Goal: Task Accomplishment & Management: Manage account settings

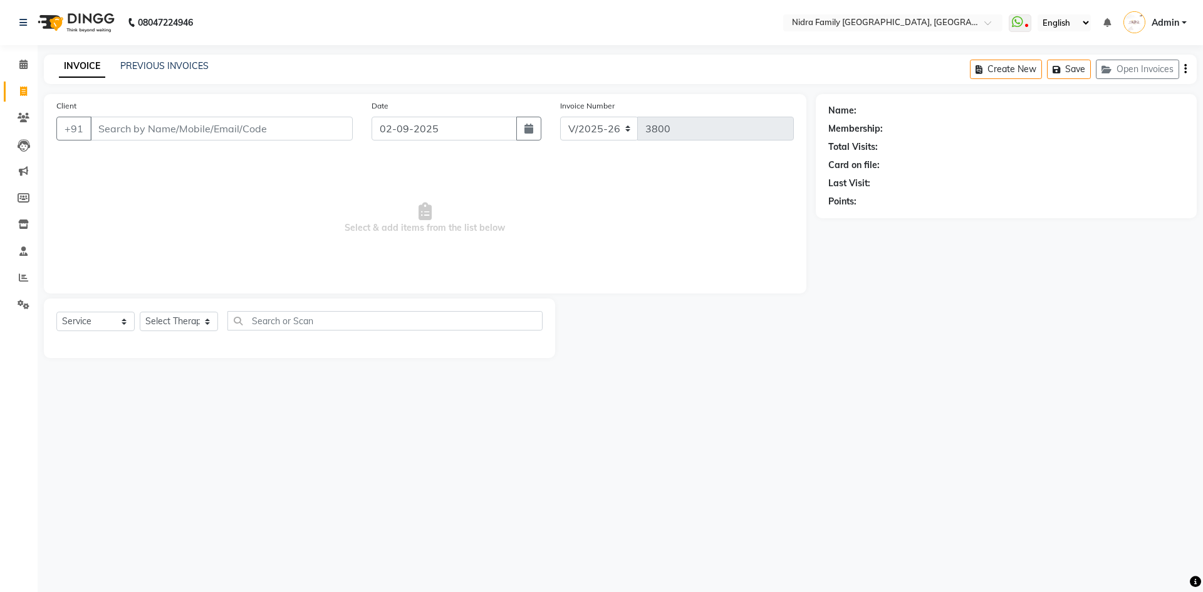
select select "591"
select select "service"
type input "C"
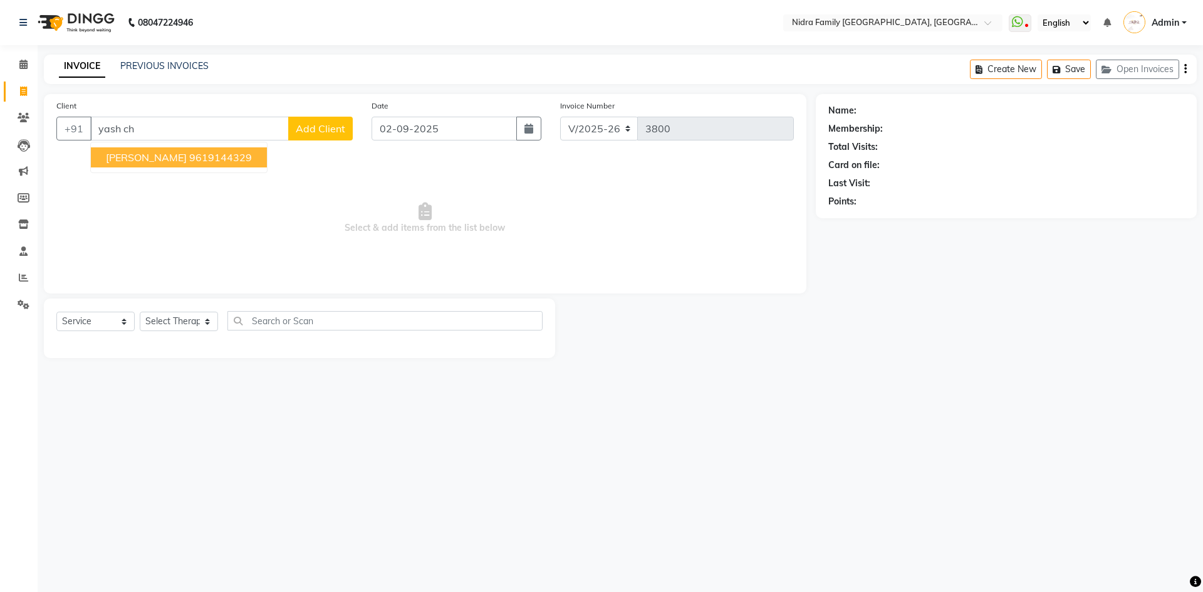
click at [194, 152] on ngb-highlight "9619144329" at bounding box center [220, 157] width 63 height 13
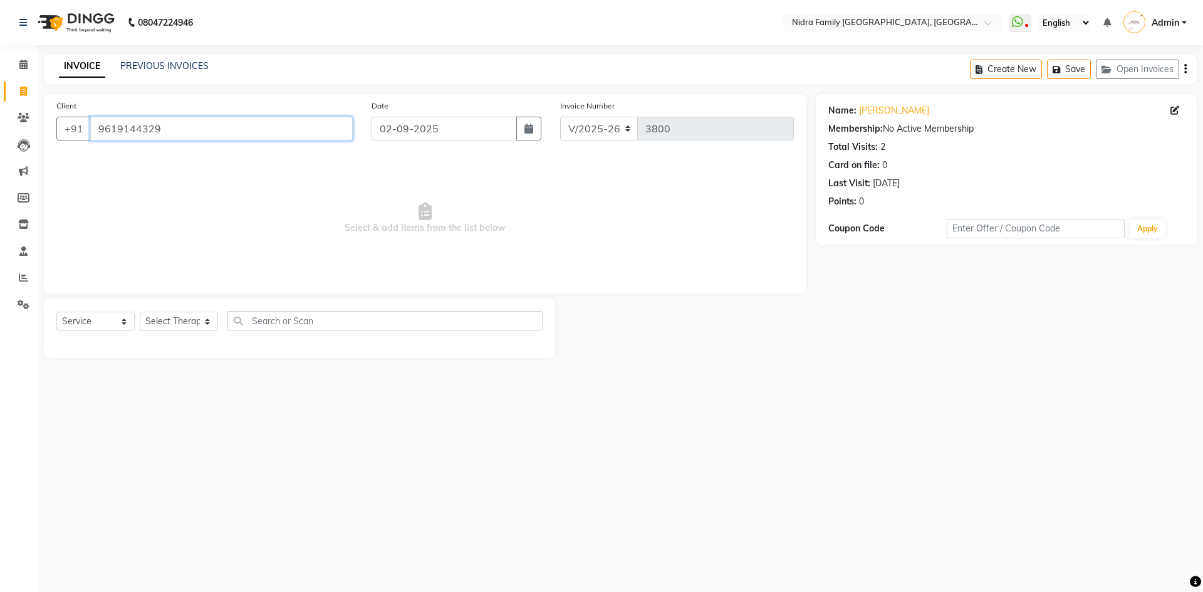
click at [226, 124] on input "9619144329" at bounding box center [221, 129] width 263 height 24
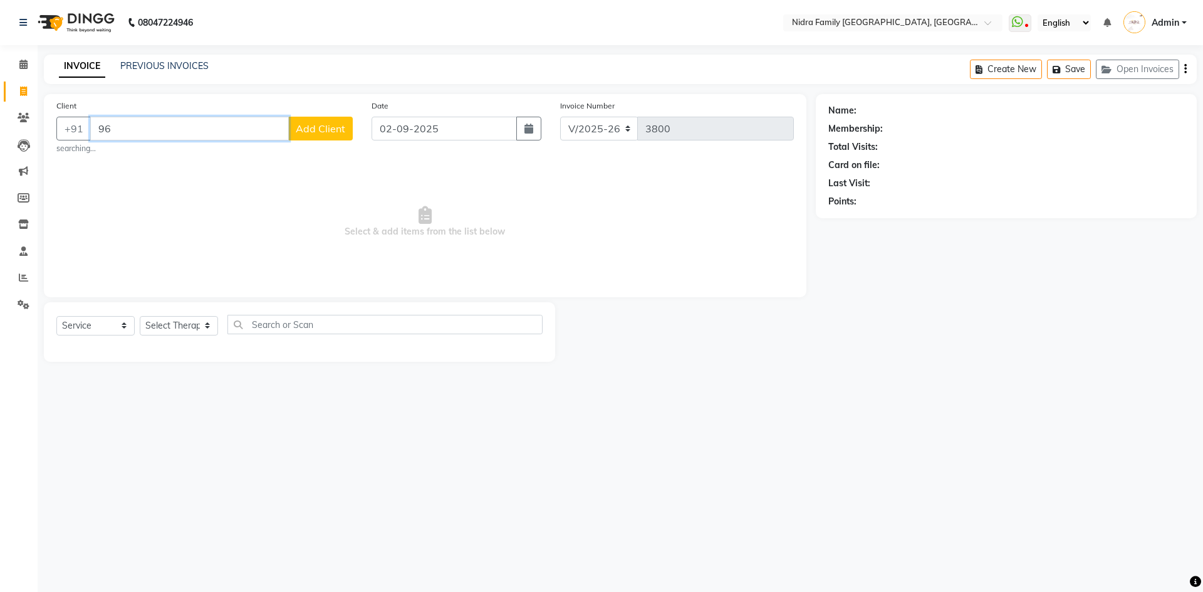
type input "9"
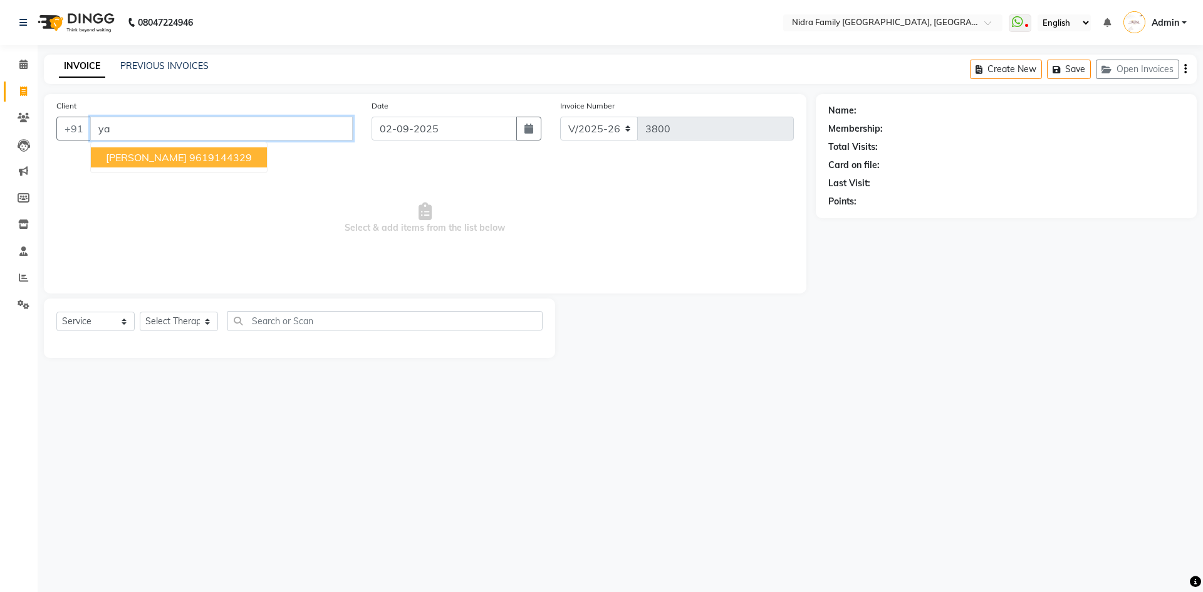
type input "y"
type input "c"
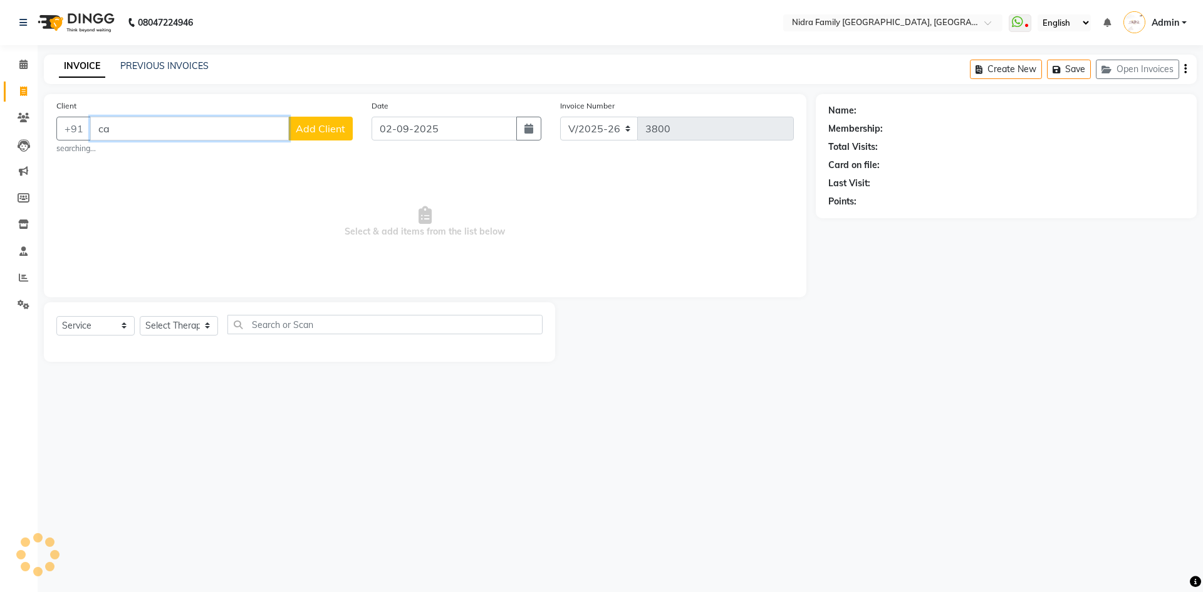
type input "c"
click at [341, 122] on input "Client" at bounding box center [221, 129] width 263 height 24
click at [133, 127] on input "Client" at bounding box center [221, 129] width 263 height 24
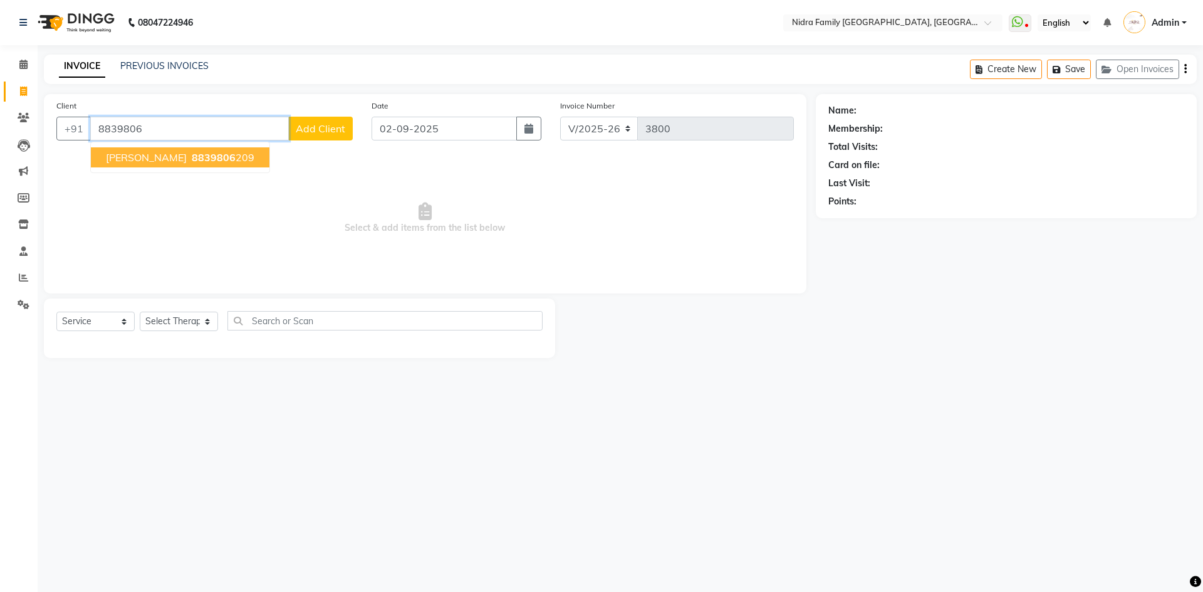
click at [163, 157] on span "[PERSON_NAME]" at bounding box center [146, 157] width 81 height 13
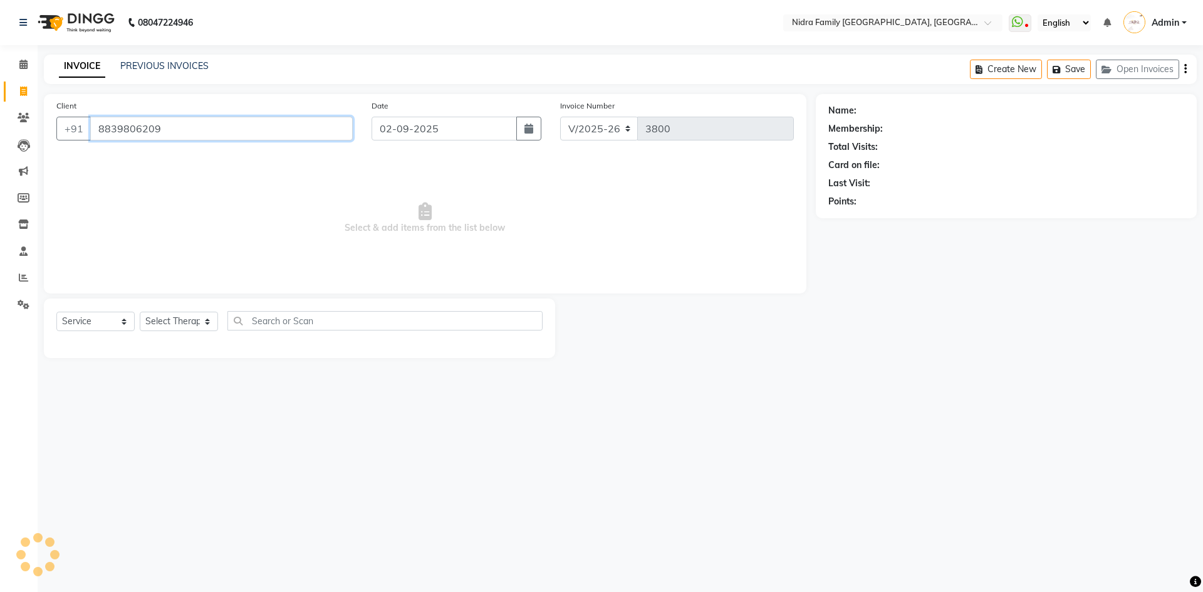
type input "8839806209"
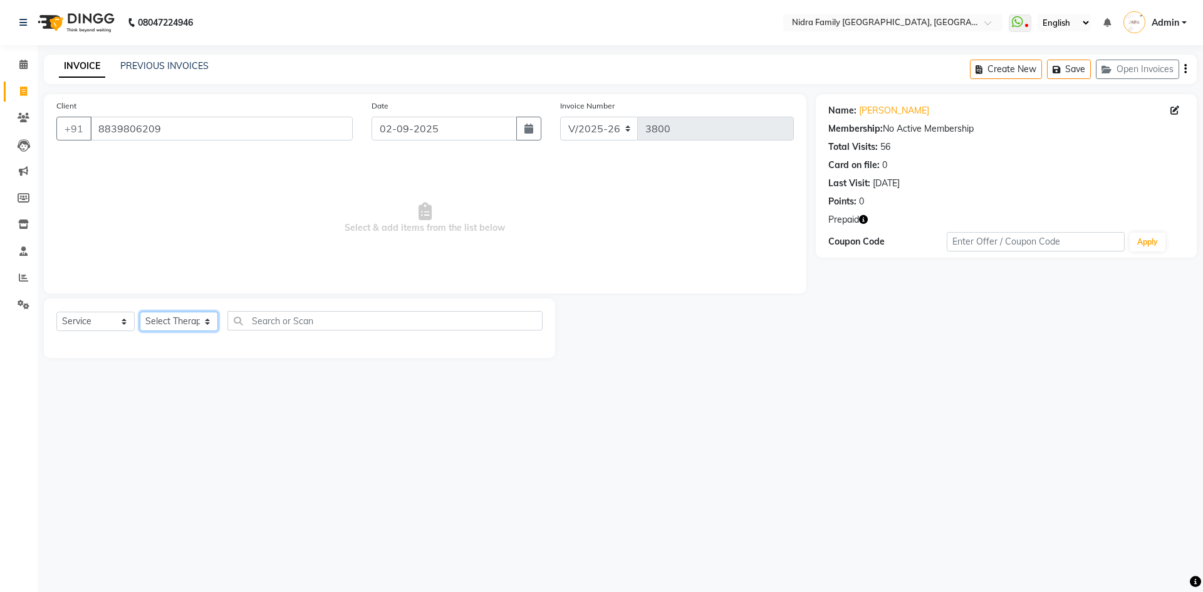
click at [186, 329] on select "Select Therapist Anchal anmol Ashok Chandni Chandrika Deepa Mam Indro Irshad Jy…" at bounding box center [179, 320] width 78 height 19
select select "8274"
click at [140, 311] on select "Select Therapist Anchal anmol Ashok Chandni Chandrika Deepa Mam Indro Irshad Jy…" at bounding box center [179, 320] width 78 height 19
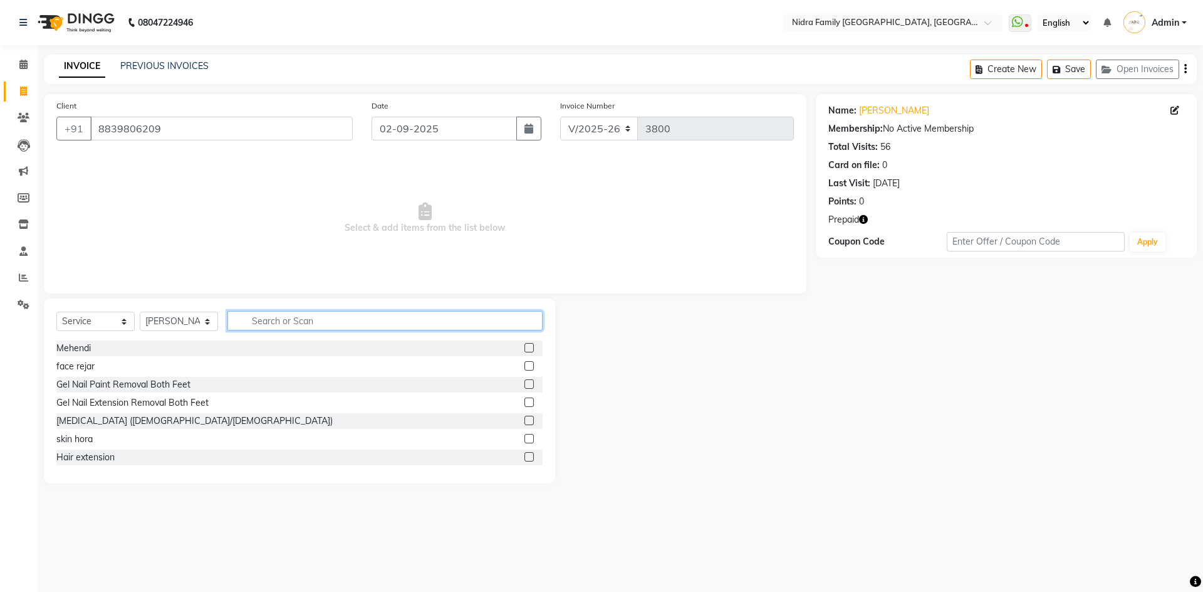
click at [262, 327] on input "text" at bounding box center [385, 320] width 315 height 19
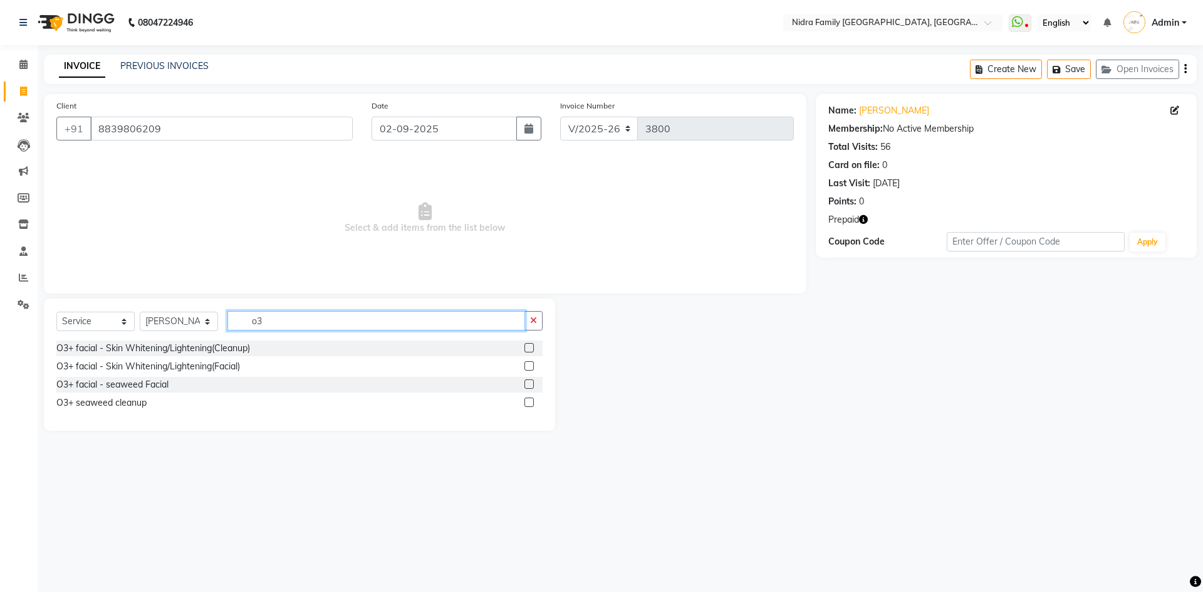
type input "o3"
click at [531, 385] on label at bounding box center [529, 383] width 9 height 9
click at [531, 385] on input "checkbox" at bounding box center [529, 384] width 8 height 8
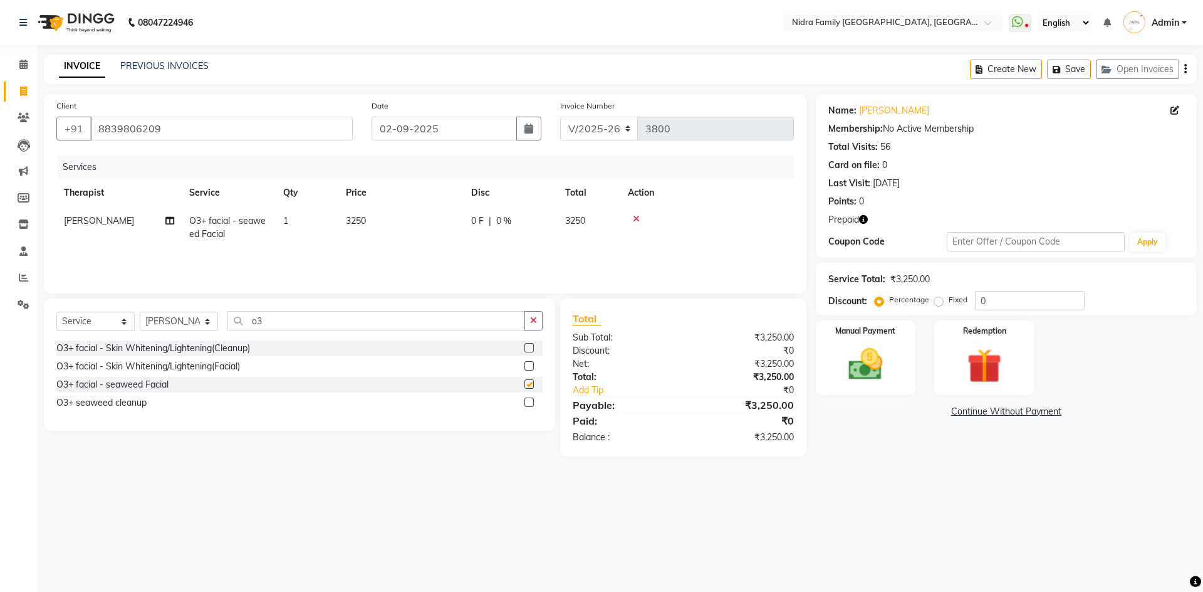
checkbox input "false"
click at [351, 327] on input "o3" at bounding box center [377, 320] width 298 height 19
type input "o"
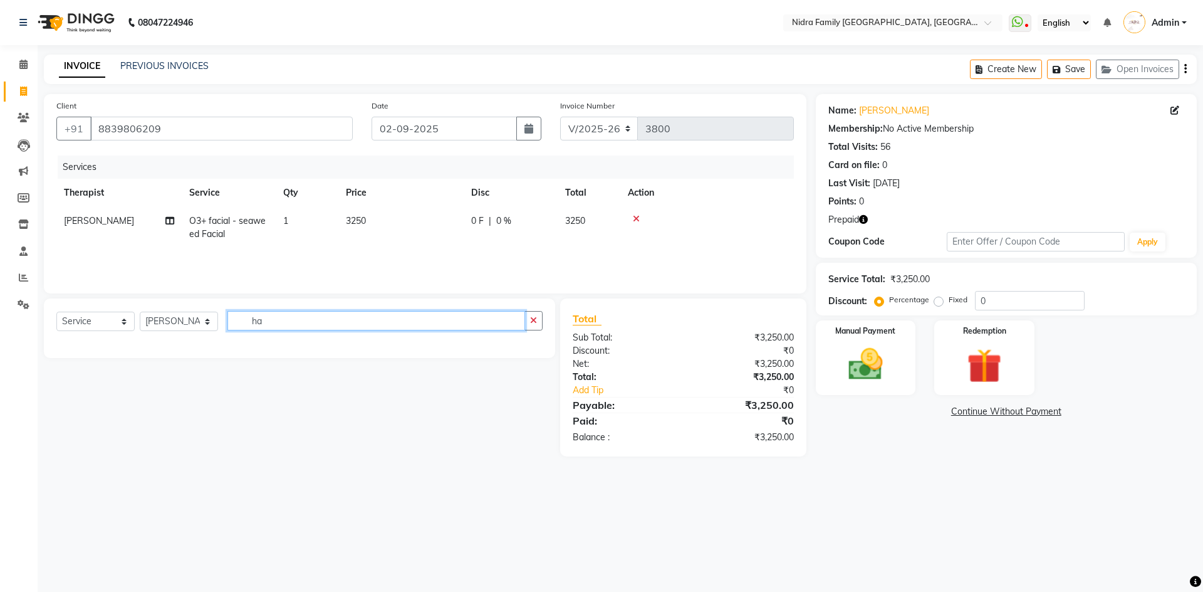
type input "h"
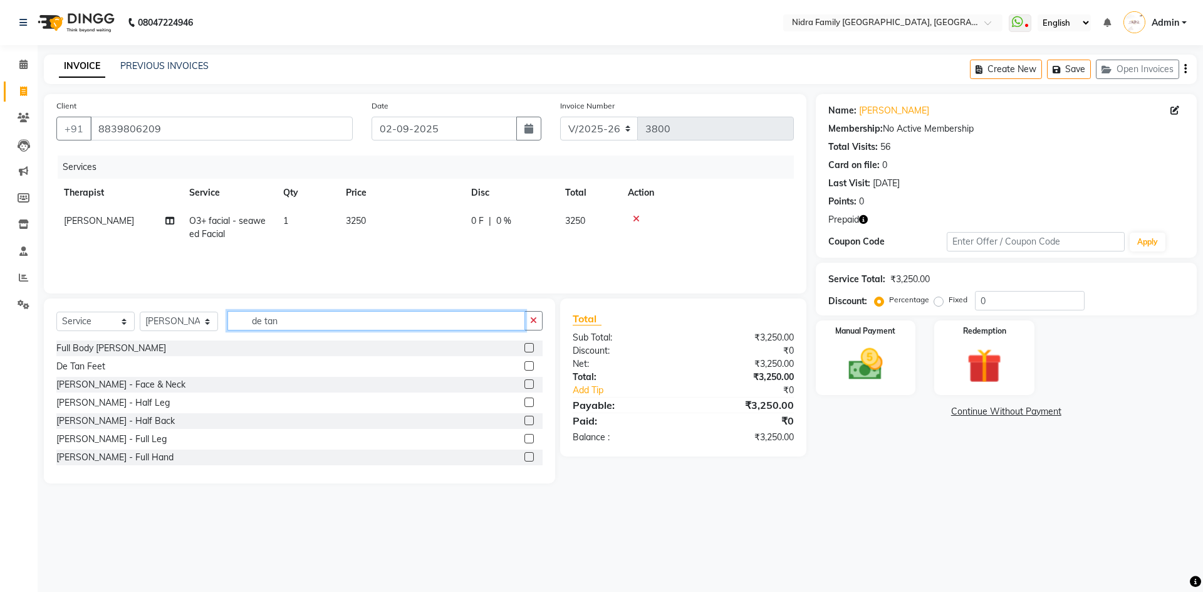
type input "de tan"
click at [525, 457] on label at bounding box center [529, 456] width 9 height 9
click at [525, 457] on input "checkbox" at bounding box center [529, 457] width 8 height 8
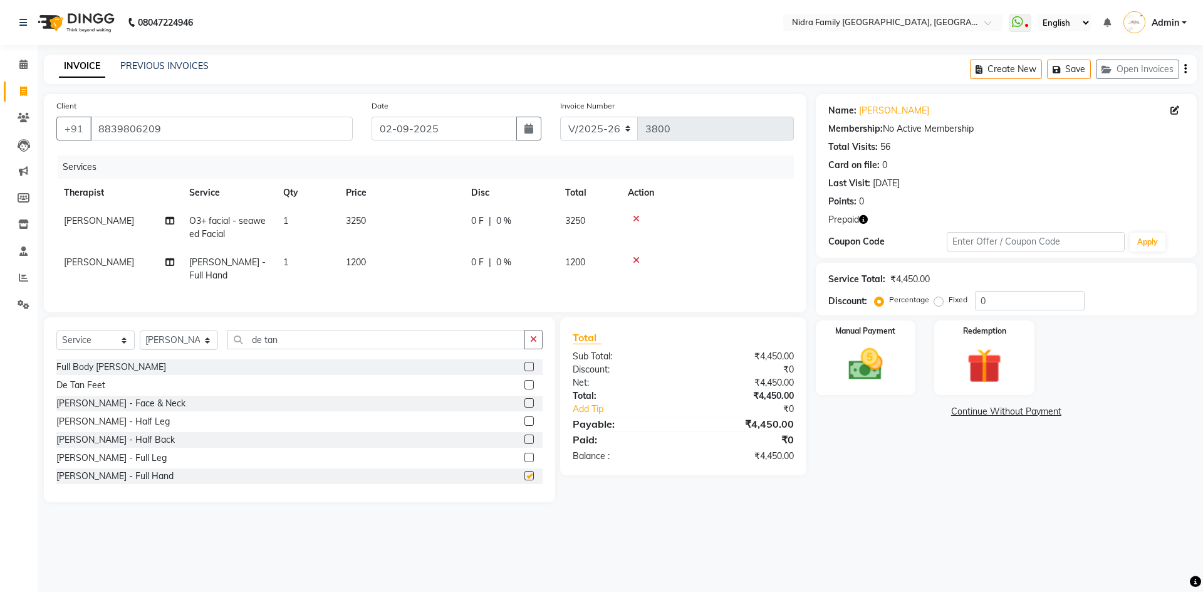
checkbox input "false"
click at [1018, 370] on div "Redemption" at bounding box center [985, 357] width 104 height 77
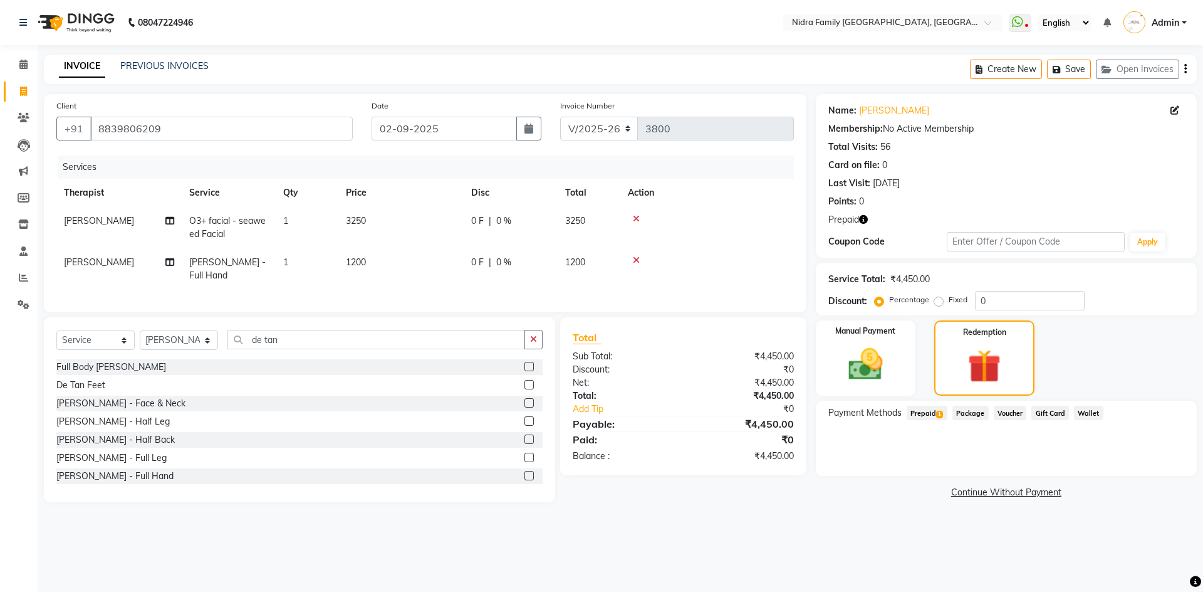
click at [925, 411] on span "Prepaid 1" at bounding box center [927, 412] width 41 height 14
click at [1150, 463] on button "Add" at bounding box center [1155, 462] width 46 height 21
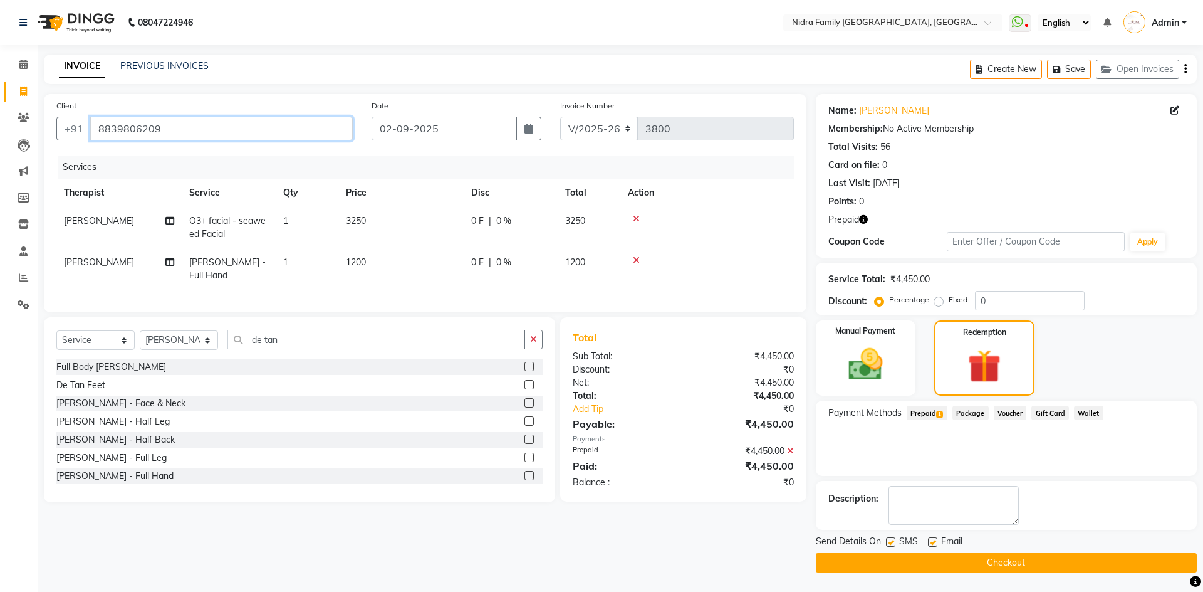
drag, startPoint x: 95, startPoint y: 130, endPoint x: 319, endPoint y: 194, distance: 232.7
click at [318, 194] on div "Client +91 8839806209 Date 02-09-2025 Invoice Number V/2025 V/2025-26 3800 Serv…" at bounding box center [425, 203] width 763 height 218
click at [723, 231] on td at bounding box center [707, 227] width 174 height 41
click at [1018, 558] on button "Checkout" at bounding box center [1006, 562] width 381 height 19
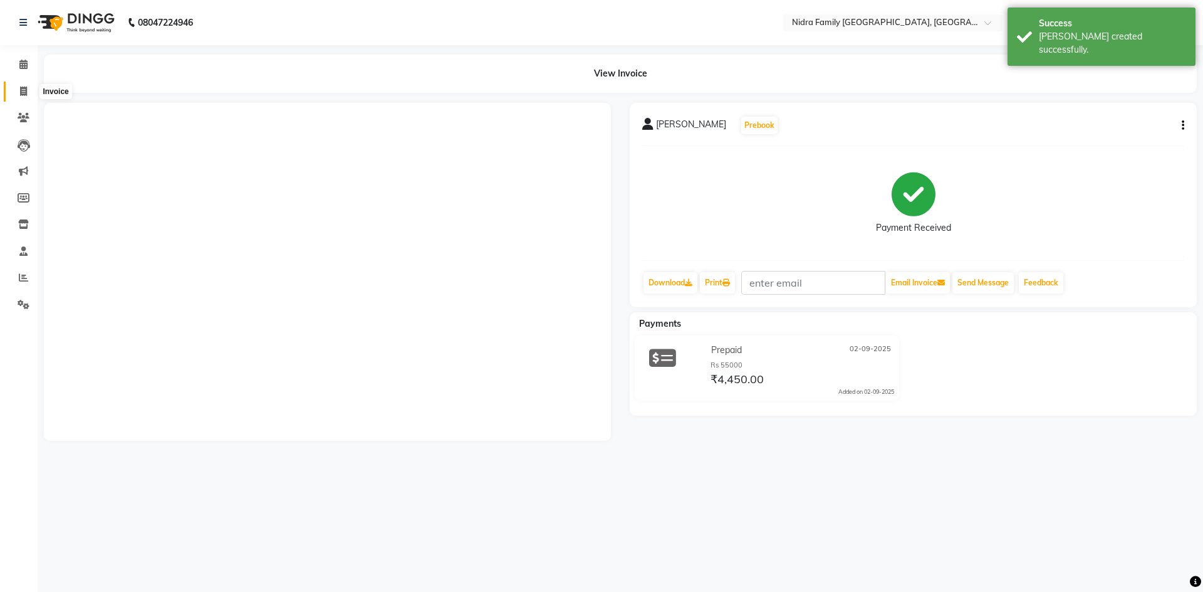
click at [23, 86] on icon at bounding box center [23, 90] width 7 height 9
select select "service"
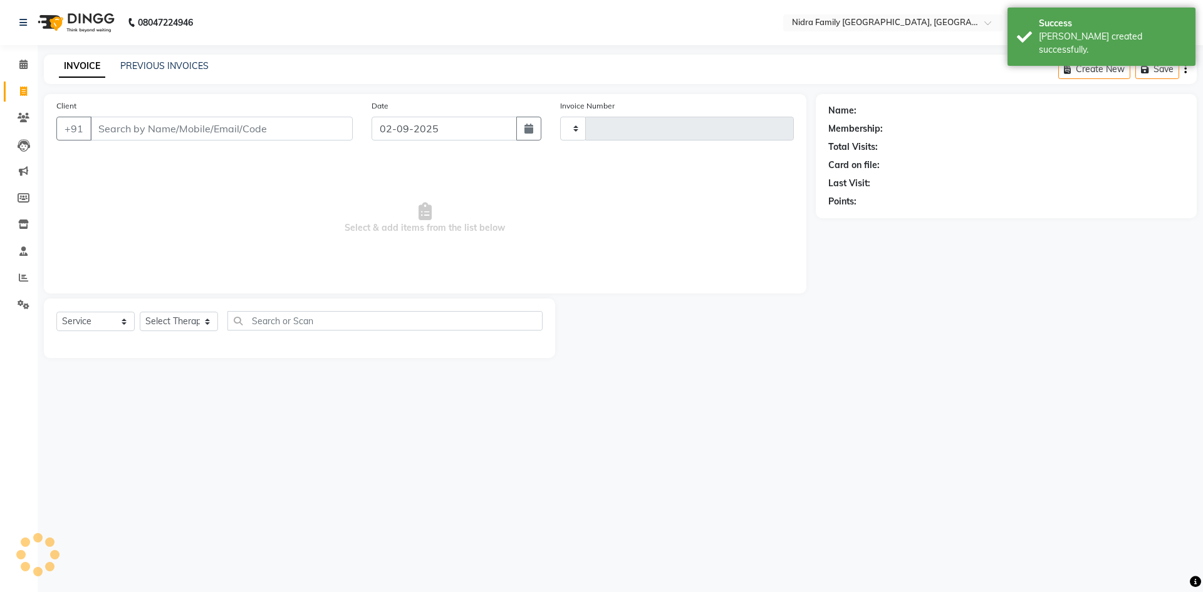
type input "3801"
select select "591"
click at [184, 128] on input "Client" at bounding box center [221, 129] width 263 height 24
type input "8839806209"
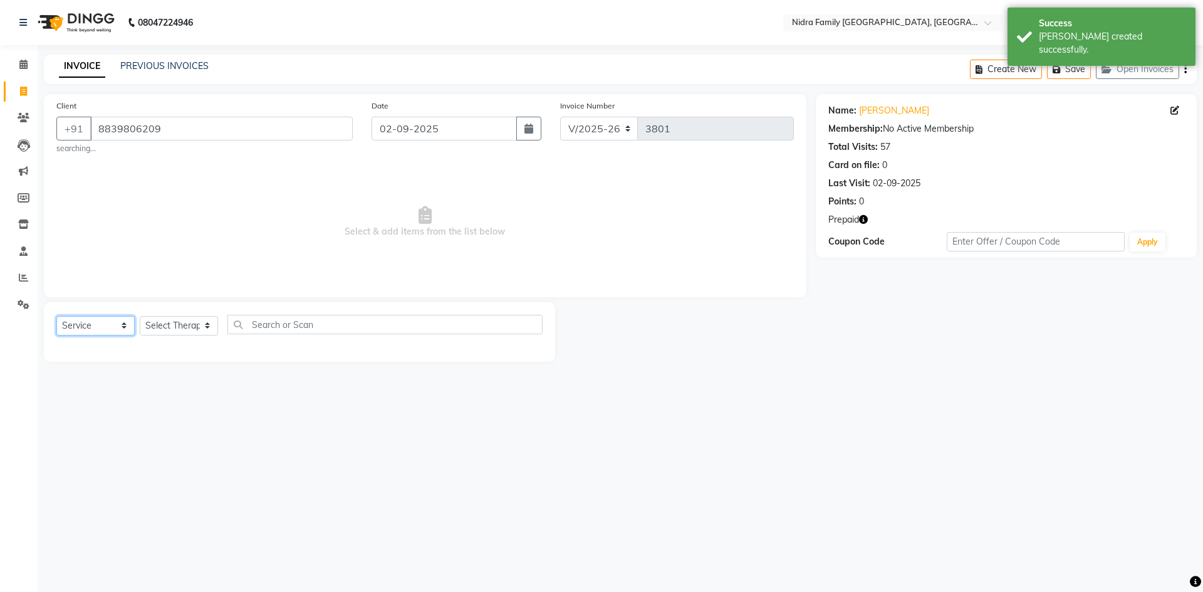
click at [108, 323] on select "Select Service Product Membership Package Voucher Prepaid Gift Card" at bounding box center [95, 325] width 78 height 19
select select "product"
click at [56, 316] on select "Select Service Product Membership Package Voucher Prepaid Gift Card" at bounding box center [95, 325] width 78 height 19
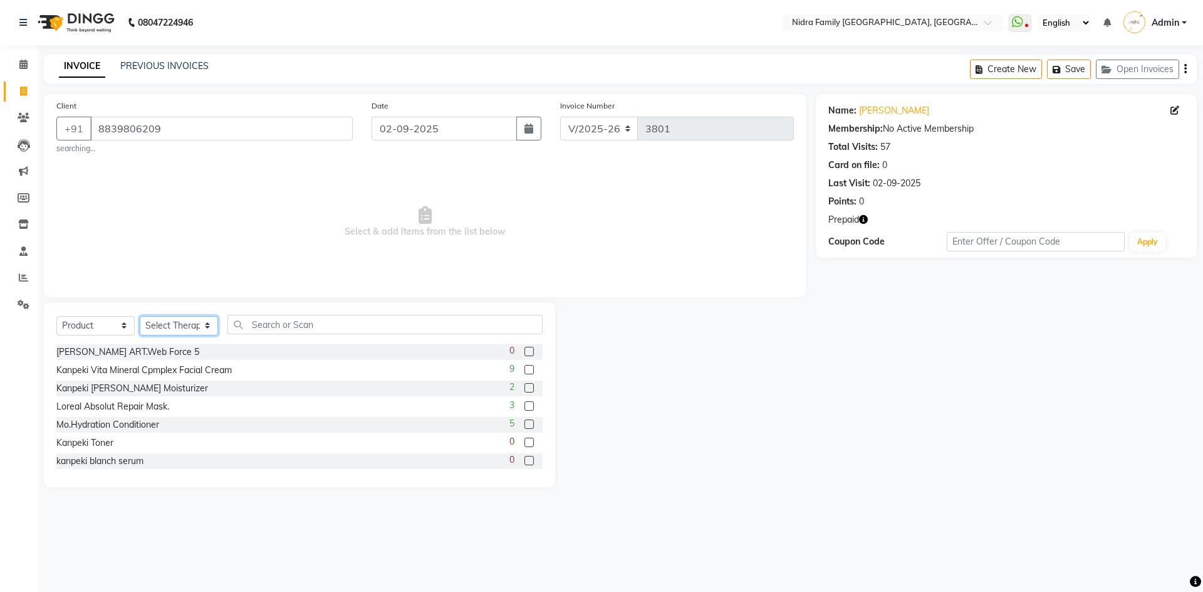
click at [152, 325] on select "Select Therapist Anchal anmol Ashok Chandni Chandrika Deepa Mam Indro Irshad Jy…" at bounding box center [179, 325] width 78 height 19
select select "8274"
click at [140, 316] on select "Select Therapist Anchal anmol Ashok Chandni Chandrika Deepa Mam Indro Irshad Jy…" at bounding box center [179, 325] width 78 height 19
click at [301, 325] on input "text" at bounding box center [385, 324] width 315 height 19
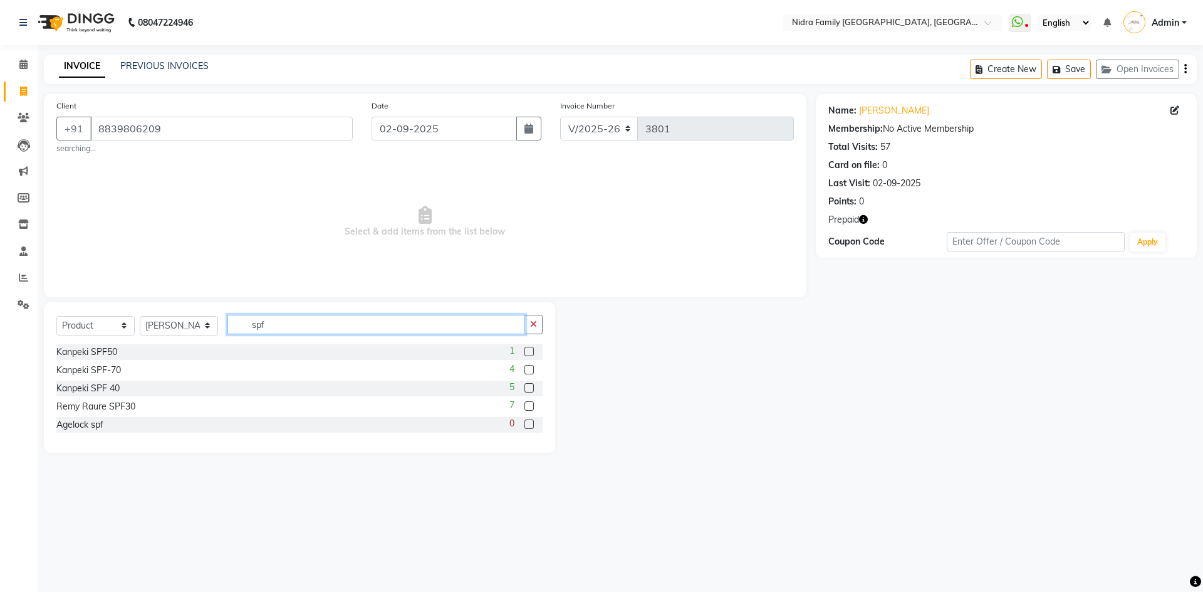
type input "spf"
click at [530, 353] on label at bounding box center [529, 351] width 9 height 9
click at [530, 353] on input "checkbox" at bounding box center [529, 352] width 8 height 8
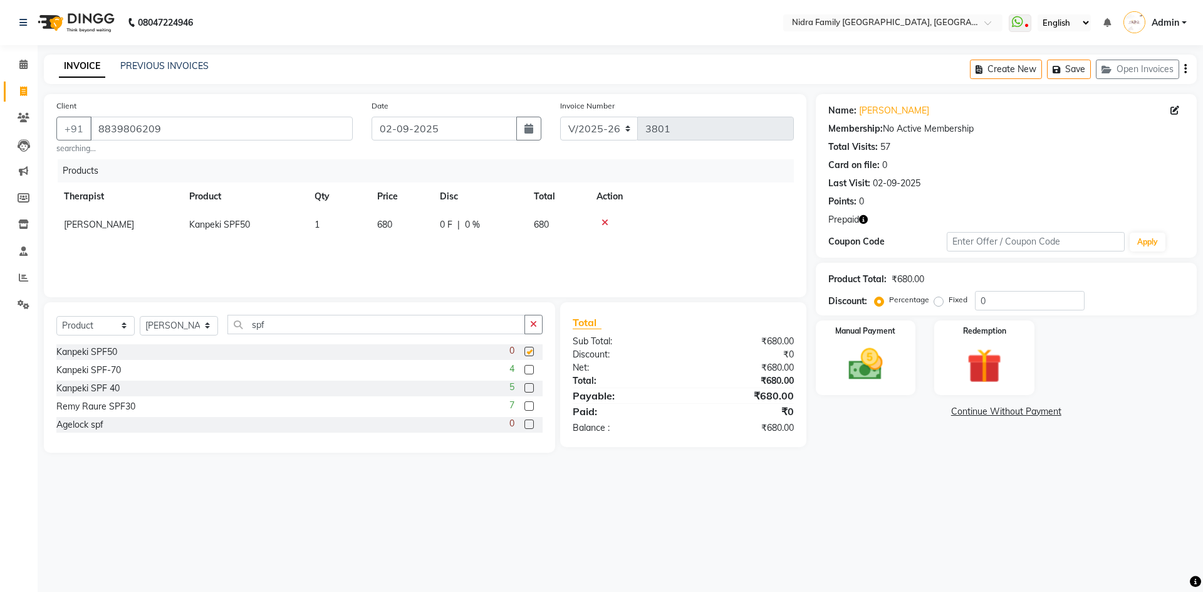
checkbox input "false"
click at [402, 222] on td "680" at bounding box center [401, 225] width 63 height 28
select select "8274"
click at [409, 224] on input "680" at bounding box center [401, 227] width 48 height 19
type input "6"
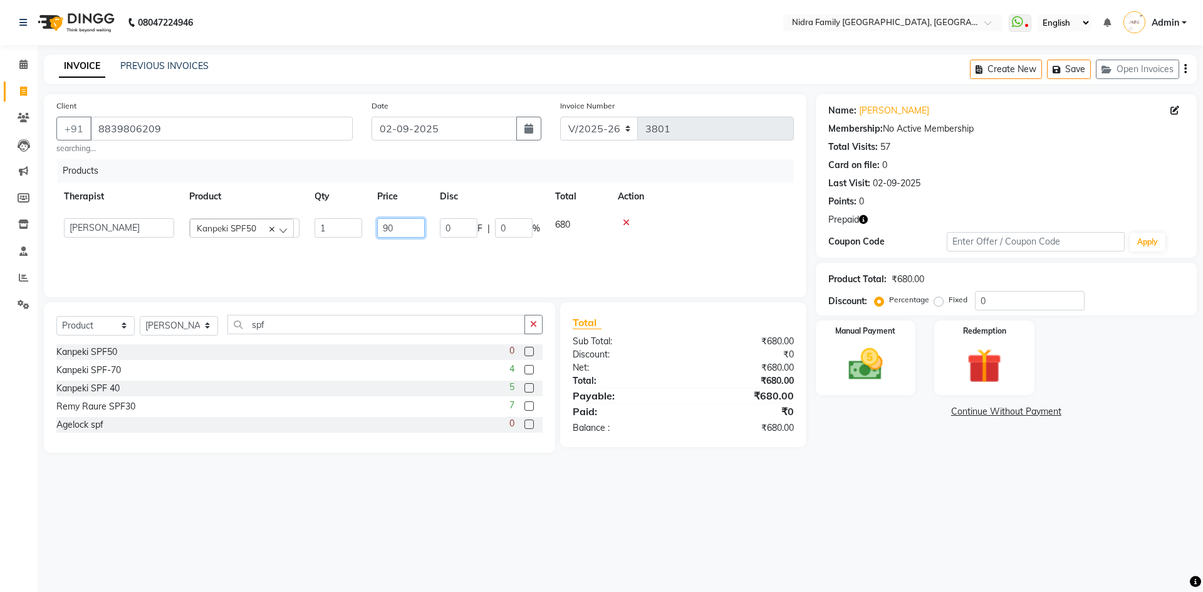
type input "900"
click at [470, 244] on div "Products Therapist Product Qty Price Disc Total Action Anchal anmol Ashok Chand…" at bounding box center [425, 221] width 738 height 125
click at [885, 329] on label "Manual Payment" at bounding box center [866, 330] width 63 height 12
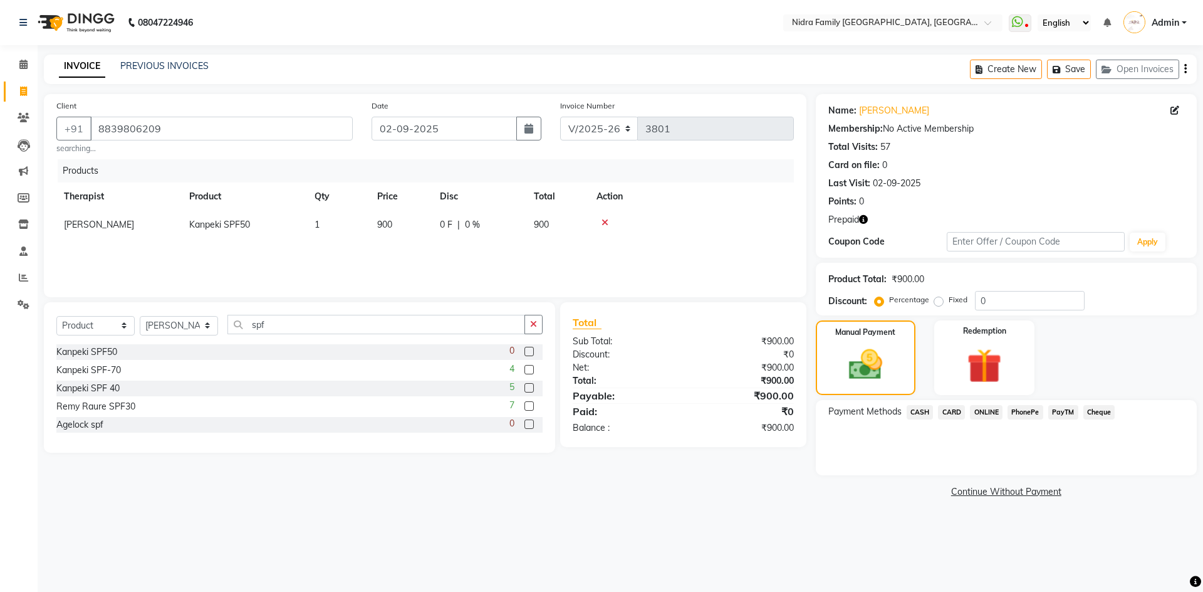
click at [929, 409] on span "CASH" at bounding box center [920, 412] width 27 height 14
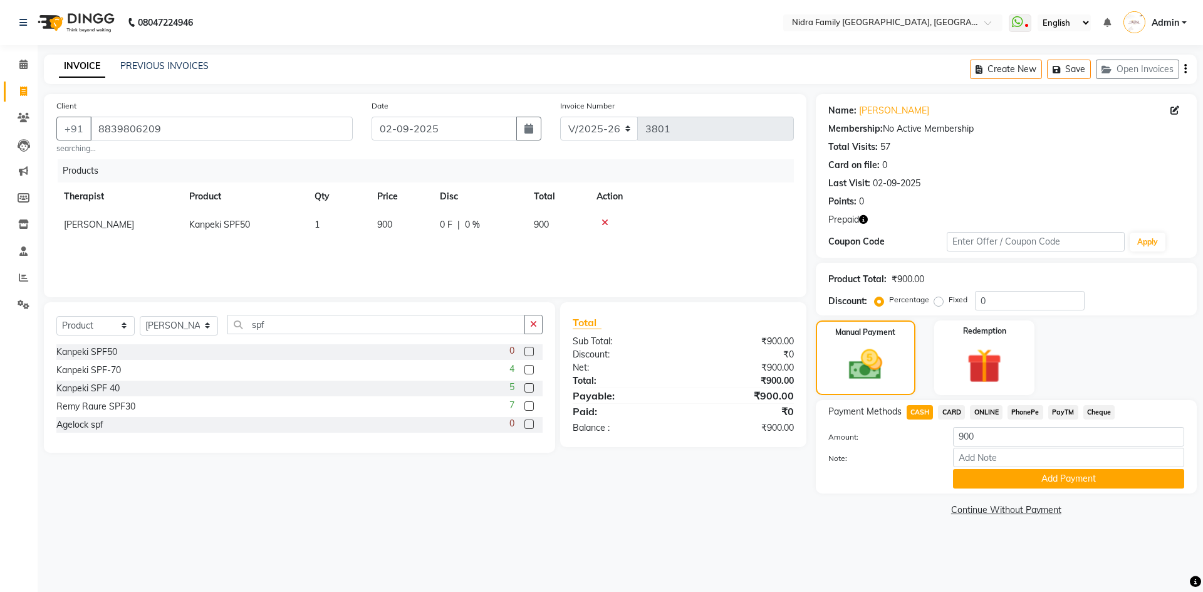
click at [1003, 476] on button "Add Payment" at bounding box center [1068, 478] width 231 height 19
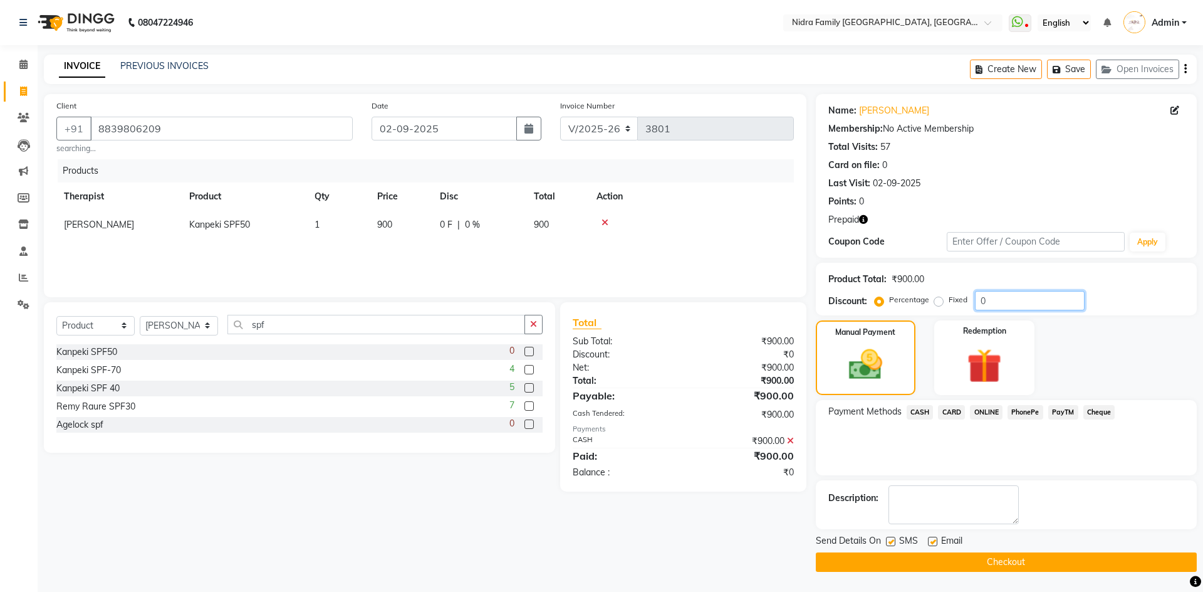
drag, startPoint x: 1203, startPoint y: 296, endPoint x: 1188, endPoint y: 469, distance: 173.6
click at [1193, 431] on div "Name: Chavi Chopda Membership: No Active Membership Total Visits: 57 Card on fi…" at bounding box center [1011, 333] width 390 height 478
click at [971, 559] on button "Checkout" at bounding box center [1006, 561] width 381 height 19
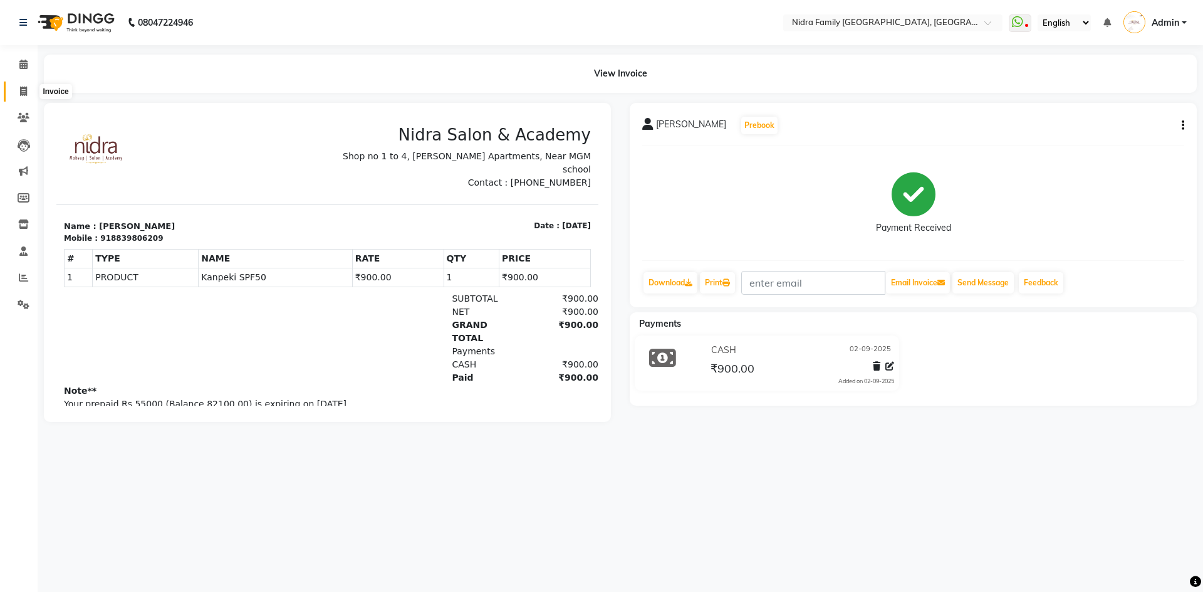
click at [21, 95] on icon at bounding box center [23, 90] width 7 height 9
select select "service"
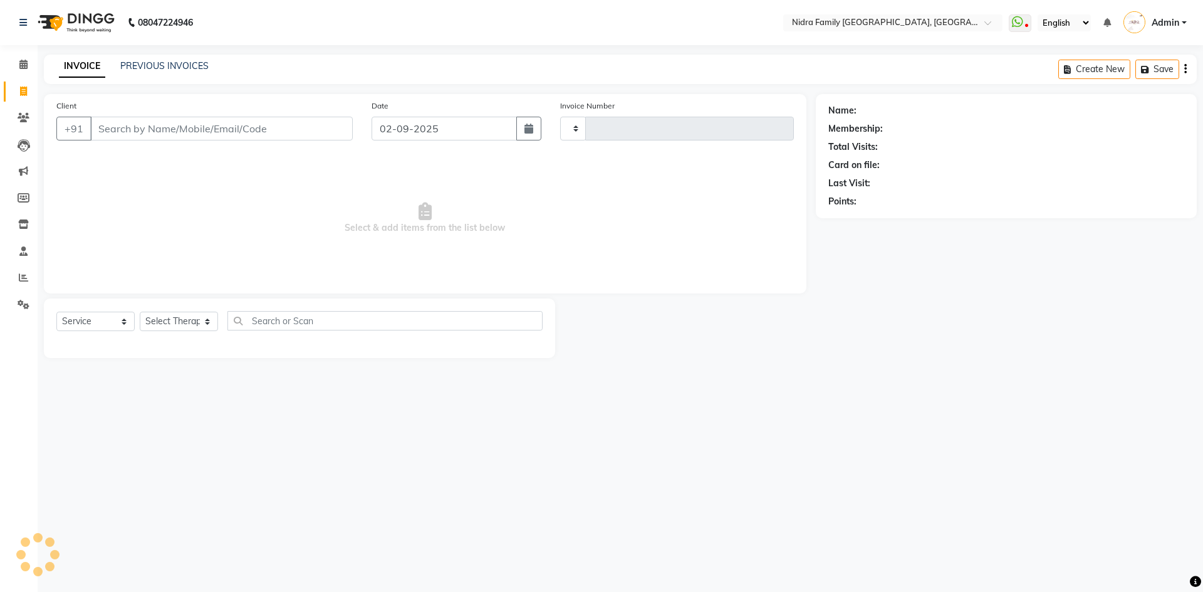
type input "3802"
select select "591"
click at [138, 67] on link "PREVIOUS INVOICES" at bounding box center [164, 65] width 88 height 11
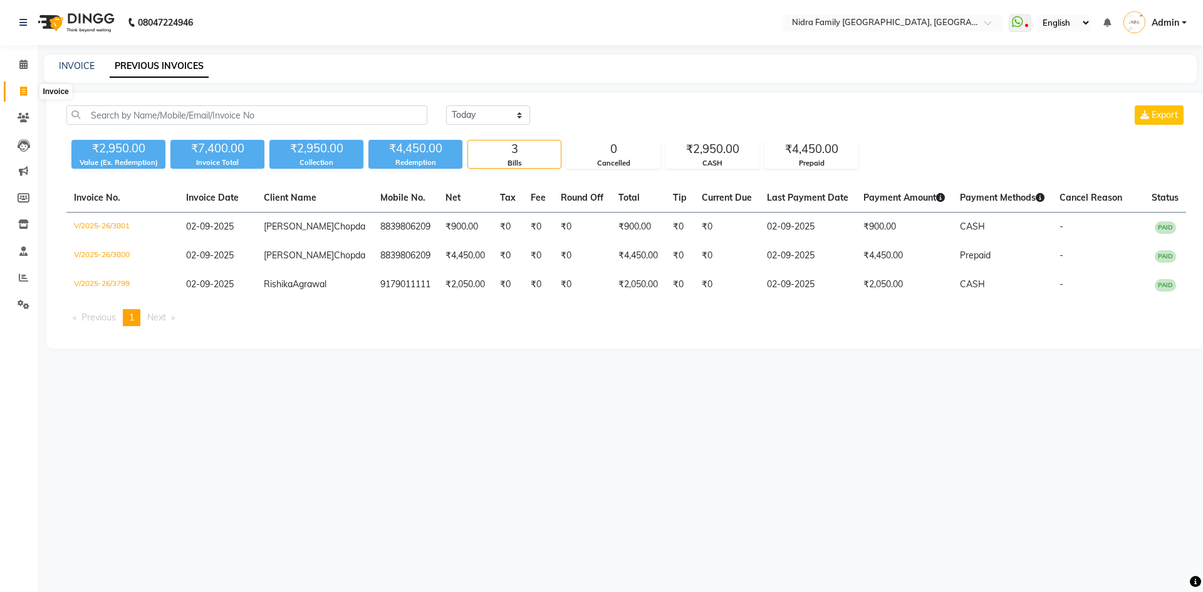
click at [21, 92] on icon at bounding box center [23, 90] width 7 height 9
select select "service"
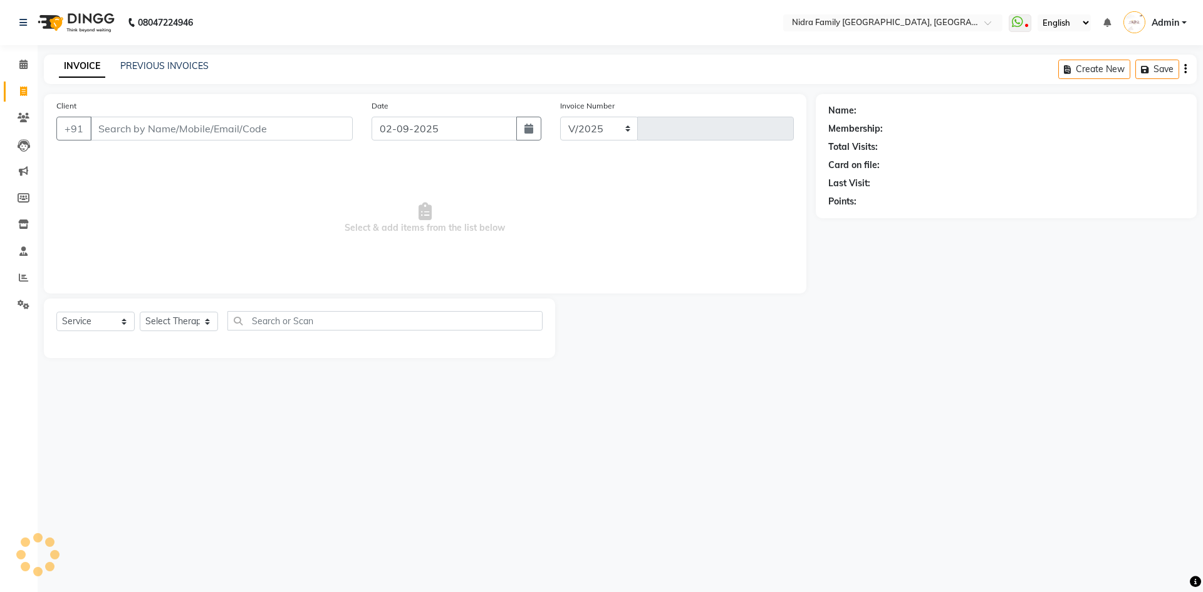
select select "591"
type input "3802"
click at [18, 120] on icon at bounding box center [24, 117] width 12 height 9
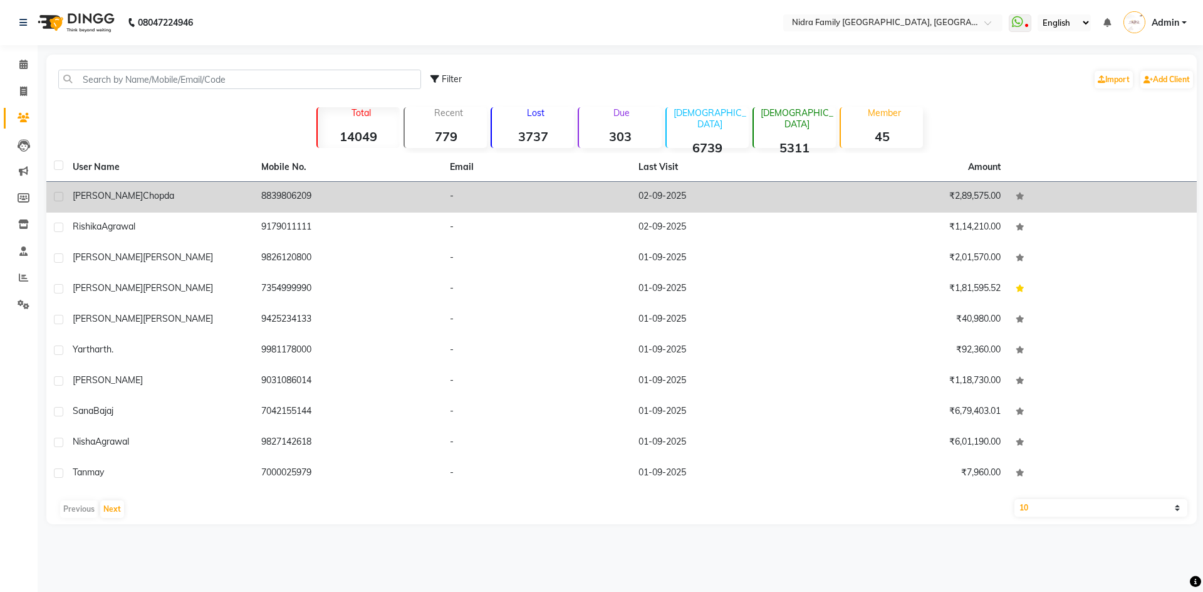
click at [133, 203] on td "Chavi Chopda" at bounding box center [159, 197] width 189 height 31
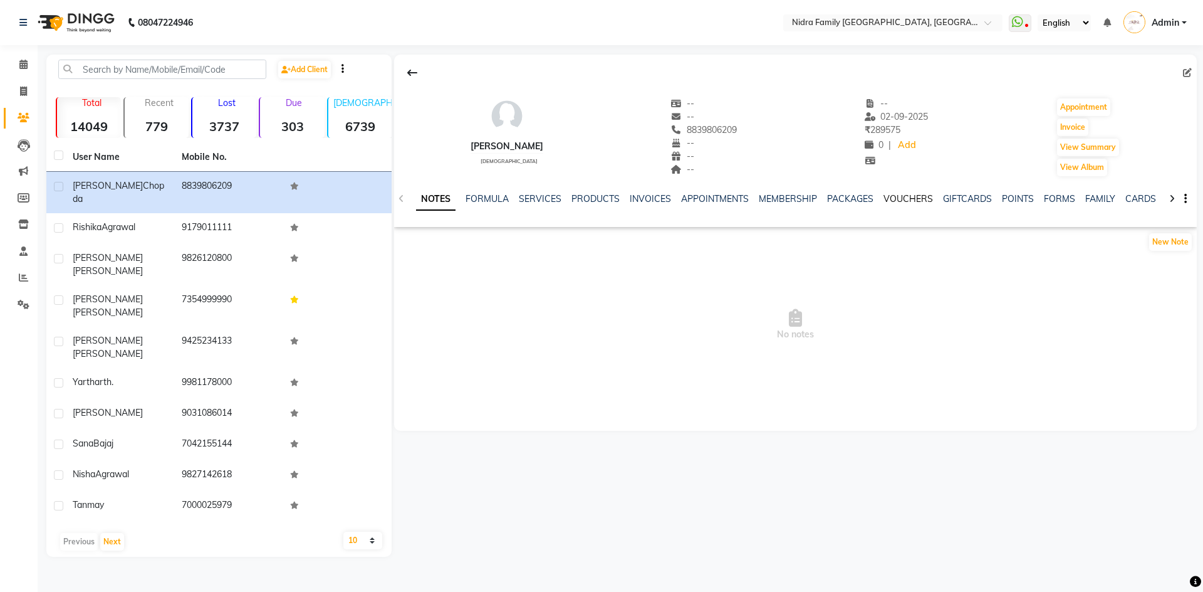
click at [909, 197] on link "VOUCHERS" at bounding box center [909, 198] width 50 height 11
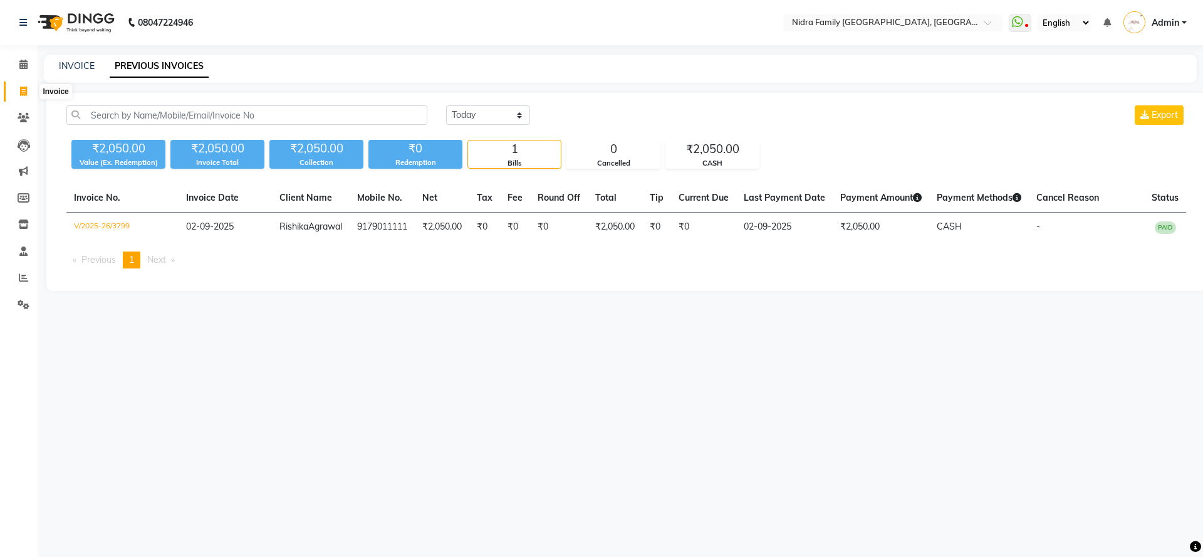
click at [23, 91] on icon at bounding box center [23, 90] width 7 height 9
select select "service"
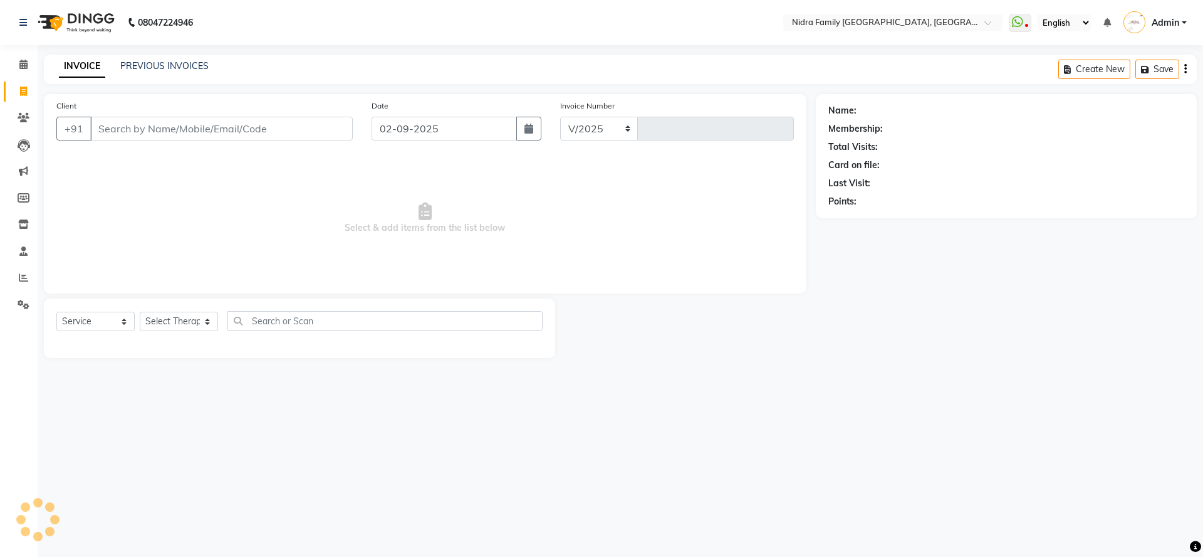
select select "591"
type input "3802"
click at [136, 124] on input "Client" at bounding box center [221, 129] width 263 height 24
click at [159, 137] on input "Client" at bounding box center [221, 129] width 263 height 24
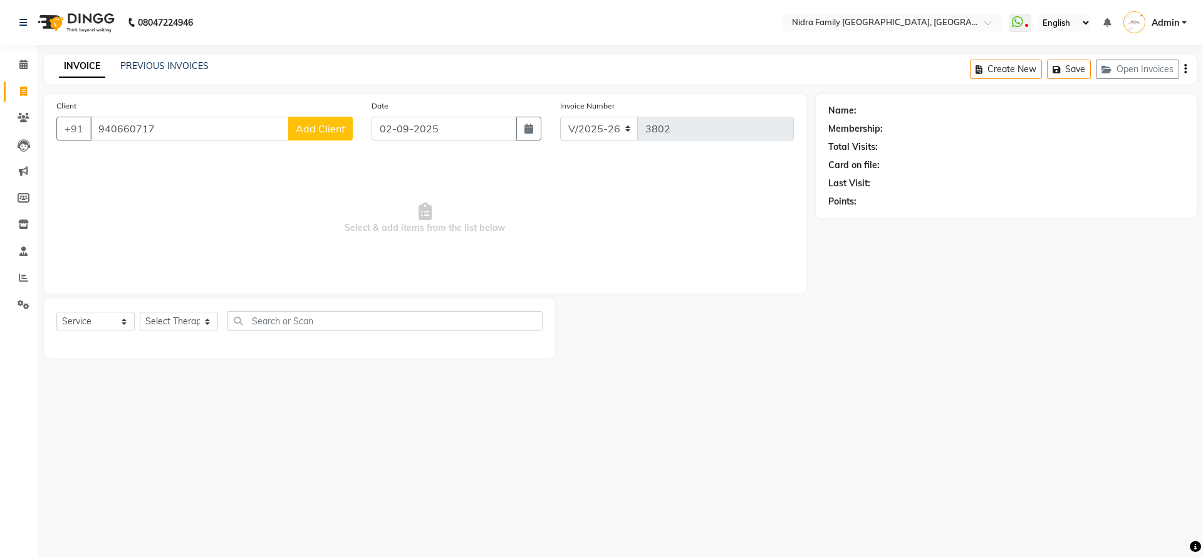
type input "940660717"
click at [296, 130] on span "Add Client" at bounding box center [321, 128] width 50 height 13
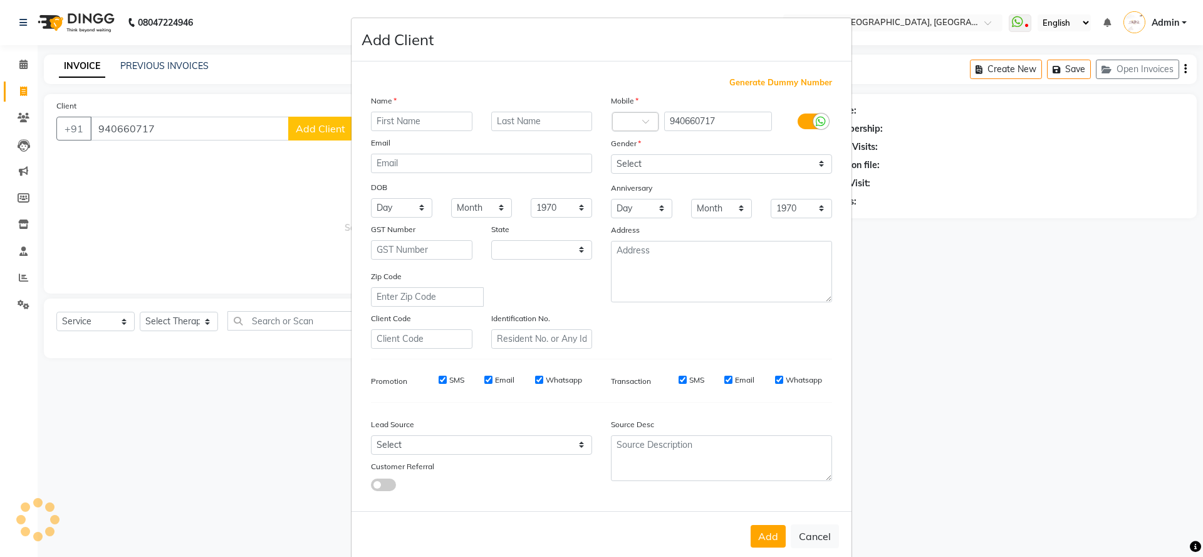
select select "7"
click at [431, 121] on input "text" at bounding box center [422, 121] width 102 height 19
type input "[PERSON_NAME]"
click at [548, 128] on input "text" at bounding box center [542, 121] width 102 height 19
type input "l"
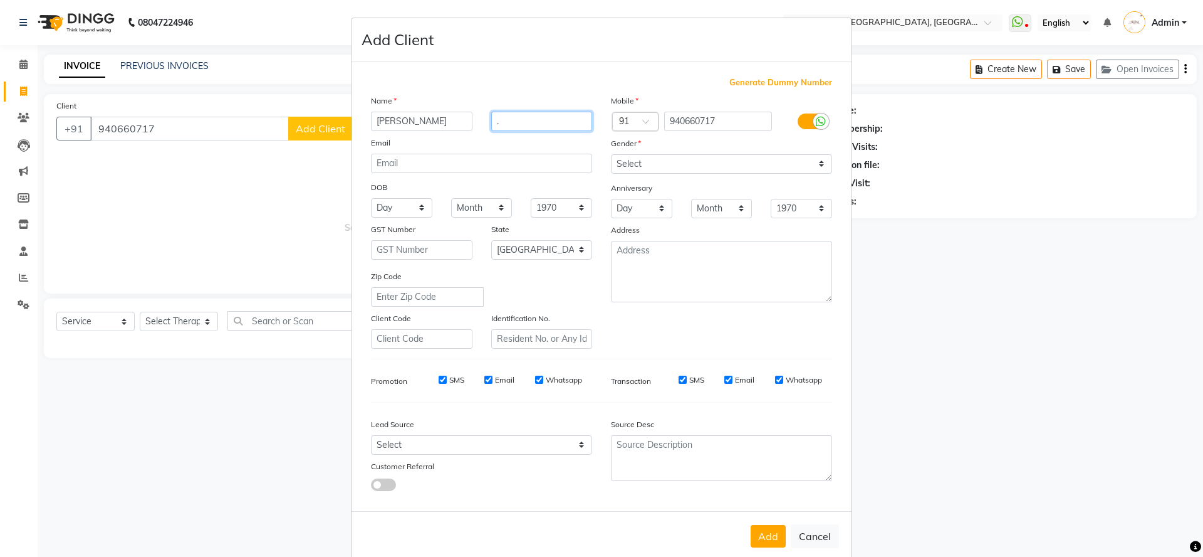
type input "."
click at [635, 166] on select "Select [DEMOGRAPHIC_DATA] [DEMOGRAPHIC_DATA] Other Prefer Not To Say" at bounding box center [721, 163] width 221 height 19
select select "female"
click at [611, 154] on select "Select [DEMOGRAPHIC_DATA] [DEMOGRAPHIC_DATA] Other Prefer Not To Say" at bounding box center [721, 163] width 221 height 19
click at [765, 527] on button "Add" at bounding box center [768, 536] width 35 height 23
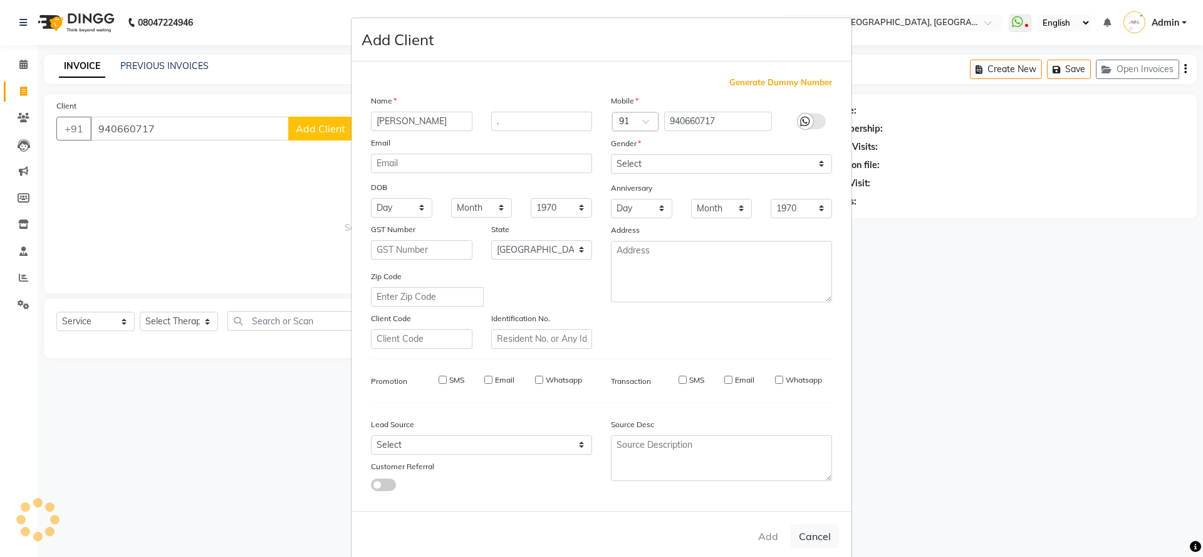
select select
select select "null"
select select
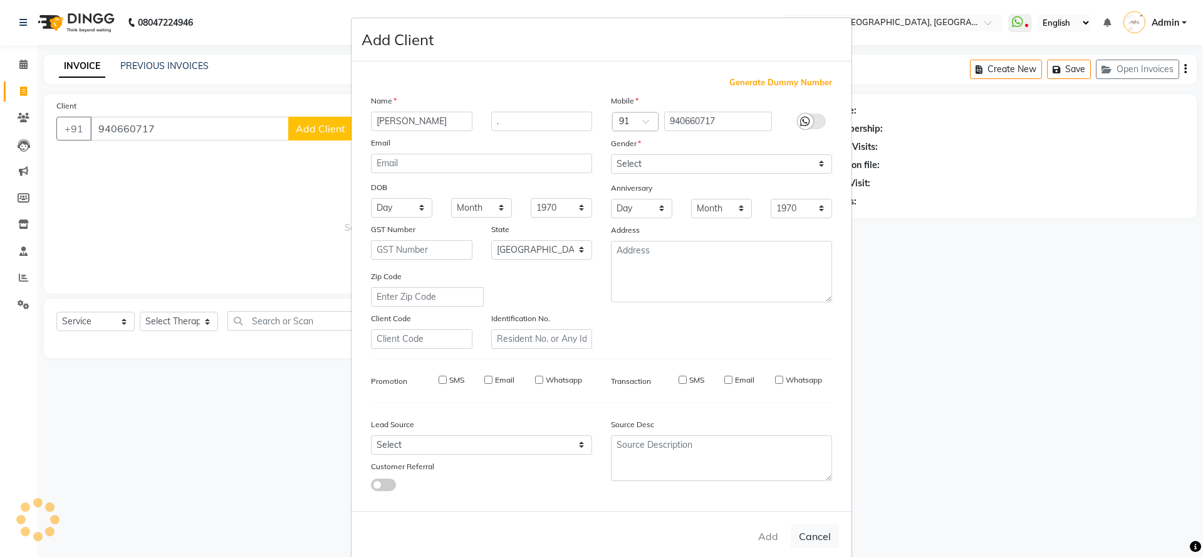
select select
checkbox input "false"
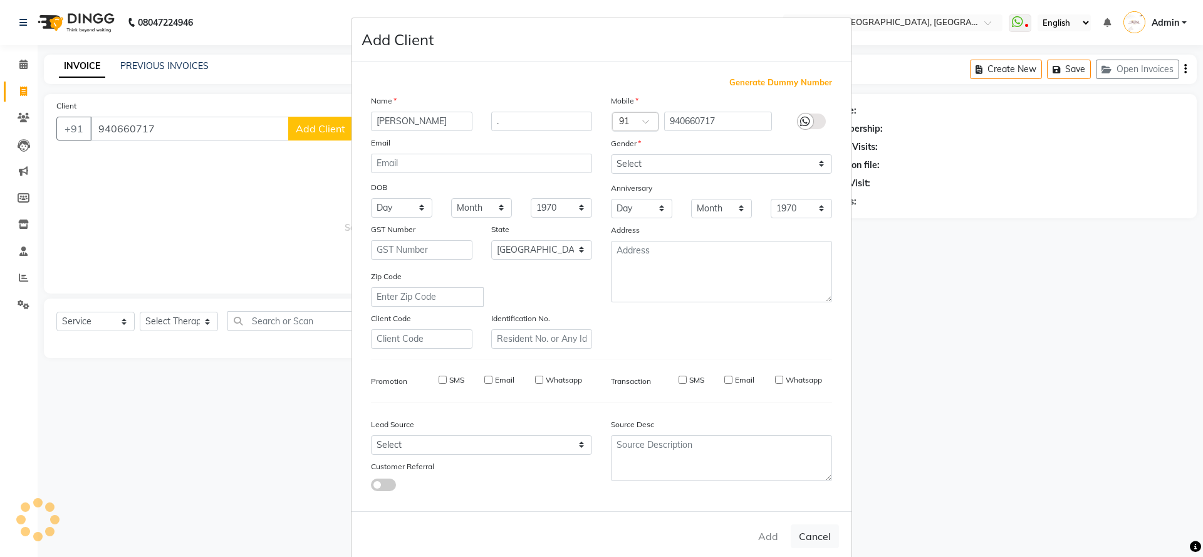
checkbox input "false"
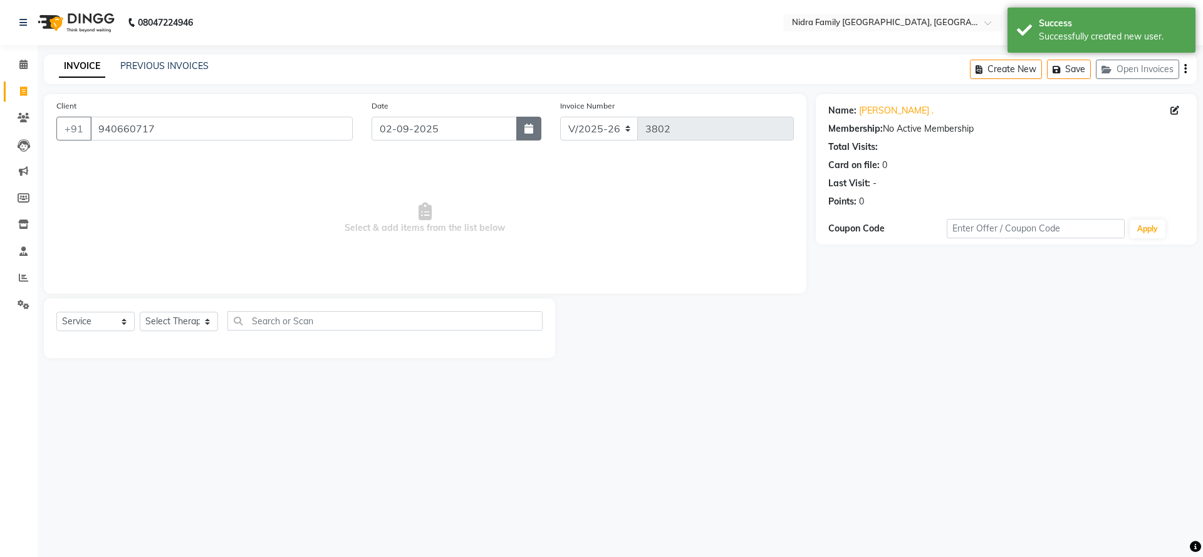
click at [536, 129] on button "button" at bounding box center [528, 129] width 25 height 24
select select "9"
select select "2025"
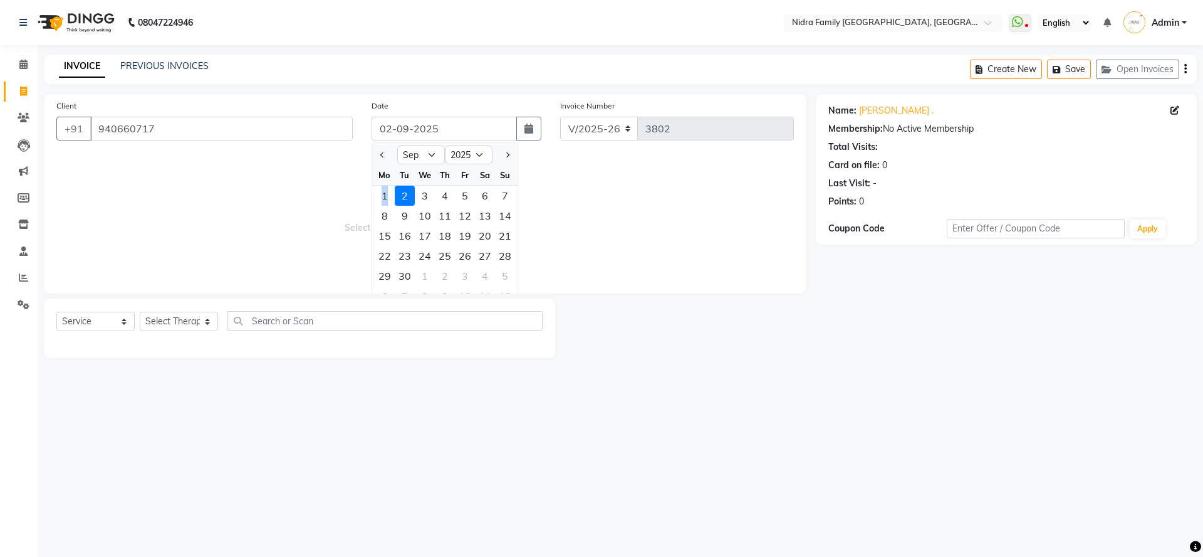
click at [384, 194] on div "1" at bounding box center [385, 196] width 20 height 20
type input "01-09-2025"
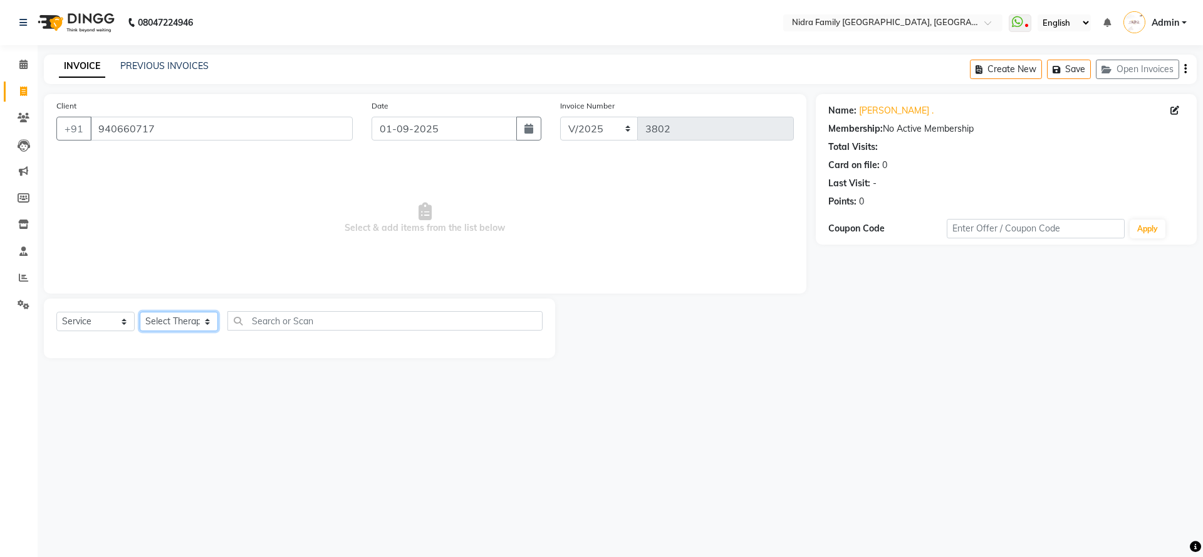
click at [199, 322] on select "Select Therapist Anchal anmol Ashok Chandni Chandrika Deepa Mam Indro Irshad Jy…" at bounding box center [179, 320] width 78 height 19
select select "8270"
click at [140, 311] on select "Select Therapist Anchal anmol Ashok Chandni Chandrika Deepa Mam Indro Irshad Jy…" at bounding box center [179, 320] width 78 height 19
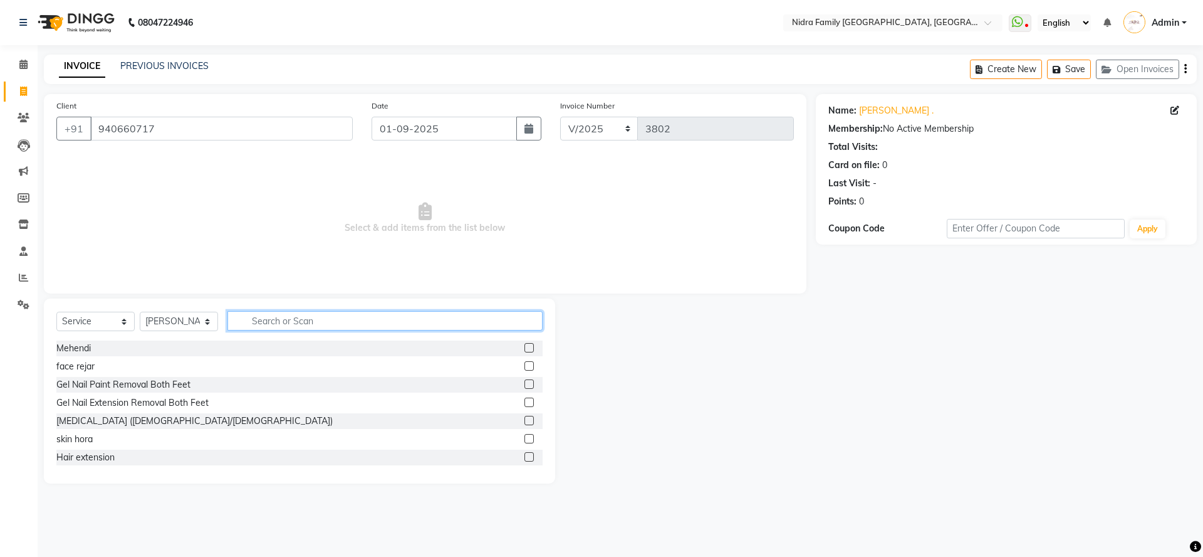
click at [284, 318] on input "text" at bounding box center [385, 320] width 315 height 19
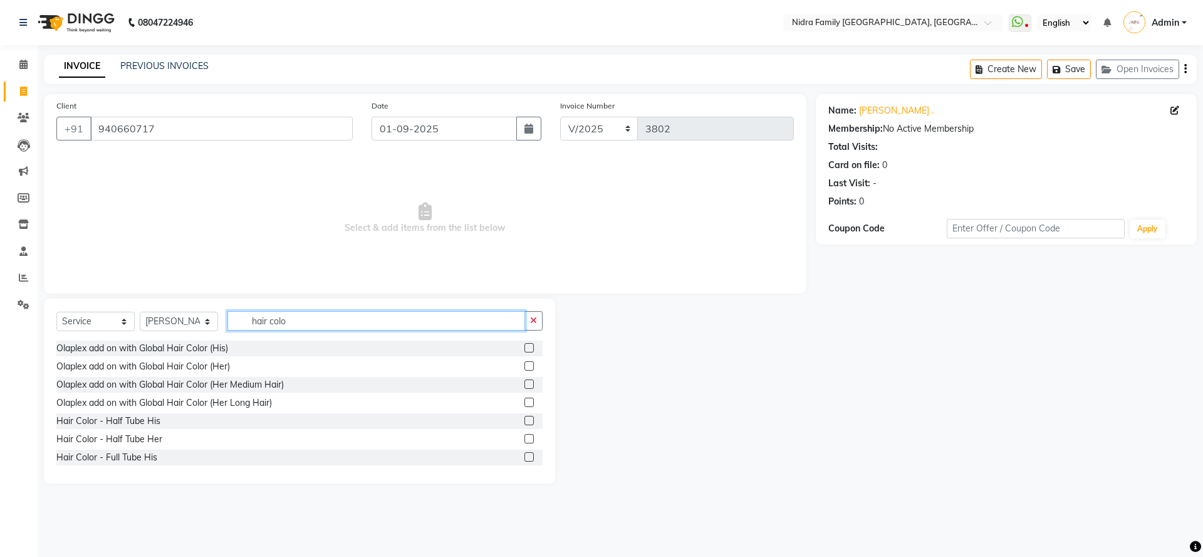
scroll to position [25, 0]
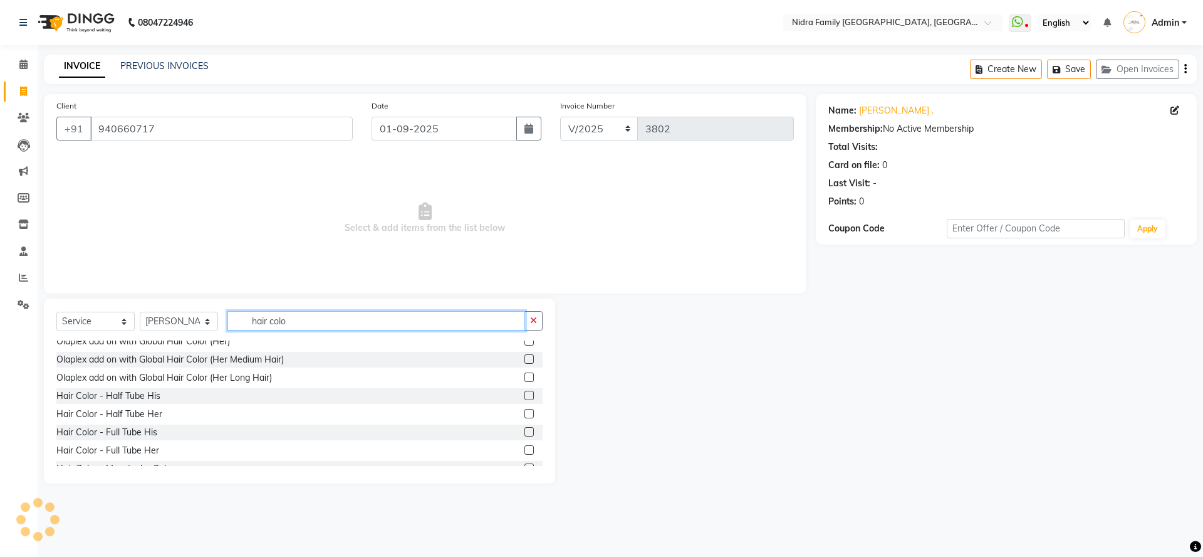
type input "hair colo"
click at [525, 458] on div at bounding box center [534, 450] width 18 height 16
click at [525, 451] on label at bounding box center [529, 449] width 9 height 9
click at [525, 451] on input "checkbox" at bounding box center [529, 450] width 8 height 8
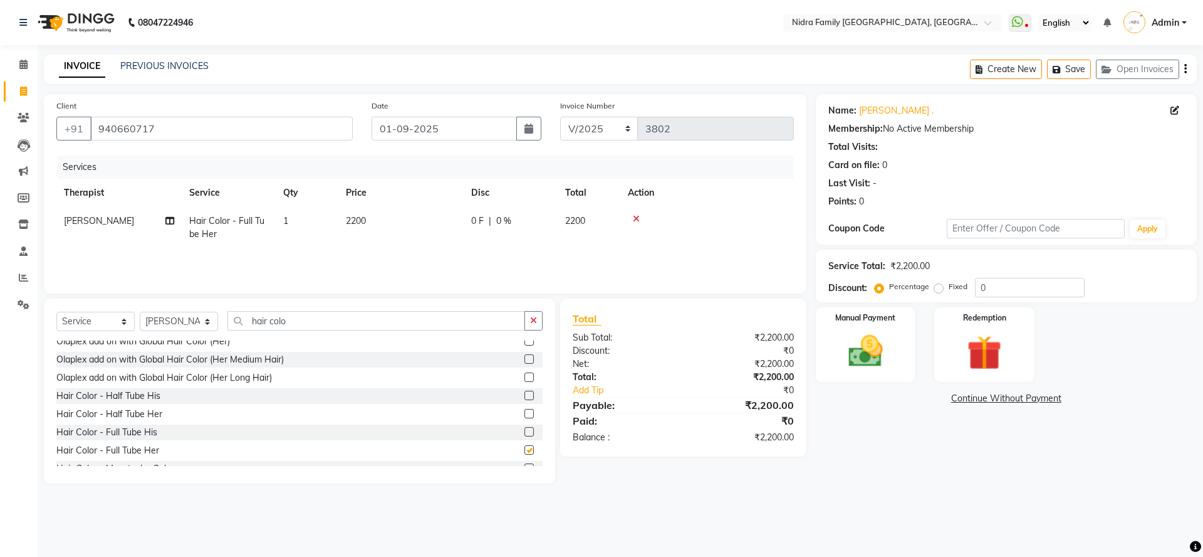
checkbox input "false"
drag, startPoint x: 384, startPoint y: 214, endPoint x: 382, endPoint y: 204, distance: 9.6
click at [382, 211] on td "2200" at bounding box center [400, 227] width 125 height 41
select select "8270"
click at [382, 204] on th "Qty" at bounding box center [366, 193] width 63 height 28
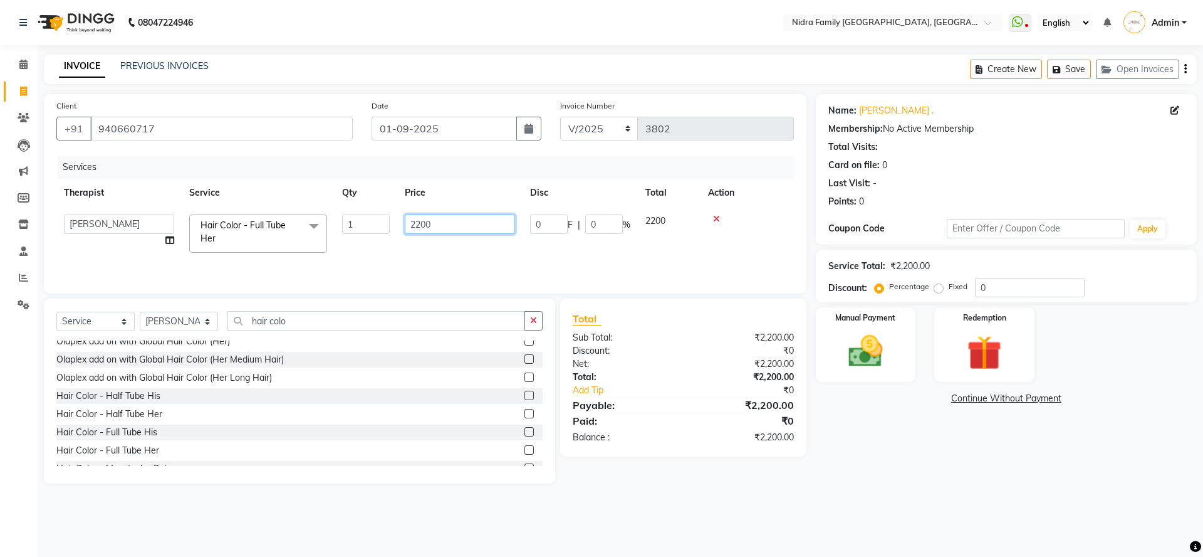
click at [493, 232] on input "2200" at bounding box center [460, 223] width 110 height 19
type input "2500"
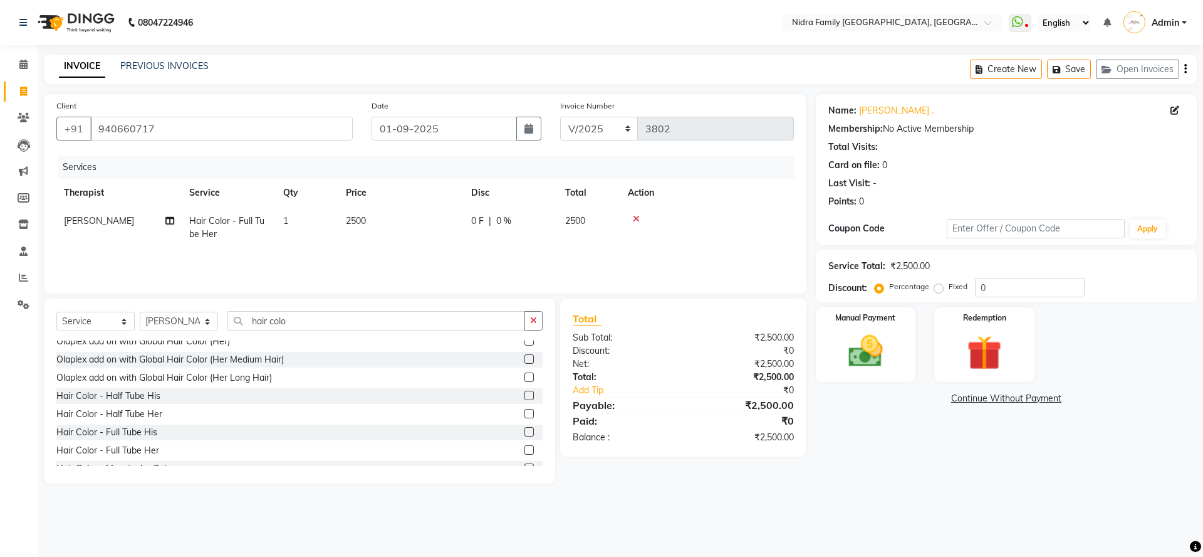
click at [479, 250] on div "Services Therapist Service Qty Price Disc Total Action Mujahid Ansari Hair Colo…" at bounding box center [425, 217] width 738 height 125
click at [517, 219] on div "0 F | 0 %" at bounding box center [510, 220] width 79 height 13
select select "8270"
click at [517, 219] on td "2500" at bounding box center [459, 233] width 125 height 53
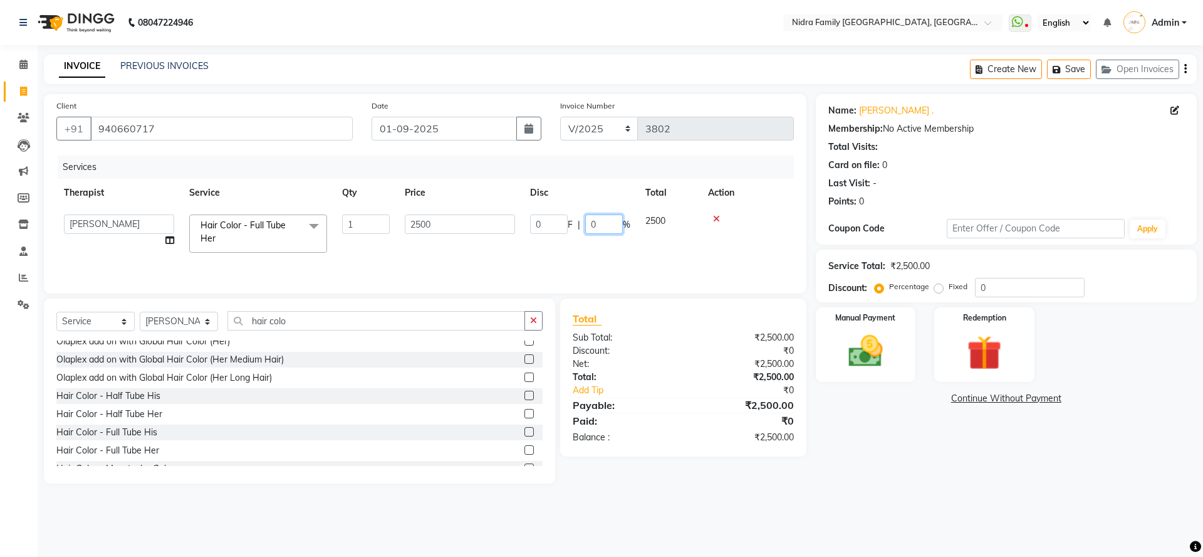
click at [604, 228] on input "0" at bounding box center [604, 223] width 38 height 19
type input "020"
click at [579, 249] on div "Services Therapist Service Qty Price Disc Total Action Anchal anmol Ashok Chand…" at bounding box center [425, 217] width 738 height 125
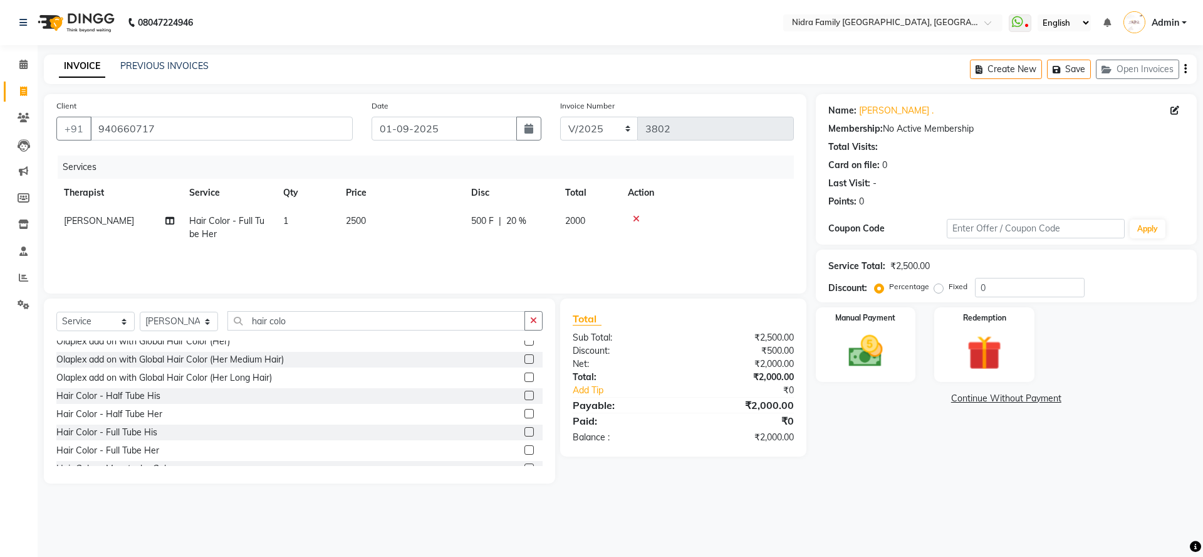
click at [550, 216] on div "500 F | 20 %" at bounding box center [510, 220] width 79 height 13
select select "8270"
click at [550, 216] on input "500" at bounding box center [549, 223] width 38 height 19
type input "5"
click at [556, 246] on td "0 F | 0 %" at bounding box center [511, 227] width 94 height 41
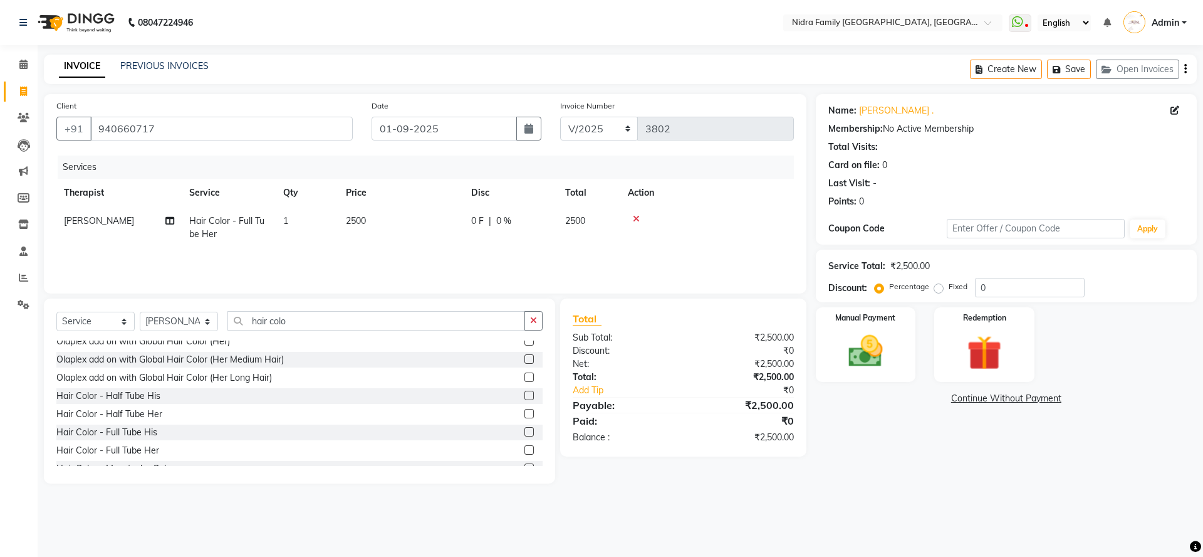
select select "8270"
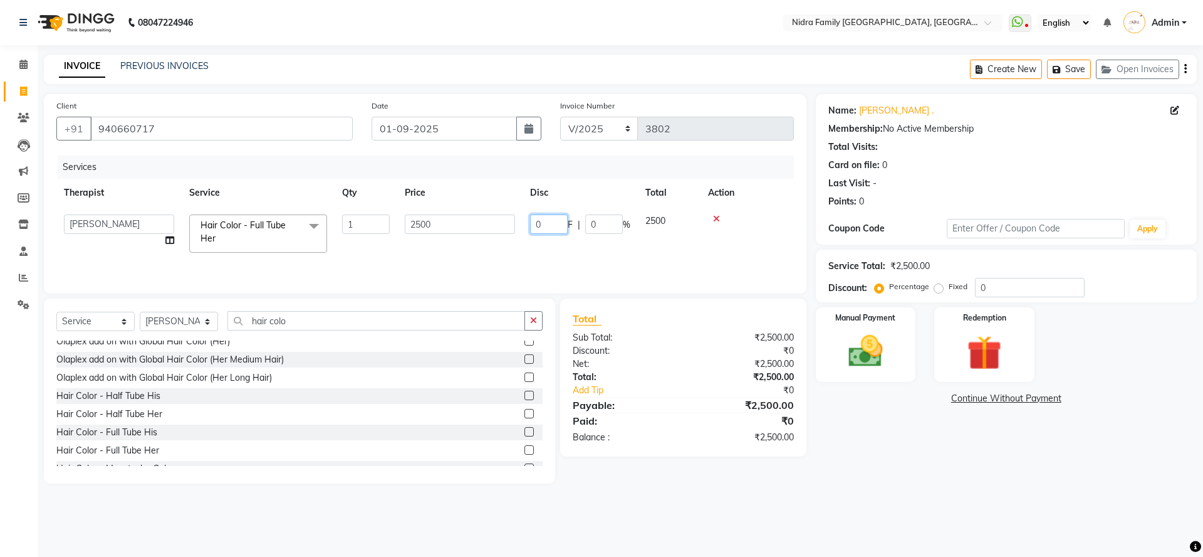
click at [563, 225] on input "0" at bounding box center [549, 223] width 38 height 19
type input "300"
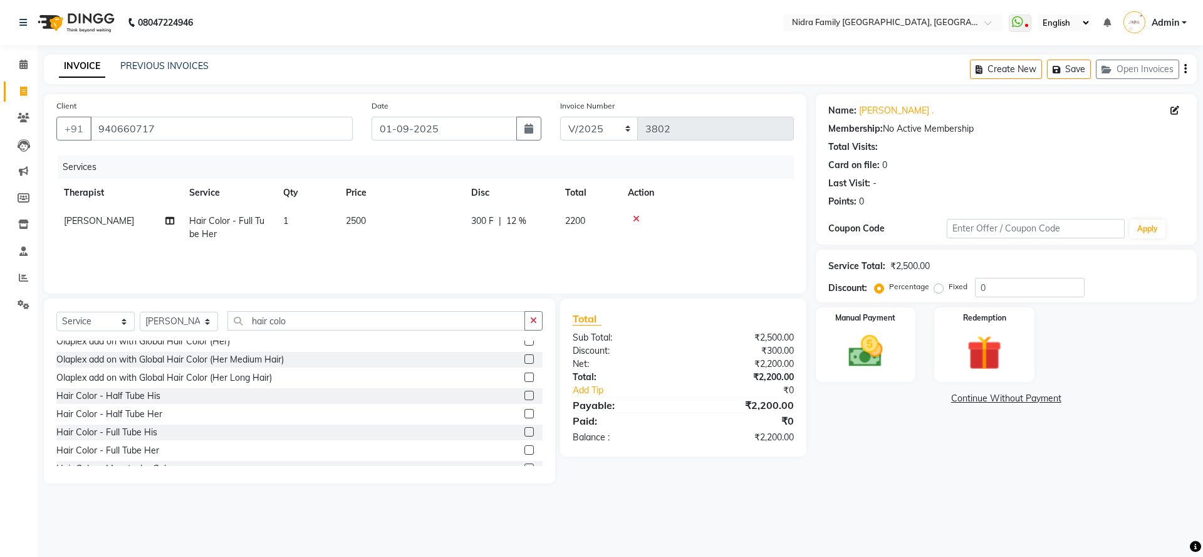
click at [590, 259] on div "Services Therapist Service Qty Price Disc Total Action Mujahid Ansari Hair Colo…" at bounding box center [425, 217] width 738 height 125
click at [986, 370] on img at bounding box center [984, 352] width 58 height 44
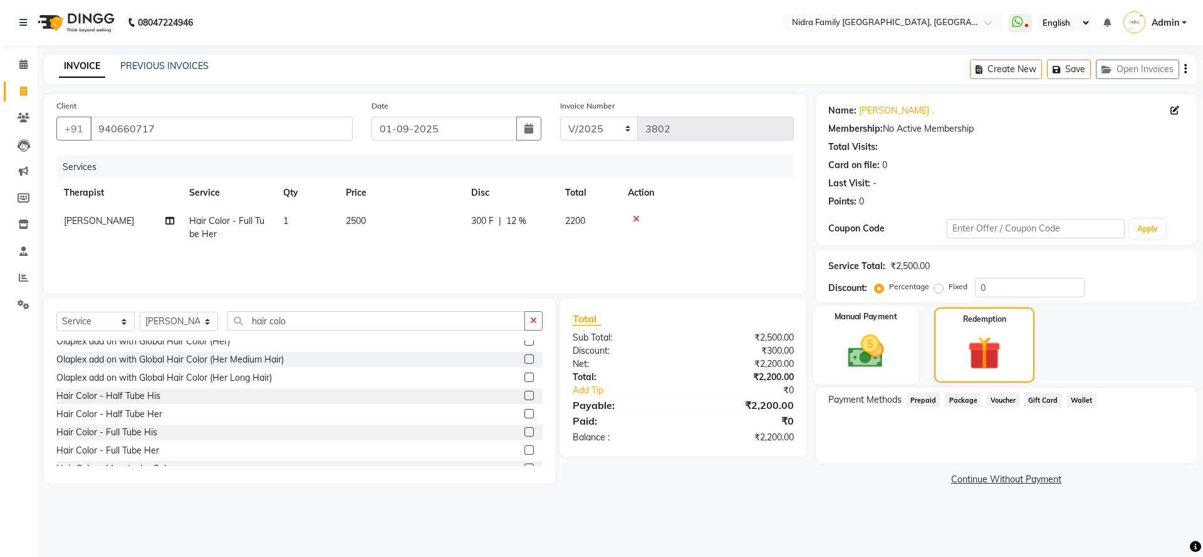
click at [873, 343] on img at bounding box center [866, 350] width 58 height 41
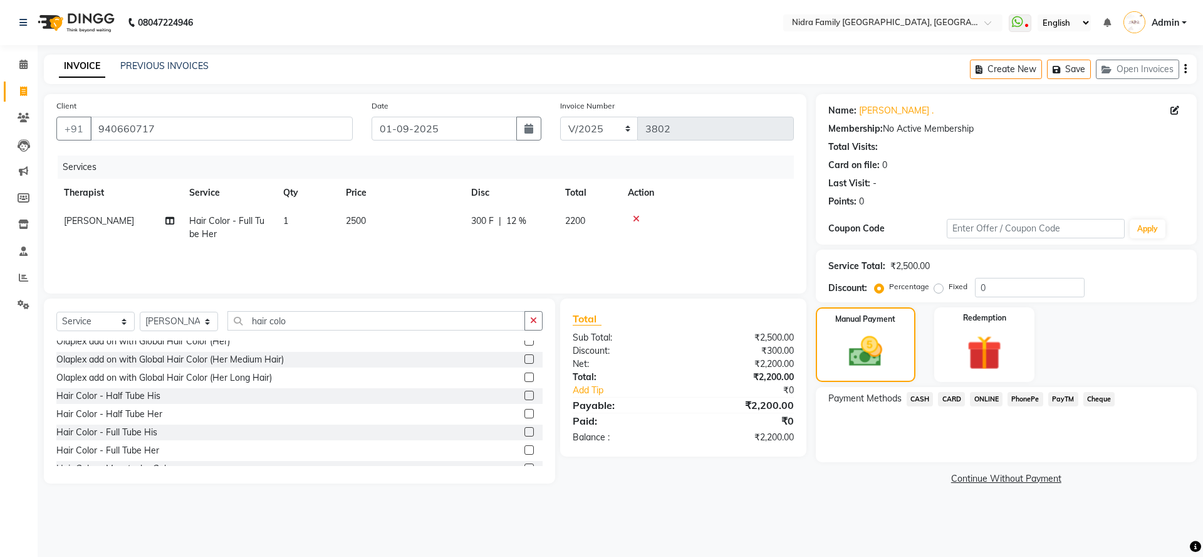
click at [1049, 395] on span "PayTM" at bounding box center [1064, 399] width 30 height 14
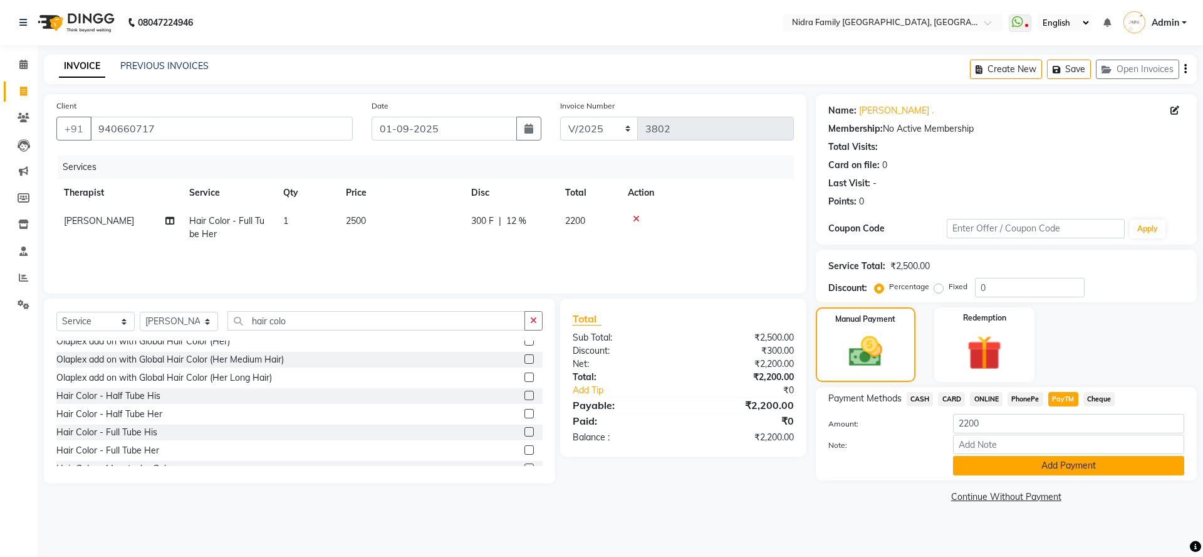
click at [1054, 463] on button "Add Payment" at bounding box center [1068, 465] width 231 height 19
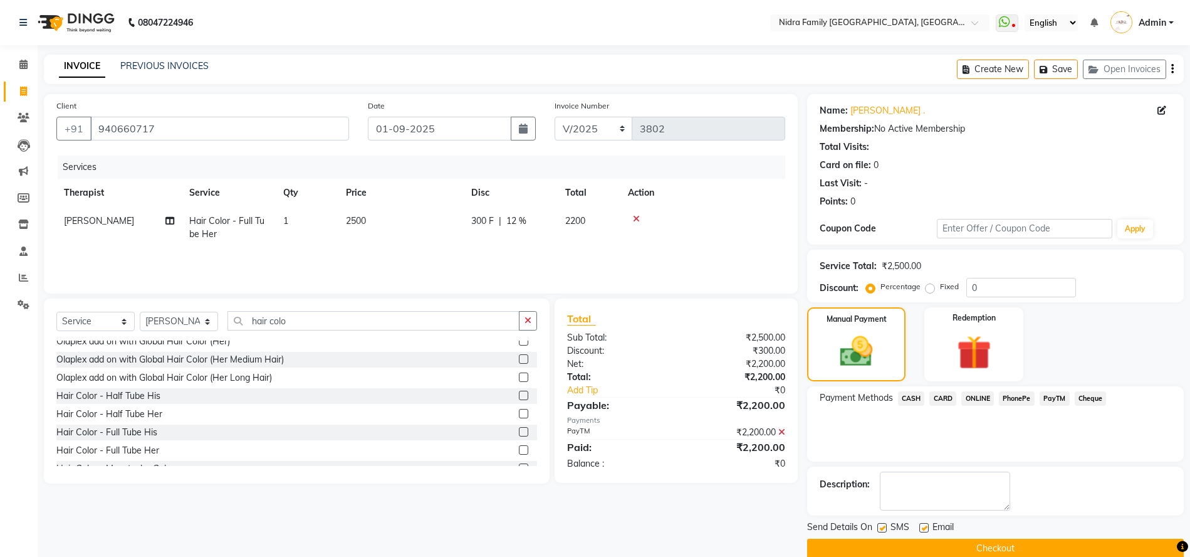
click at [879, 524] on label at bounding box center [881, 527] width 9 height 9
click at [879, 524] on input "checkbox" at bounding box center [881, 528] width 8 height 8
checkbox input "false"
click at [923, 528] on label at bounding box center [923, 527] width 9 height 9
click at [923, 528] on input "checkbox" at bounding box center [923, 528] width 8 height 8
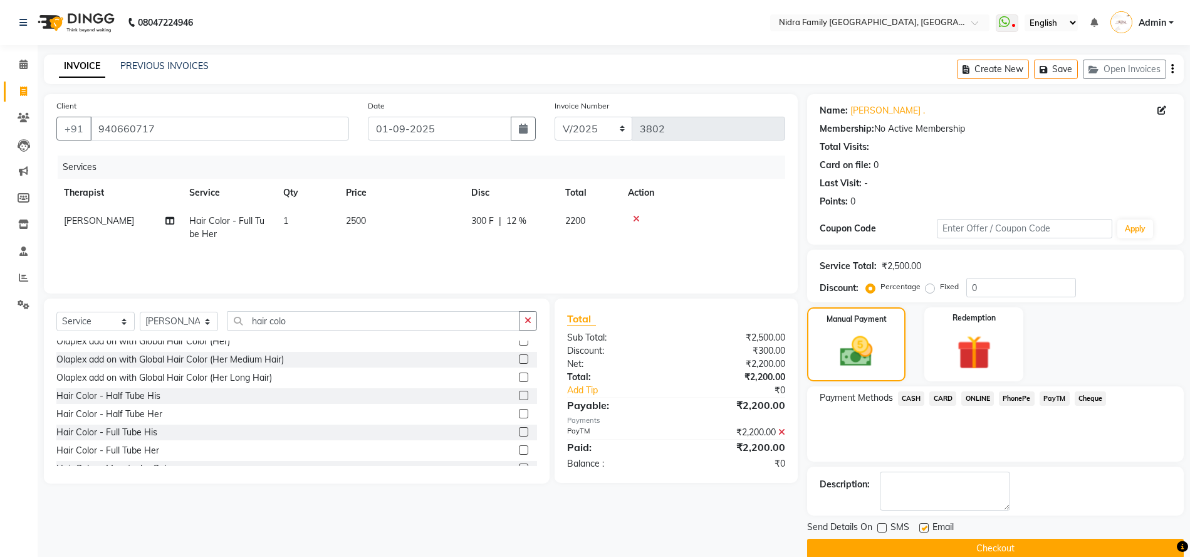
checkbox input "false"
click at [924, 537] on div "Send Details On SMS Email Checkout" at bounding box center [995, 539] width 377 height 38
click at [924, 548] on button "Checkout" at bounding box center [995, 547] width 377 height 19
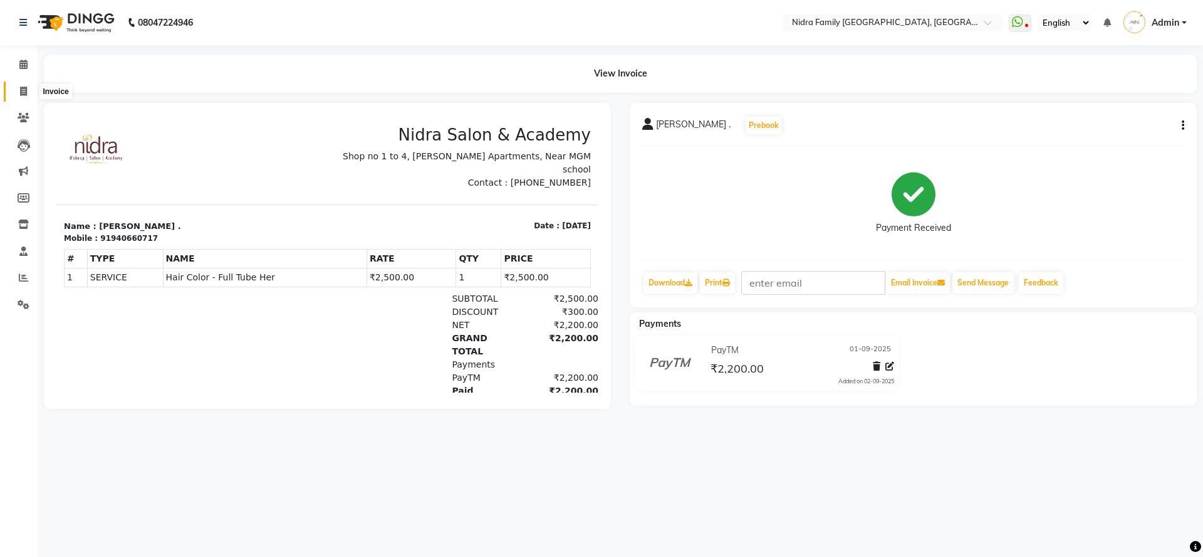
click at [22, 88] on icon at bounding box center [23, 90] width 7 height 9
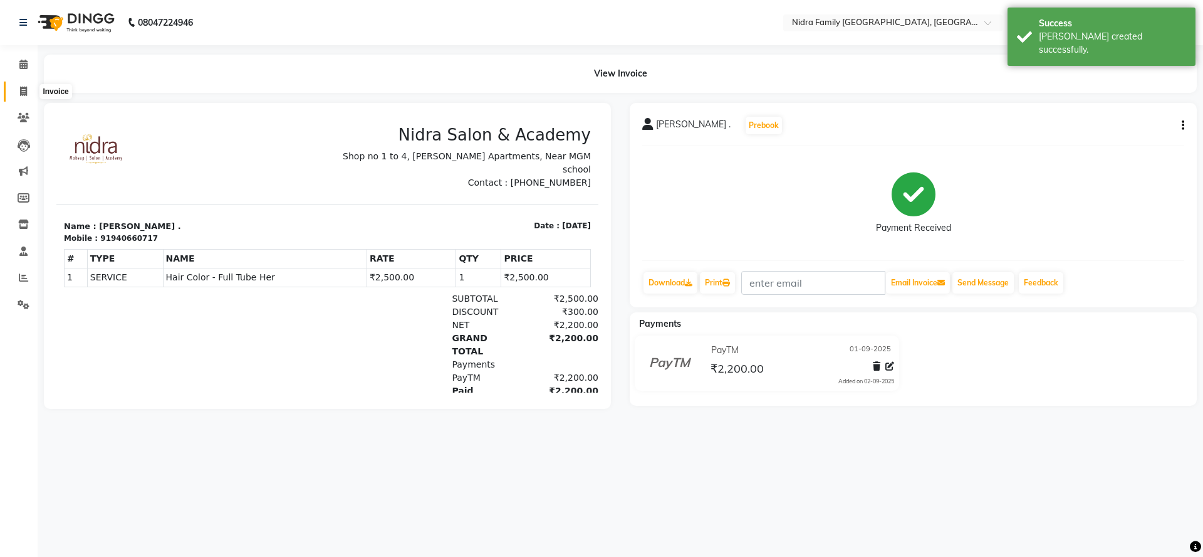
select select "service"
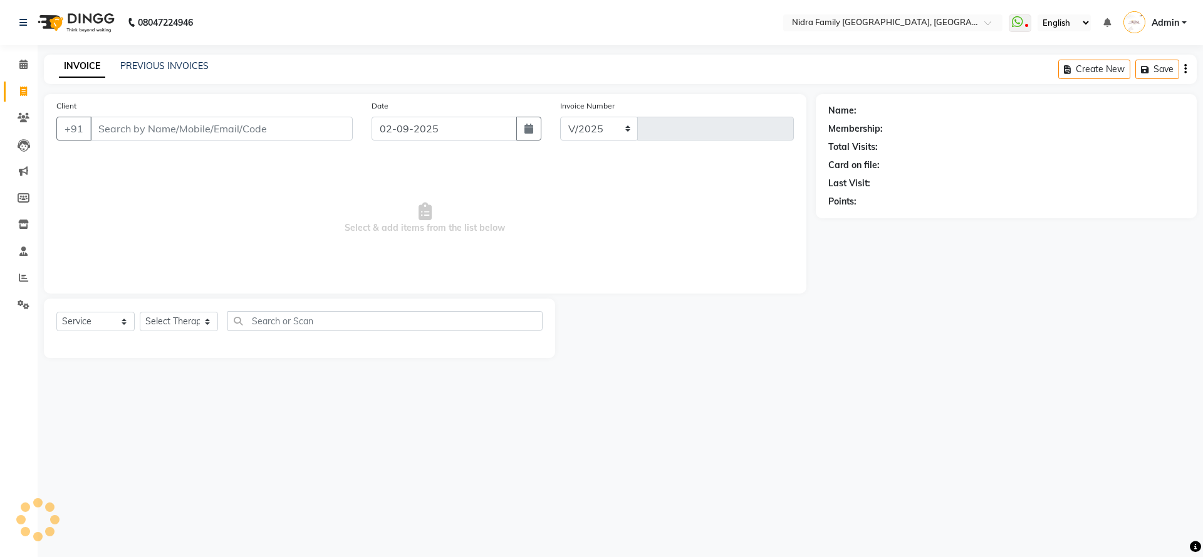
select select "591"
type input "3803"
click at [529, 122] on button "button" at bounding box center [528, 129] width 25 height 24
select select "9"
select select "2025"
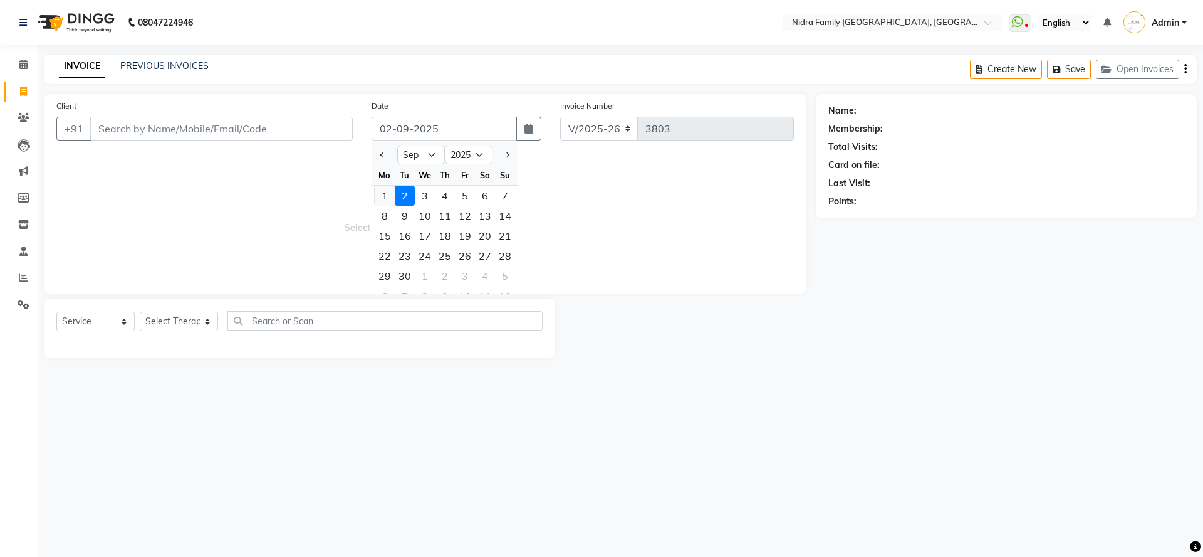
click at [385, 199] on div "1" at bounding box center [385, 196] width 20 height 20
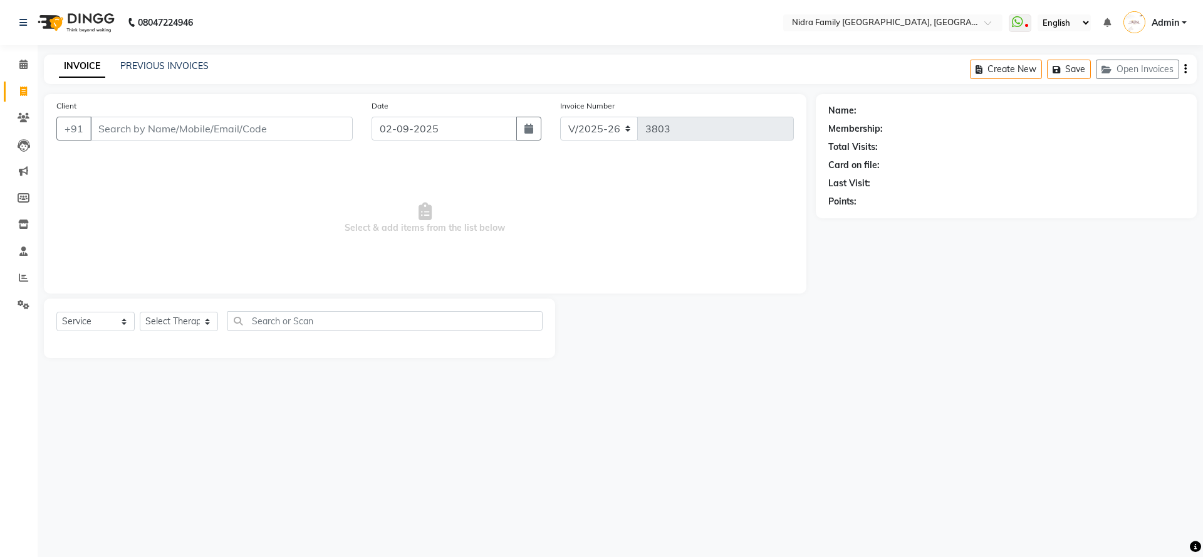
type input "01-09-2025"
click at [294, 132] on input "Client" at bounding box center [221, 129] width 263 height 24
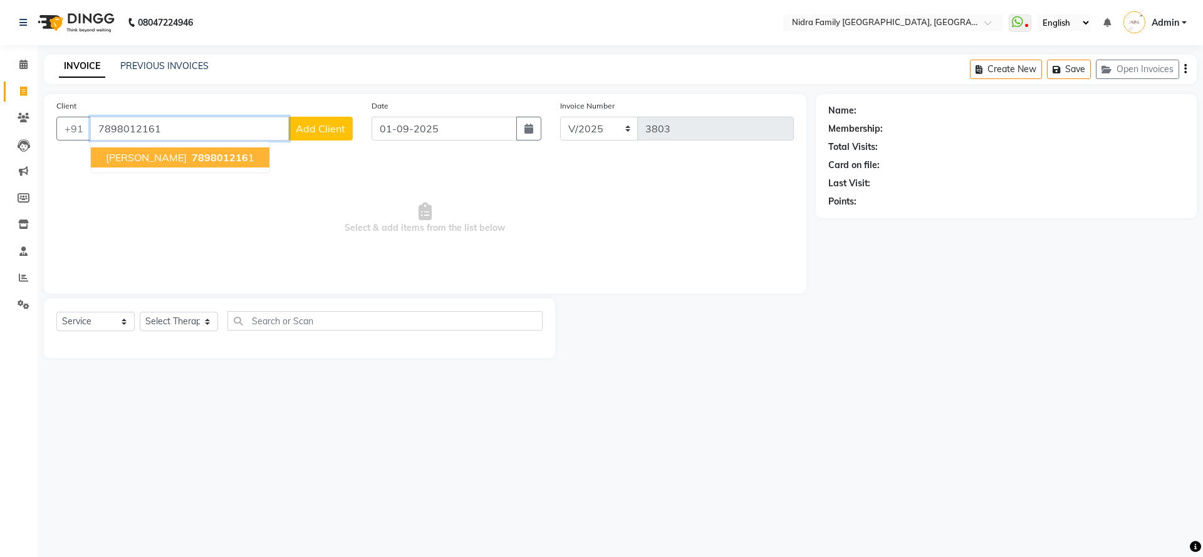
type input "7898012161"
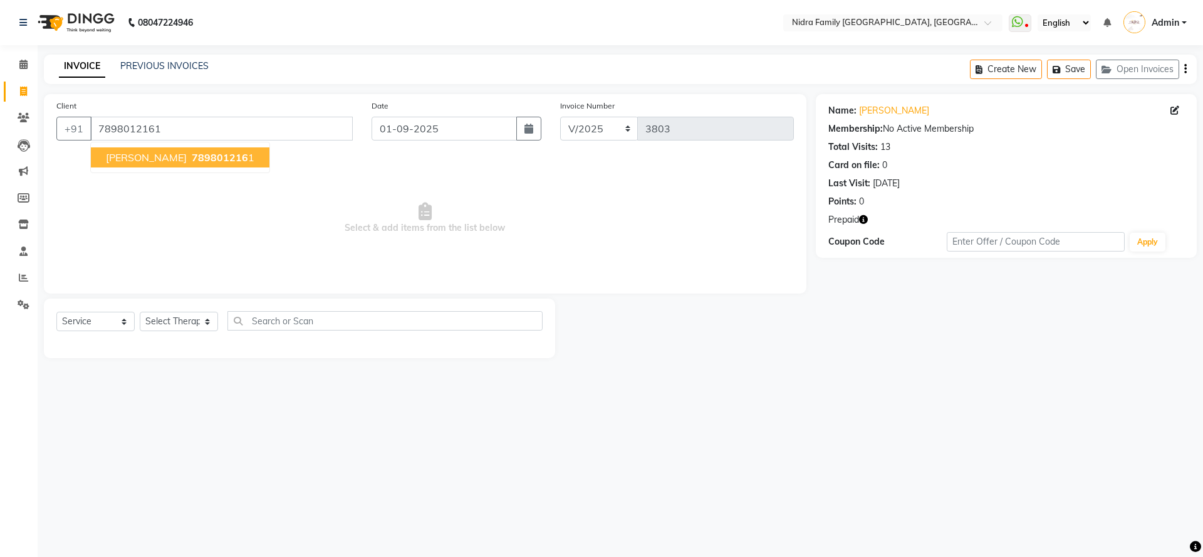
click at [193, 147] on ngb-typeahead-window "archna 789801216 1" at bounding box center [180, 157] width 180 height 31
click at [192, 159] on span "789801216" at bounding box center [220, 157] width 56 height 13
click at [864, 219] on icon "button" at bounding box center [863, 219] width 9 height 9
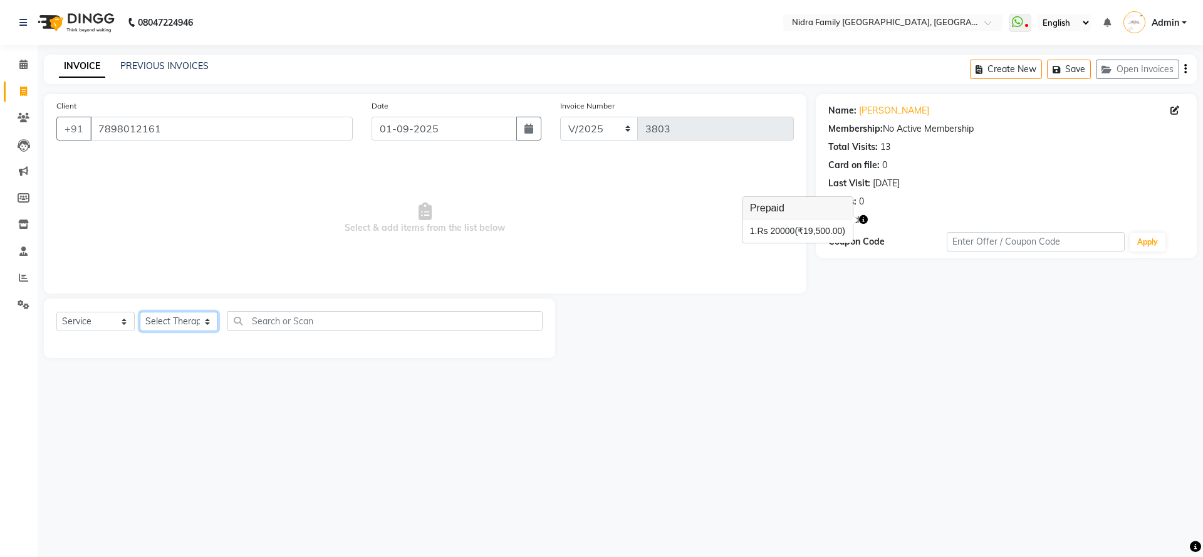
click at [172, 320] on select "Select Therapist Anchal anmol Ashok Chandni Chandrika Deepa Mam Indro Irshad Jy…" at bounding box center [179, 320] width 78 height 19
select select "8270"
click at [140, 311] on select "Select Therapist Anchal anmol Ashok Chandni Chandrika Deepa Mam Indro Irshad Jy…" at bounding box center [179, 320] width 78 height 19
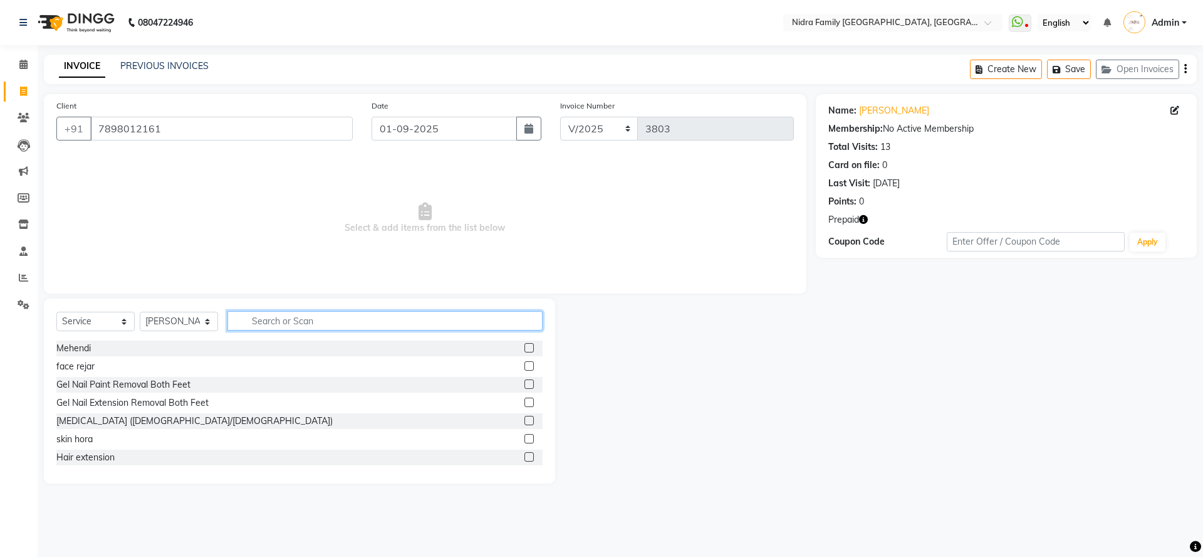
click at [269, 316] on input "text" at bounding box center [385, 320] width 315 height 19
type input "hair cu"
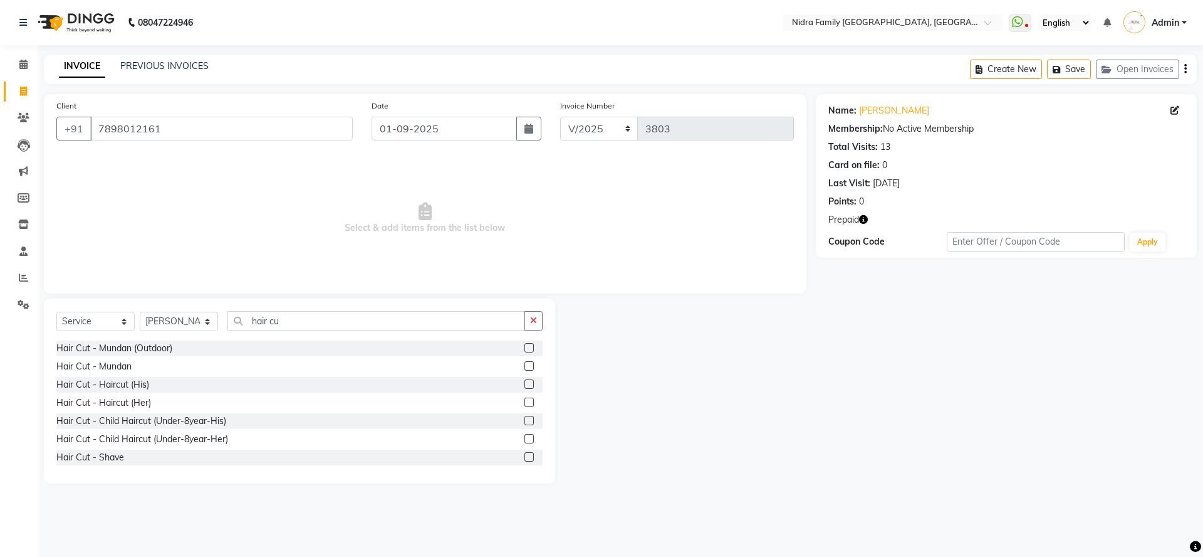
click at [525, 382] on label at bounding box center [529, 383] width 9 height 9
click at [525, 382] on input "checkbox" at bounding box center [529, 384] width 8 height 8
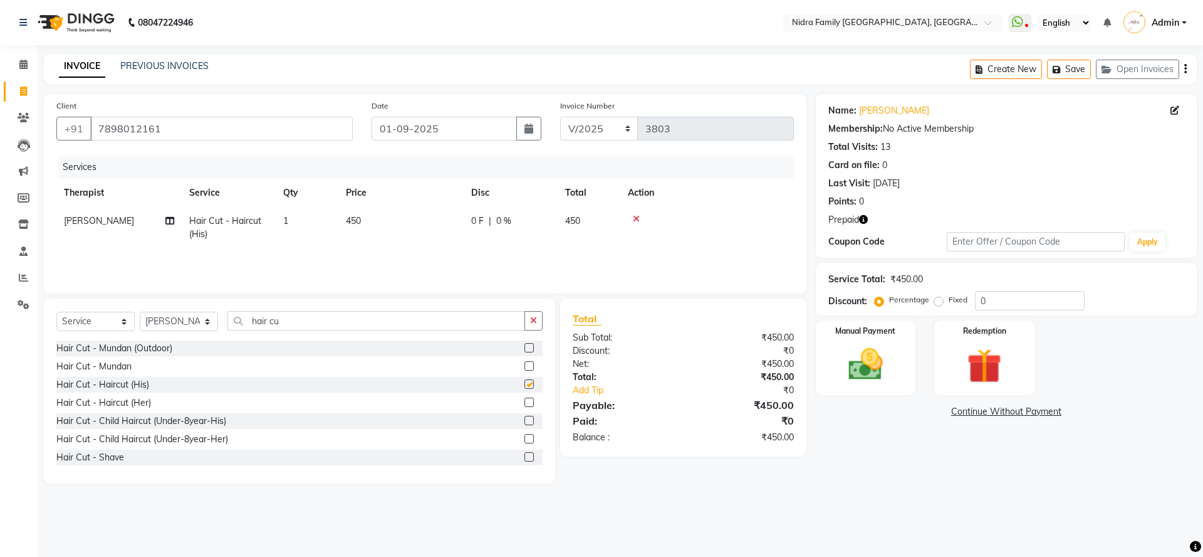
checkbox input "false"
click at [159, 323] on select "Select Therapist Anchal anmol Ashok Chandni Chandrika Deepa Mam Indro Irshad Jy…" at bounding box center [179, 320] width 78 height 19
select select "21358"
click at [140, 311] on select "Select Therapist Anchal anmol Ashok Chandni Chandrika Deepa Mam Indro Irshad Jy…" at bounding box center [179, 320] width 78 height 19
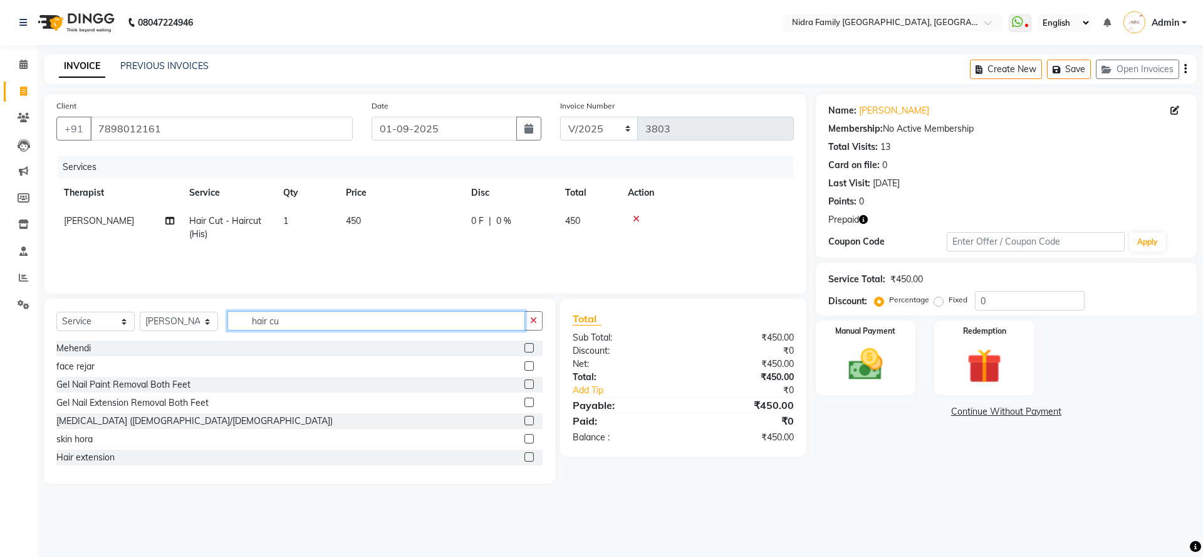
click at [333, 316] on input "hair cu" at bounding box center [377, 320] width 298 height 19
type input "h"
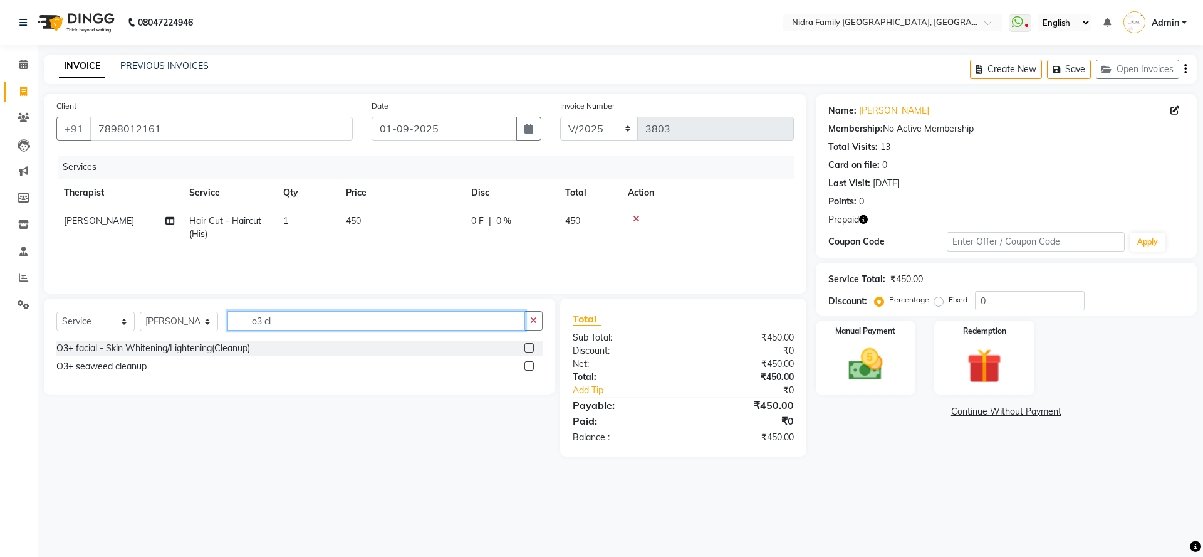
type input "o3 cl"
click at [525, 347] on label at bounding box center [529, 347] width 9 height 9
click at [525, 347] on input "checkbox" at bounding box center [529, 348] width 8 height 8
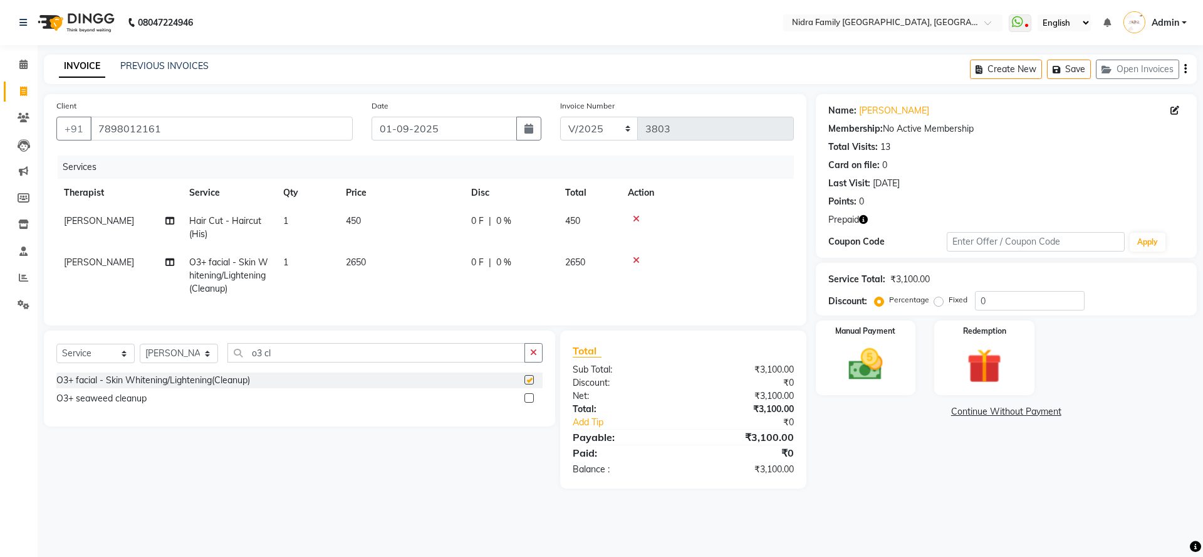
checkbox input "false"
click at [993, 343] on img at bounding box center [984, 365] width 58 height 44
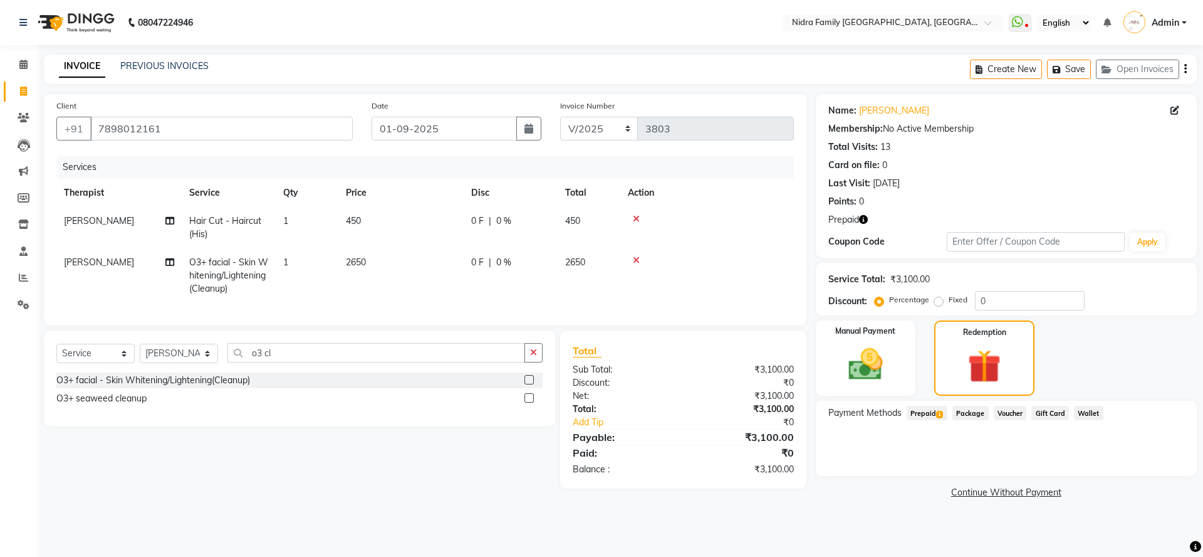
click at [929, 416] on span "Prepaid 1" at bounding box center [927, 412] width 41 height 14
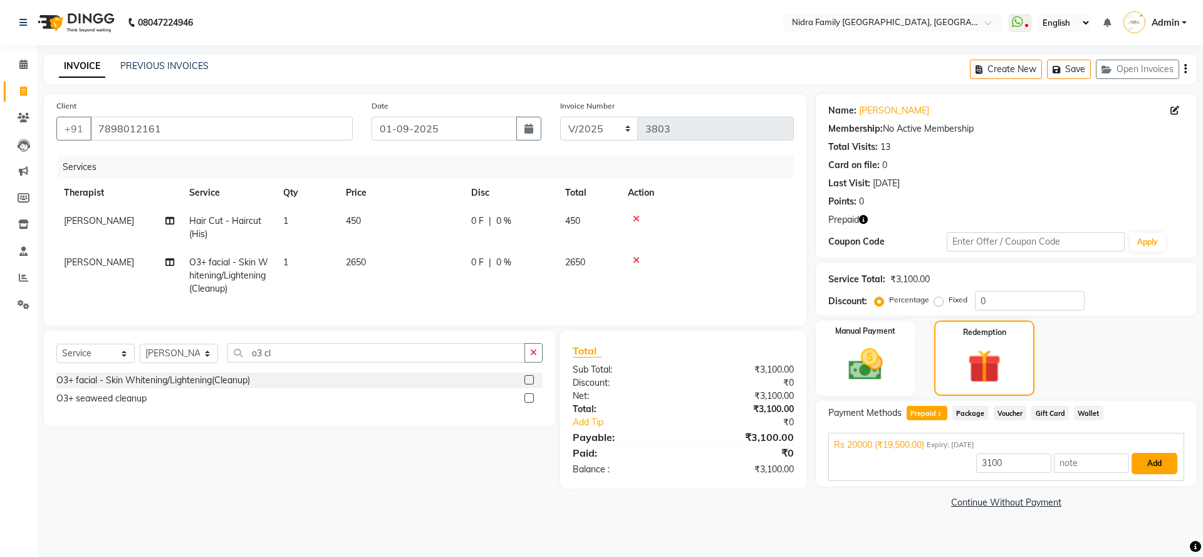
click at [1157, 464] on button "Add" at bounding box center [1155, 462] width 46 height 21
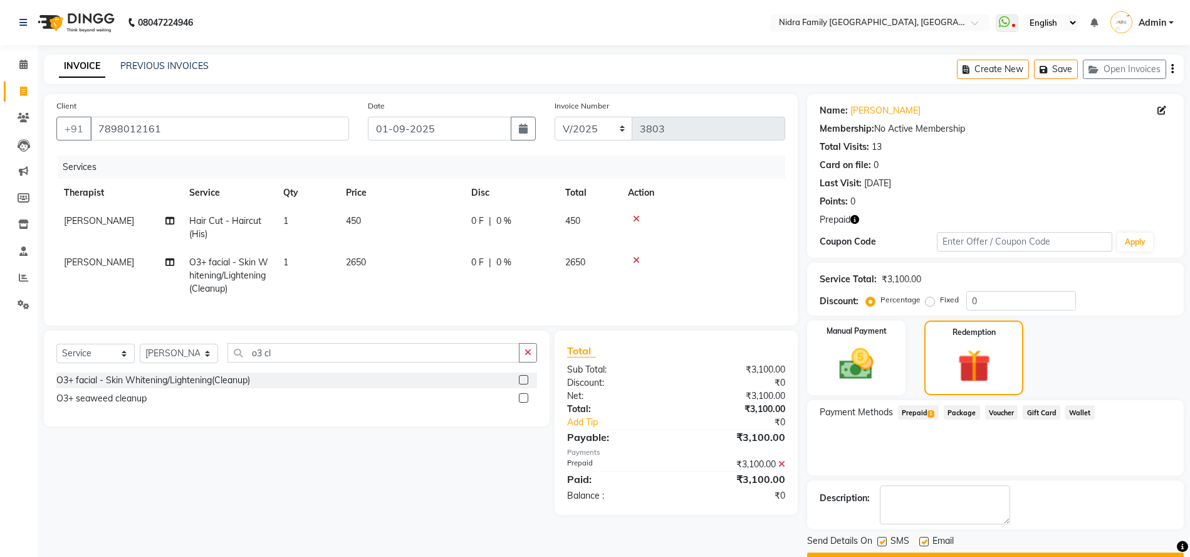
scroll to position [34, 0]
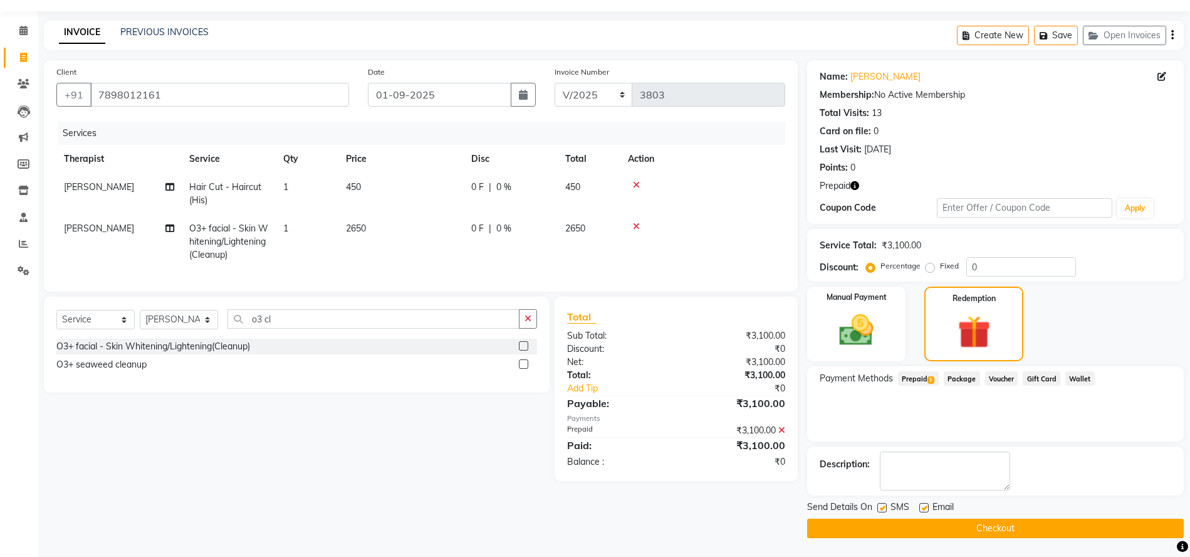
click at [1074, 531] on button "Checkout" at bounding box center [995, 527] width 377 height 19
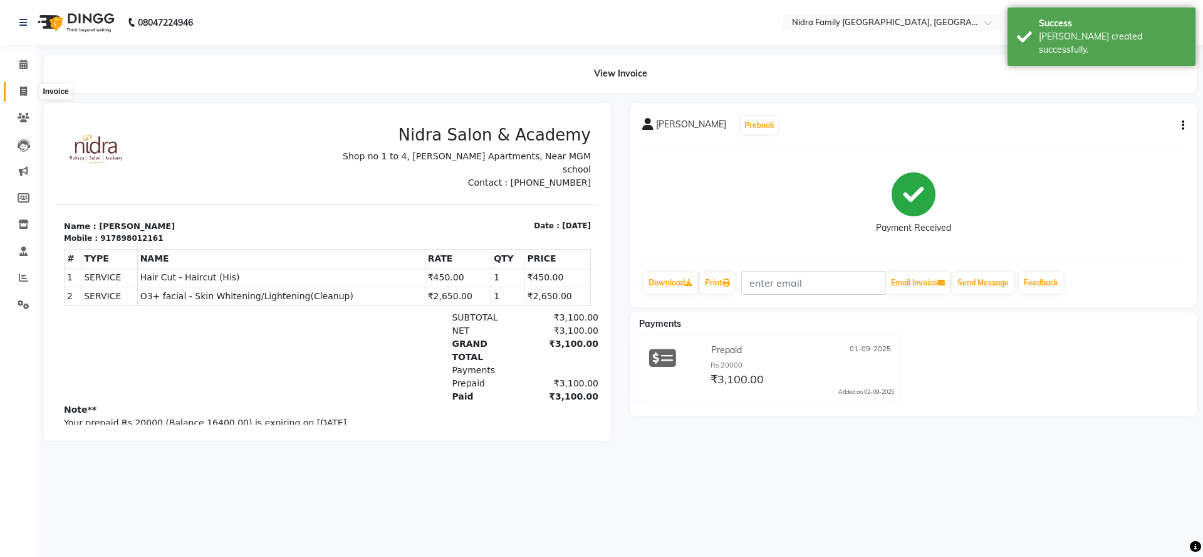
click at [20, 92] on icon at bounding box center [23, 90] width 7 height 9
select select "service"
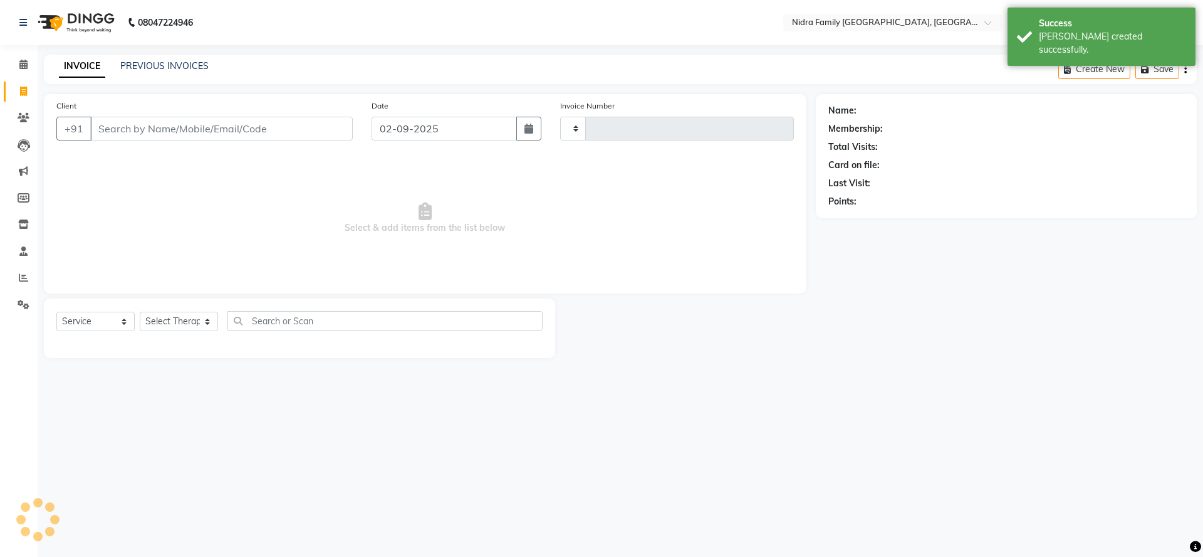
type input "3804"
select select "591"
click at [528, 123] on icon "button" at bounding box center [529, 128] width 9 height 10
select select "9"
select select "2025"
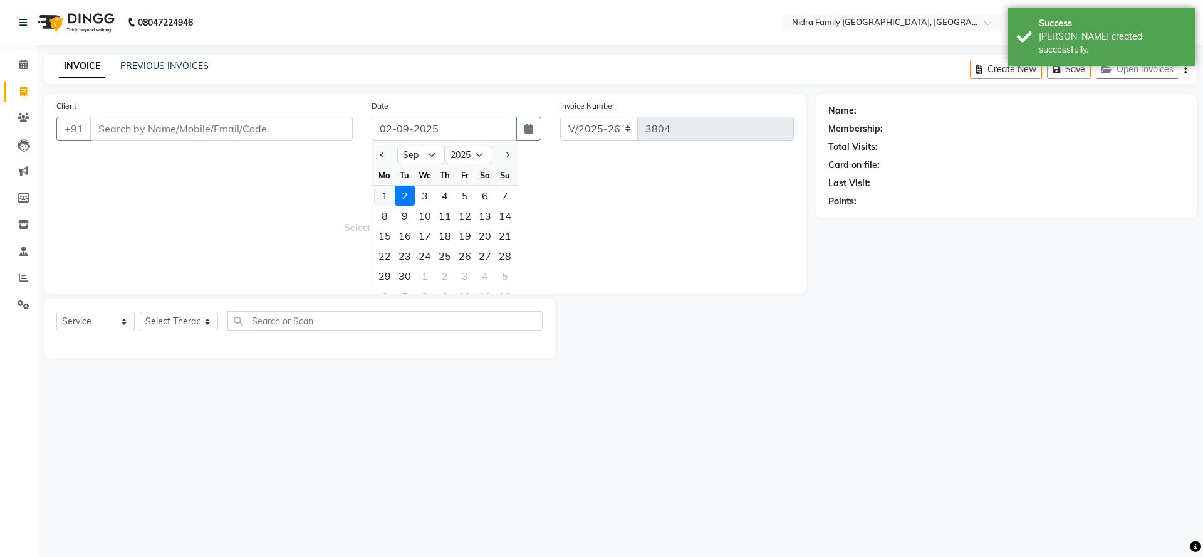
click at [382, 196] on div "1" at bounding box center [385, 196] width 20 height 20
type input "01-09-2025"
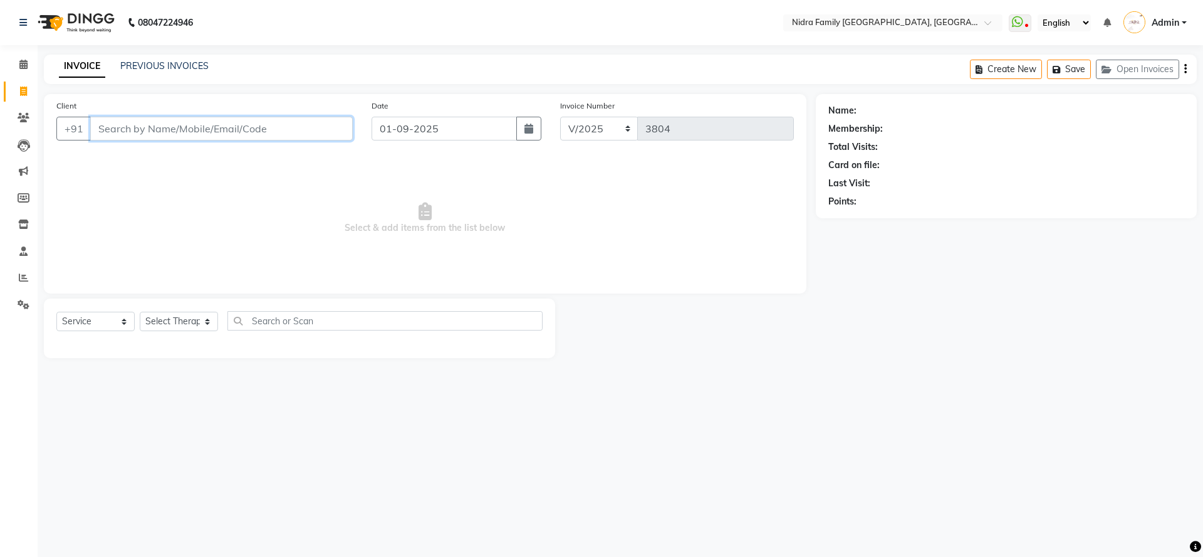
click at [243, 130] on input "Client" at bounding box center [221, 129] width 263 height 24
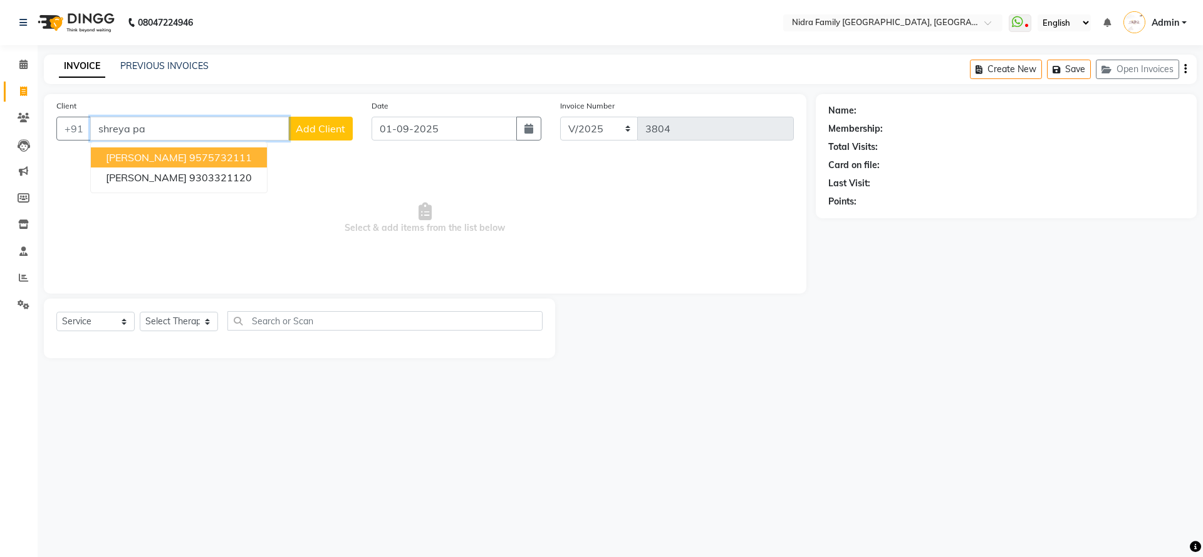
click at [213, 160] on ngb-highlight "9575732111" at bounding box center [220, 157] width 63 height 13
type input "9575732111"
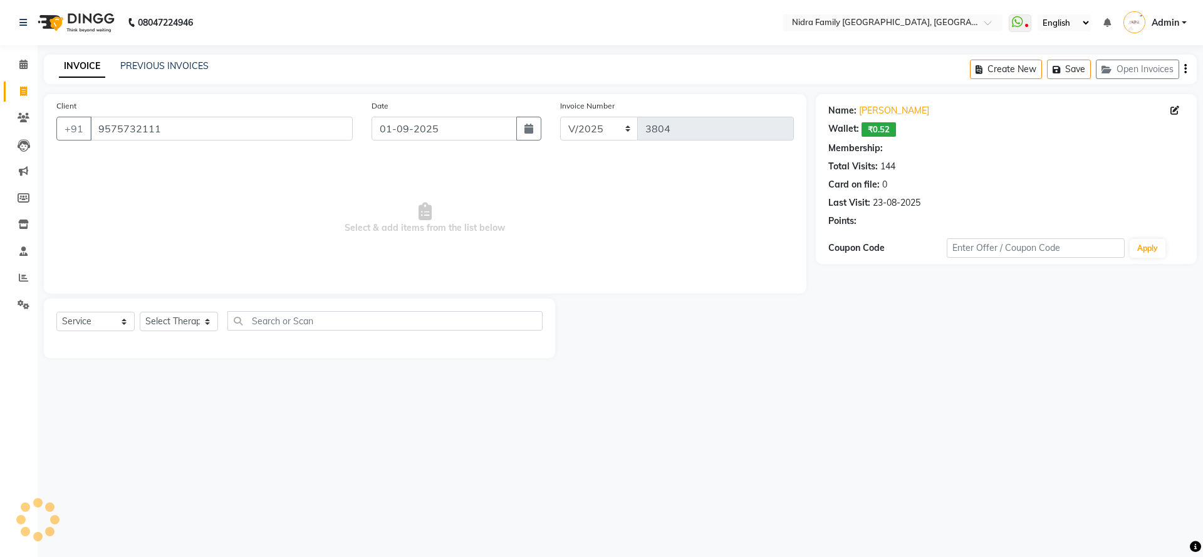
select select "1: Object"
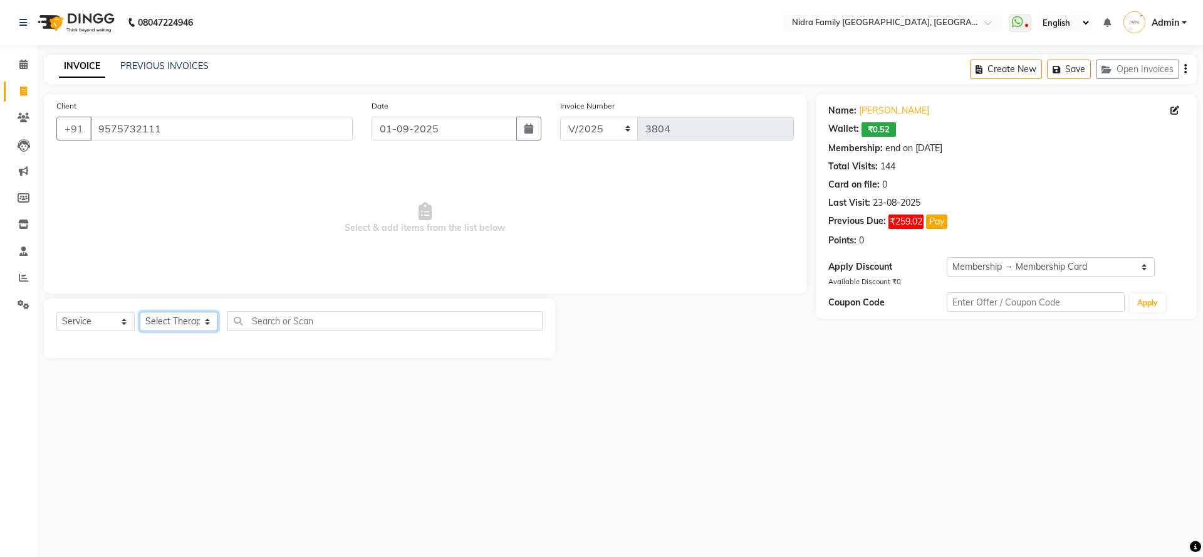
click at [194, 323] on select "Select Therapist Anchal anmol Ashok Chandni Chandrika Deepa Mam Indro Irshad Jy…" at bounding box center [179, 320] width 78 height 19
select select "8270"
click at [140, 311] on select "Select Therapist Anchal anmol Ashok Chandni Chandrika Deepa Mam Indro Irshad Jy…" at bounding box center [179, 320] width 78 height 19
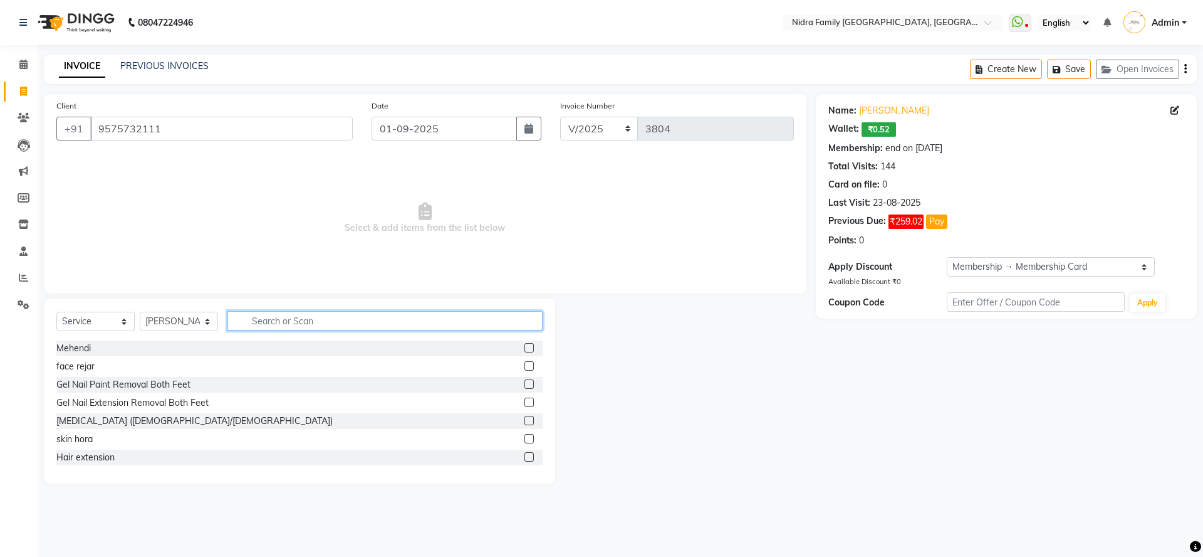
click at [273, 317] on input "text" at bounding box center [385, 320] width 315 height 19
type input "hair cut"
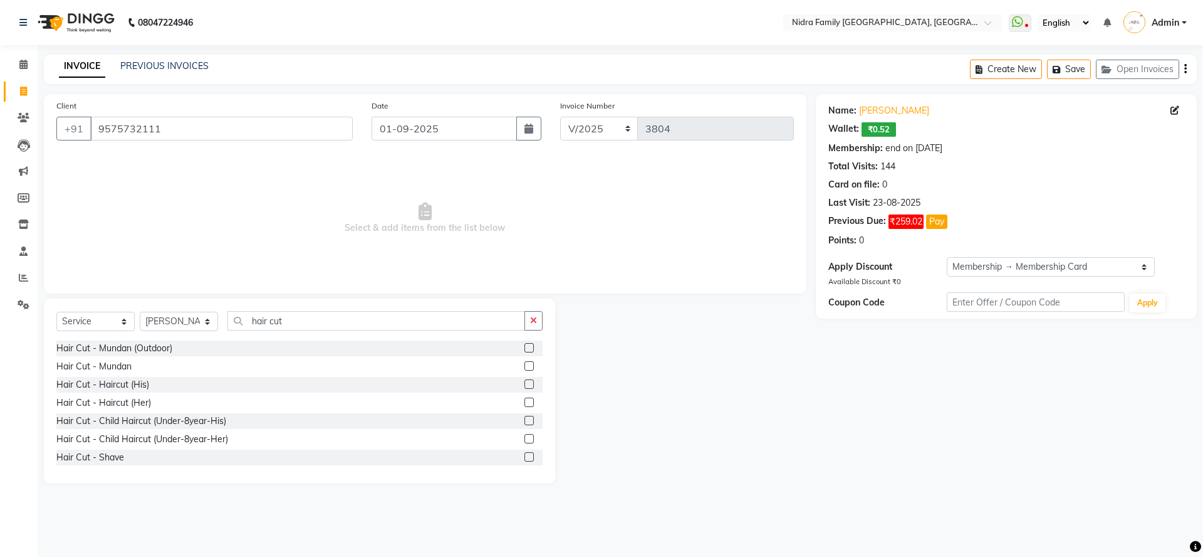
click at [525, 383] on label at bounding box center [529, 383] width 9 height 9
click at [525, 383] on input "checkbox" at bounding box center [529, 384] width 8 height 8
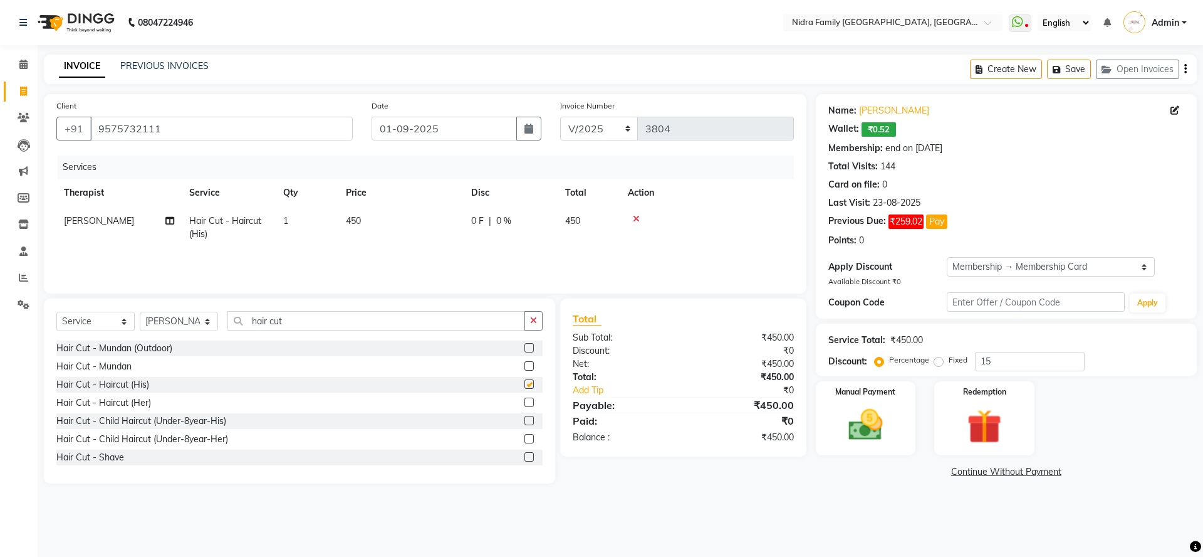
checkbox input "false"
click at [1033, 261] on select "Select Membership → Membership Card" at bounding box center [1051, 266] width 208 height 19
select select "0:"
click at [947, 257] on select "Select Membership → Membership Card" at bounding box center [1051, 266] width 208 height 19
type input "0"
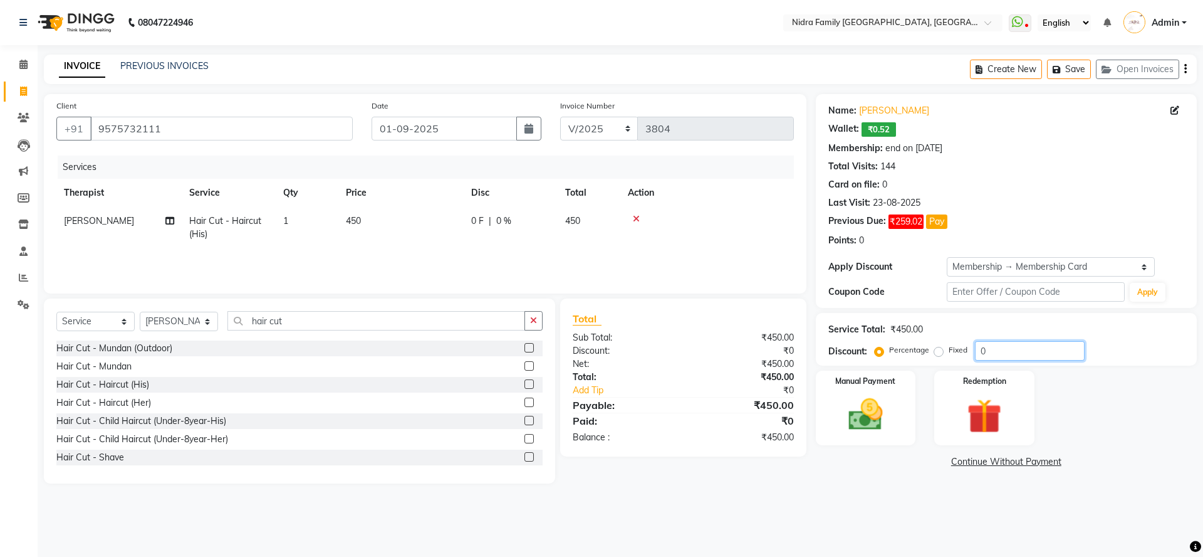
click at [1010, 344] on input "0" at bounding box center [1030, 350] width 110 height 19
type input "20"
click at [865, 396] on img at bounding box center [866, 414] width 58 height 41
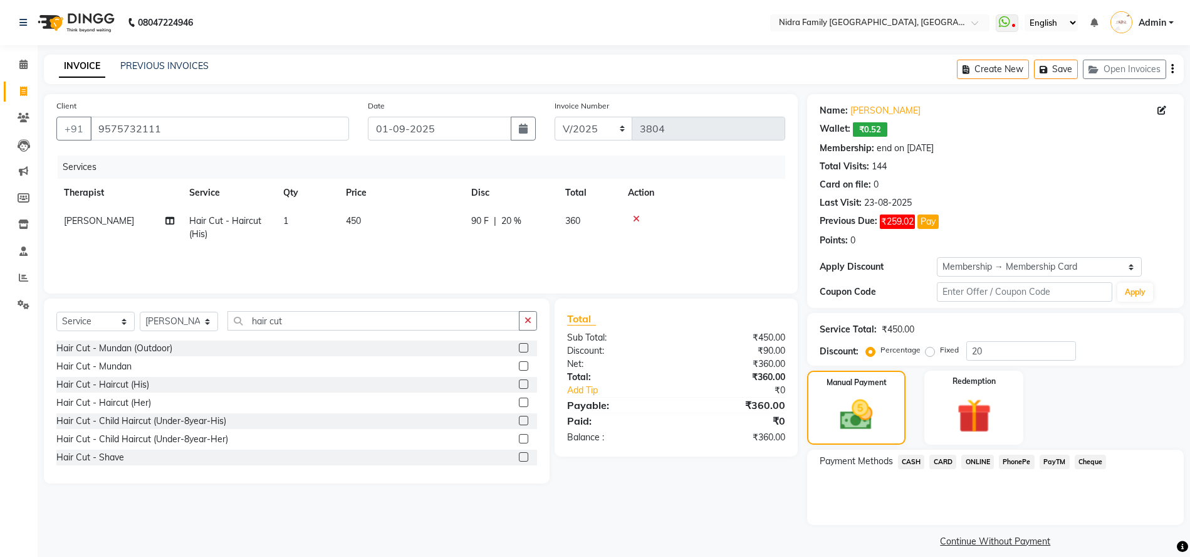
click at [915, 458] on span "CASH" at bounding box center [911, 461] width 27 height 14
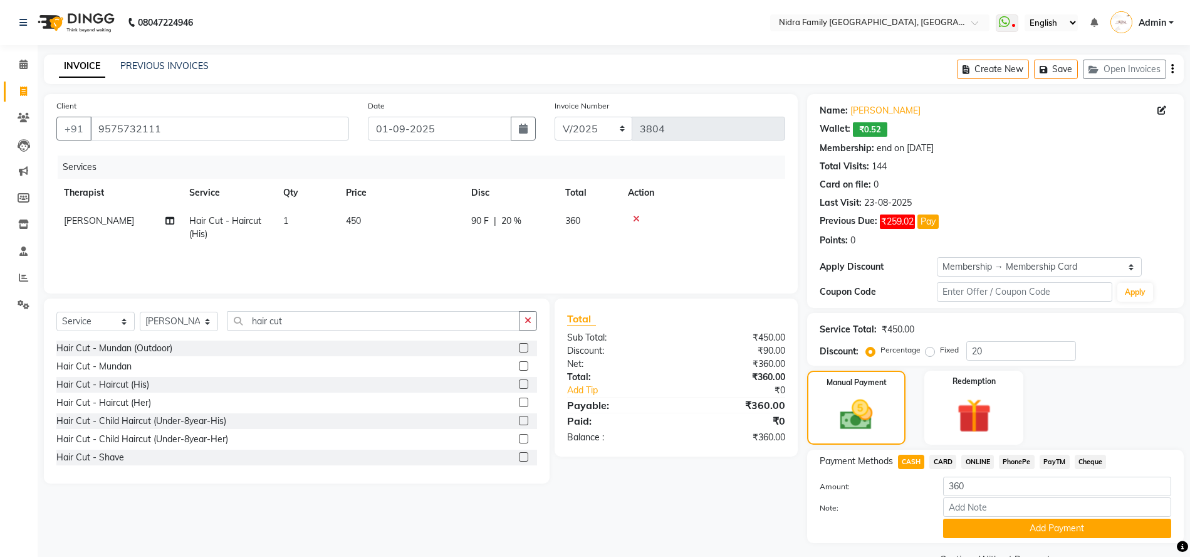
scroll to position [31, 0]
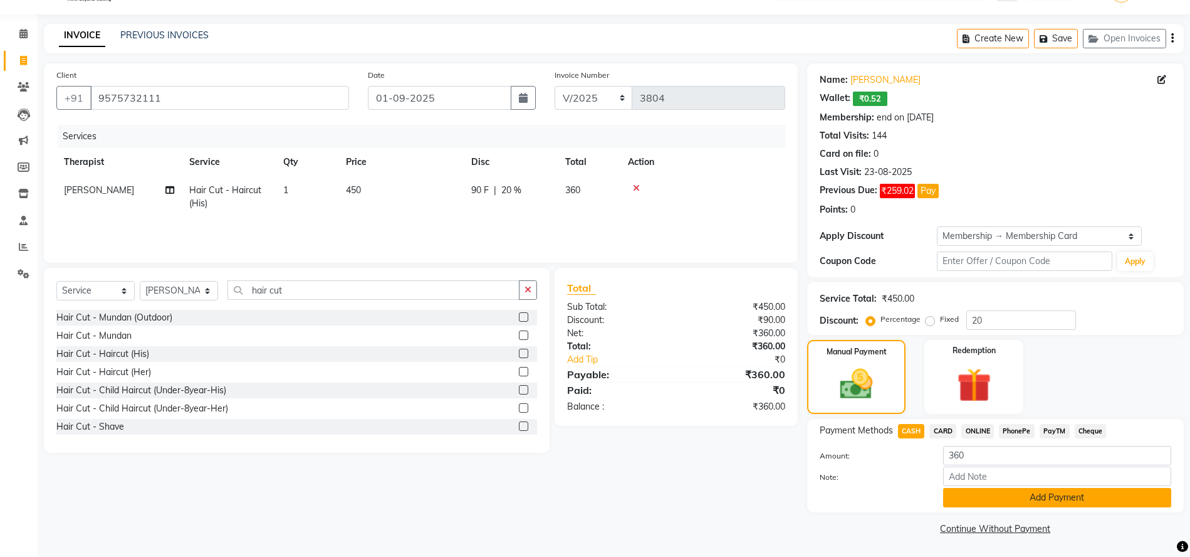
click at [1127, 504] on button "Add Payment" at bounding box center [1057, 497] width 228 height 19
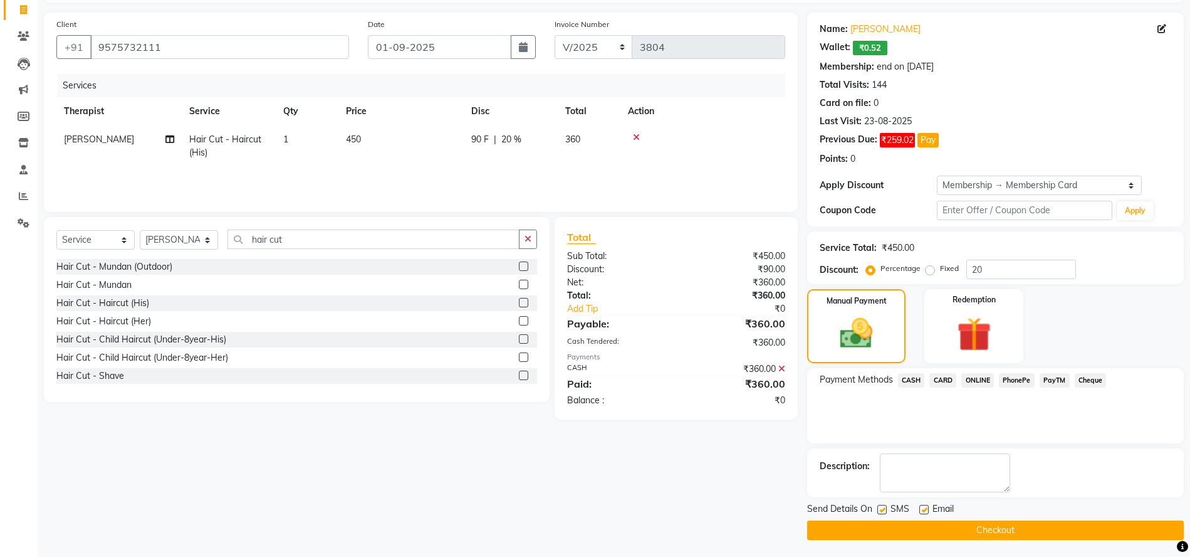
scroll to position [83, 0]
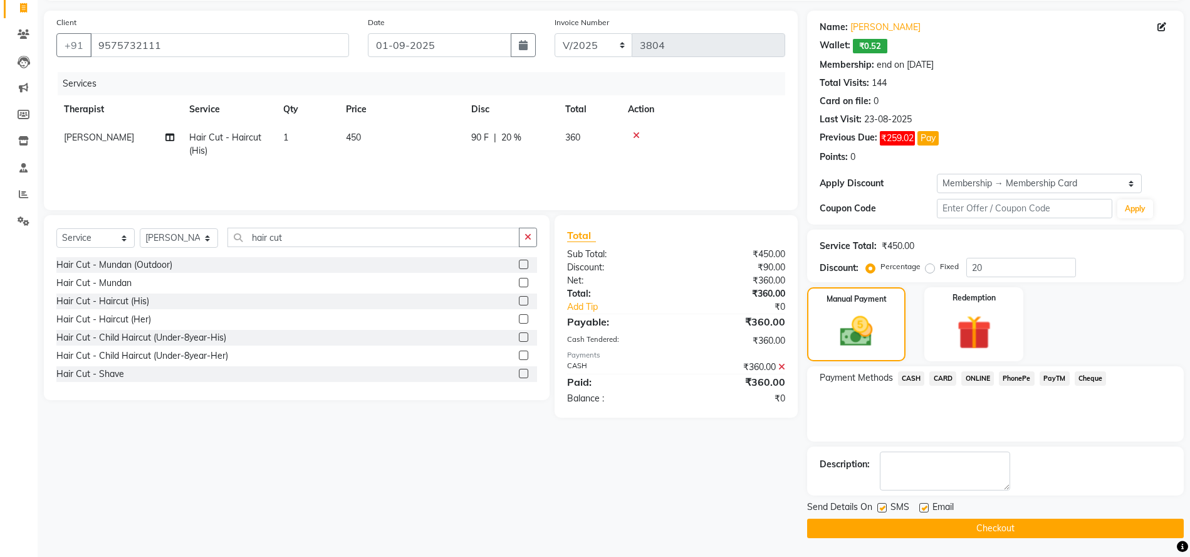
click at [882, 505] on label at bounding box center [881, 507] width 9 height 9
click at [882, 505] on input "checkbox" at bounding box center [881, 508] width 8 height 8
checkbox input "false"
click at [925, 508] on label at bounding box center [923, 507] width 9 height 9
click at [925, 508] on input "checkbox" at bounding box center [923, 508] width 8 height 8
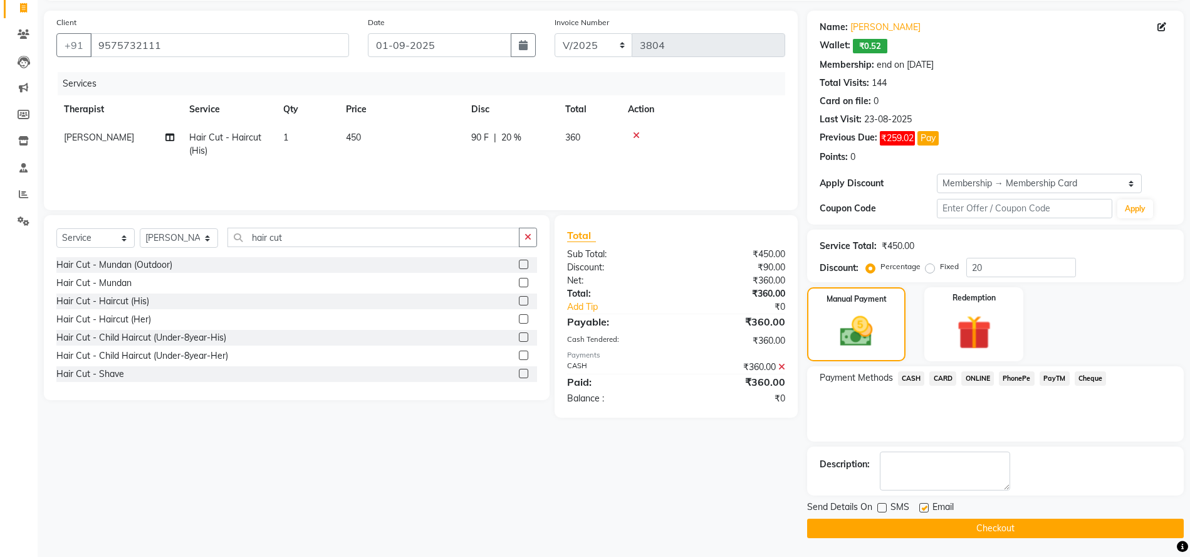
checkbox input "false"
click at [938, 524] on button "Checkout" at bounding box center [995, 527] width 377 height 19
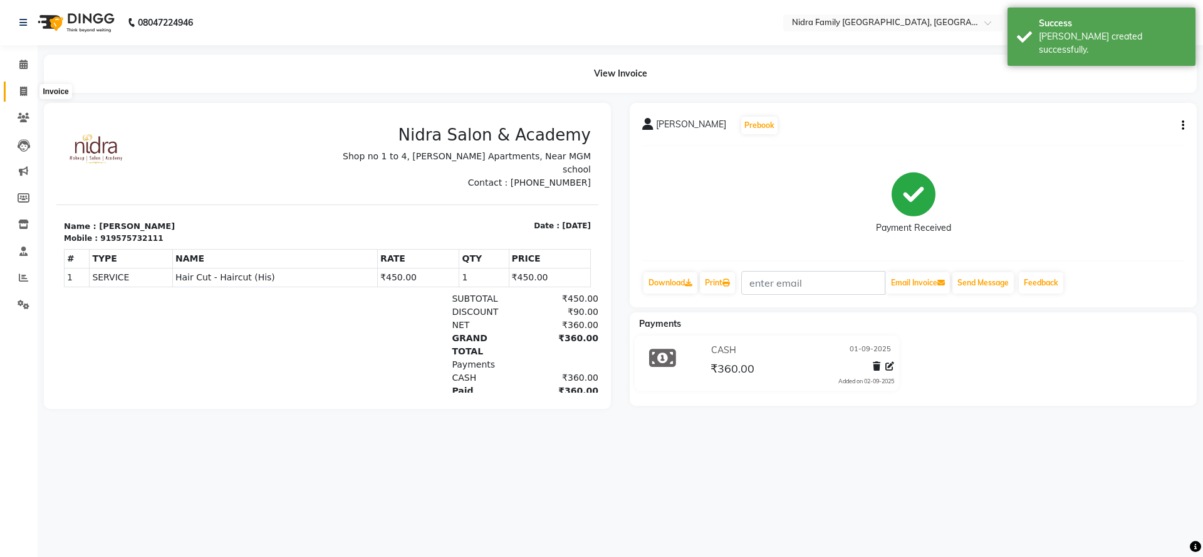
click at [21, 96] on span at bounding box center [24, 92] width 22 height 14
select select "service"
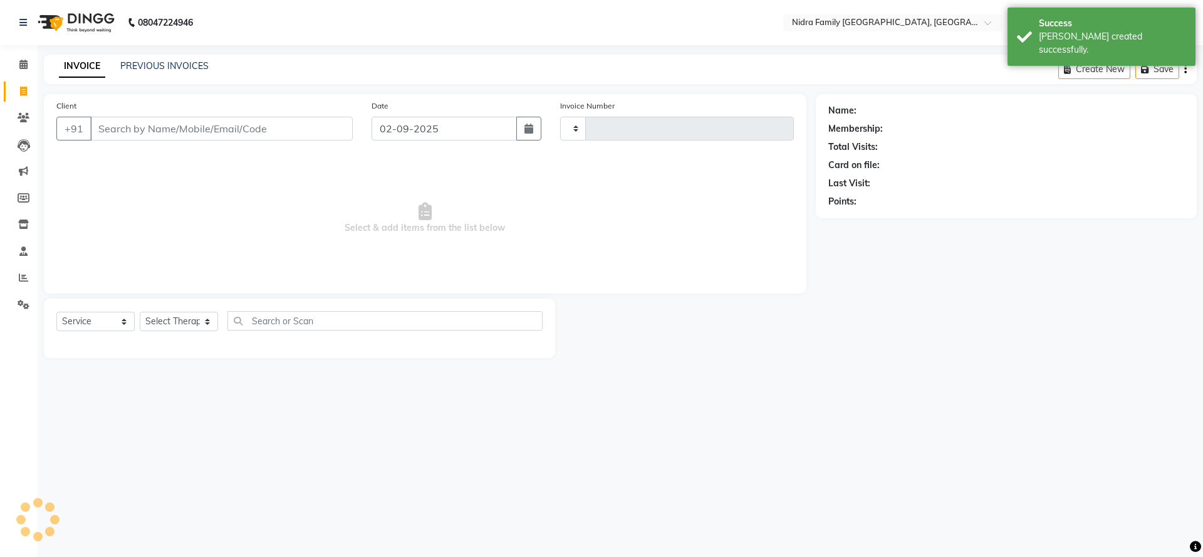
type input "3805"
select select "591"
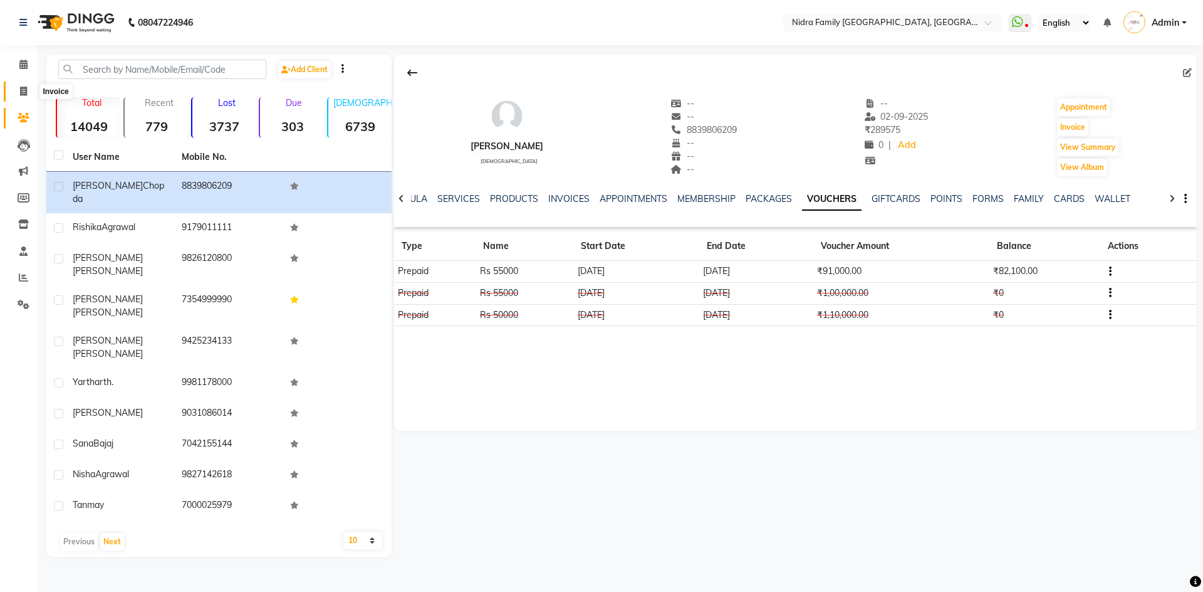
click at [18, 90] on span at bounding box center [24, 92] width 22 height 14
select select "service"
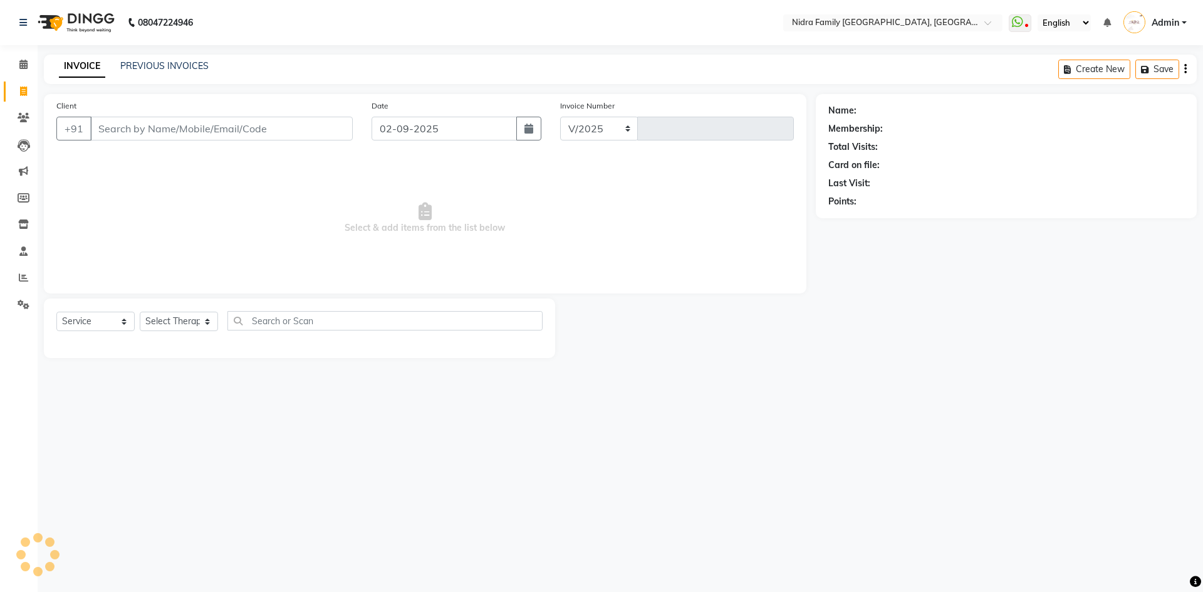
select select "591"
type input "3805"
click at [179, 319] on select "Select Therapist Anchal anmol Ashok Chandni Chandrika Deepa Mam Indro Irshad Jy…" at bounding box center [179, 320] width 78 height 19
select select "24895"
click at [140, 311] on select "Select Therapist Anchal anmol Ashok Chandni Chandrika Deepa Mam Indro Irshad Jy…" at bounding box center [179, 320] width 78 height 19
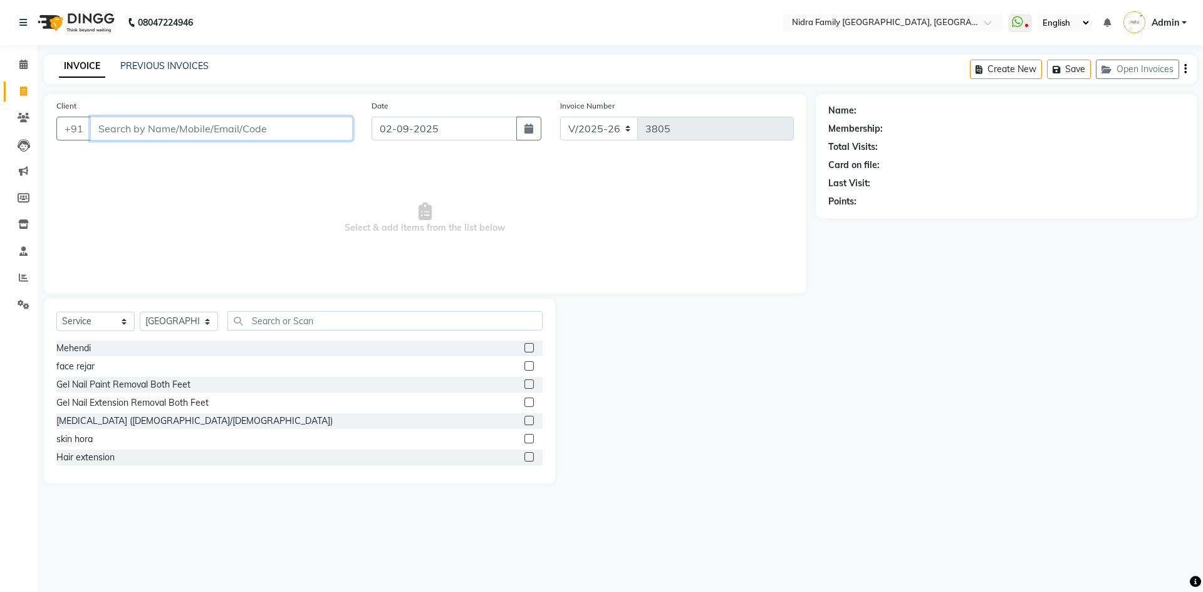
click at [209, 125] on input "Client" at bounding box center [221, 129] width 263 height 24
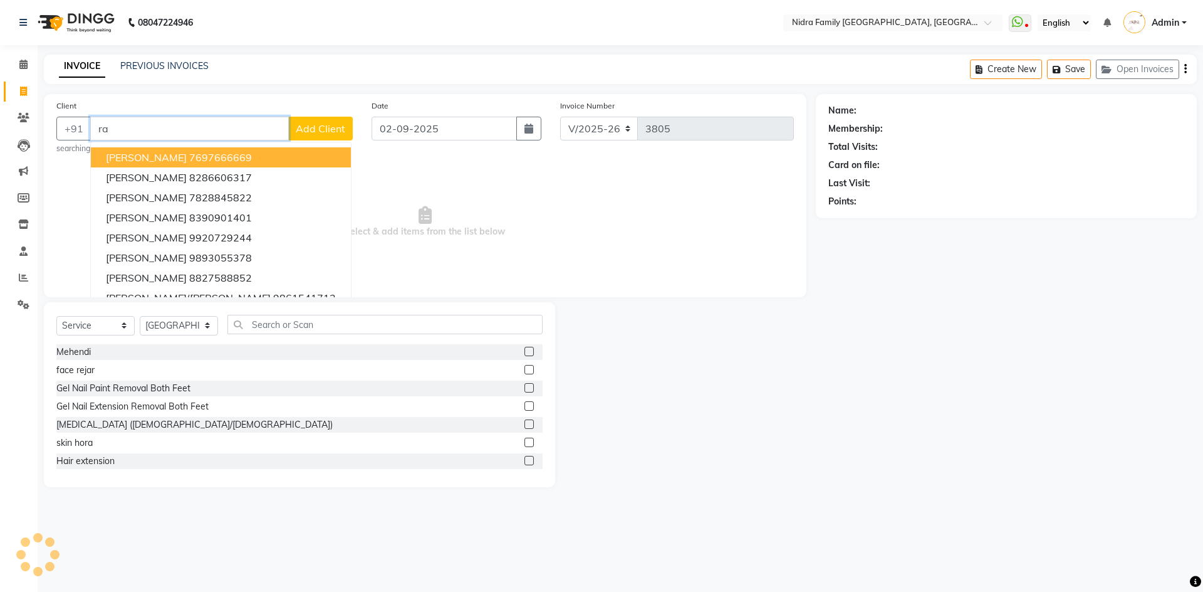
type input "r"
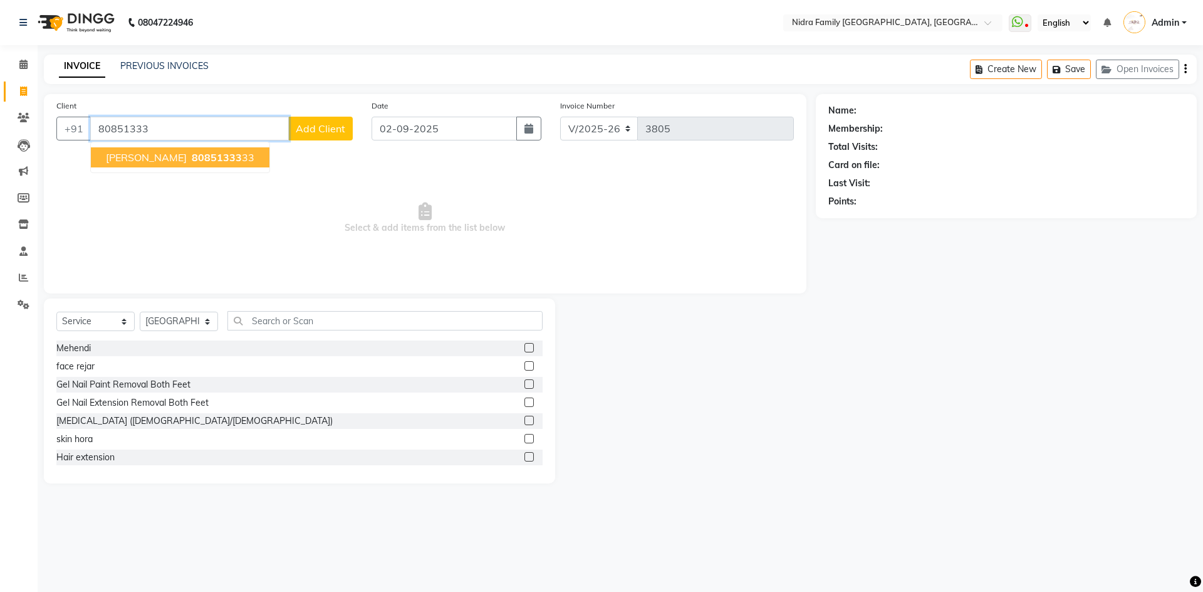
click at [199, 157] on span "80851333" at bounding box center [217, 157] width 50 height 13
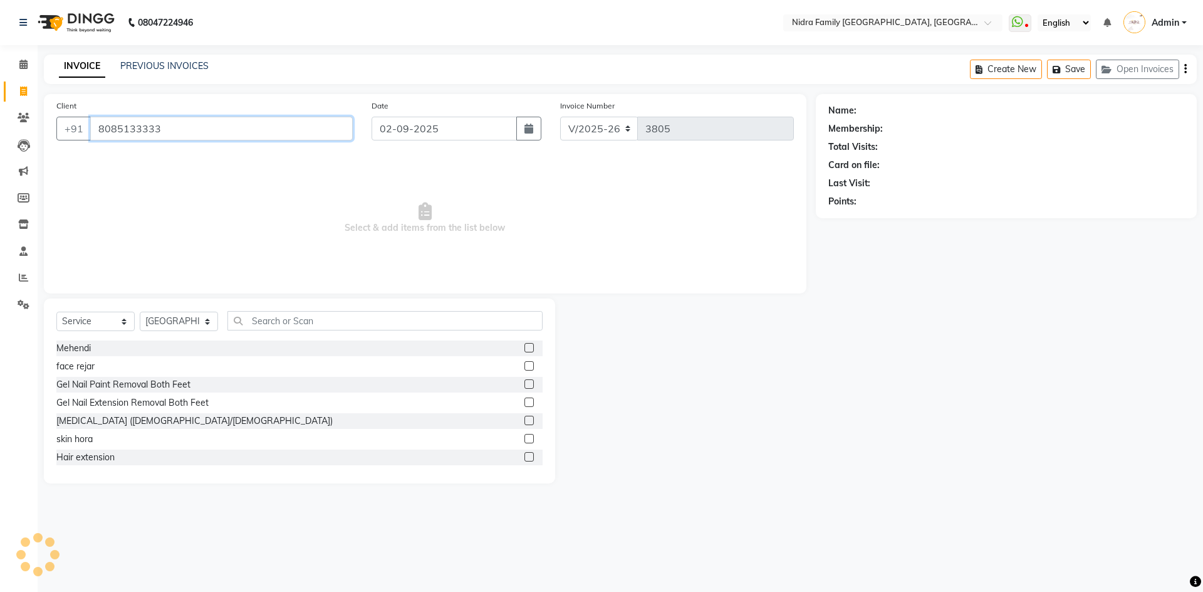
type input "8085133333"
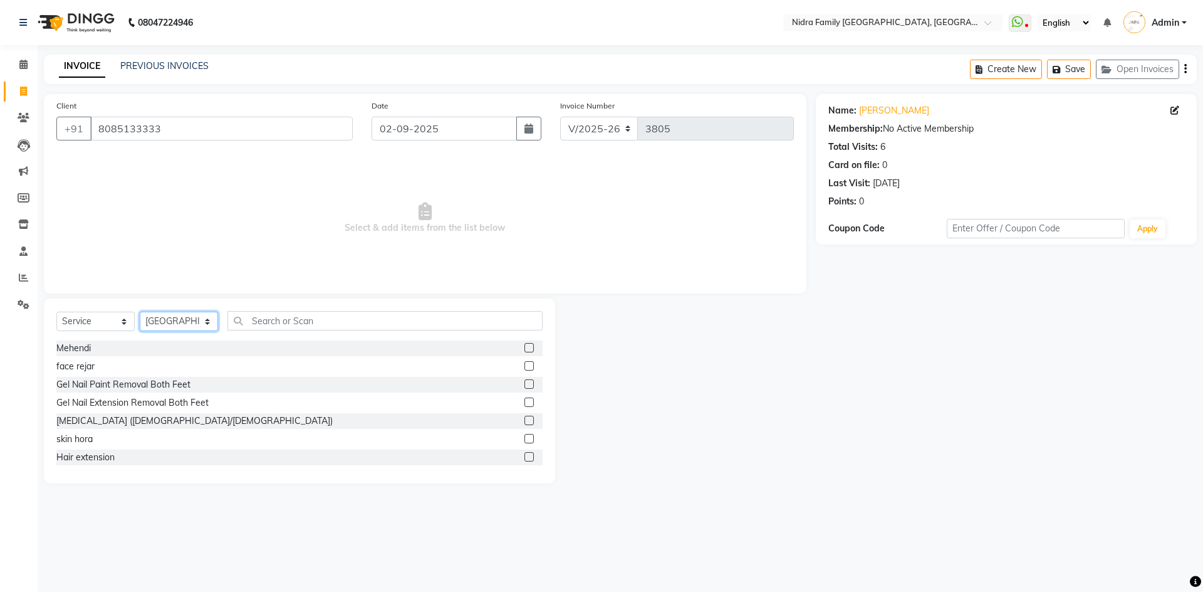
click at [174, 322] on select "Select Therapist Anchal anmol Ashok Chandni Chandrika Deepa Mam Indro Irshad Jy…" at bounding box center [179, 320] width 78 height 19
click at [273, 325] on input "text" at bounding box center [385, 320] width 315 height 19
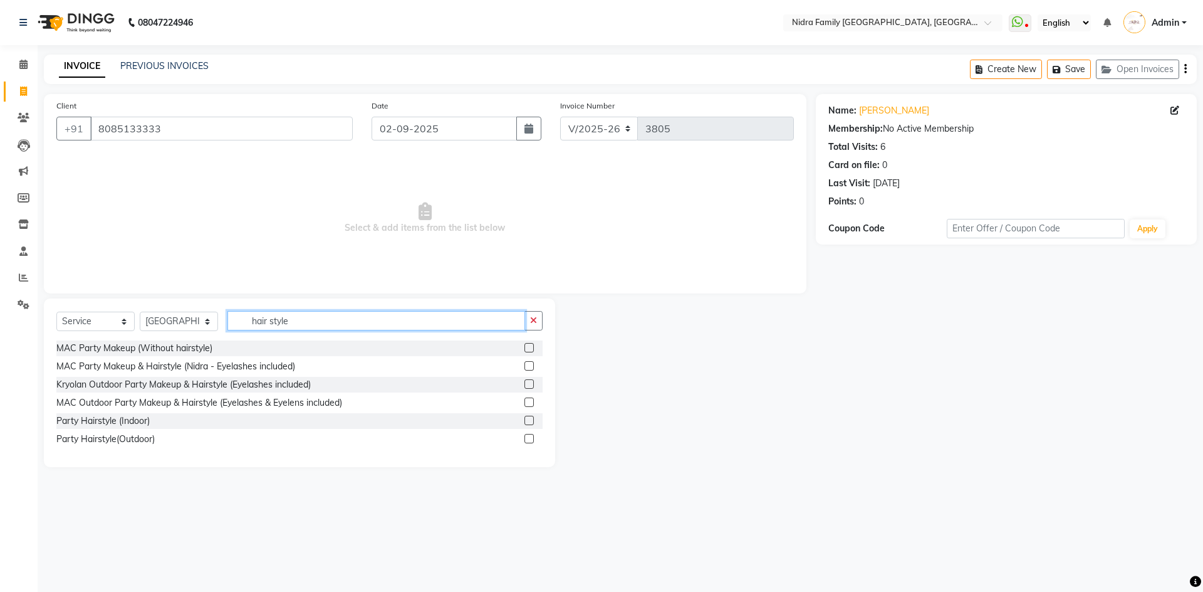
type input "hair style"
click at [531, 439] on label at bounding box center [529, 438] width 9 height 9
click at [531, 439] on input "checkbox" at bounding box center [529, 439] width 8 height 8
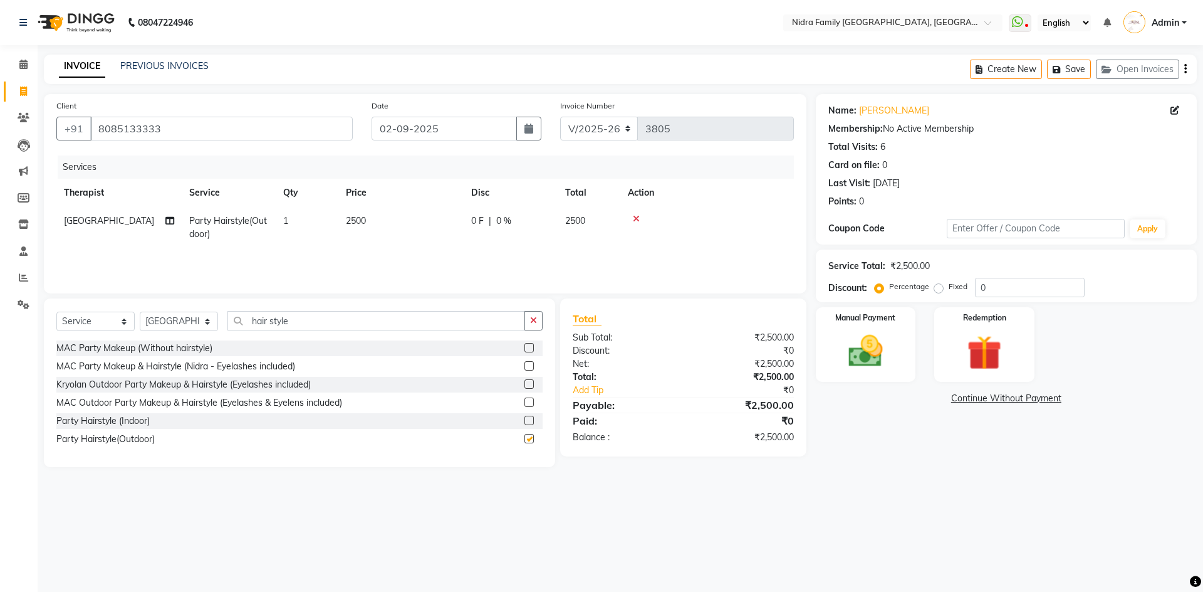
checkbox input "false"
click at [864, 353] on img at bounding box center [866, 350] width 58 height 41
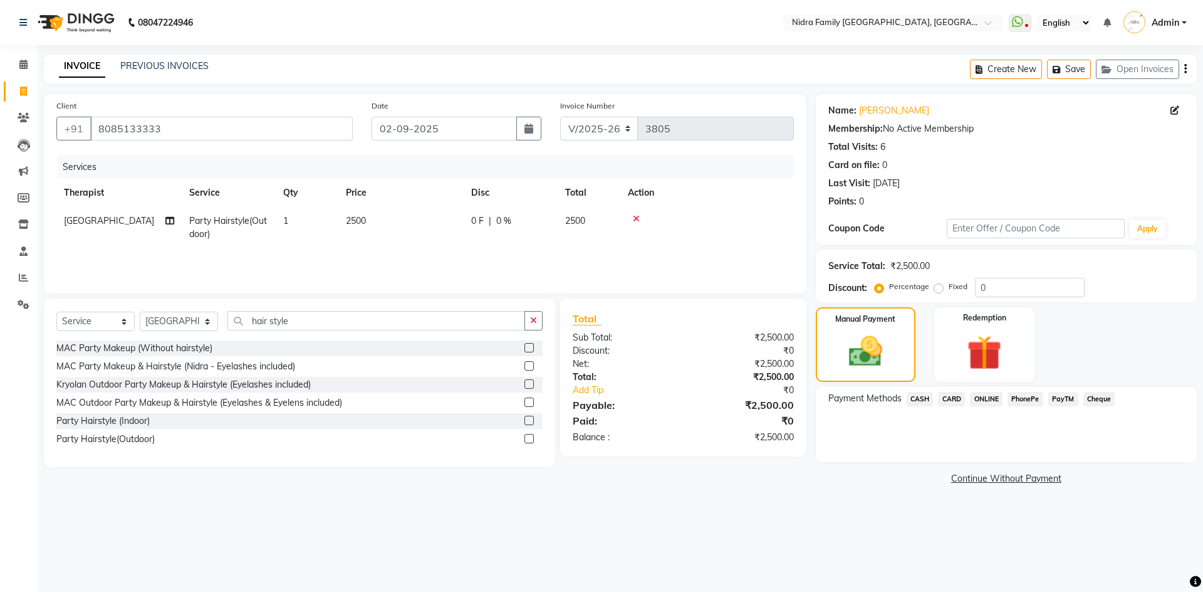
click at [924, 399] on span "CASH" at bounding box center [920, 399] width 27 height 14
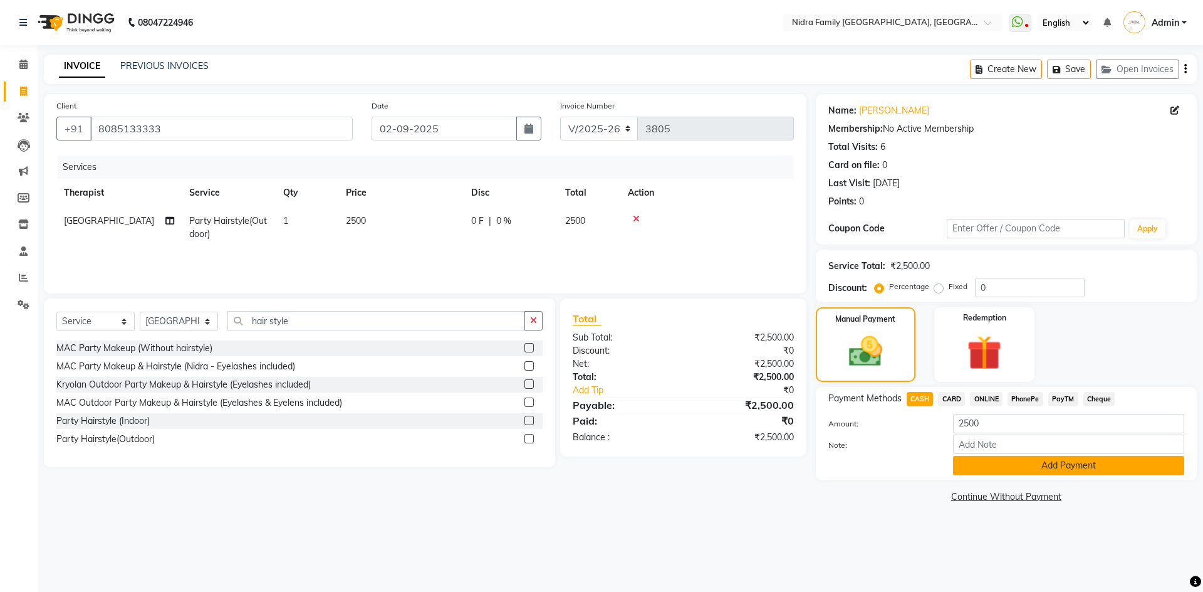
click at [1102, 467] on button "Add Payment" at bounding box center [1068, 465] width 231 height 19
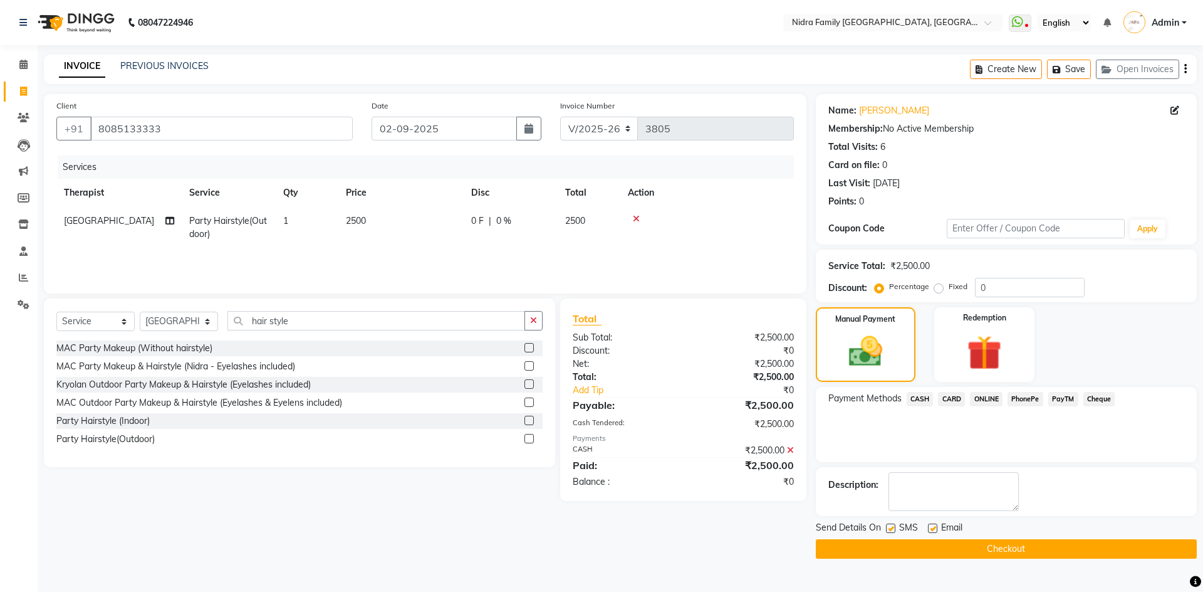
click at [1094, 540] on button "Checkout" at bounding box center [1006, 548] width 381 height 19
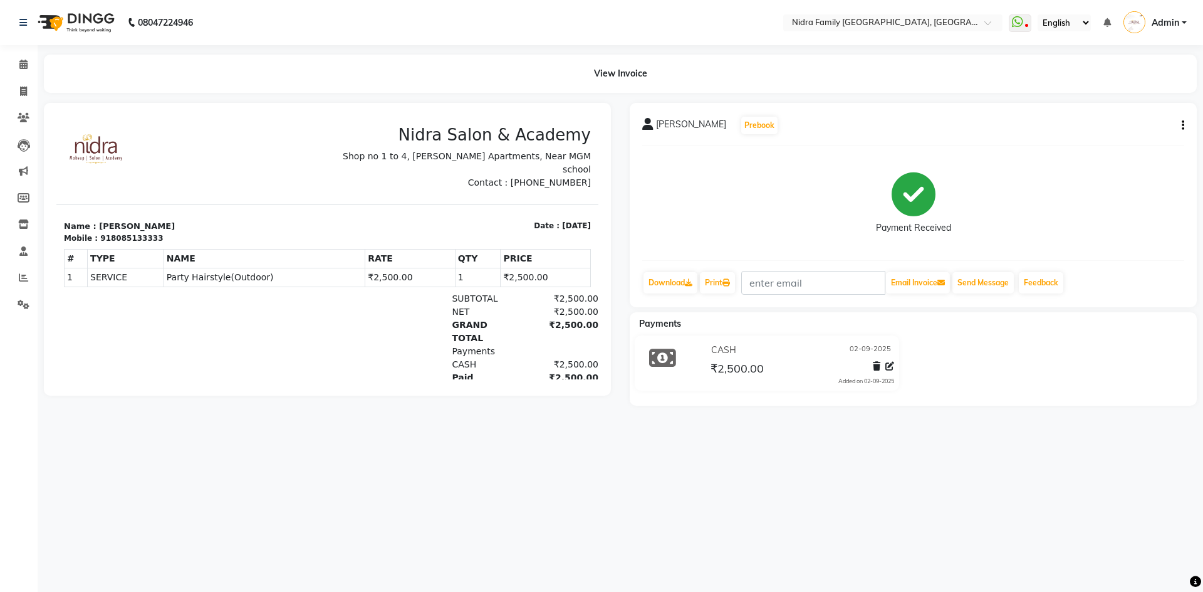
select select "service"
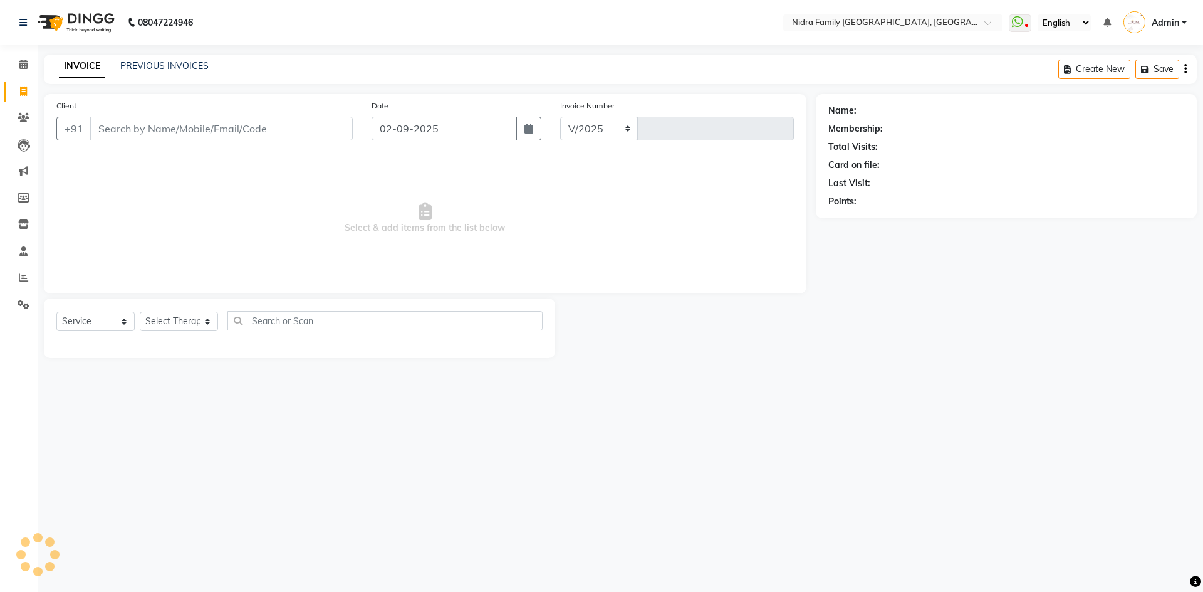
select select "591"
type input "3806"
click at [179, 325] on select "Select Therapist Anchal anmol Ashok Chandni Chandrika Deepa Mam Indro Irshad Jy…" at bounding box center [179, 320] width 78 height 19
select select "16657"
click at [140, 311] on select "Select Therapist Anchal anmol Ashok Chandni Chandrika Deepa Mam Indro Irshad Jy…" at bounding box center [179, 320] width 78 height 19
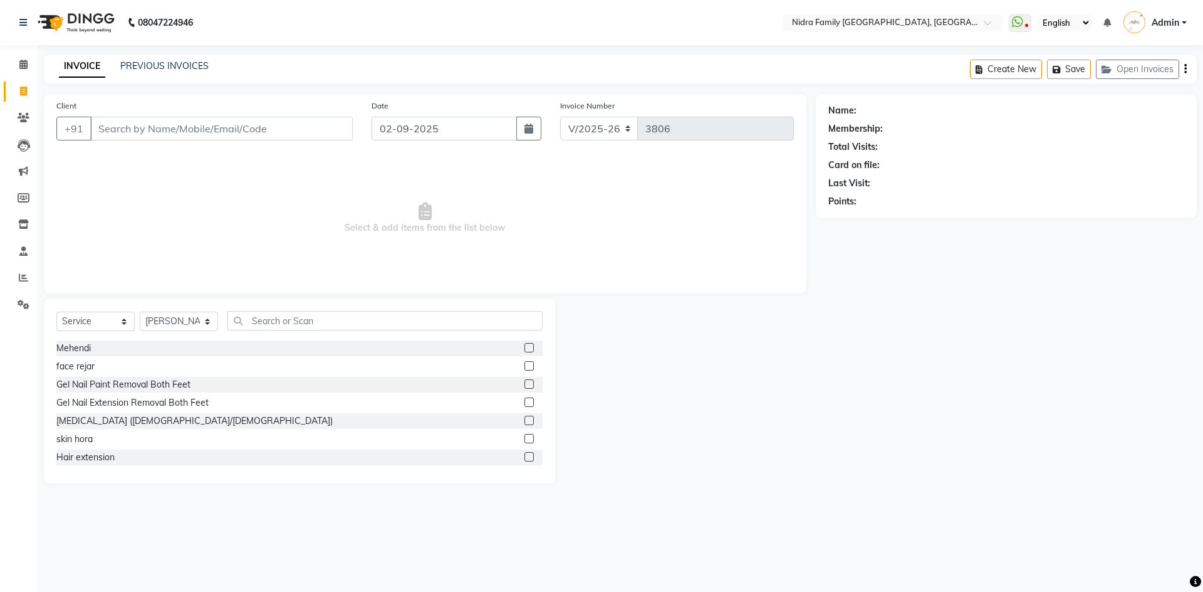
click at [256, 310] on div "Select Service Product Membership Package Voucher Prepaid Gift Card Select Ther…" at bounding box center [299, 390] width 511 height 185
click at [273, 313] on input "text" at bounding box center [385, 320] width 315 height 19
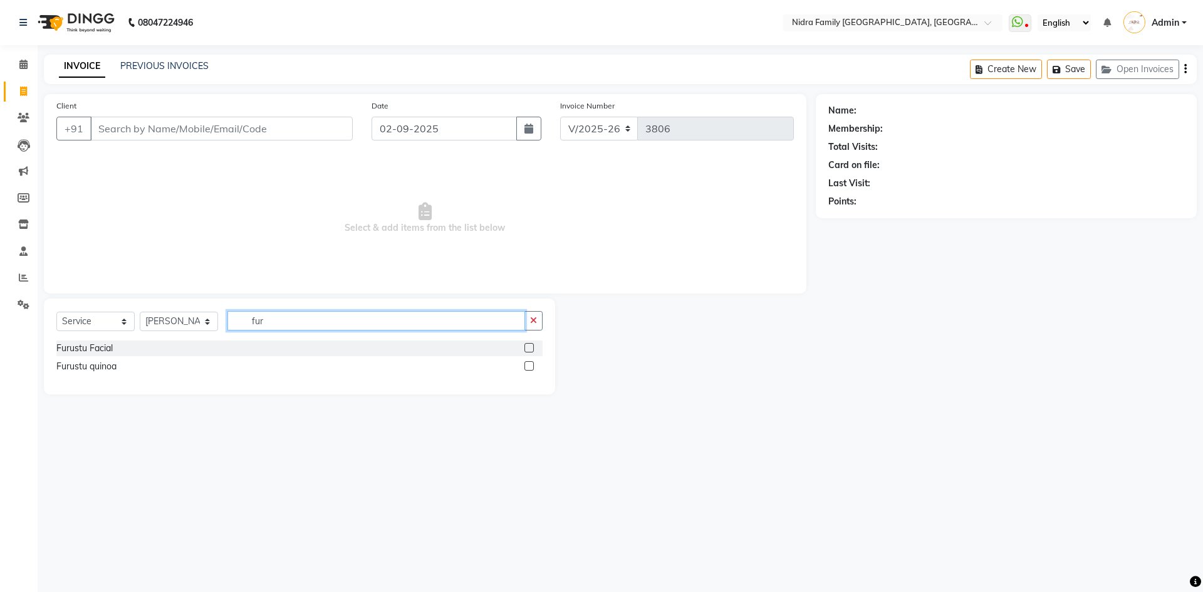
type input "fur"
click at [530, 362] on label at bounding box center [529, 365] width 9 height 9
click at [530, 362] on input "checkbox" at bounding box center [529, 366] width 8 height 8
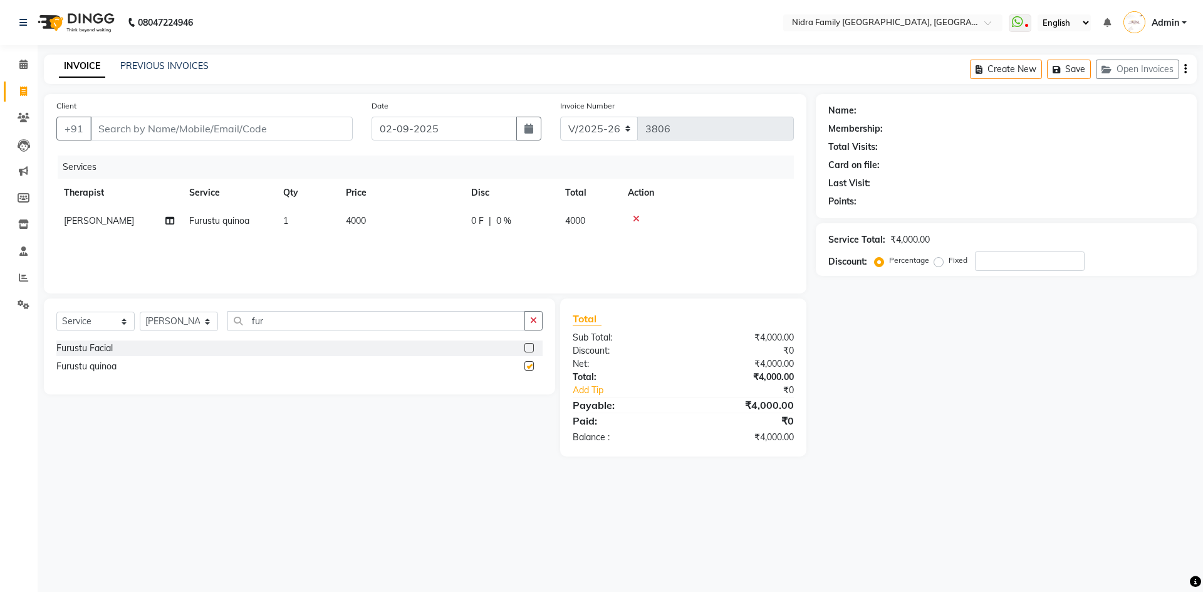
checkbox input "false"
click at [392, 316] on input "fur" at bounding box center [377, 320] width 298 height 19
type input "f"
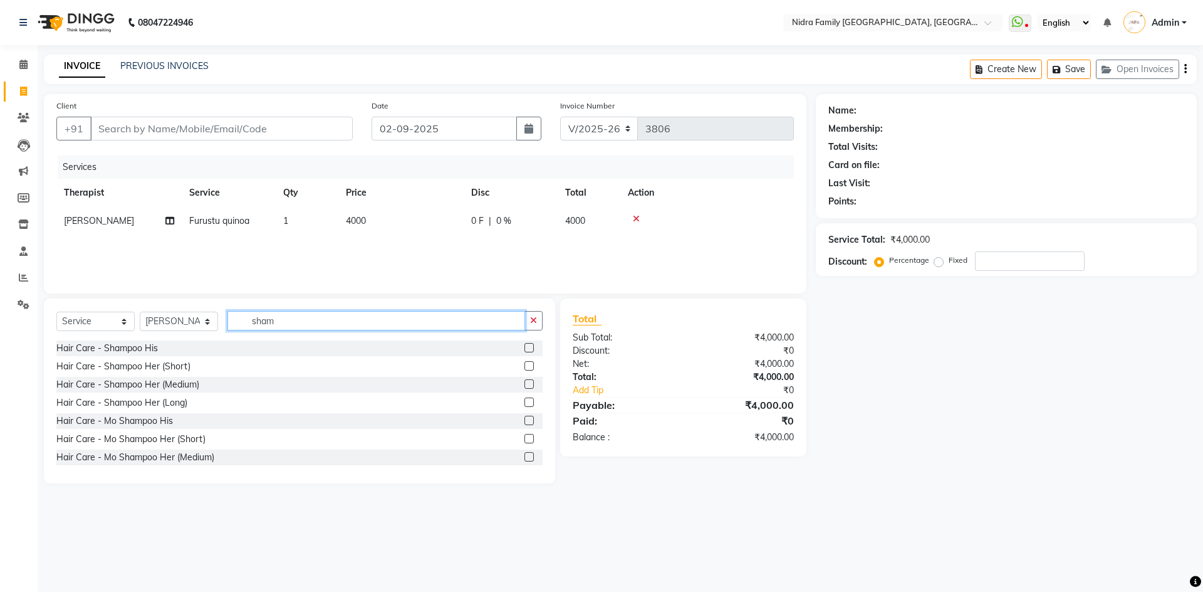
type input "sham"
click at [525, 387] on label at bounding box center [529, 383] width 9 height 9
click at [525, 387] on input "checkbox" at bounding box center [529, 384] width 8 height 8
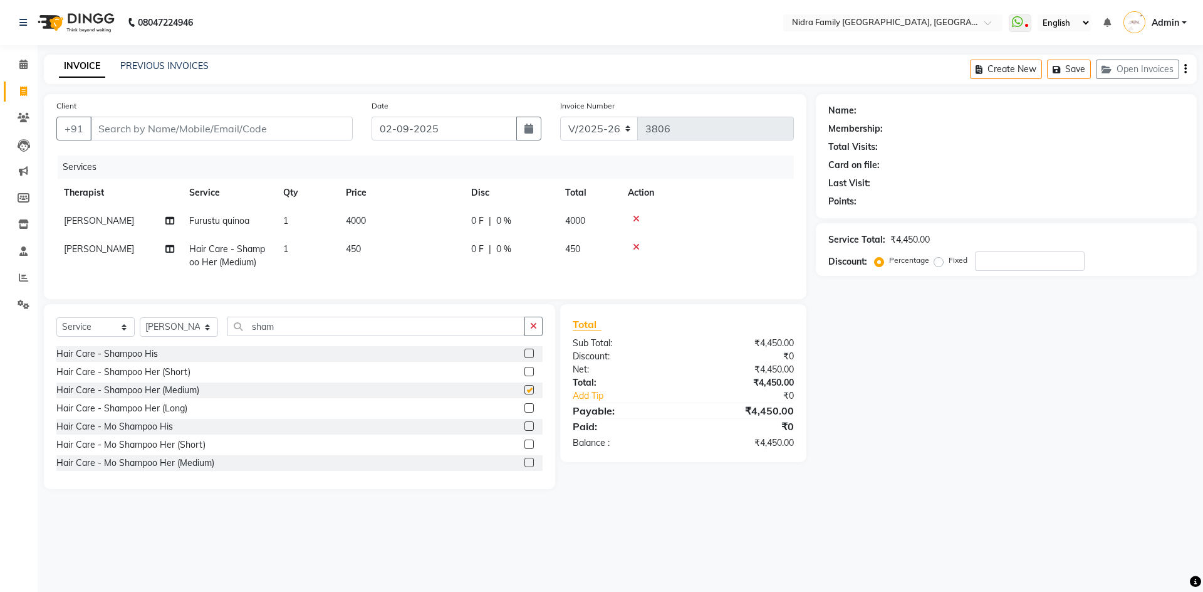
checkbox input "false"
click at [275, 122] on input "Client" at bounding box center [221, 129] width 263 height 24
type input "7"
type input "0"
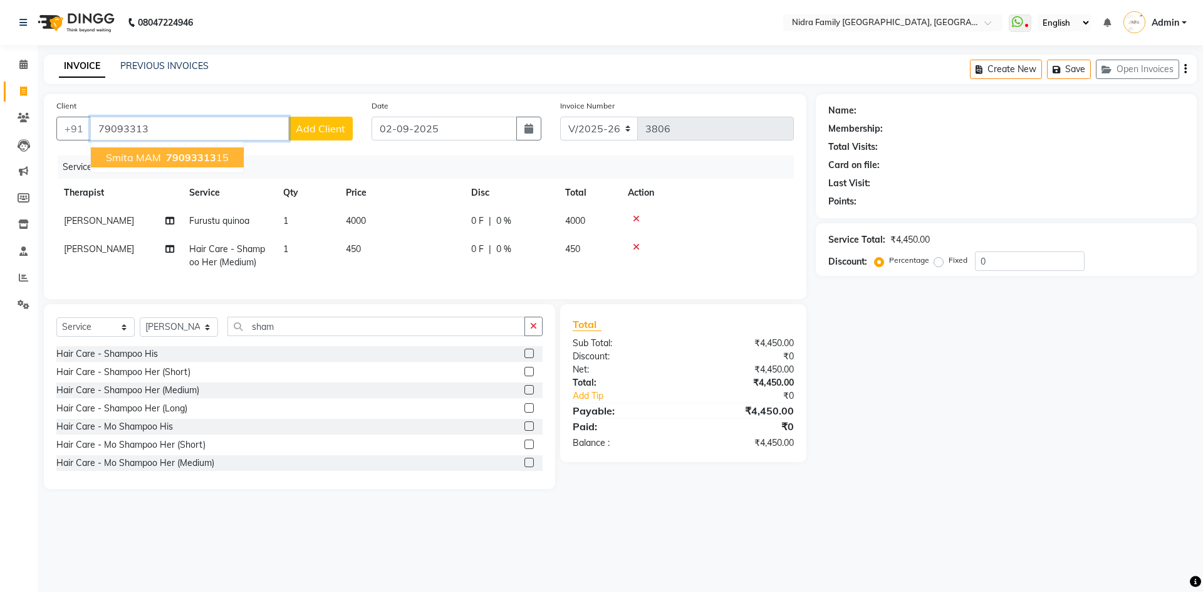
click at [218, 151] on ngb-highlight "79093313 15" at bounding box center [196, 157] width 65 height 13
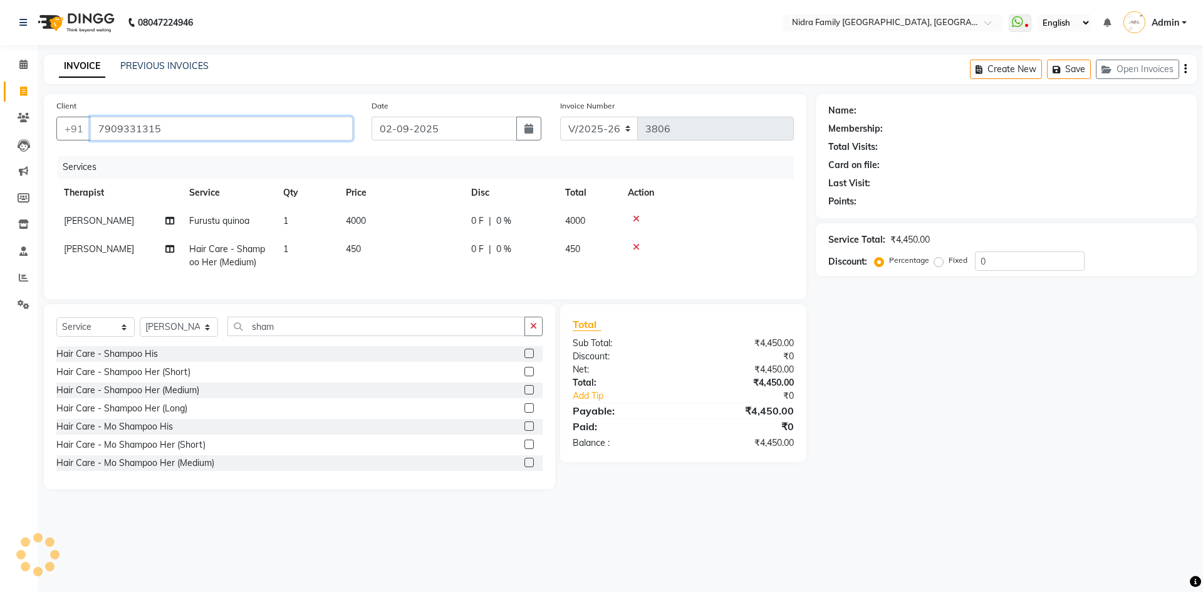
type input "7909331315"
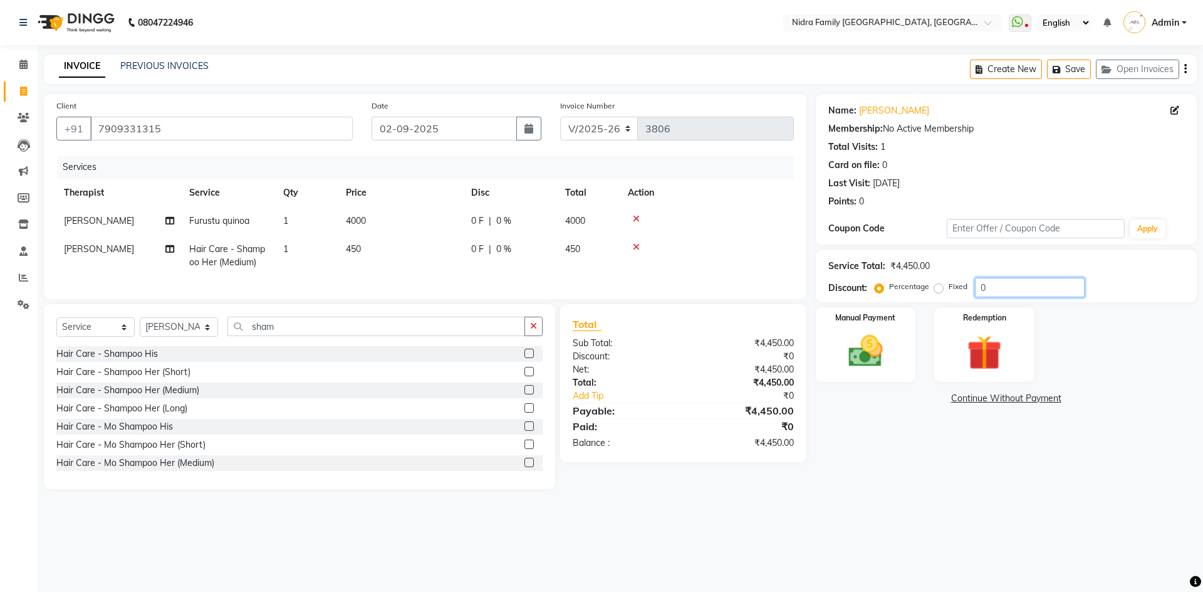
click at [1004, 278] on input "0" at bounding box center [1030, 287] width 110 height 19
type input "20"
click at [494, 218] on div "800 F | 20 %" at bounding box center [510, 220] width 79 height 13
select select "16657"
click at [497, 221] on div "800 F | 20 %" at bounding box center [510, 220] width 79 height 13
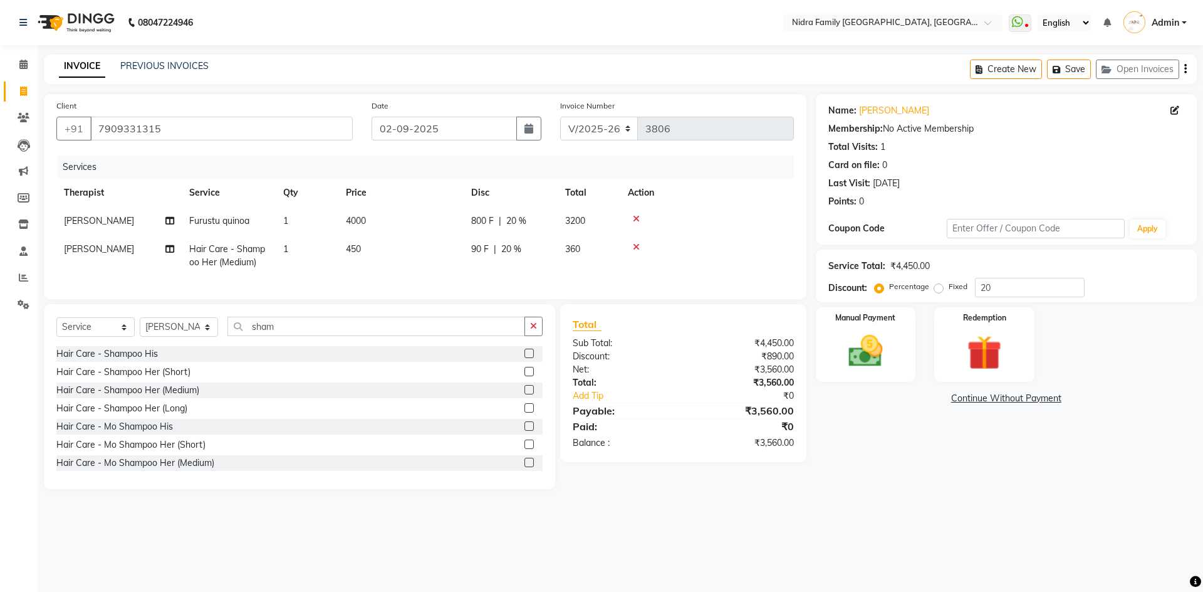
select select "16657"
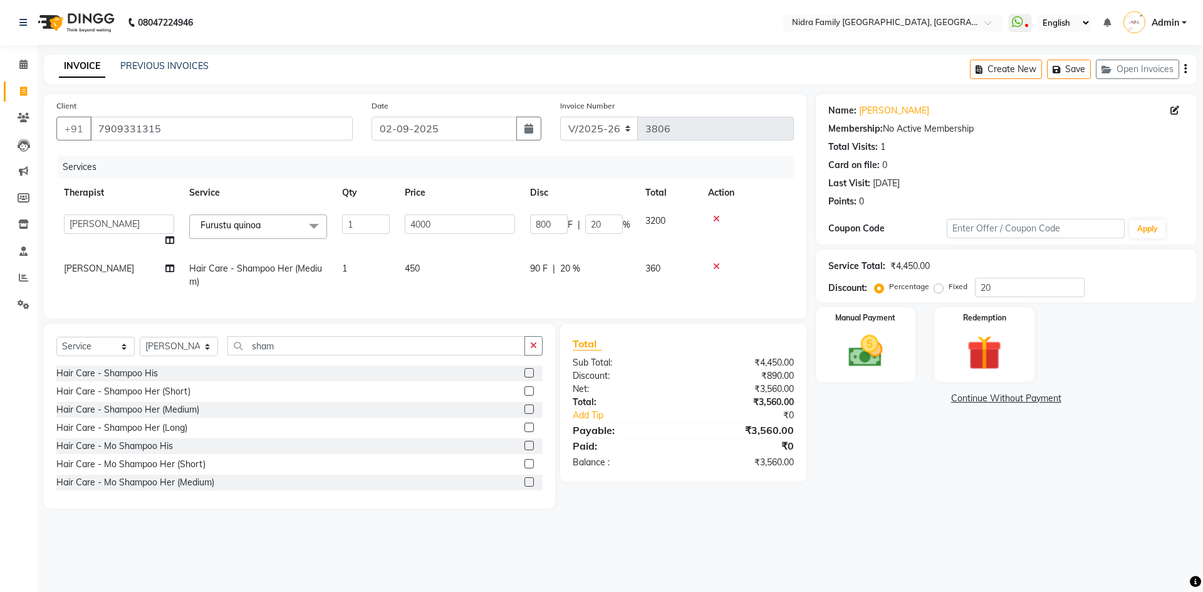
click at [497, 221] on input "4000" at bounding box center [460, 223] width 110 height 19
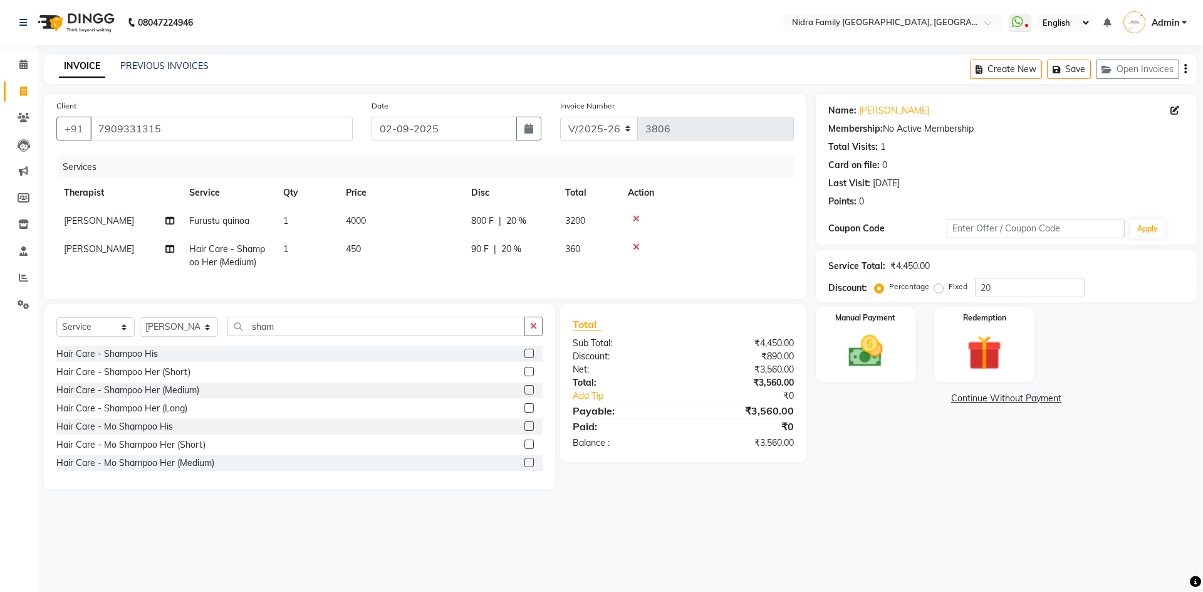
click at [550, 224] on td "800 F | 20 %" at bounding box center [511, 221] width 94 height 28
select select "16657"
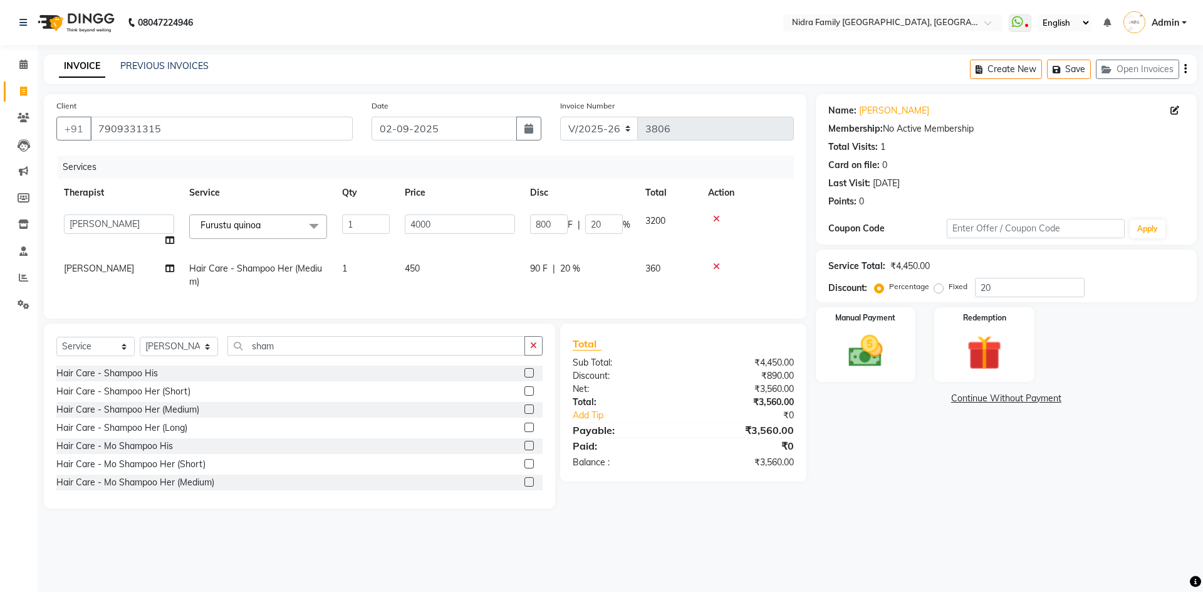
click at [550, 224] on input "800" at bounding box center [549, 223] width 38 height 19
type input "860"
click at [493, 247] on tbody "Anchal anmol Ashok Chandni Chandrika Deepa Mam Indro Irshad Jyoti Khushi LIPI M…" at bounding box center [425, 251] width 738 height 89
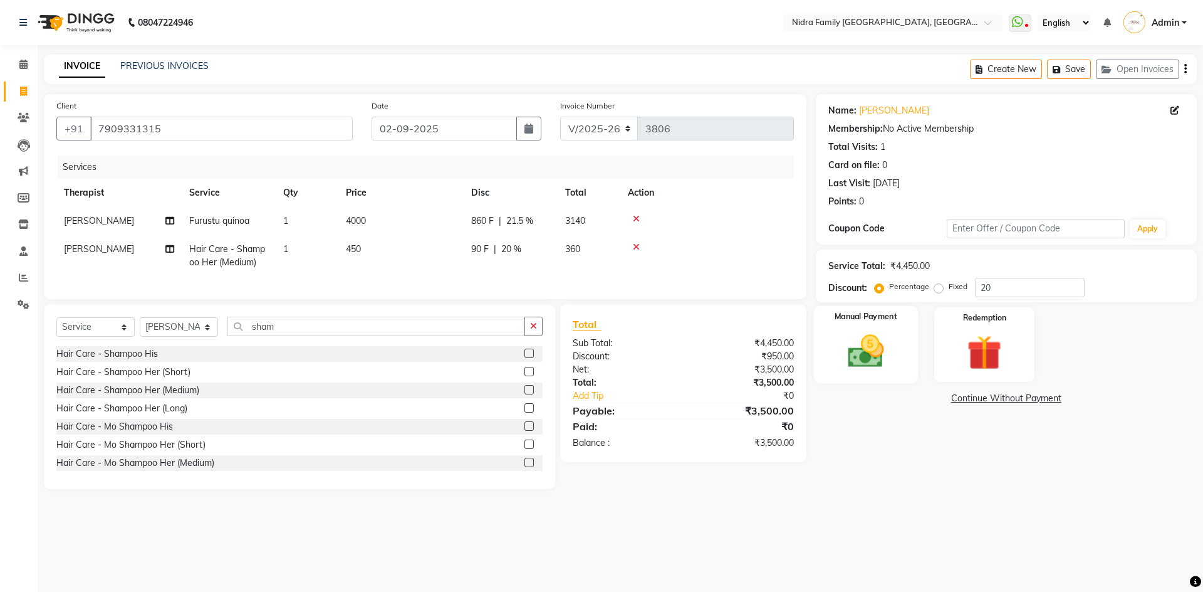
click at [866, 342] on img at bounding box center [866, 350] width 58 height 41
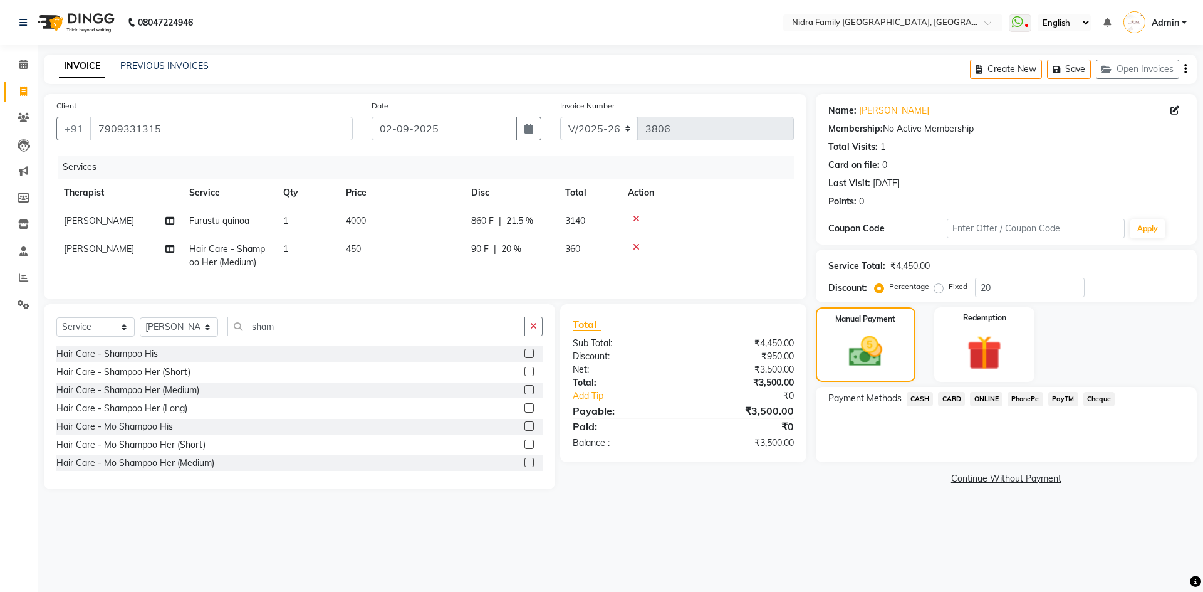
click at [921, 395] on span "CASH" at bounding box center [920, 399] width 27 height 14
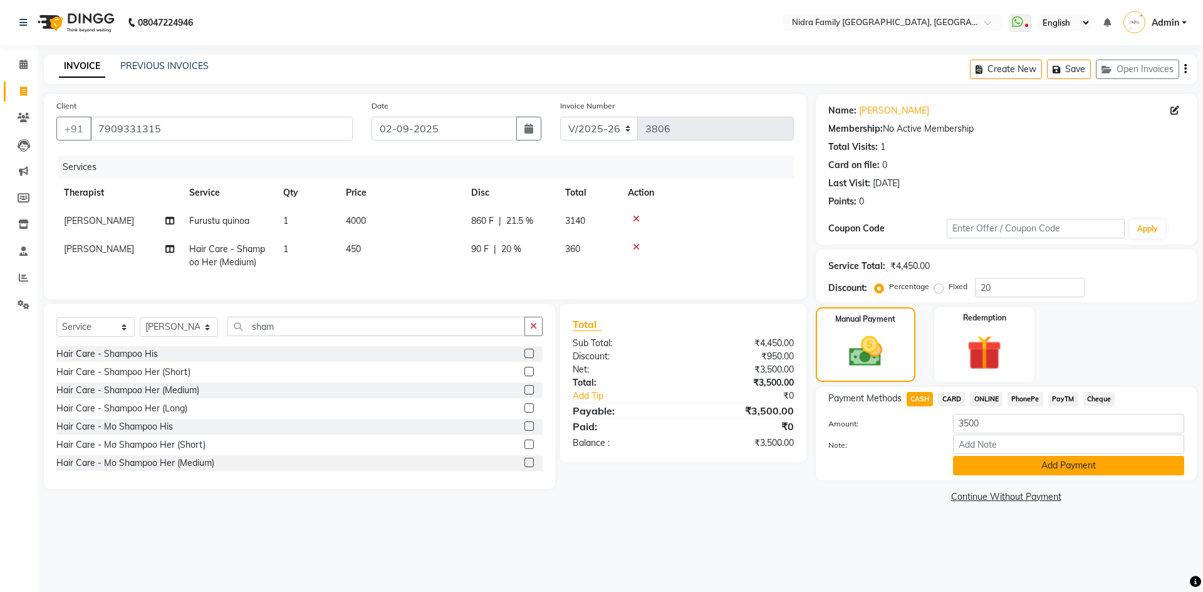
click at [985, 459] on button "Add Payment" at bounding box center [1068, 465] width 231 height 19
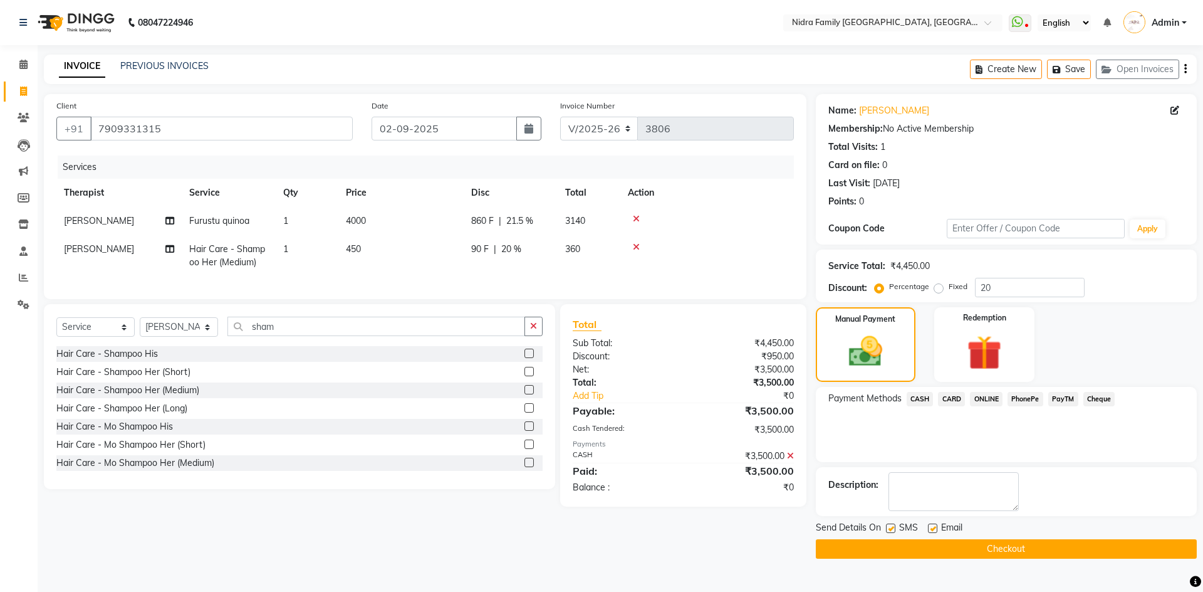
click at [1117, 553] on button "Checkout" at bounding box center [1006, 548] width 381 height 19
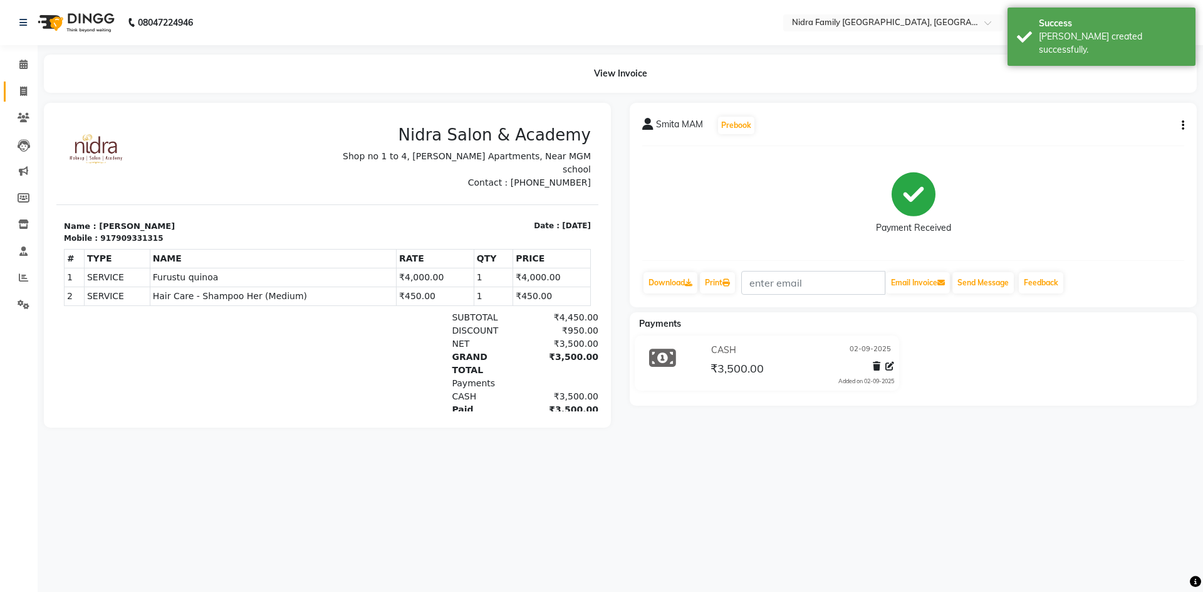
click at [18, 82] on link "Invoice" at bounding box center [19, 91] width 30 height 21
select select "service"
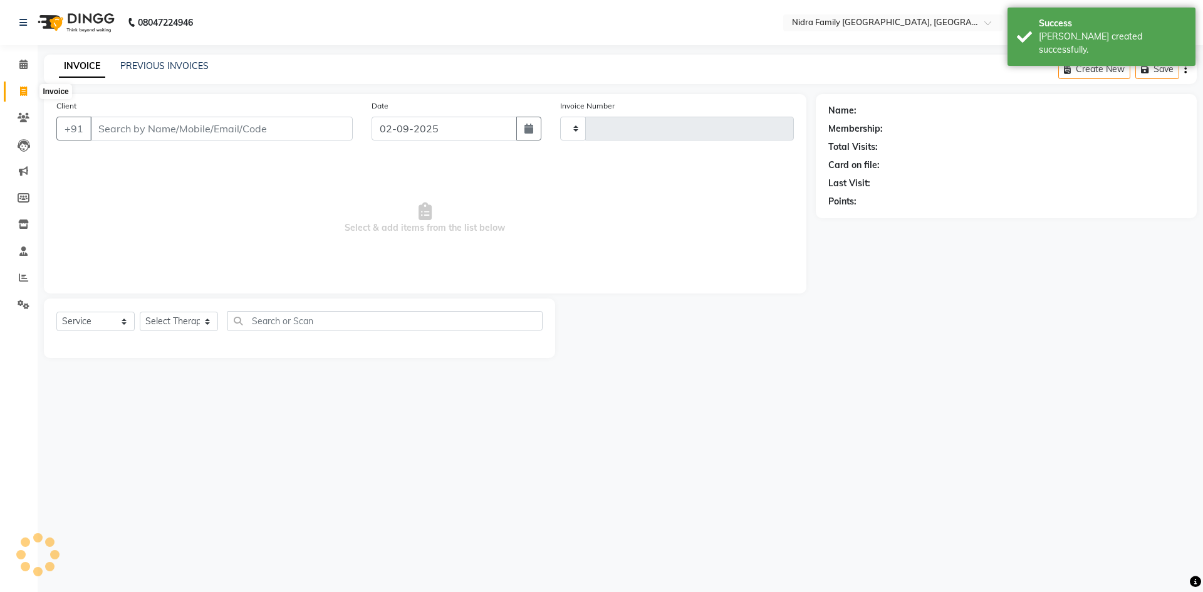
type input "3807"
select select "591"
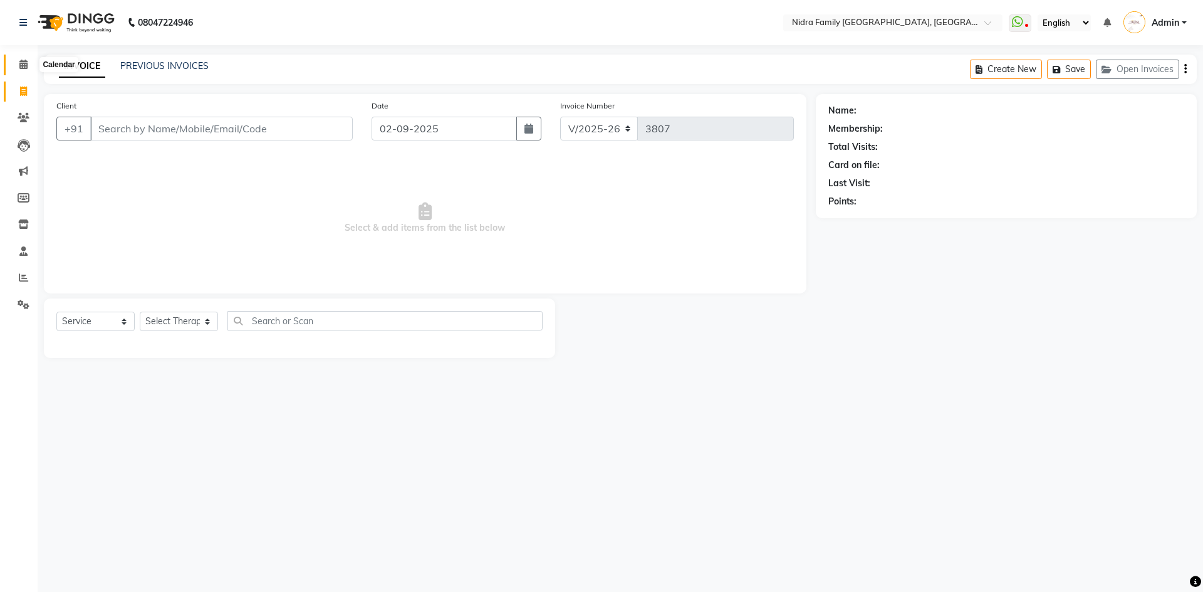
click at [25, 65] on icon at bounding box center [23, 64] width 8 height 9
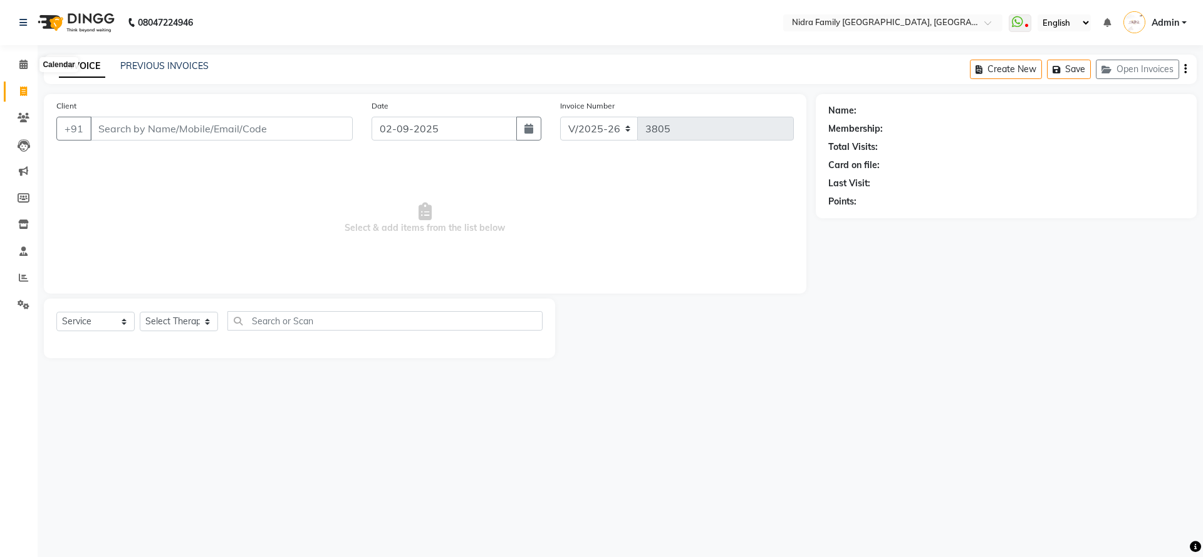
select select "591"
select select "service"
click at [1146, 68] on button "Open Invoices" at bounding box center [1137, 69] width 83 height 19
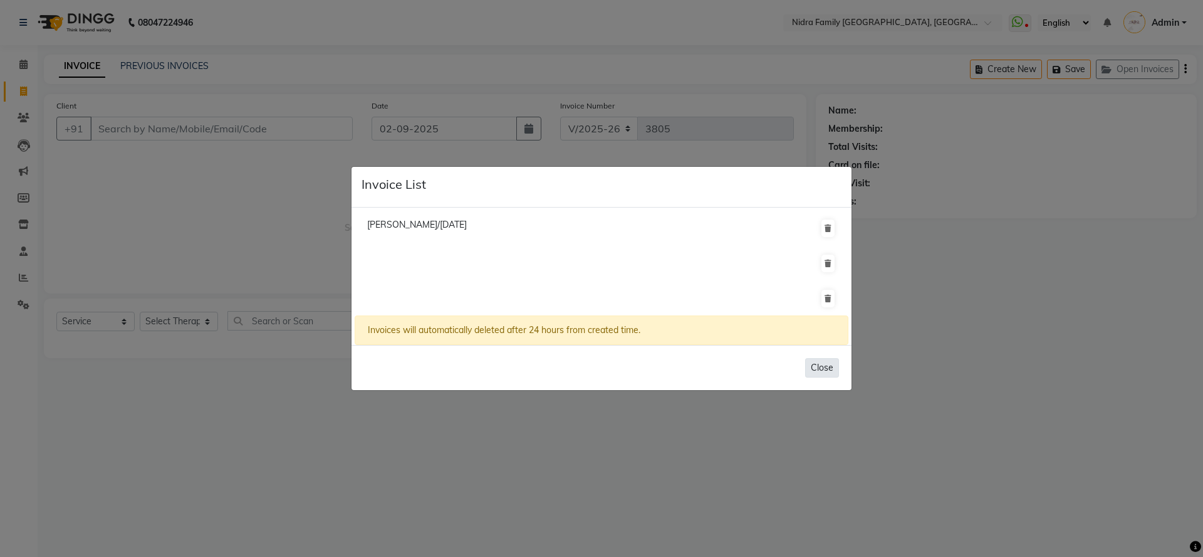
click at [827, 367] on button "Close" at bounding box center [822, 367] width 34 height 19
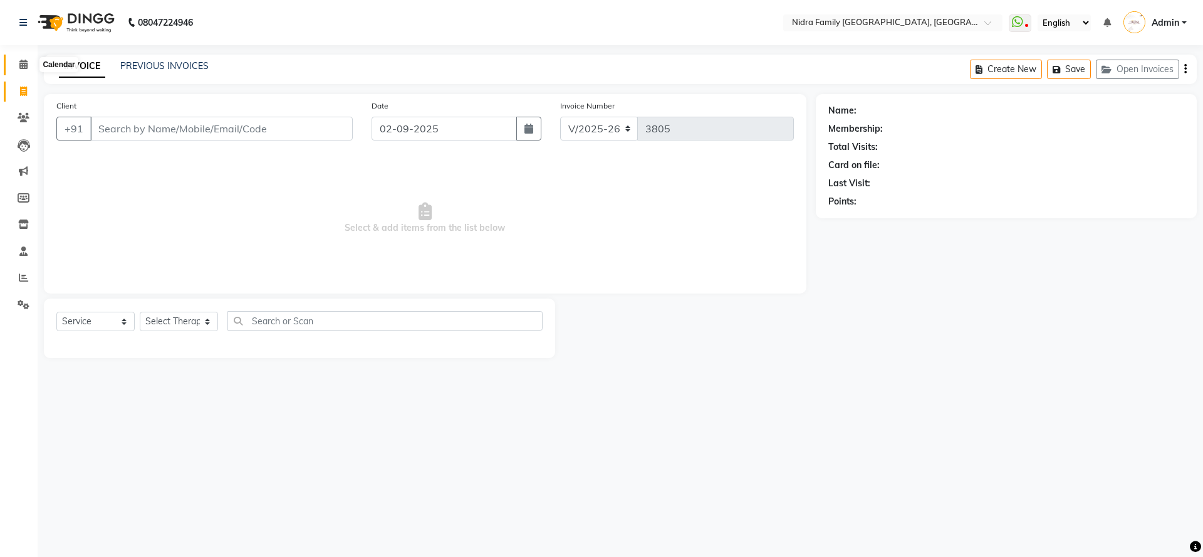
click at [23, 65] on icon at bounding box center [23, 64] width 8 height 9
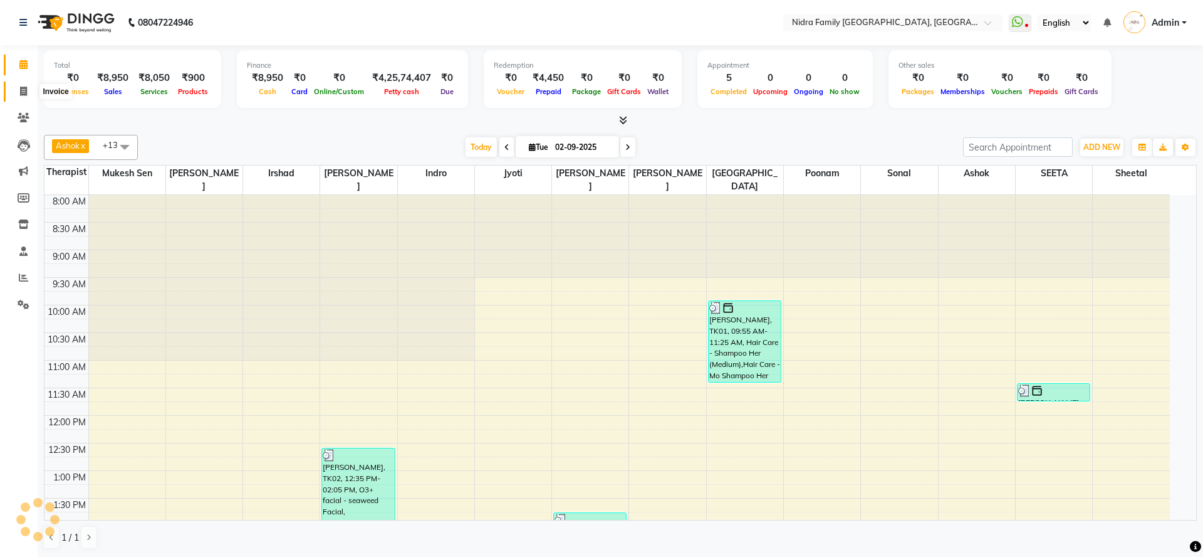
click at [22, 93] on icon at bounding box center [23, 90] width 7 height 9
select select "service"
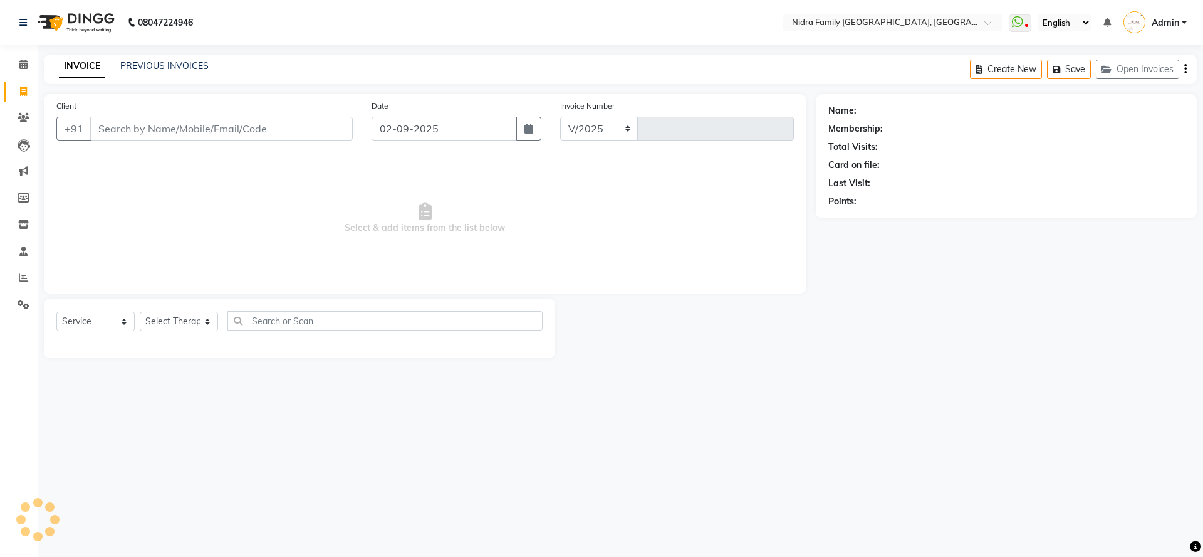
select select "591"
type input "3807"
click at [140, 65] on link "PREVIOUS INVOICES" at bounding box center [164, 65] width 88 height 11
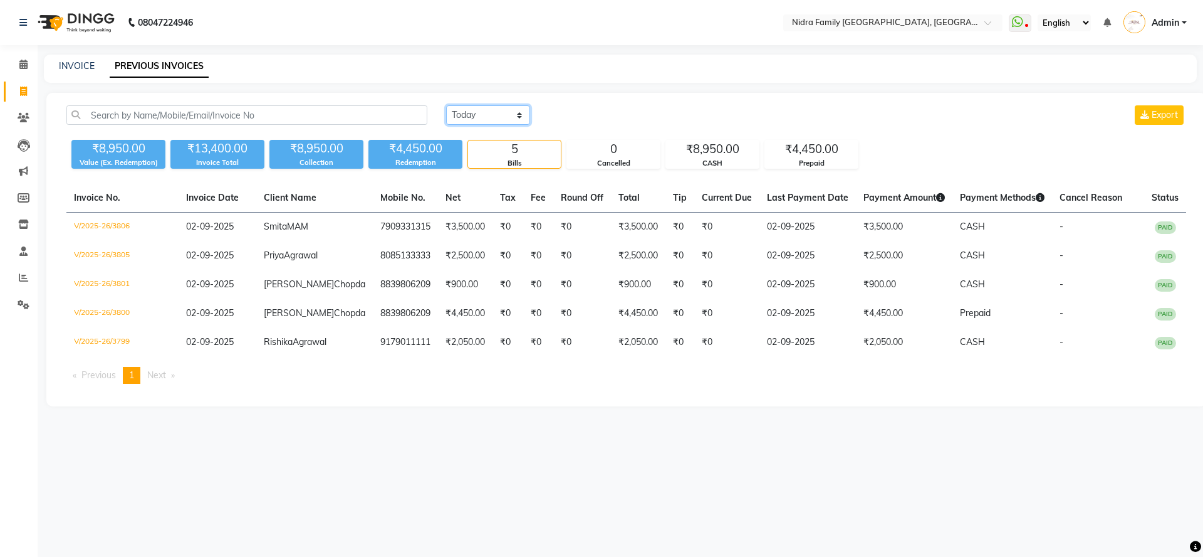
click at [478, 113] on select "[DATE] [DATE] Custom Range" at bounding box center [488, 114] width 84 height 19
click at [446, 105] on select "[DATE] [DATE] Custom Range" at bounding box center [488, 114] width 84 height 19
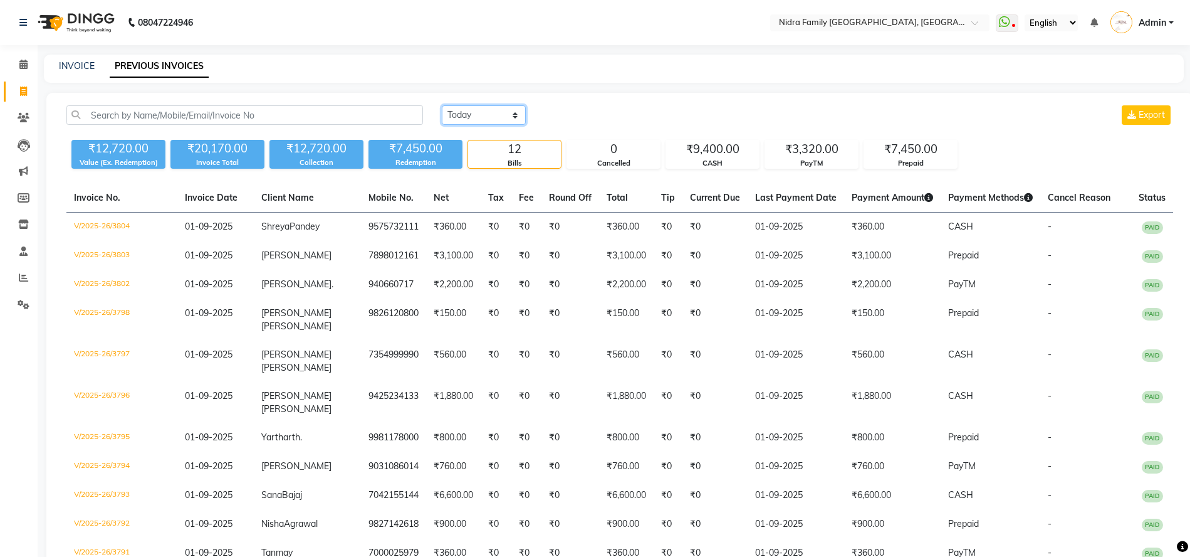
click at [491, 115] on select "[DATE] [DATE] Custom Range" at bounding box center [484, 114] width 84 height 19
select select "range"
click at [442, 105] on select "[DATE] [DATE] Custom Range" at bounding box center [484, 114] width 84 height 19
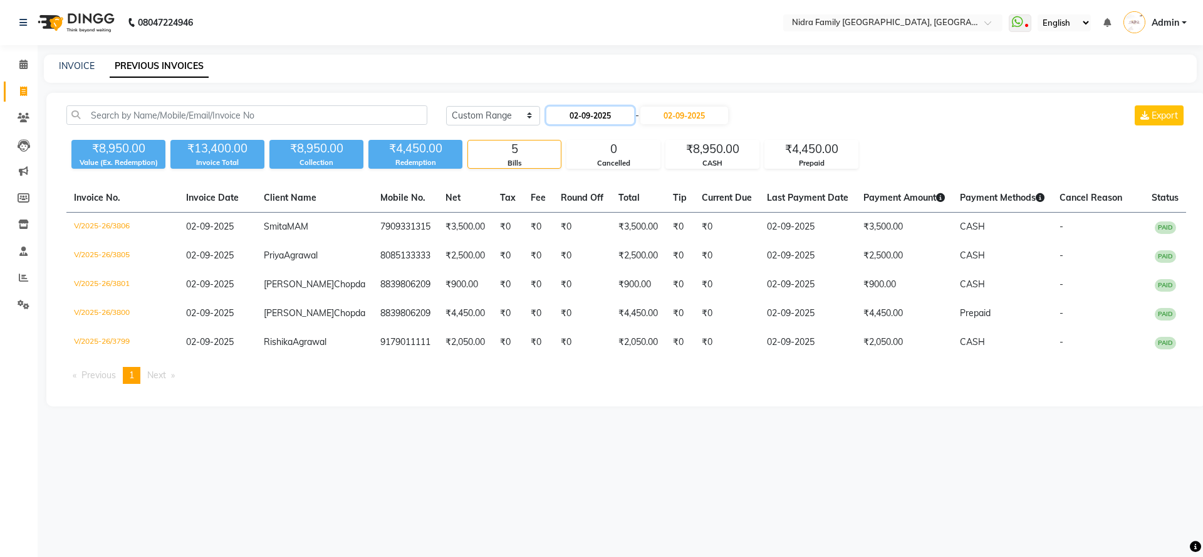
click at [589, 115] on input "02-09-2025" at bounding box center [591, 116] width 88 height 18
select select "9"
select select "2025"
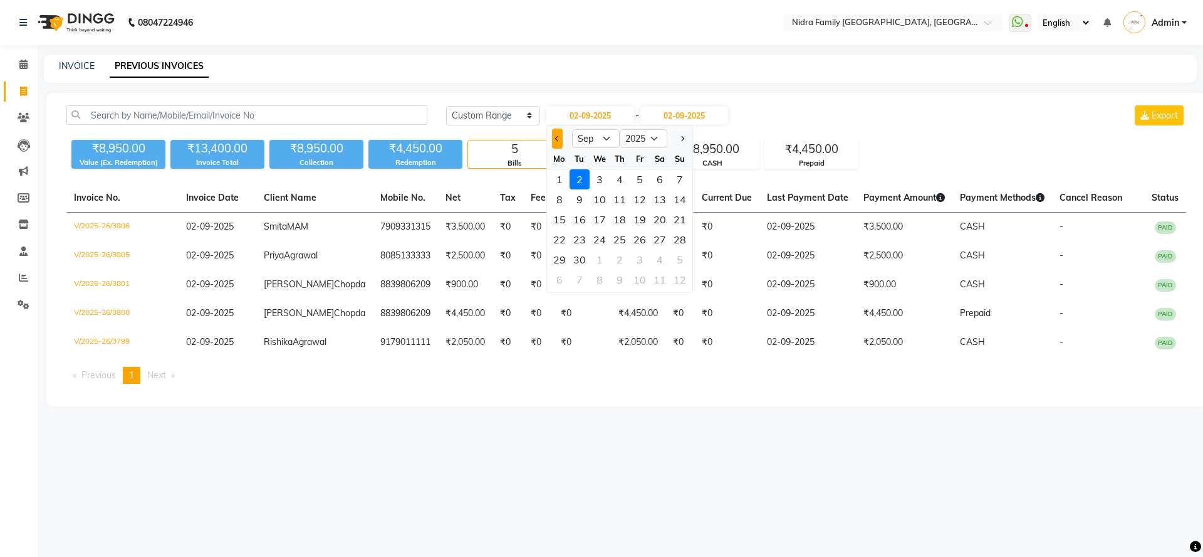
click at [552, 137] on button "Previous month" at bounding box center [557, 138] width 11 height 20
select select "8"
click at [639, 179] on div "1" at bounding box center [640, 179] width 20 height 20
type input "01-08-2025"
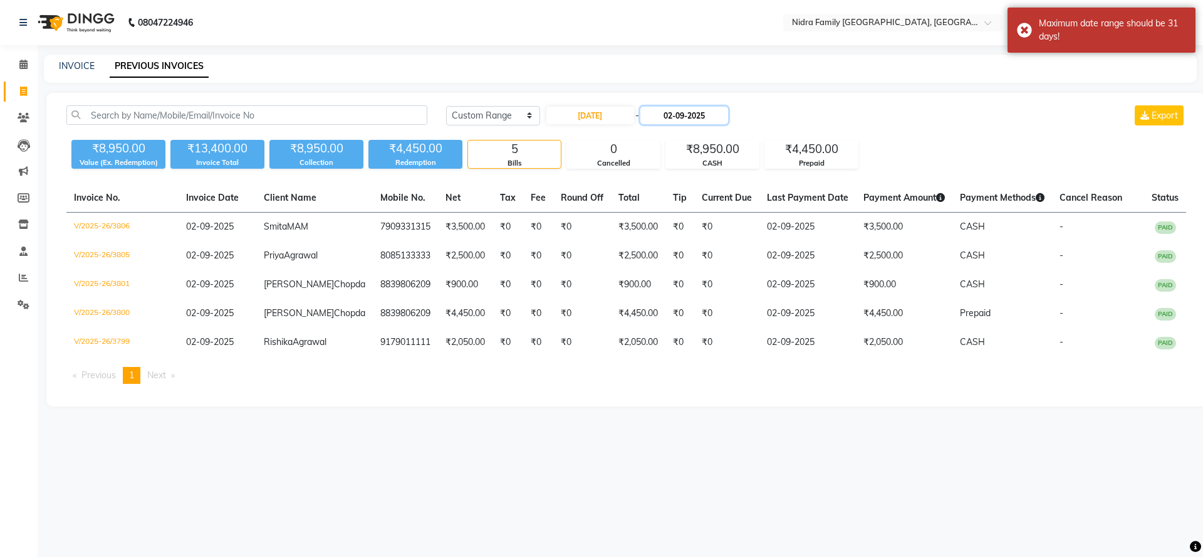
click at [691, 111] on input "02-09-2025" at bounding box center [685, 116] width 88 height 18
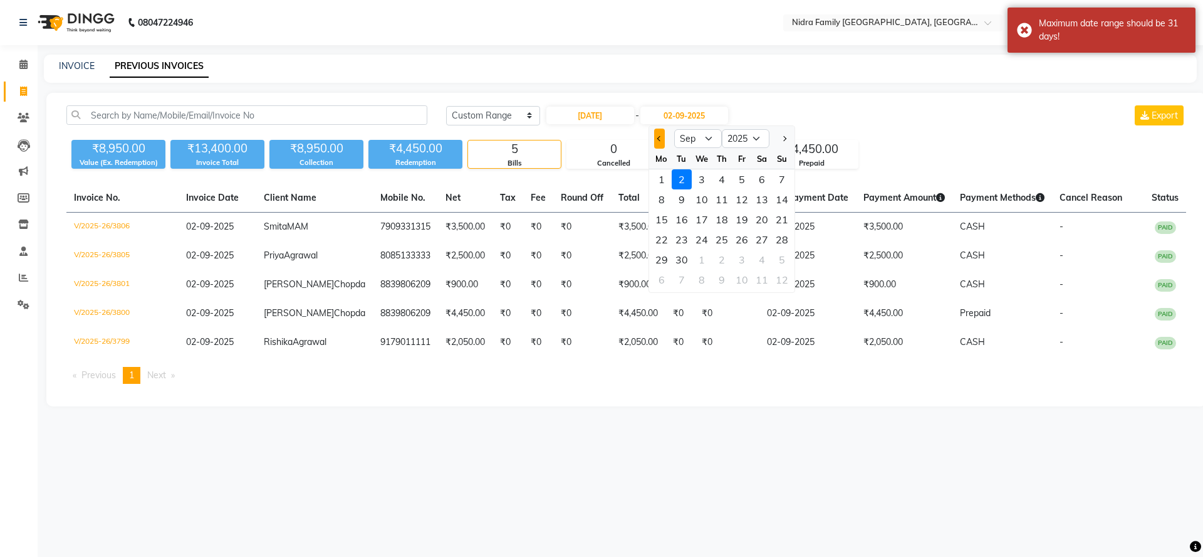
click at [660, 139] on span "Previous month" at bounding box center [659, 138] width 5 height 5
select select "8"
click at [780, 255] on div "31" at bounding box center [782, 259] width 20 height 20
type input "31-08-2025"
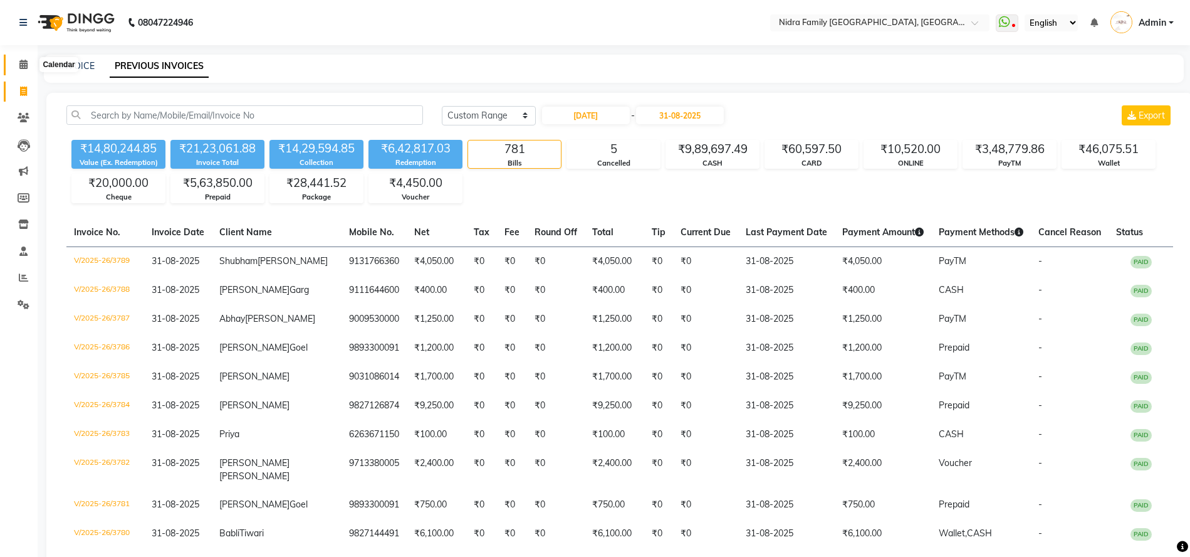
click at [23, 65] on icon at bounding box center [23, 64] width 8 height 9
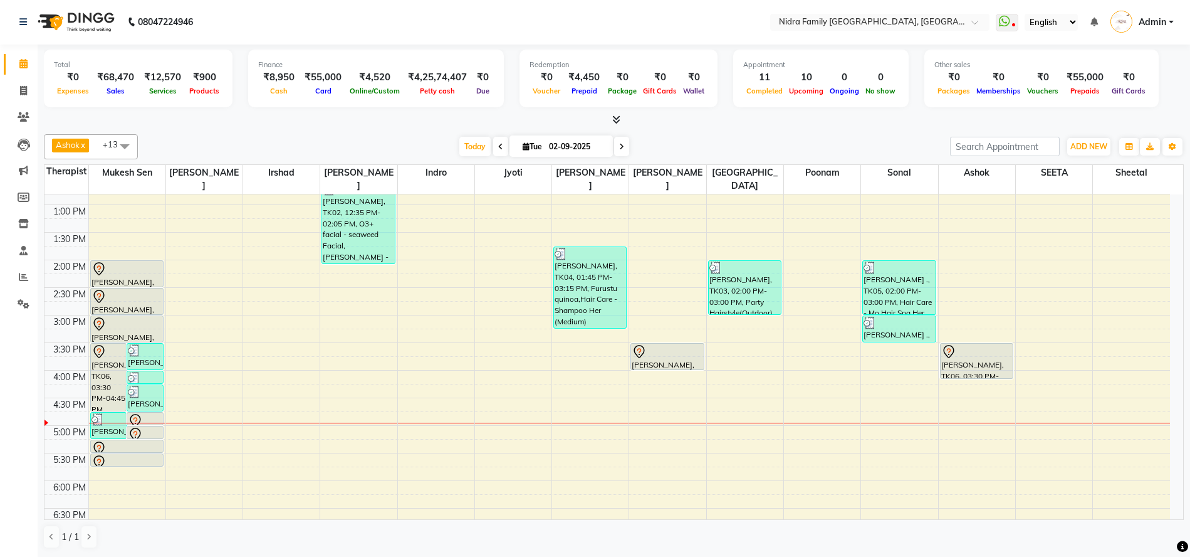
scroll to position [256, 0]
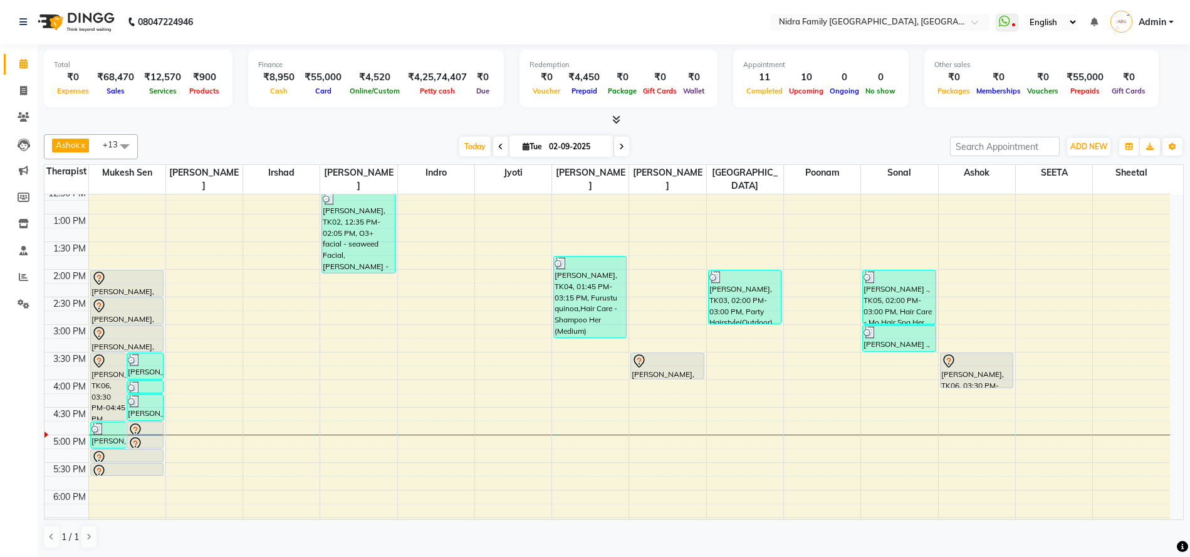
click at [191, 371] on div "8:00 AM 8:30 AM 9:00 AM 9:30 AM 10:00 AM 10:30 AM 11:00 AM 11:30 AM 12:00 PM 12…" at bounding box center [607, 297] width 1126 height 716
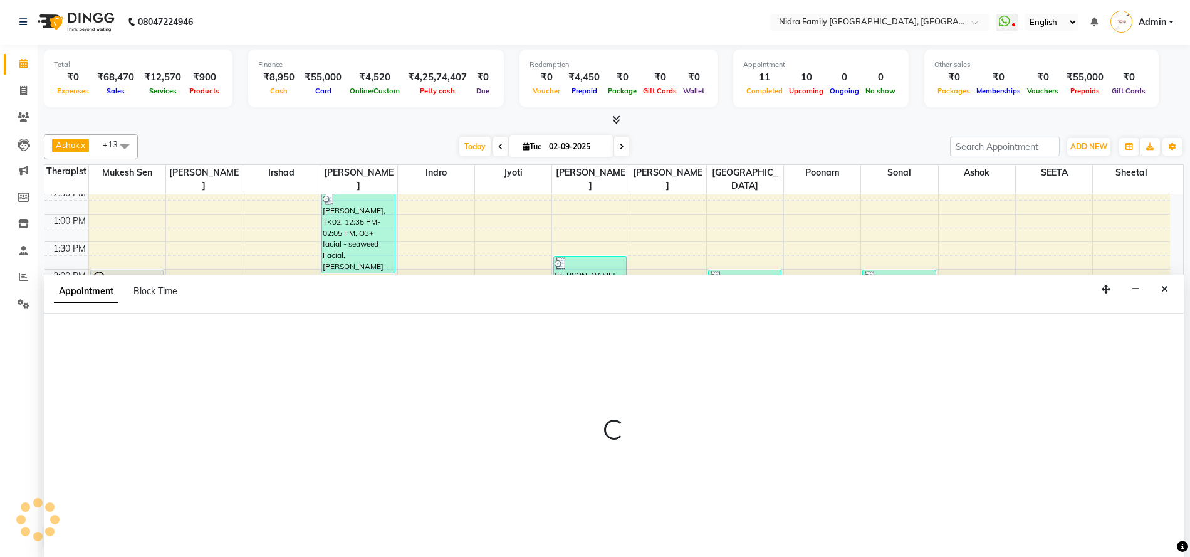
select select "8270"
select select "tentative"
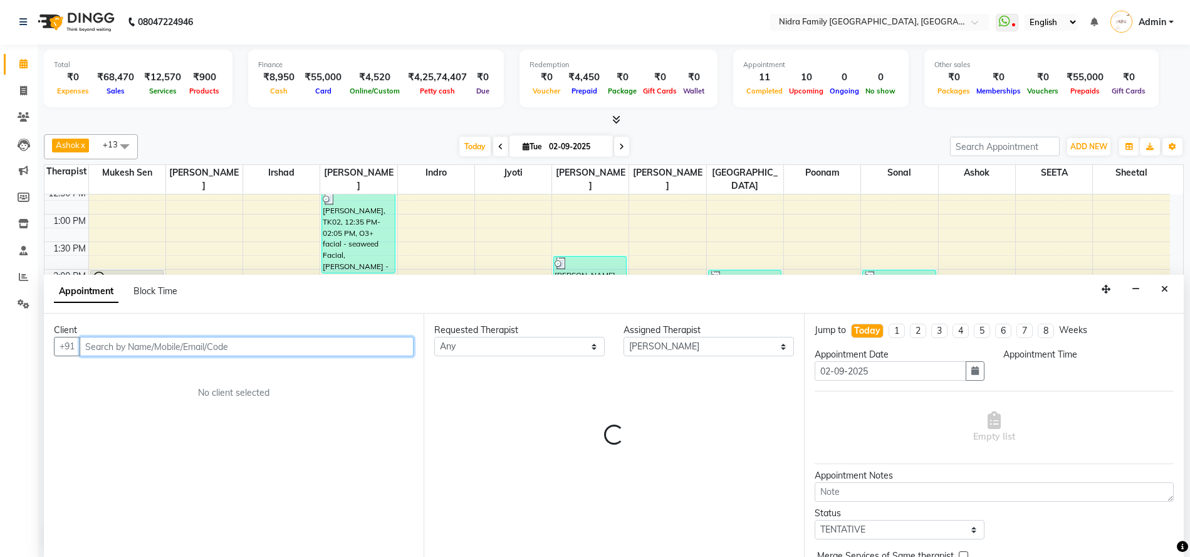
select select "945"
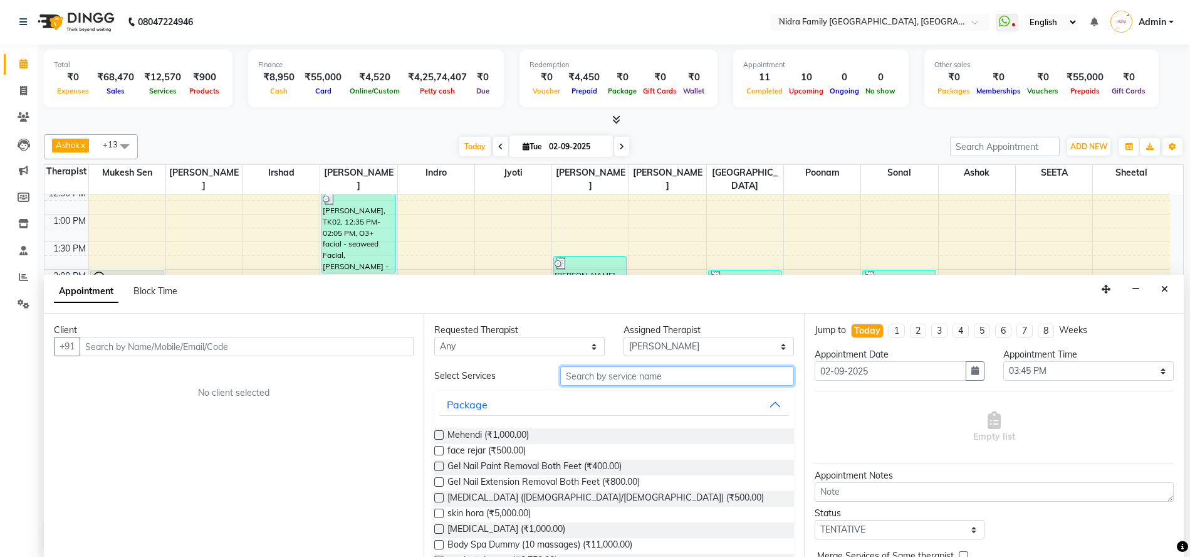
click at [652, 377] on input "text" at bounding box center [676, 375] width 233 height 19
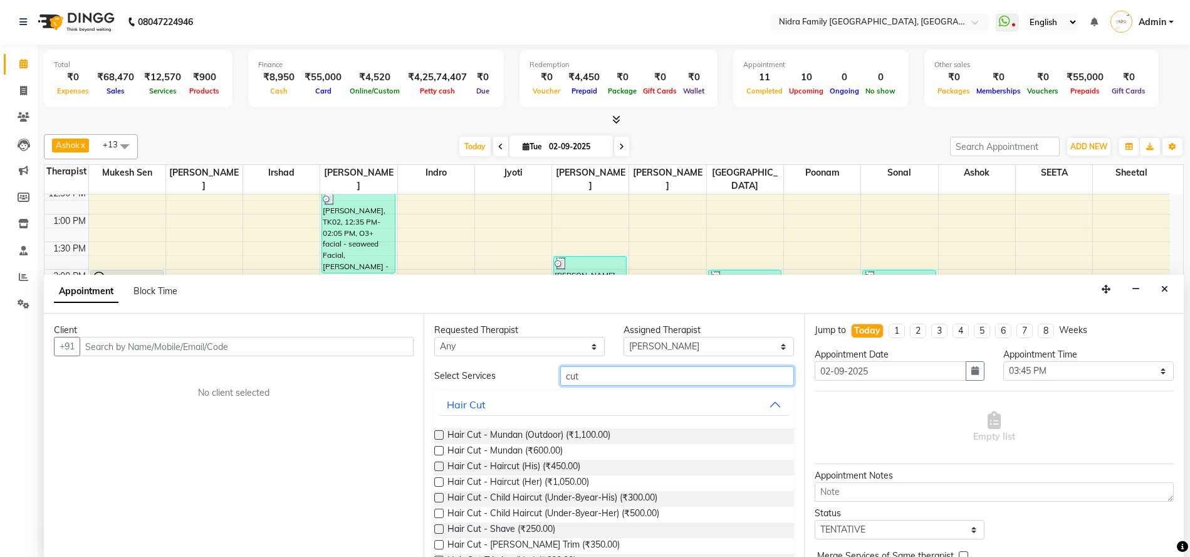
type input "cut"
click at [439, 465] on label at bounding box center [438, 465] width 9 height 9
click at [439, 465] on input "checkbox" at bounding box center [438, 467] width 8 height 8
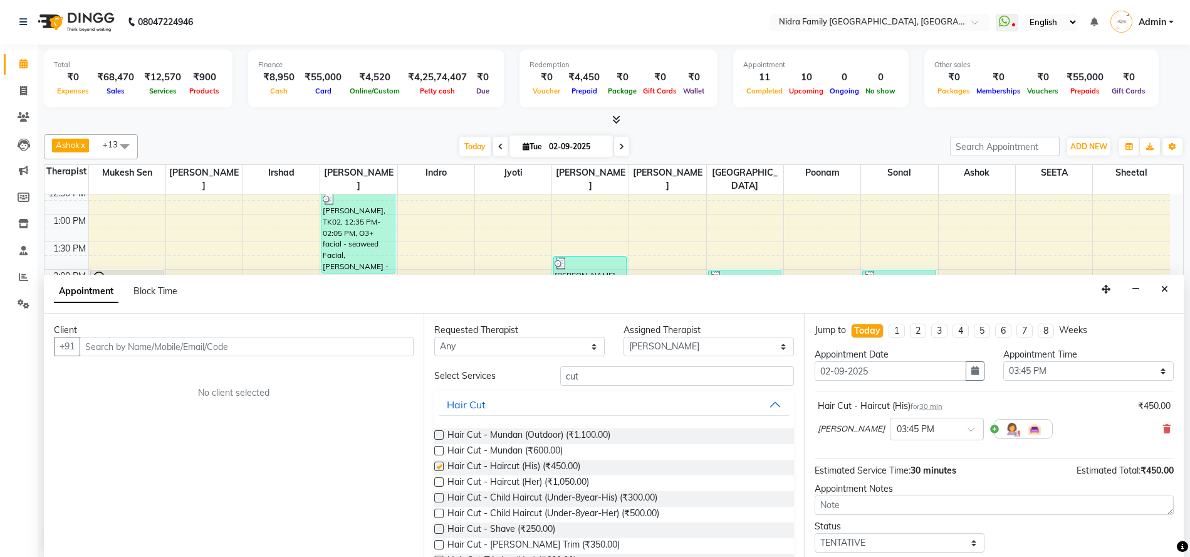
checkbox input "false"
click at [439, 543] on label at bounding box center [438, 544] width 9 height 9
click at [439, 543] on input "checkbox" at bounding box center [438, 545] width 8 height 8
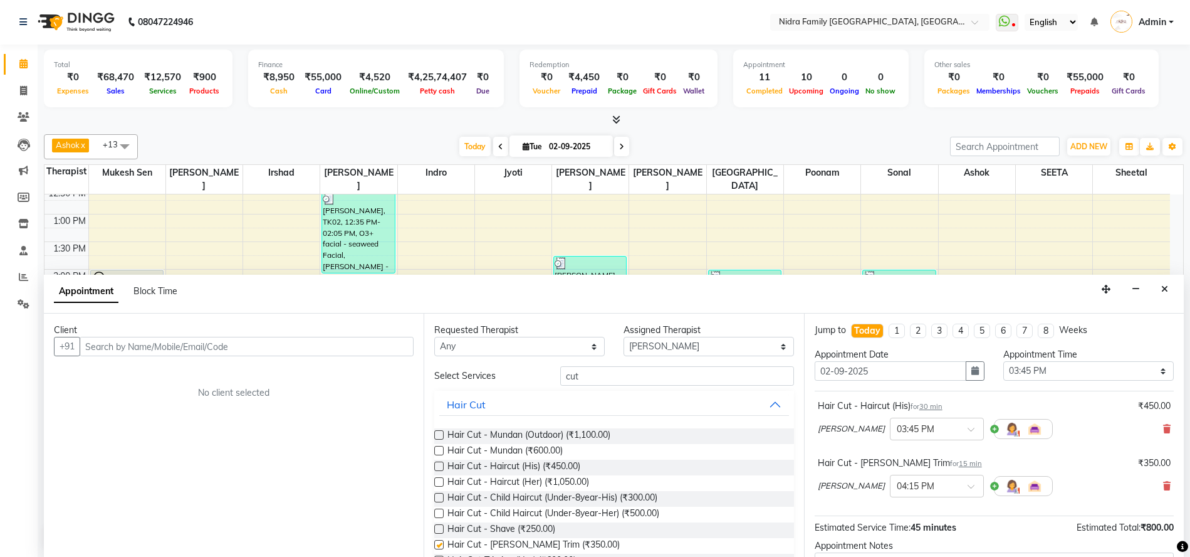
checkbox input "false"
drag, startPoint x: 610, startPoint y: 364, endPoint x: 605, endPoint y: 368, distance: 6.8
click at [609, 365] on div "Requested Therapist Any Anchal anmol Ashok Chandni Chandrika Deepa Mam Indro Ir…" at bounding box center [614, 434] width 380 height 243
click at [604, 369] on input "cut" at bounding box center [676, 375] width 233 height 19
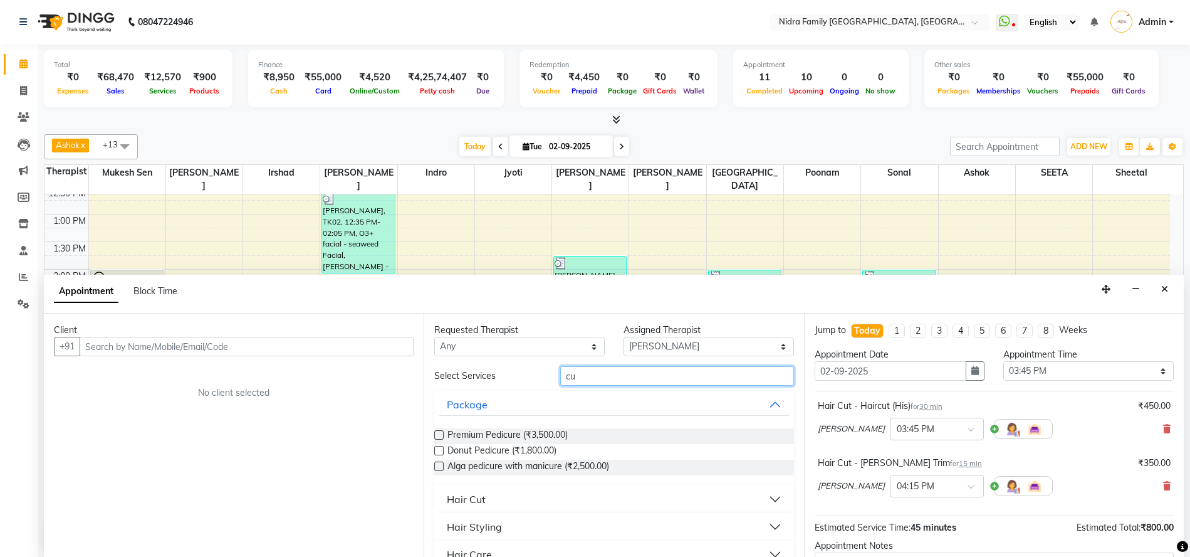
type input "c"
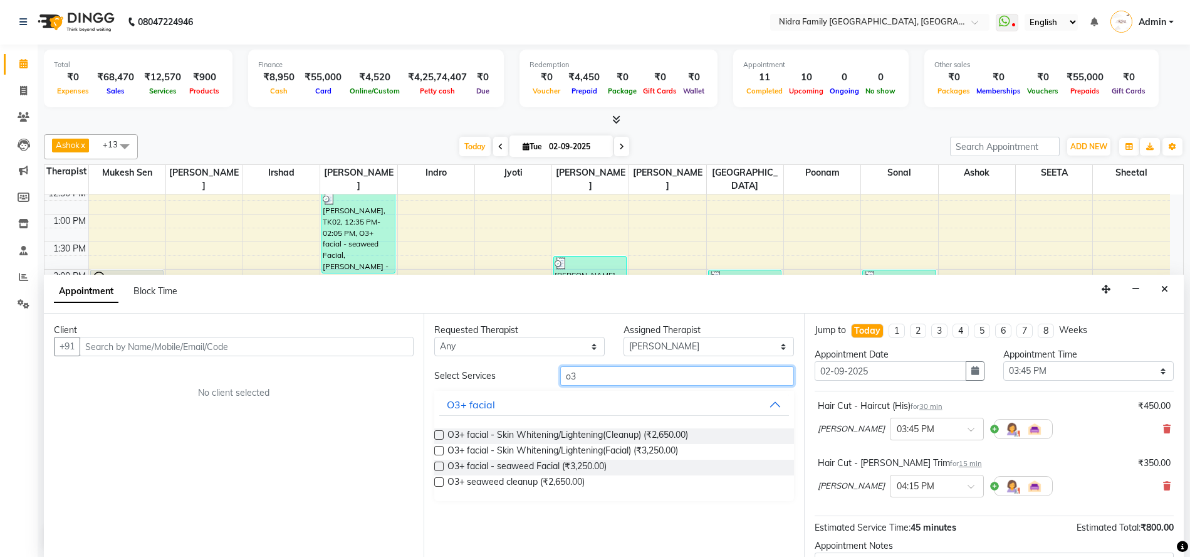
type input "o3"
click at [437, 432] on label at bounding box center [438, 434] width 9 height 9
click at [437, 432] on input "checkbox" at bounding box center [438, 436] width 8 height 8
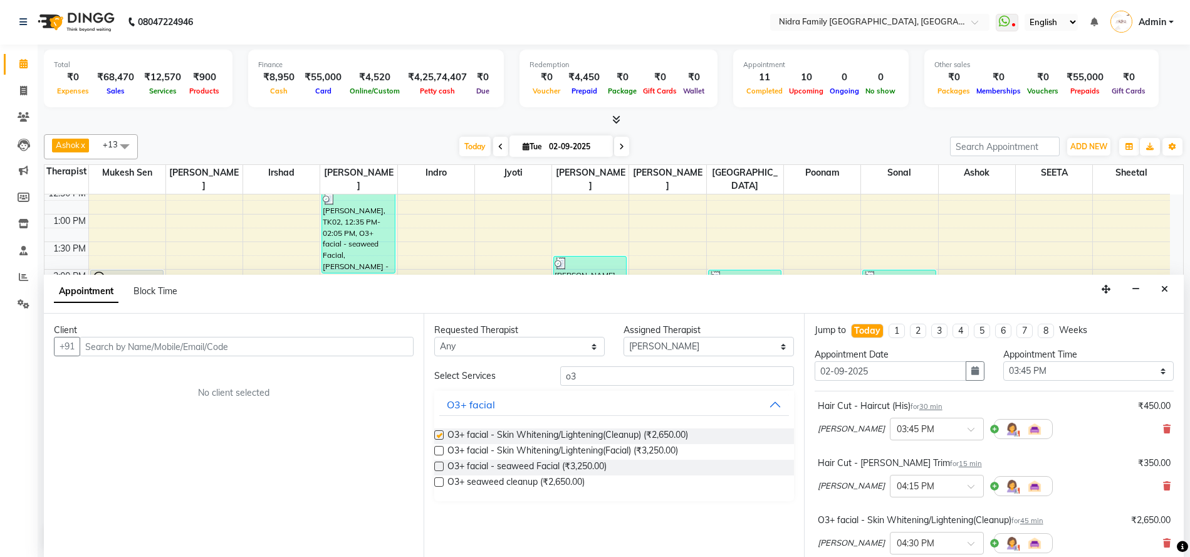
checkbox input "false"
click at [320, 345] on input "text" at bounding box center [247, 346] width 334 height 19
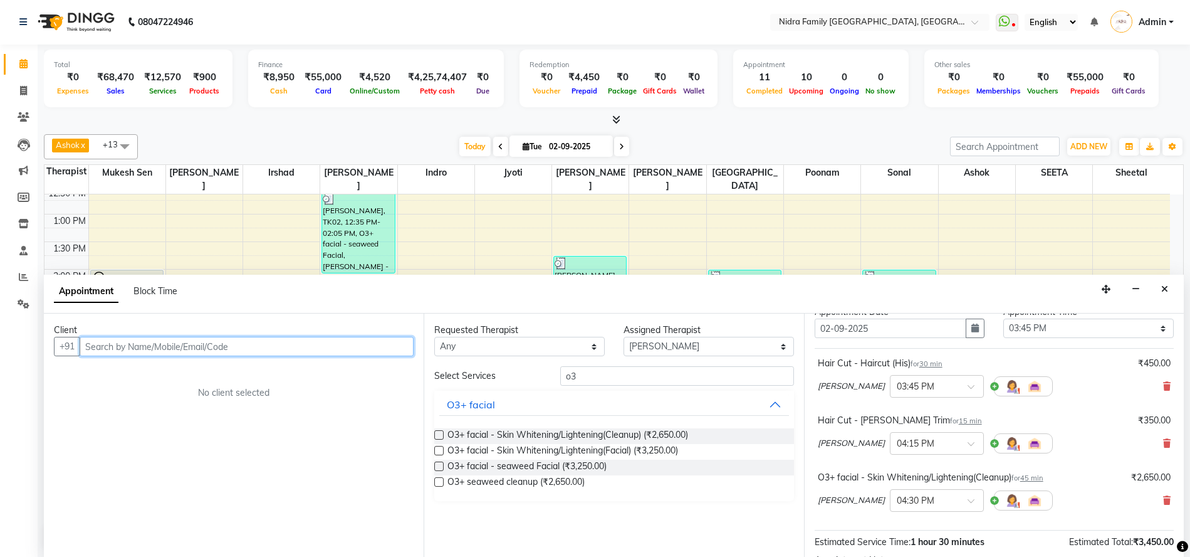
scroll to position [59, 0]
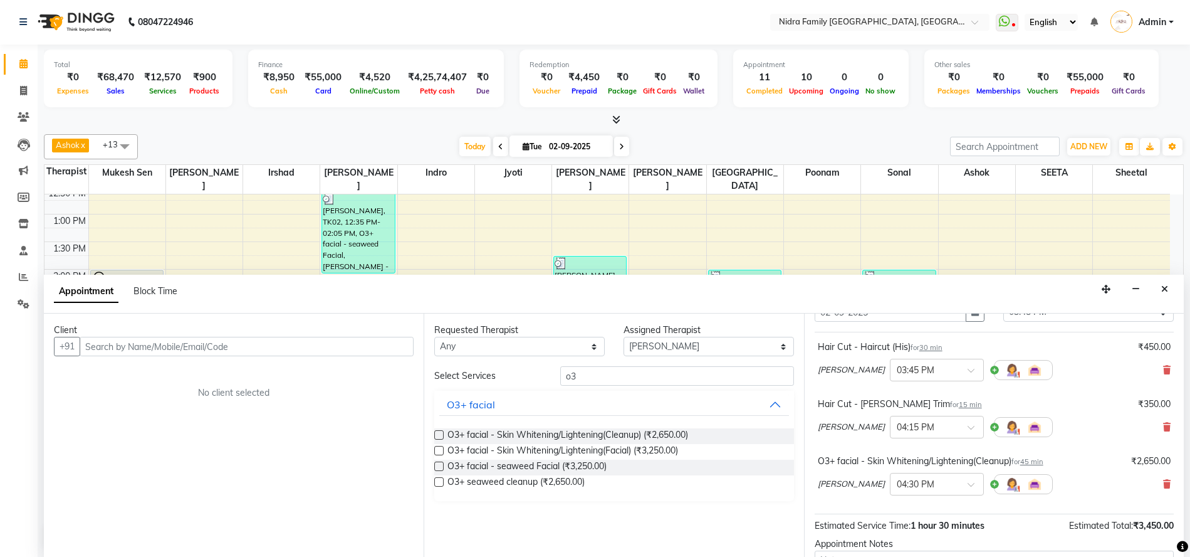
drag, startPoint x: 1185, startPoint y: 404, endPoint x: 1201, endPoint y: 315, distance: 90.0
click at [1190, 316] on html "08047224946 Select Location × Nidra Family Salon & Academy, Gayatri Nagar Whats…" at bounding box center [595, 277] width 1190 height 557
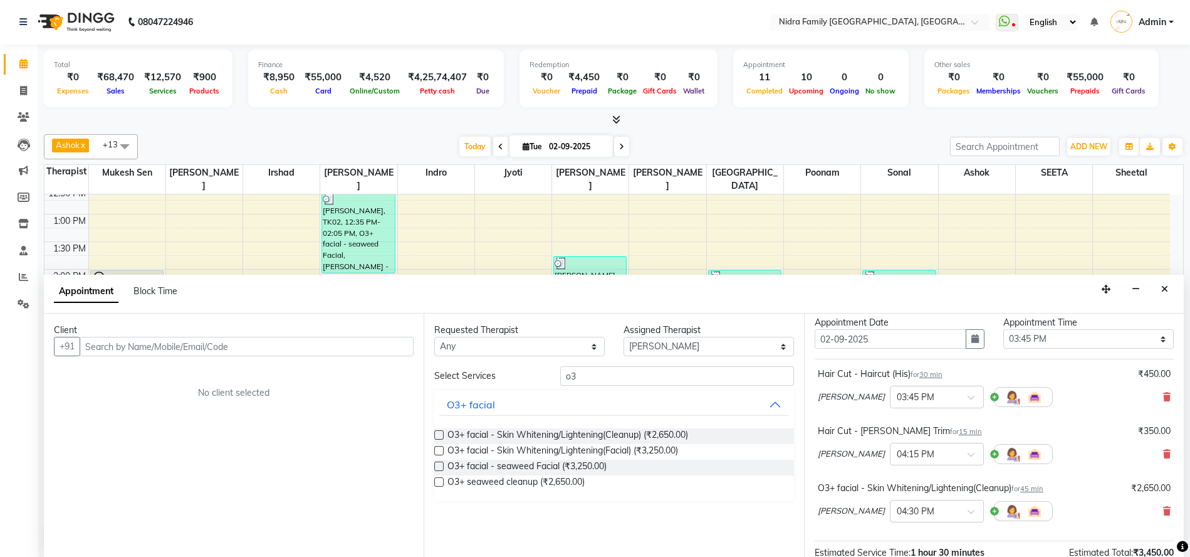
scroll to position [0, 0]
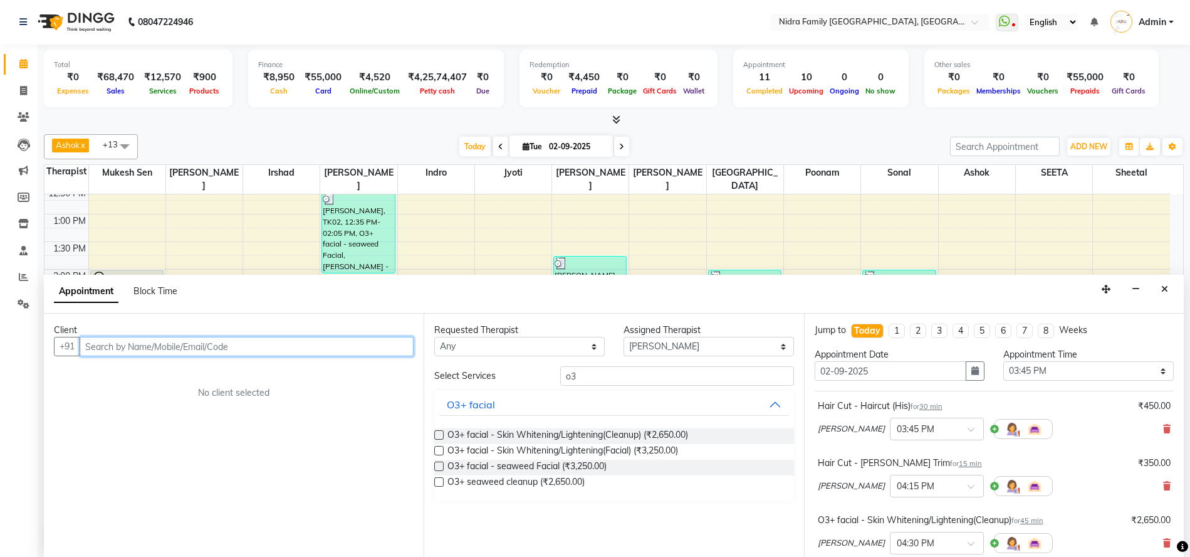
click at [261, 348] on input "text" at bounding box center [247, 346] width 334 height 19
type input "7702576654"
click at [386, 345] on span "Add Client" at bounding box center [388, 345] width 42 height 11
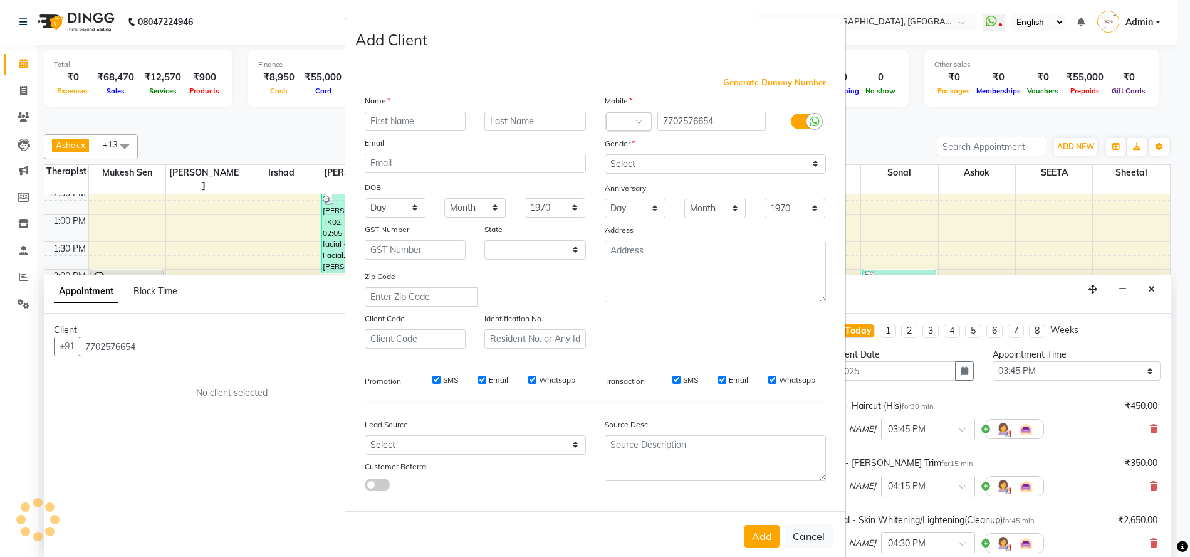
select select "7"
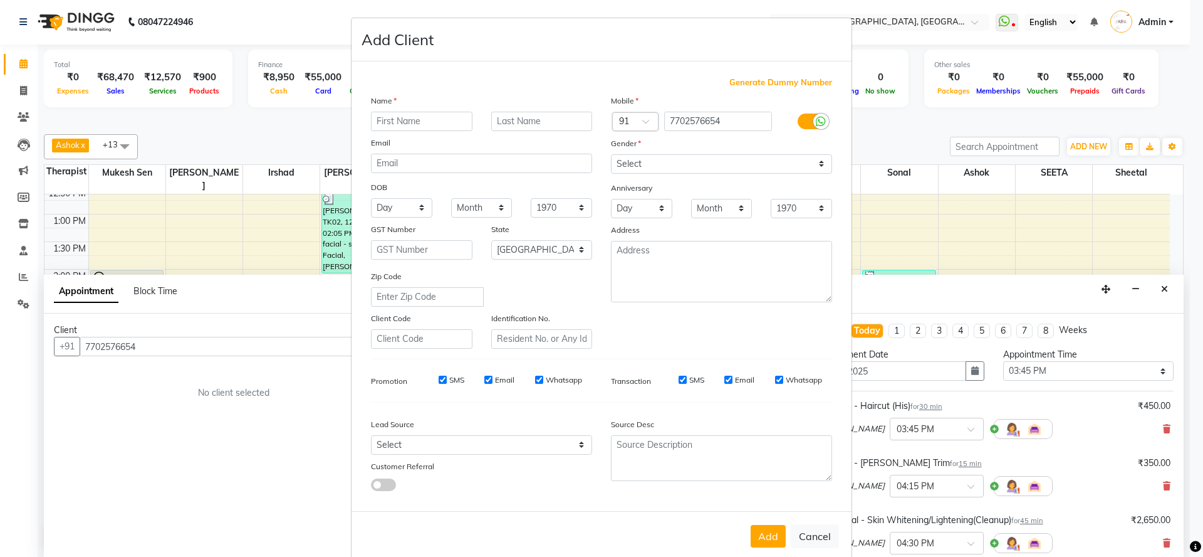
click at [416, 122] on input "text" at bounding box center [422, 121] width 102 height 19
type input "Abhay"
click at [536, 117] on input "text" at bounding box center [542, 121] width 102 height 19
type input "Sir"
click at [651, 162] on select "Select Male Female Other Prefer Not To Say" at bounding box center [721, 163] width 221 height 19
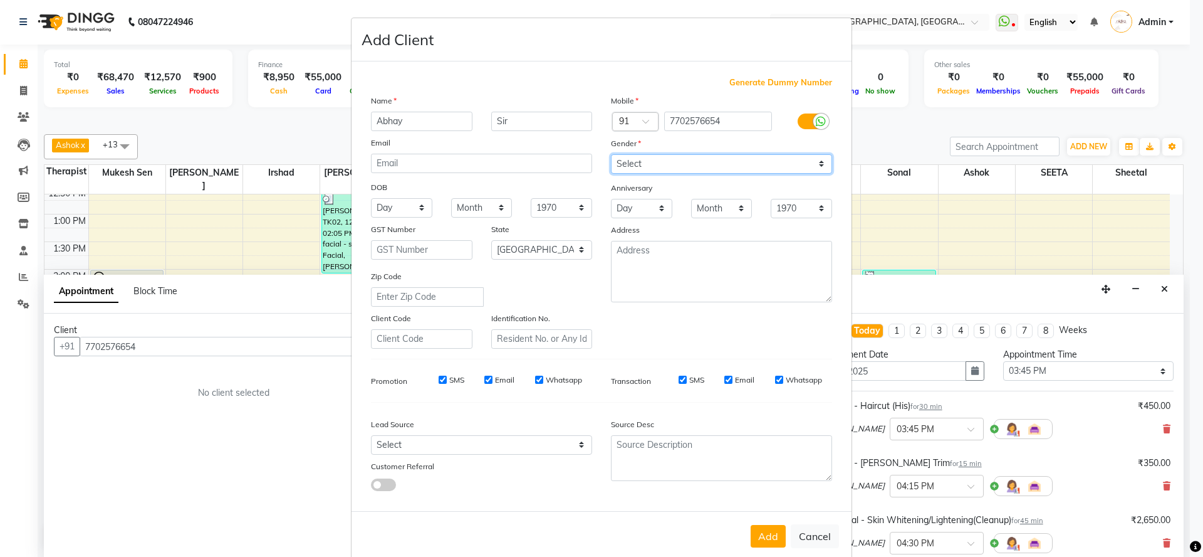
select select "male"
click at [611, 154] on select "Select Male Female Other Prefer Not To Say" at bounding box center [721, 163] width 221 height 19
click at [764, 533] on button "Add" at bounding box center [768, 536] width 35 height 23
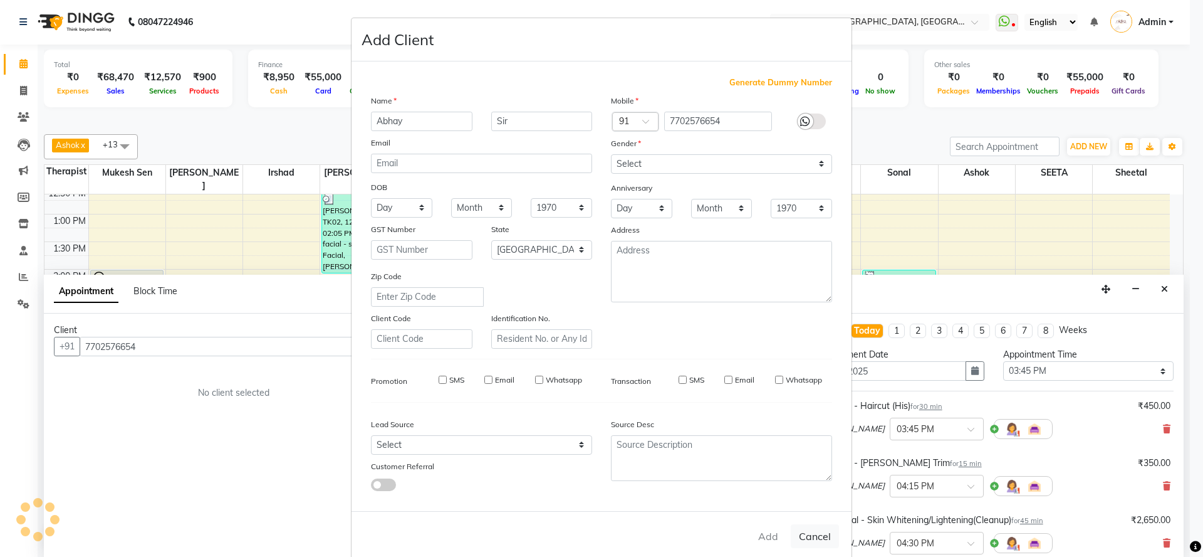
select select
select select "null"
select select
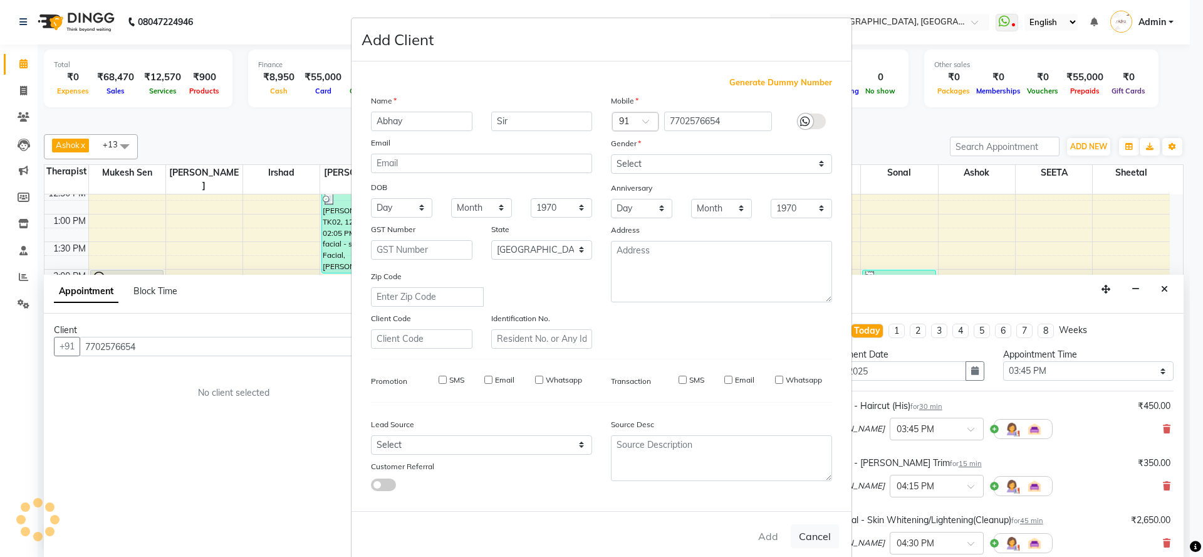
select select
checkbox input "false"
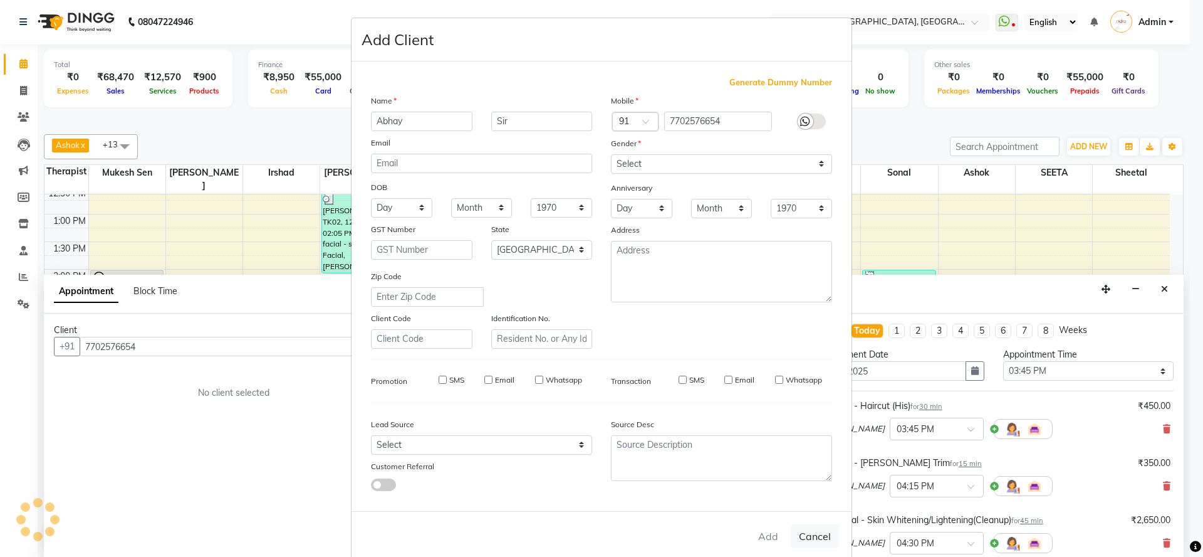
checkbox input "false"
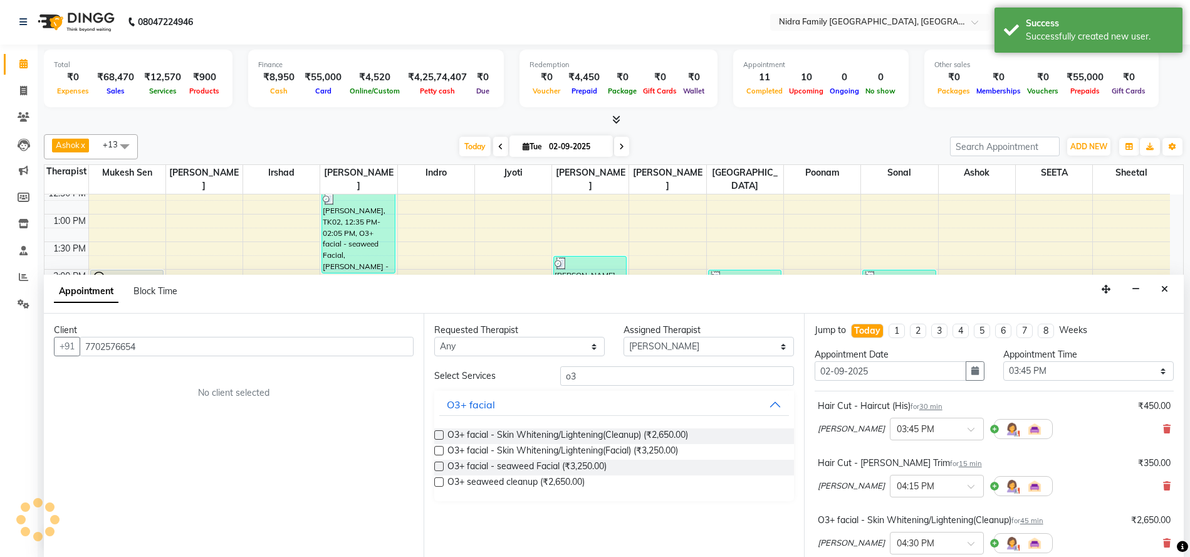
scroll to position [189, 0]
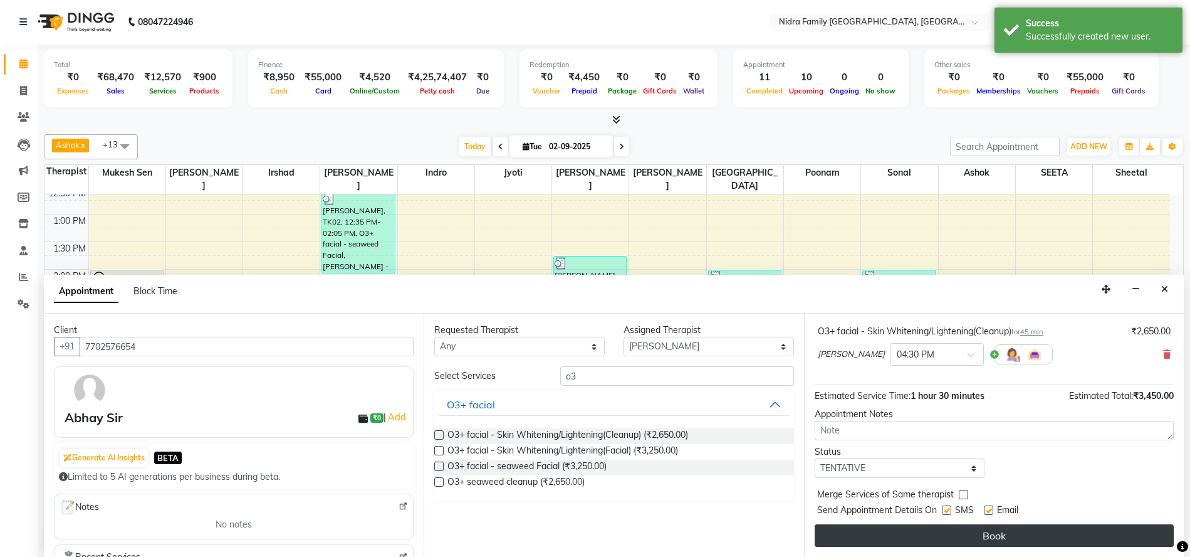
click at [965, 536] on button "Book" at bounding box center [994, 535] width 359 height 23
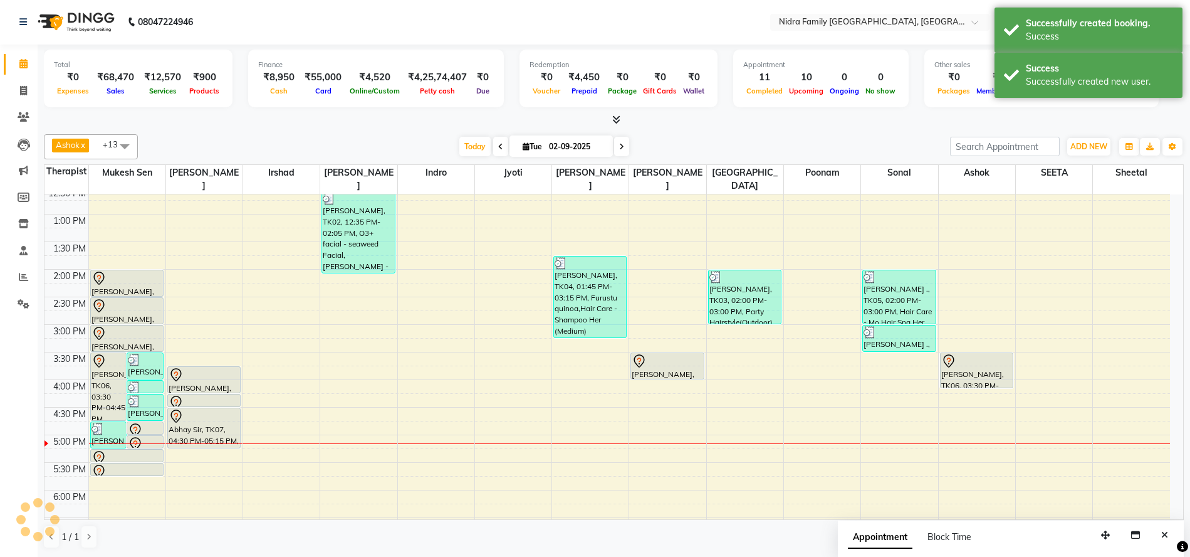
scroll to position [0, 0]
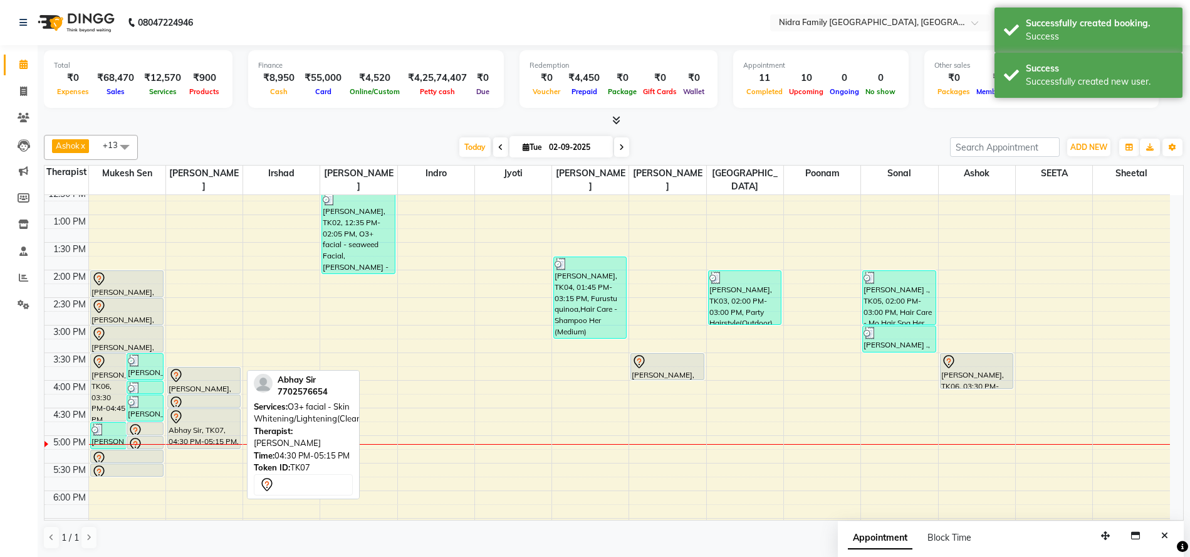
click at [204, 418] on div at bounding box center [204, 416] width 71 height 15
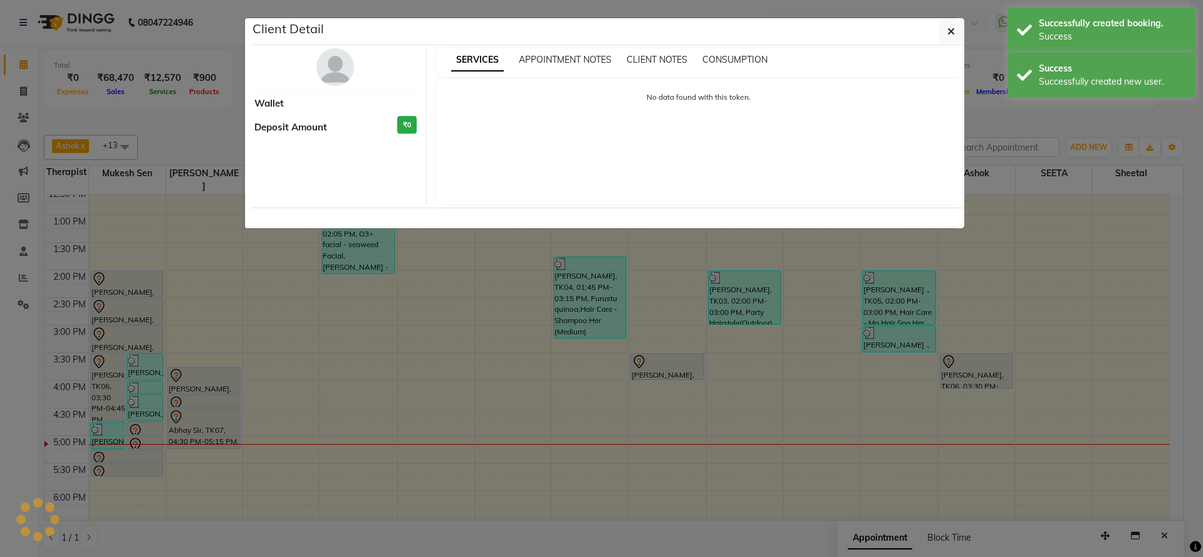
select select "7"
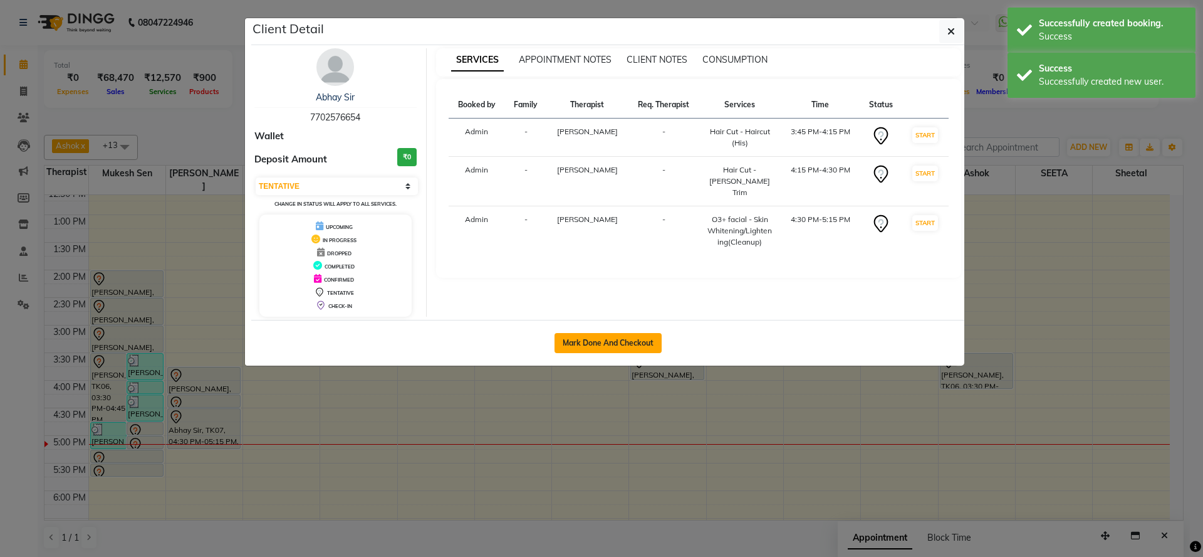
click at [609, 342] on button "Mark Done And Checkout" at bounding box center [608, 343] width 107 height 20
select select "service"
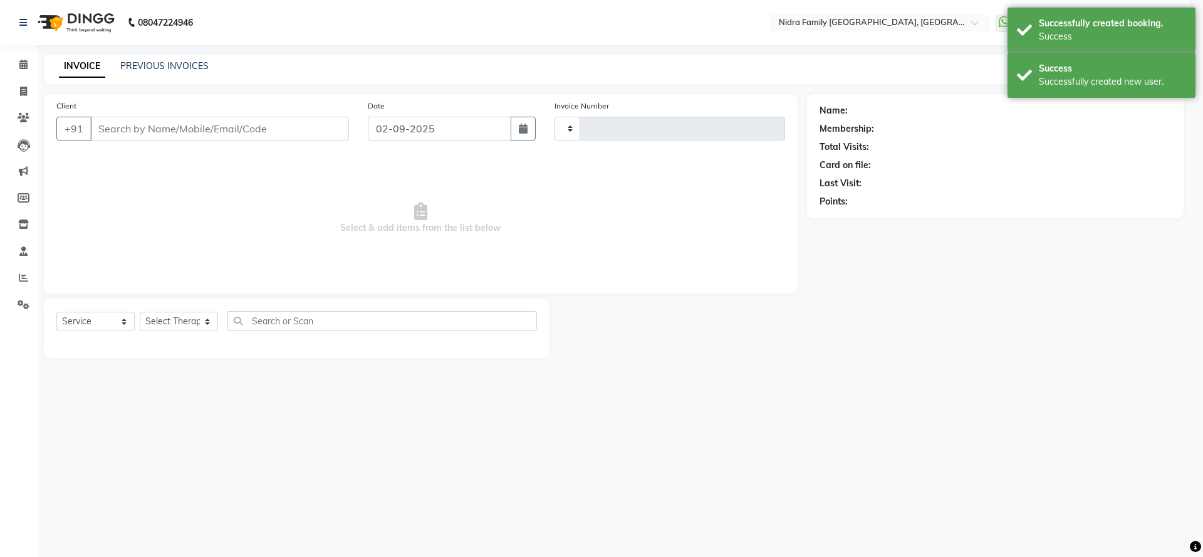
type input "3809"
select select "591"
type input "7702576654"
select select "8270"
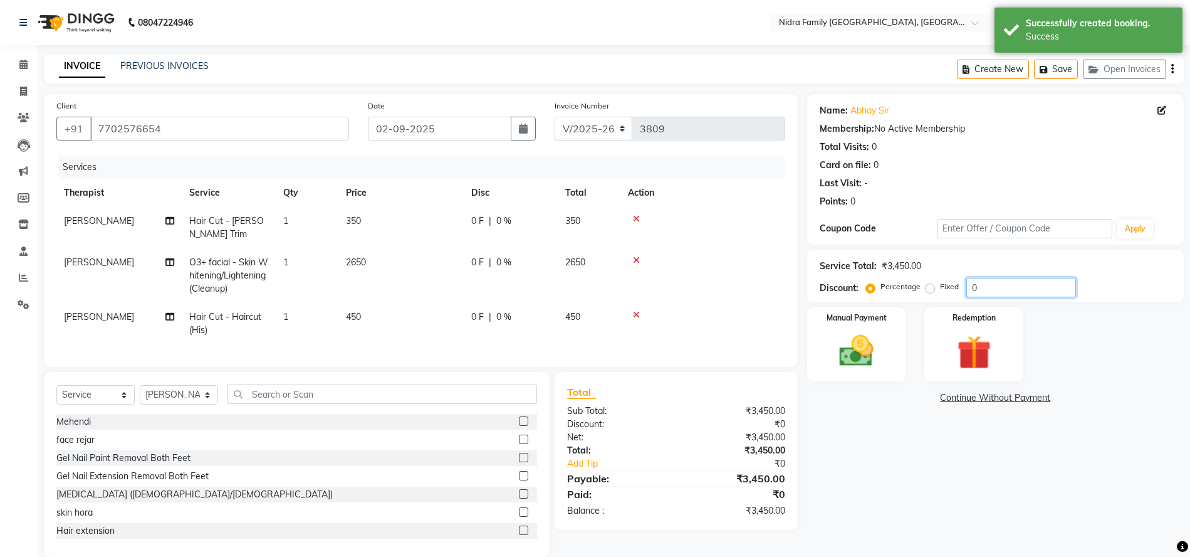
drag, startPoint x: 1001, startPoint y: 290, endPoint x: 956, endPoint y: 289, distance: 45.1
click at [956, 289] on div "Percentage Fixed 0" at bounding box center [972, 287] width 207 height 19
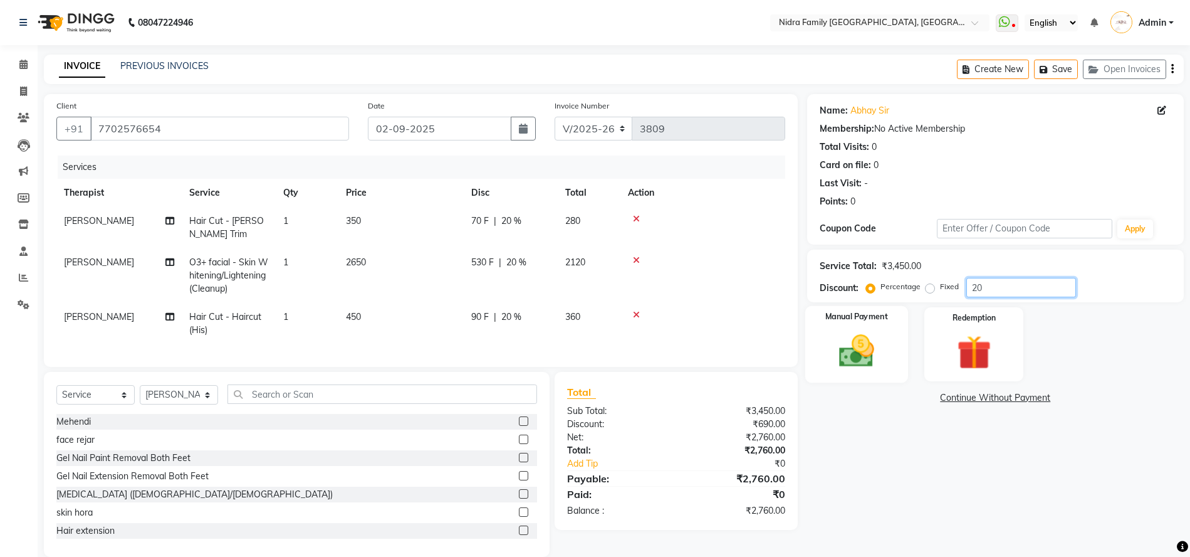
type input "20"
click at [864, 343] on img at bounding box center [857, 350] width 58 height 41
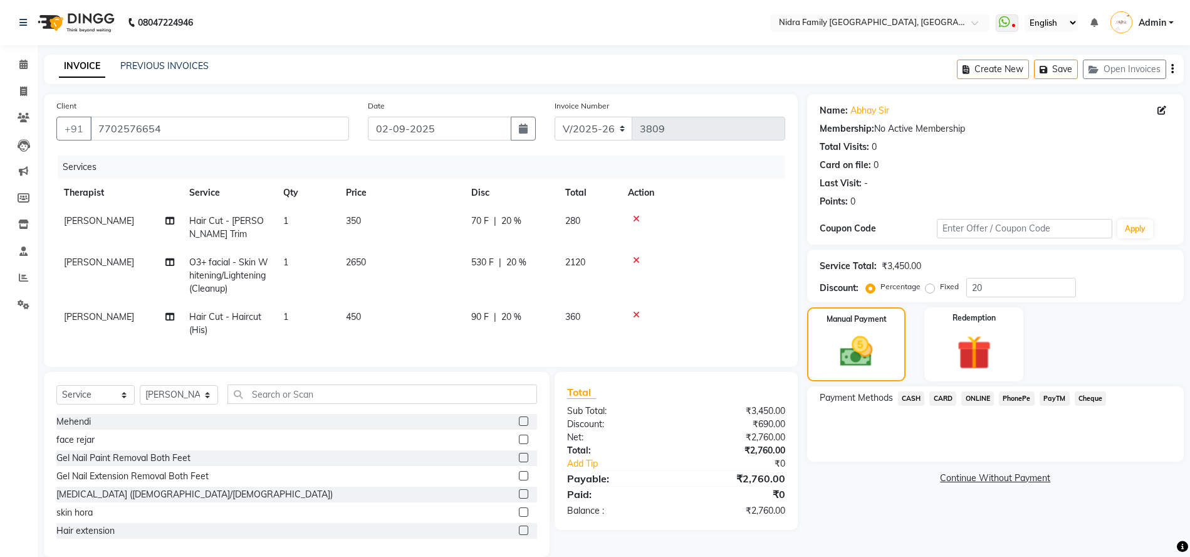
click at [1056, 395] on span "PayTM" at bounding box center [1055, 398] width 30 height 14
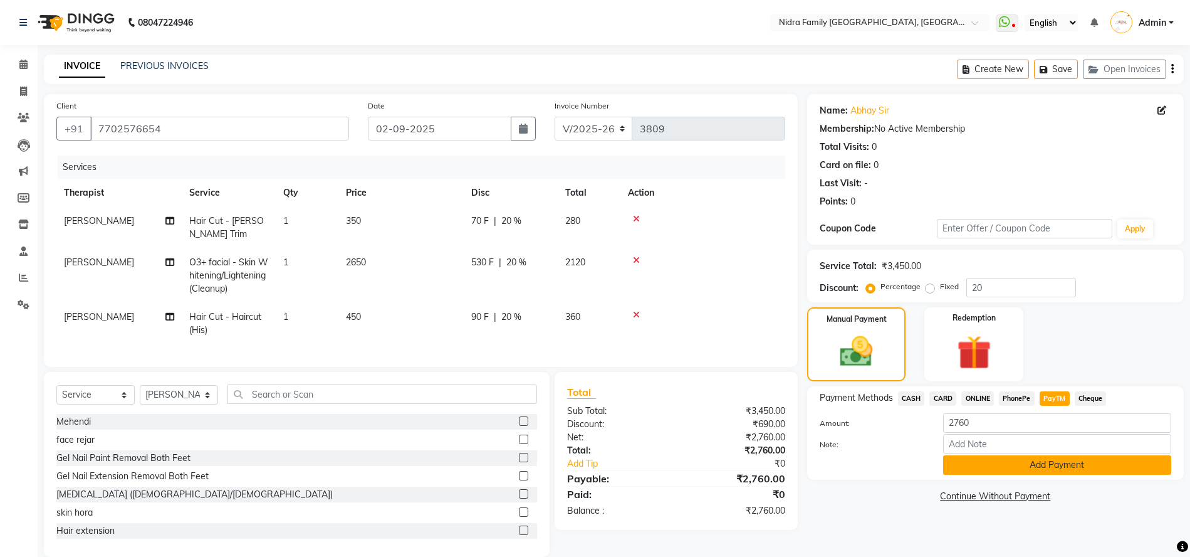
click at [1076, 459] on button "Add Payment" at bounding box center [1057, 464] width 228 height 19
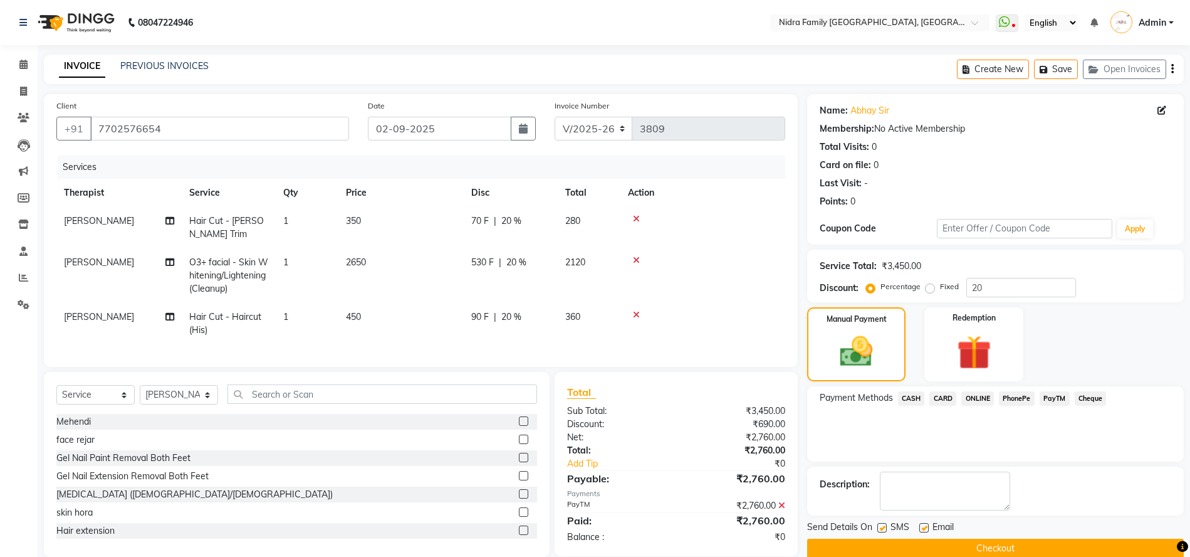
scroll to position [32, 0]
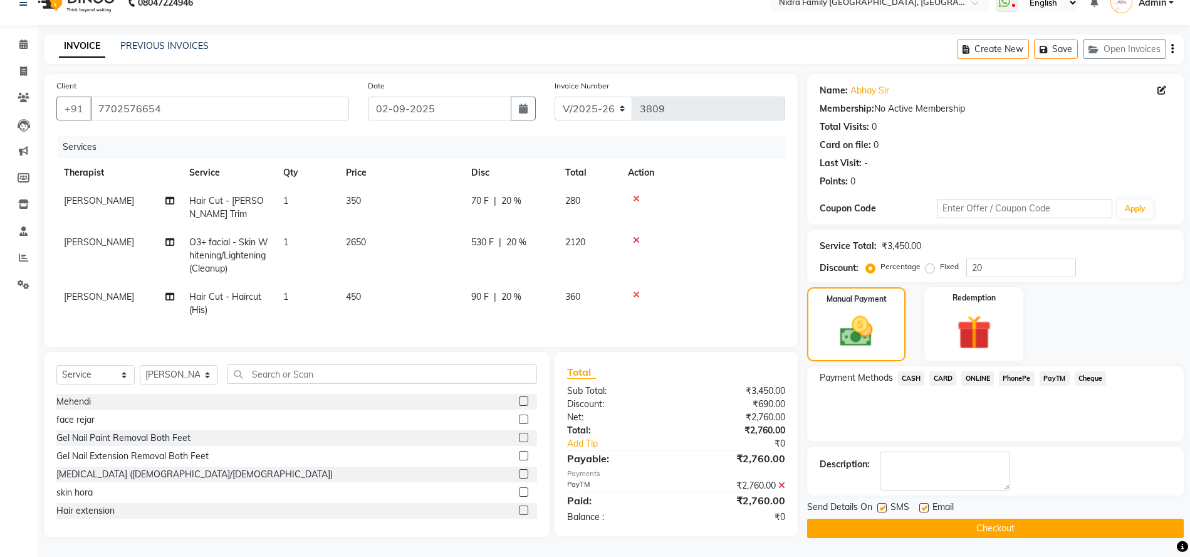
click at [927, 518] on button "Checkout" at bounding box center [995, 527] width 377 height 19
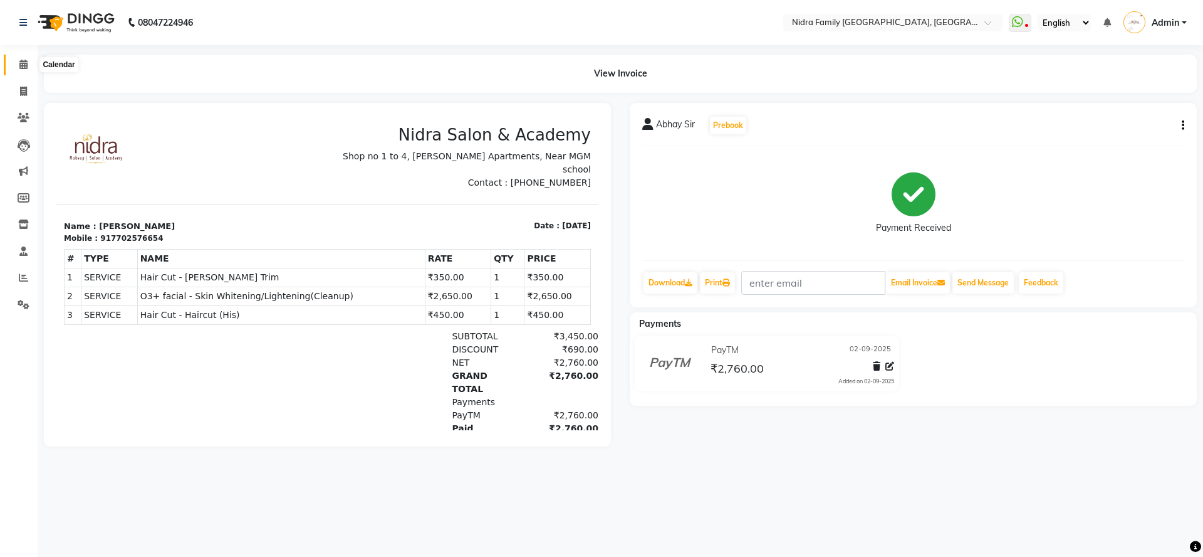
click at [23, 61] on icon at bounding box center [23, 64] width 8 height 9
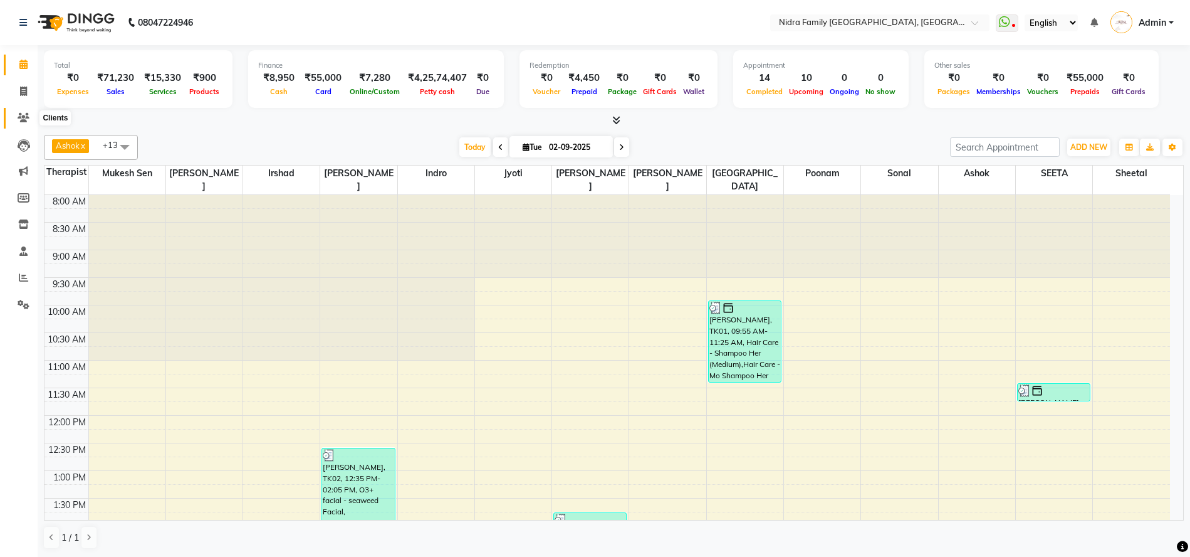
click at [20, 115] on icon at bounding box center [24, 117] width 12 height 9
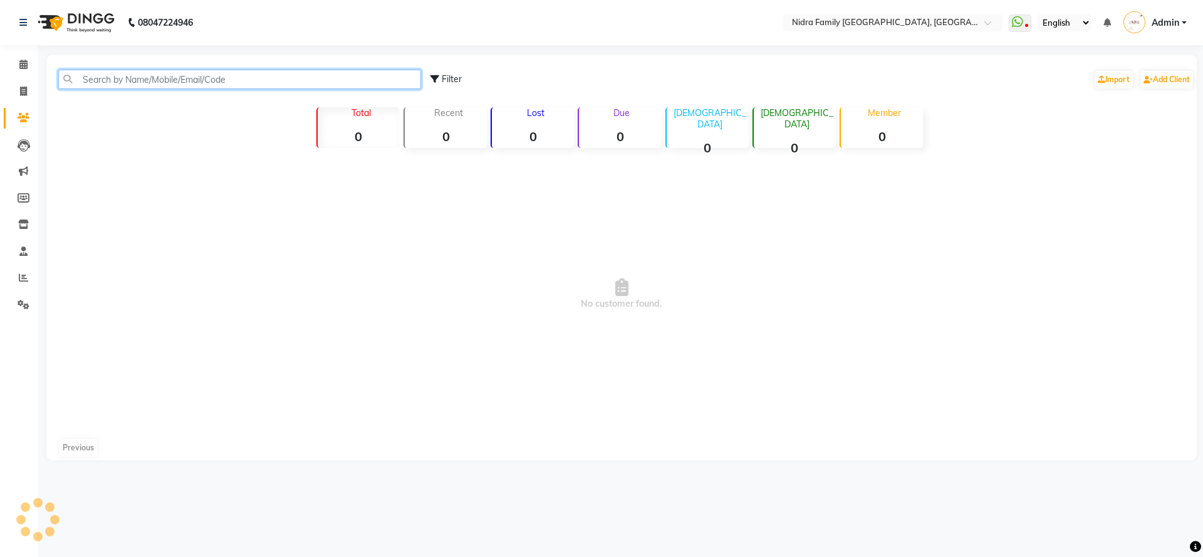
click at [162, 82] on input "text" at bounding box center [239, 79] width 363 height 19
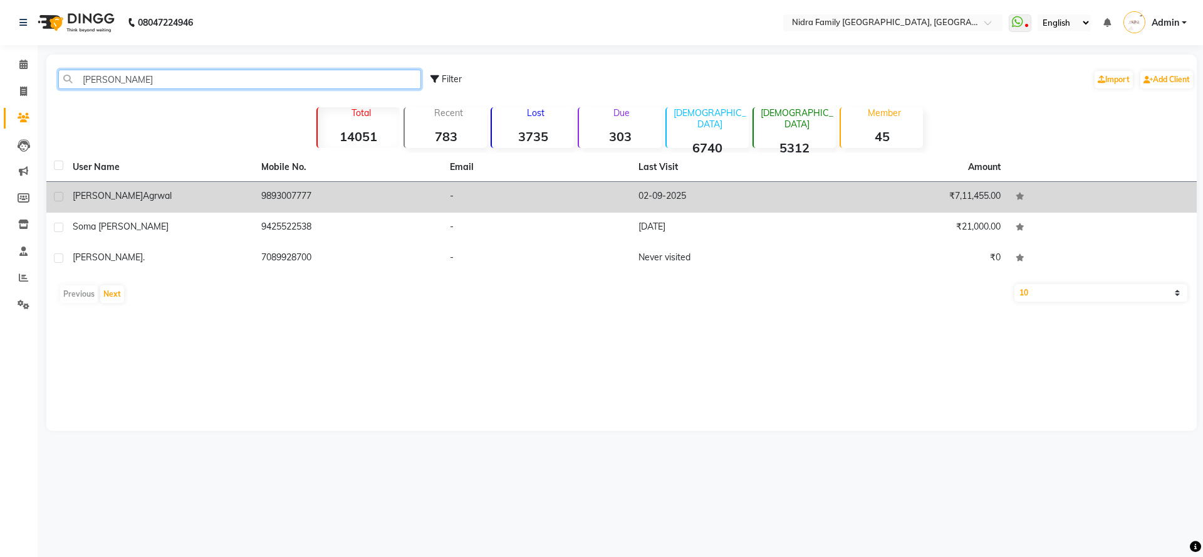
type input "Prah"
click at [143, 197] on span "Agrwal" at bounding box center [157, 195] width 29 height 11
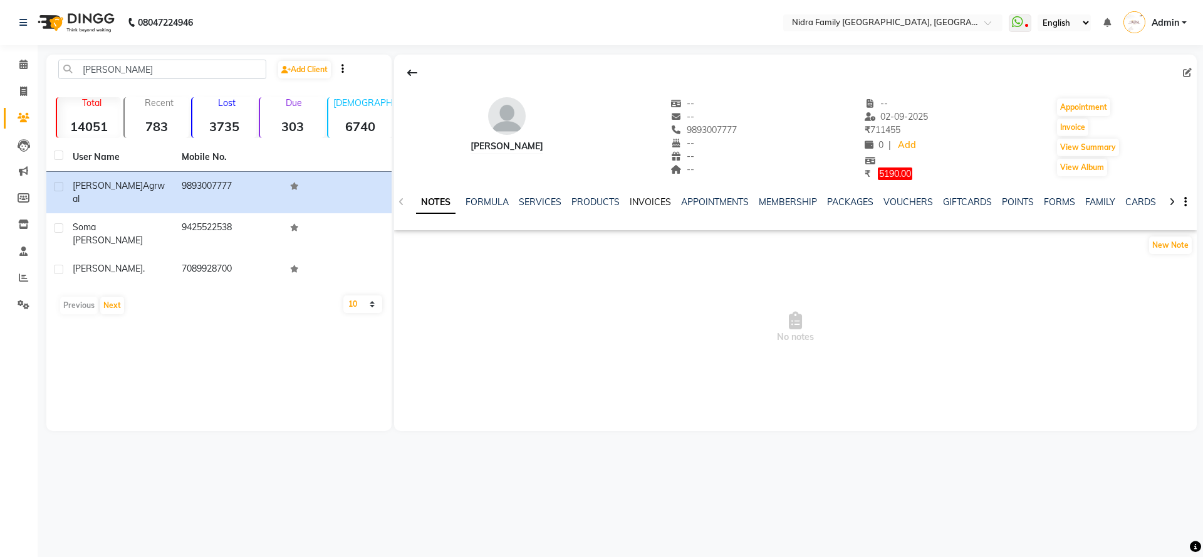
click at [643, 203] on link "INVOICES" at bounding box center [650, 201] width 41 height 11
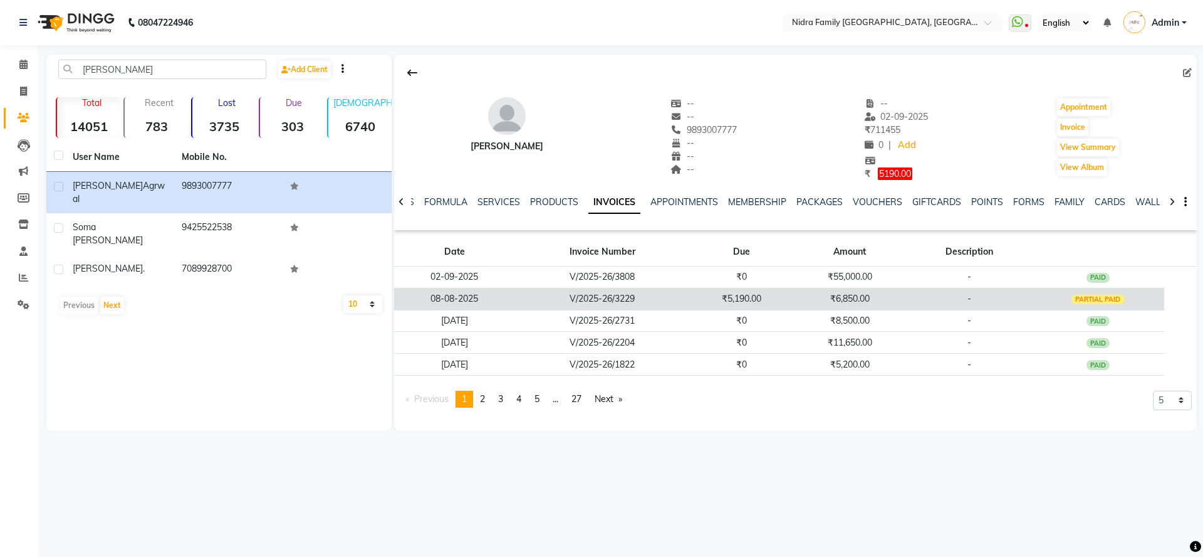
click at [585, 296] on td "V/2025-26/3229" at bounding box center [602, 299] width 175 height 22
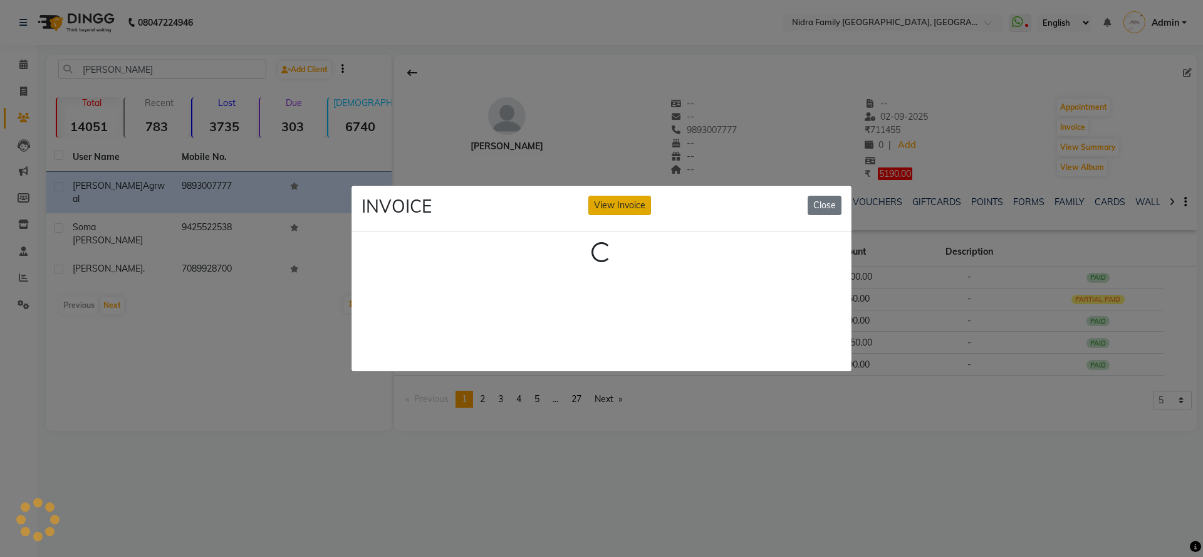
click at [616, 199] on div "INVOICE View Invoice Close" at bounding box center [602, 209] width 500 height 47
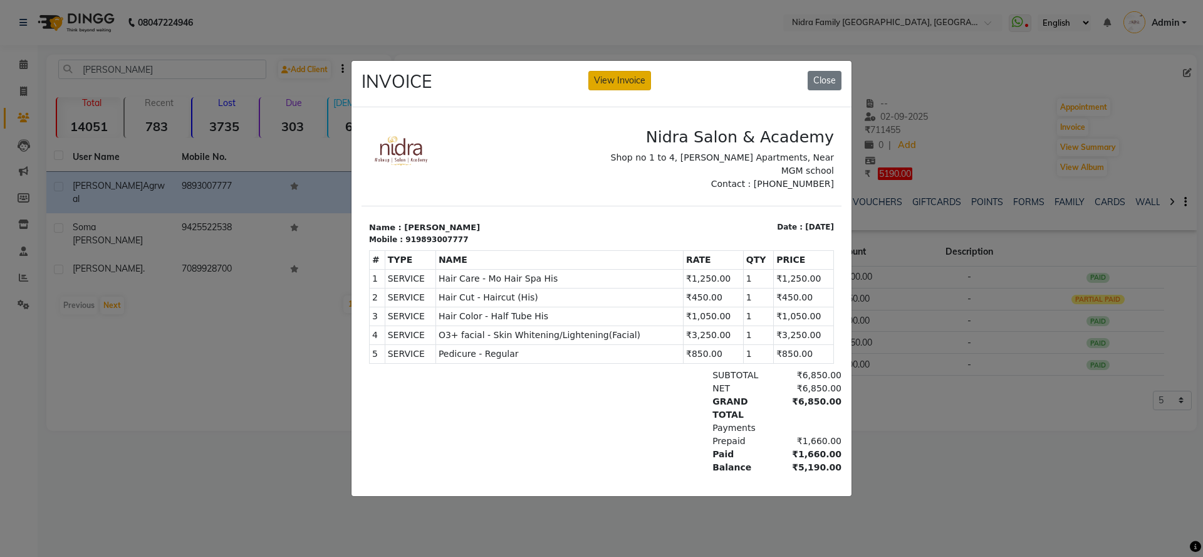
click at [625, 73] on button "View Invoice" at bounding box center [619, 80] width 63 height 19
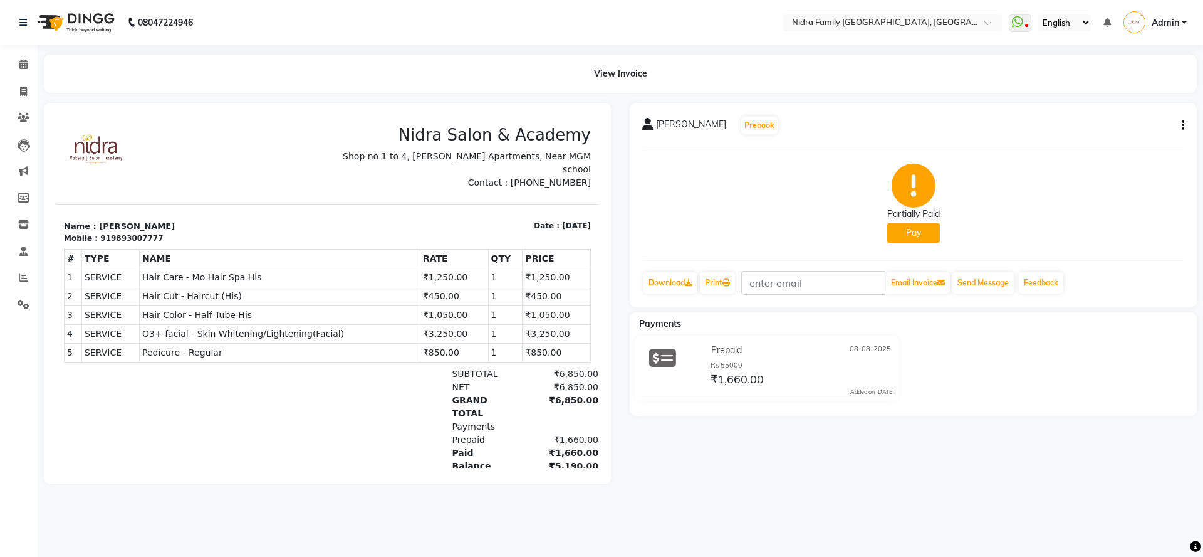
click at [1183, 125] on icon "button" at bounding box center [1183, 125] width 3 height 1
click at [1059, 144] on div "Edit Invoice" at bounding box center [1099, 141] width 128 height 16
select select "service"
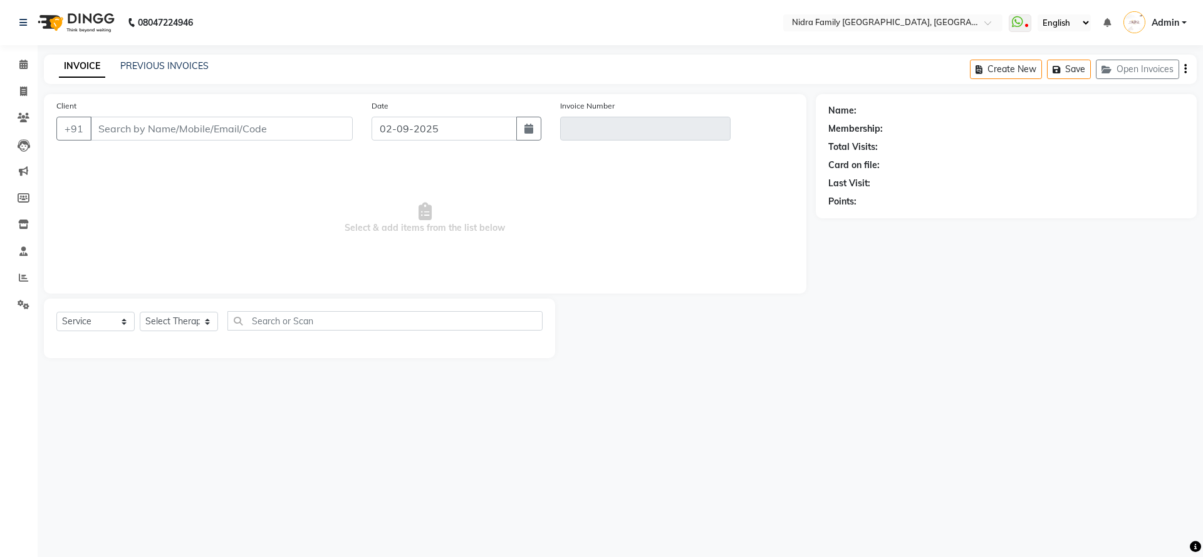
type input "9893007777"
type input "V/2025-26/3229"
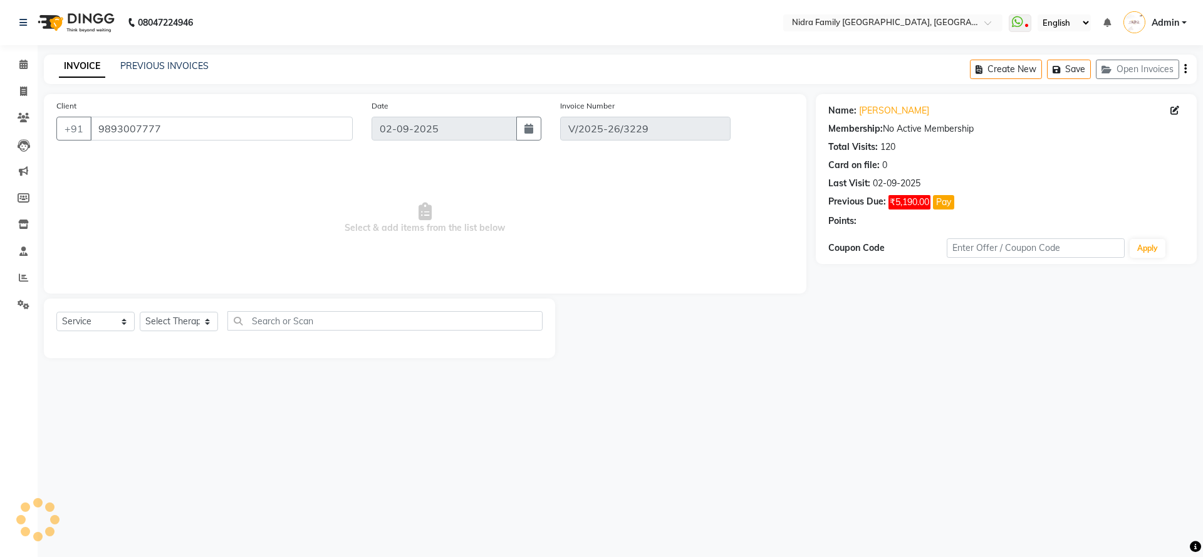
type input "08-08-2025"
select select "select"
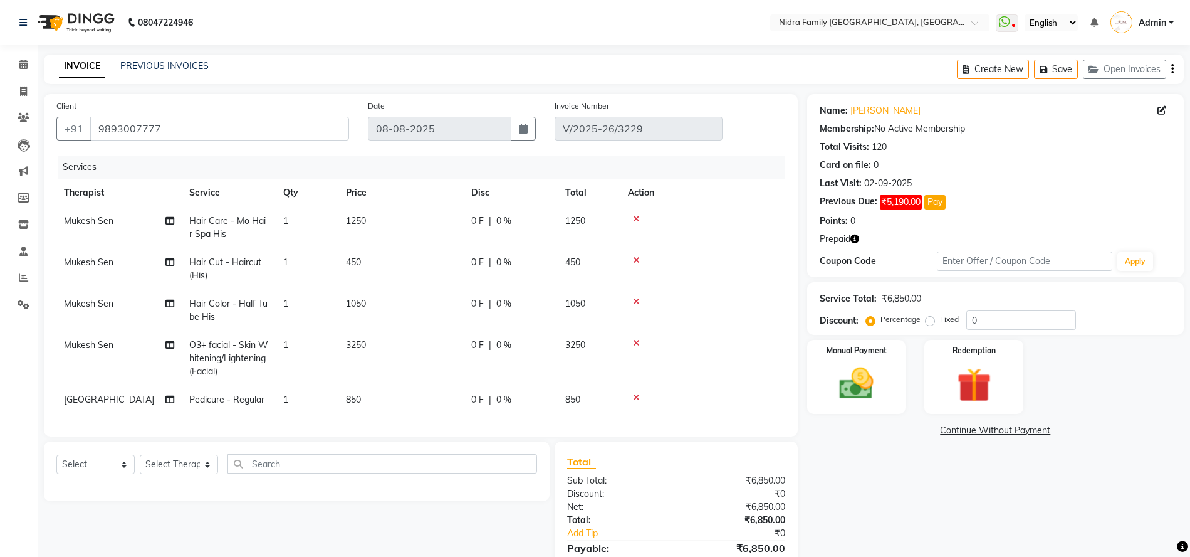
scroll to position [75, 0]
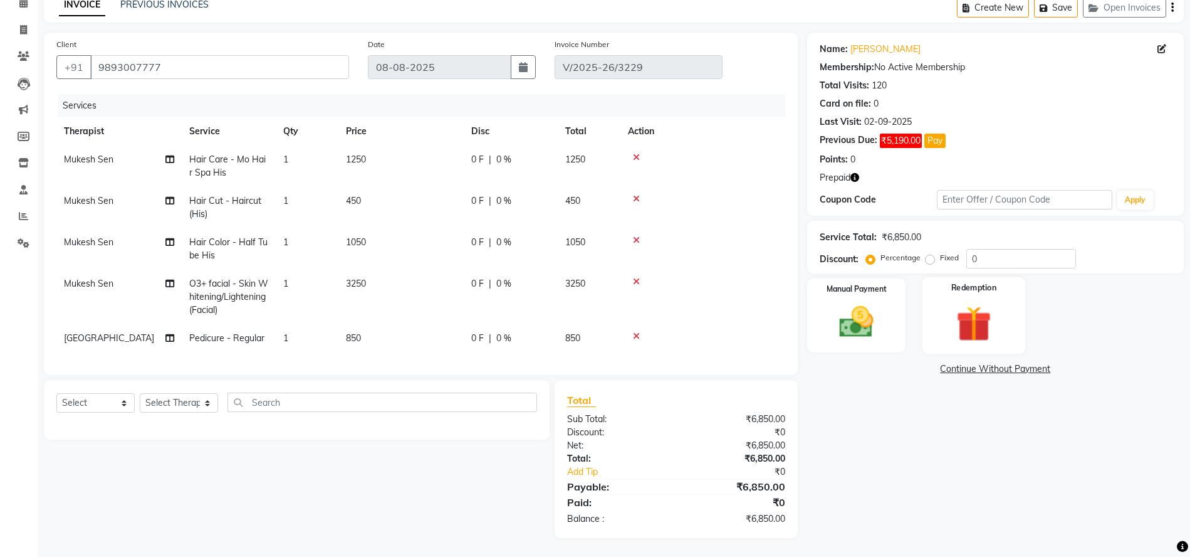
click at [981, 314] on img at bounding box center [974, 323] width 58 height 44
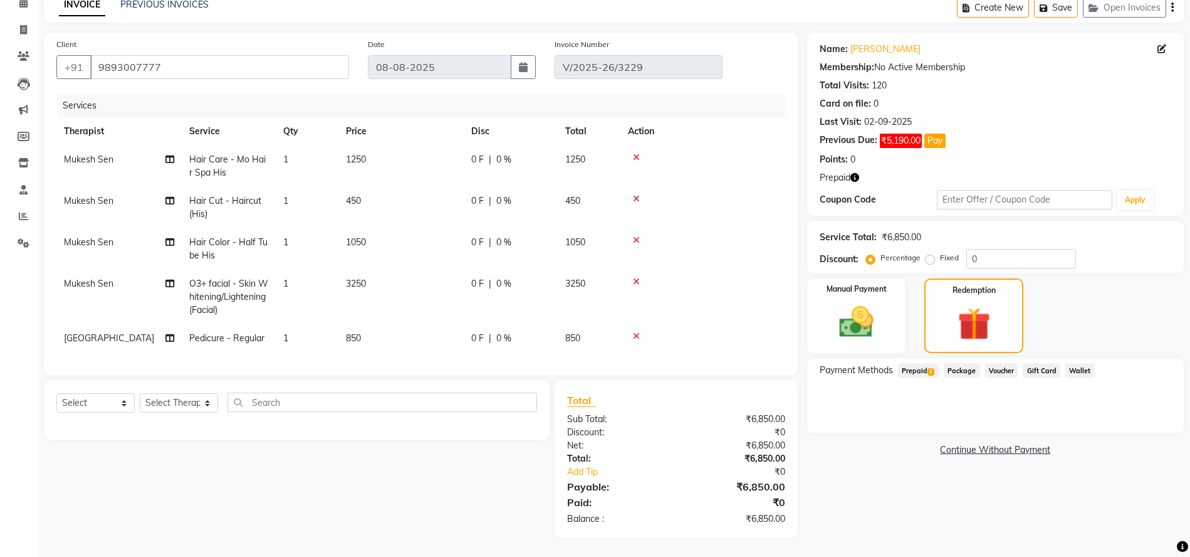
click at [915, 363] on span "Prepaid 2" at bounding box center [918, 370] width 41 height 14
click at [1067, 449] on div "Rs 55000 (₹1,660.00) Expiry: 20-01-2026" at bounding box center [995, 455] width 340 height 13
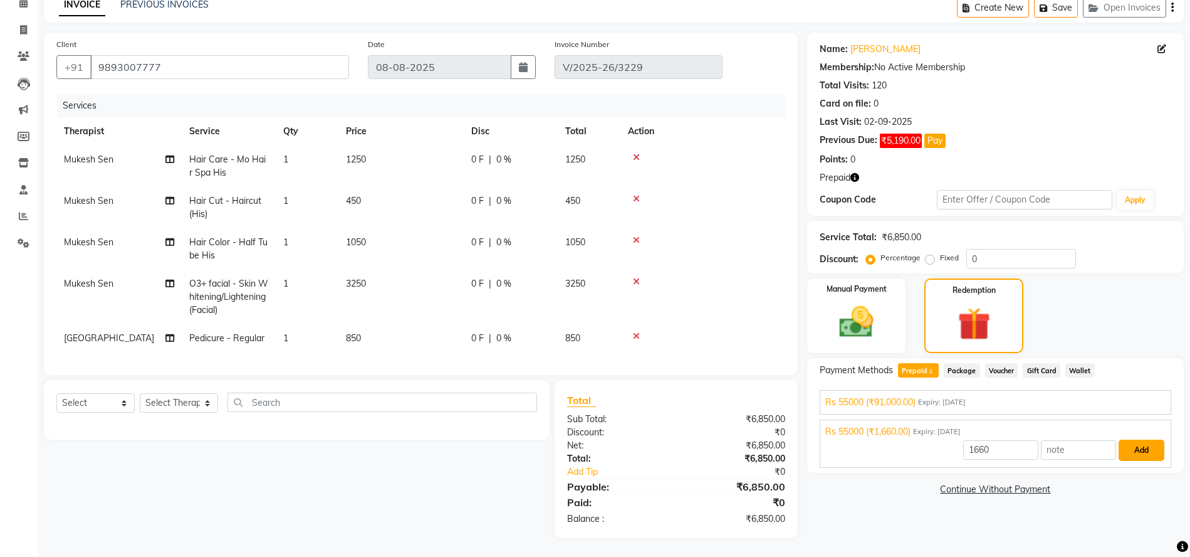
click at [1138, 439] on button "Add" at bounding box center [1142, 449] width 46 height 21
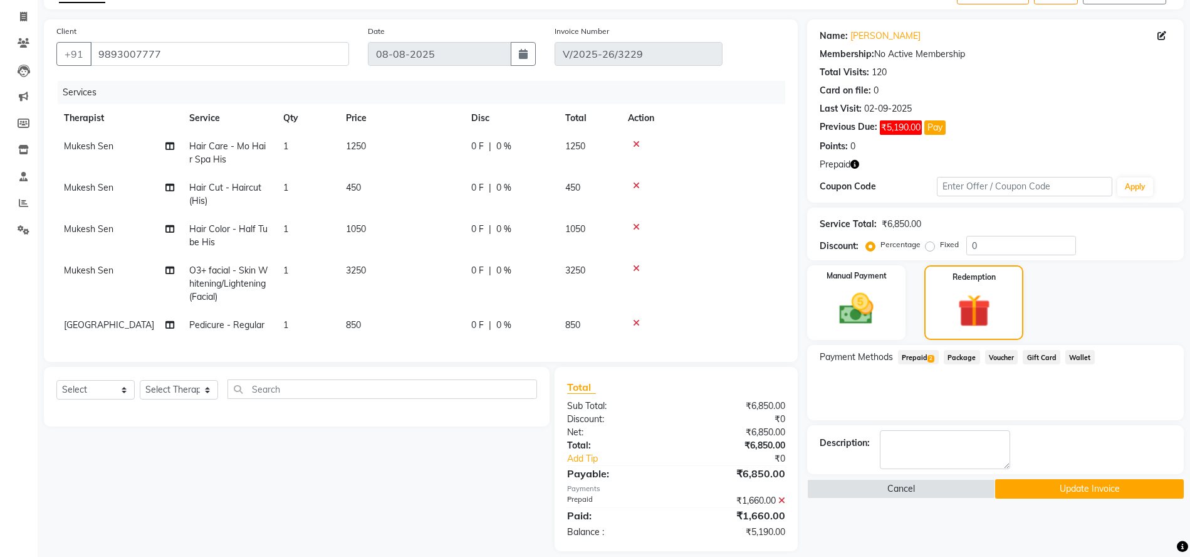
click at [914, 357] on span "Prepaid 2" at bounding box center [918, 357] width 41 height 14
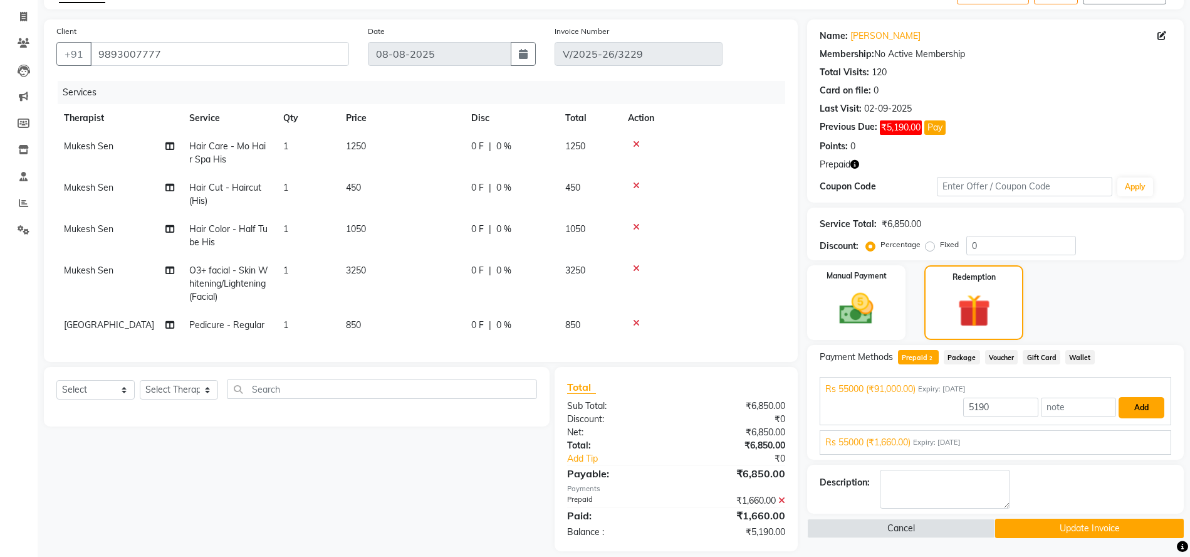
click at [1143, 409] on button "Add" at bounding box center [1142, 407] width 46 height 21
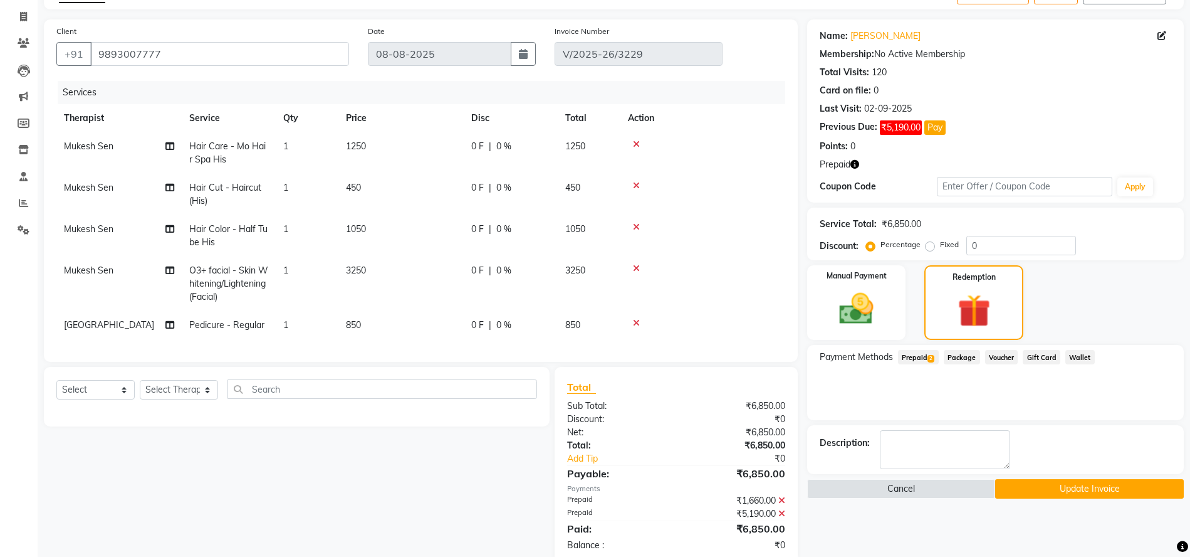
scroll to position [114, 0]
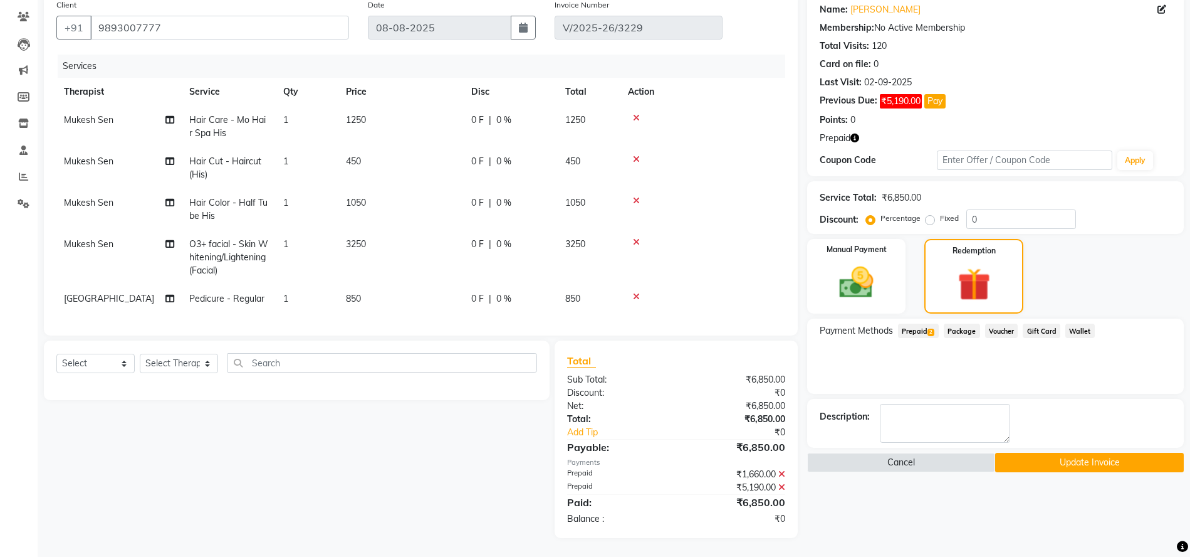
click at [1064, 452] on button "Update Invoice" at bounding box center [1089, 461] width 189 height 19
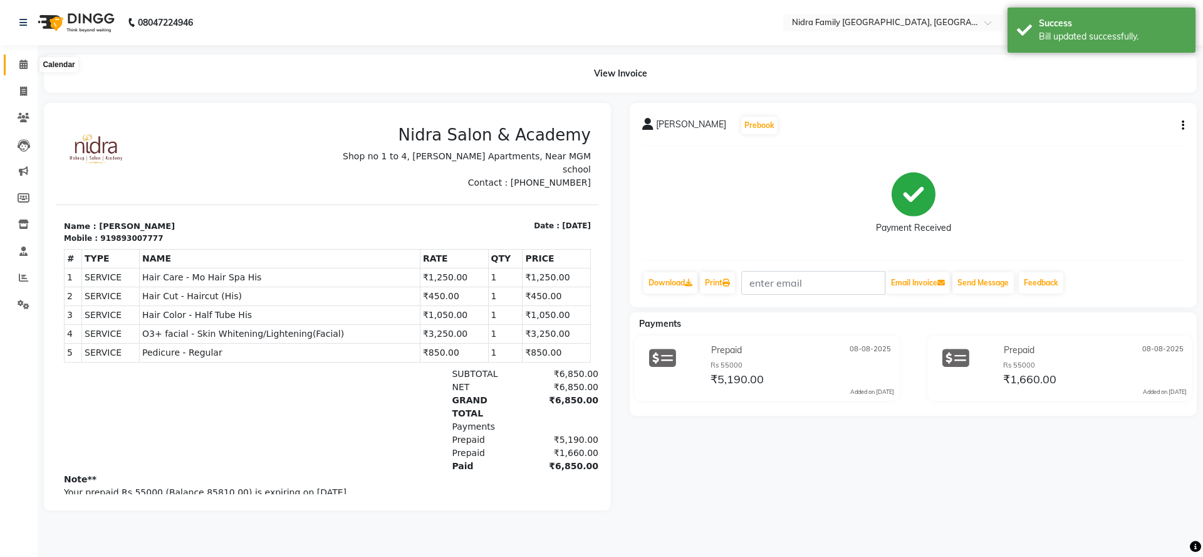
click at [24, 62] on icon at bounding box center [23, 64] width 8 height 9
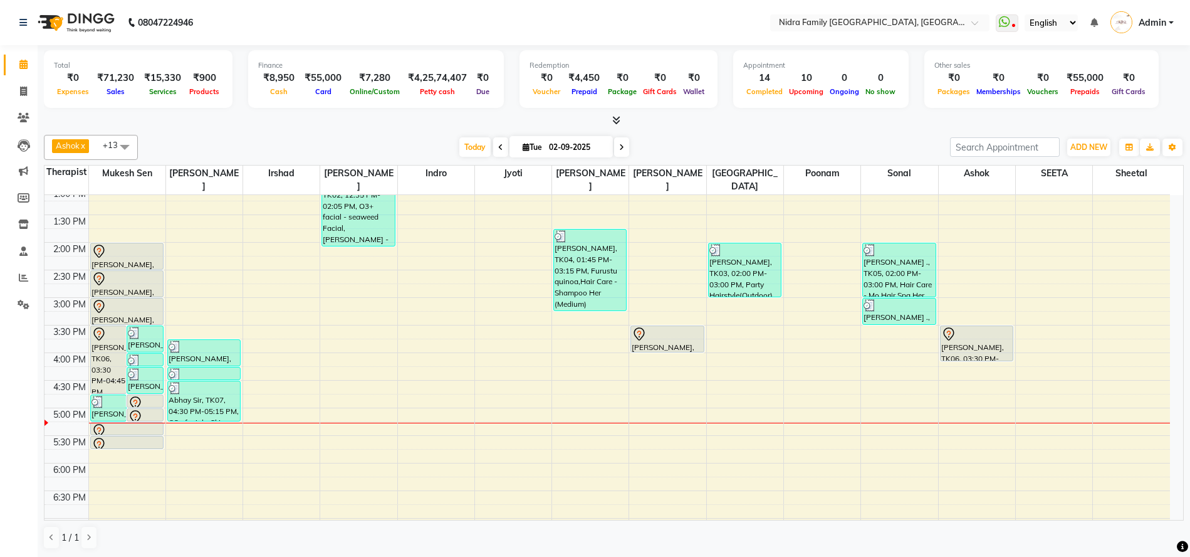
scroll to position [280, 0]
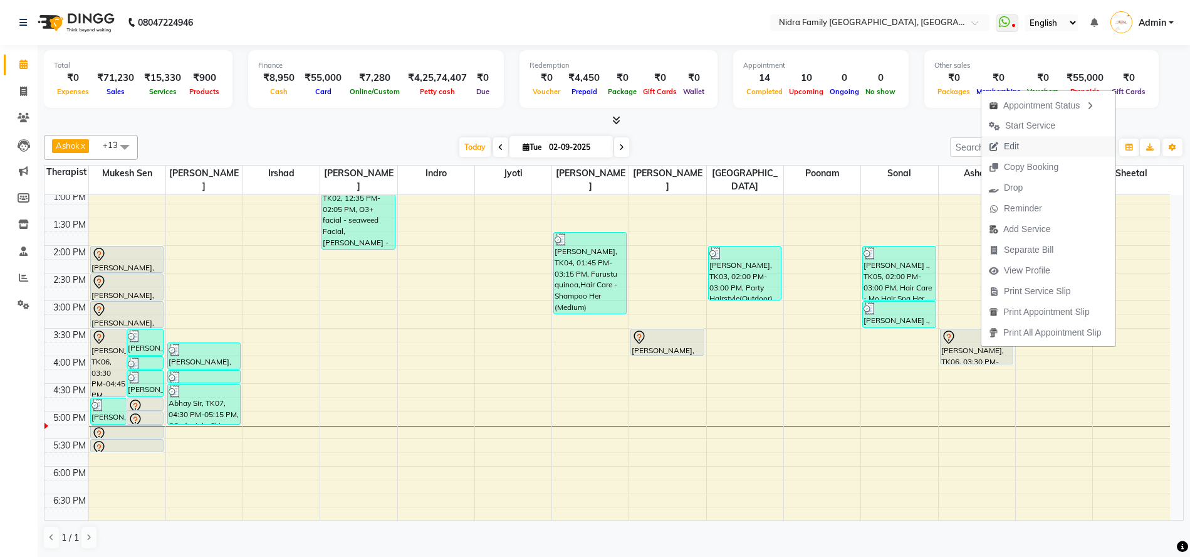
click at [1012, 143] on span "Edit" at bounding box center [1011, 146] width 15 height 13
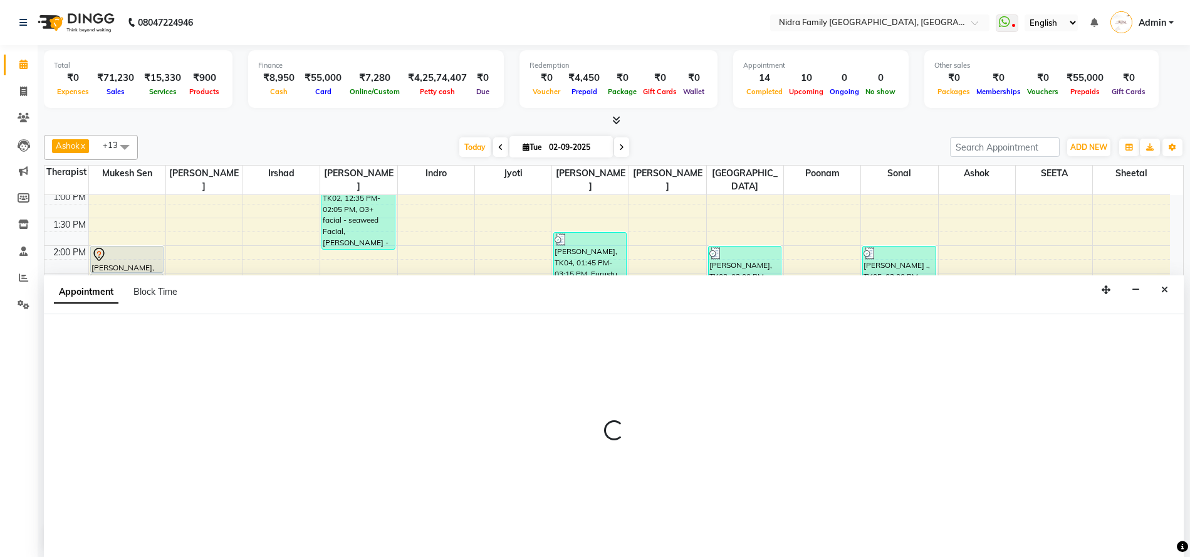
scroll to position [1, 0]
select select "tentative"
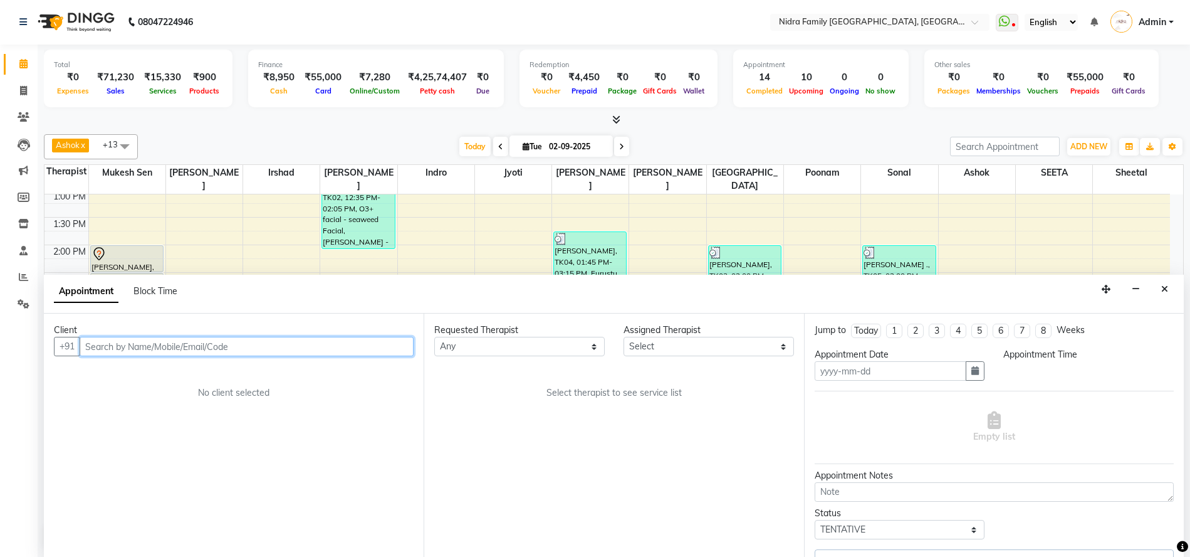
type input "02-09-2025"
select select "840"
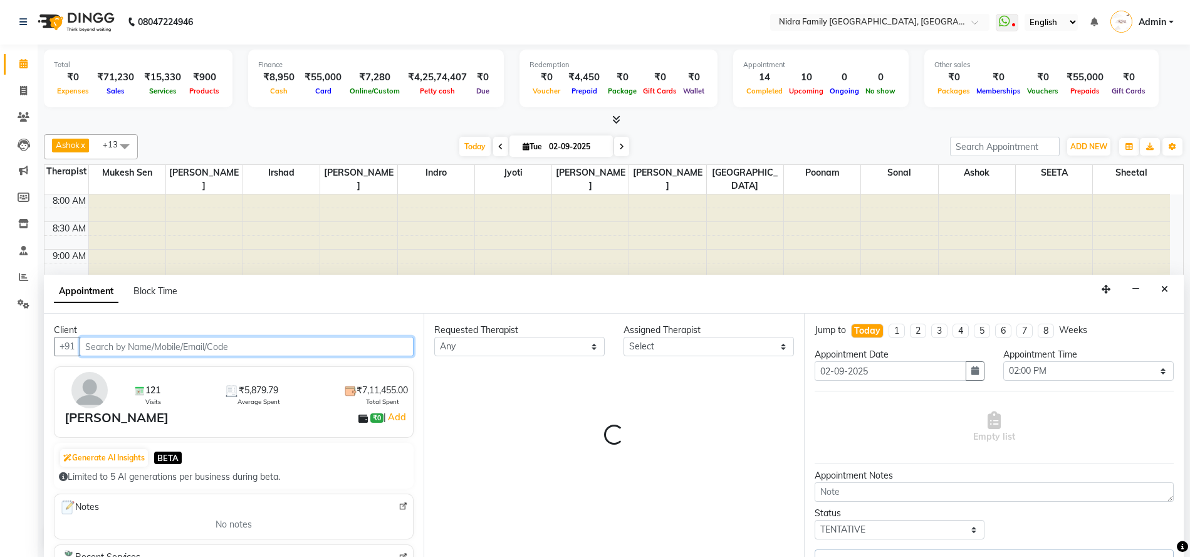
select select "8269"
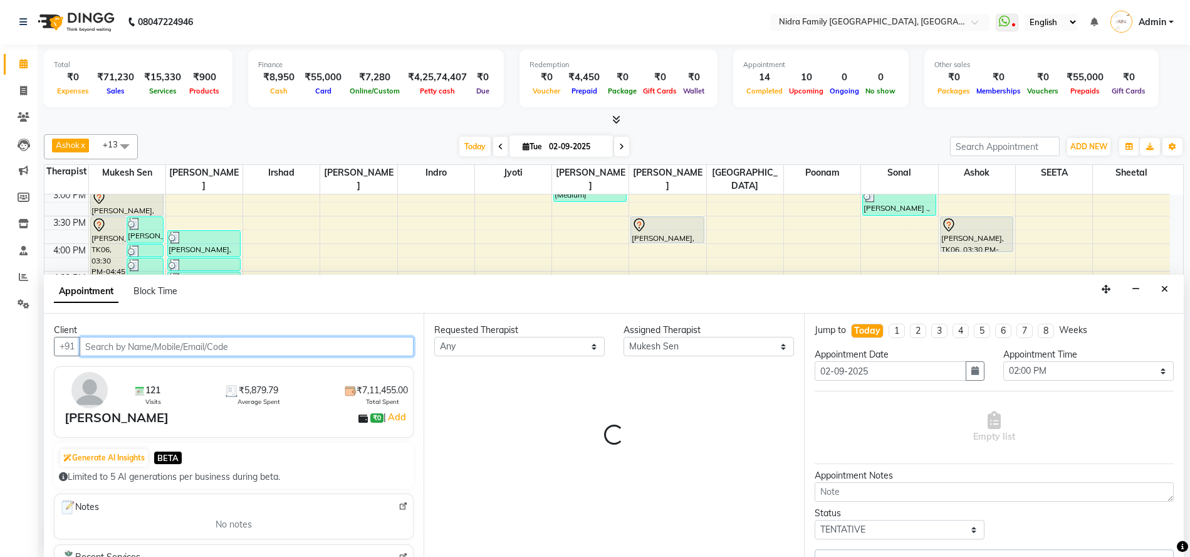
select select "675"
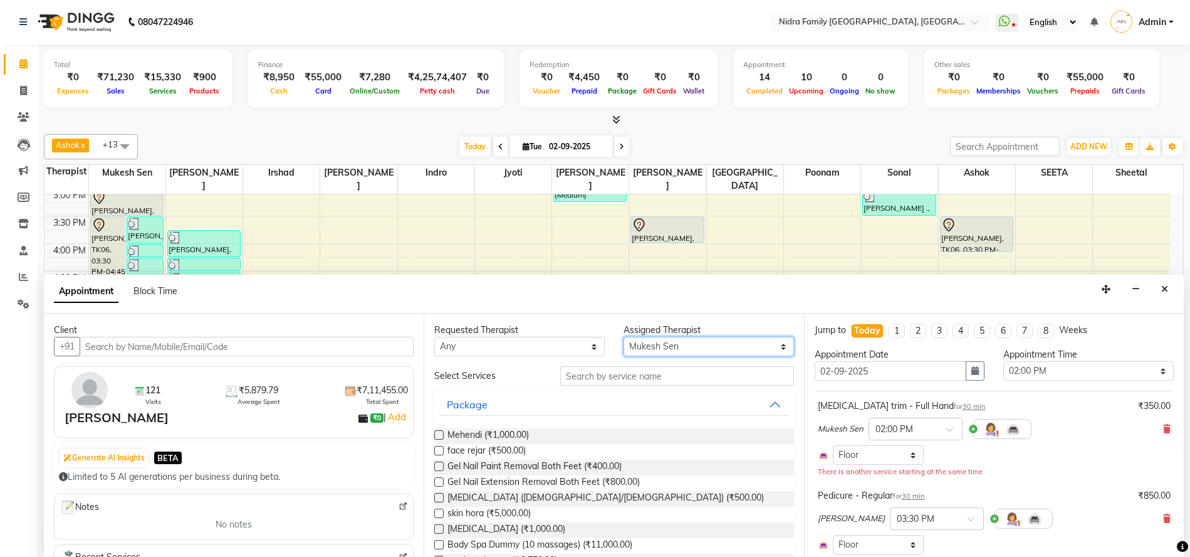
click at [684, 348] on select "Select [PERSON_NAME] [PERSON_NAME] [PERSON_NAME] [PERSON_NAME] [PERSON_NAME] Jy…" at bounding box center [709, 346] width 170 height 19
select select "675"
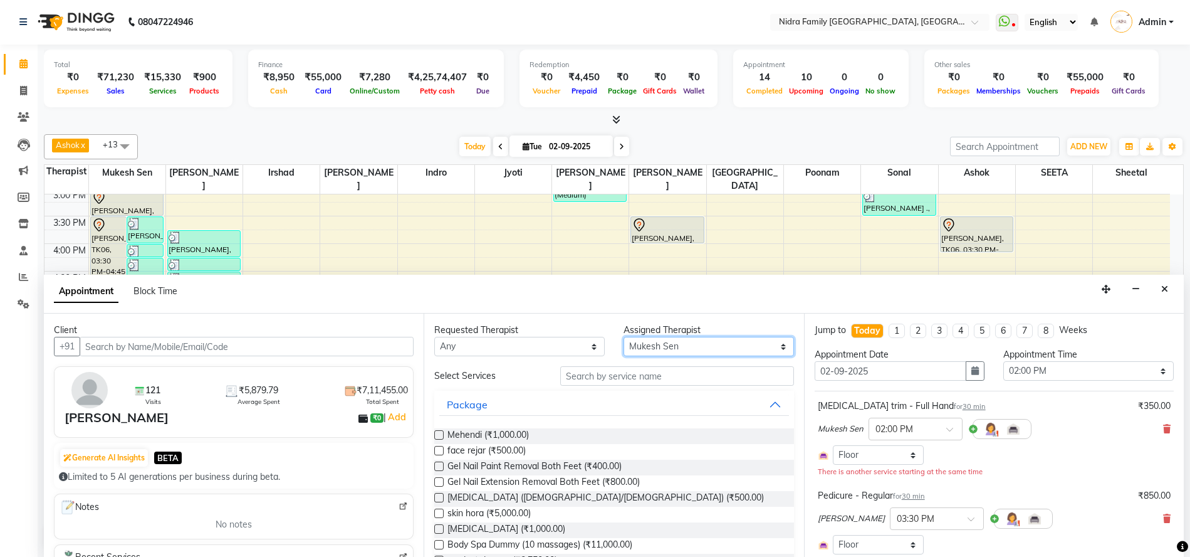
select select "675"
select select "76853"
click at [624, 337] on select "Select [PERSON_NAME] [PERSON_NAME] [PERSON_NAME] [PERSON_NAME] [PERSON_NAME] Jy…" at bounding box center [709, 346] width 170 height 19
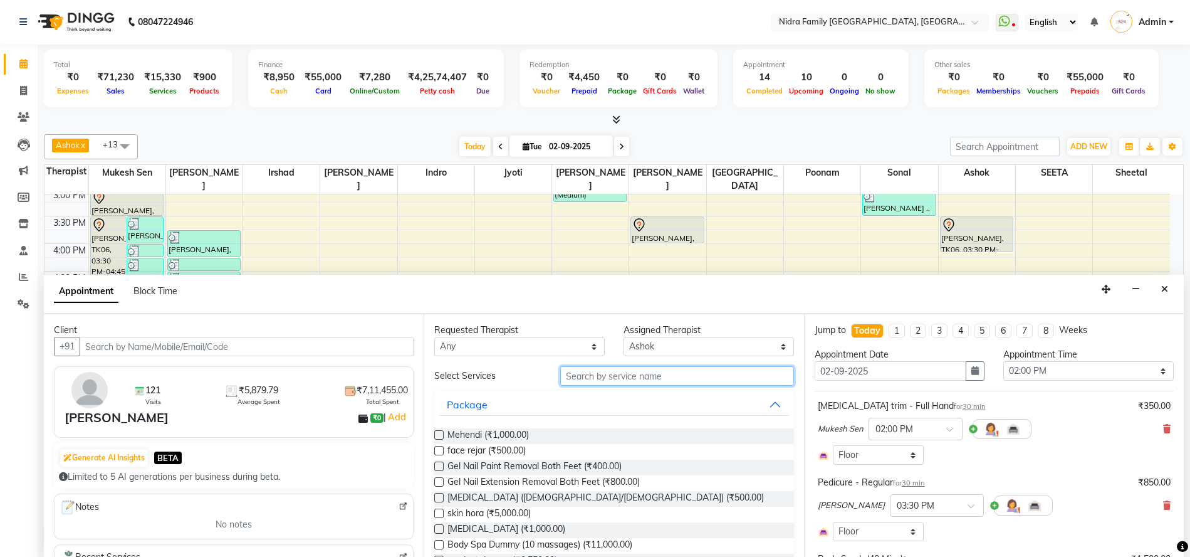
click at [589, 382] on input "text" at bounding box center [676, 375] width 233 height 19
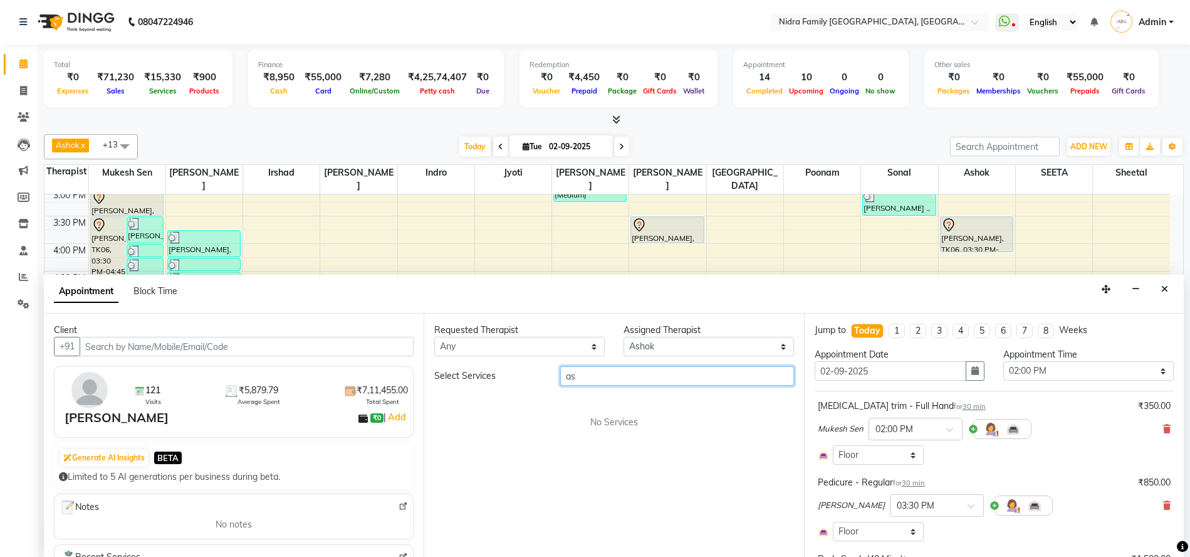
type input "a"
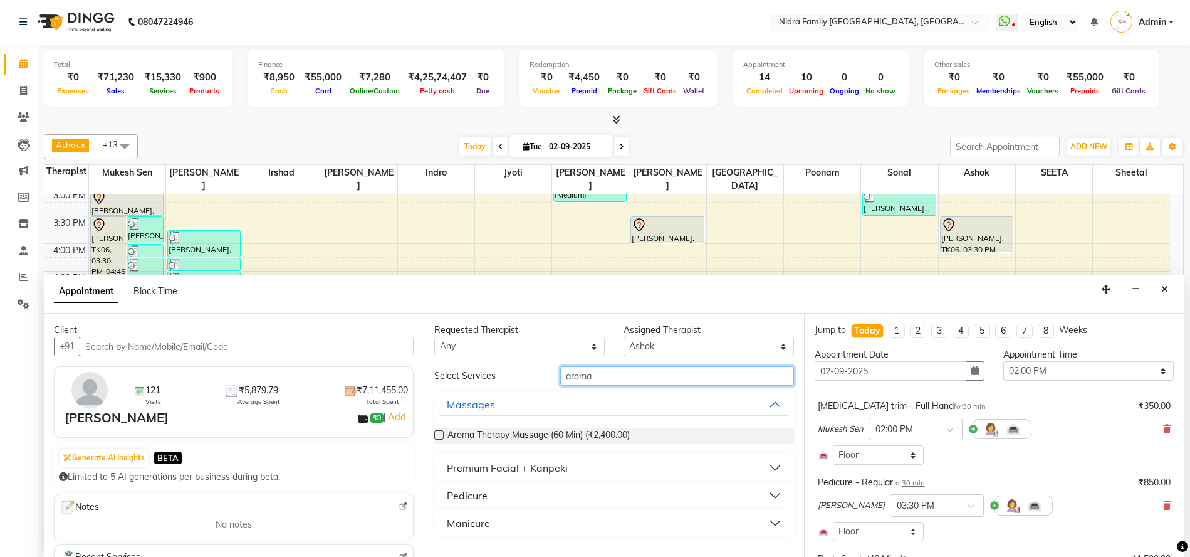
type input "aroma"
click at [441, 434] on label at bounding box center [438, 434] width 9 height 9
click at [441, 434] on input "checkbox" at bounding box center [438, 436] width 8 height 8
checkbox input "false"
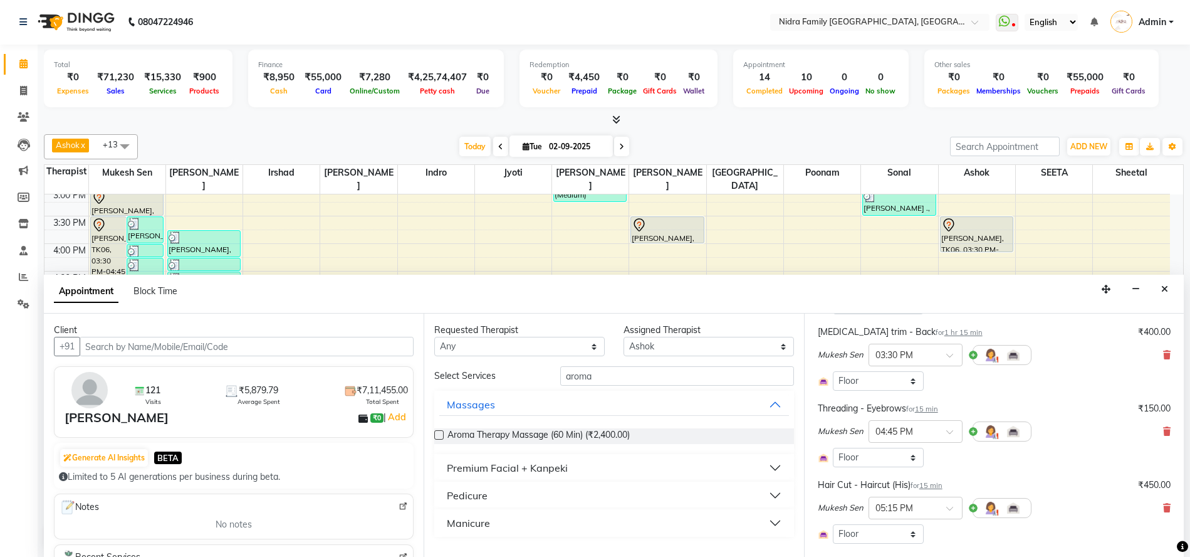
scroll to position [803, 0]
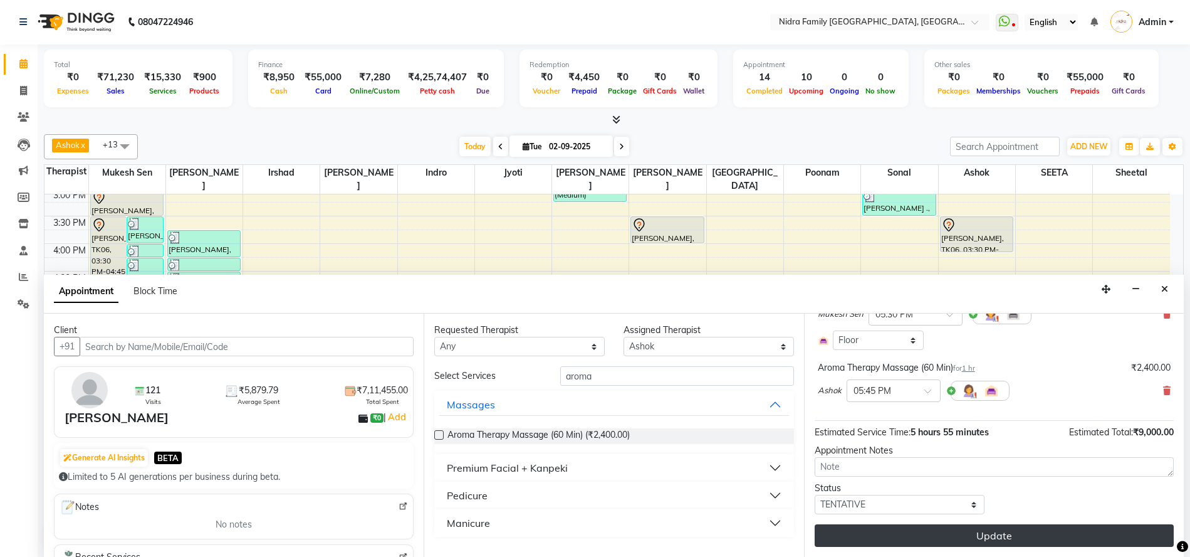
click at [963, 538] on button "Update" at bounding box center [994, 535] width 359 height 23
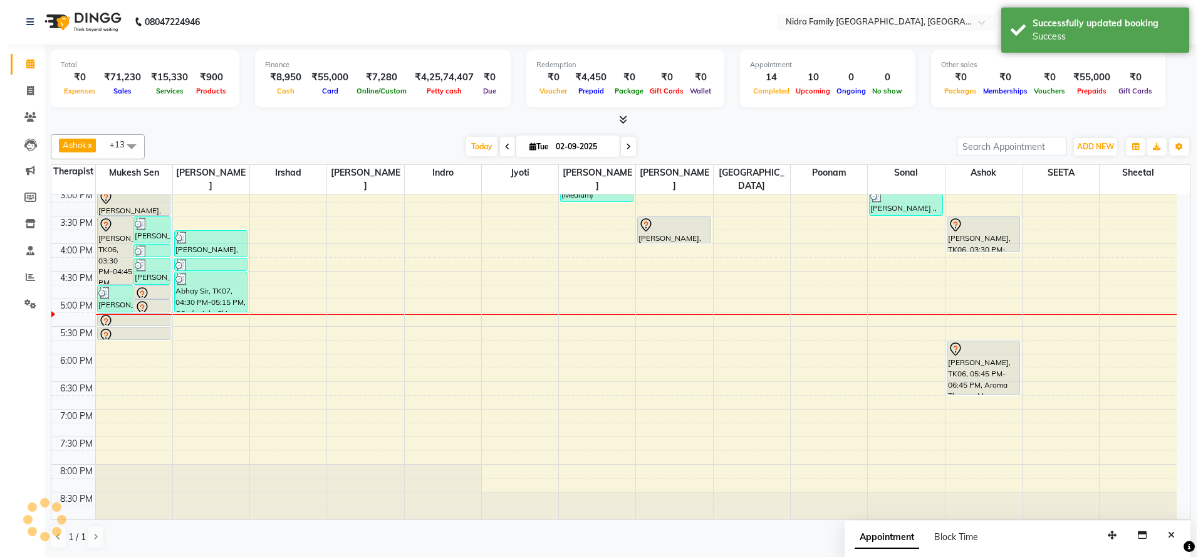
scroll to position [0, 0]
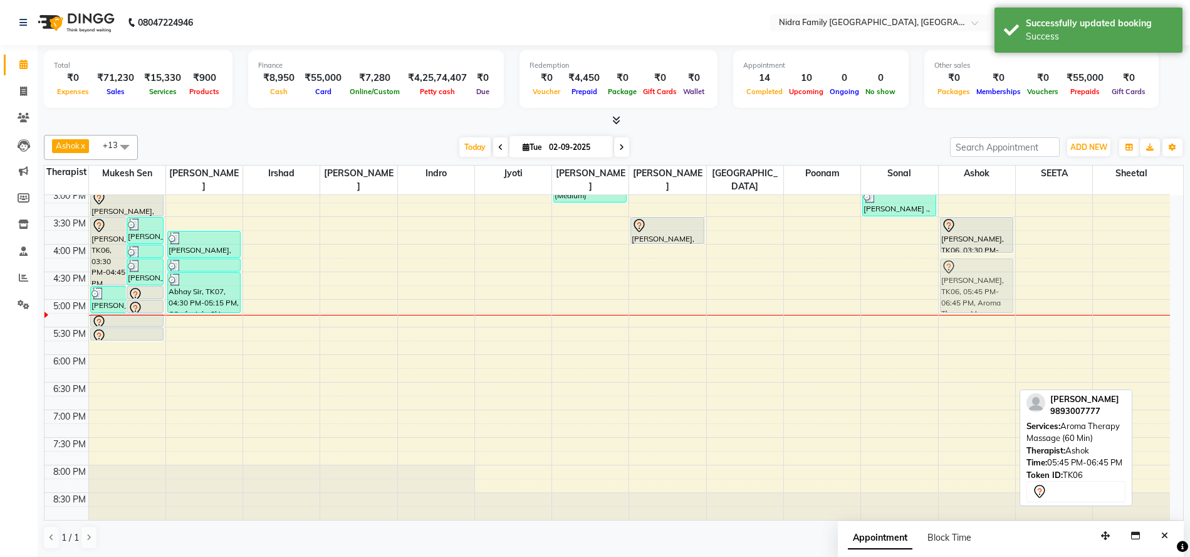
drag, startPoint x: 970, startPoint y: 368, endPoint x: 955, endPoint y: 281, distance: 87.8
click at [957, 282] on div "Prahlad Agrwal, TK06, 03:30 PM-04:10 PM, Body Scrub (40 Mins) Prahlad Agrwal, T…" at bounding box center [977, 161] width 76 height 716
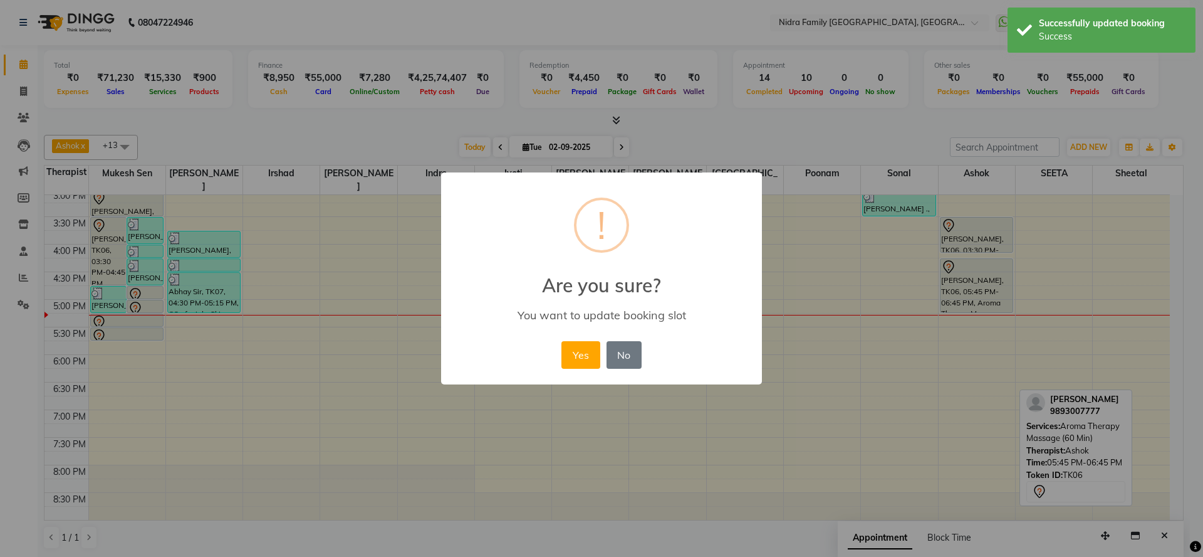
drag, startPoint x: 575, startPoint y: 351, endPoint x: 568, endPoint y: 354, distance: 7.6
click at [570, 351] on button "Yes" at bounding box center [581, 355] width 38 height 28
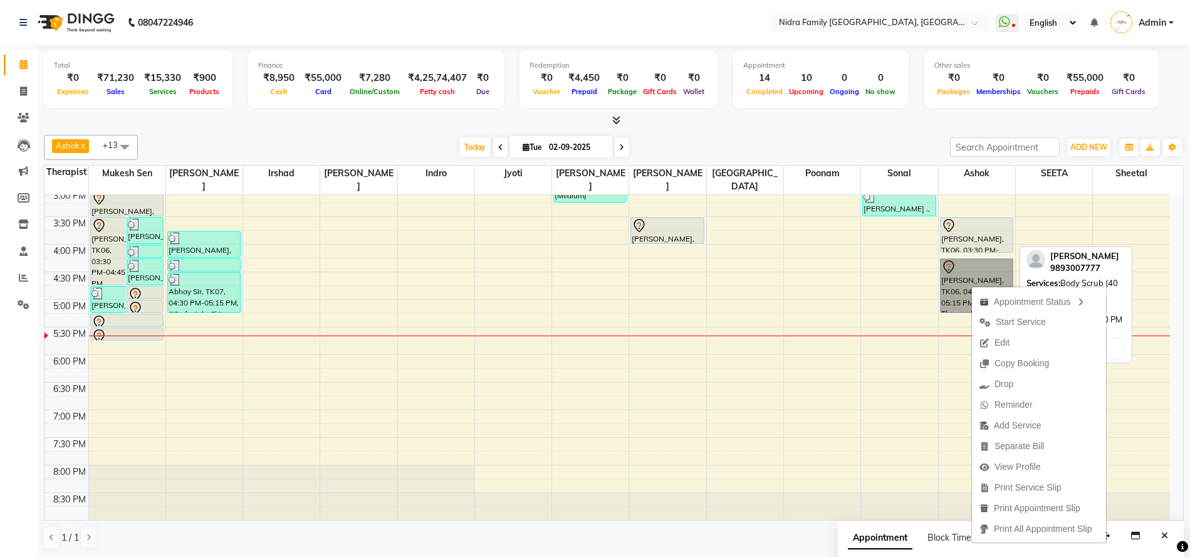
click at [981, 236] on div "[PERSON_NAME], TK06, 03:30 PM-04:10 PM, Body Scrub (40 Mins)" at bounding box center [977, 234] width 72 height 34
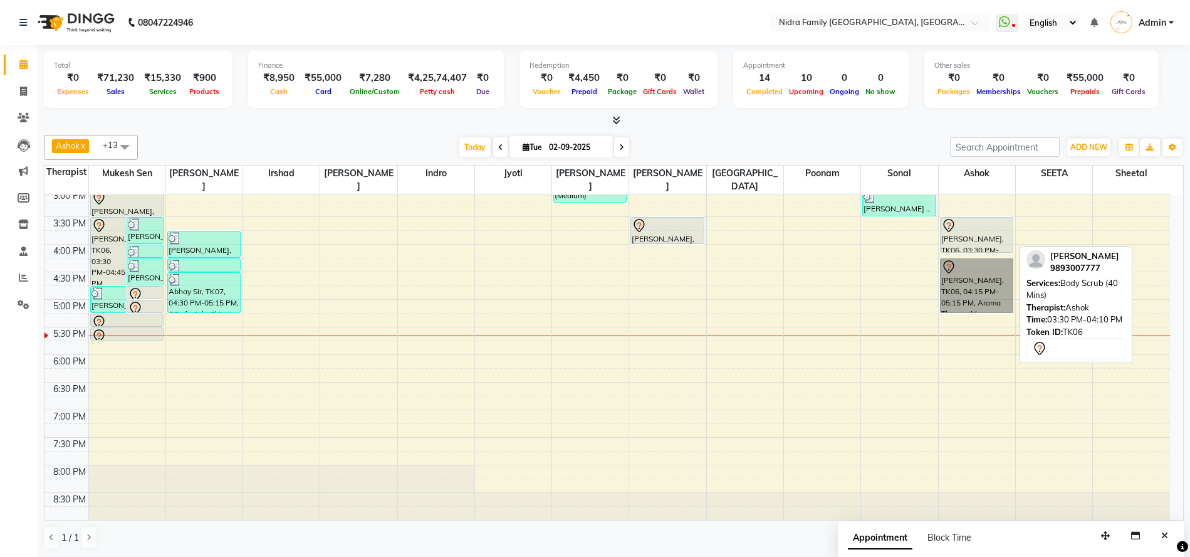
click at [985, 241] on div "[PERSON_NAME], TK06, 03:30 PM-04:10 PM, Body Scrub (40 Mins)" at bounding box center [977, 234] width 72 height 34
select select "7"
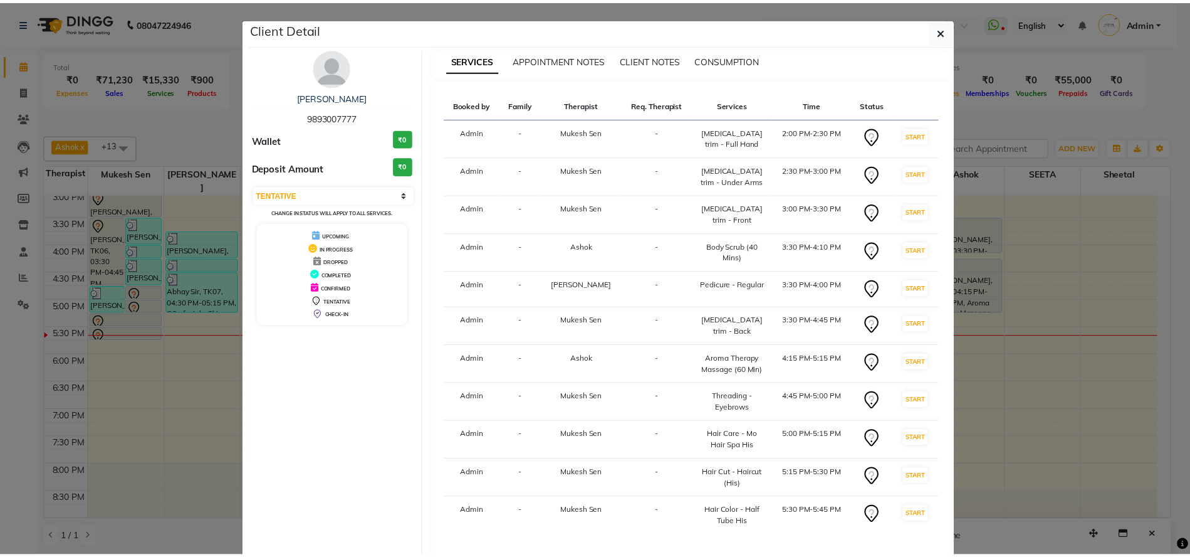
scroll to position [69, 0]
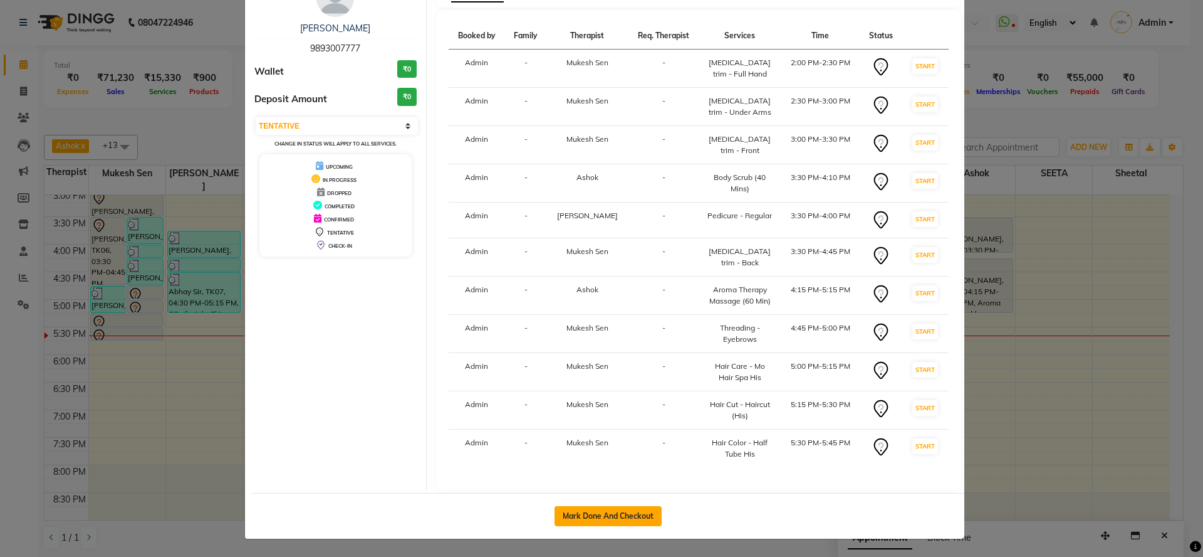
click at [582, 515] on button "Mark Done And Checkout" at bounding box center [608, 516] width 107 height 20
select select "service"
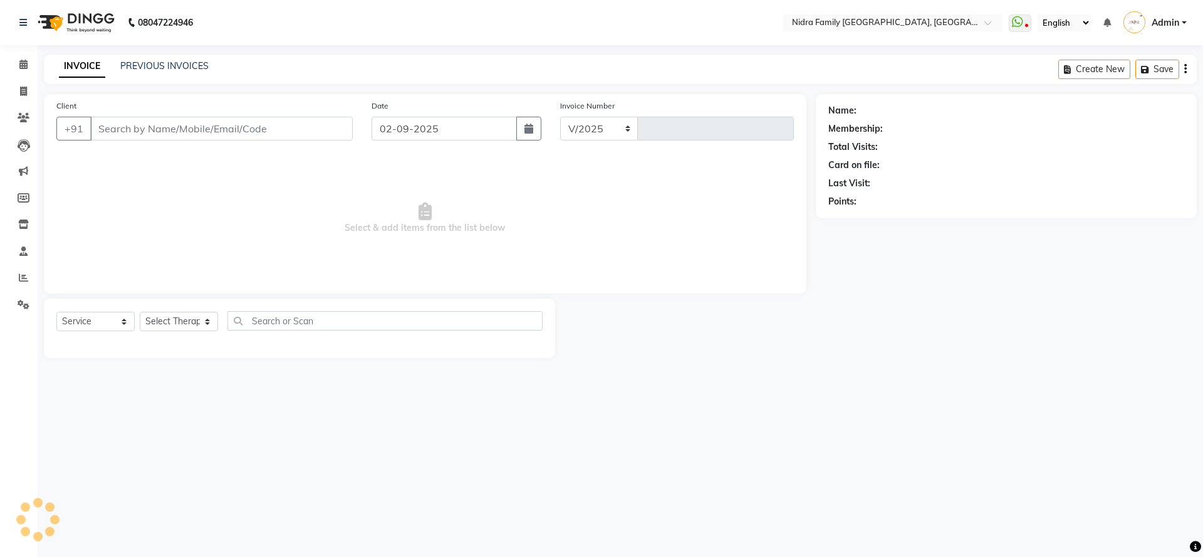
select select "591"
type input "3810"
type input "9893007777"
select select "76853"
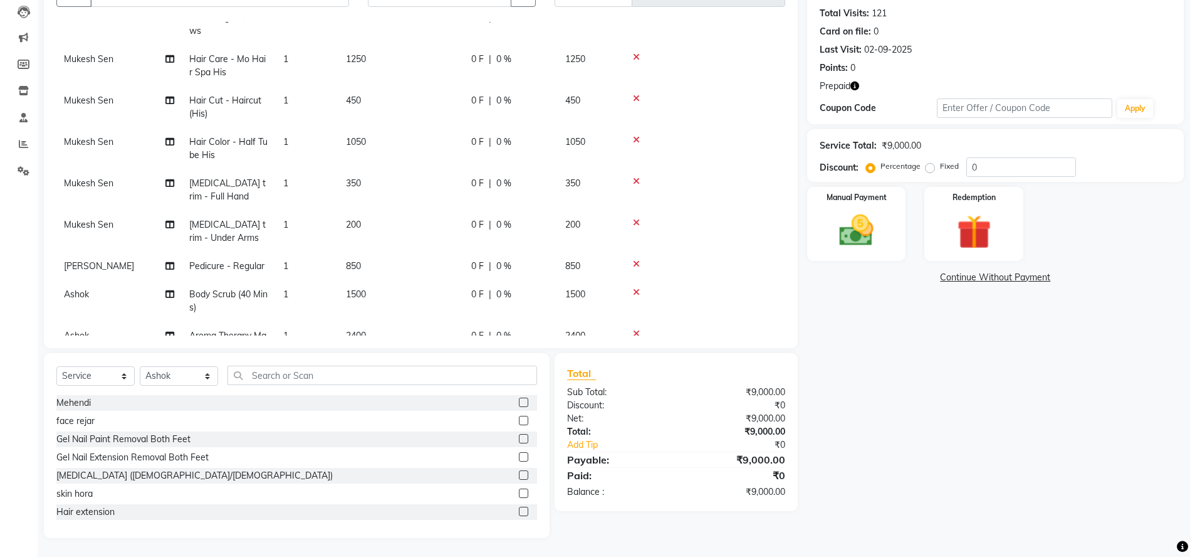
scroll to position [203, 0]
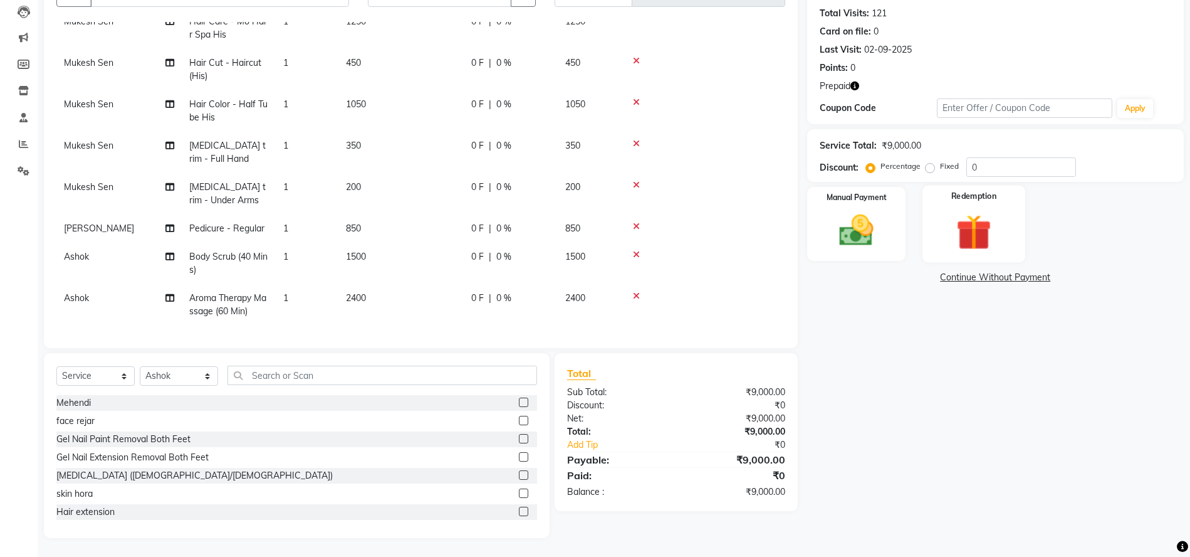
click at [973, 226] on img at bounding box center [974, 232] width 58 height 44
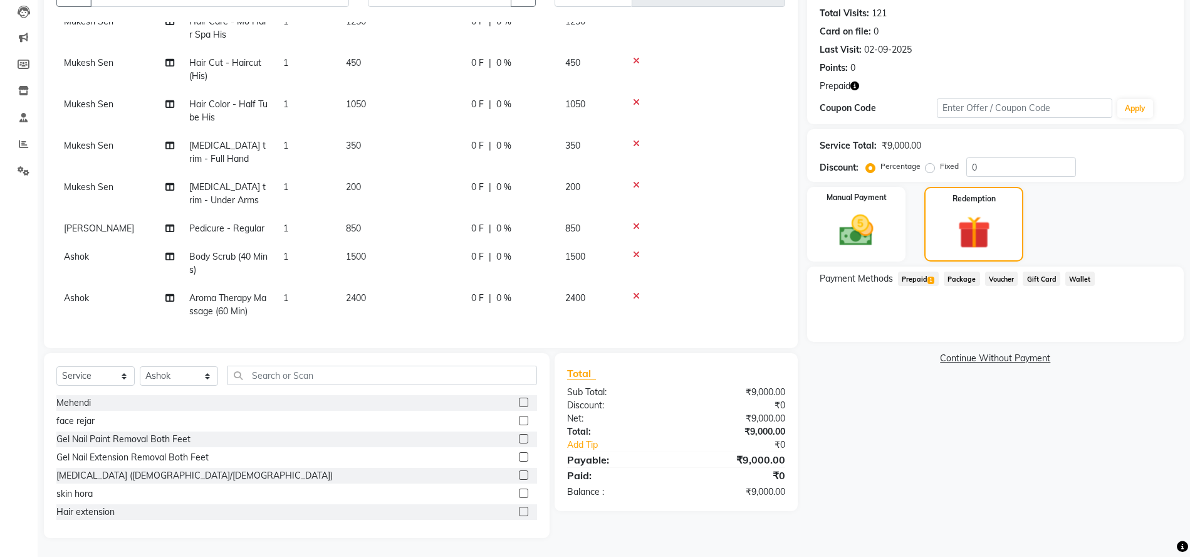
click at [923, 280] on span "Prepaid 1" at bounding box center [918, 278] width 41 height 14
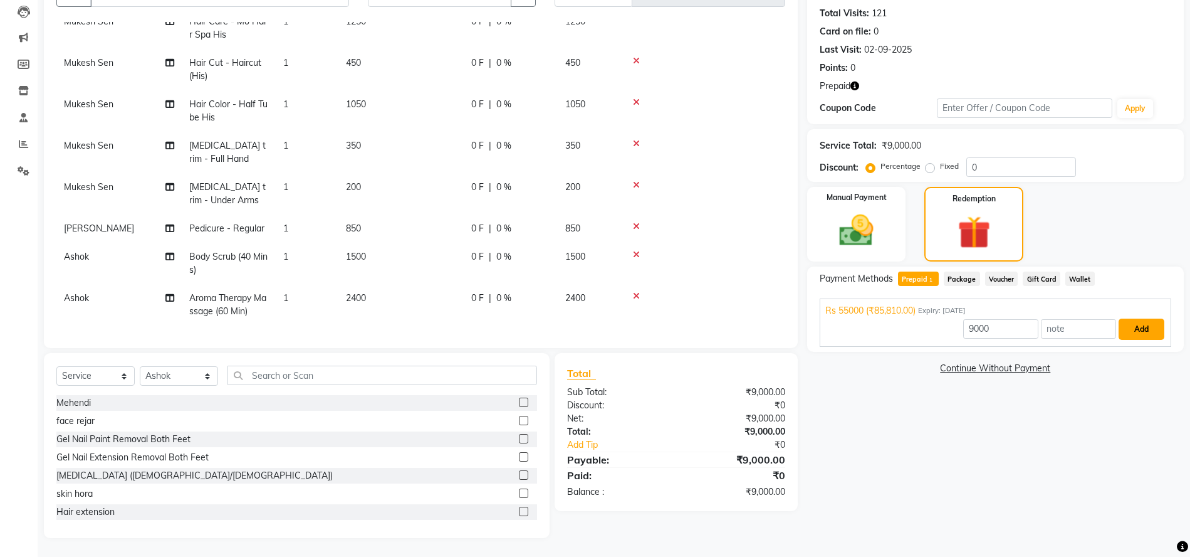
click at [1138, 328] on button "Add" at bounding box center [1142, 328] width 46 height 21
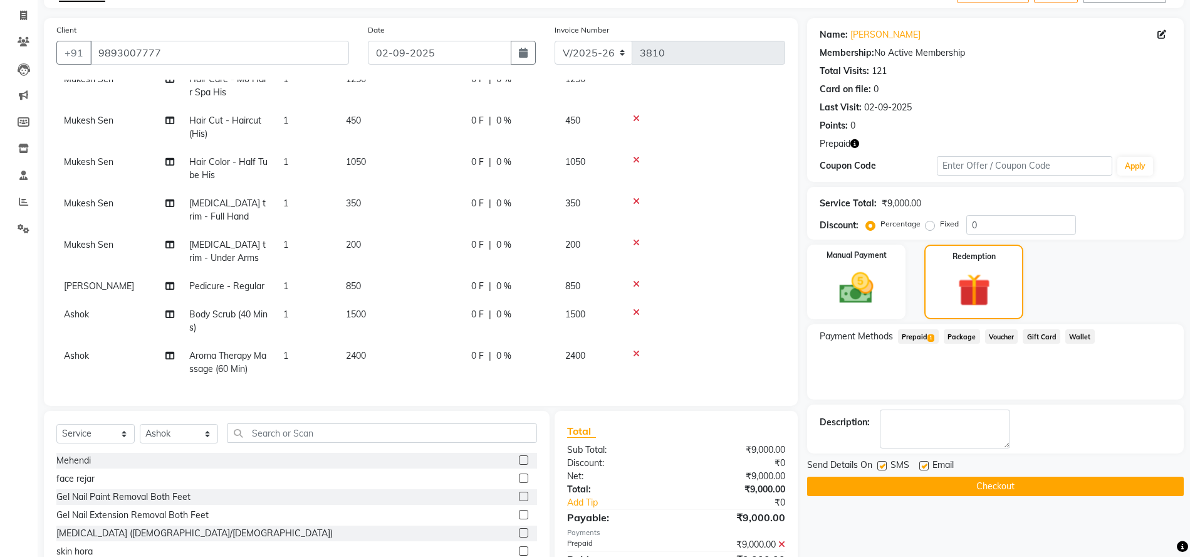
scroll to position [133, 0]
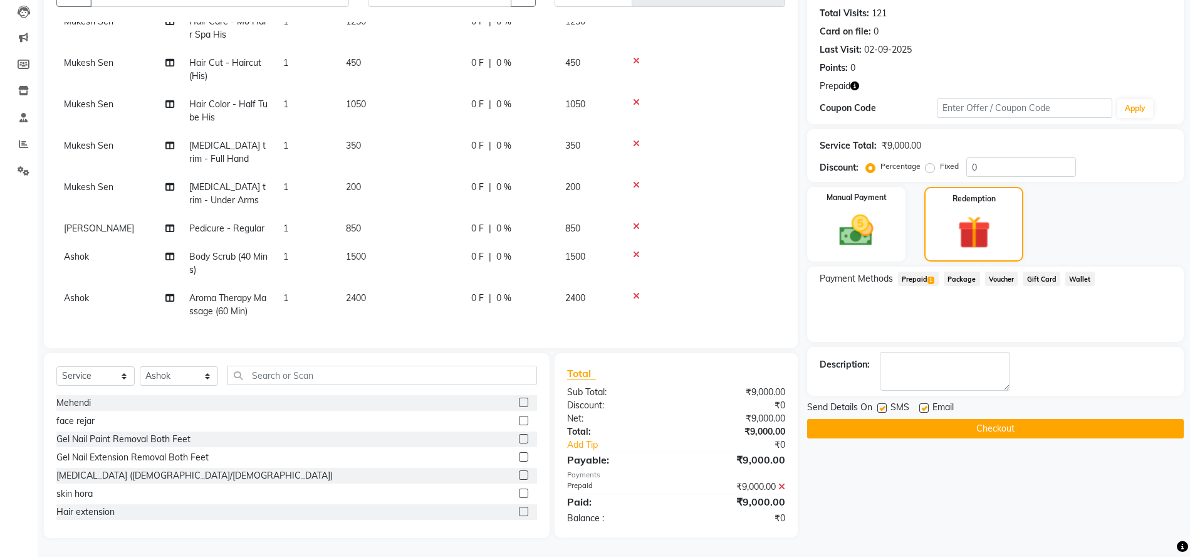
click at [916, 273] on span "Prepaid 1" at bounding box center [918, 278] width 41 height 14
click at [919, 427] on button "Checkout" at bounding box center [995, 428] width 377 height 19
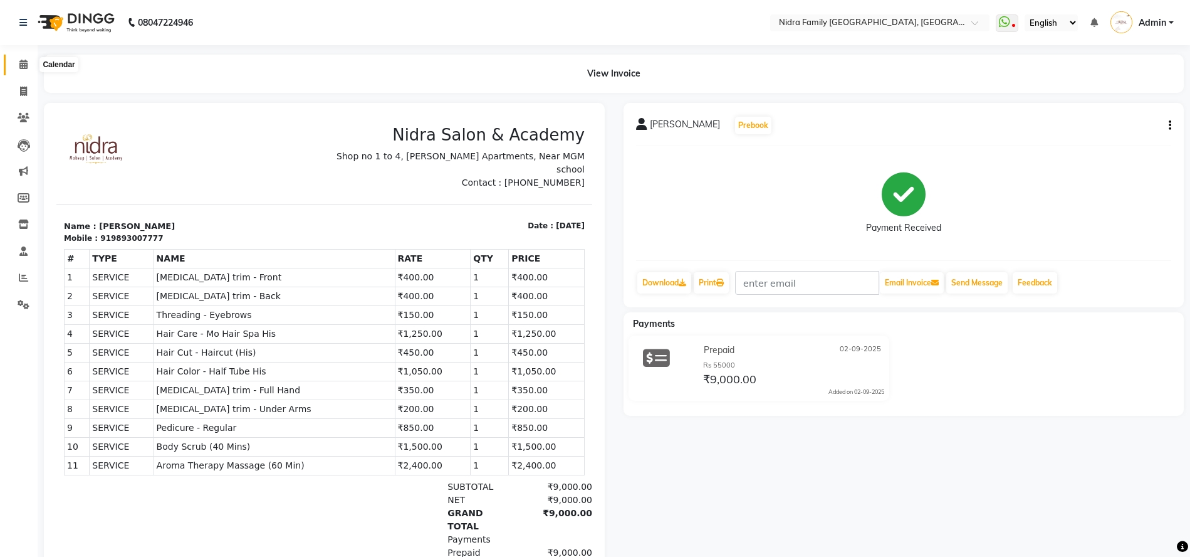
click at [22, 64] on icon at bounding box center [23, 64] width 8 height 9
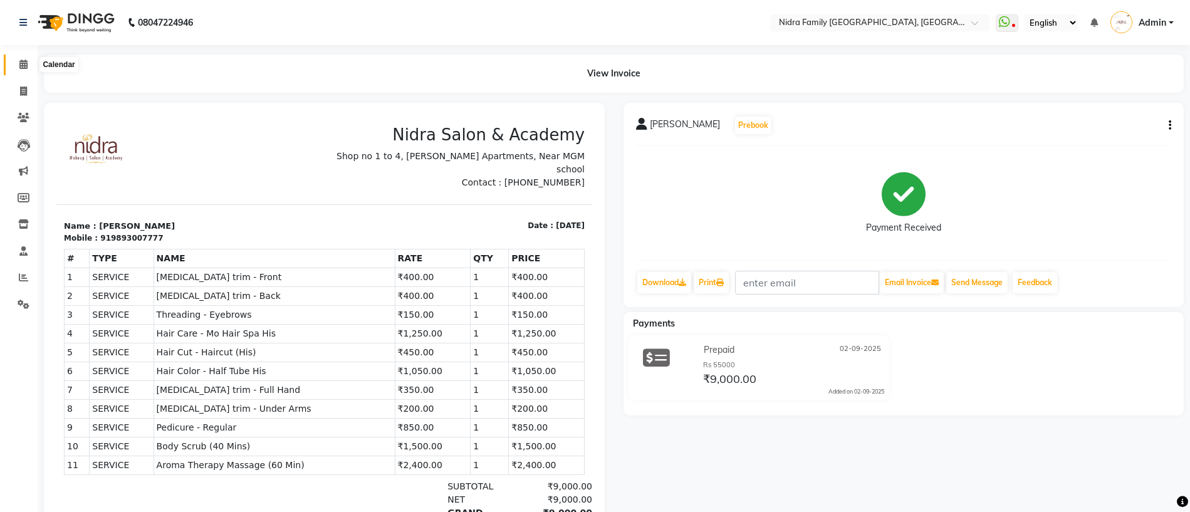
click at [23, 64] on icon at bounding box center [23, 64] width 8 height 9
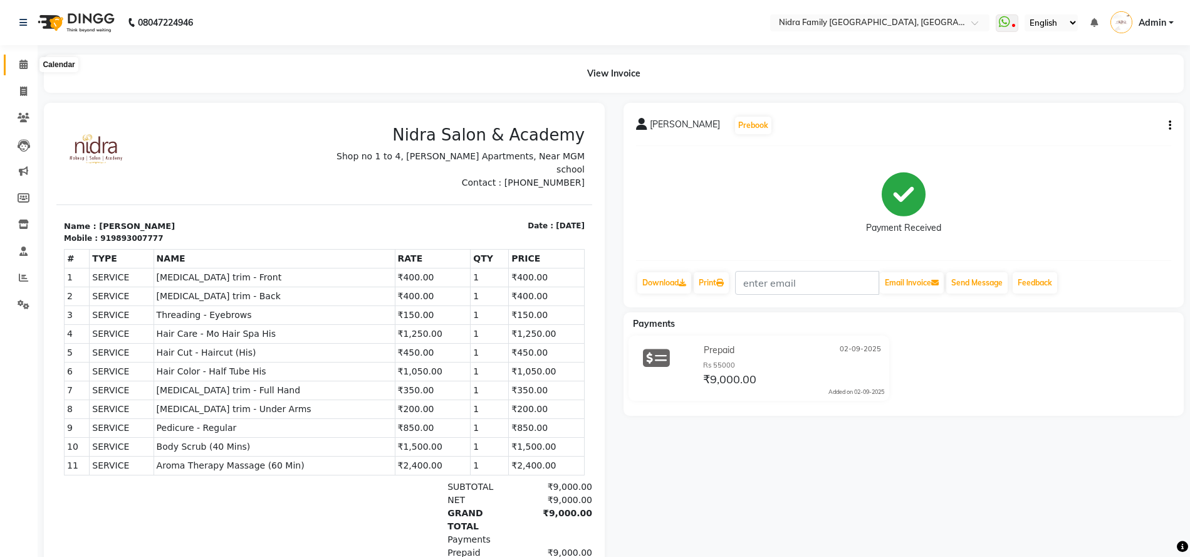
click at [23, 63] on icon at bounding box center [23, 64] width 8 height 9
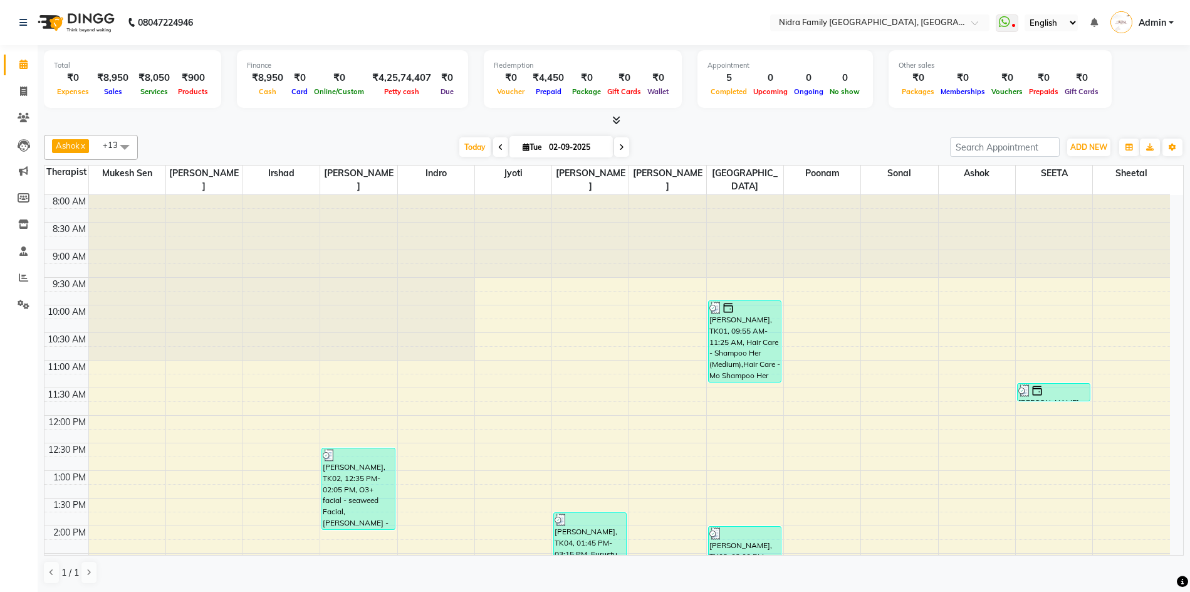
click at [888, 528] on div "8:00 AM 8:30 AM 9:00 AM 9:30 AM 10:00 AM 10:30 AM 11:00 AM 11:30 AM 12:00 PM 12…" at bounding box center [607, 553] width 1126 height 716
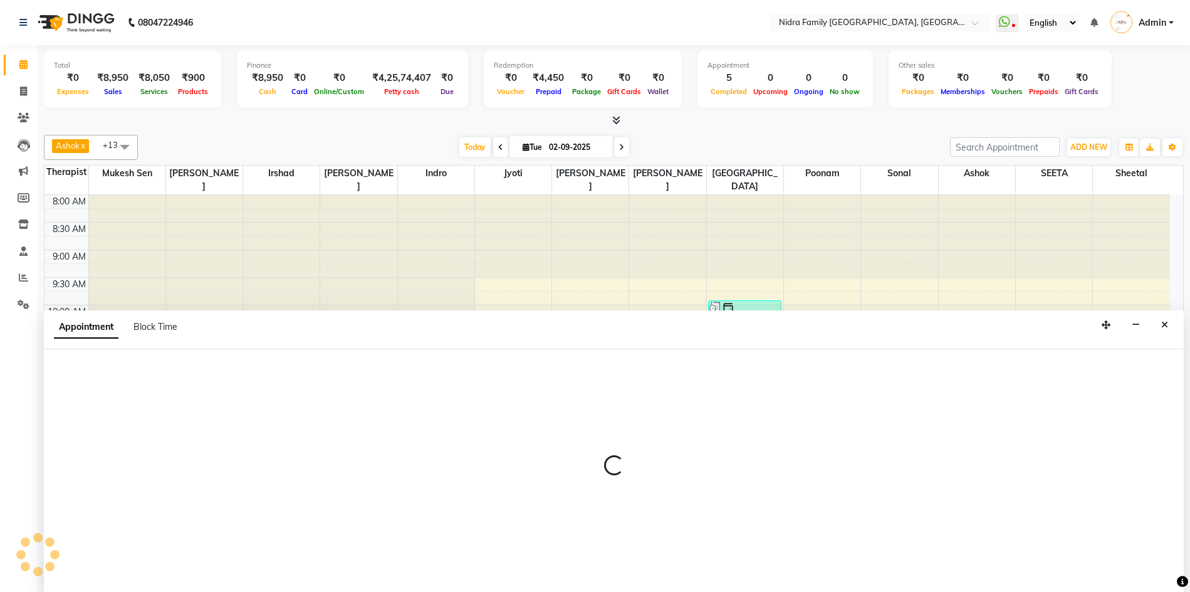
scroll to position [1, 0]
select select "62628"
select select "tentative"
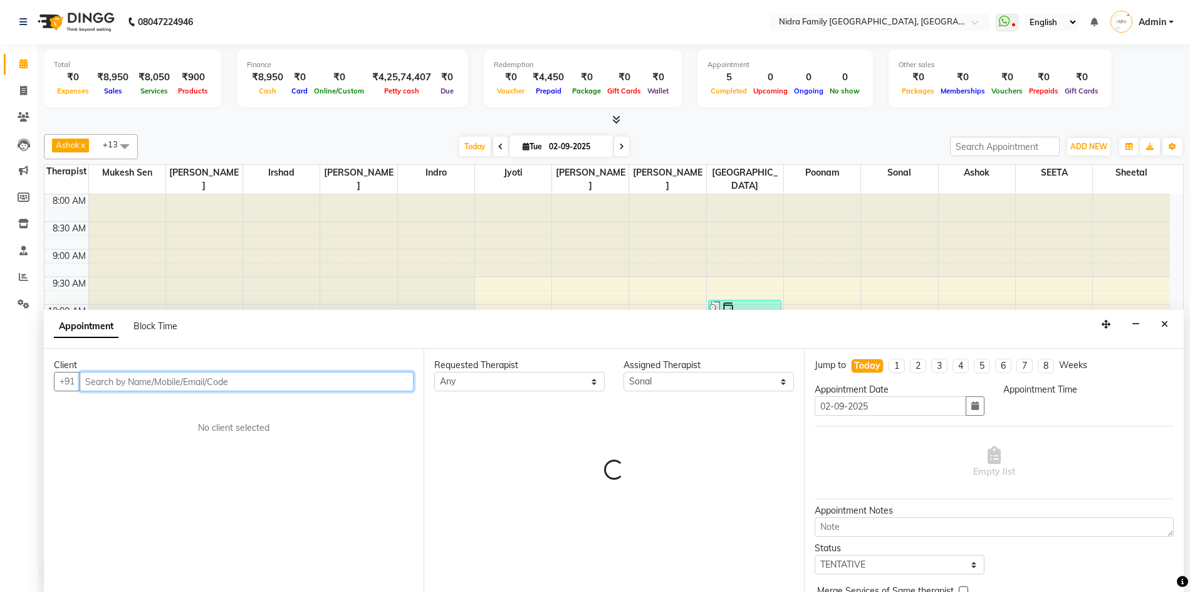
select select "840"
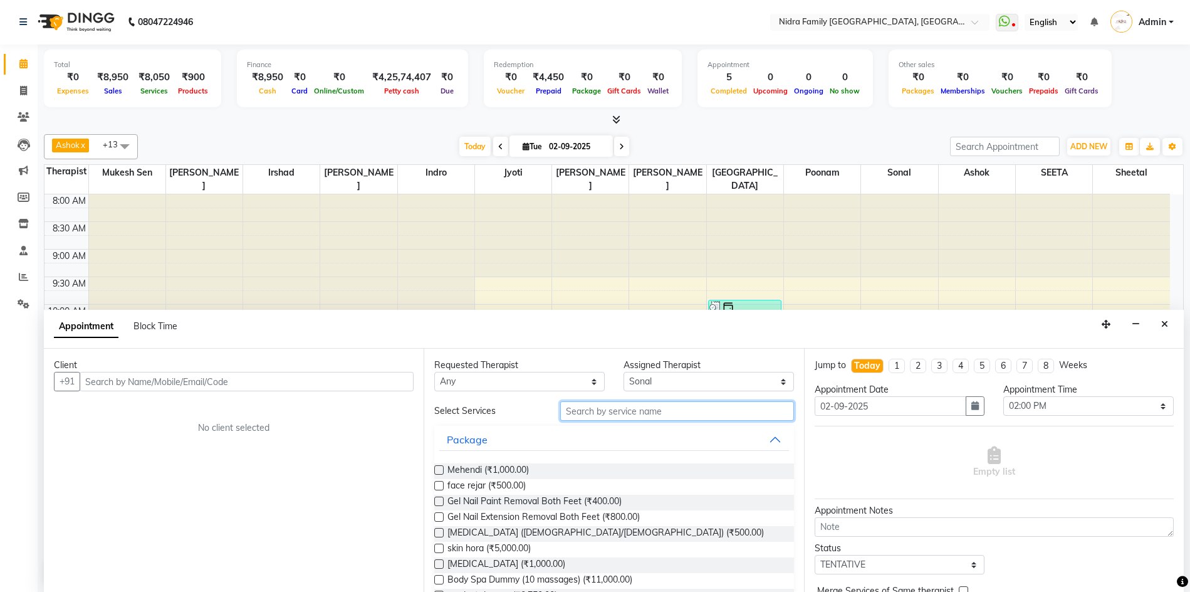
drag, startPoint x: 713, startPoint y: 410, endPoint x: 715, endPoint y: 417, distance: 7.8
click at [714, 411] on input "text" at bounding box center [676, 410] width 233 height 19
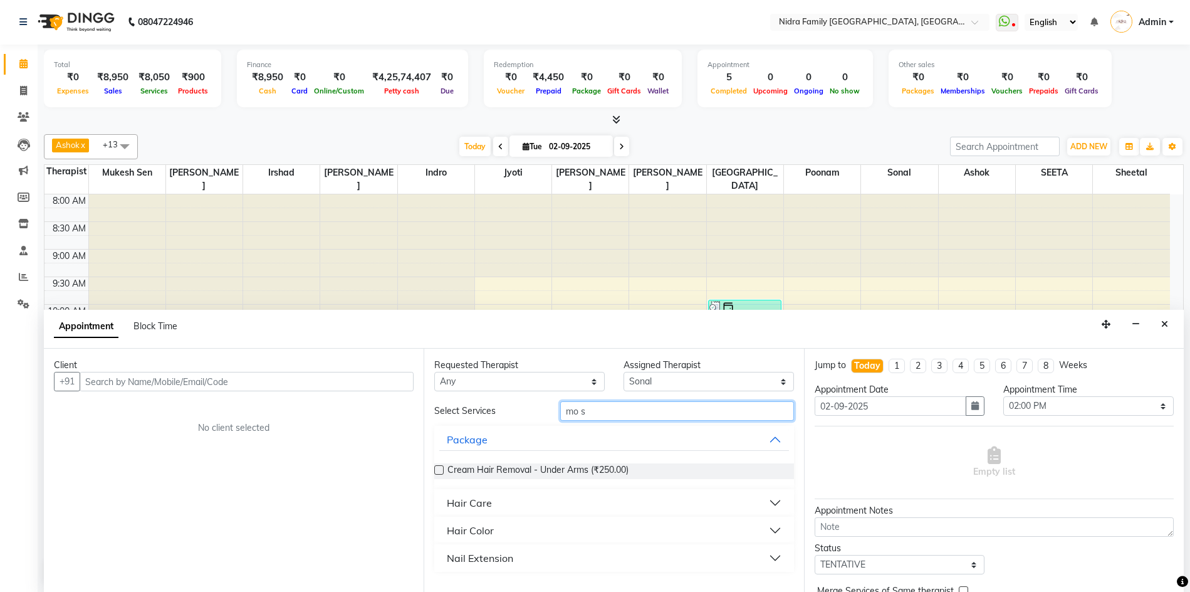
type input "mo s"
click at [483, 506] on div "Hair Care" at bounding box center [469, 502] width 45 height 15
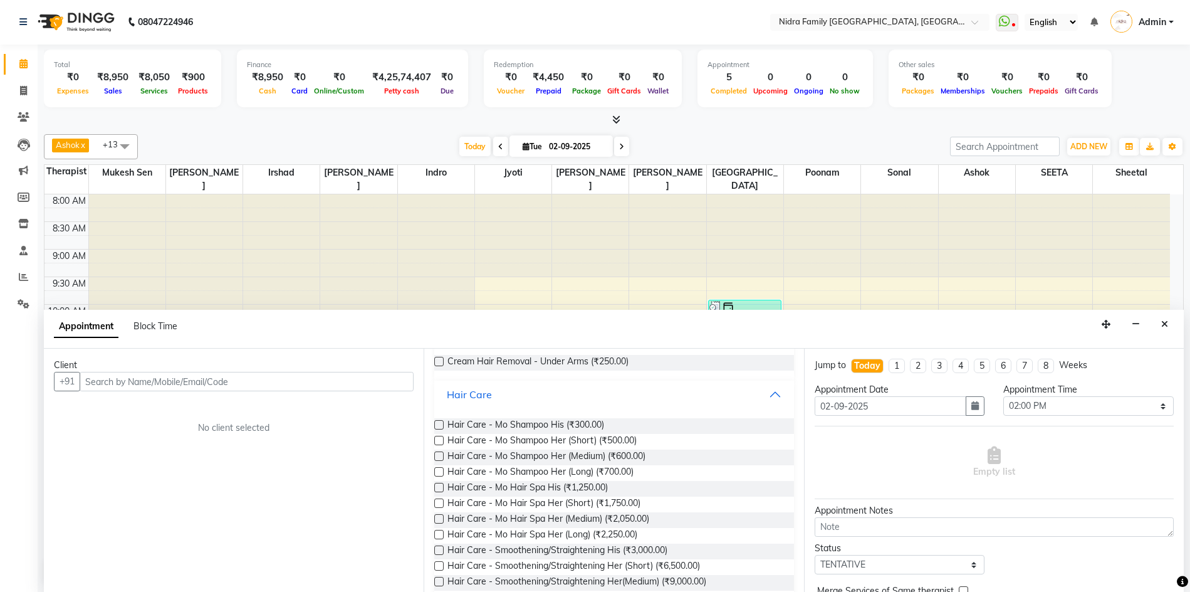
scroll to position [113, 0]
click at [437, 513] on label at bounding box center [438, 513] width 9 height 9
click at [437, 513] on input "checkbox" at bounding box center [438, 515] width 8 height 8
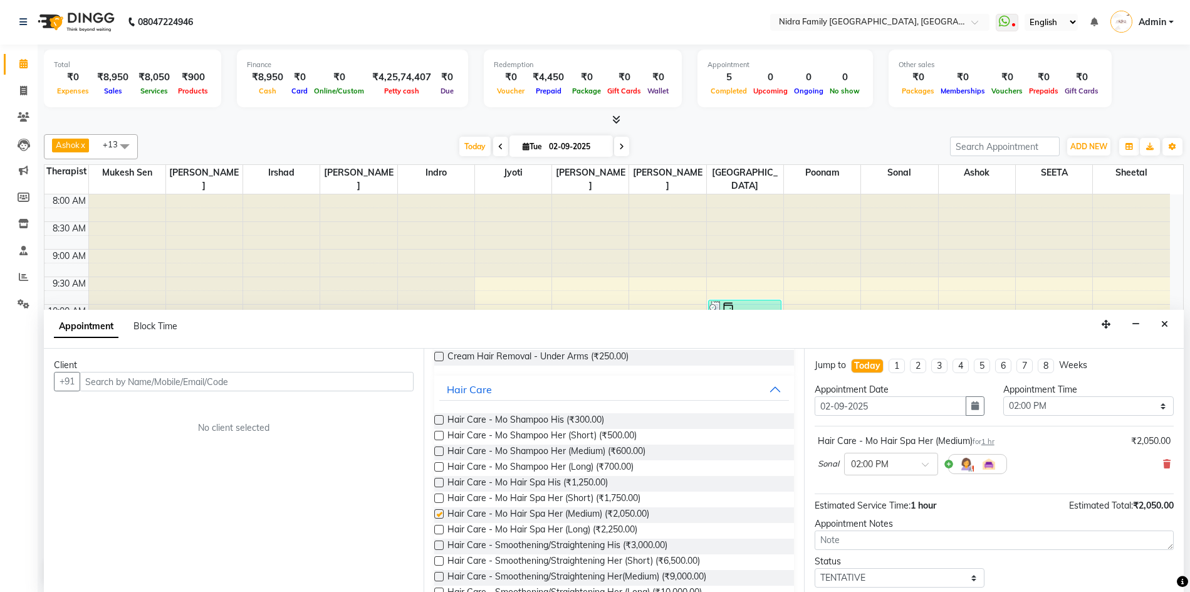
checkbox input "false"
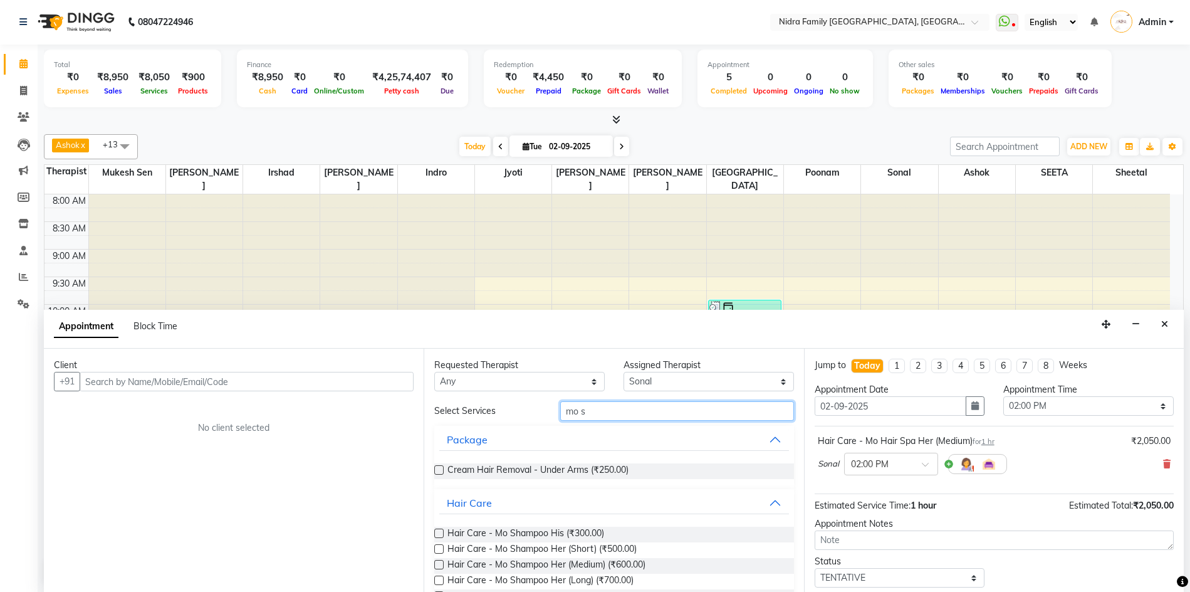
click at [637, 414] on input "mo s" at bounding box center [676, 410] width 233 height 19
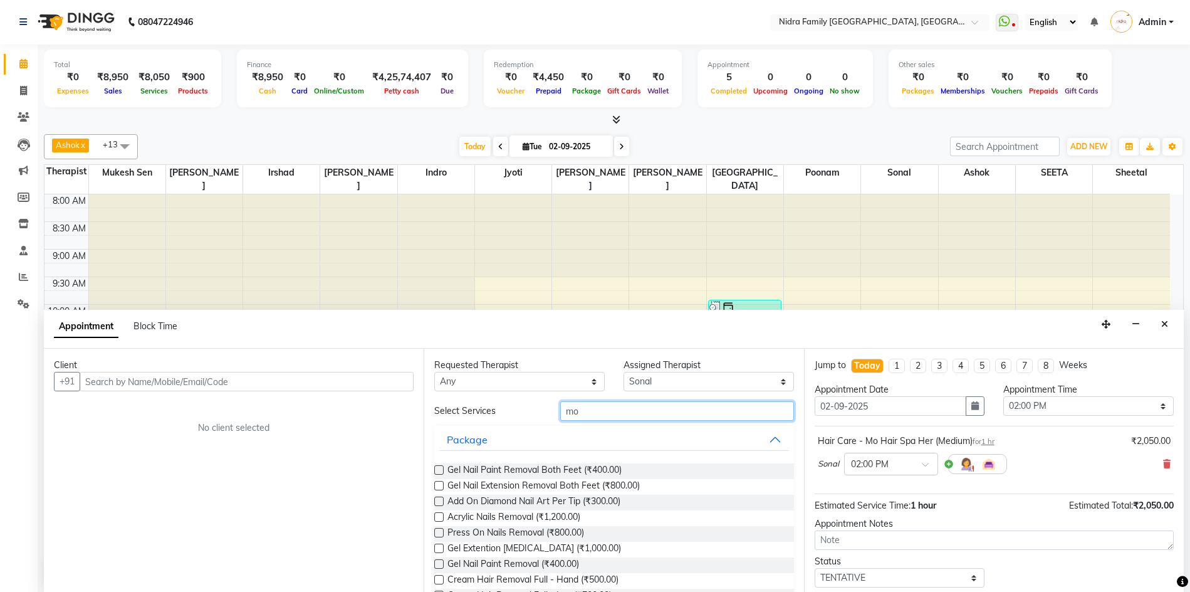
type input "m"
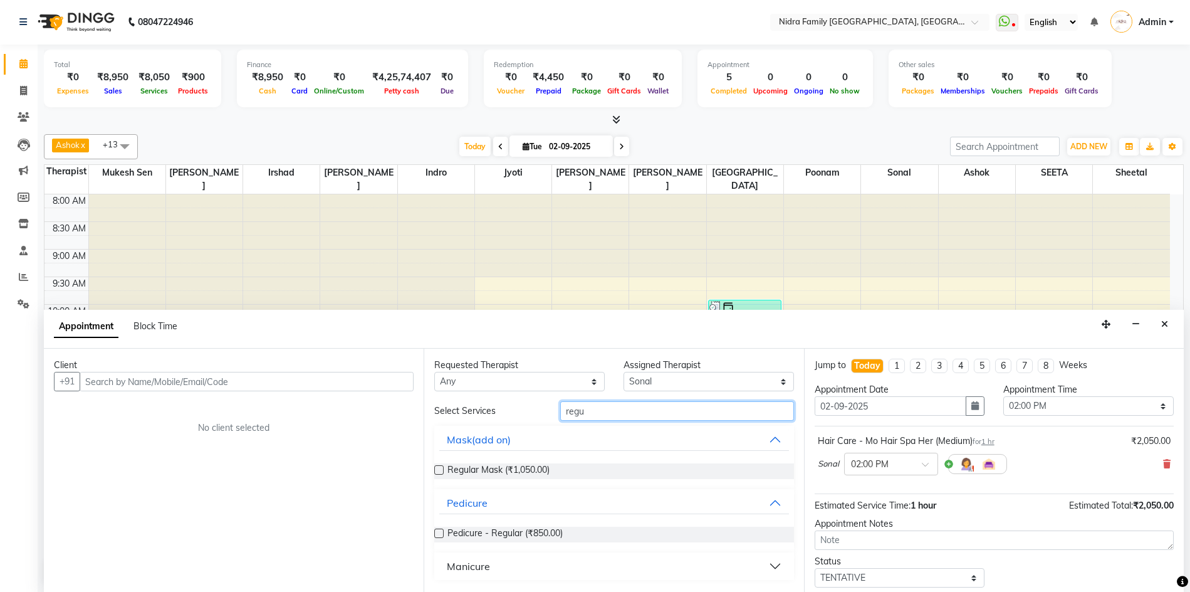
type input "regu"
click at [436, 532] on label at bounding box center [438, 532] width 9 height 9
click at [436, 532] on input "checkbox" at bounding box center [438, 534] width 8 height 8
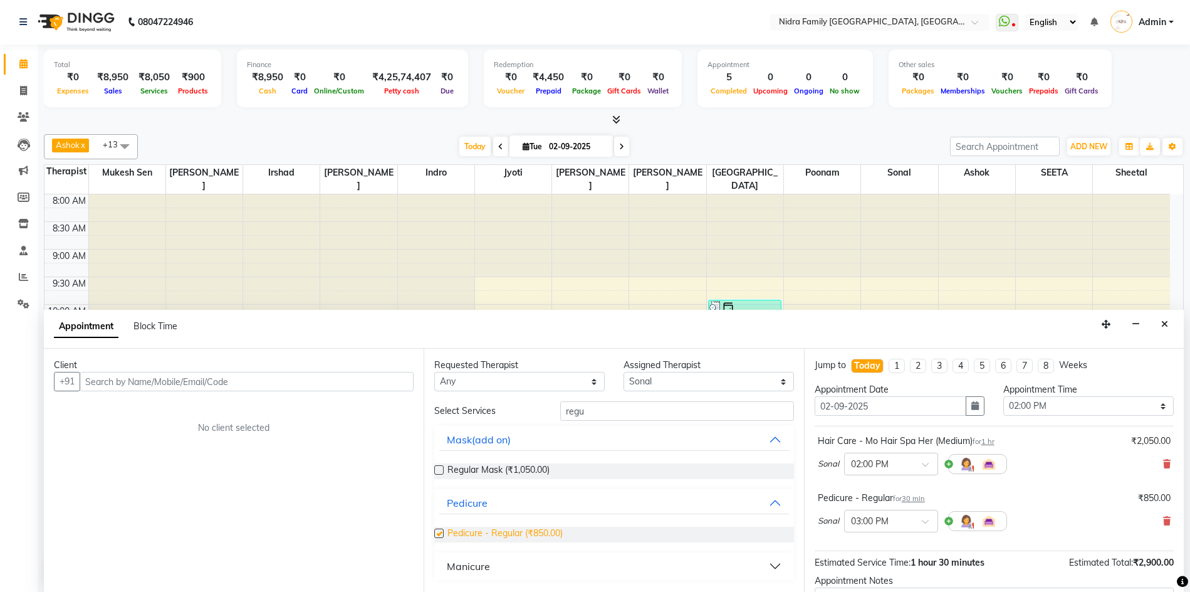
checkbox input "false"
click at [703, 382] on select "Select [PERSON_NAME] [PERSON_NAME] [PERSON_NAME] [PERSON_NAME] [PERSON_NAME] Jy…" at bounding box center [709, 381] width 170 height 19
select select "8269"
click at [624, 372] on select "Select [PERSON_NAME] [PERSON_NAME] [PERSON_NAME] [PERSON_NAME] [PERSON_NAME] Jy…" at bounding box center [709, 381] width 170 height 19
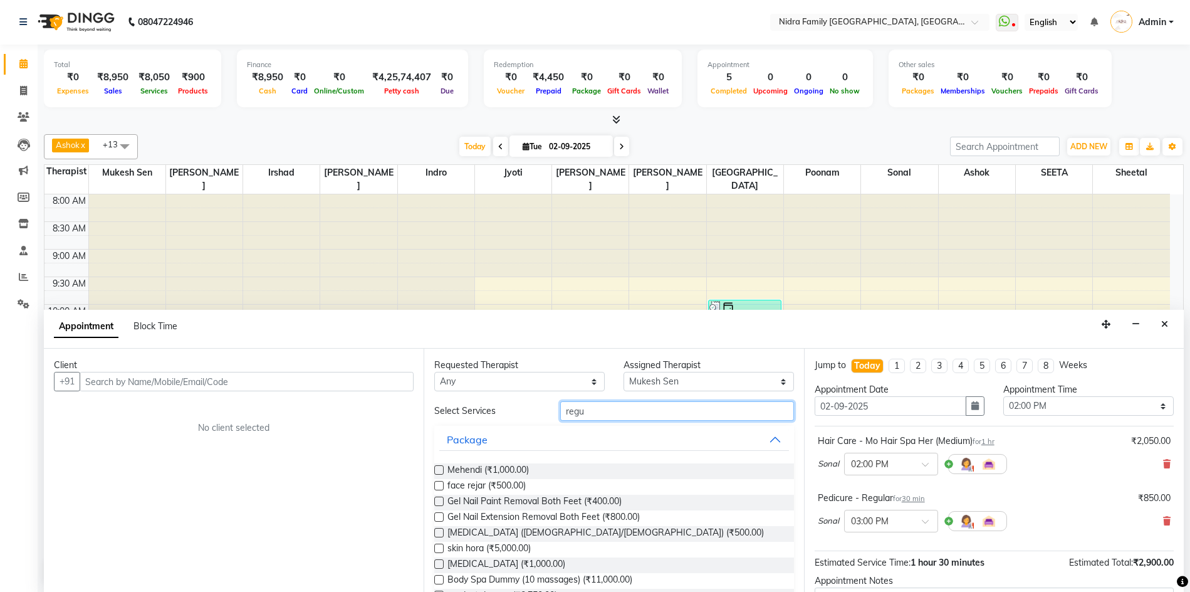
click at [619, 412] on input "regu" at bounding box center [676, 410] width 233 height 19
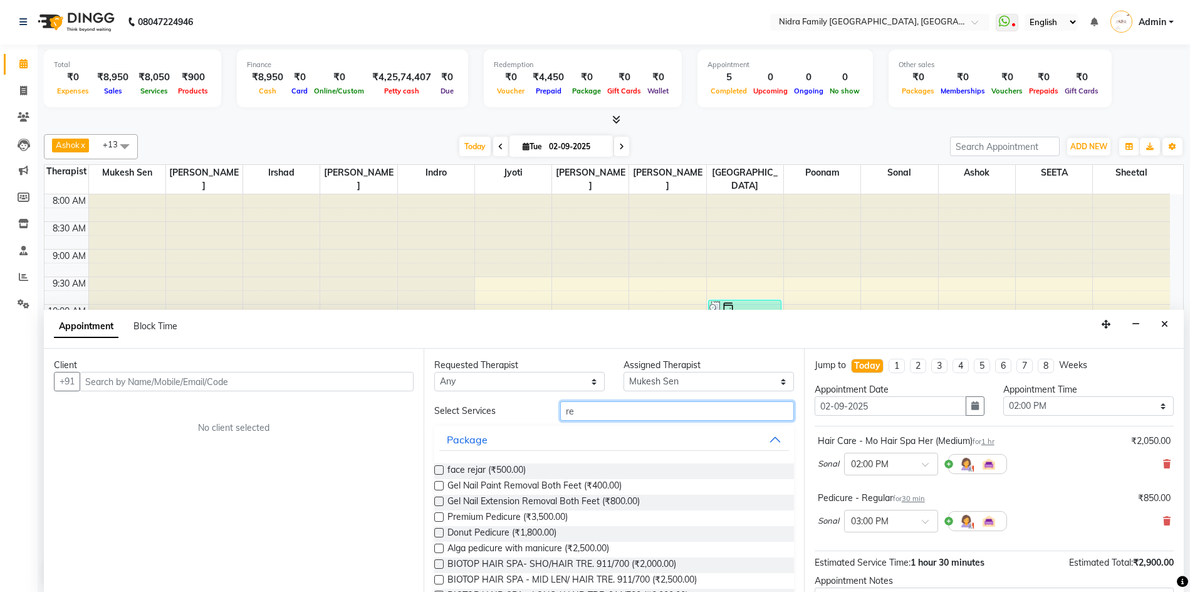
type input "r"
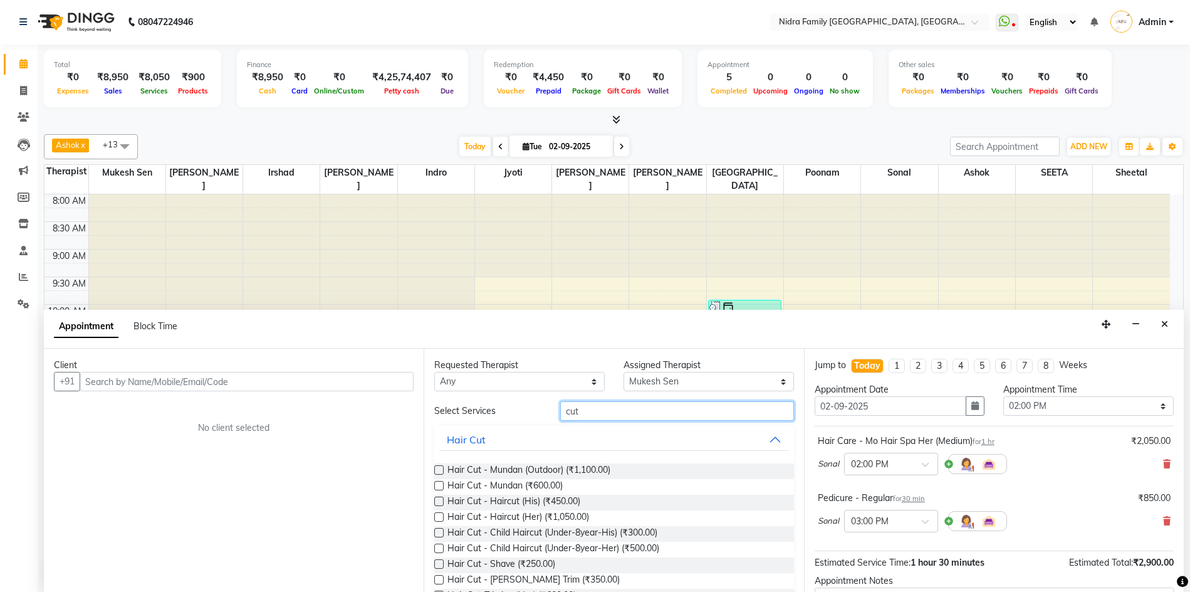
type input "cut"
click at [437, 498] on label at bounding box center [438, 500] width 9 height 9
click at [437, 498] on input "checkbox" at bounding box center [438, 502] width 8 height 8
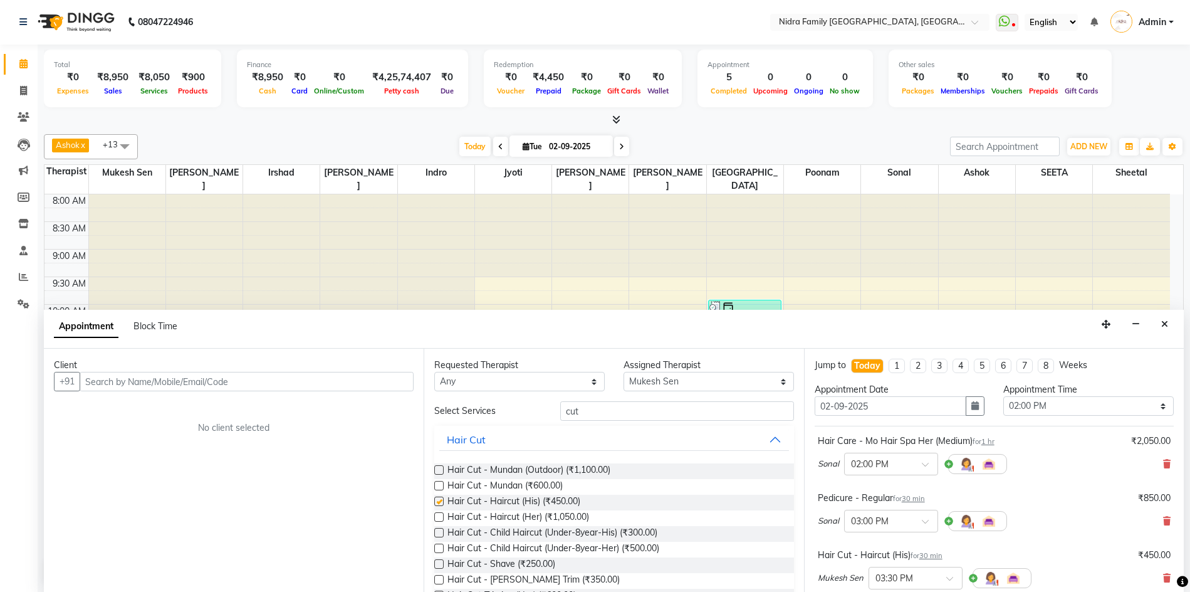
checkbox input "false"
click at [437, 578] on label at bounding box center [438, 579] width 9 height 9
click at [437, 578] on input "checkbox" at bounding box center [438, 581] width 8 height 8
checkbox input "false"
click at [588, 412] on input "cut" at bounding box center [676, 410] width 233 height 19
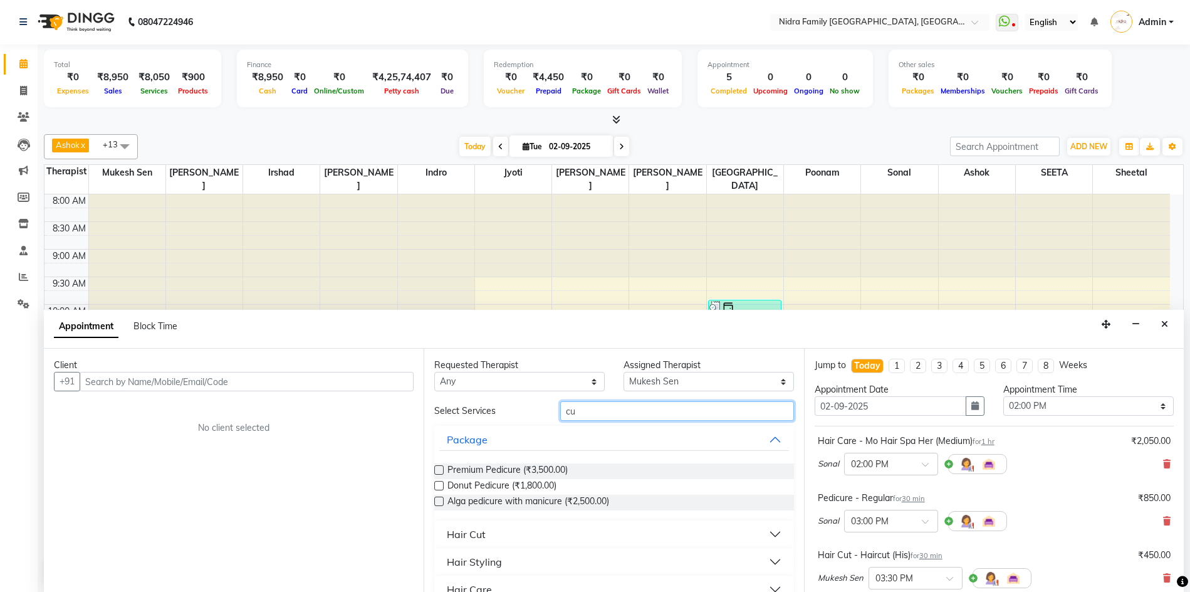
type input "c"
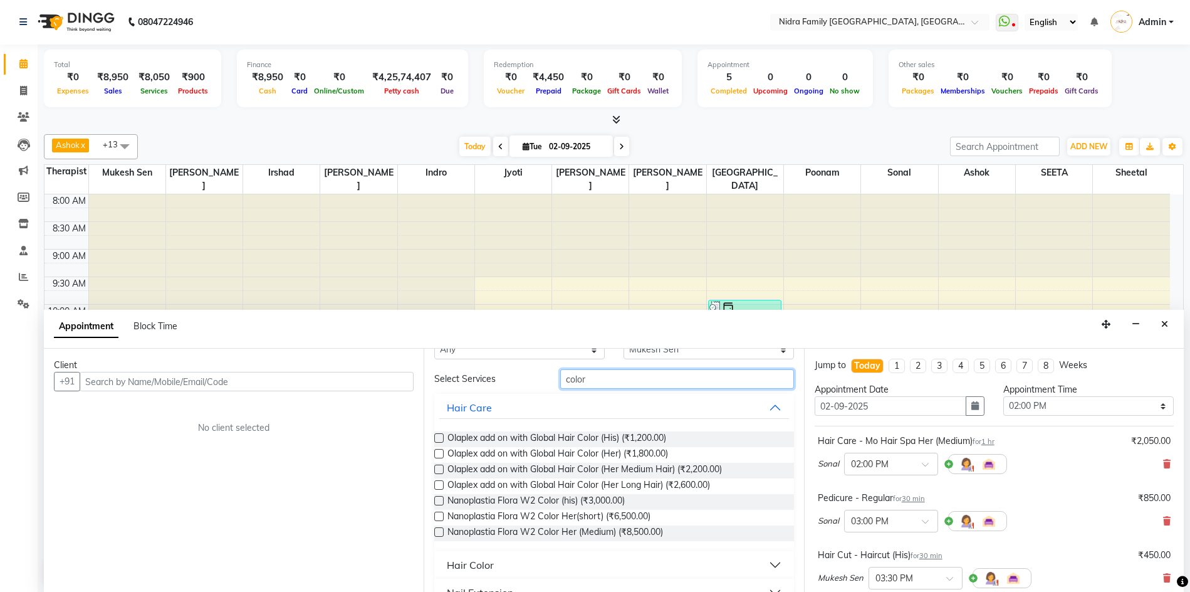
scroll to position [56, 0]
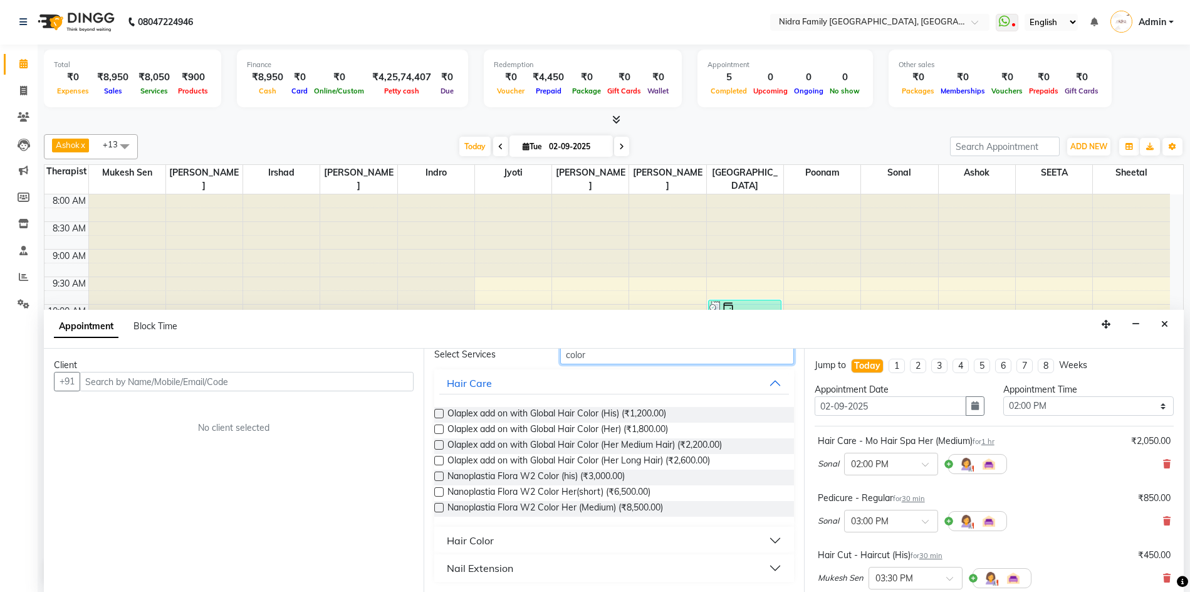
type input "color"
click at [459, 540] on div "Hair Color" at bounding box center [470, 540] width 47 height 15
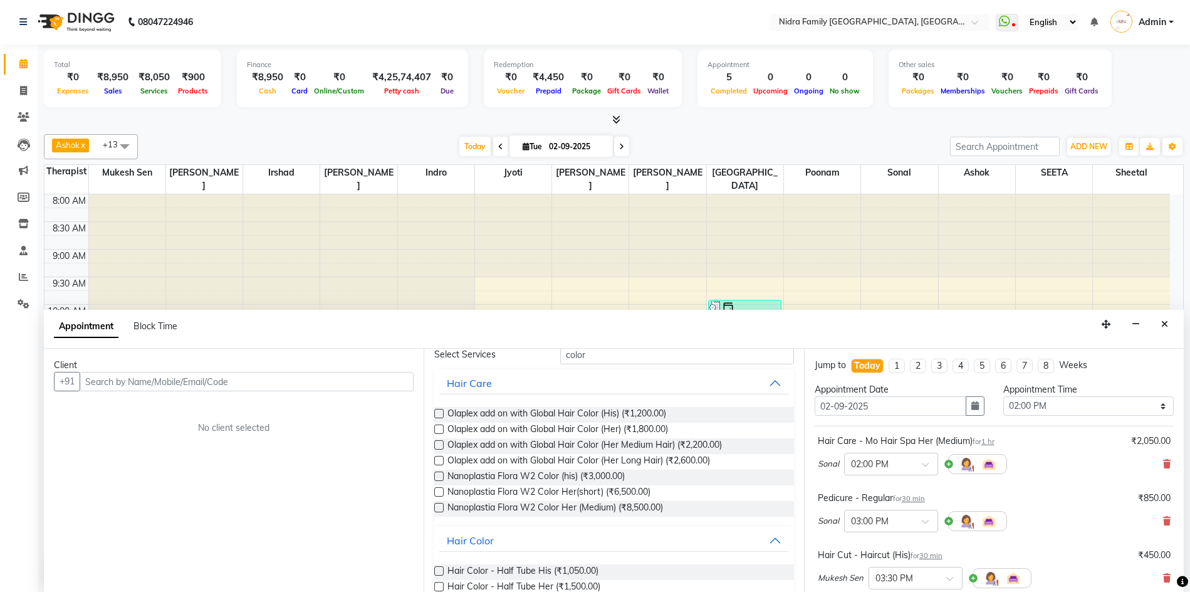
click at [437, 571] on label at bounding box center [438, 570] width 9 height 9
click at [437, 571] on input "checkbox" at bounding box center [438, 572] width 8 height 8
checkbox input "false"
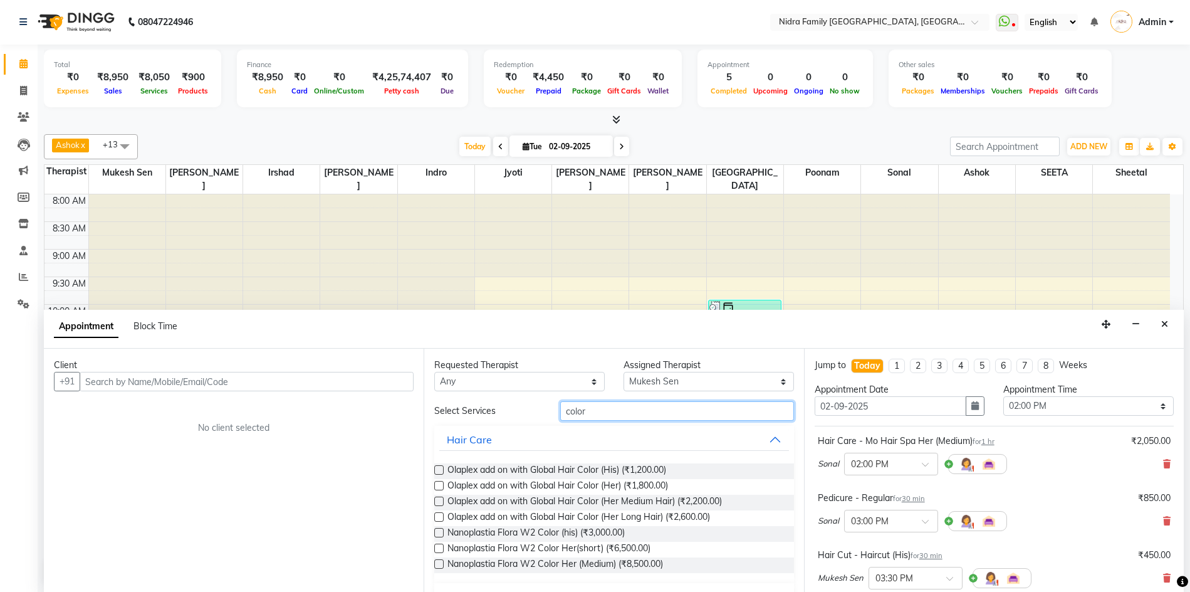
click at [630, 404] on input "color" at bounding box center [676, 410] width 233 height 19
type input "c"
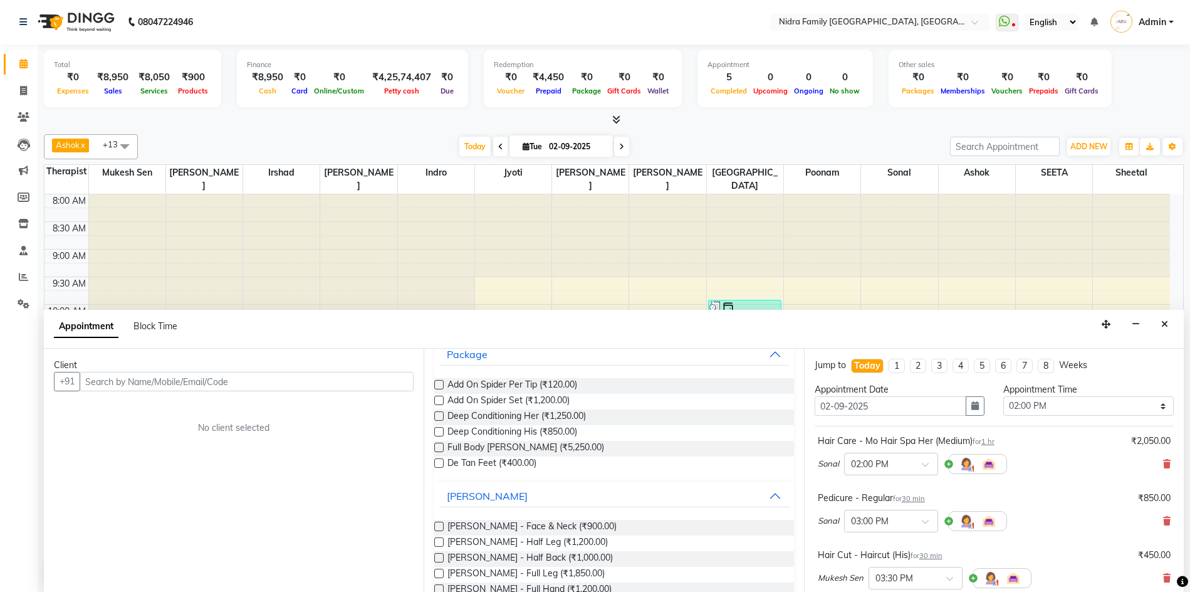
scroll to position [110, 0]
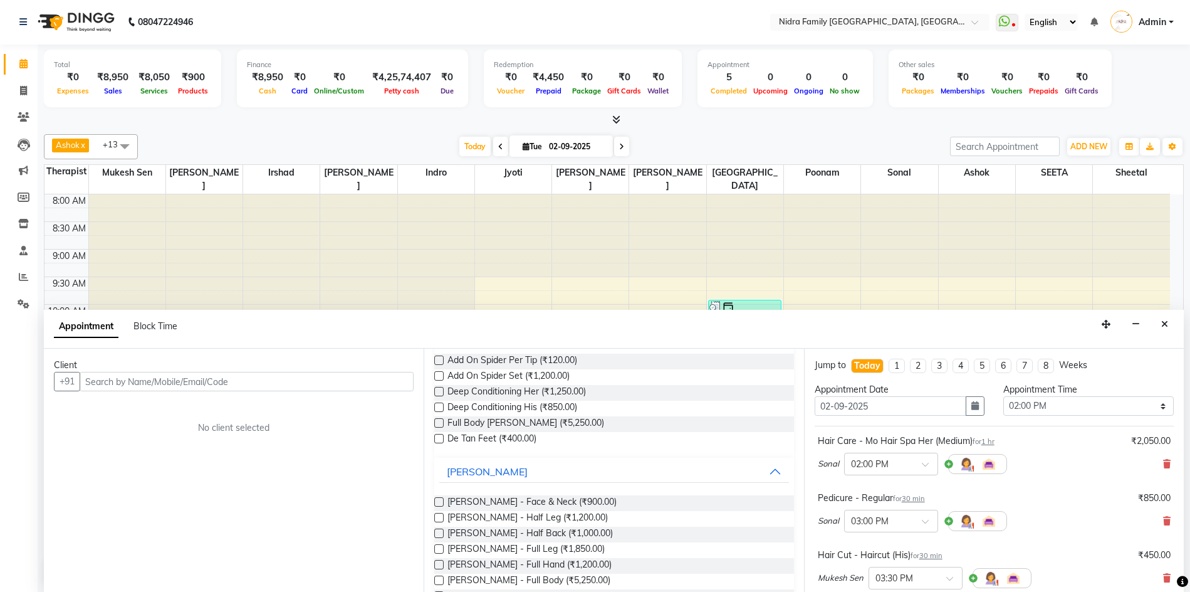
type input "de t"
click at [438, 499] on label at bounding box center [438, 501] width 9 height 9
click at [438, 499] on input "checkbox" at bounding box center [438, 503] width 8 height 8
checkbox input "false"
click at [243, 380] on input "text" at bounding box center [247, 381] width 334 height 19
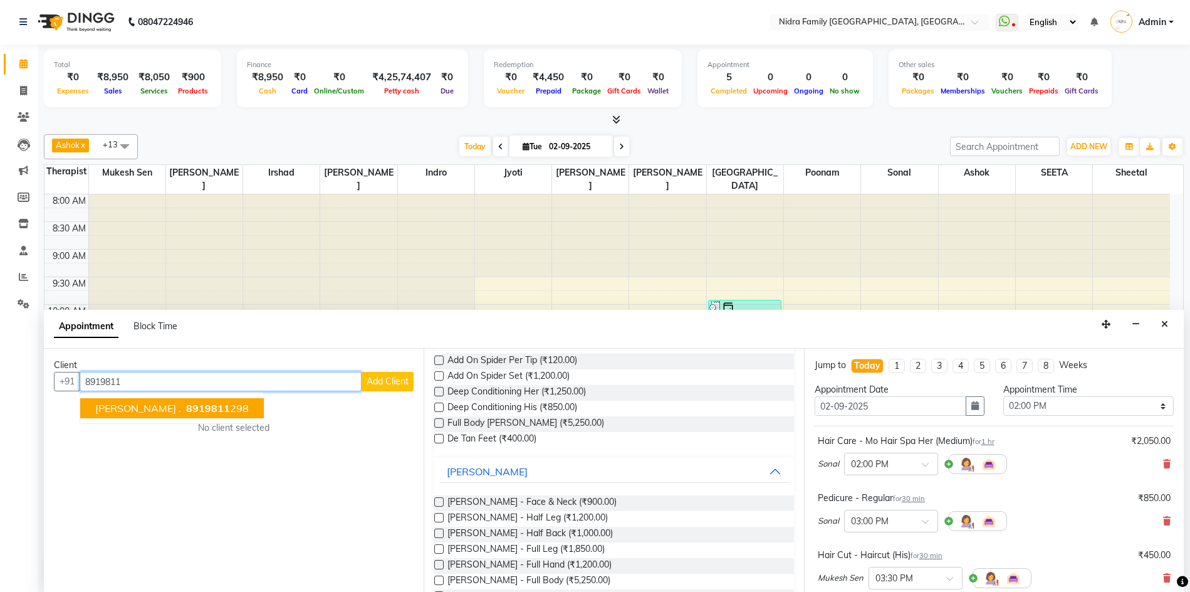
click at [137, 403] on span "Shubham ." at bounding box center [138, 408] width 86 height 13
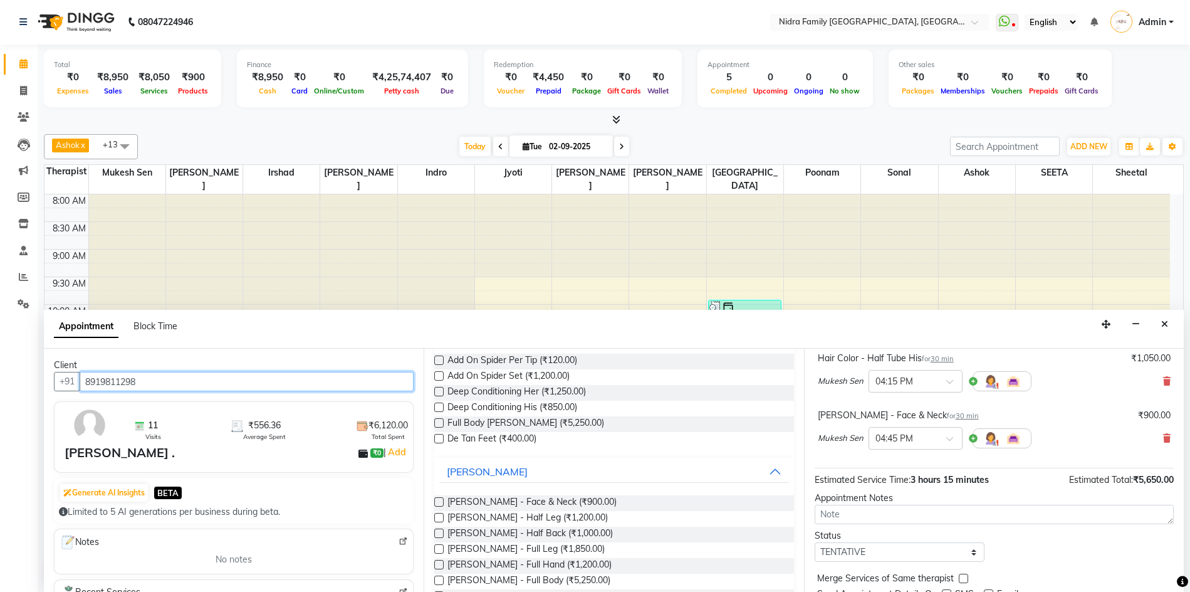
scroll to position [360, 0]
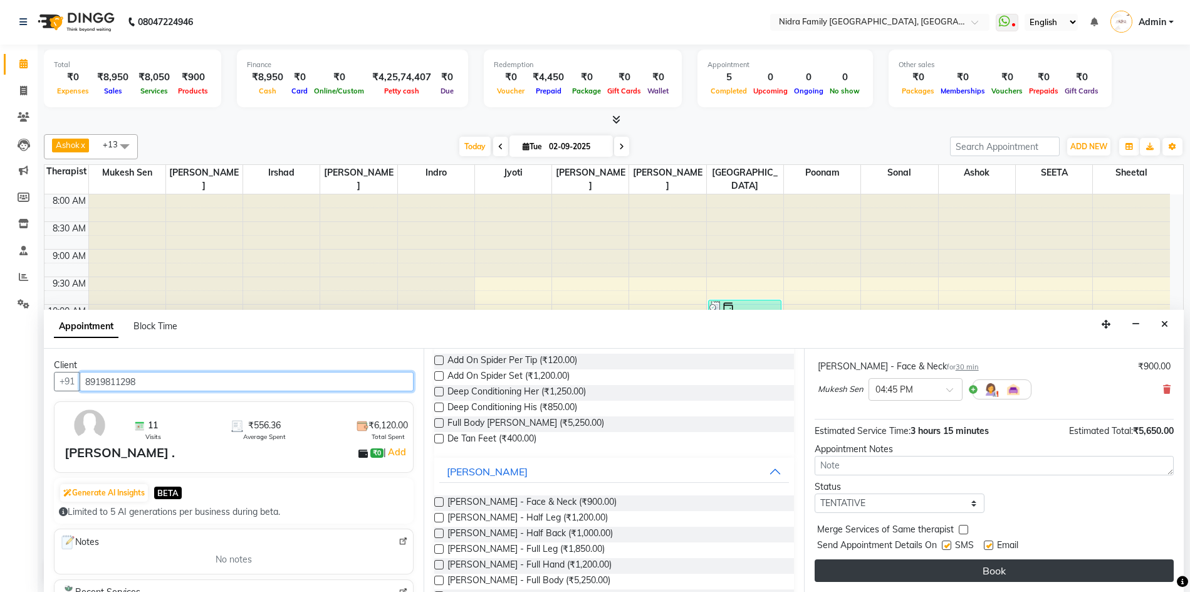
type input "8919811298"
click at [1059, 572] on button "Book" at bounding box center [994, 570] width 359 height 23
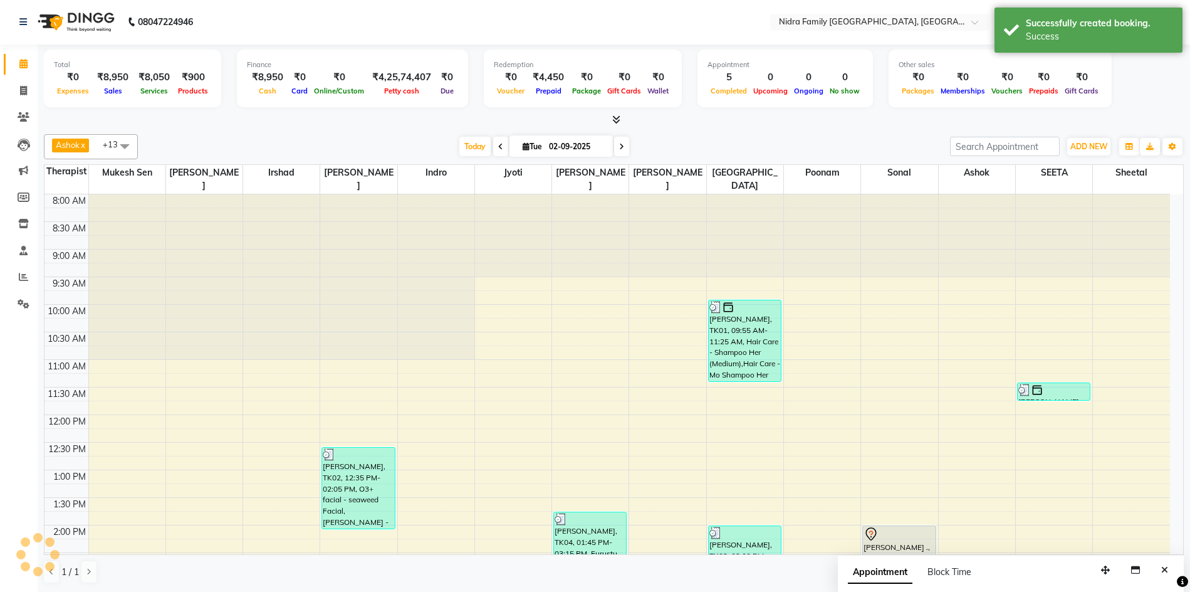
scroll to position [0, 0]
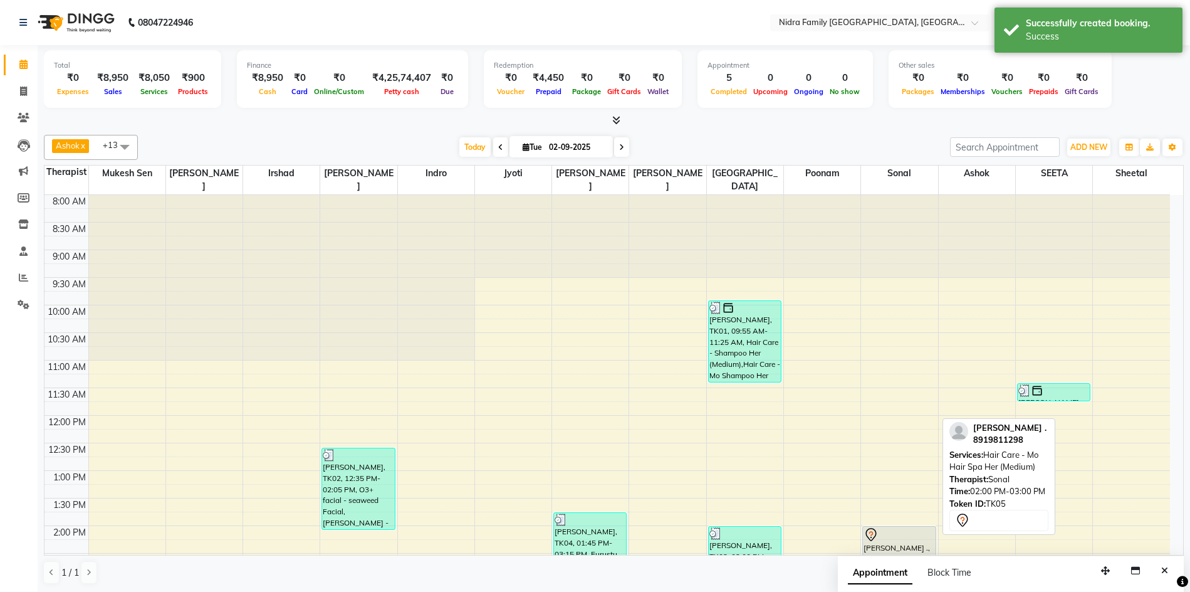
click at [894, 540] on div at bounding box center [899, 534] width 71 height 15
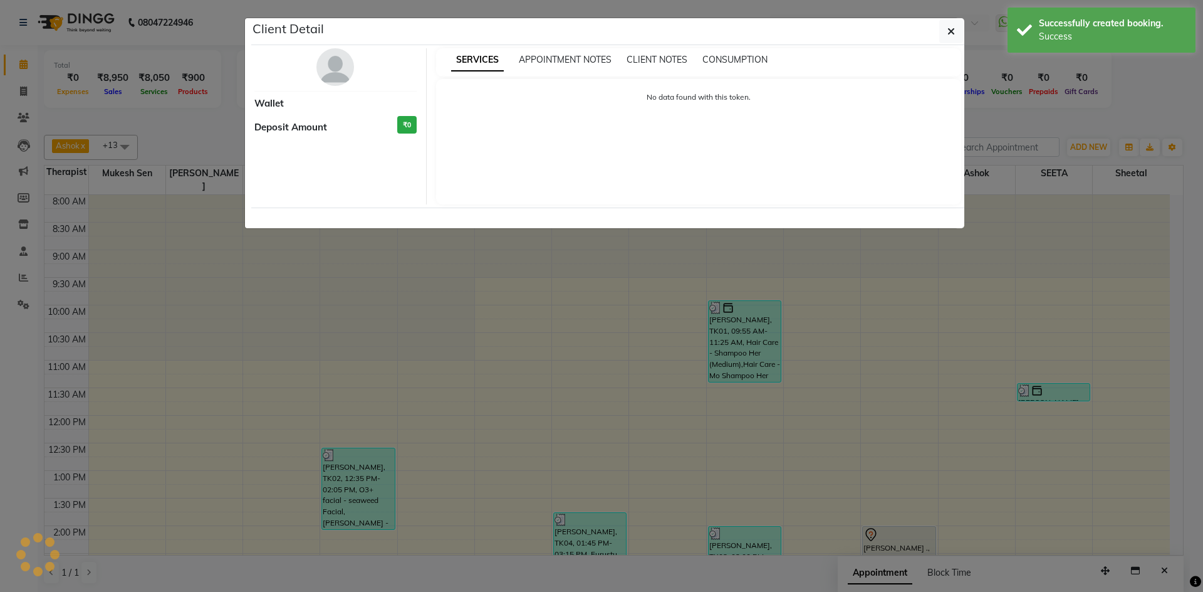
select select "7"
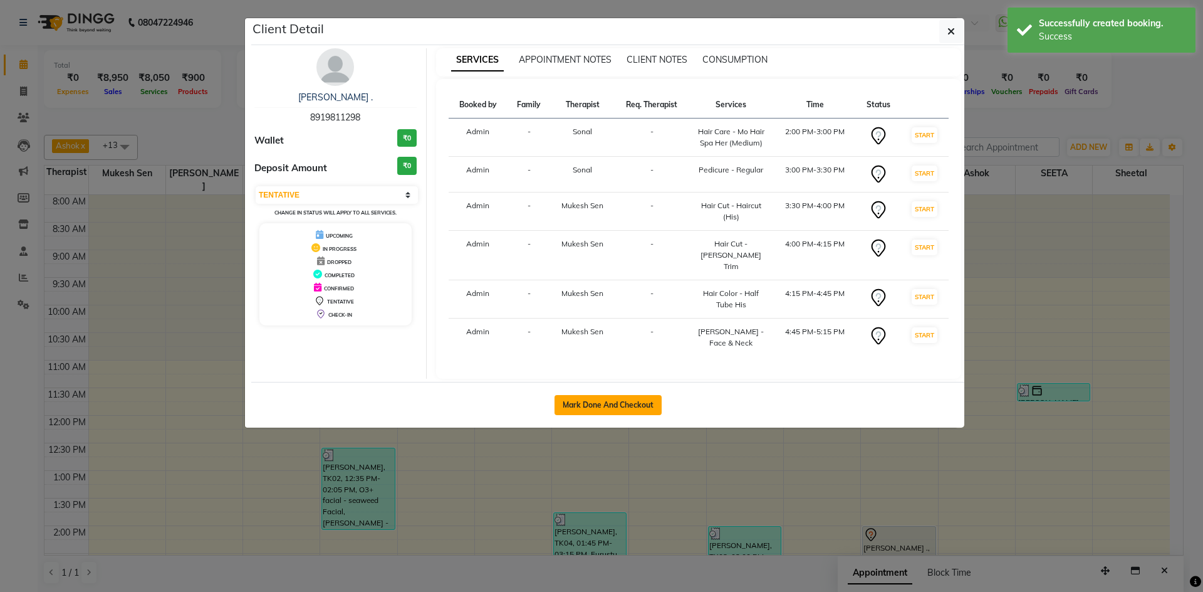
click at [629, 395] on button "Mark Done And Checkout" at bounding box center [608, 405] width 107 height 20
select select "service"
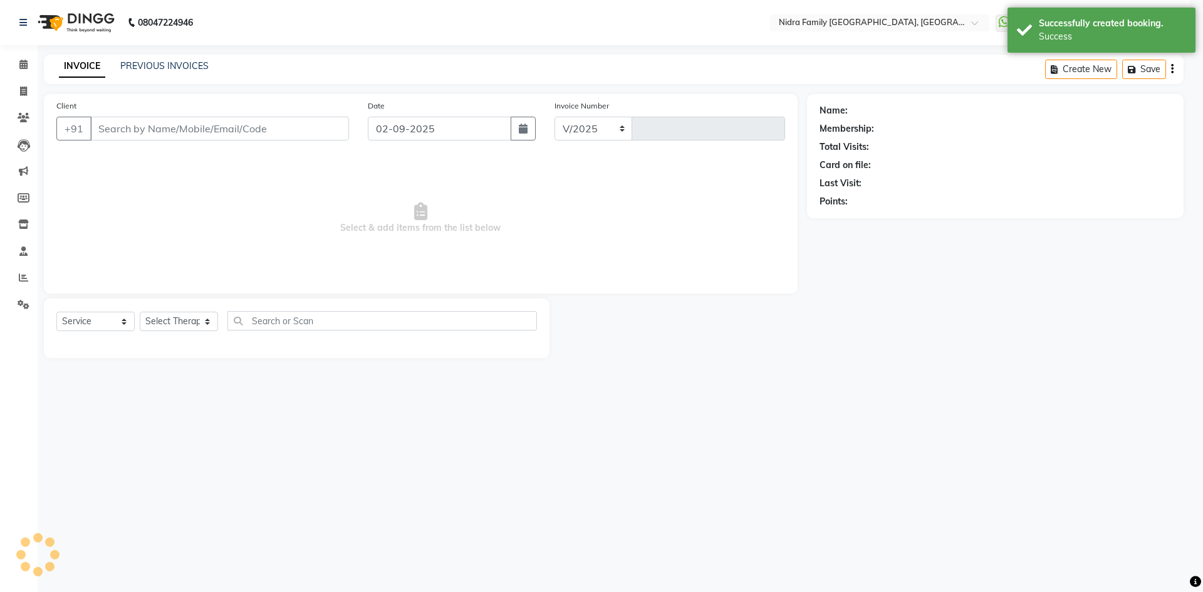
select select "591"
type input "3807"
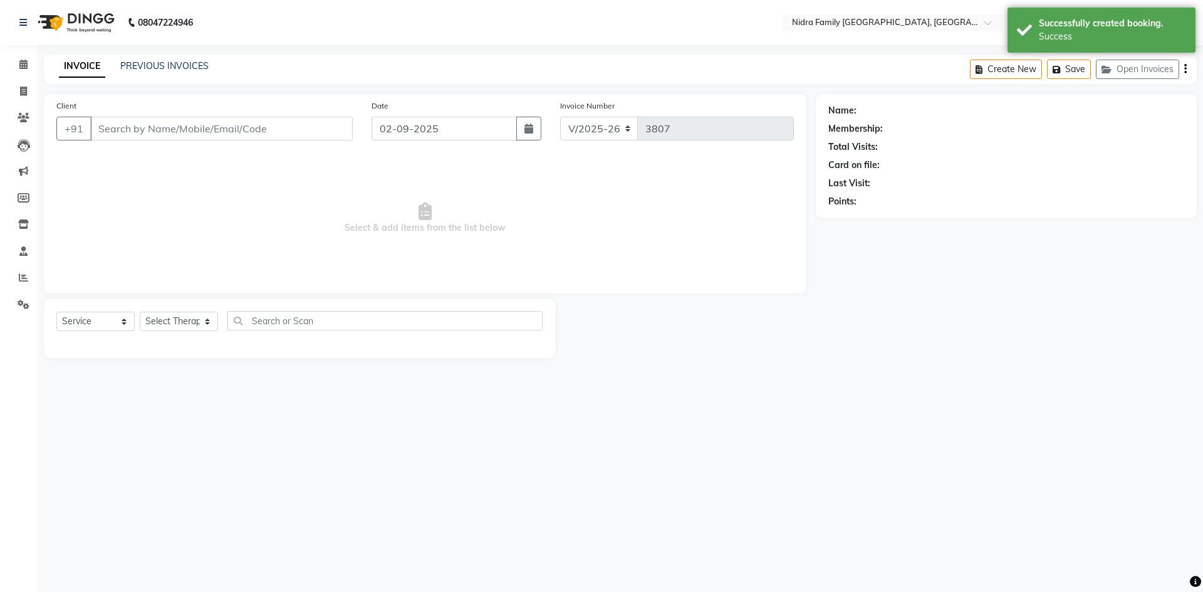
type input "8919811298"
select select "62628"
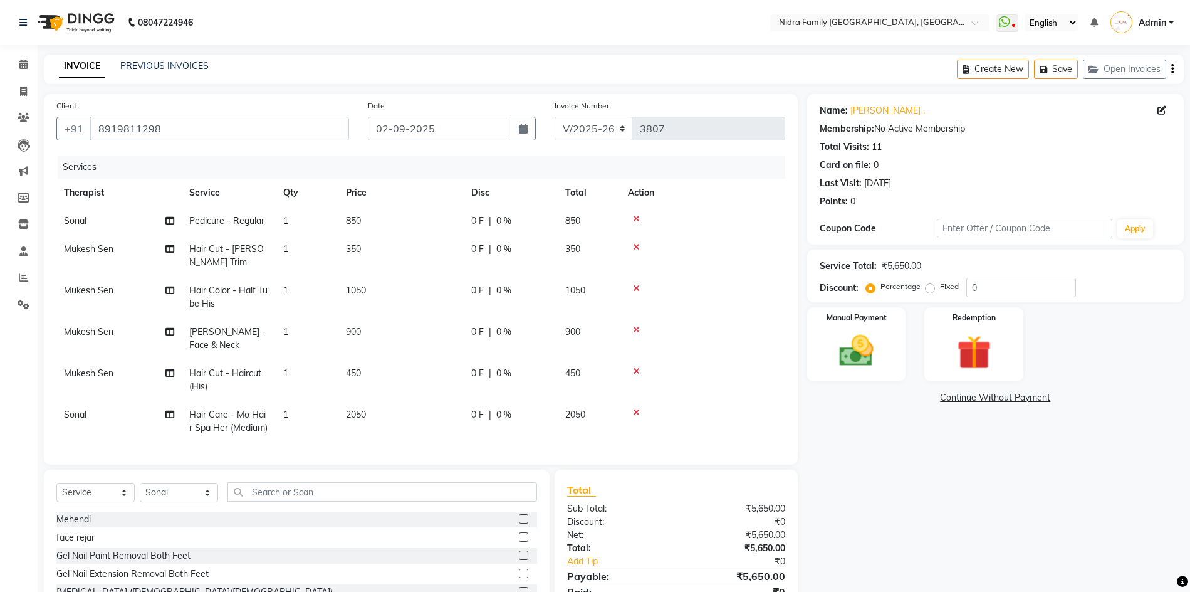
scroll to position [95, 0]
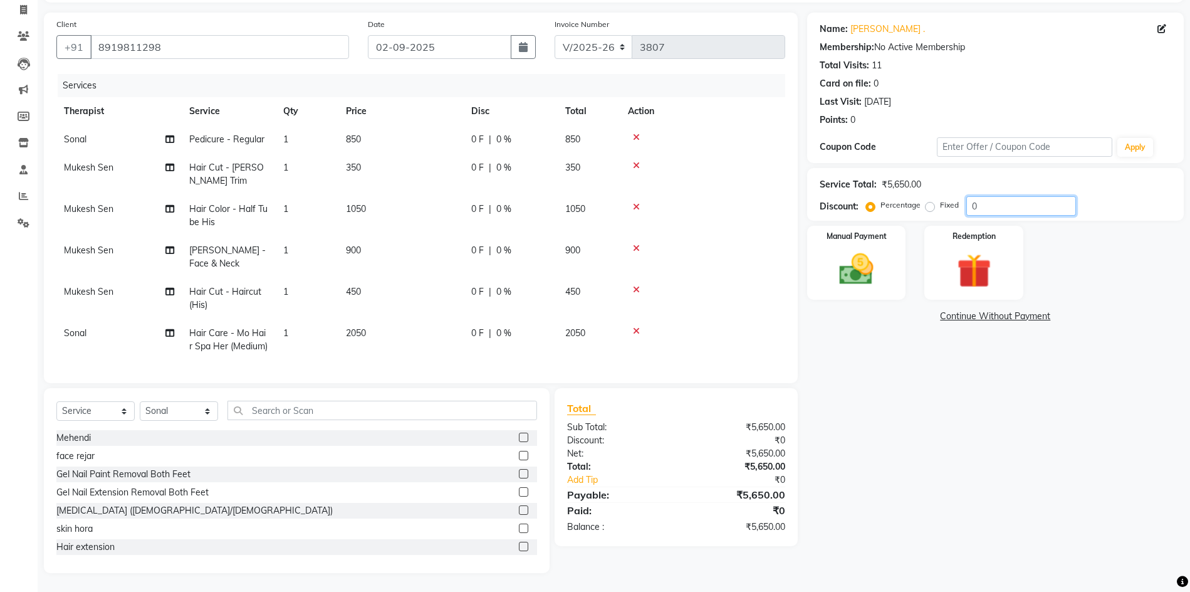
drag, startPoint x: 986, startPoint y: 190, endPoint x: 955, endPoint y: 181, distance: 32.5
click at [955, 181] on div "Service Total: ₹5,650.00 Discount: Percentage Fixed 0" at bounding box center [996, 194] width 352 height 43
type input "20"
click at [872, 260] on img at bounding box center [857, 269] width 58 height 41
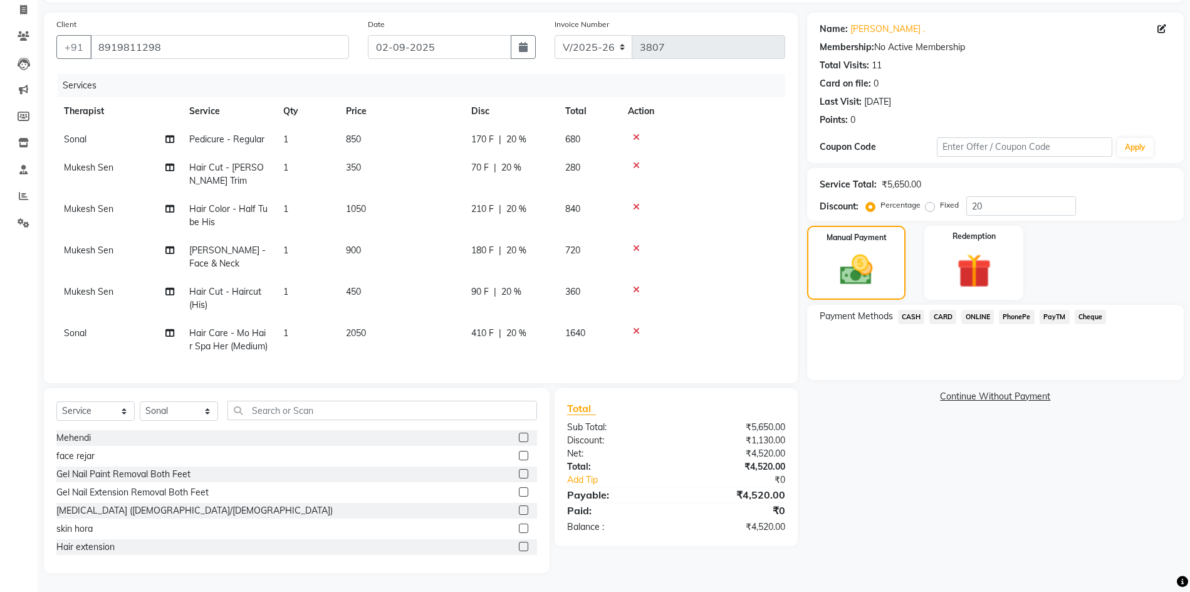
click at [1049, 310] on span "PayTM" at bounding box center [1055, 317] width 30 height 14
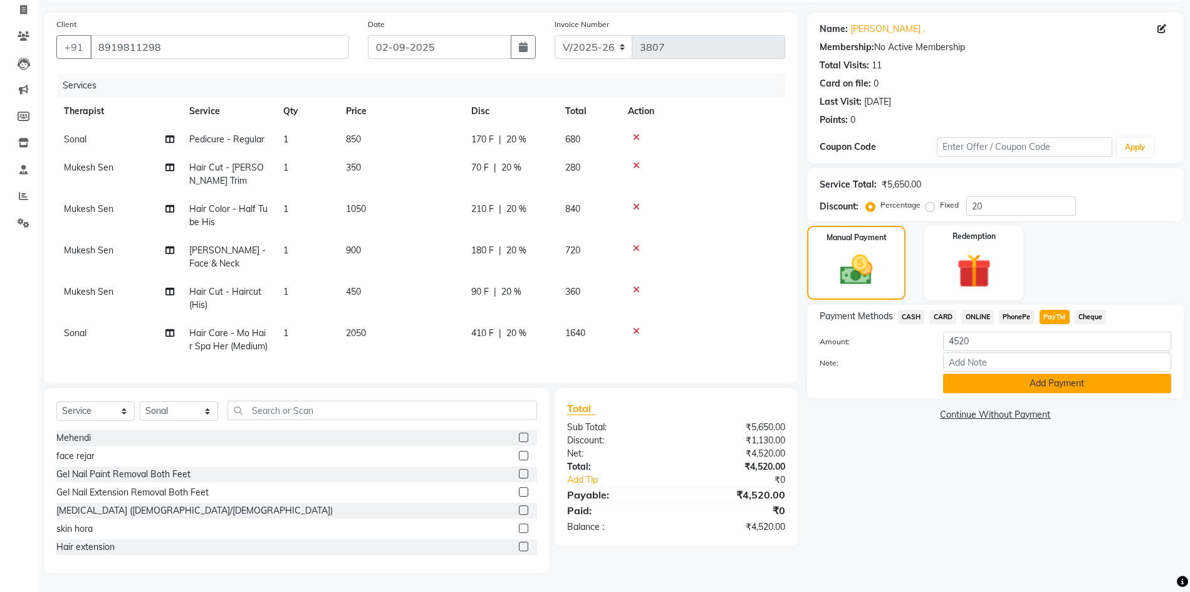
click at [978, 374] on button "Add Payment" at bounding box center [1057, 383] width 228 height 19
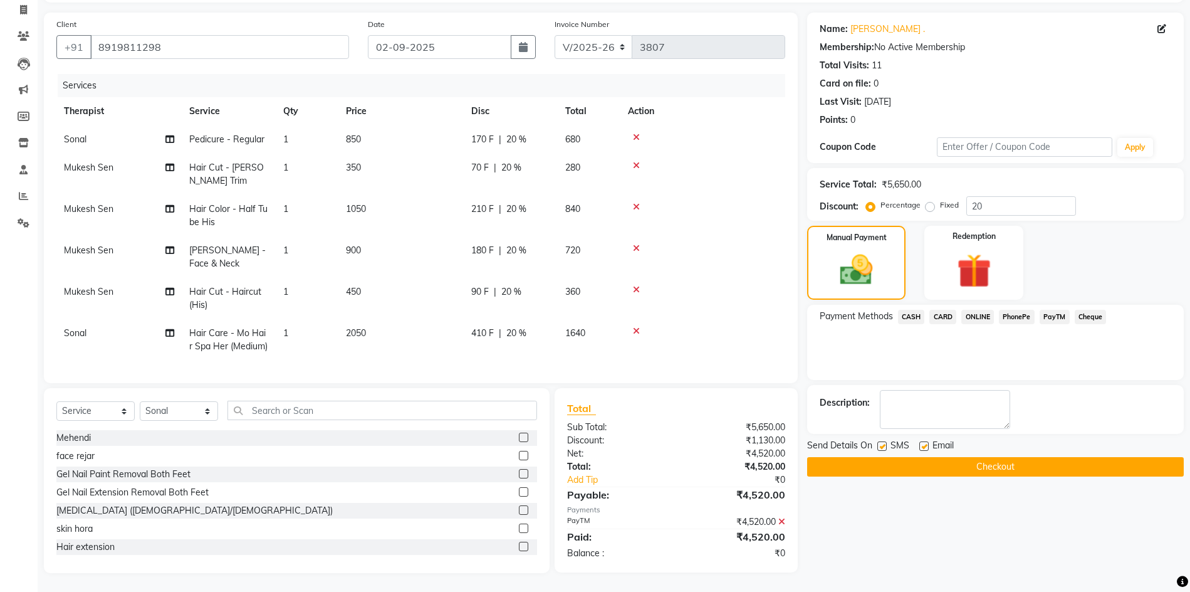
click at [941, 457] on button "Checkout" at bounding box center [995, 466] width 377 height 19
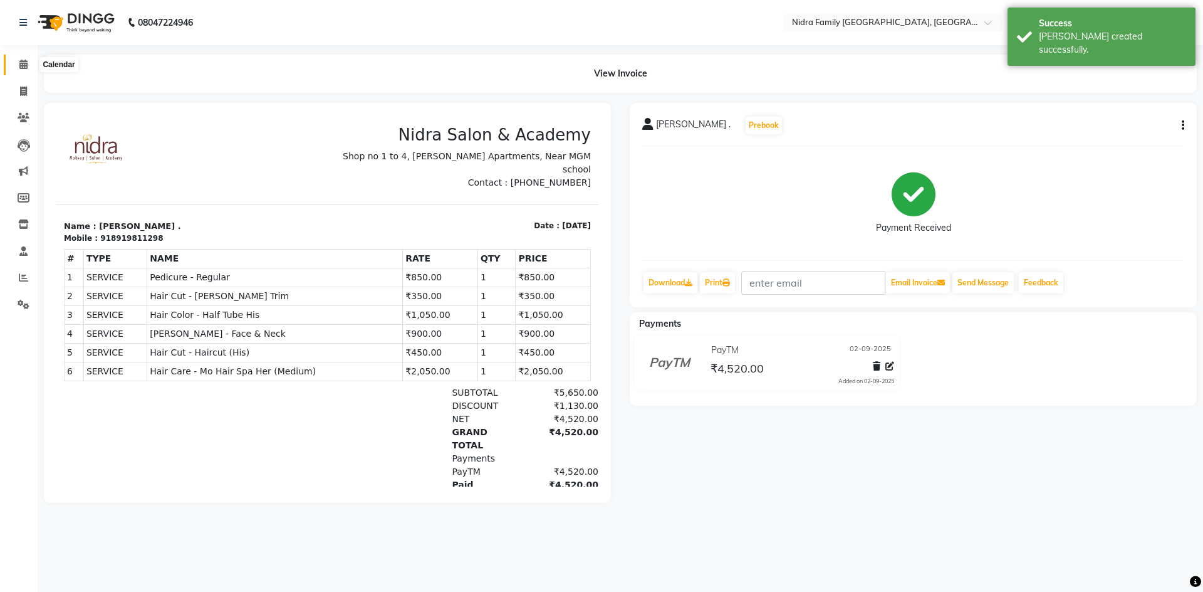
click at [21, 62] on icon at bounding box center [23, 64] width 8 height 9
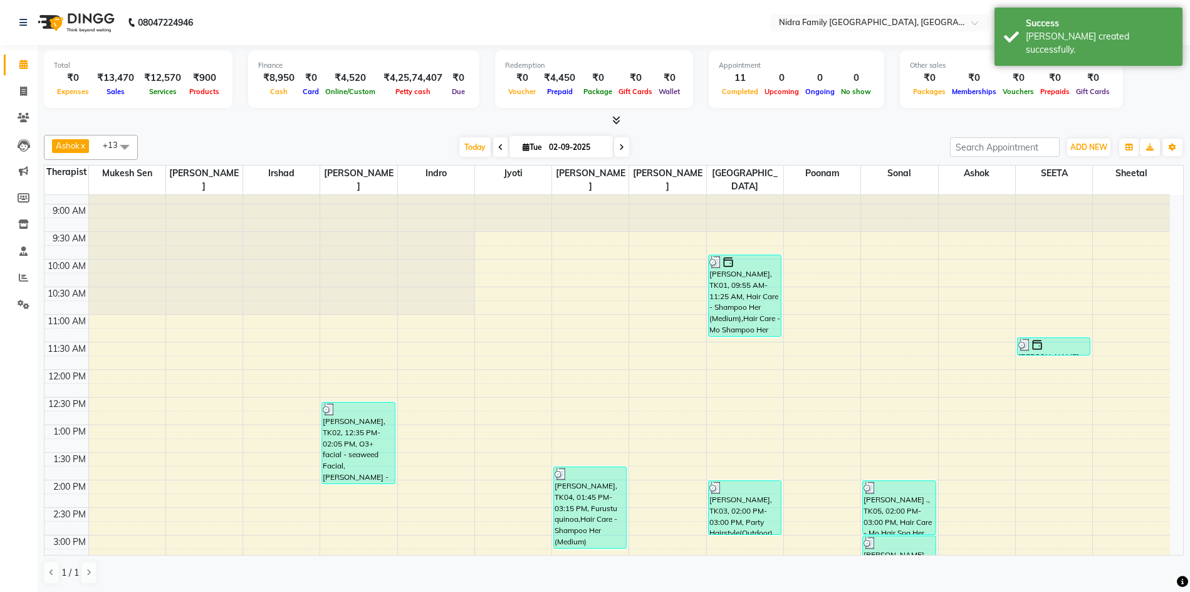
scroll to position [39, 0]
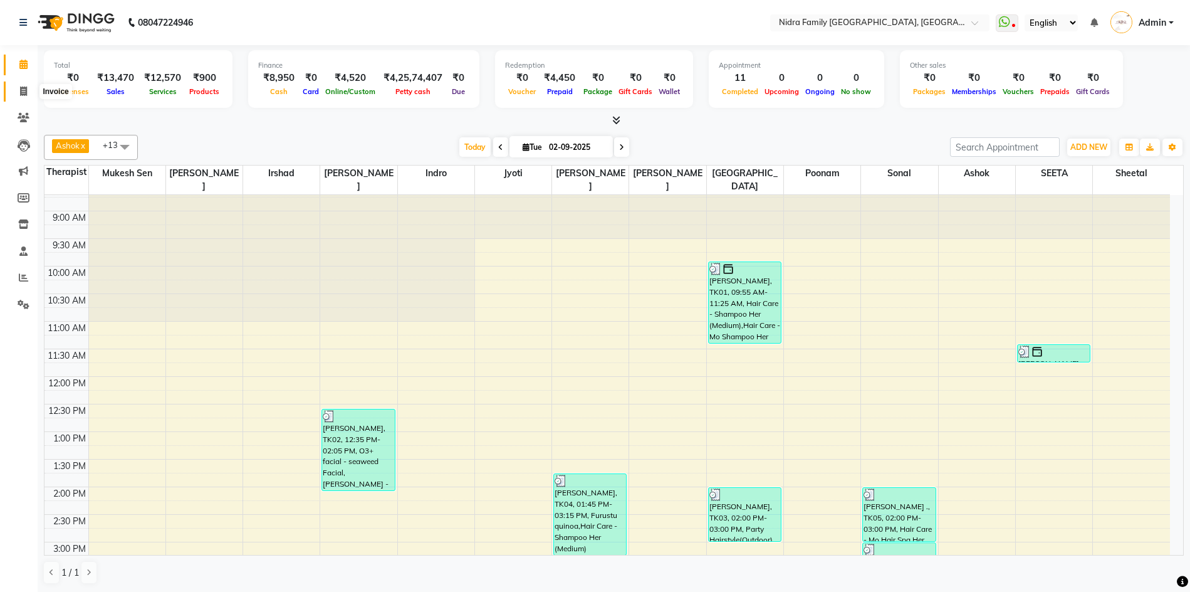
click at [19, 92] on span at bounding box center [24, 92] width 22 height 14
select select "service"
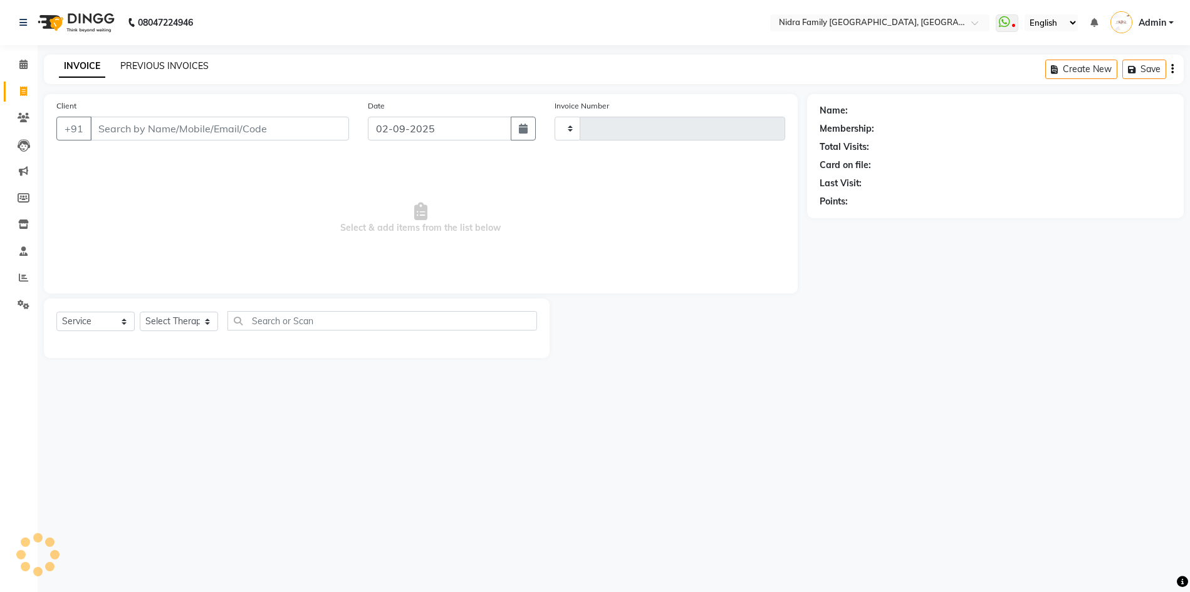
type input "3808"
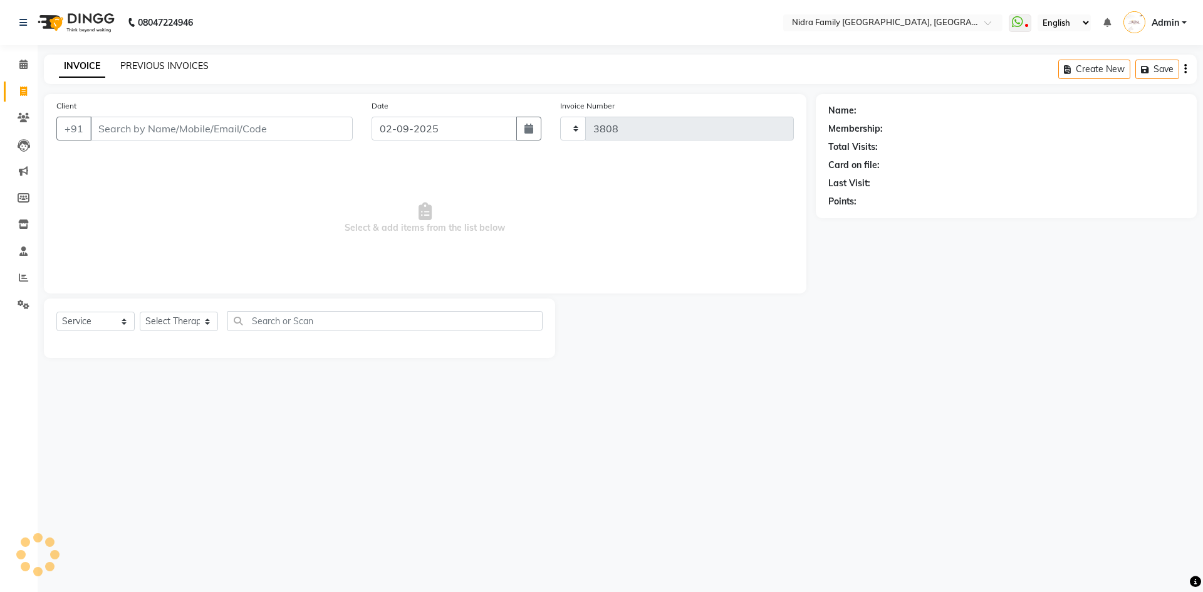
select select "591"
click at [142, 64] on link "PREVIOUS INVOICES" at bounding box center [164, 65] width 88 height 11
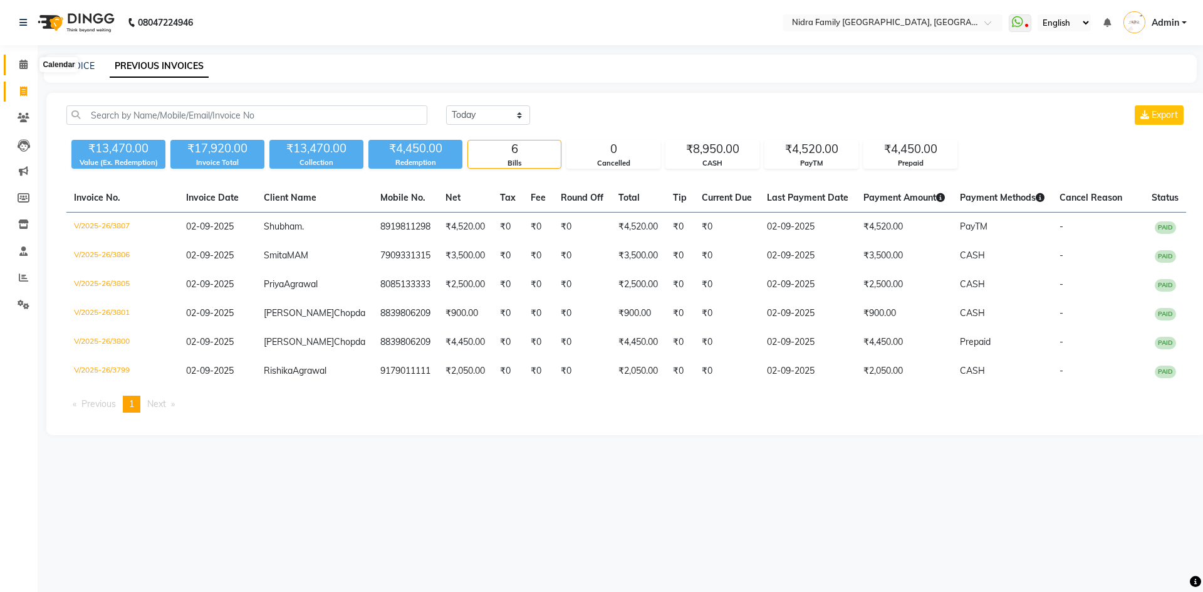
click at [22, 65] on icon at bounding box center [23, 64] width 8 height 9
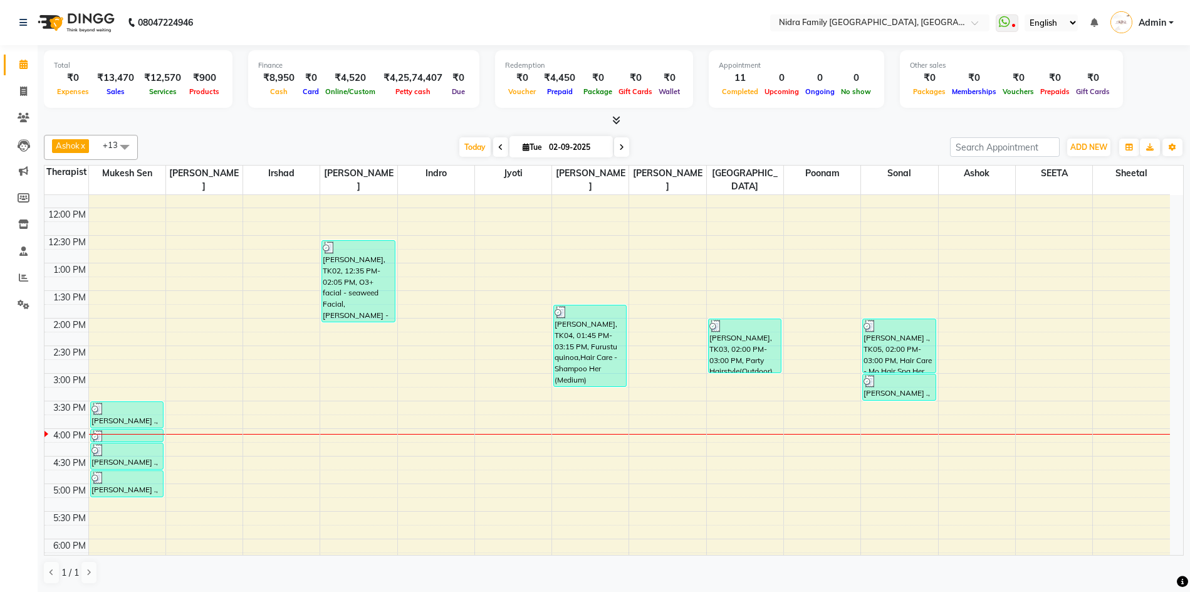
scroll to position [357, 0]
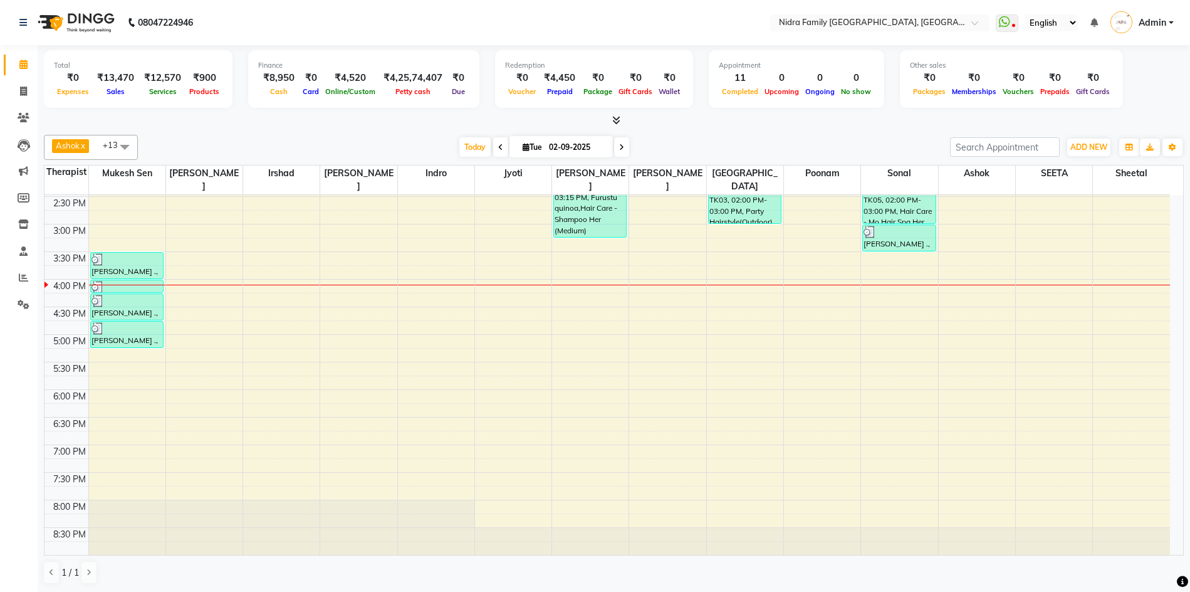
click at [99, 203] on div "8:00 AM 8:30 AM 9:00 AM 9:30 AM 10:00 AM 10:30 AM 11:00 AM 11:30 AM 12:00 PM 12…" at bounding box center [607, 196] width 1126 height 716
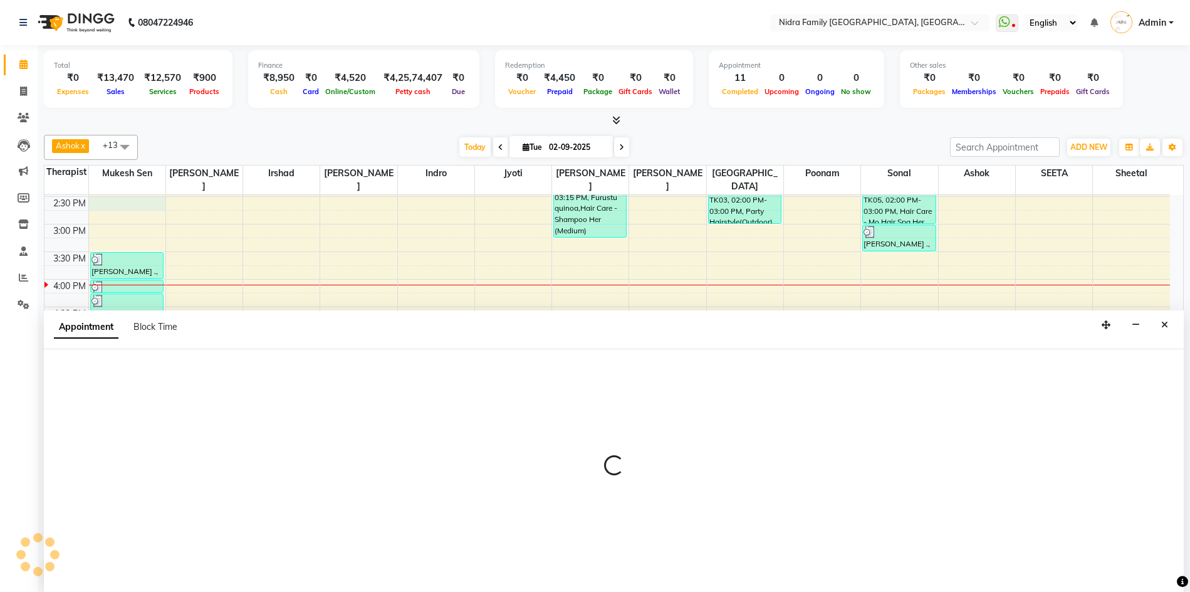
scroll to position [1, 0]
select select "8269"
select select "tentative"
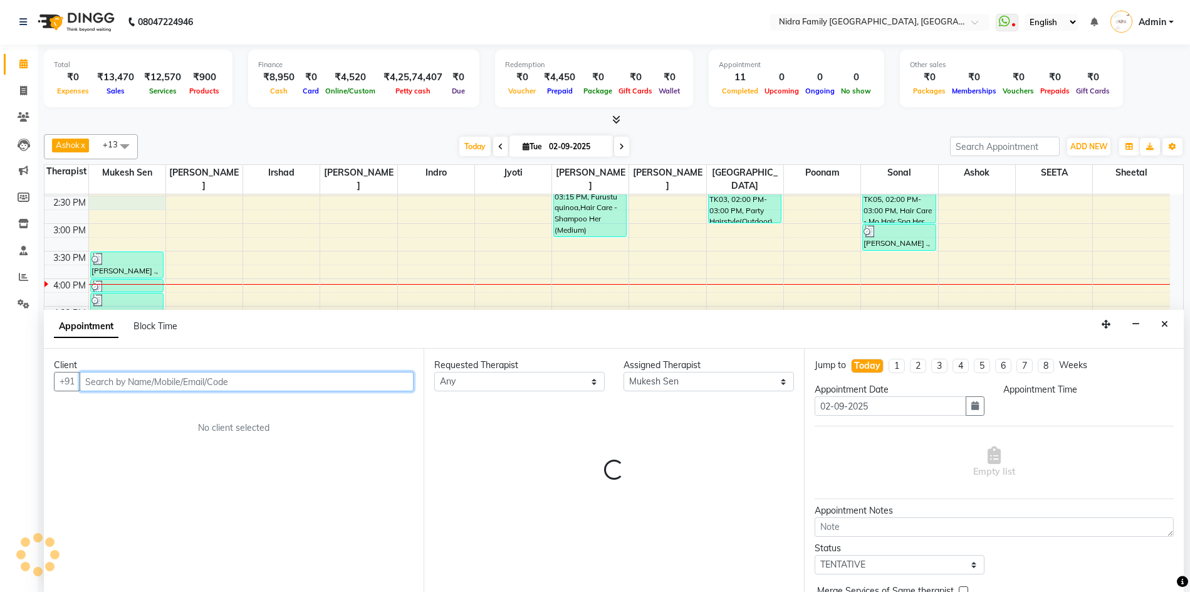
select select "870"
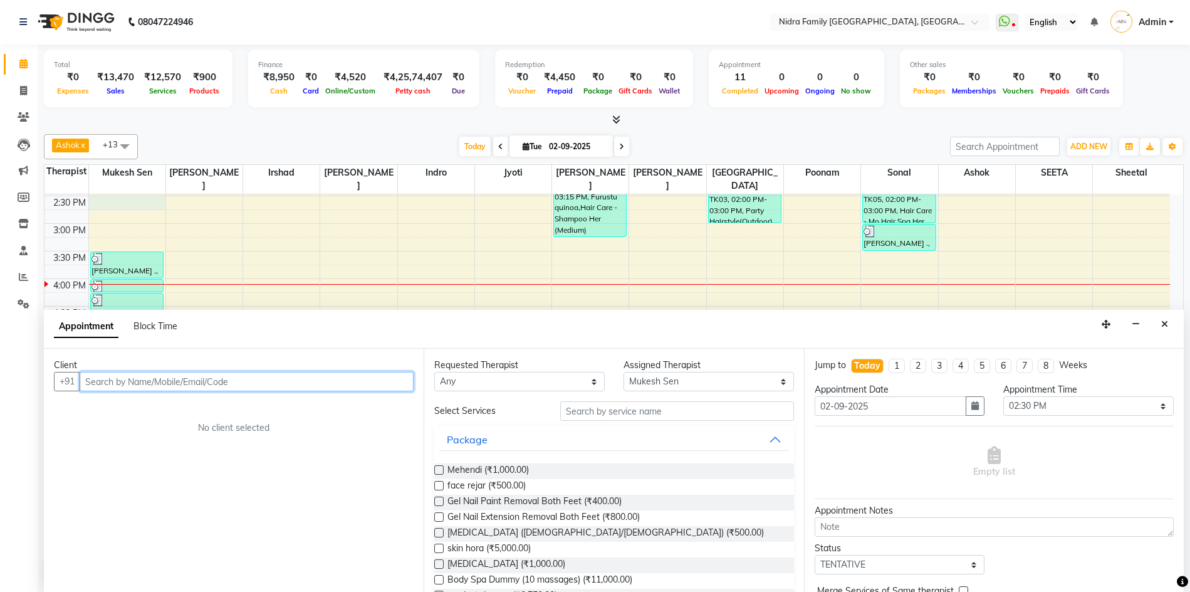
click at [290, 382] on input "text" at bounding box center [247, 381] width 334 height 19
click at [641, 411] on input "text" at bounding box center [676, 410] width 233 height 19
click at [278, 377] on input "text" at bounding box center [247, 381] width 334 height 19
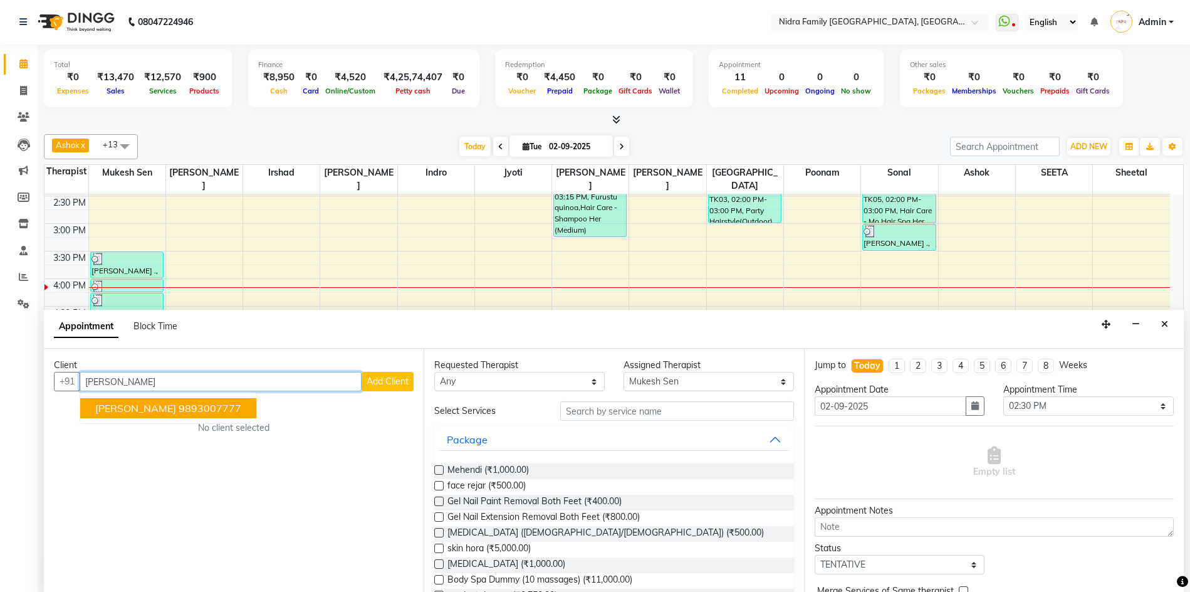
click at [154, 414] on button "Prahlad Agrwal 9893007777" at bounding box center [168, 408] width 176 height 20
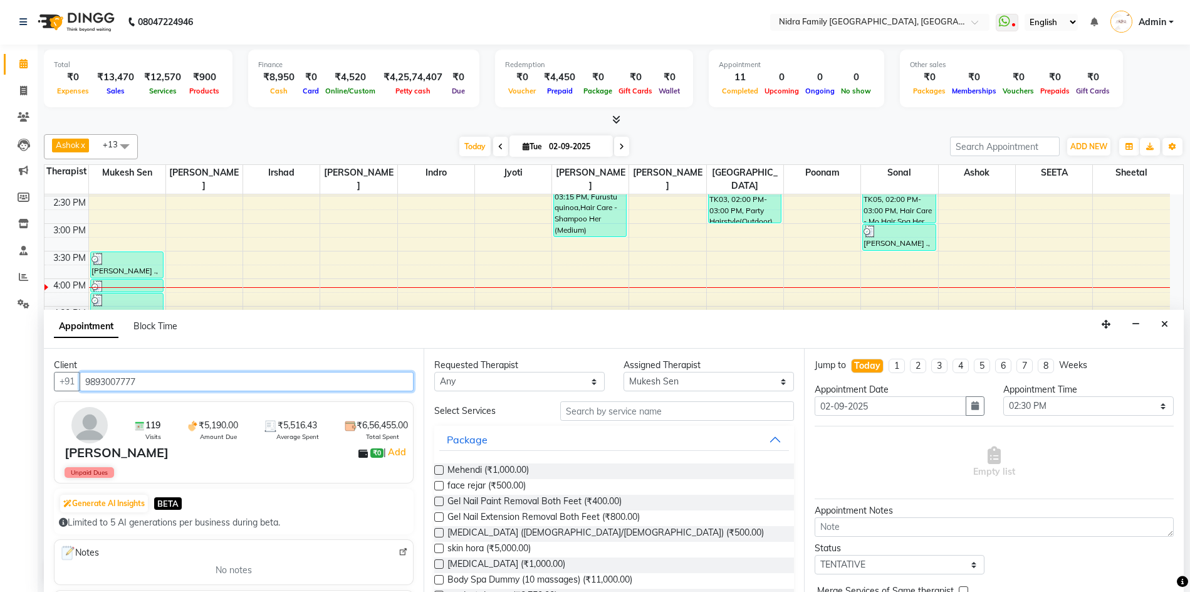
type input "9893007777"
click at [666, 406] on input "text" at bounding box center [676, 410] width 233 height 19
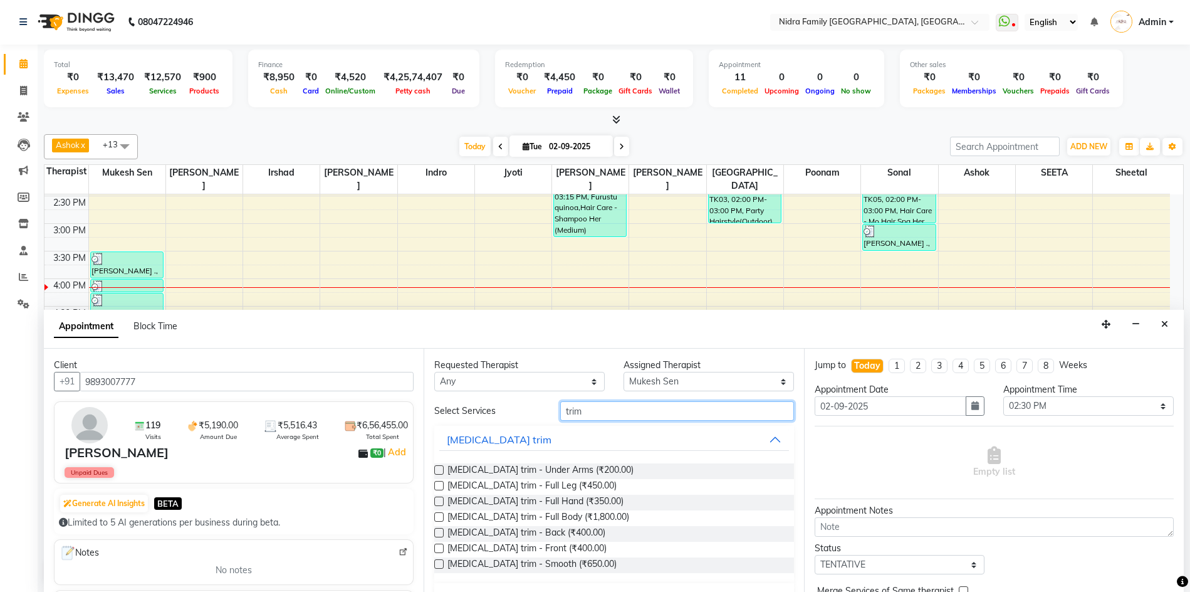
type input "trim"
click at [435, 470] on label at bounding box center [438, 469] width 9 height 9
click at [435, 470] on input "checkbox" at bounding box center [438, 471] width 8 height 8
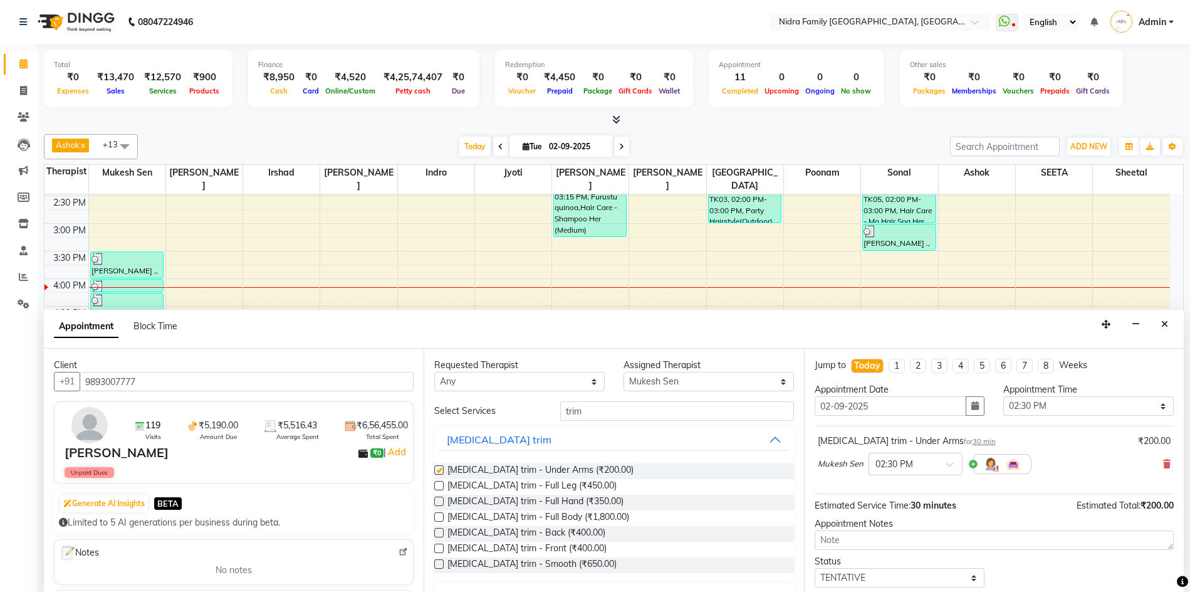
checkbox input "false"
click at [436, 547] on label at bounding box center [438, 547] width 9 height 9
click at [436, 547] on input "checkbox" at bounding box center [438, 549] width 8 height 8
checkbox input "false"
click at [438, 530] on label at bounding box center [438, 532] width 9 height 9
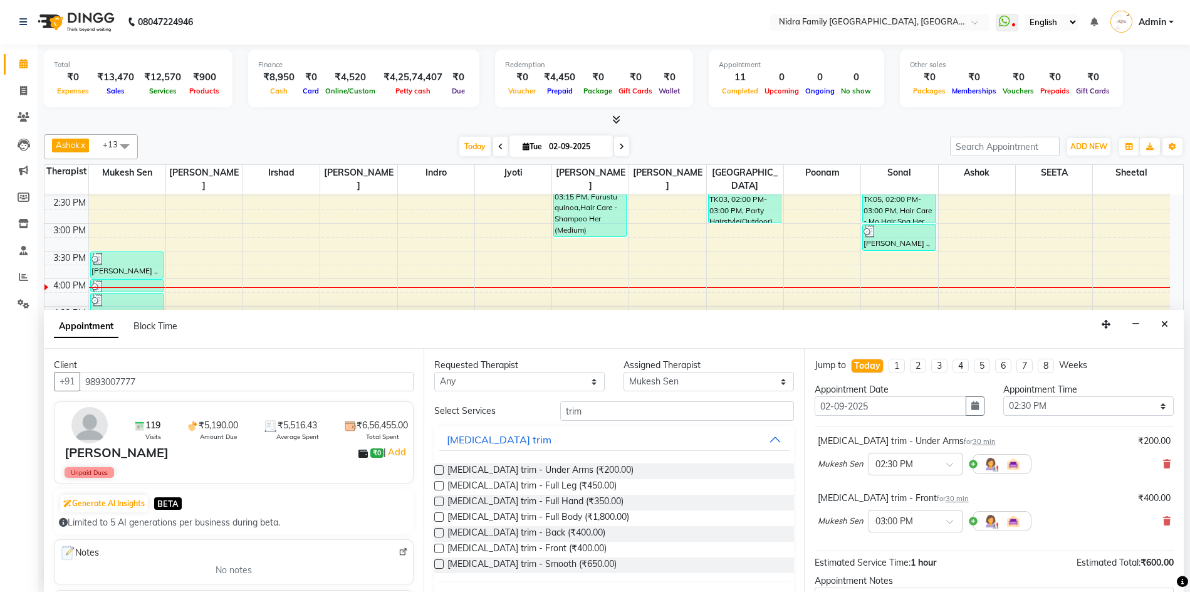
click at [438, 530] on input "checkbox" at bounding box center [438, 534] width 8 height 8
checkbox input "false"
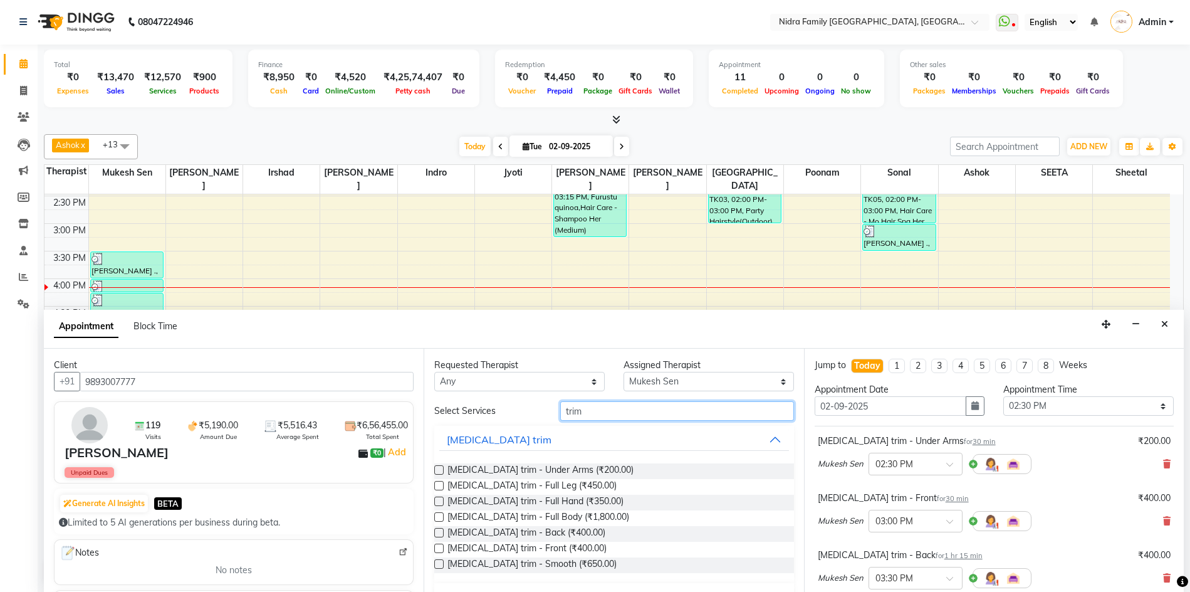
click at [620, 410] on input "trim" at bounding box center [676, 410] width 233 height 19
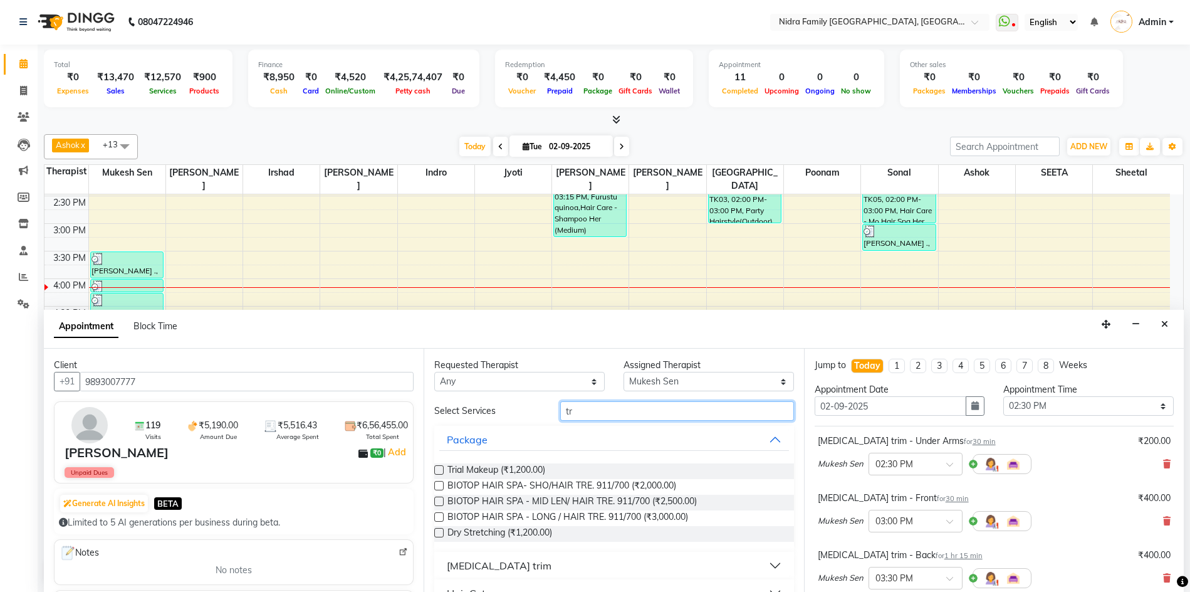
type input "t"
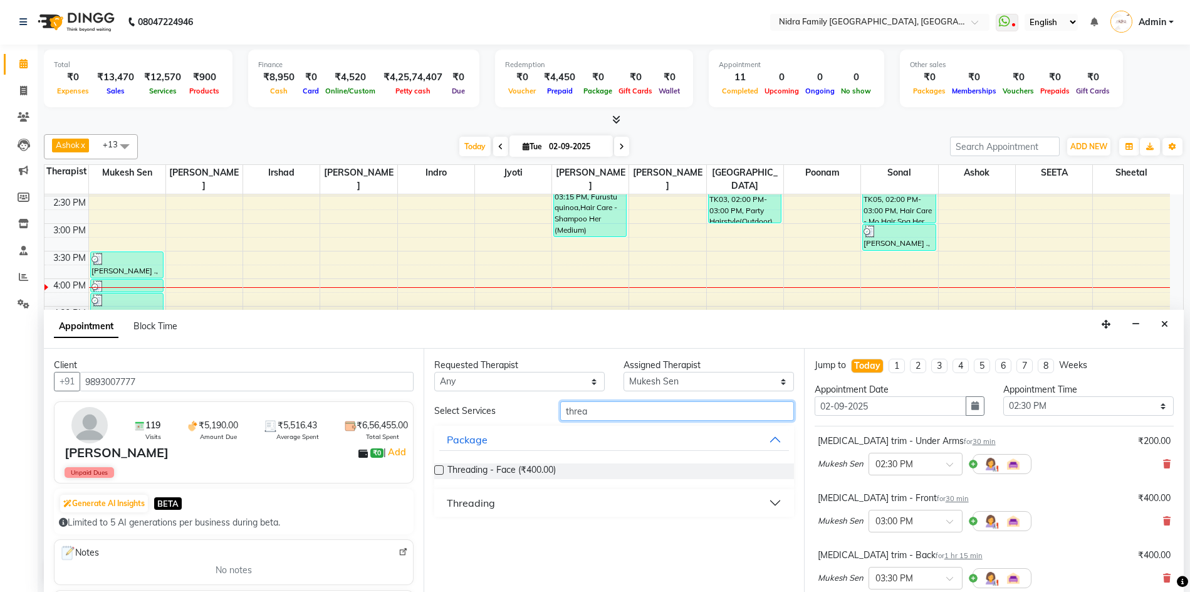
type input "threa"
click at [473, 505] on div "Threading" at bounding box center [471, 502] width 48 height 15
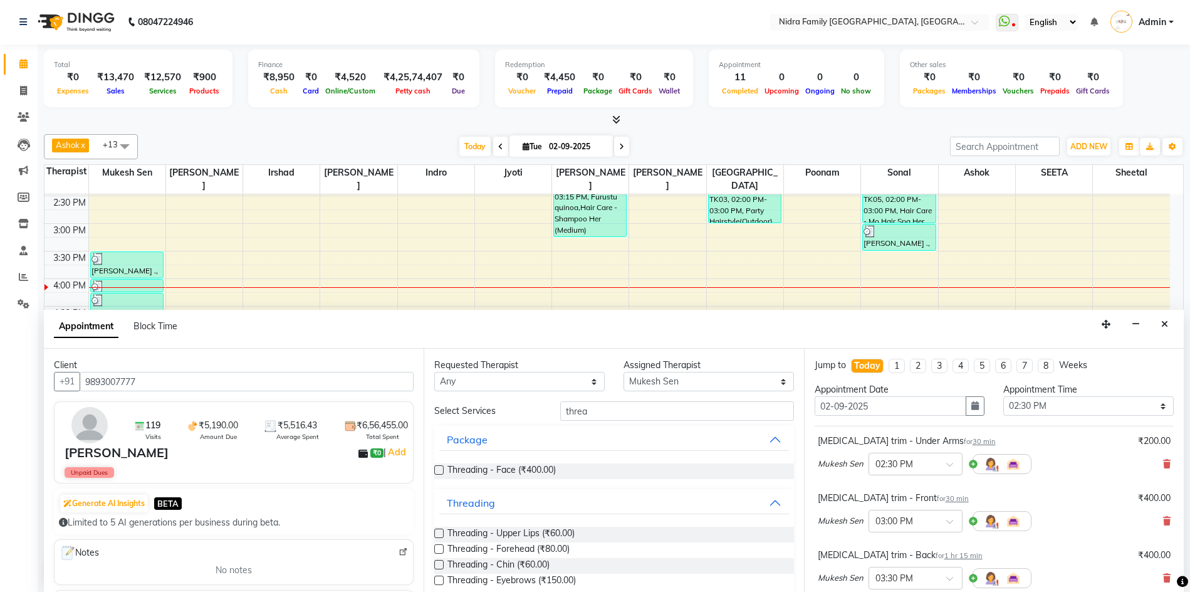
click at [437, 582] on label at bounding box center [438, 579] width 9 height 9
click at [437, 582] on input "checkbox" at bounding box center [438, 581] width 8 height 8
checkbox input "false"
click at [612, 409] on input "threa" at bounding box center [676, 410] width 233 height 19
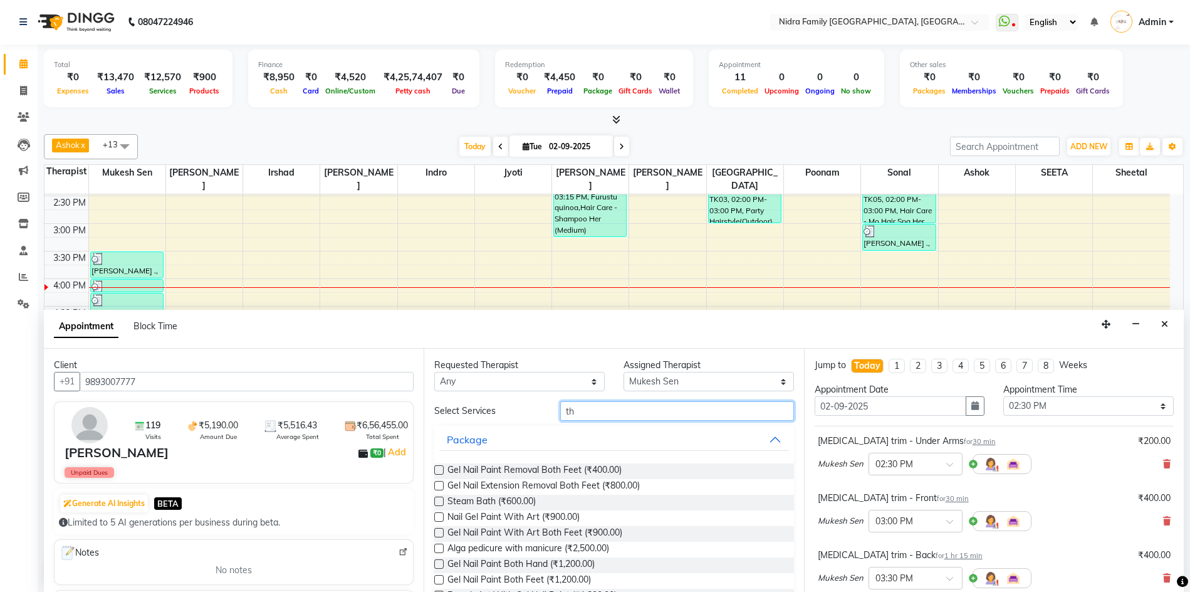
type input "t"
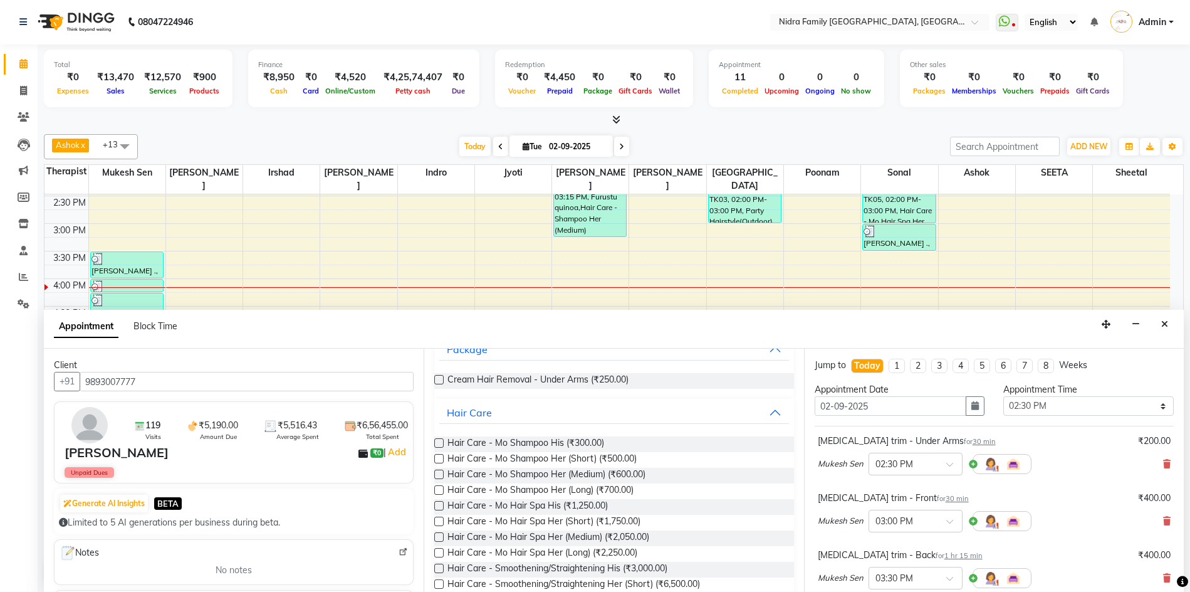
scroll to position [94, 0]
type input "mo s"
click at [439, 503] on label at bounding box center [438, 501] width 9 height 9
click at [439, 503] on input "checkbox" at bounding box center [438, 503] width 8 height 8
checkbox input "false"
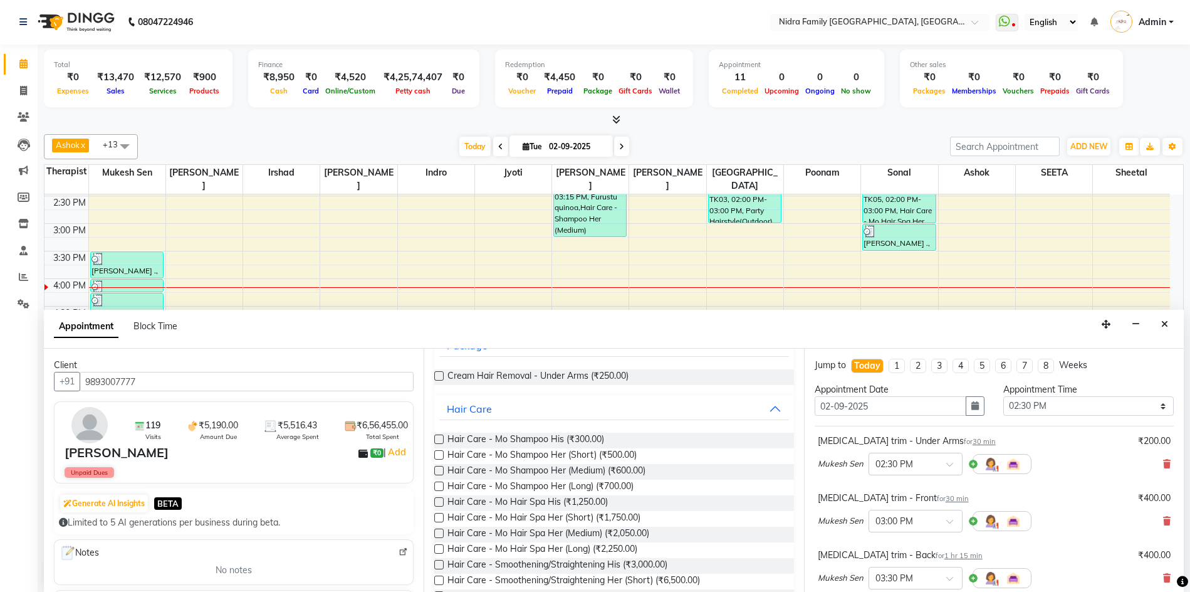
scroll to position [0, 0]
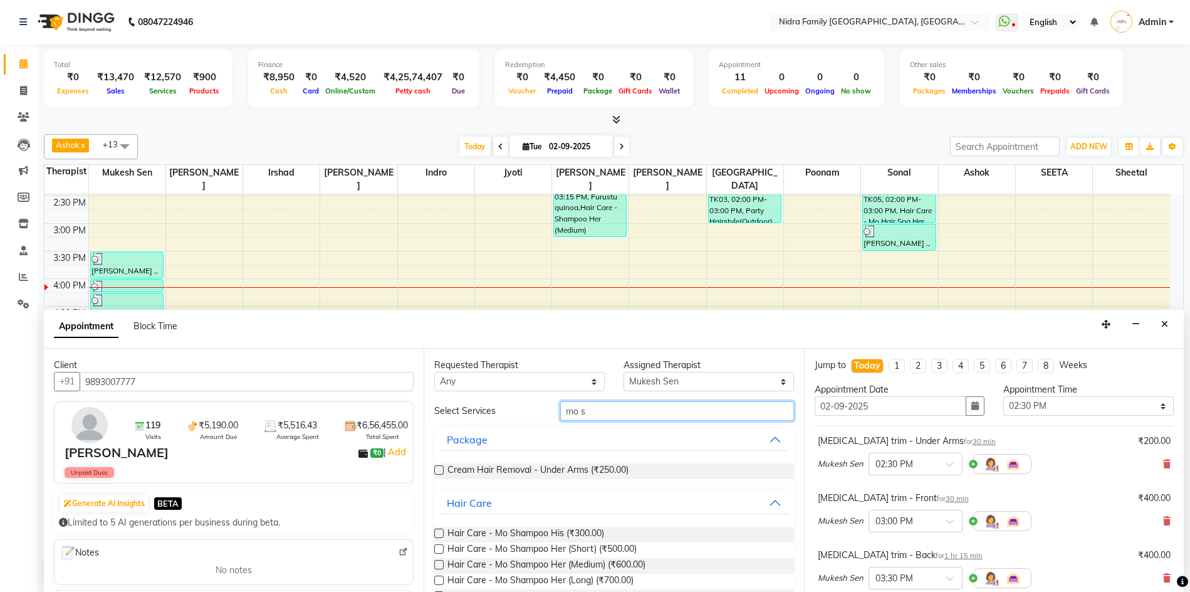
click at [638, 409] on input "mo s" at bounding box center [676, 410] width 233 height 19
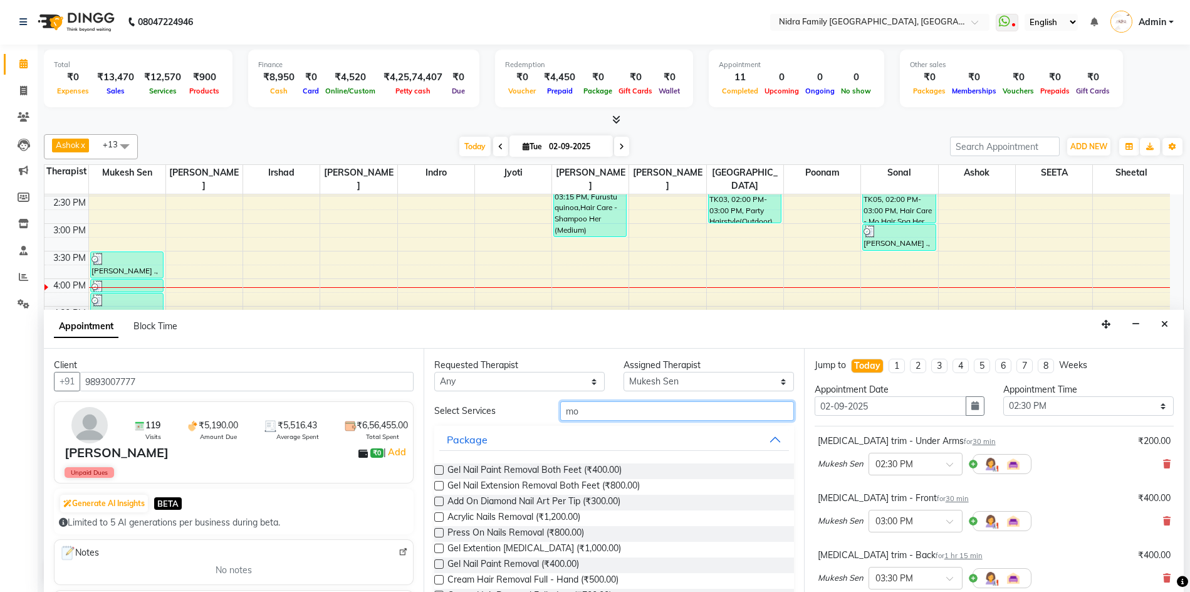
type input "m"
type input "cut"
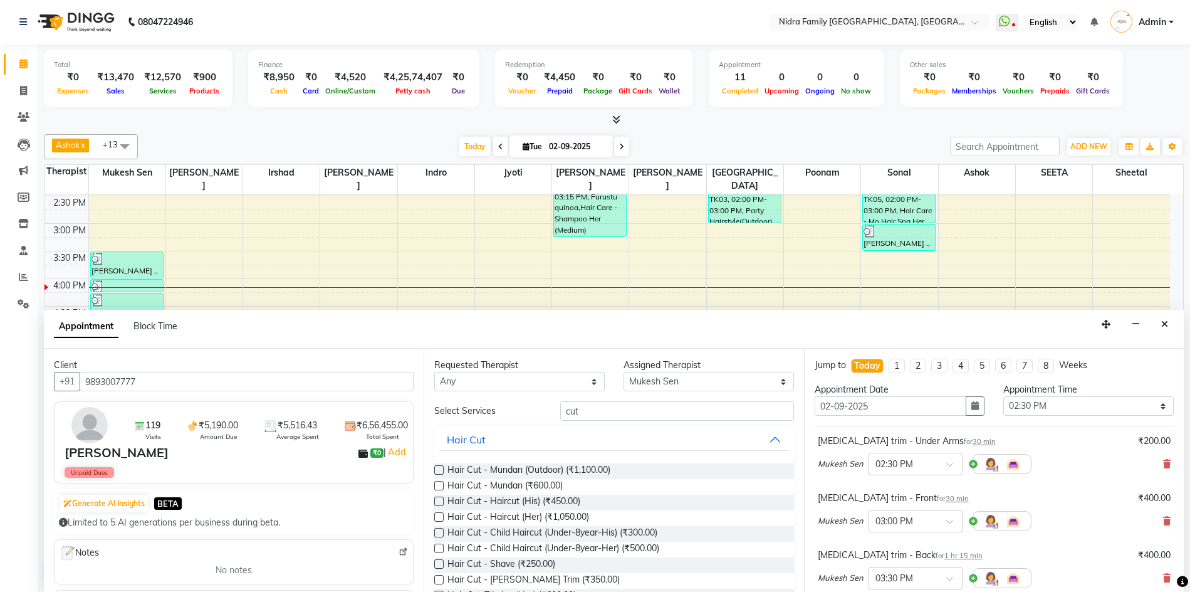
click at [436, 501] on label at bounding box center [438, 500] width 9 height 9
click at [436, 501] on input "checkbox" at bounding box center [438, 502] width 8 height 8
checkbox input "false"
click at [600, 411] on input "cut" at bounding box center [676, 410] width 233 height 19
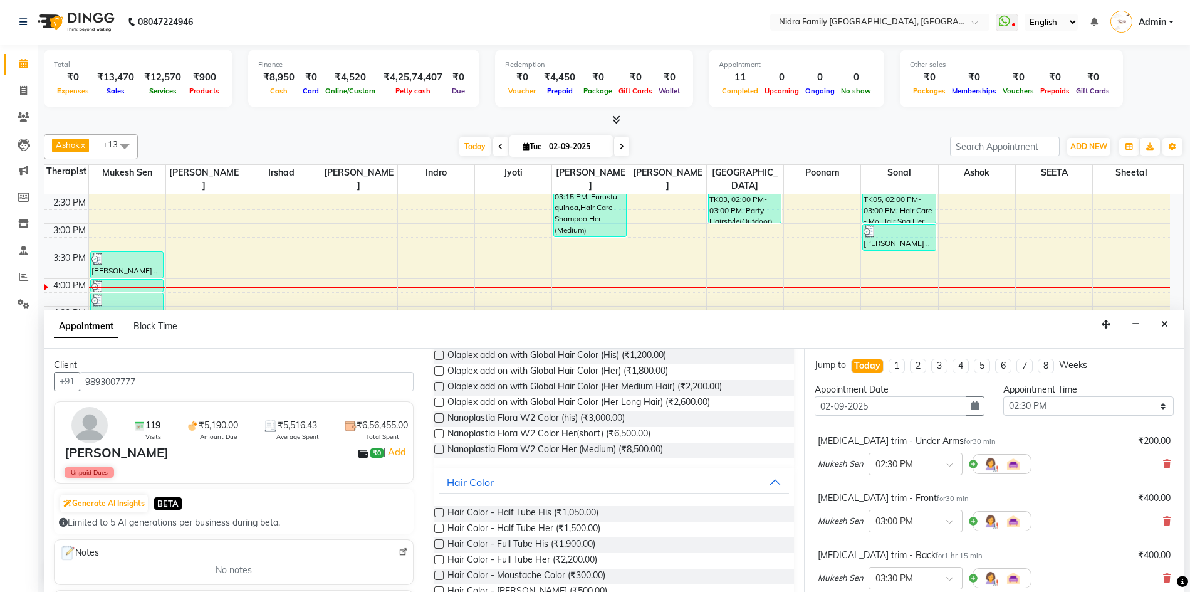
scroll to position [138, 0]
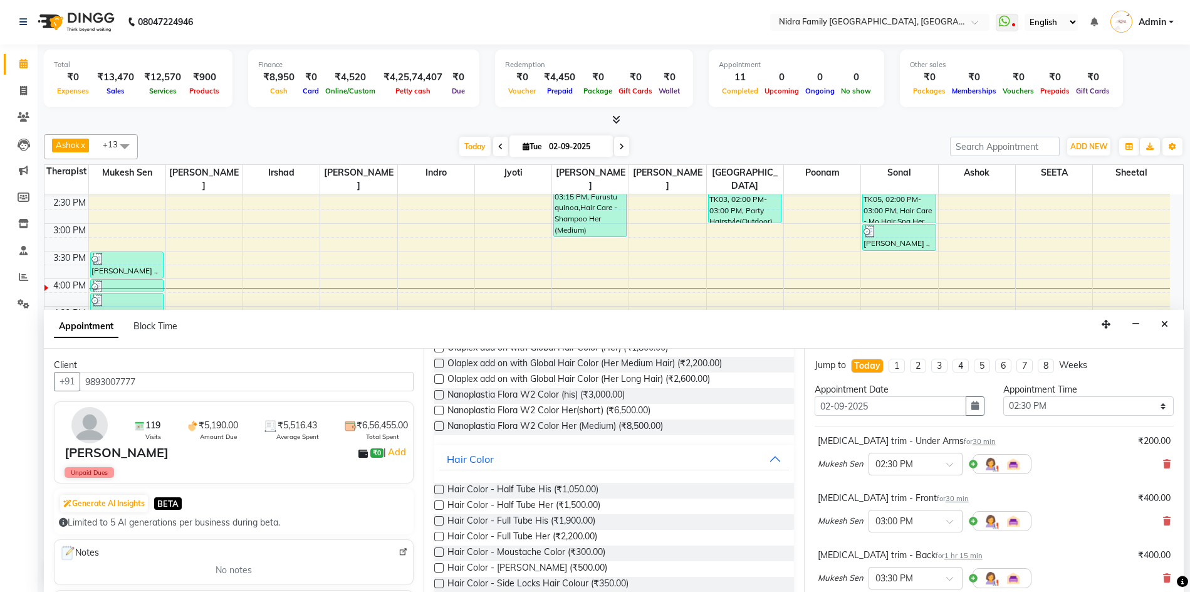
type input "color"
click at [437, 487] on label at bounding box center [438, 488] width 9 height 9
click at [437, 487] on input "checkbox" at bounding box center [438, 490] width 8 height 8
checkbox input "false"
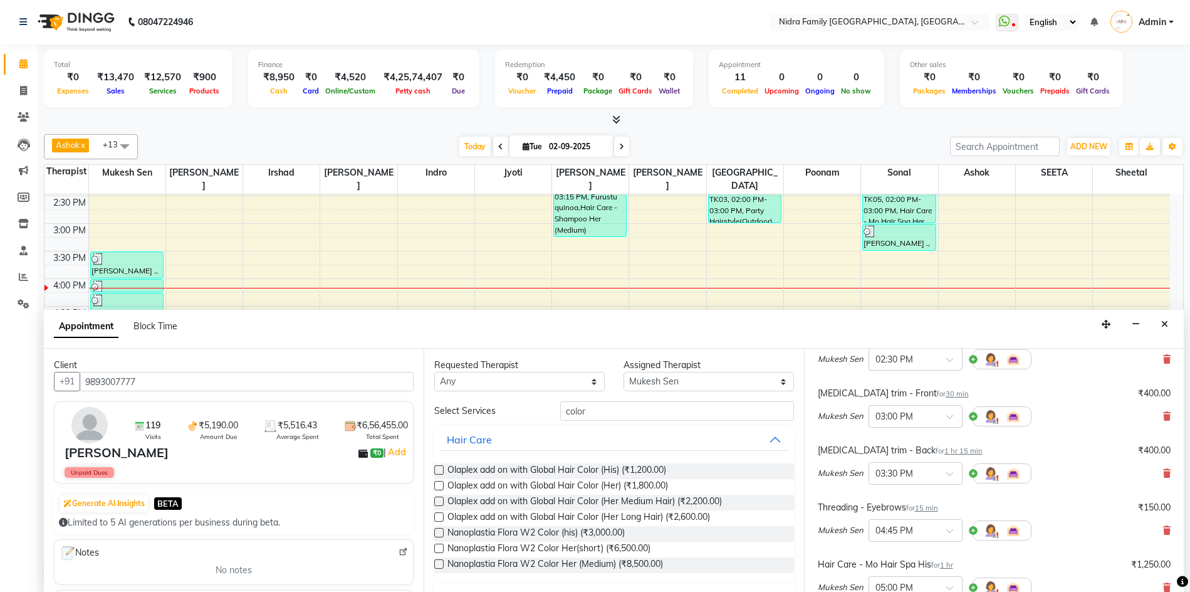
scroll to position [0, 0]
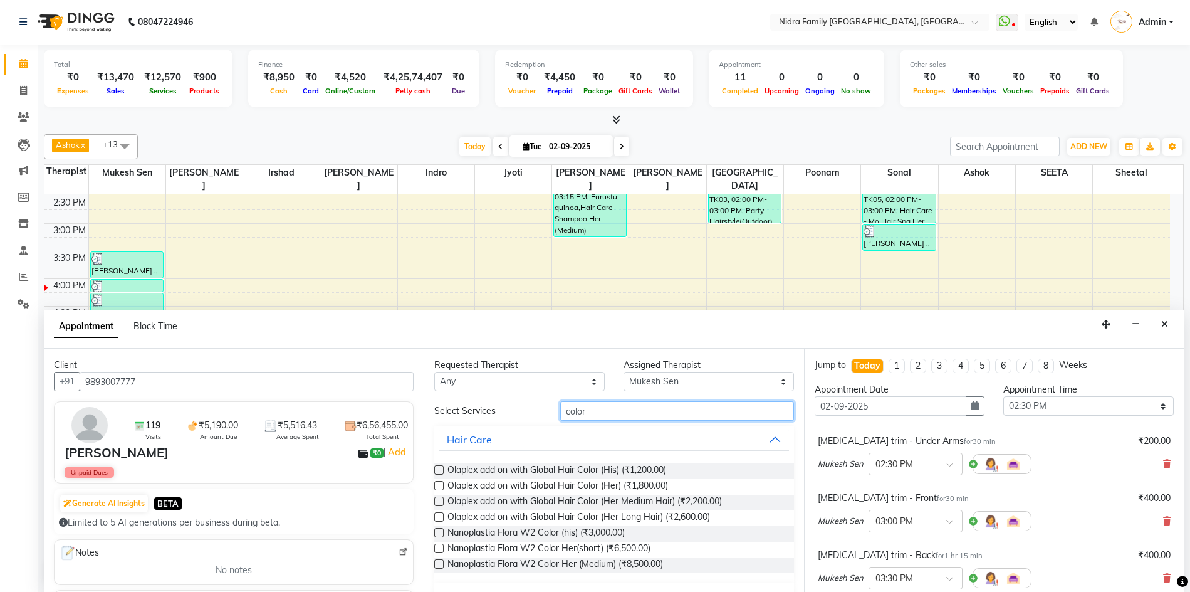
drag, startPoint x: 642, startPoint y: 412, endPoint x: 649, endPoint y: 414, distance: 7.0
click at [649, 414] on input "color" at bounding box center [676, 410] width 233 height 19
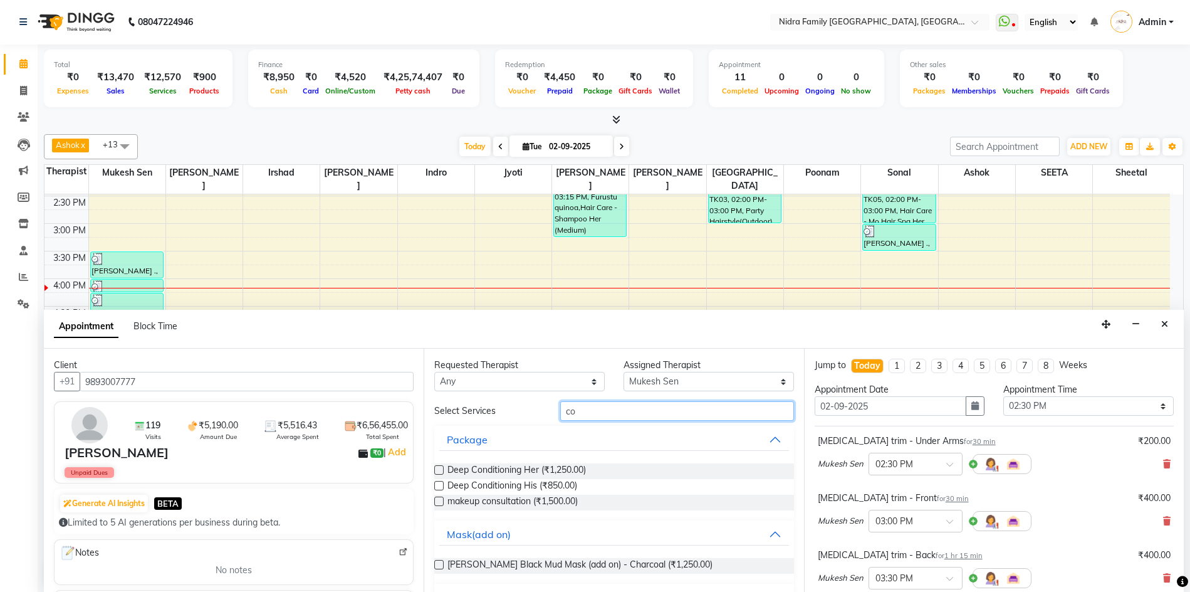
type input "c"
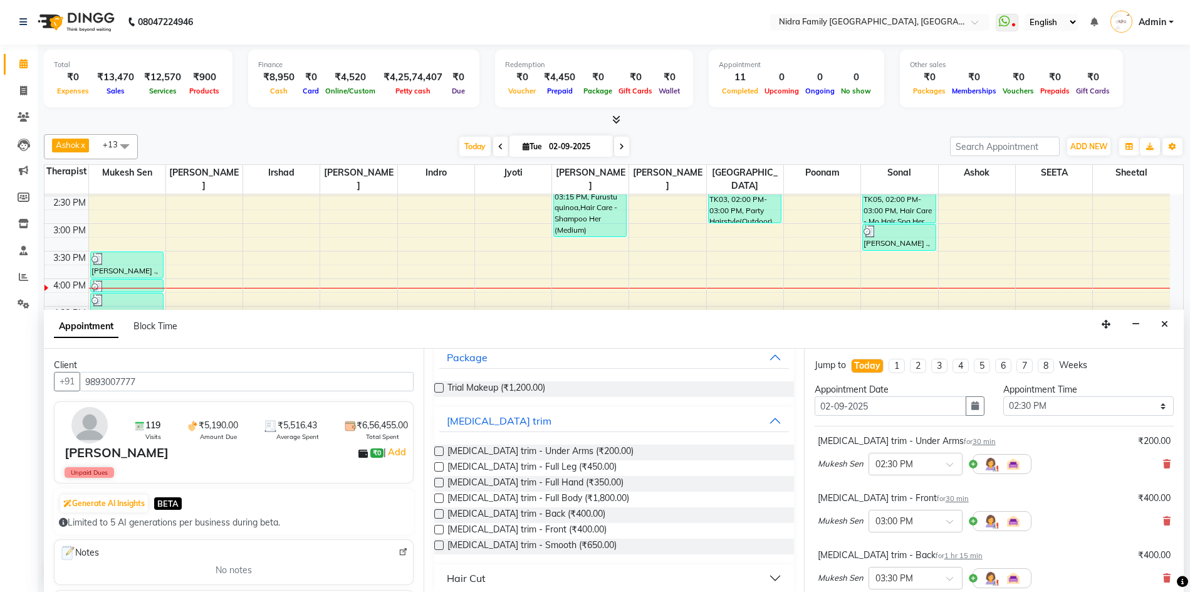
scroll to position [92, 0]
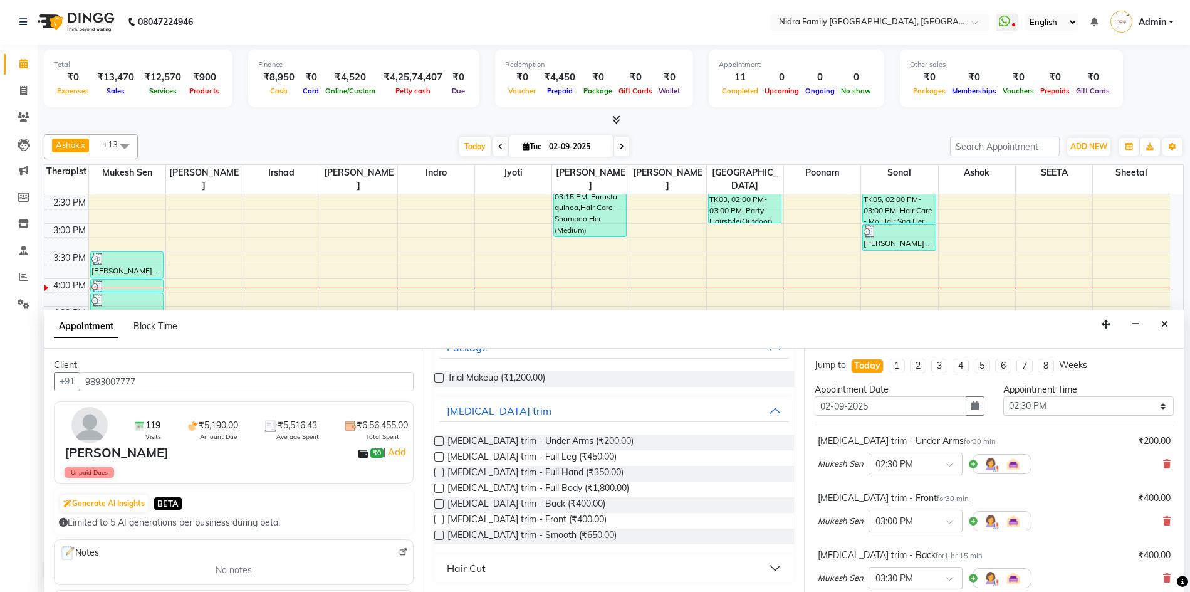
type input "tri"
click at [435, 470] on label at bounding box center [438, 472] width 9 height 9
click at [435, 470] on input "checkbox" at bounding box center [438, 473] width 8 height 8
checkbox input "false"
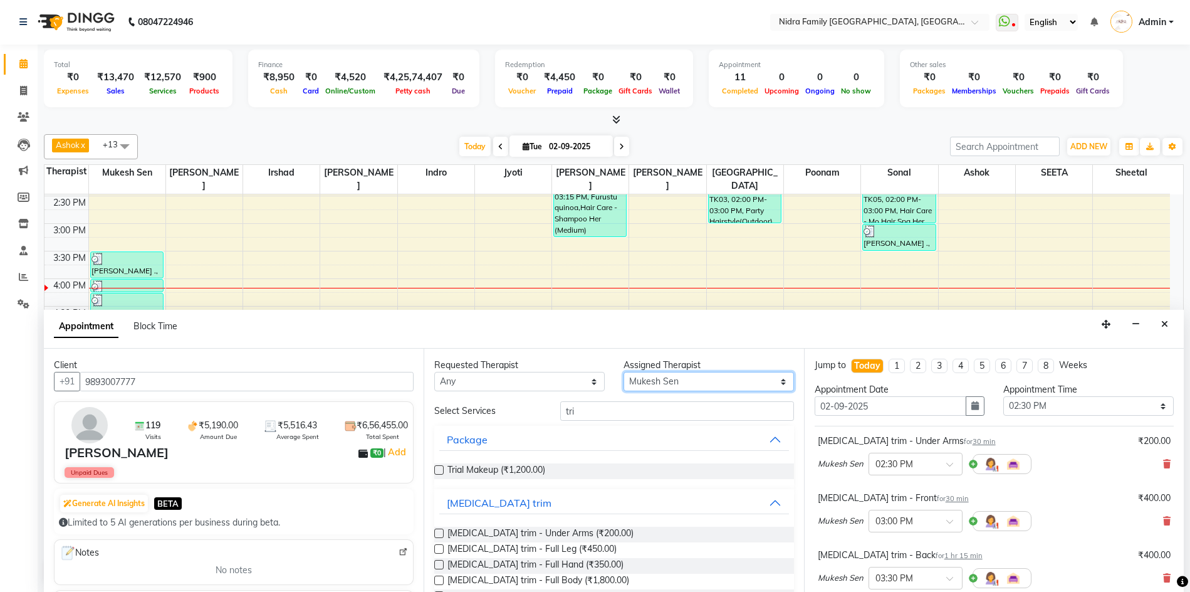
click at [684, 379] on select "Select [PERSON_NAME] [PERSON_NAME] [PERSON_NAME] [PERSON_NAME] [PERSON_NAME] Jy…" at bounding box center [709, 381] width 170 height 19
select select "76853"
click at [624, 372] on select "Select [PERSON_NAME] [PERSON_NAME] [PERSON_NAME] [PERSON_NAME] [PERSON_NAME] Jy…" at bounding box center [709, 381] width 170 height 19
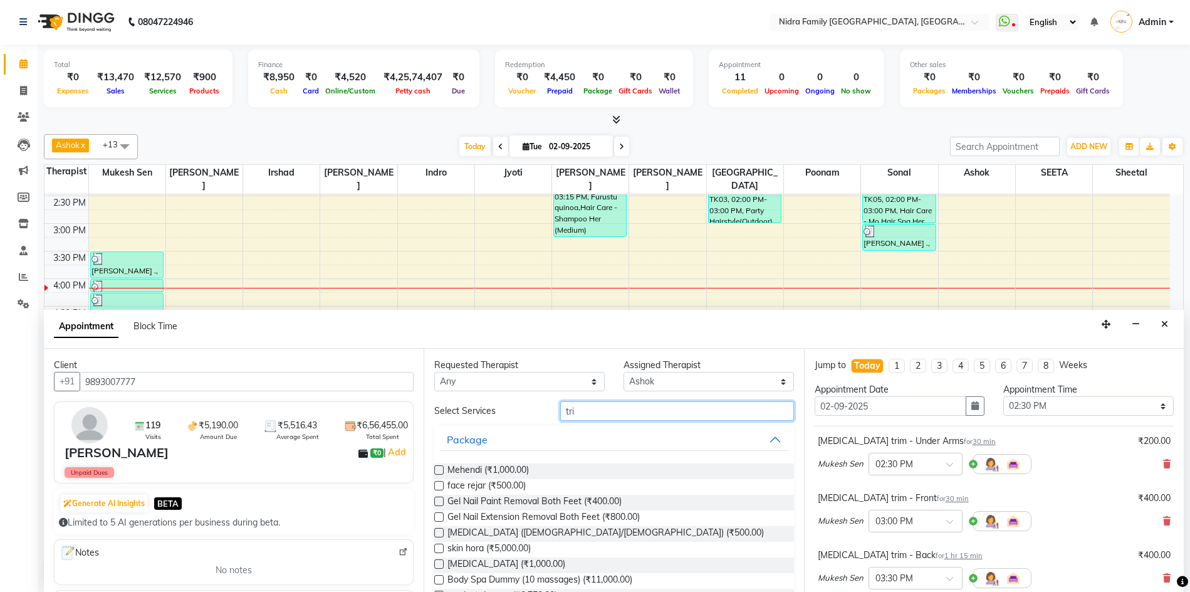
click at [622, 402] on input "tri" at bounding box center [676, 410] width 233 height 19
type input "t"
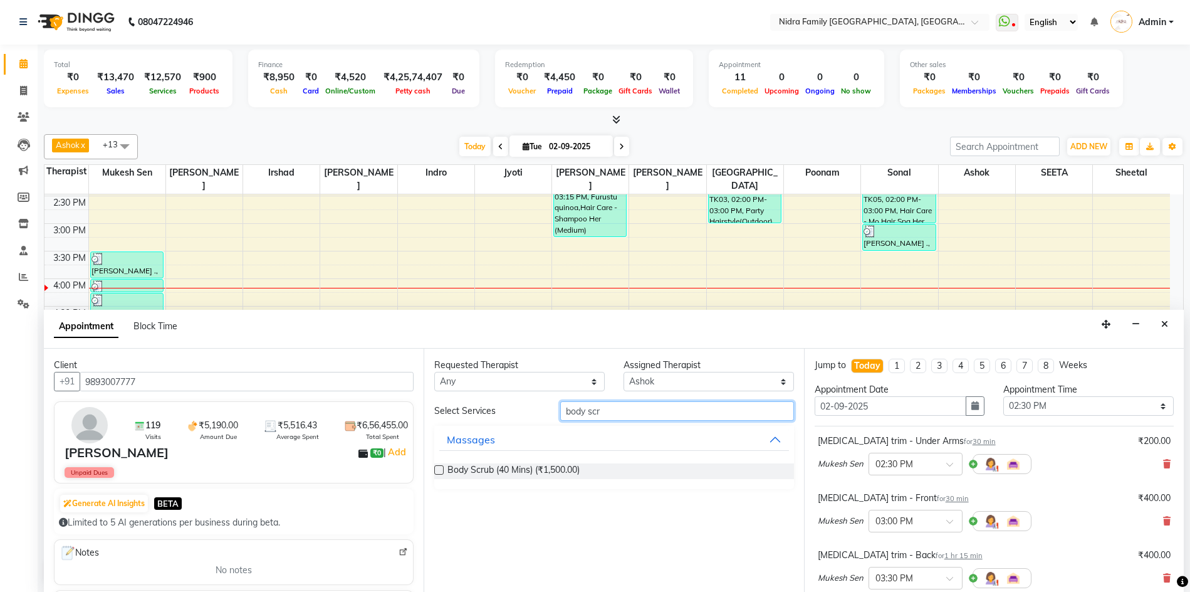
type input "body scr"
click at [436, 469] on label at bounding box center [438, 469] width 9 height 9
click at [436, 469] on input "checkbox" at bounding box center [438, 471] width 8 height 8
checkbox input "false"
click at [688, 381] on select "Select [PERSON_NAME] [PERSON_NAME] [PERSON_NAME] [PERSON_NAME] [PERSON_NAME] Jy…" at bounding box center [709, 381] width 170 height 19
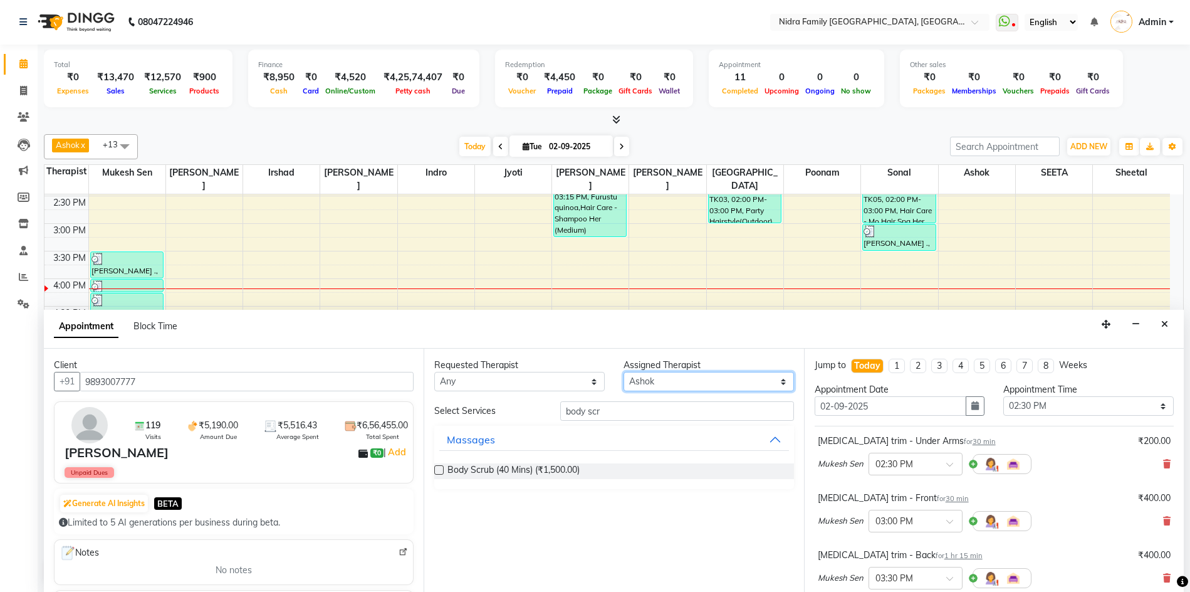
select select "21358"
click at [624, 372] on select "Select [PERSON_NAME] [PERSON_NAME] [PERSON_NAME] [PERSON_NAME] [PERSON_NAME] Jy…" at bounding box center [709, 381] width 170 height 19
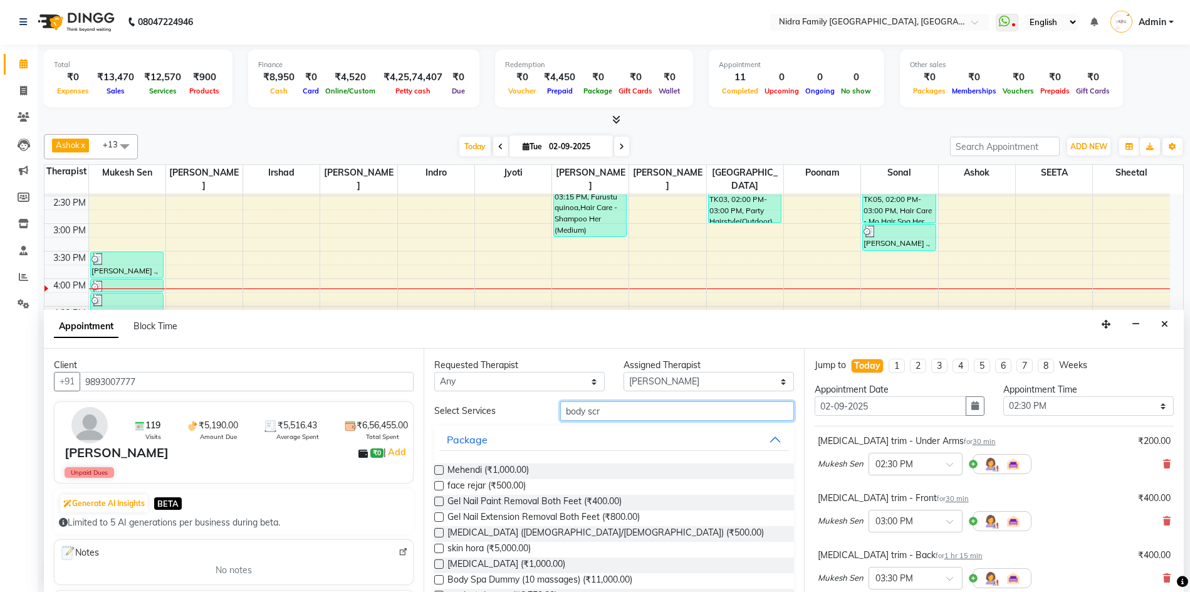
click at [612, 417] on input "body scr" at bounding box center [676, 410] width 233 height 19
type input "b"
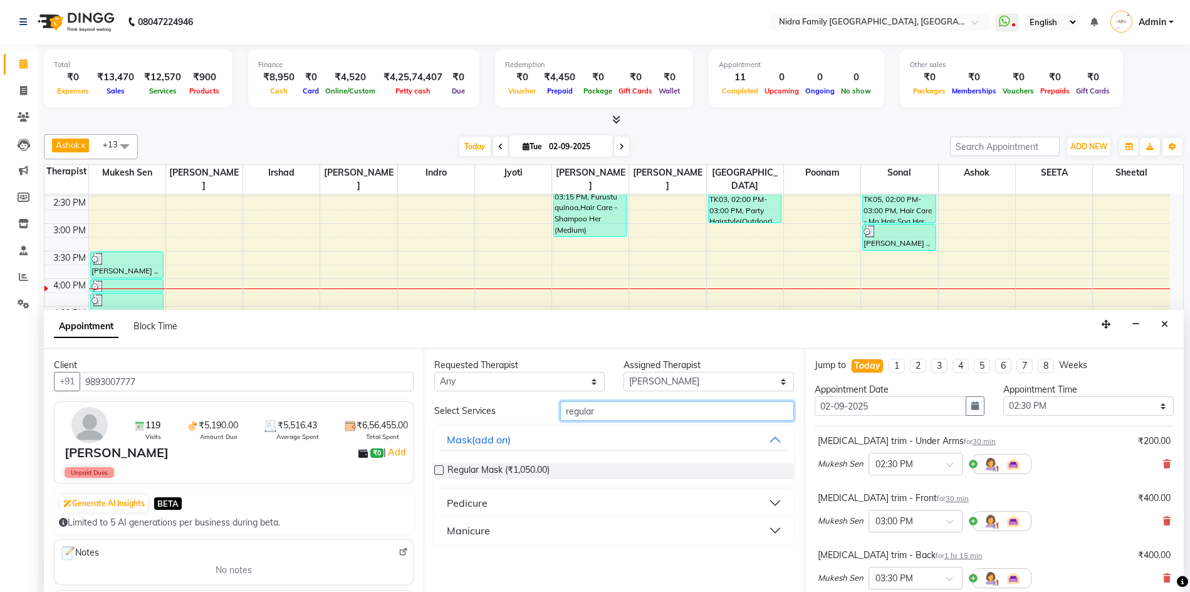
type input "regular"
click at [472, 504] on div "Pedicure" at bounding box center [467, 502] width 41 height 15
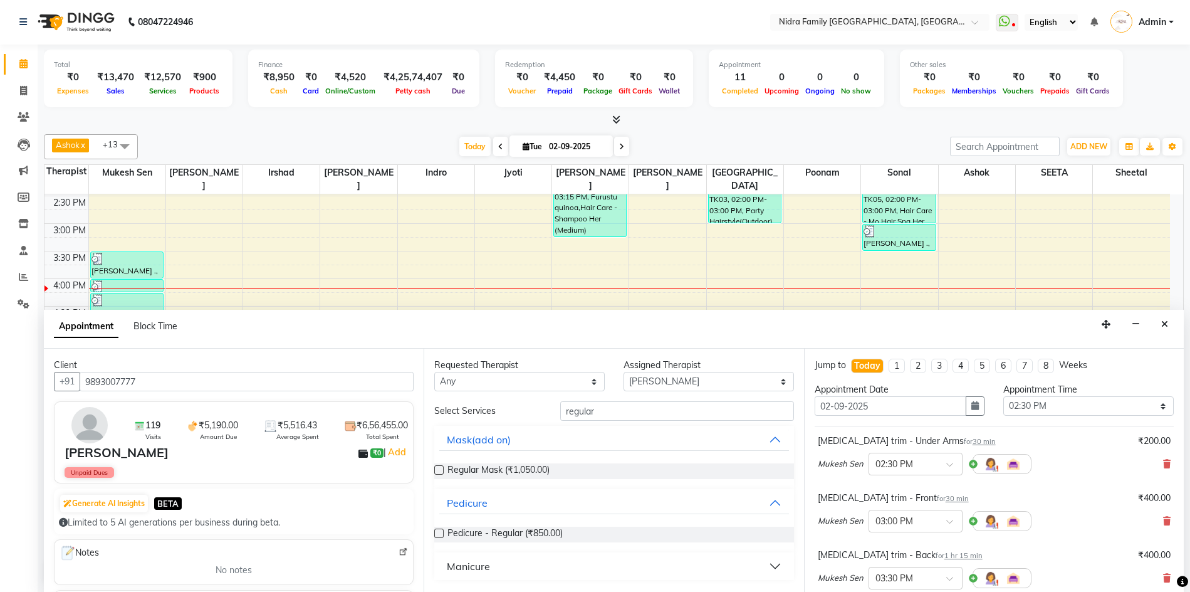
click at [444, 535] on div "Pedicure - Regular (₹850.00)" at bounding box center [613, 534] width 359 height 16
click at [439, 531] on label at bounding box center [438, 532] width 9 height 9
click at [439, 531] on input "checkbox" at bounding box center [438, 534] width 8 height 8
checkbox input "false"
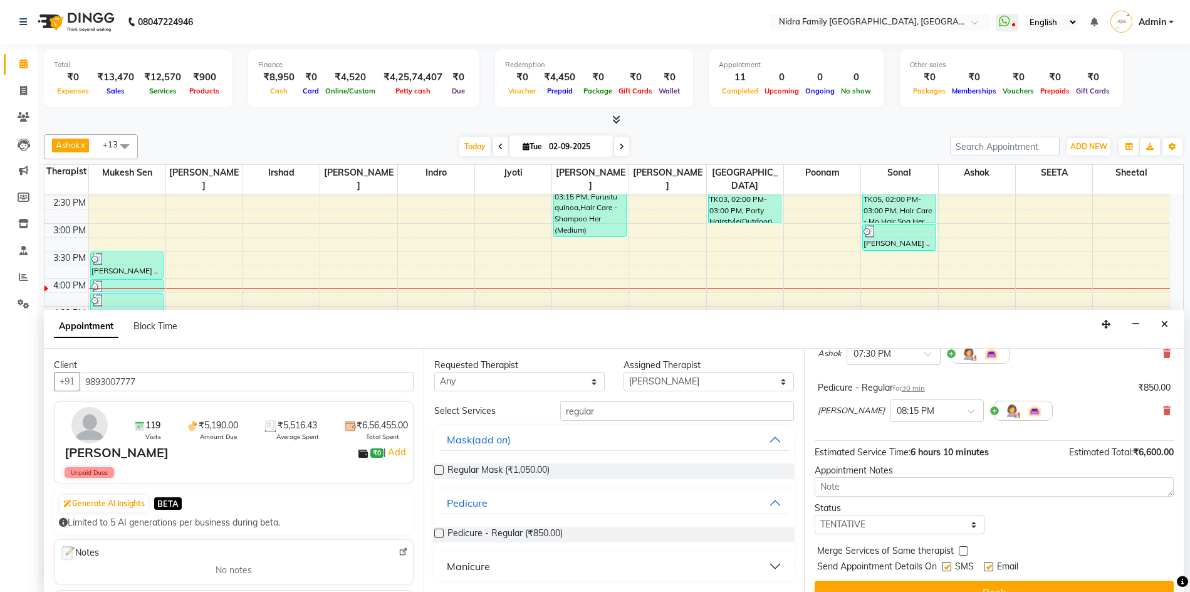
scroll to position [588, 0]
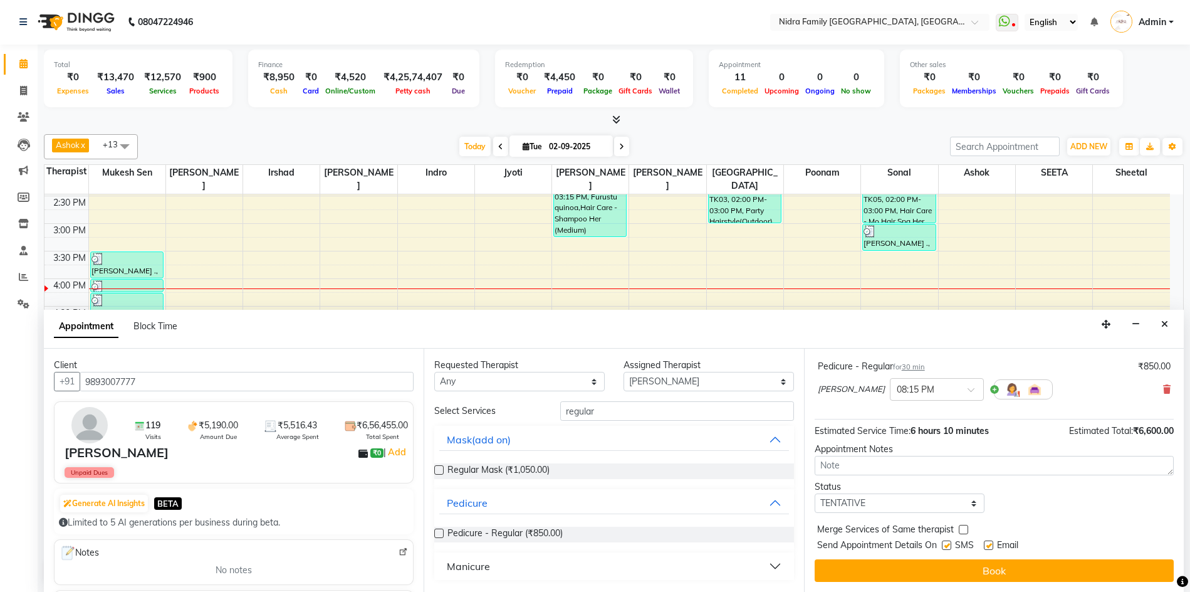
click at [949, 569] on button "Book" at bounding box center [994, 570] width 359 height 23
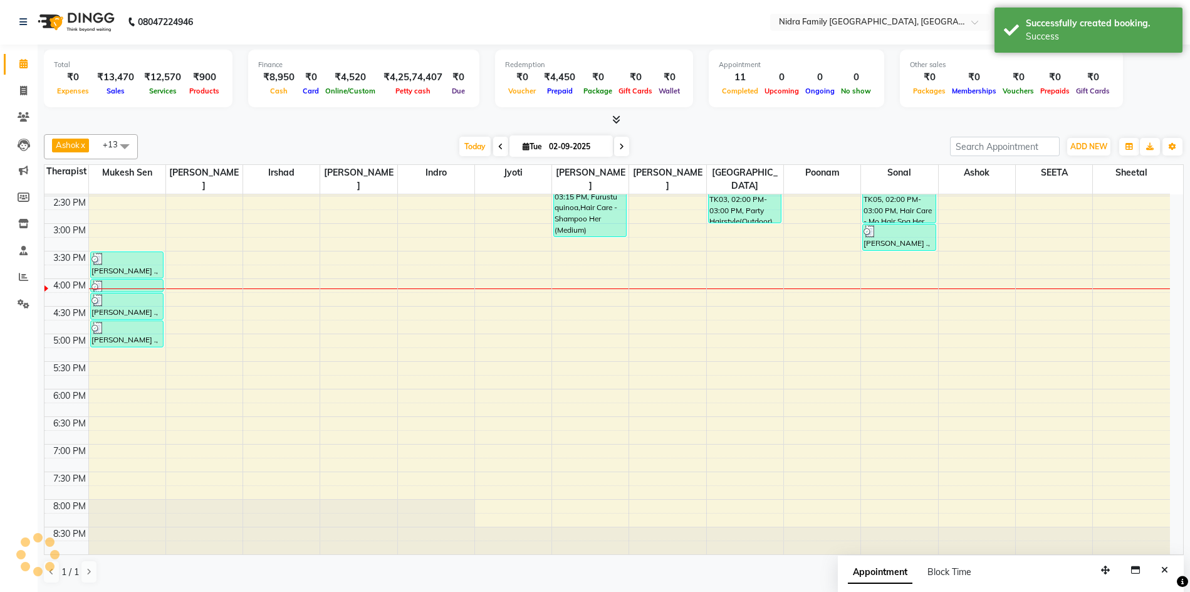
scroll to position [0, 0]
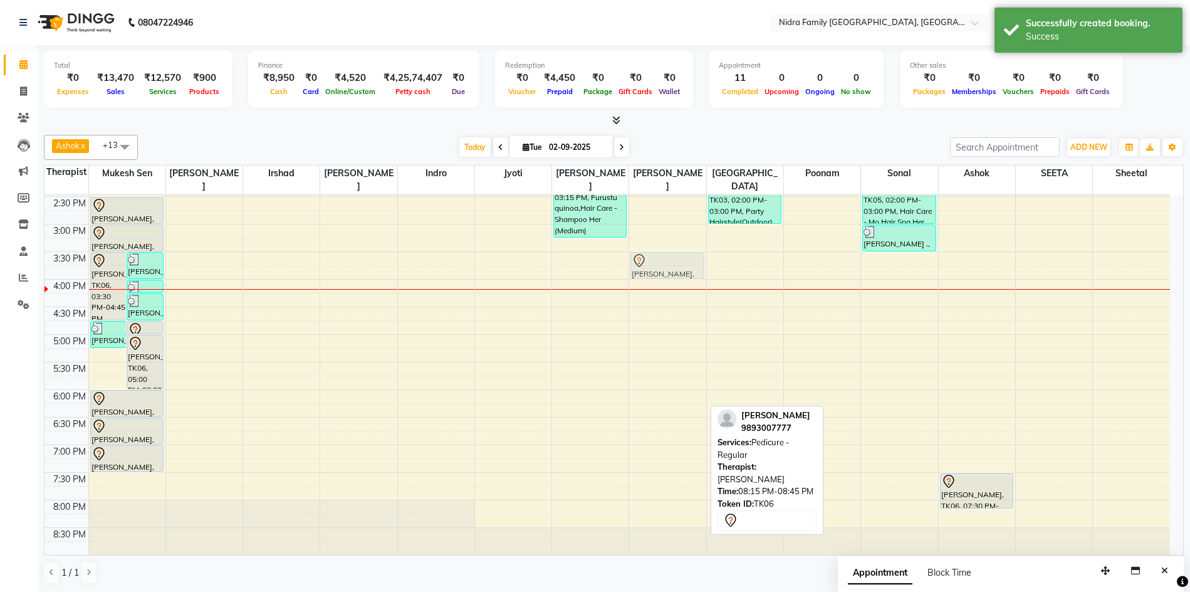
drag, startPoint x: 672, startPoint y: 531, endPoint x: 675, endPoint y: 275, distance: 255.7
click at [675, 275] on div "Prahlad Agrwal, TK06, 08:15 PM-08:45 PM, Pedicure - Regular Prahlad Agrwal, TK0…" at bounding box center [667, 196] width 76 height 716
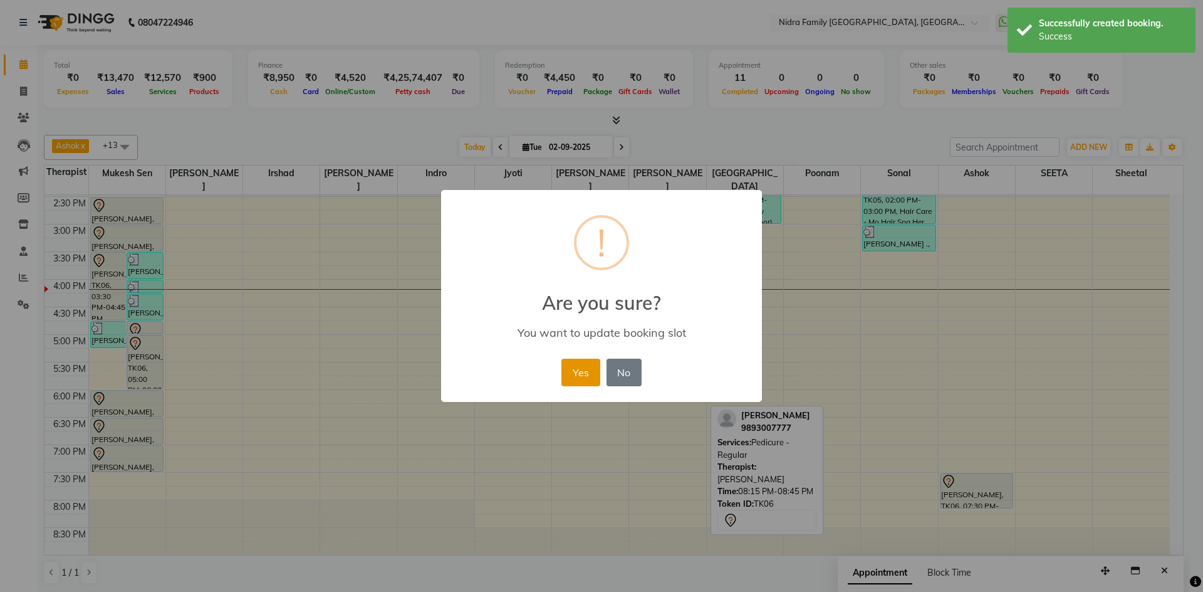
click at [568, 372] on button "Yes" at bounding box center [581, 372] width 38 height 28
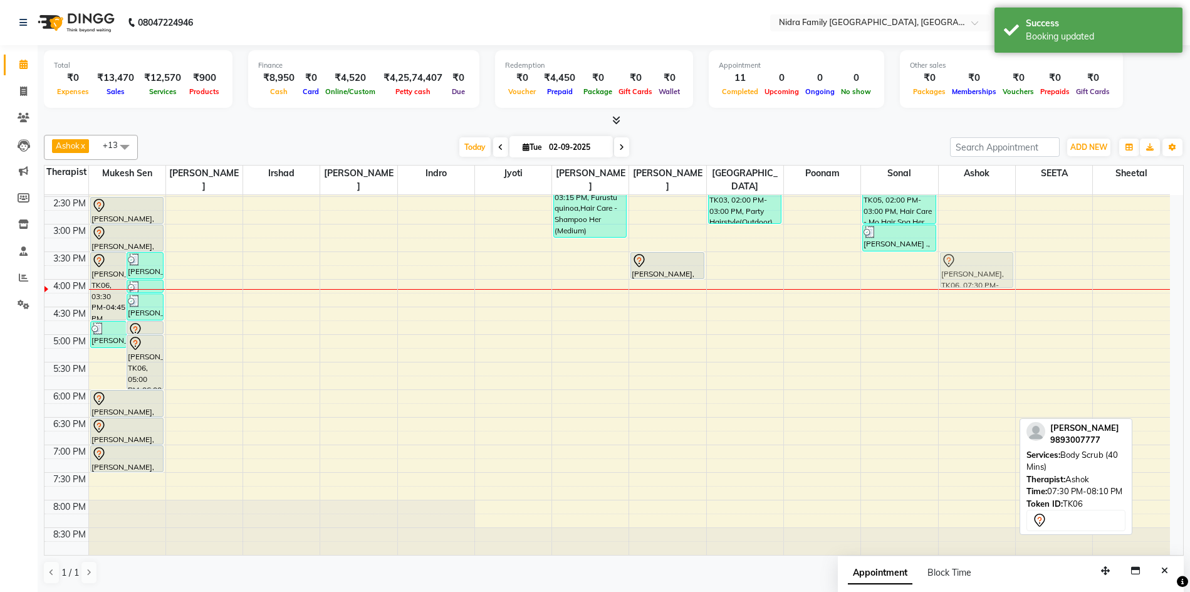
drag, startPoint x: 973, startPoint y: 493, endPoint x: 980, endPoint y: 269, distance: 223.2
click at [980, 269] on div "Prahlad Agrwal, TK06, 07:30 PM-08:10 PM, Body Scrub (40 Mins) Prahlad Agrwal, T…" at bounding box center [977, 196] width 76 height 716
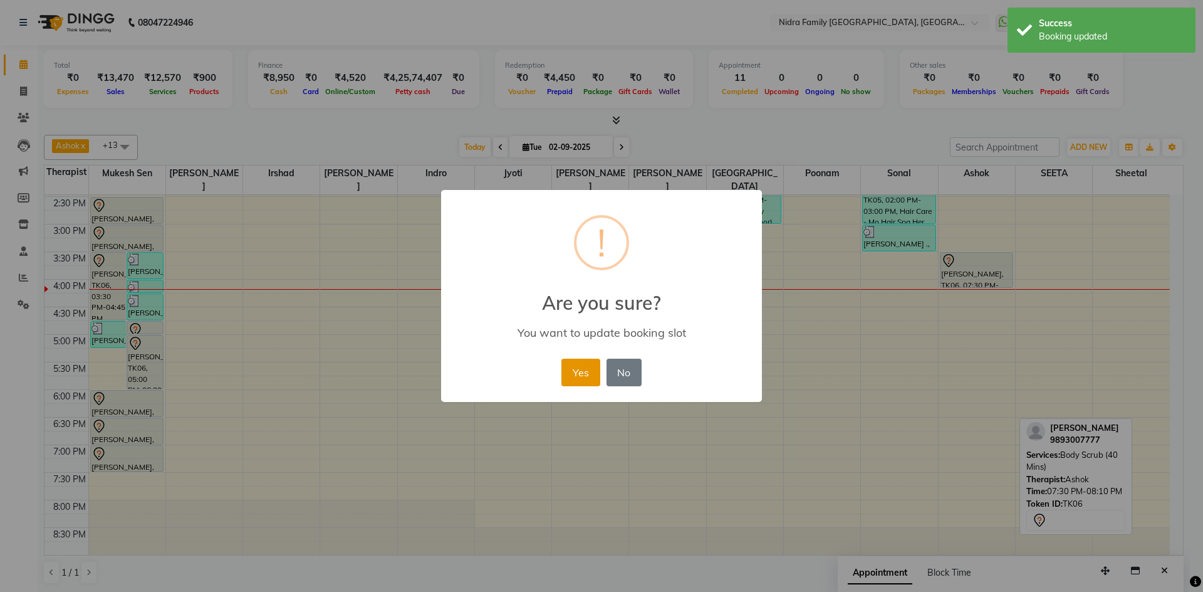
click at [579, 370] on button "Yes" at bounding box center [581, 372] width 38 height 28
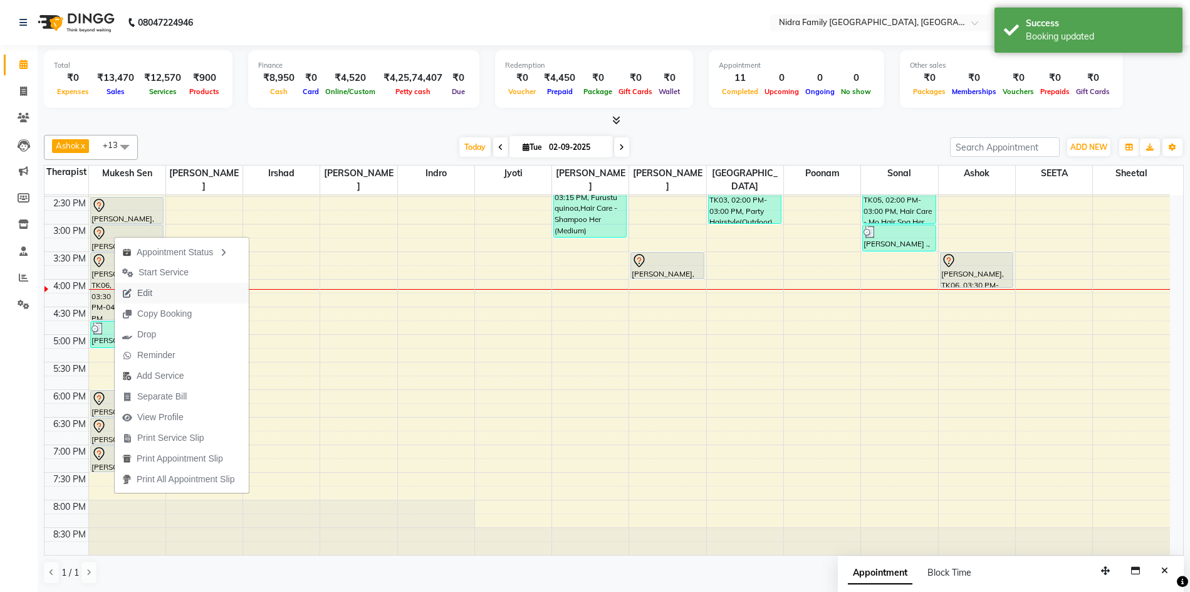
click at [149, 293] on span "Edit" at bounding box center [144, 292] width 15 height 13
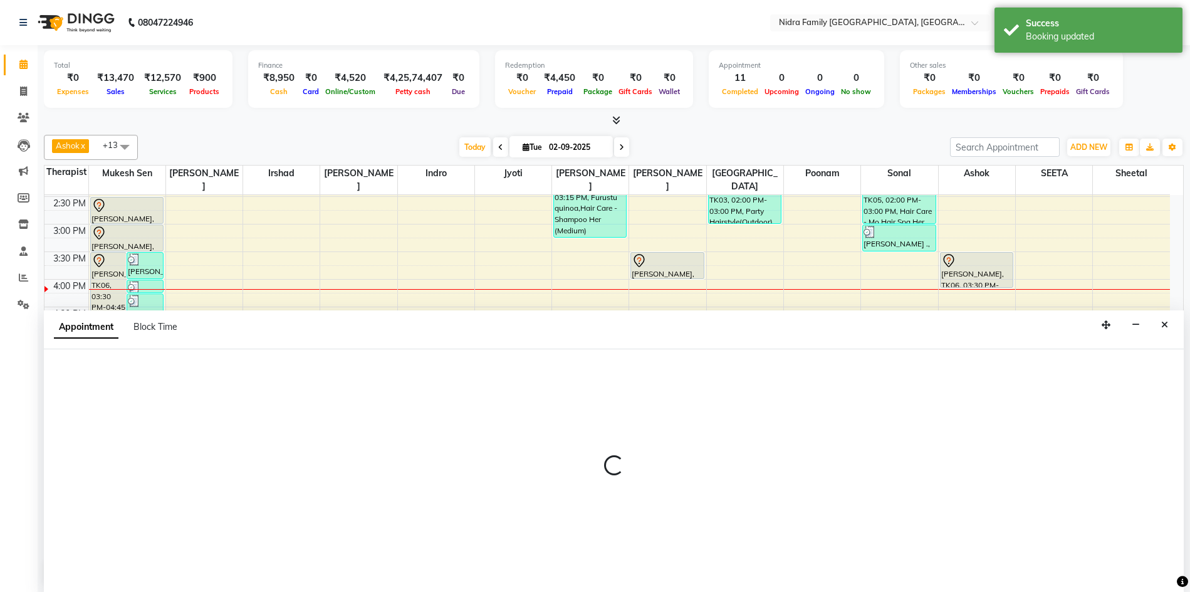
scroll to position [1, 0]
select select "tentative"
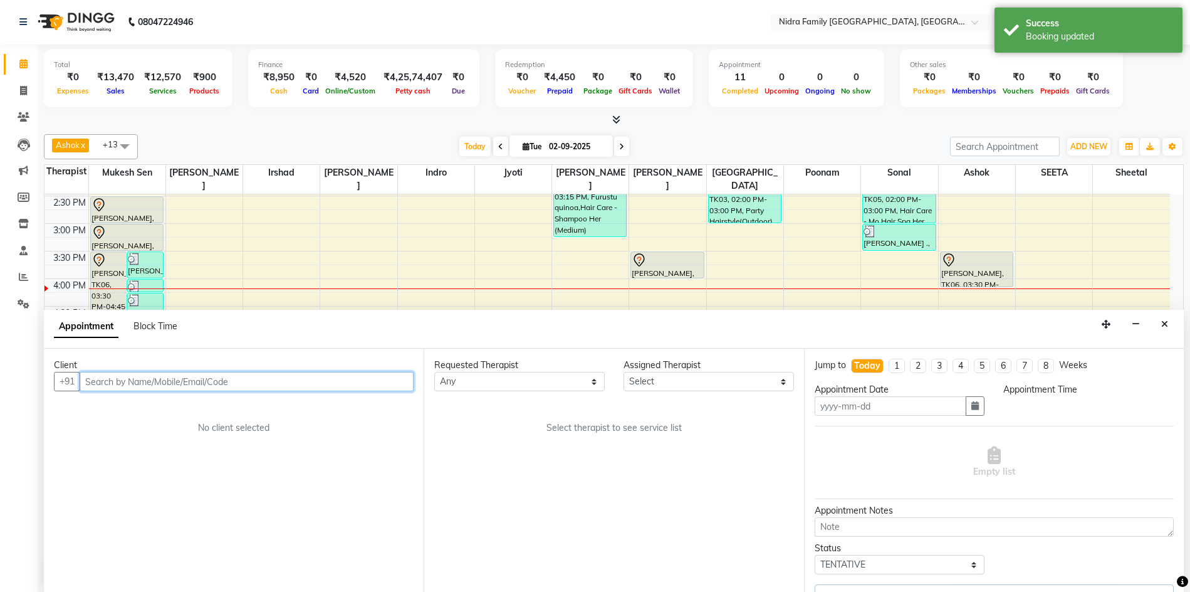
type input "02-09-2025"
select select "870"
select select "8269"
select select "675"
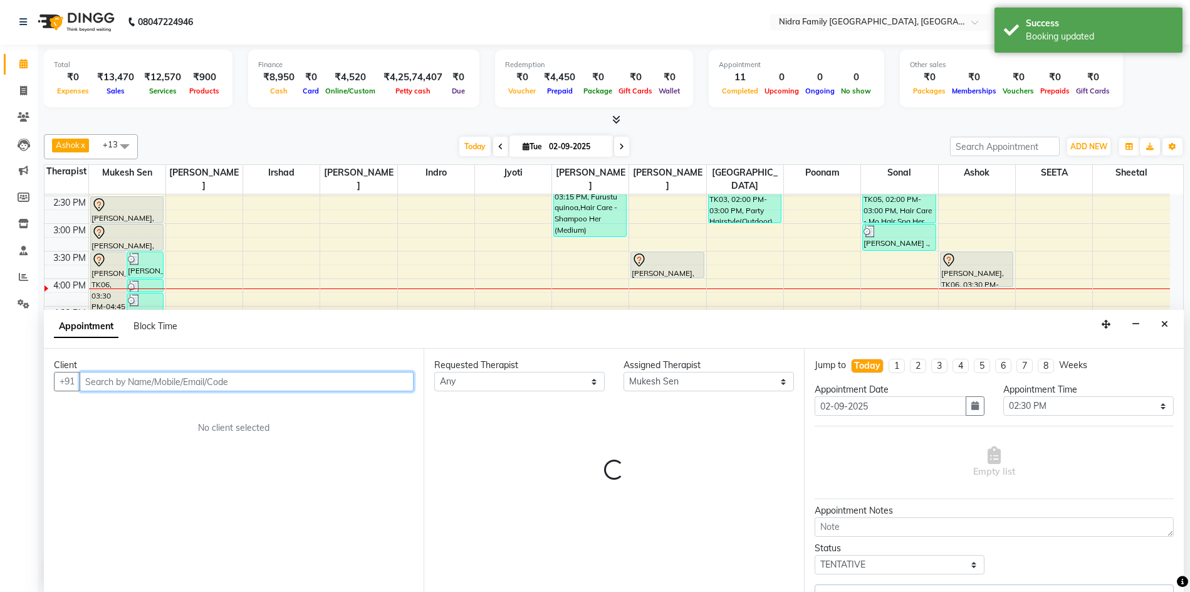
select select "675"
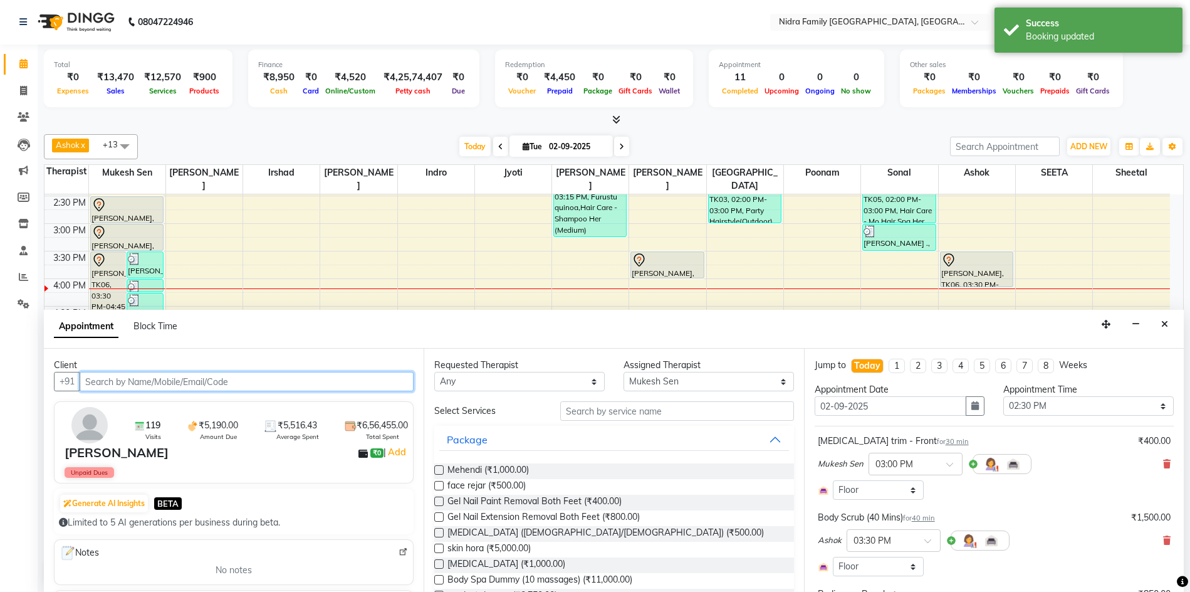
select select "675"
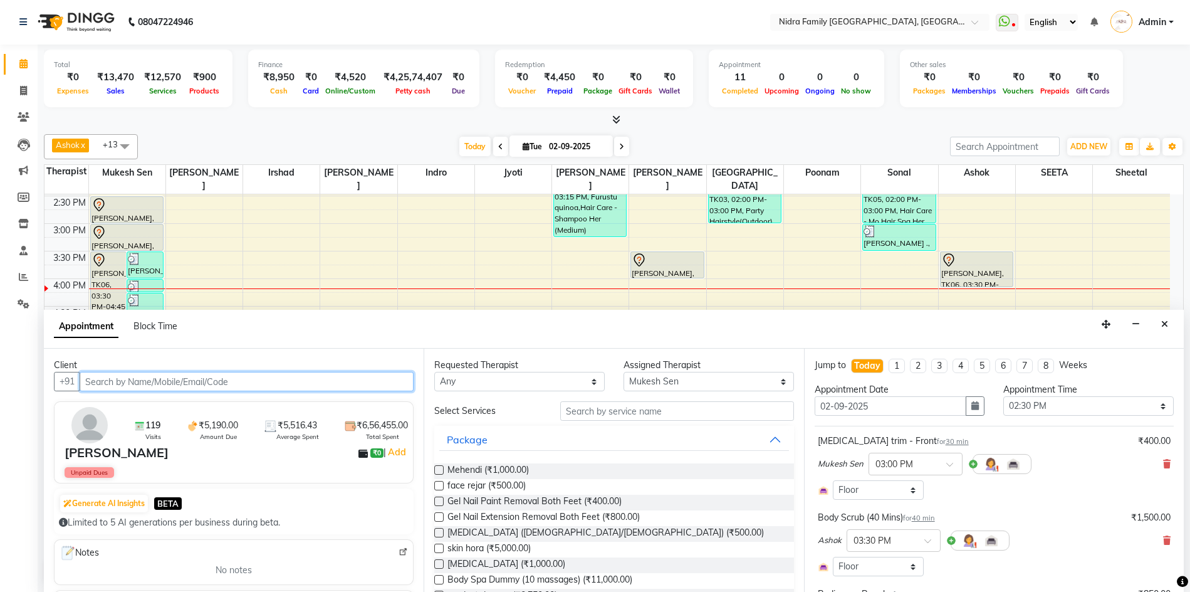
select select "675"
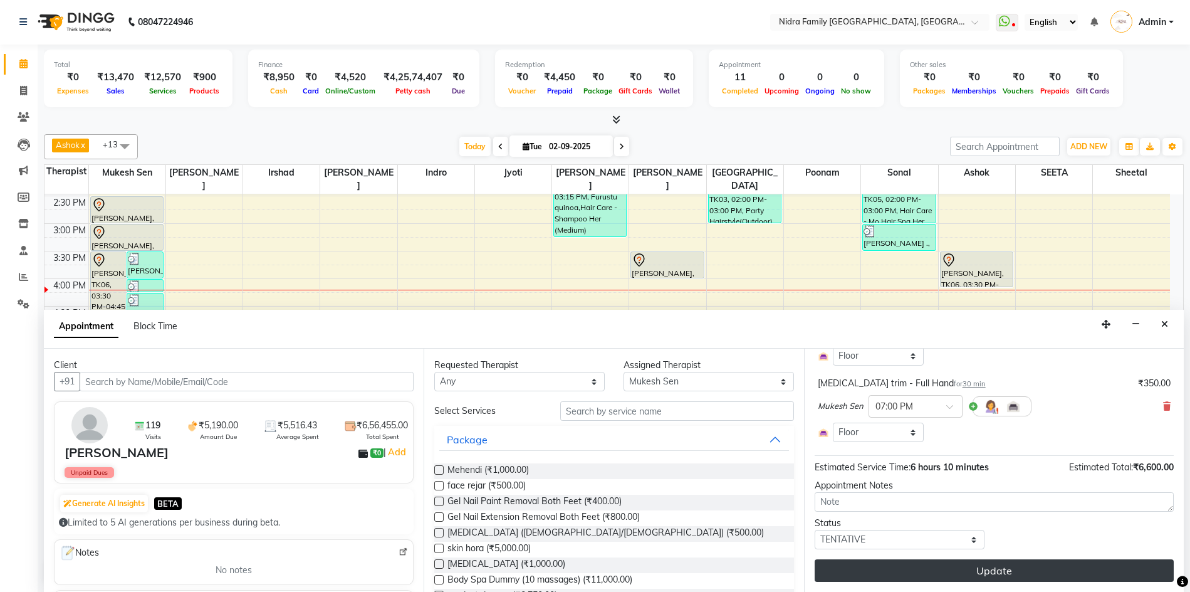
click at [951, 570] on button "Update" at bounding box center [994, 570] width 359 height 23
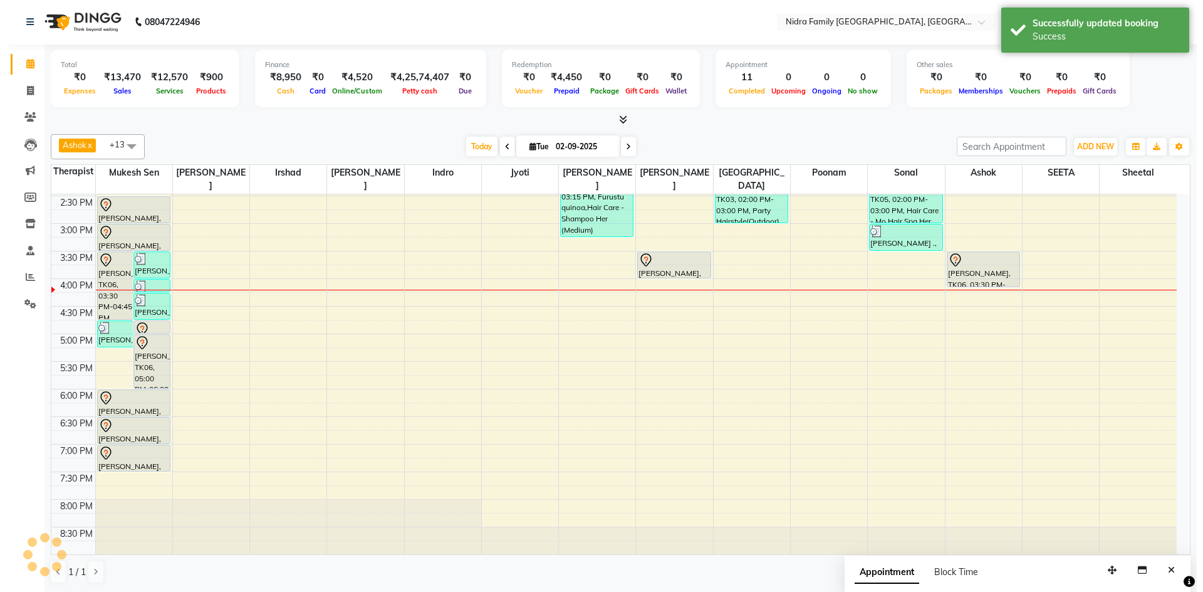
scroll to position [0, 0]
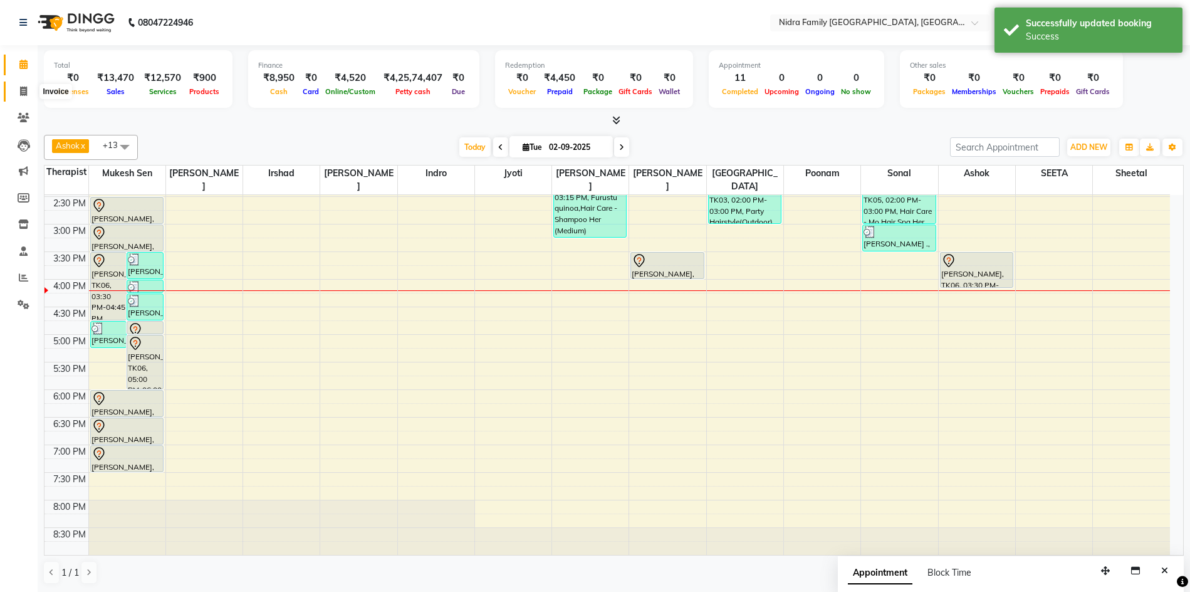
click at [24, 92] on icon at bounding box center [23, 90] width 7 height 9
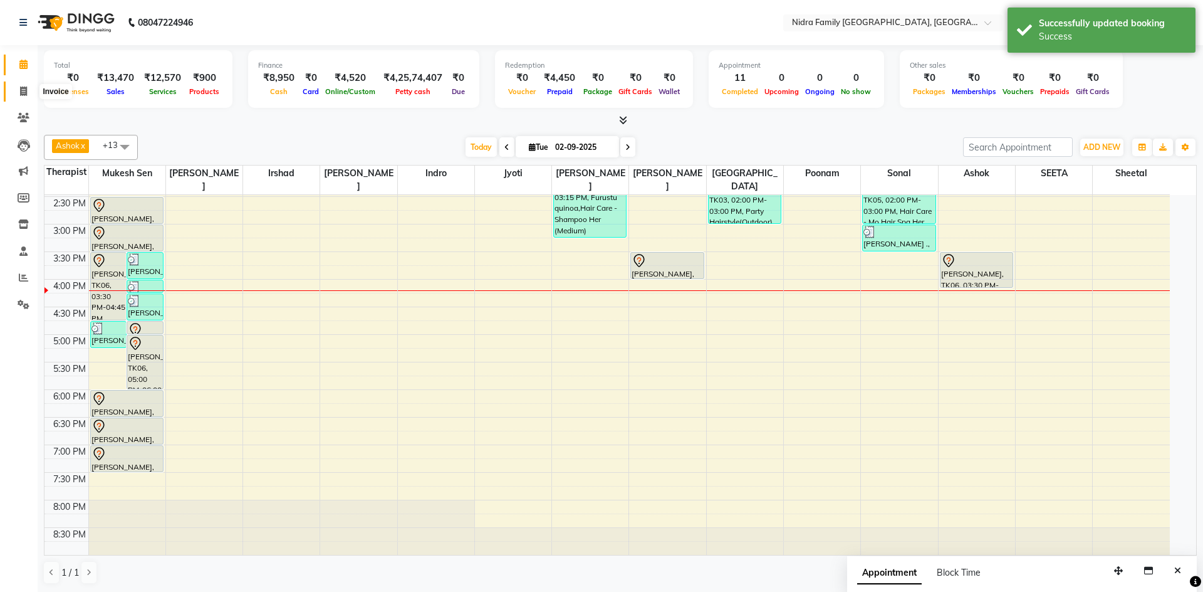
select select "service"
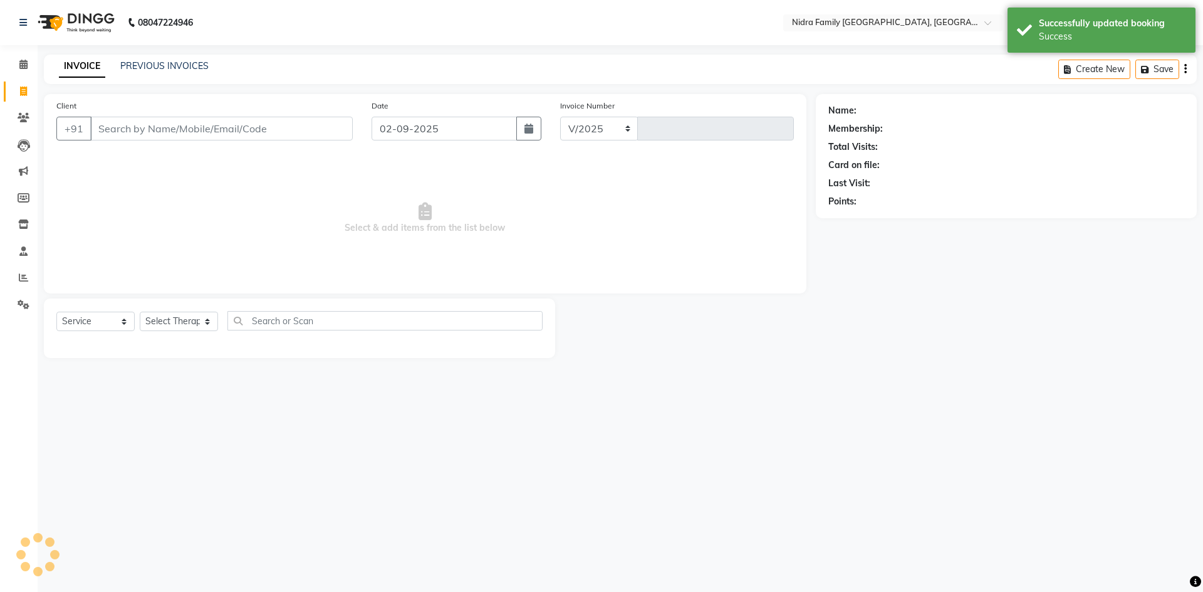
select select "591"
type input "3808"
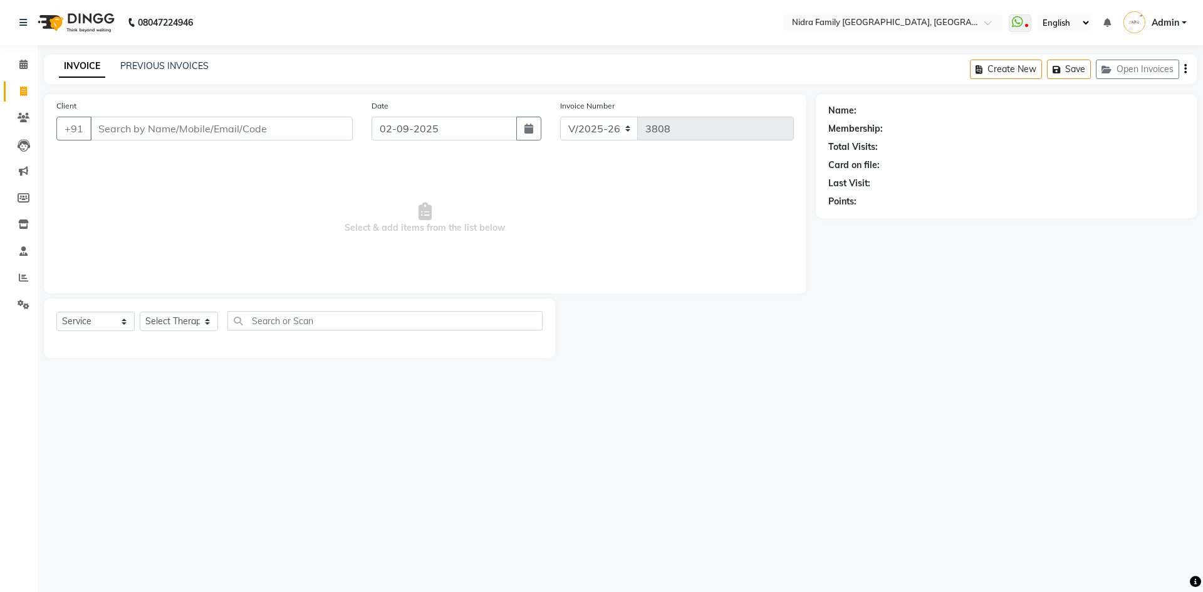
click at [300, 127] on input "Client" at bounding box center [221, 129] width 263 height 24
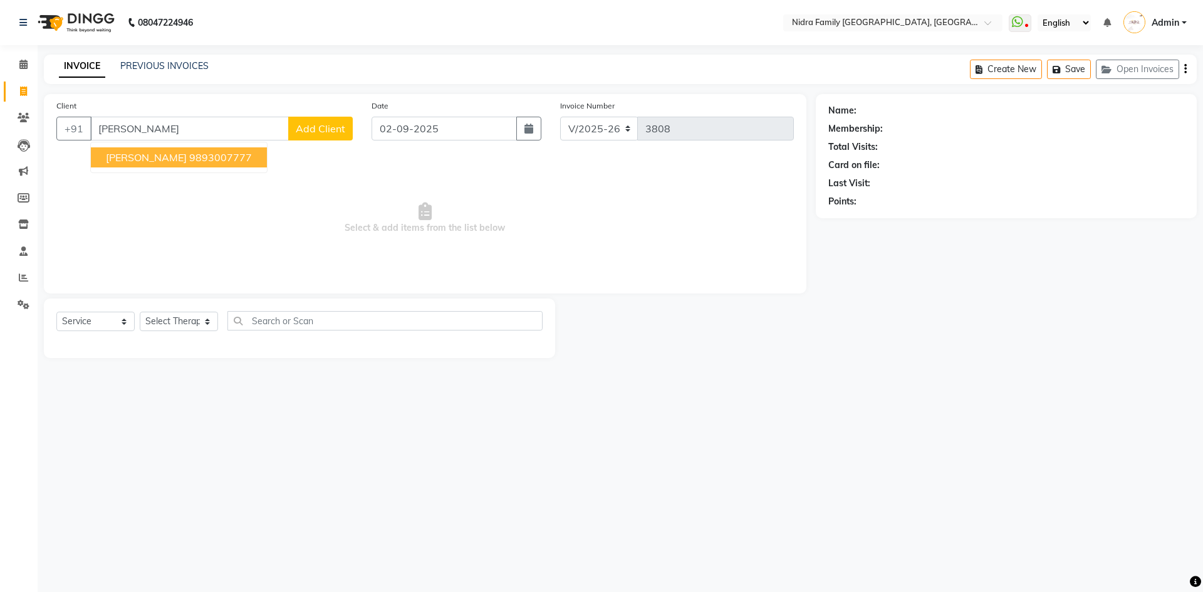
click at [150, 155] on span "[PERSON_NAME]" at bounding box center [146, 157] width 81 height 13
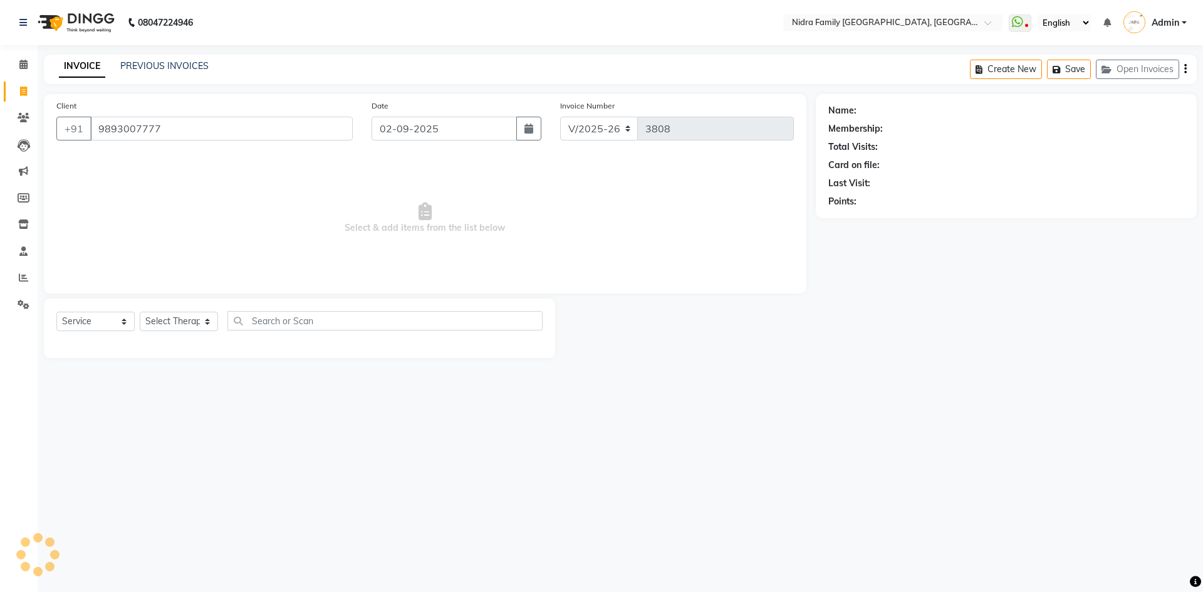
type input "9893007777"
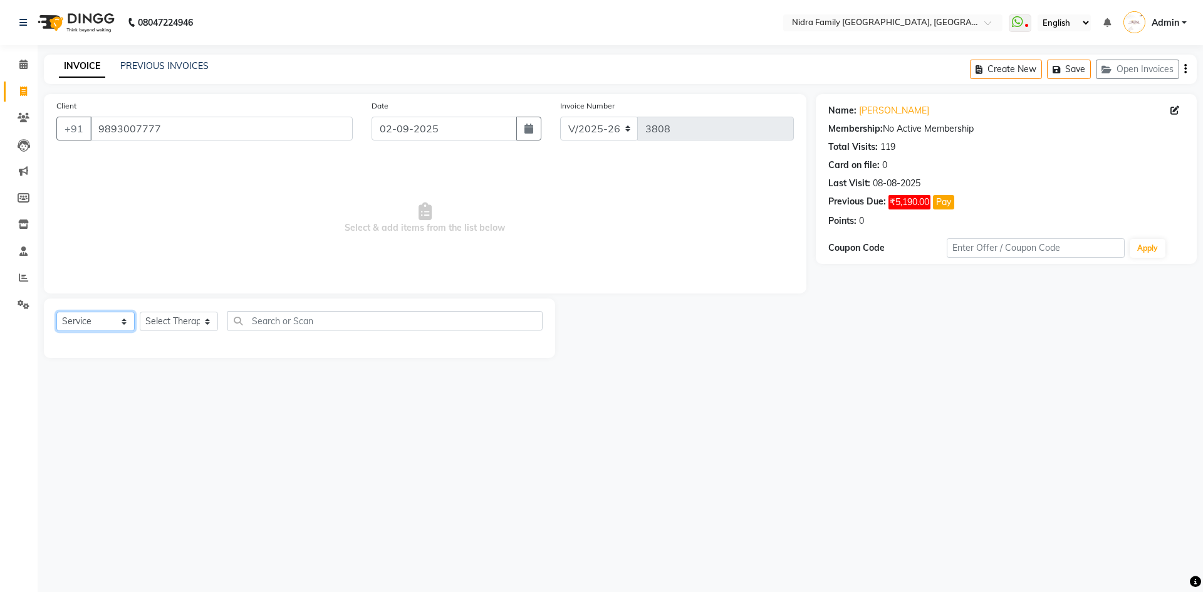
click at [103, 323] on select "Select Service Product Membership Package Voucher Prepaid Gift Card" at bounding box center [95, 320] width 78 height 19
select select "P"
click at [56, 311] on select "Select Service Product Membership Package Voucher Prepaid Gift Card" at bounding box center [95, 320] width 78 height 19
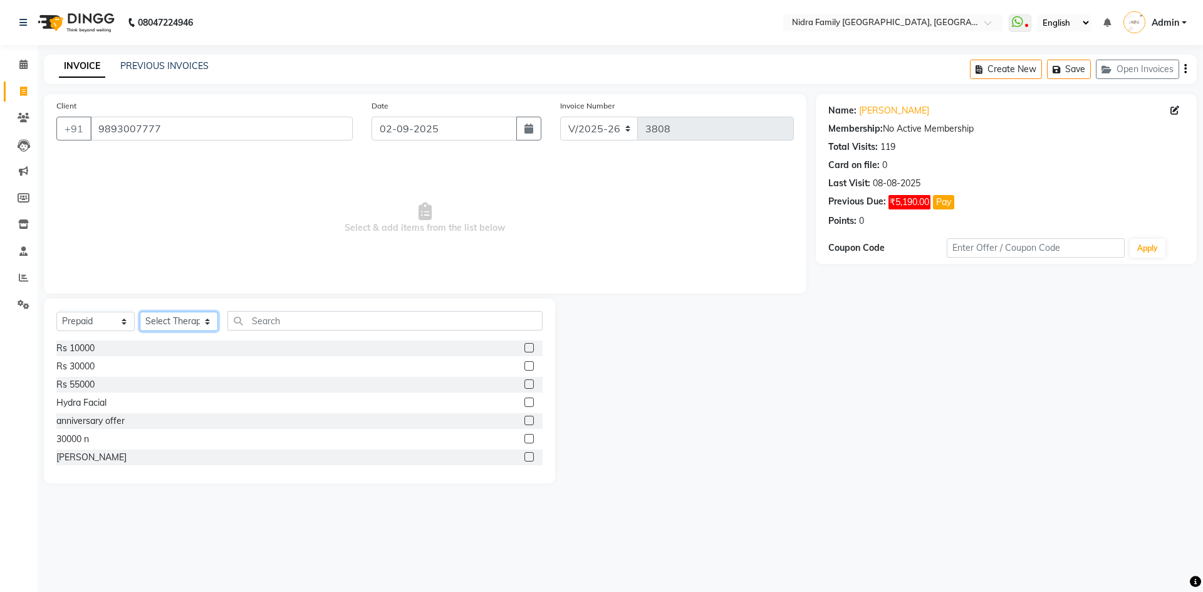
click at [177, 322] on select "Select Therapist Anchal anmol Ashok Chandni Chandrika Deepa Mam Indro Irshad Jy…" at bounding box center [179, 320] width 78 height 19
select select "8269"
click at [140, 311] on select "Select Therapist Anchal anmol Ashok Chandni Chandrika Deepa Mam Indro Irshad Jy…" at bounding box center [179, 320] width 78 height 19
click at [525, 382] on label at bounding box center [529, 383] width 9 height 9
click at [525, 382] on input "checkbox" at bounding box center [529, 384] width 8 height 8
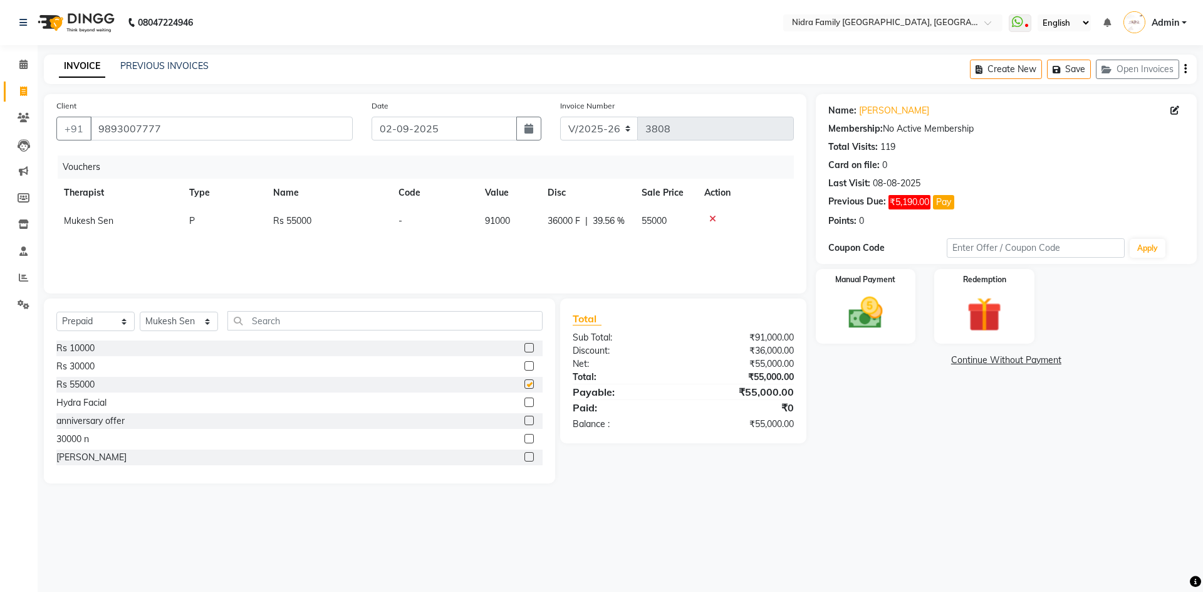
checkbox input "false"
click at [872, 300] on img at bounding box center [866, 312] width 58 height 41
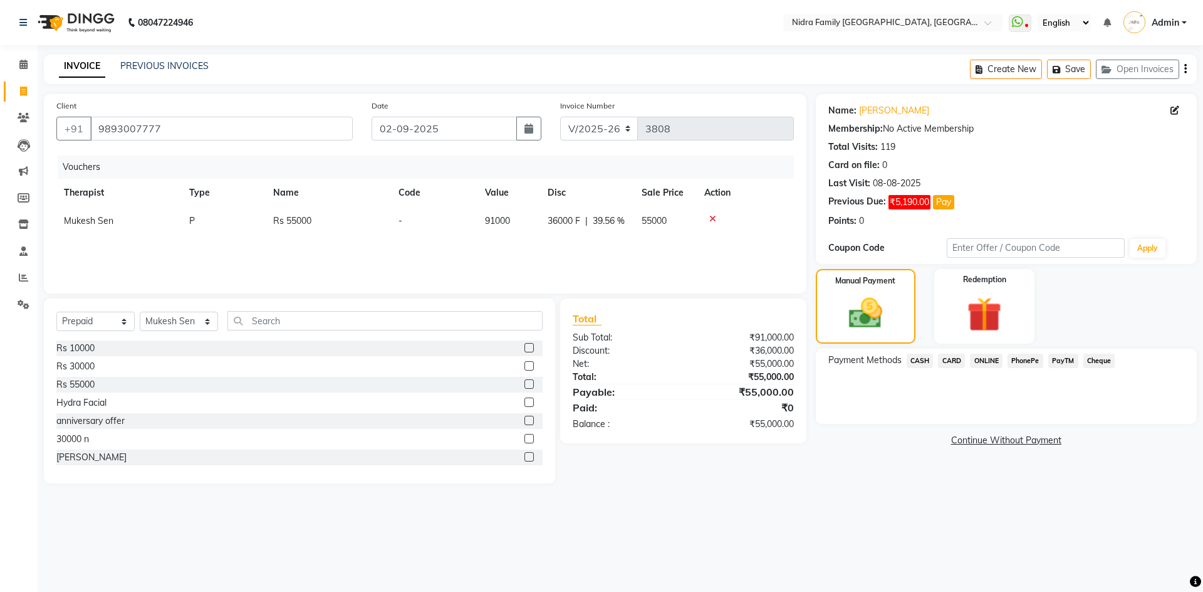
click at [948, 358] on span "CARD" at bounding box center [951, 360] width 27 height 14
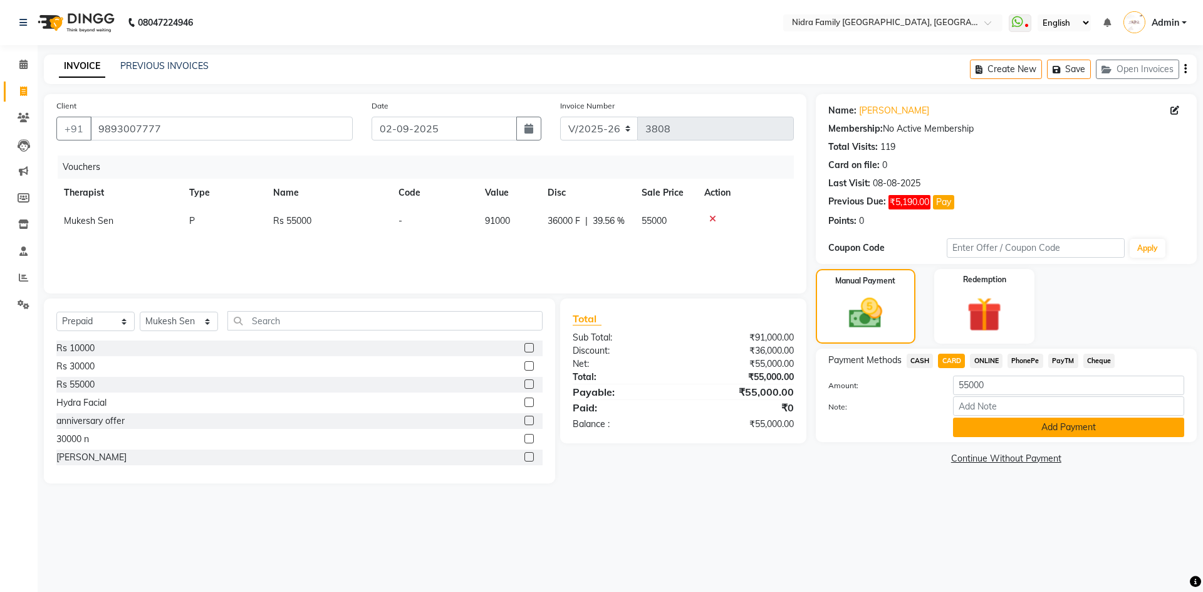
click at [1015, 431] on button "Add Payment" at bounding box center [1068, 426] width 231 height 19
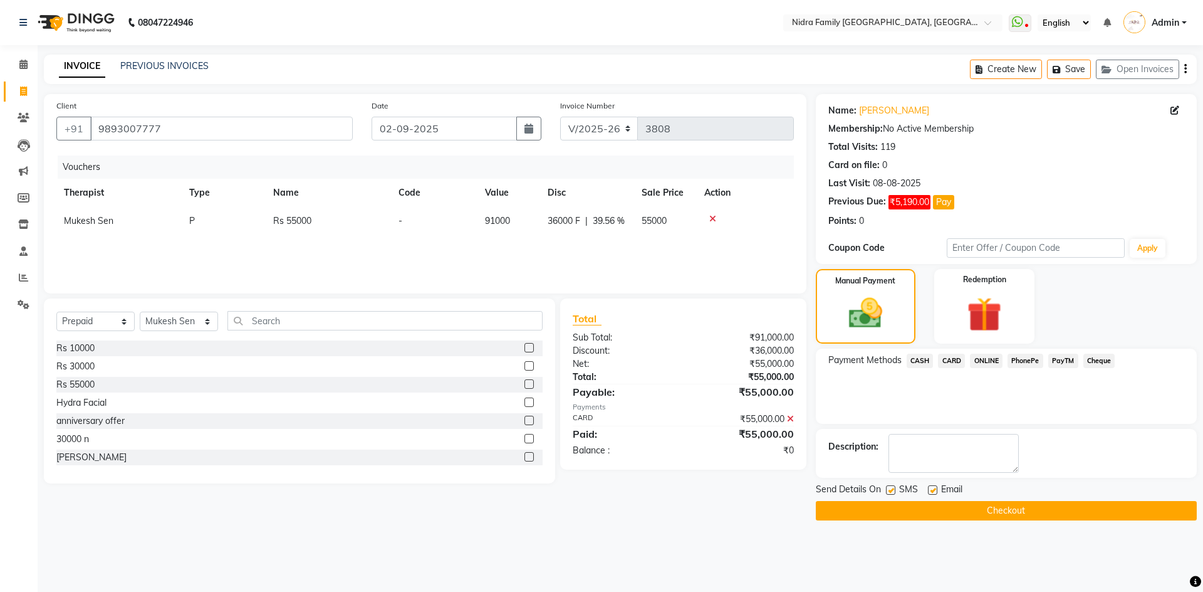
click at [933, 512] on button "Checkout" at bounding box center [1006, 510] width 381 height 19
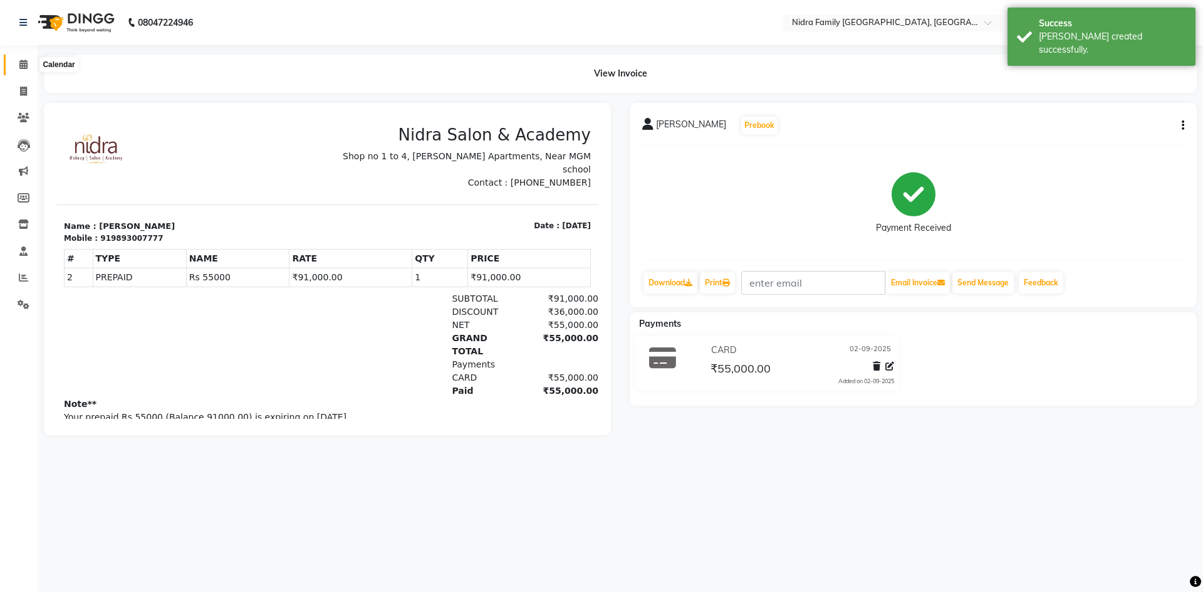
click at [20, 63] on icon at bounding box center [23, 64] width 8 height 9
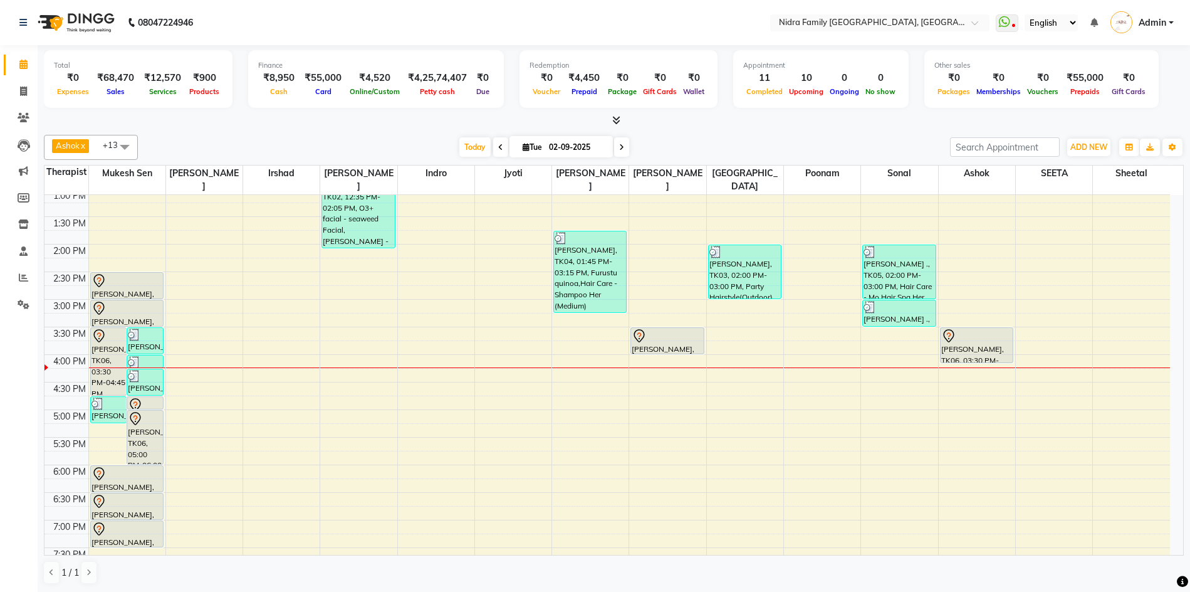
scroll to position [280, 0]
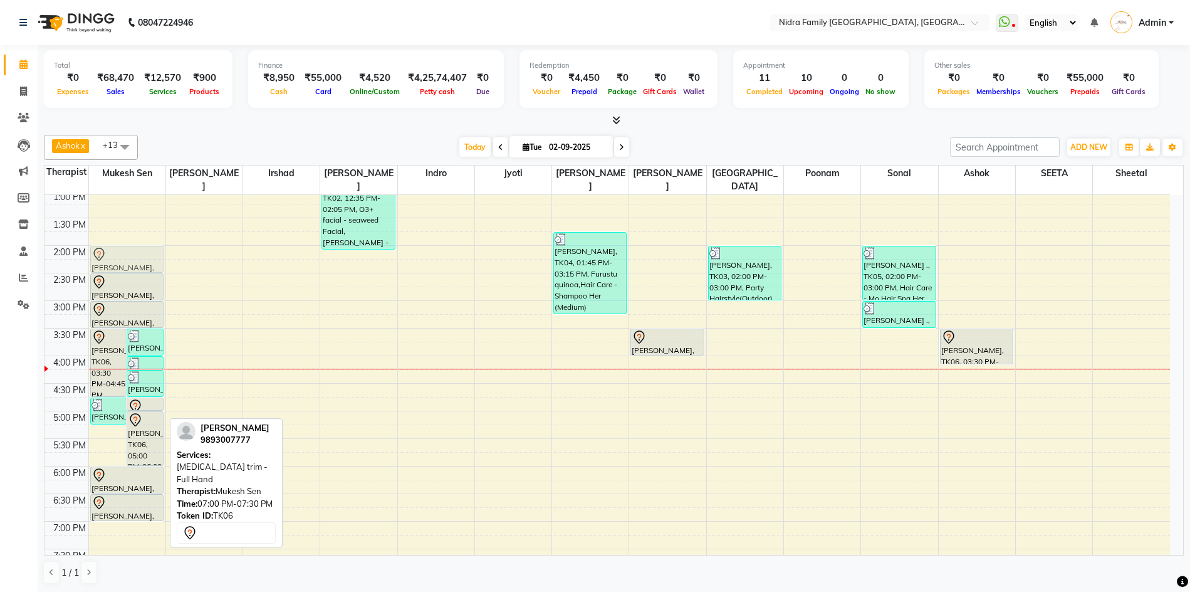
drag, startPoint x: 119, startPoint y: 536, endPoint x: 122, endPoint y: 258, distance: 277.6
click at [122, 258] on div "Prahlad Agrwal, TK06, 03:30 PM-04:45 PM, Body hair trim - Back Shubham ., TK05,…" at bounding box center [127, 273] width 76 height 716
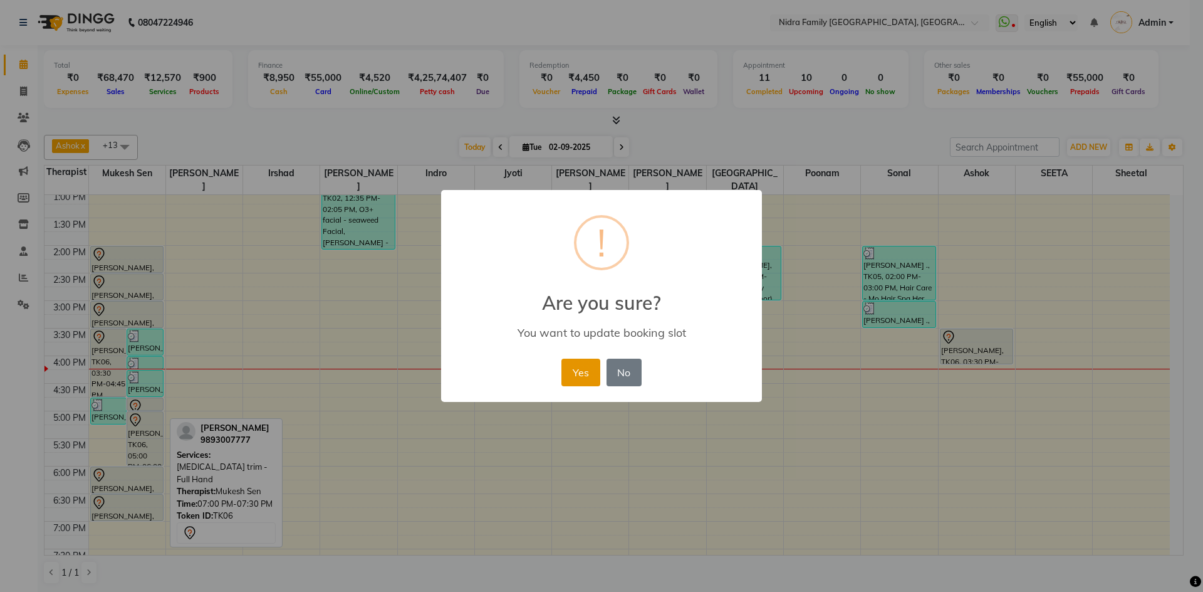
click at [577, 374] on button "Yes" at bounding box center [581, 372] width 38 height 28
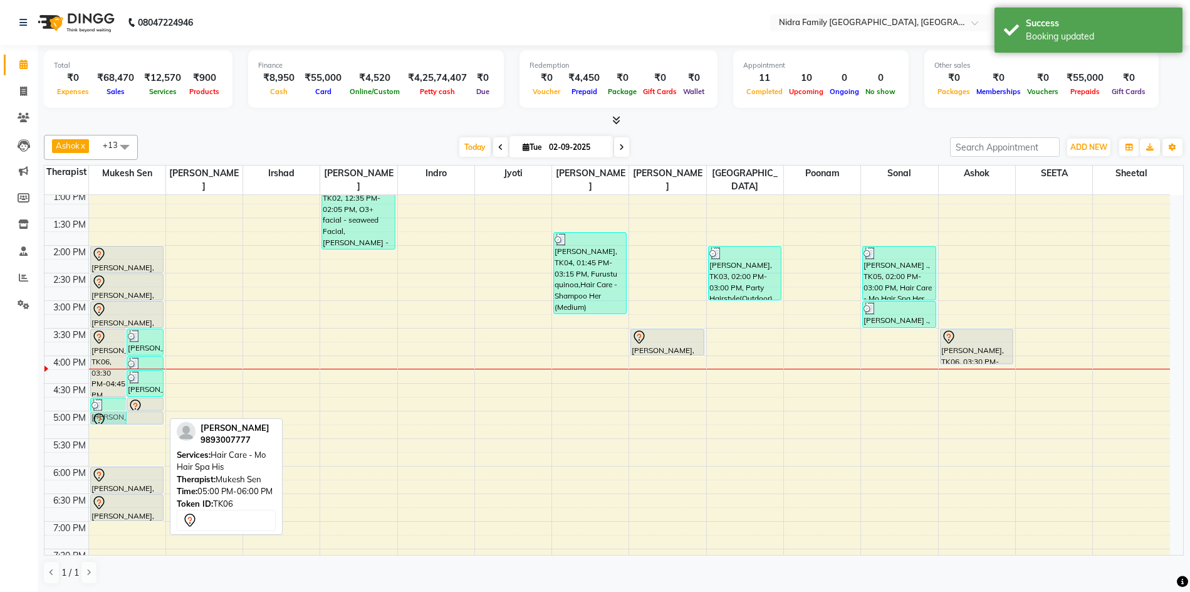
drag, startPoint x: 133, startPoint y: 464, endPoint x: 139, endPoint y: 421, distance: 43.5
click at [139, 421] on div "Prahlad Agrwal, TK06, 03:30 PM-04:45 PM, Body hair trim - Back Shubham ., TK05,…" at bounding box center [127, 273] width 76 height 716
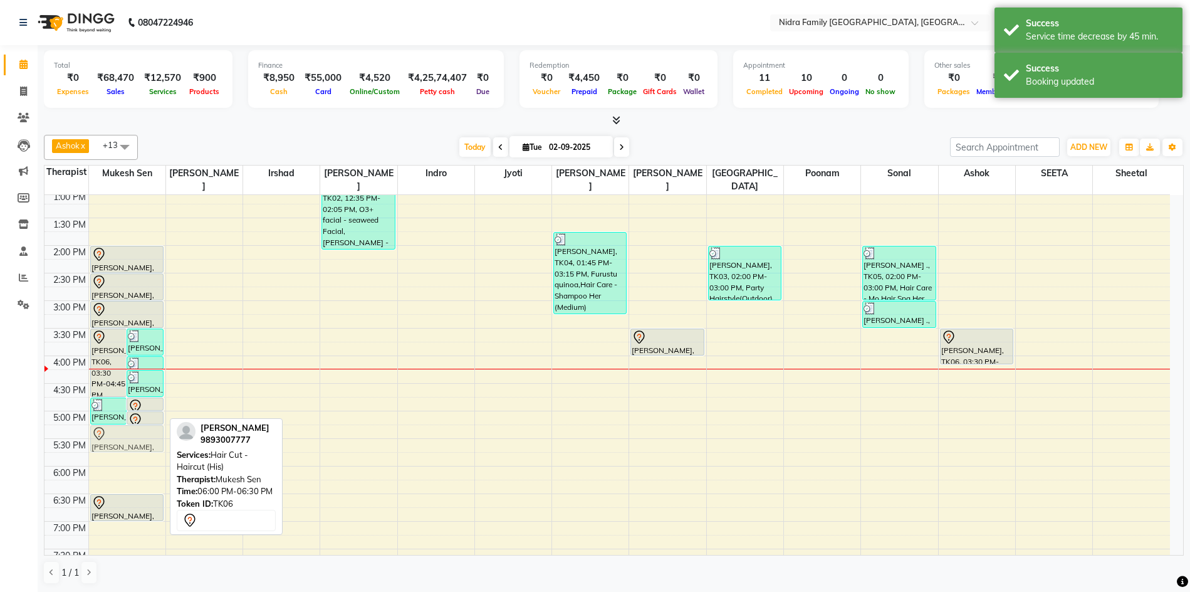
drag, startPoint x: 131, startPoint y: 477, endPoint x: 130, endPoint y: 437, distance: 40.1
click at [130, 437] on div "Prahlad Agrwal, TK06, 03:30 PM-04:45 PM, Body hair trim - Back Shubham ., TK05,…" at bounding box center [127, 273] width 76 height 716
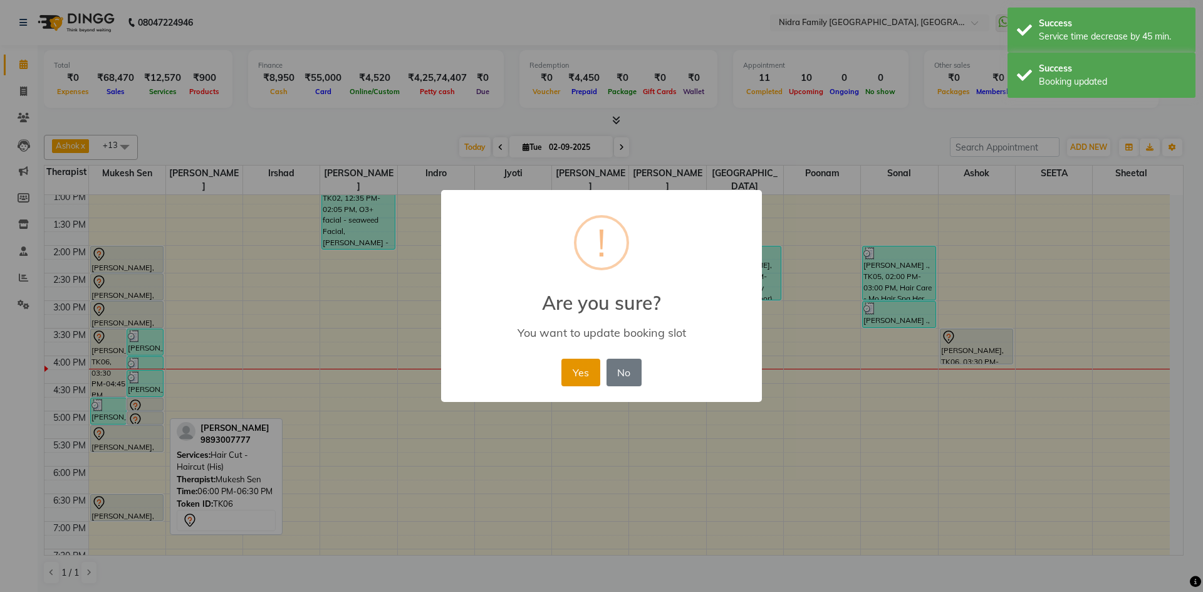
click at [581, 369] on button "Yes" at bounding box center [581, 372] width 38 height 28
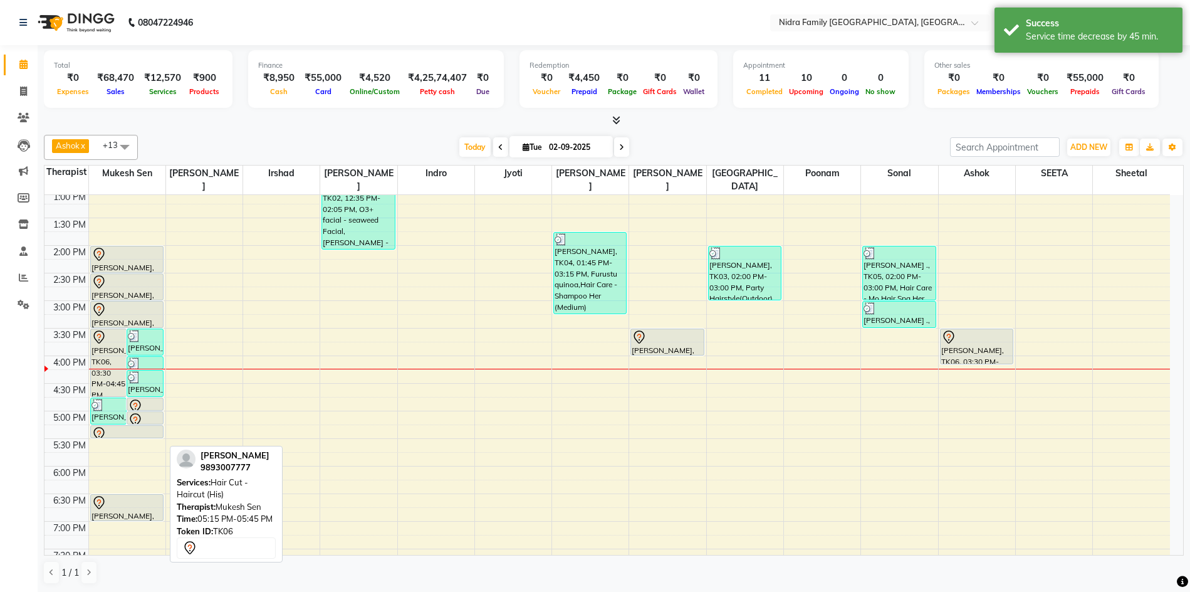
drag, startPoint x: 139, startPoint y: 451, endPoint x: 140, endPoint y: 432, distance: 18.8
click at [140, 432] on div "Prahlad Agrwal, TK06, 03:30 PM-04:45 PM, Body hair trim - Back Shubham ., TK05,…" at bounding box center [127, 273] width 76 height 716
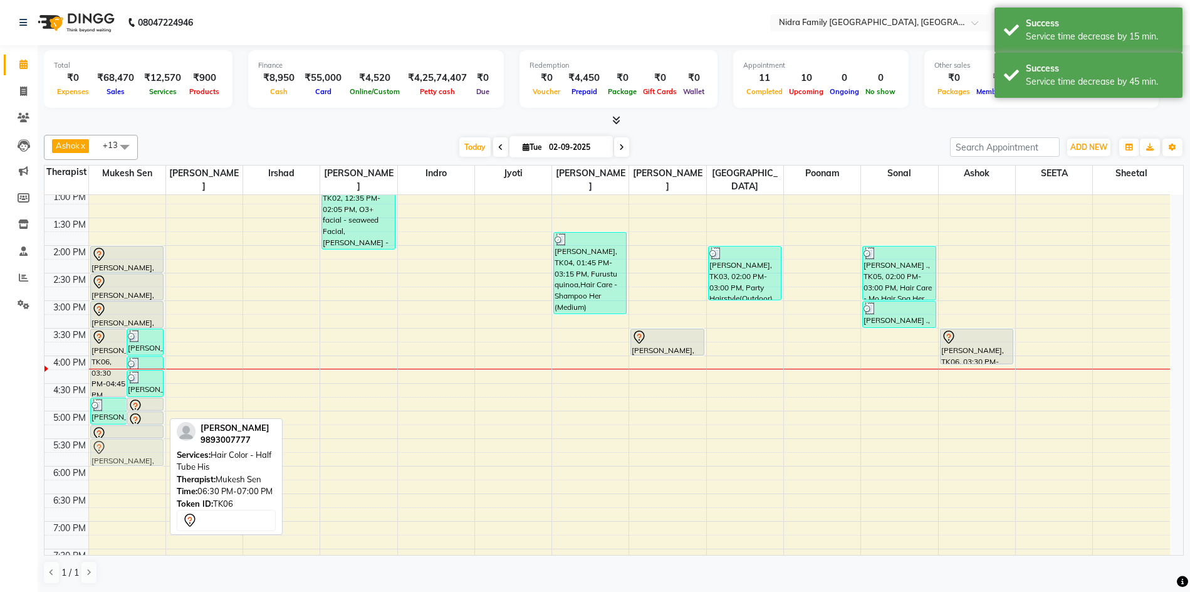
drag, startPoint x: 132, startPoint y: 509, endPoint x: 127, endPoint y: 456, distance: 52.9
click at [127, 456] on div "Prahlad Agrwal, TK06, 03:30 PM-04:45 PM, Body hair trim - Back Shubham ., TK05,…" at bounding box center [127, 273] width 76 height 716
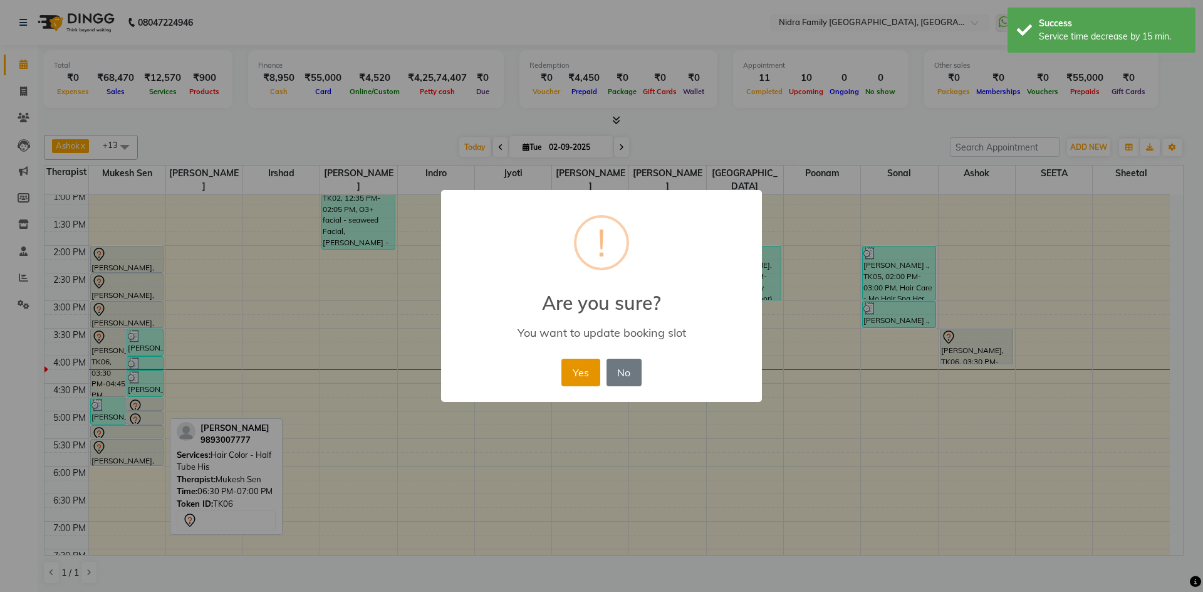
click at [569, 373] on button "Yes" at bounding box center [581, 372] width 38 height 28
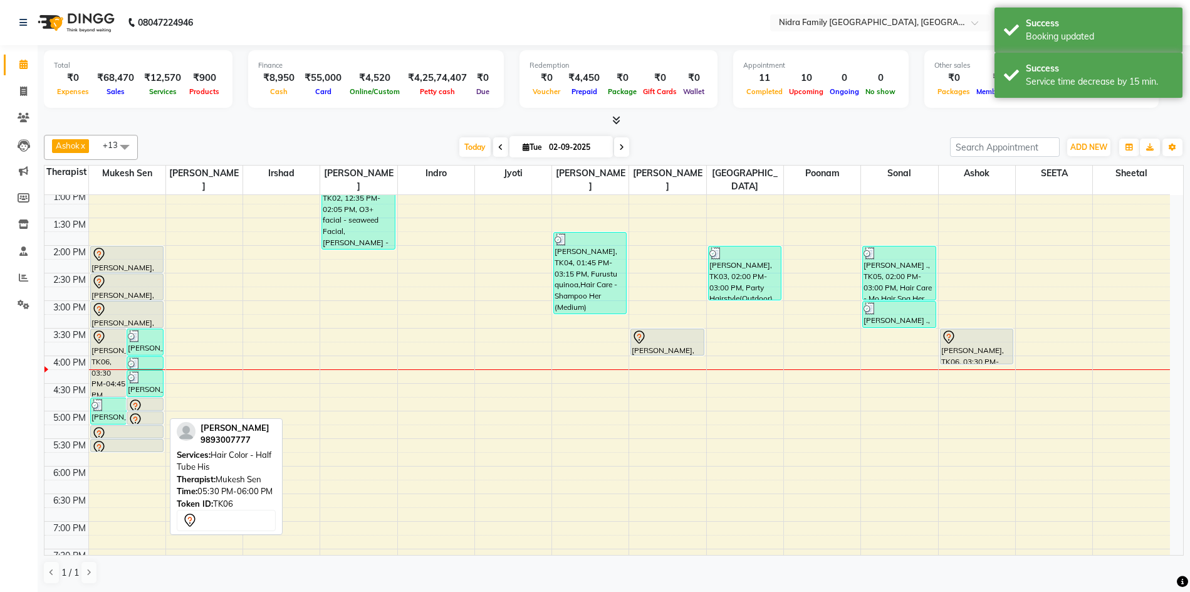
drag, startPoint x: 130, startPoint y: 463, endPoint x: 129, endPoint y: 452, distance: 11.3
click at [129, 452] on div "Prahlad Agrwal, TK06, 03:30 PM-04:45 PM, Body hair trim - Back Shubham ., TK05,…" at bounding box center [127, 273] width 76 height 716
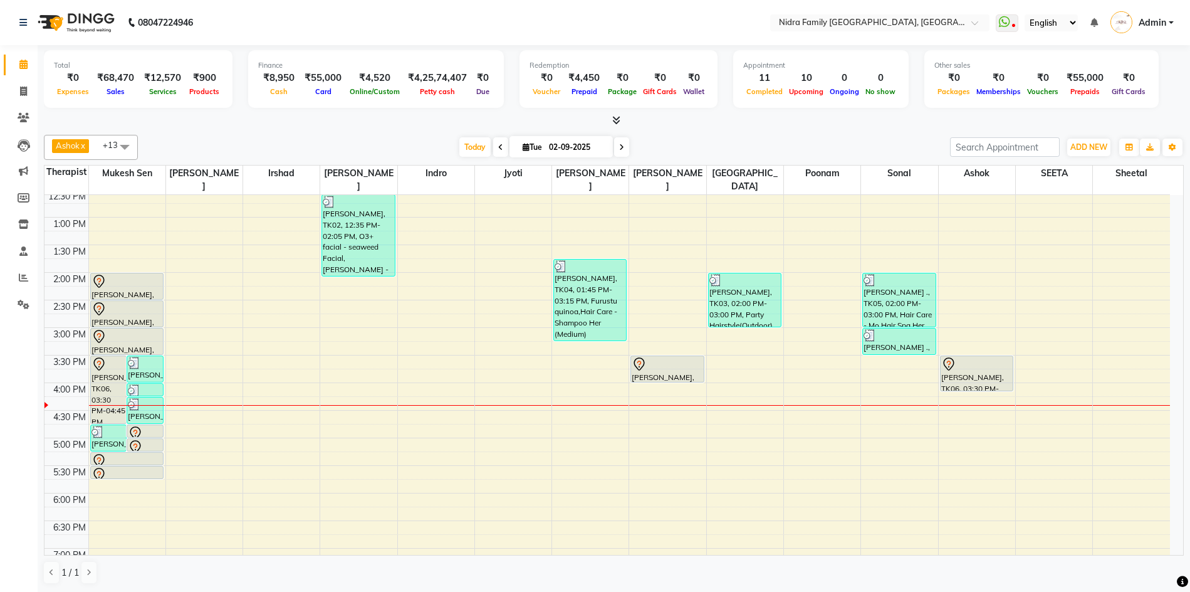
scroll to position [251, 0]
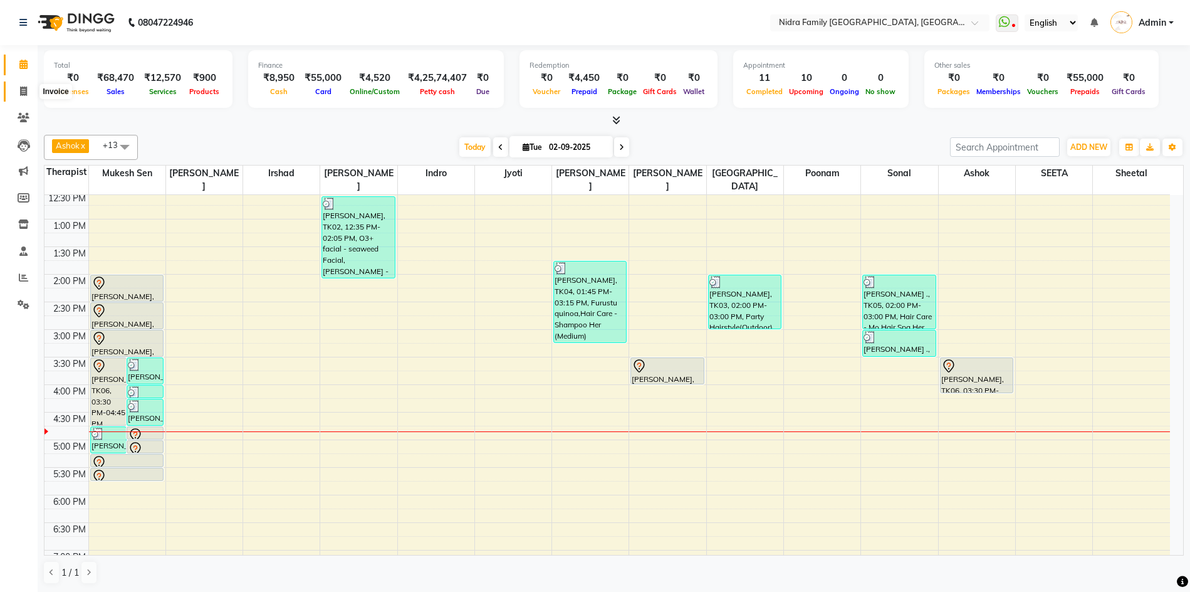
click at [20, 88] on icon at bounding box center [23, 90] width 7 height 9
select select "service"
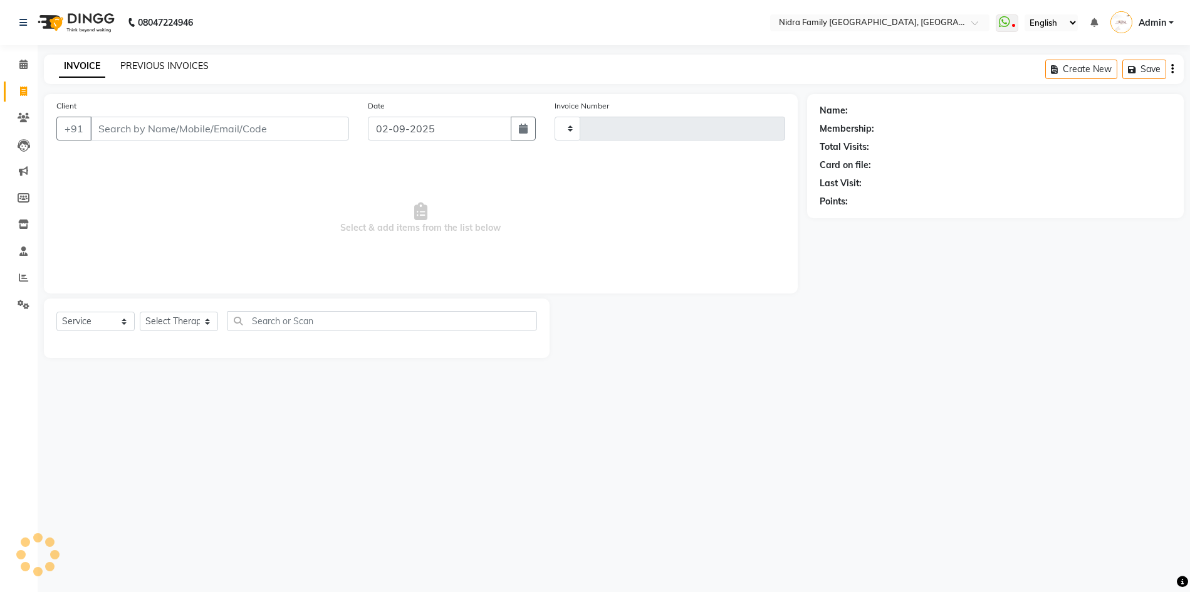
type input "3809"
click at [132, 62] on link "PREVIOUS INVOICES" at bounding box center [164, 65] width 88 height 11
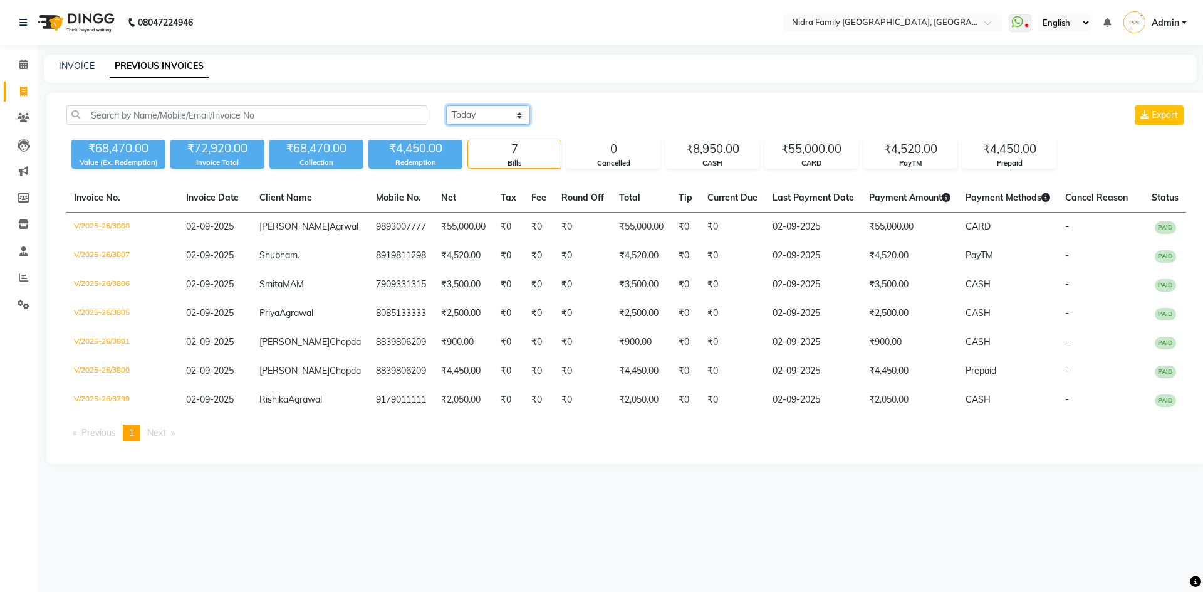
click at [486, 114] on select "Today Yesterday Custom Range" at bounding box center [488, 114] width 84 height 19
select select "range"
click at [446, 105] on select "Today Yesterday Custom Range" at bounding box center [488, 114] width 84 height 19
click at [585, 113] on input "02-09-2025" at bounding box center [591, 116] width 88 height 18
select select "9"
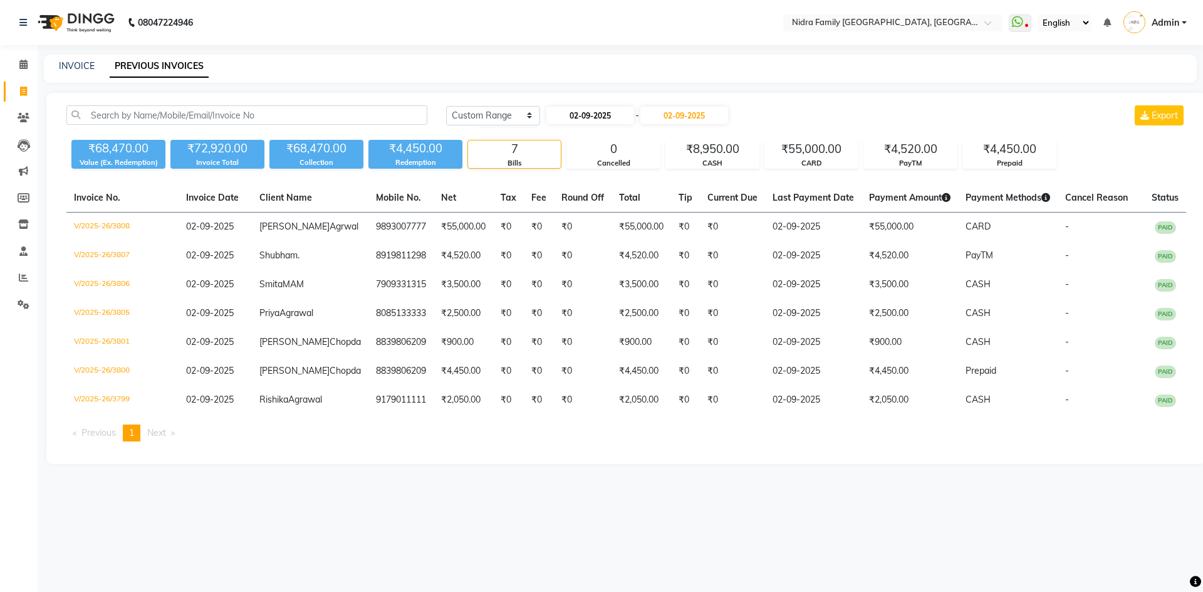
select select "2025"
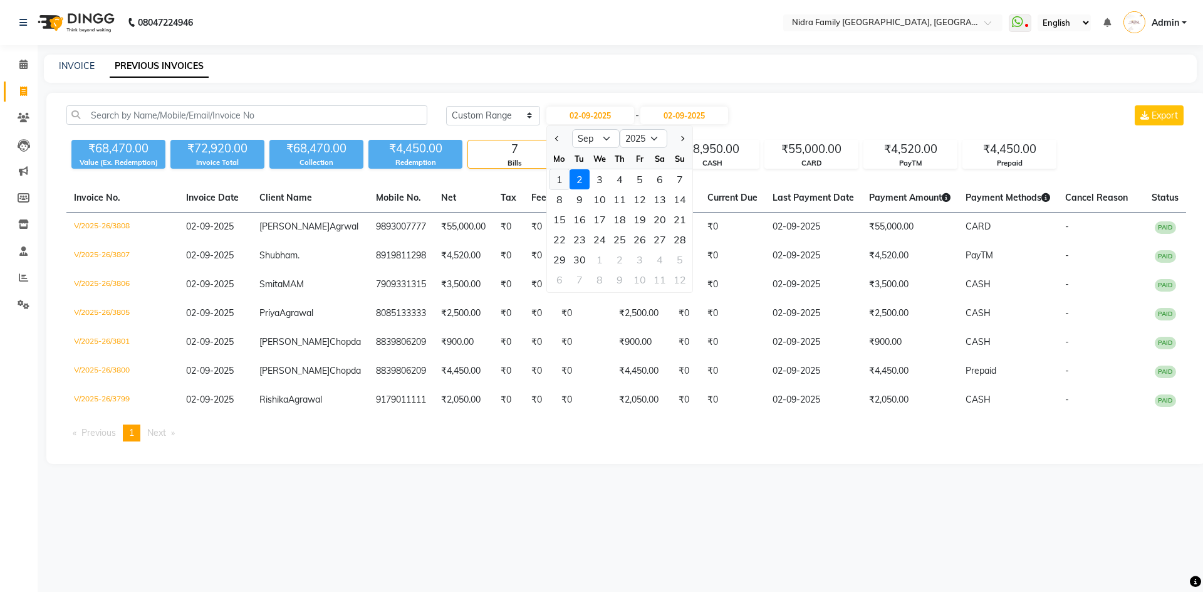
click at [558, 182] on div "1" at bounding box center [560, 179] width 20 height 20
type input "01-09-2025"
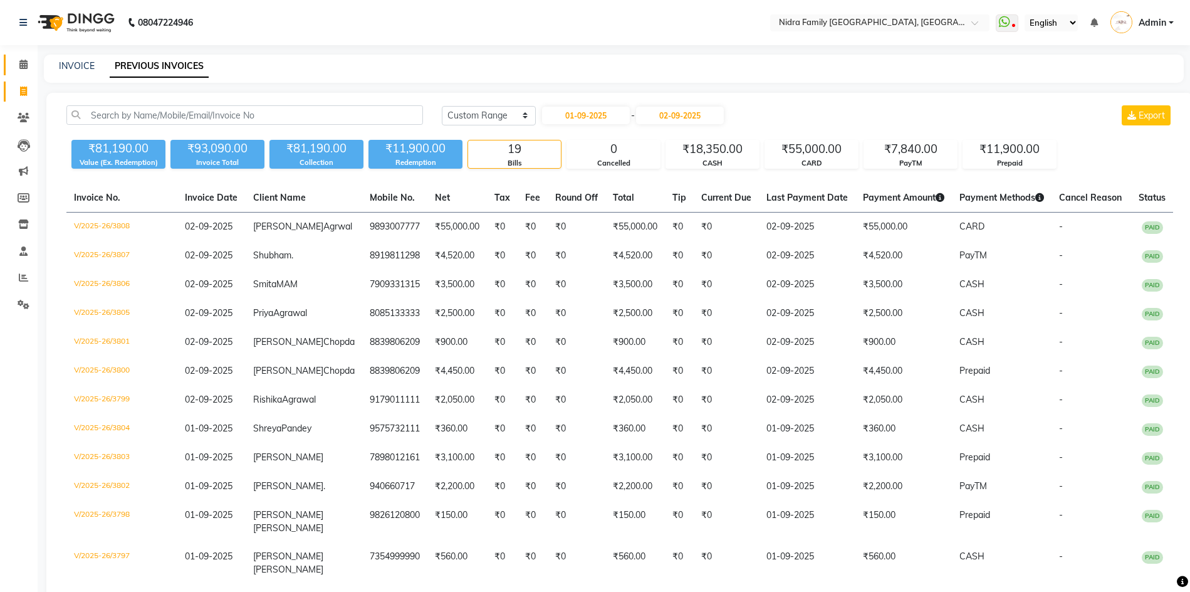
click at [22, 63] on icon at bounding box center [23, 64] width 8 height 9
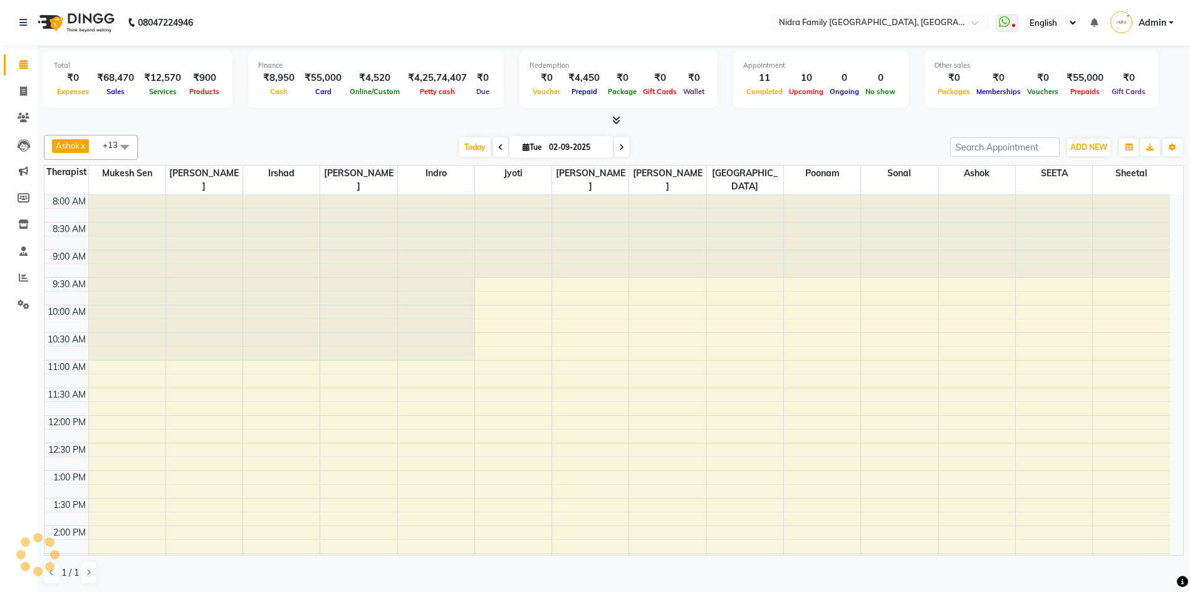
scroll to position [333, 0]
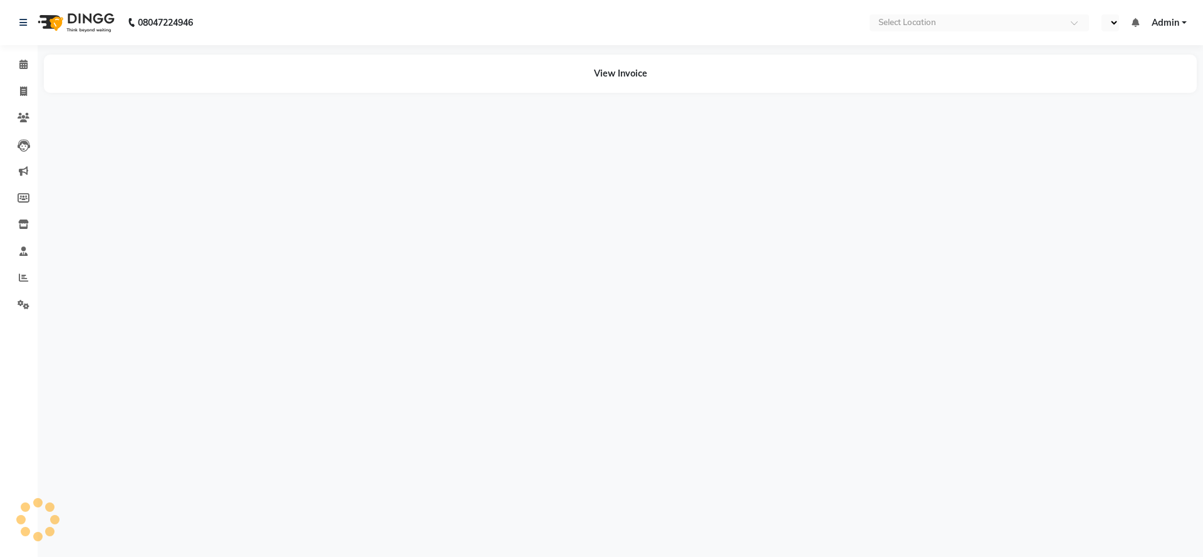
select select "en"
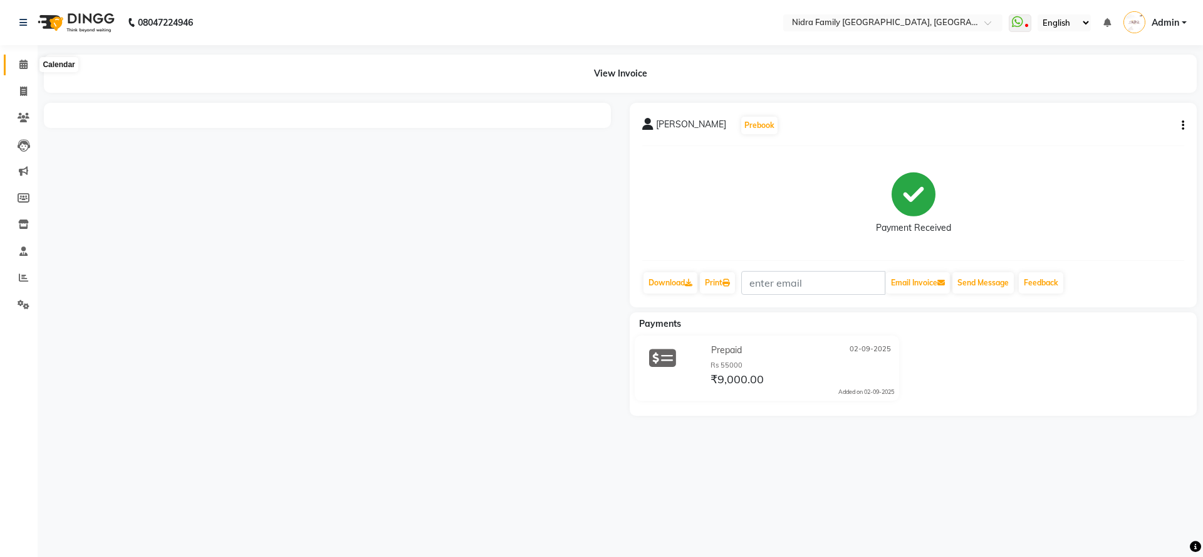
click at [18, 62] on span at bounding box center [24, 65] width 22 height 14
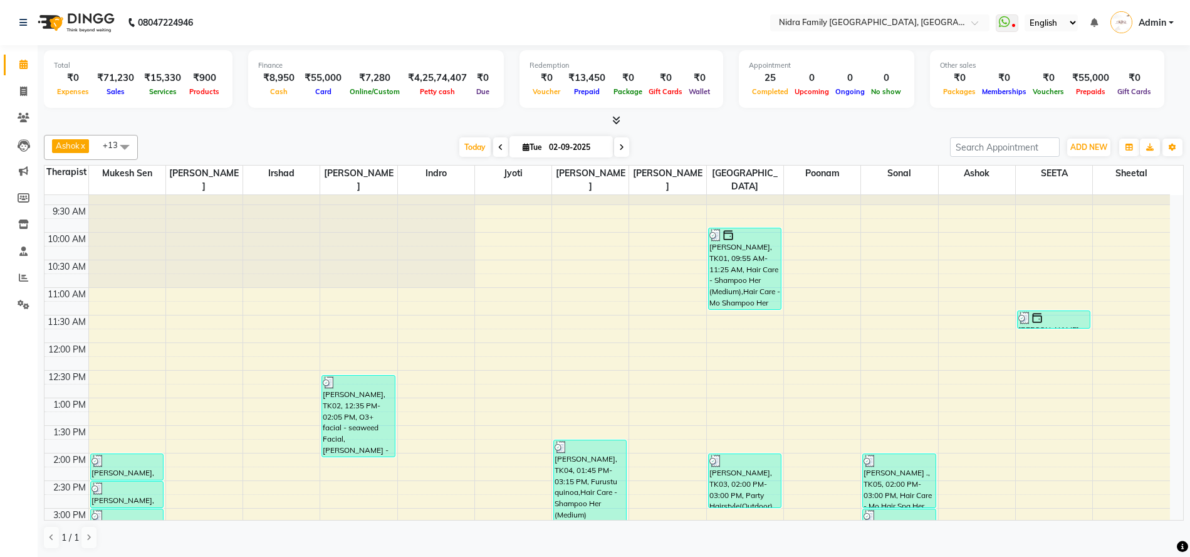
scroll to position [55, 0]
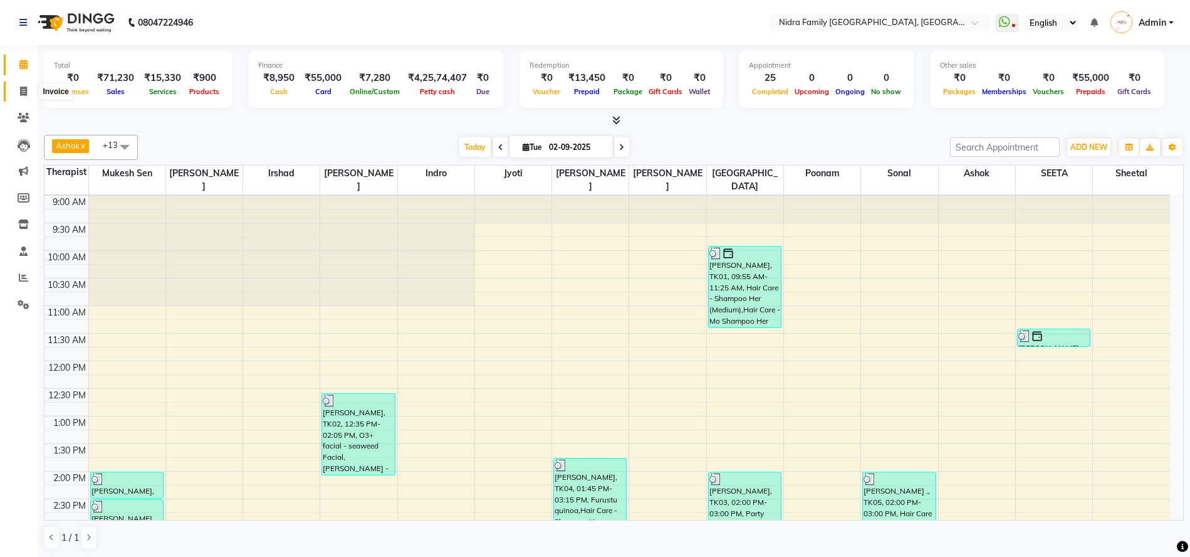
click at [23, 89] on icon at bounding box center [23, 90] width 7 height 9
select select "service"
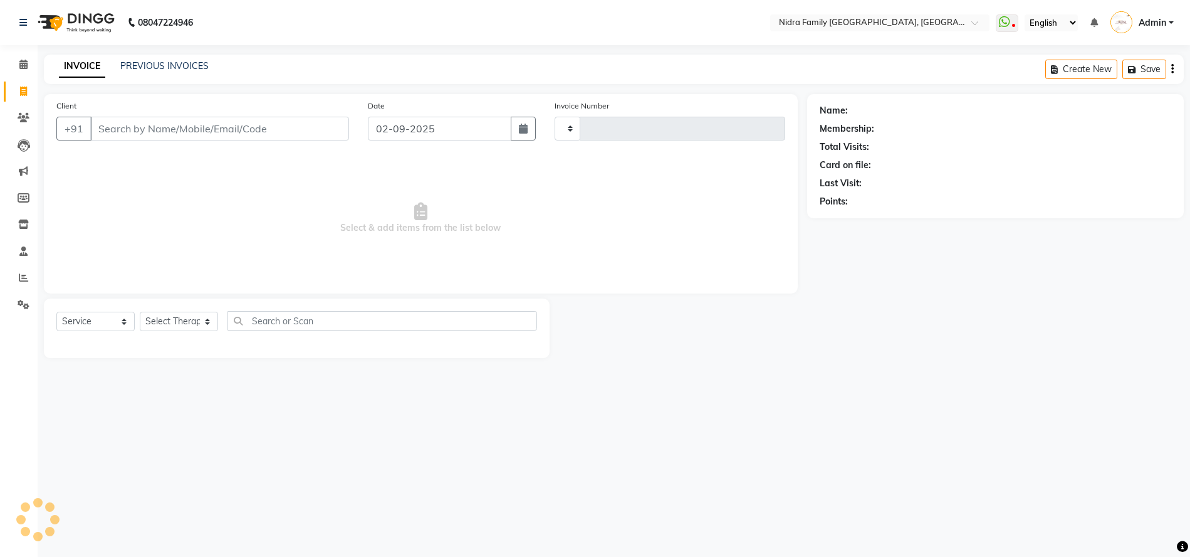
type input "3811"
select select "591"
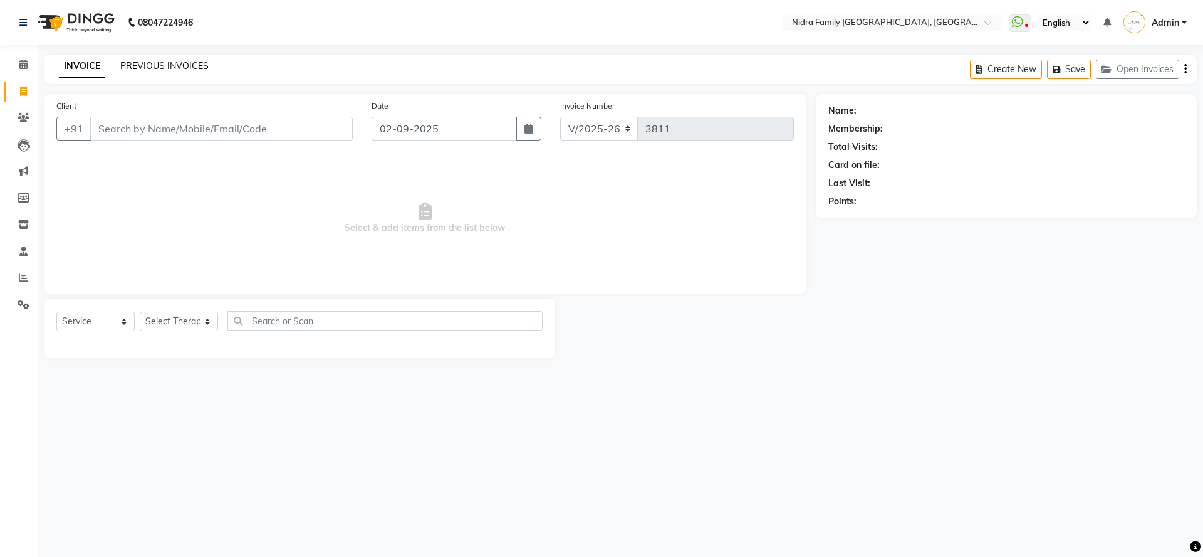
click at [149, 63] on link "PREVIOUS INVOICES" at bounding box center [164, 65] width 88 height 11
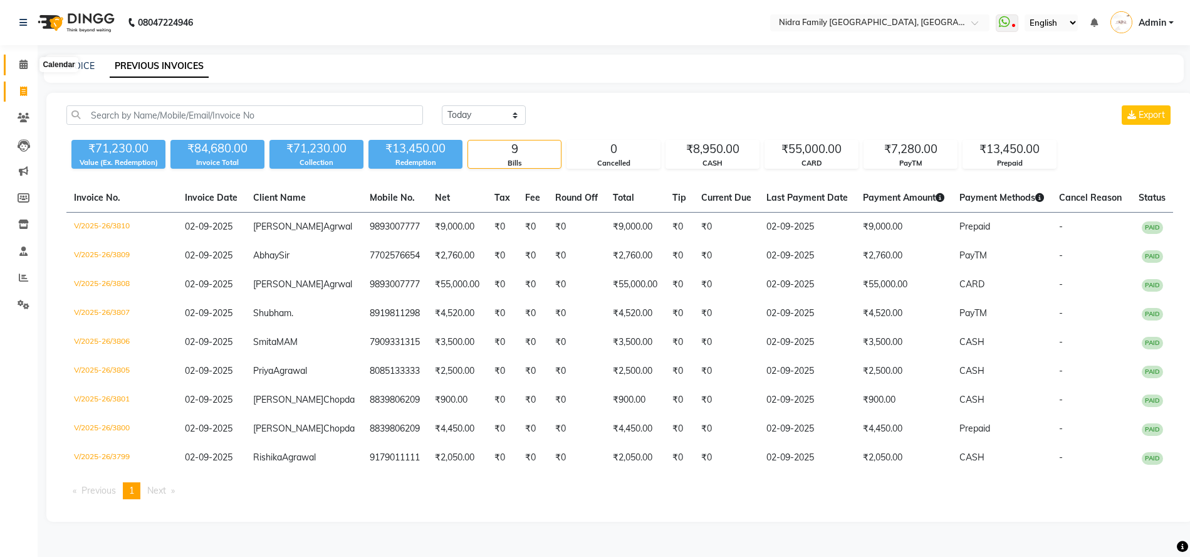
click at [21, 64] on icon at bounding box center [23, 64] width 8 height 9
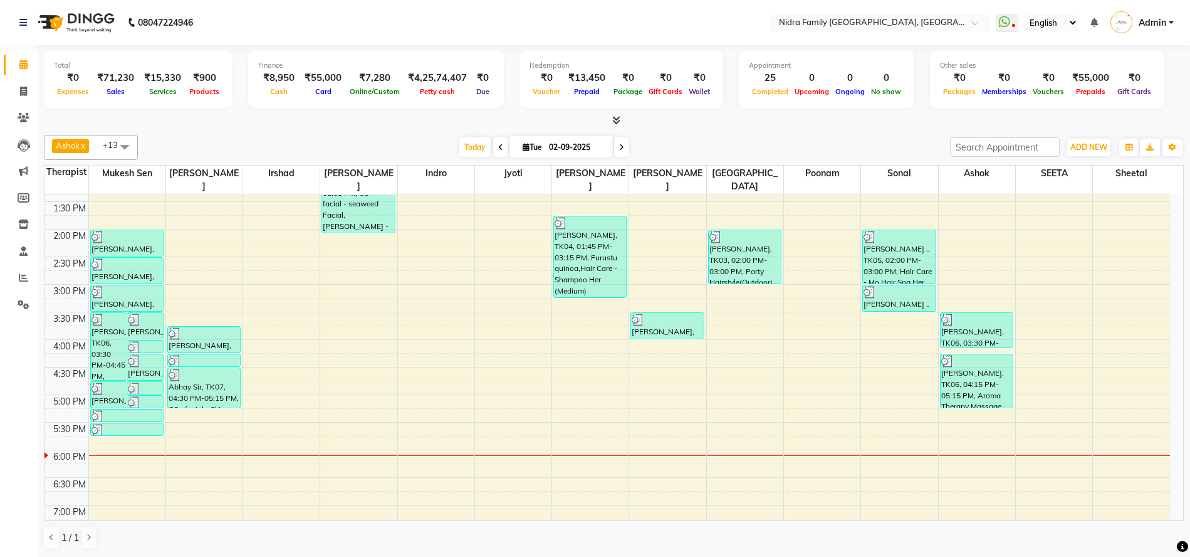
scroll to position [369, 0]
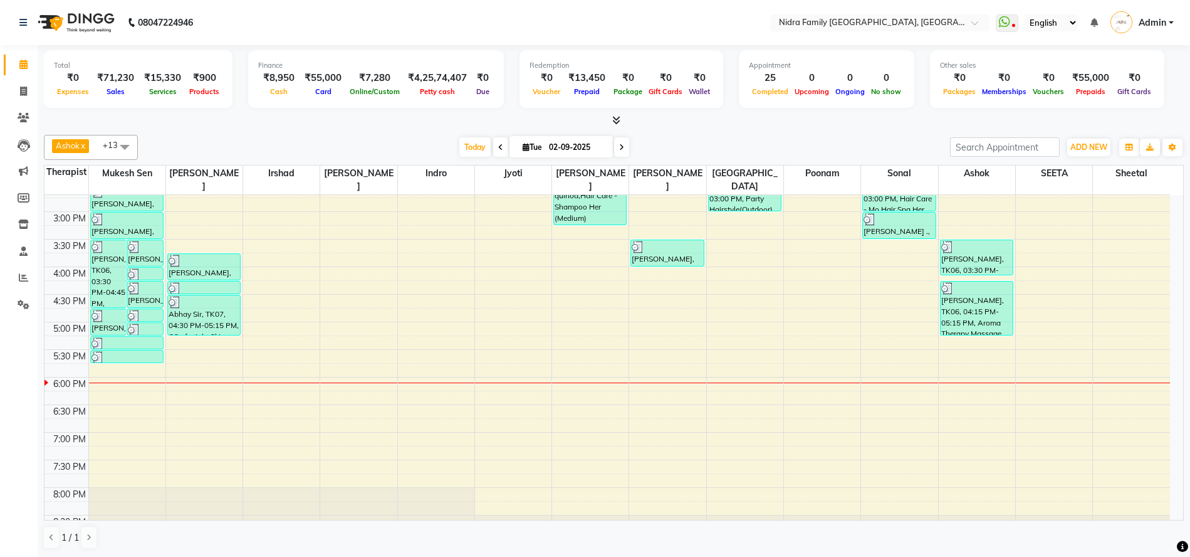
click at [177, 357] on div "8:00 AM 8:30 AM 9:00 AM 9:30 AM 10:00 AM 10:30 AM 11:00 AM 11:30 AM 12:00 PM 12…" at bounding box center [607, 184] width 1126 height 716
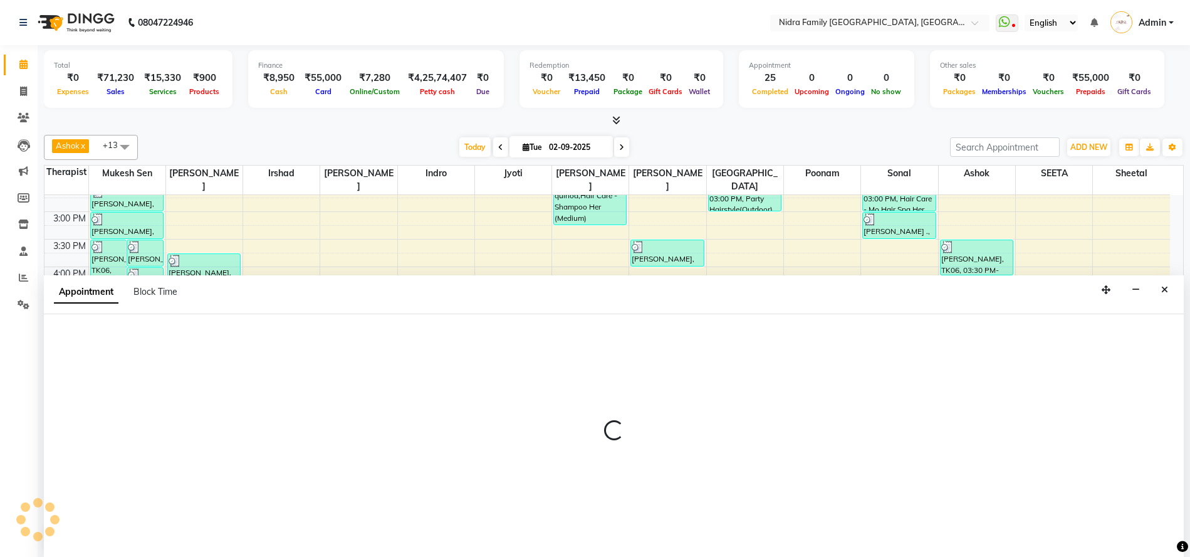
scroll to position [1, 0]
select select "8270"
select select "1050"
select select "tentative"
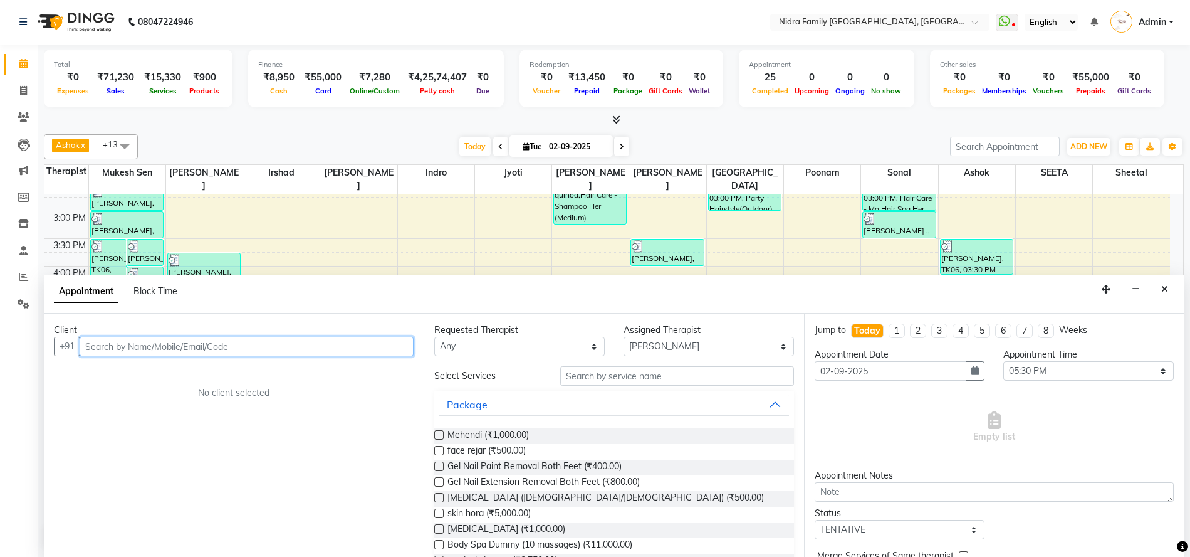
click at [180, 346] on input "text" at bounding box center [247, 346] width 334 height 19
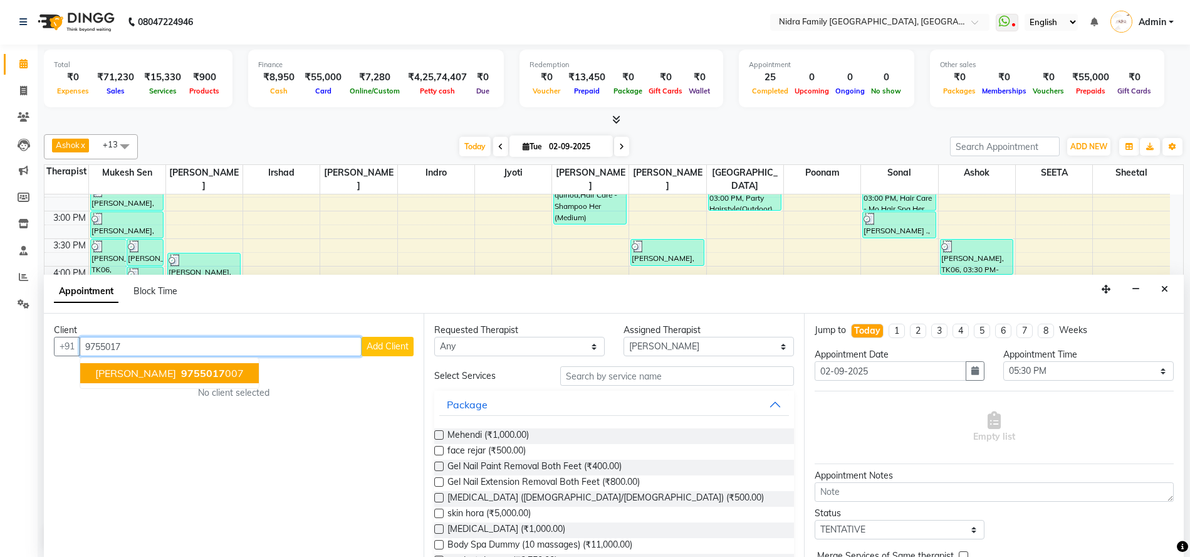
click at [159, 373] on button "Pooja [PERSON_NAME] 9755017 007" at bounding box center [169, 373] width 179 height 20
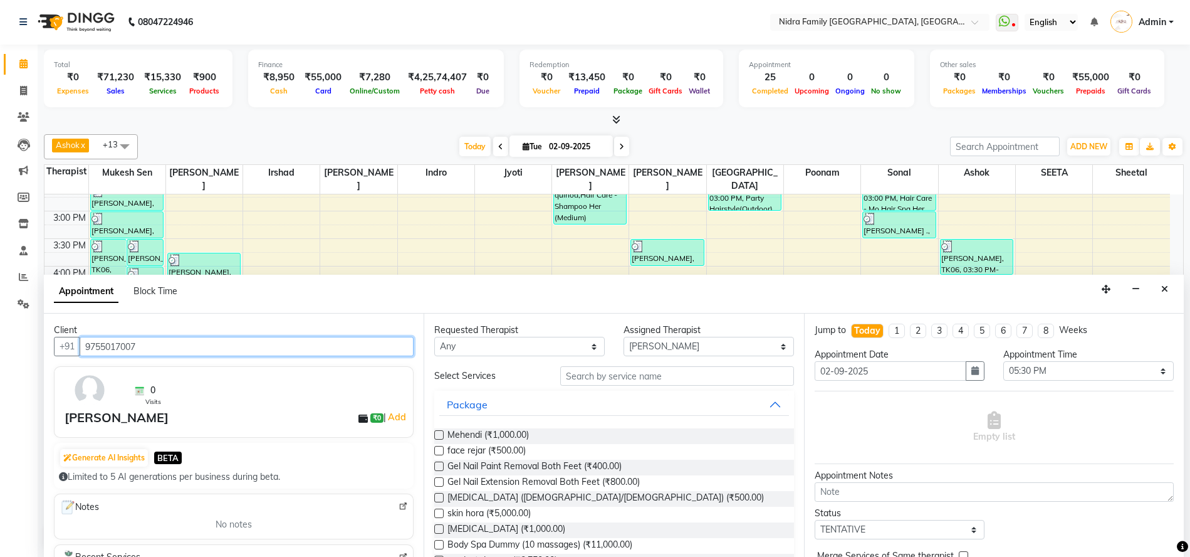
type input "9755017007"
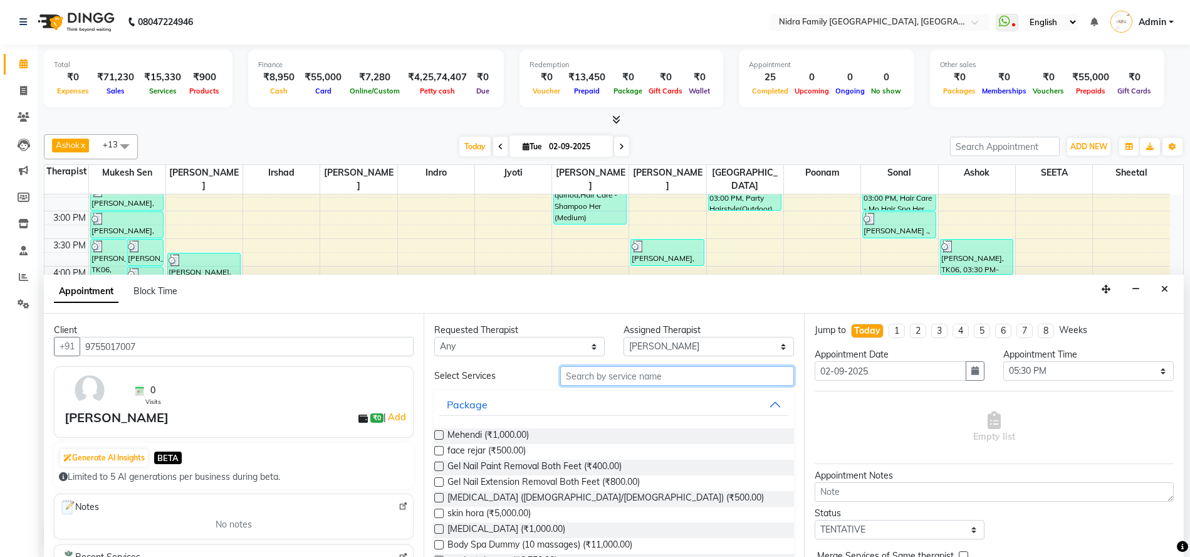
click at [627, 384] on input "text" at bounding box center [676, 375] width 233 height 19
click at [674, 378] on input "text" at bounding box center [676, 375] width 233 height 19
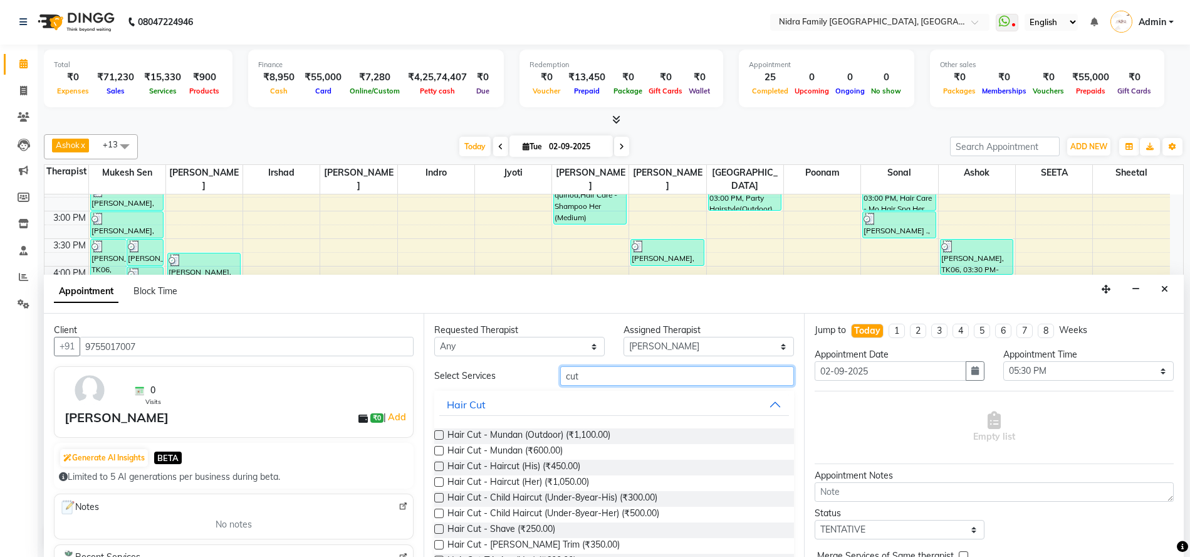
type input "cut"
click at [437, 497] on label at bounding box center [438, 497] width 9 height 9
click at [437, 497] on input "checkbox" at bounding box center [438, 498] width 8 height 8
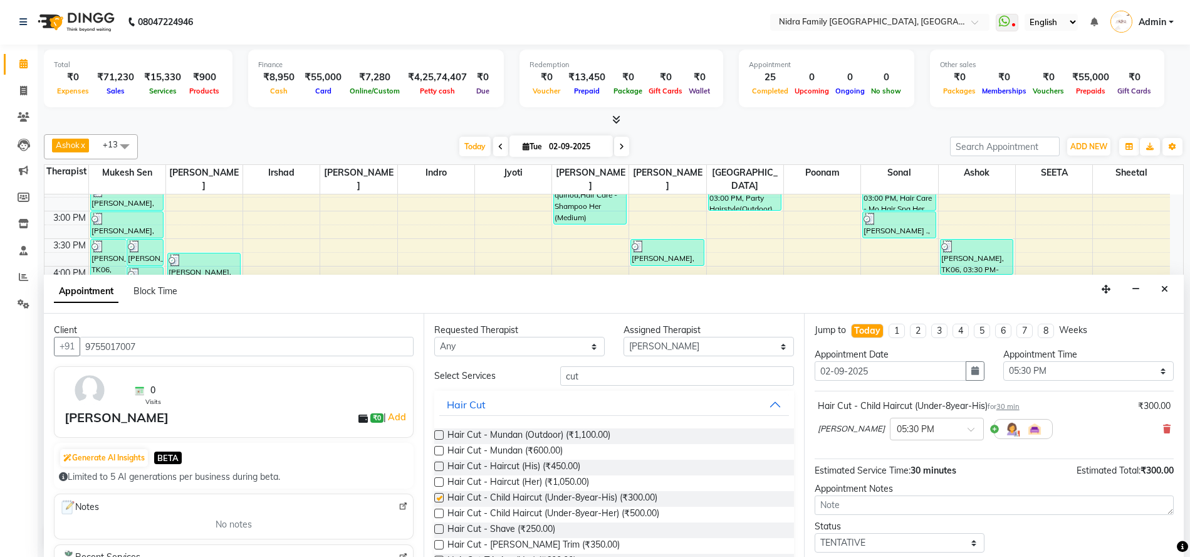
checkbox input "false"
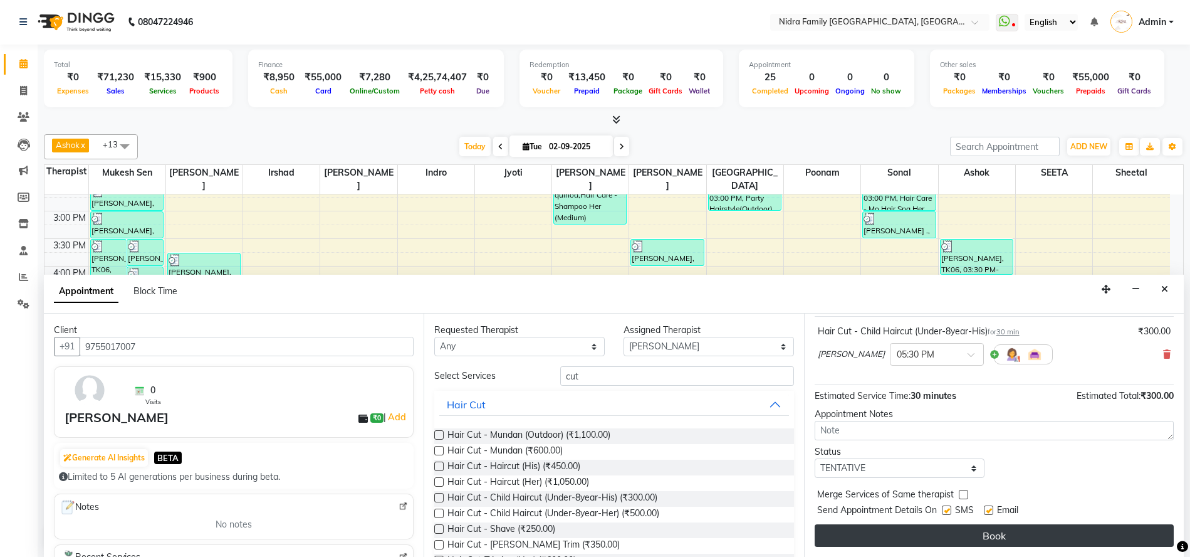
click at [929, 536] on button "Book" at bounding box center [994, 535] width 359 height 23
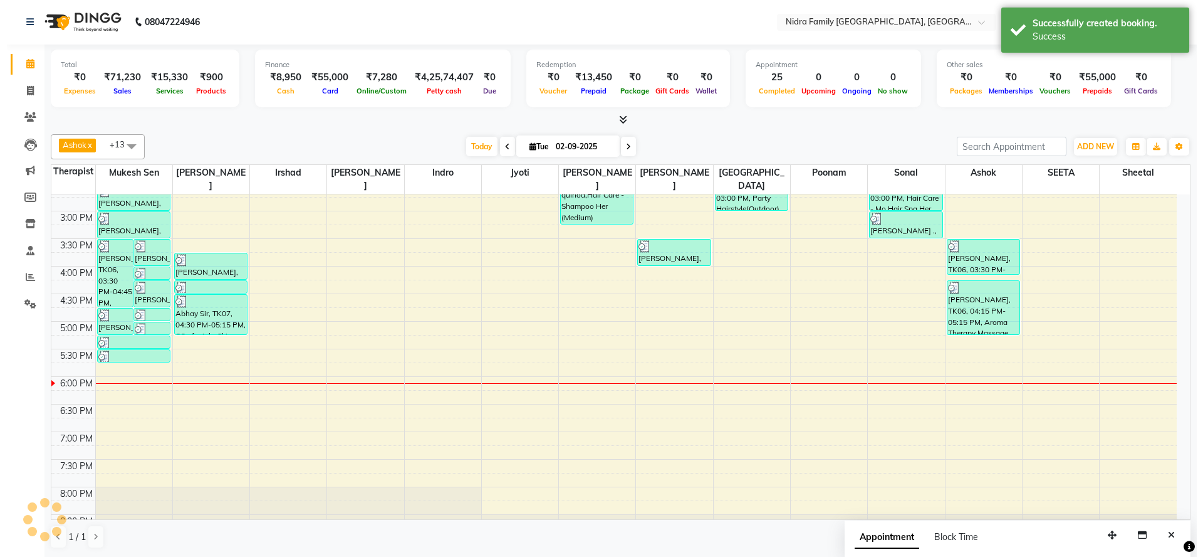
scroll to position [0, 0]
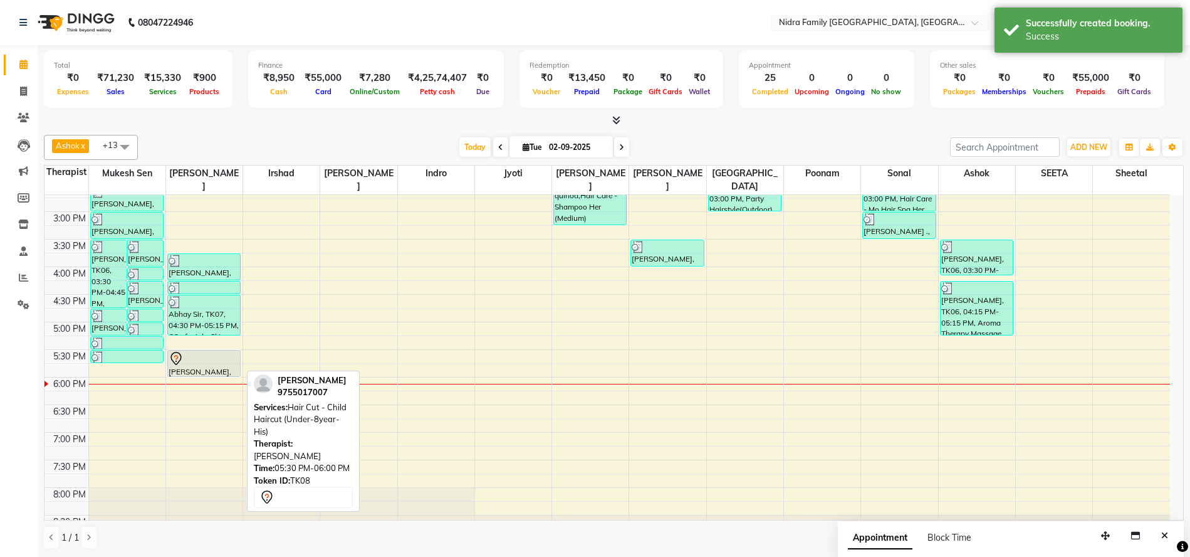
click at [189, 356] on div at bounding box center [204, 358] width 71 height 15
select select "7"
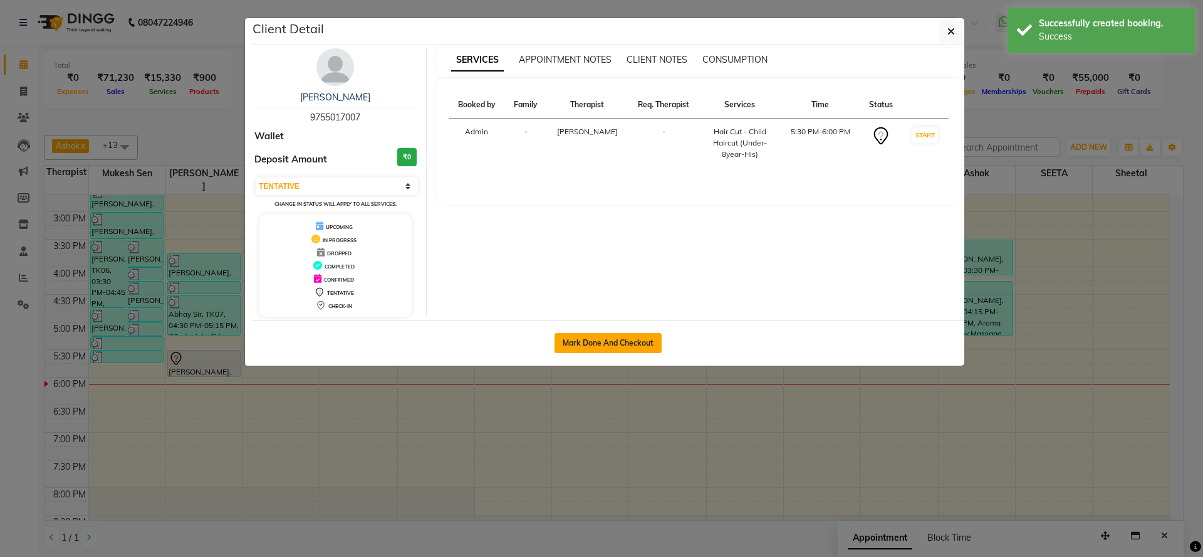
click at [632, 343] on button "Mark Done And Checkout" at bounding box center [608, 343] width 107 height 20
select select "service"
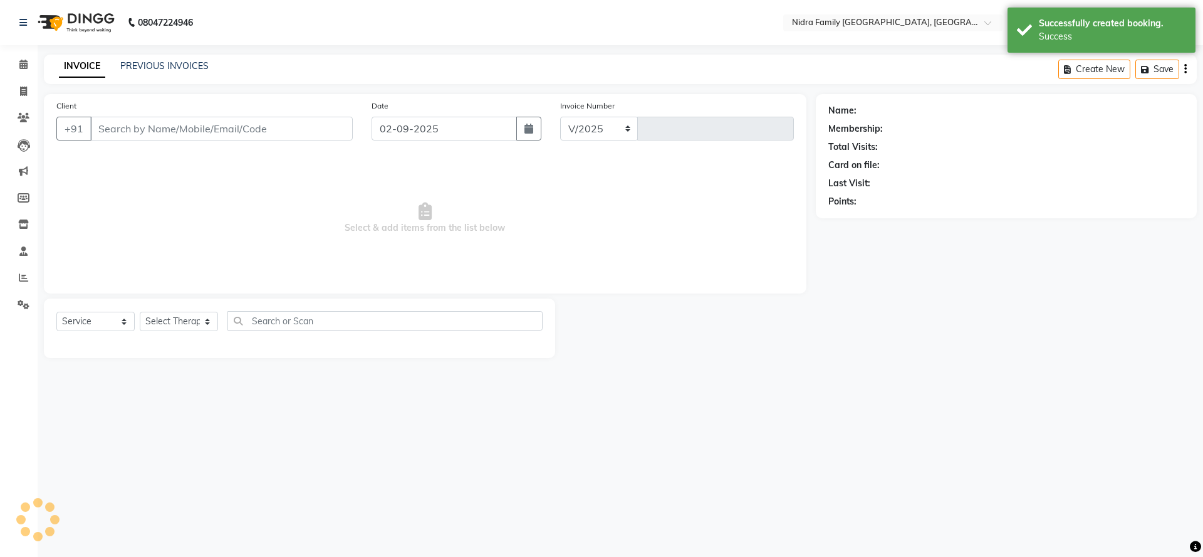
select select "591"
type input "3811"
type input "9755017007"
select select "8270"
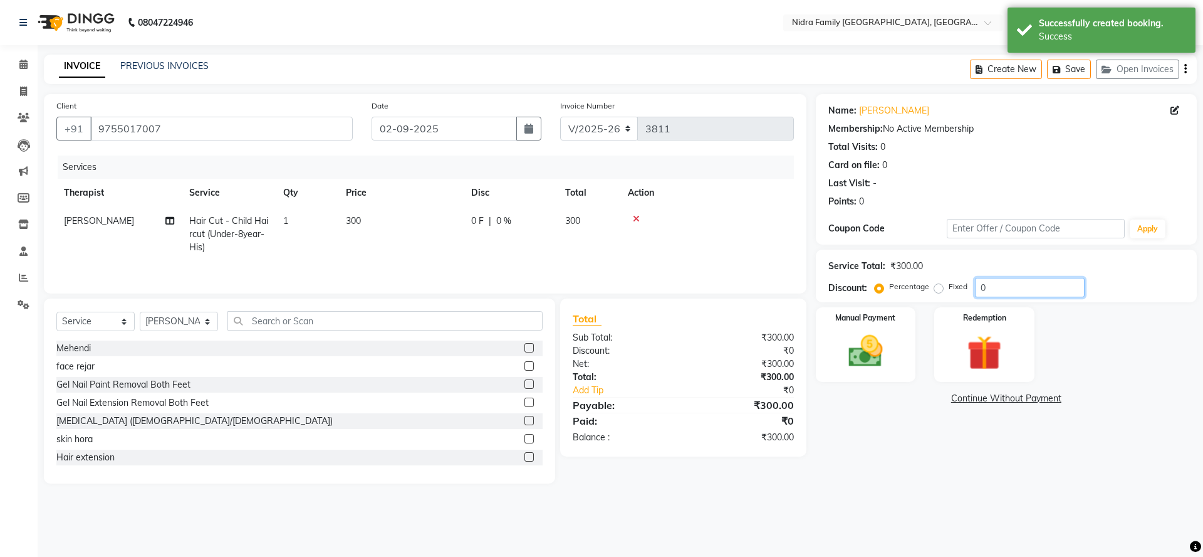
drag, startPoint x: 998, startPoint y: 289, endPoint x: 957, endPoint y: 290, distance: 41.4
click at [958, 290] on div "Percentage Fixed 0" at bounding box center [980, 287] width 207 height 19
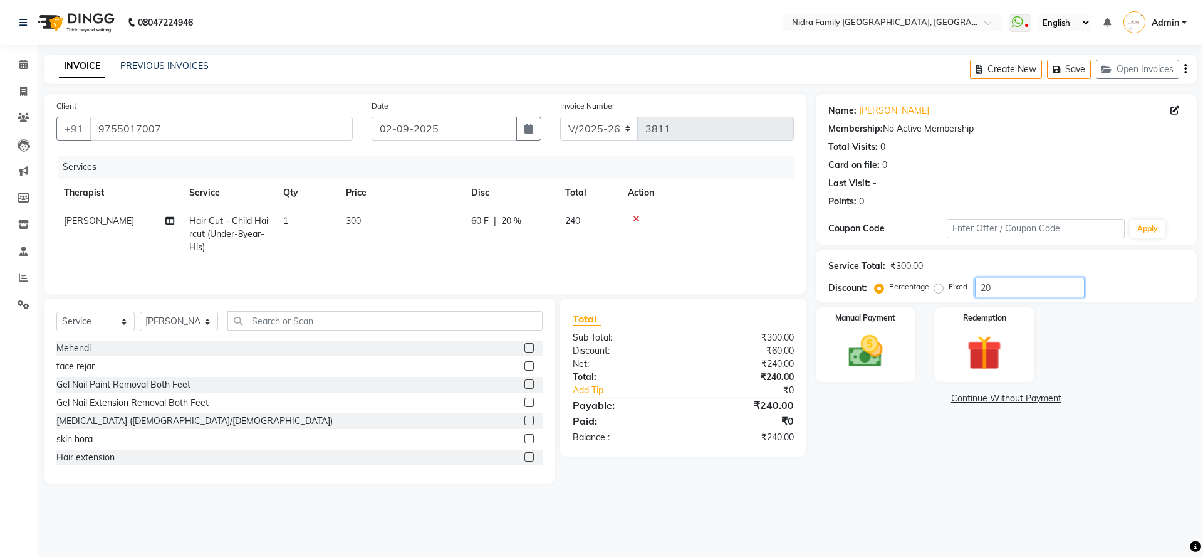
type input "20"
click at [816, 482] on div "Name: [PERSON_NAME] Membership: No Active Membership Total Visits: 0 Card on fi…" at bounding box center [1011, 288] width 390 height 389
click at [866, 361] on img at bounding box center [866, 350] width 58 height 41
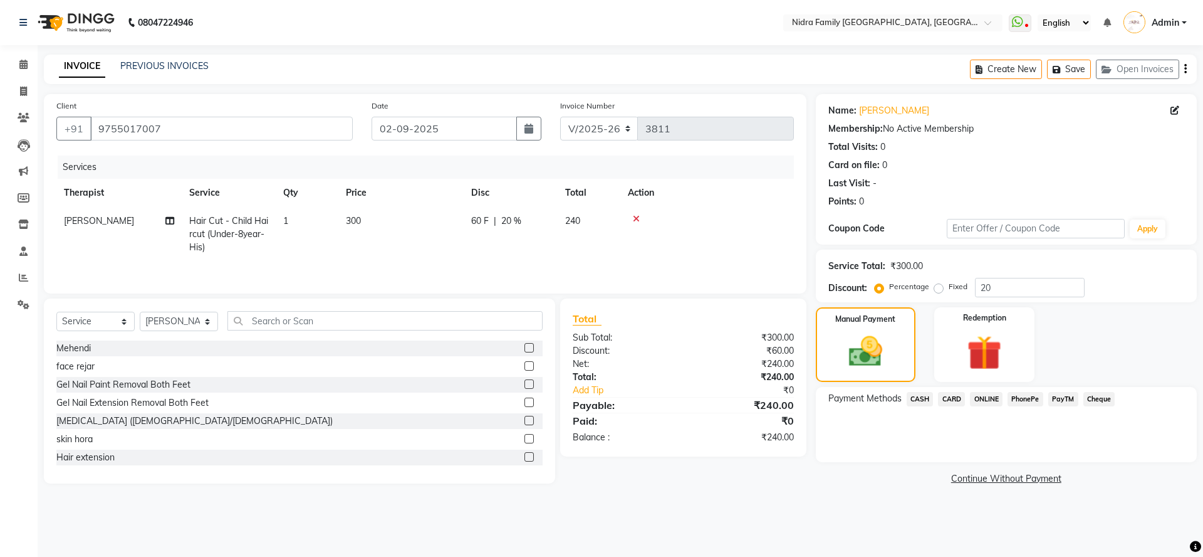
click at [918, 397] on span "CASH" at bounding box center [920, 399] width 27 height 14
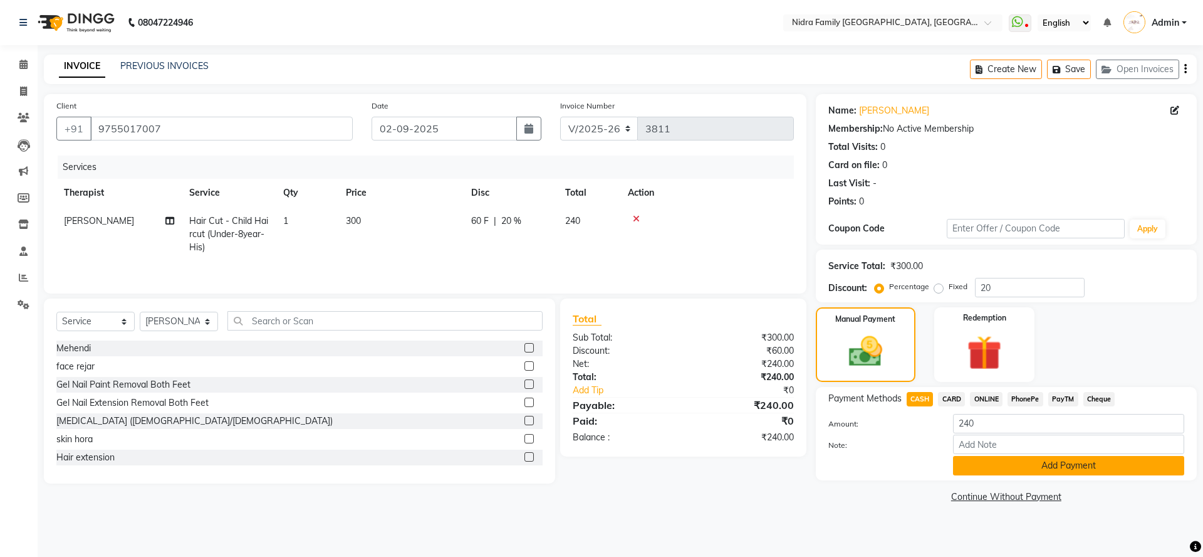
click at [1014, 466] on button "Add Payment" at bounding box center [1068, 465] width 231 height 19
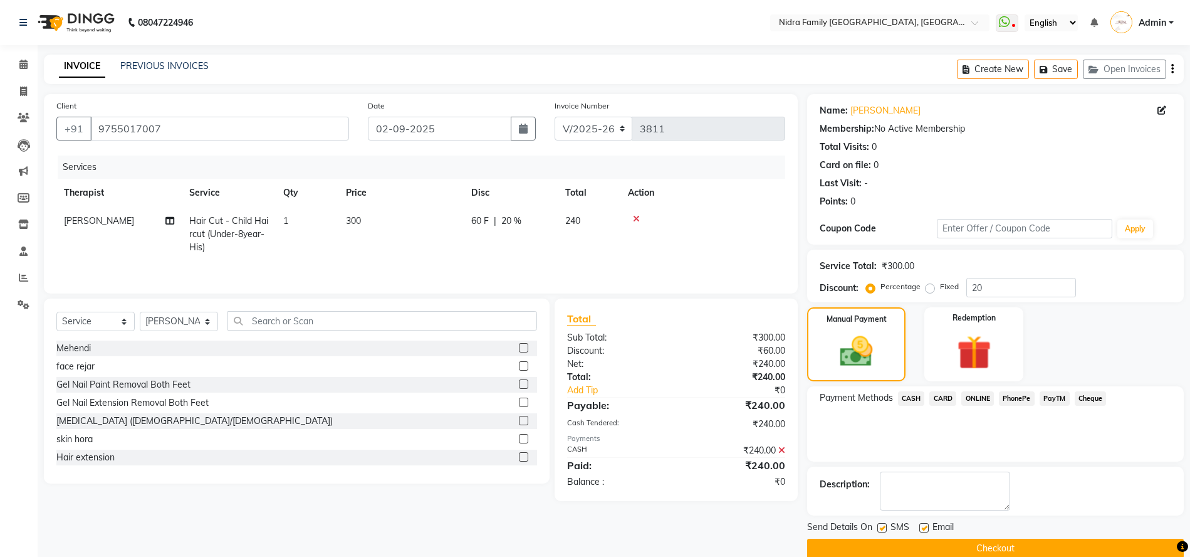
click at [908, 540] on button "Checkout" at bounding box center [995, 547] width 377 height 19
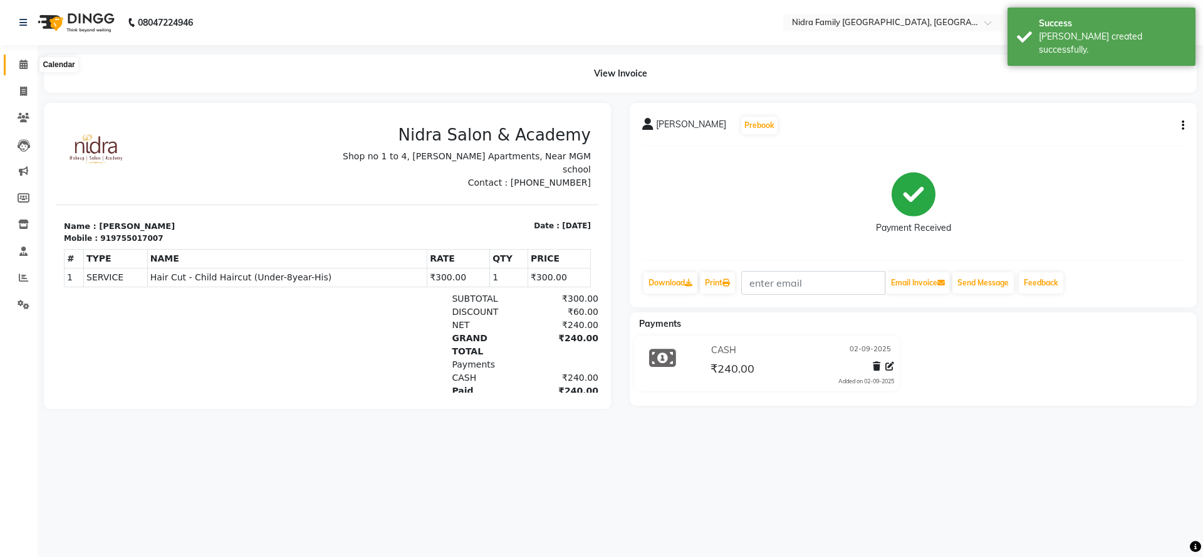
click at [21, 60] on icon at bounding box center [23, 64] width 8 height 9
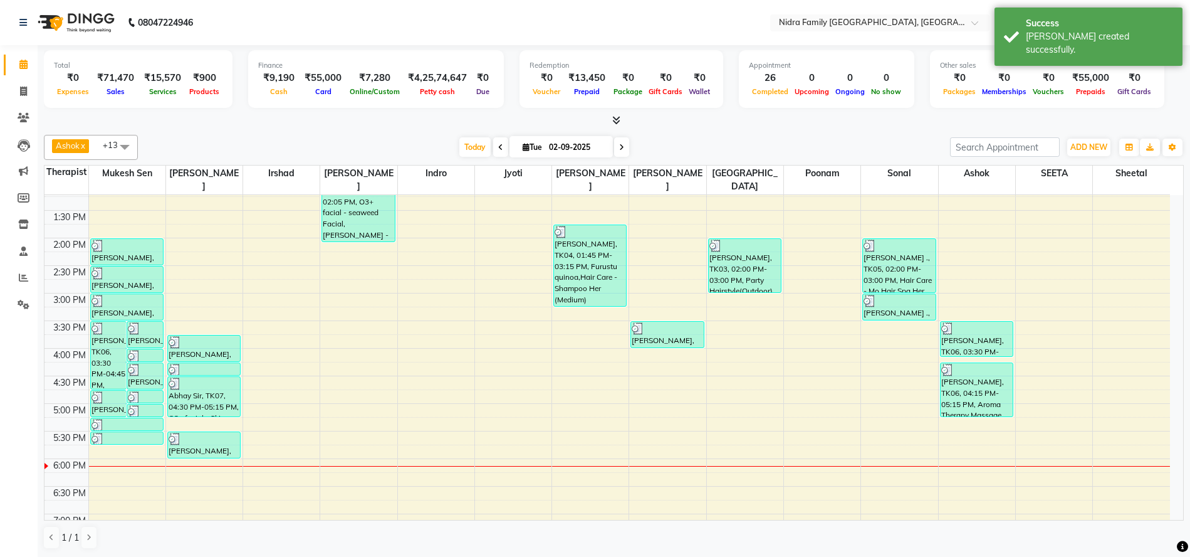
scroll to position [292, 0]
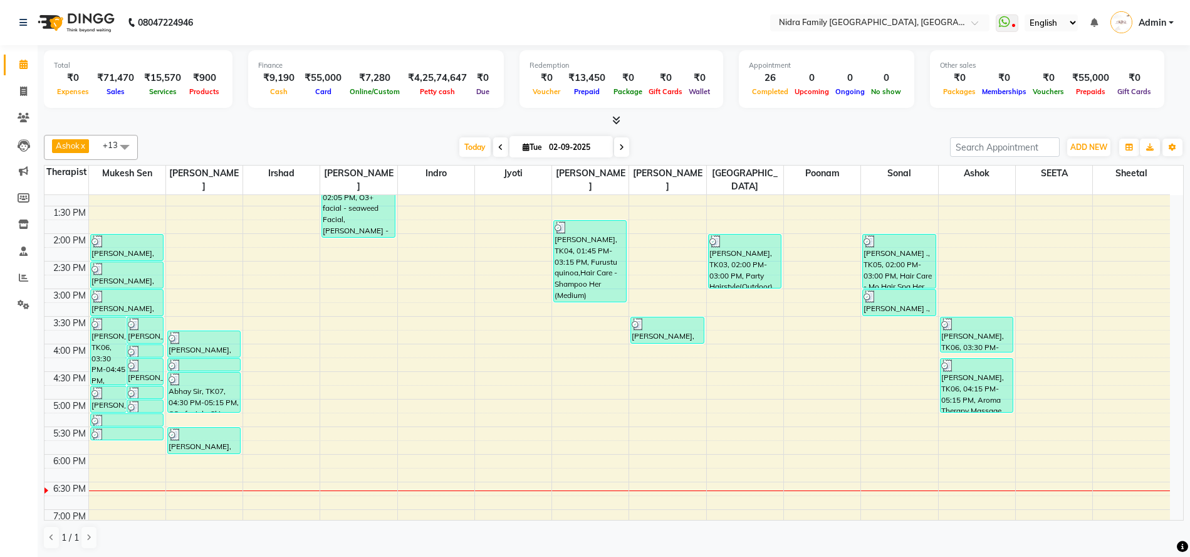
click at [567, 461] on div "8:00 AM 8:30 AM 9:00 AM 9:30 AM 10:00 AM 10:30 AM 11:00 AM 11:30 AM 12:00 PM 12…" at bounding box center [607, 261] width 1126 height 716
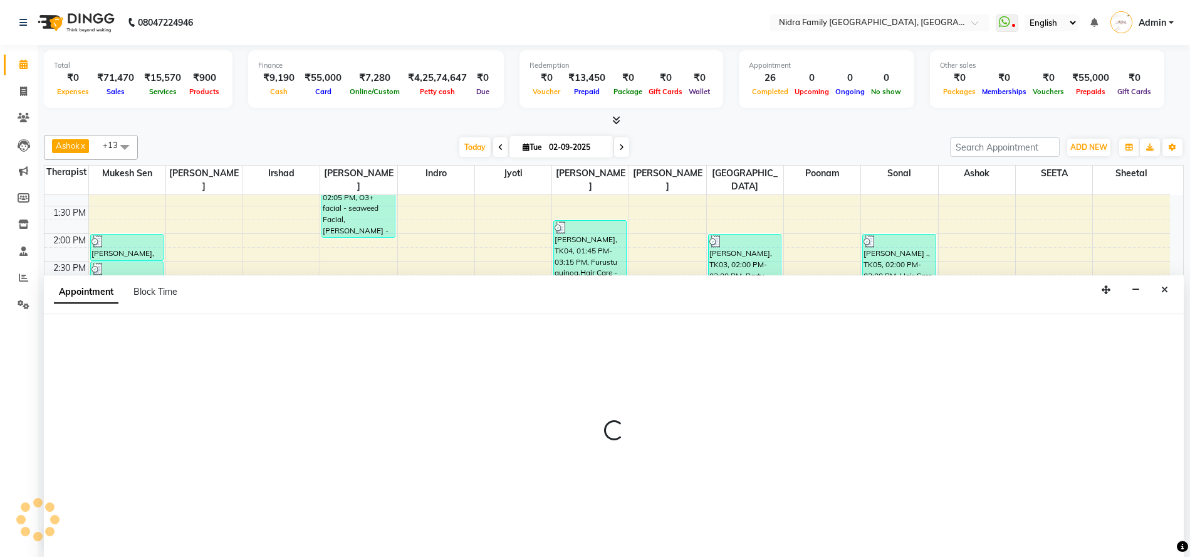
scroll to position [1, 0]
select select "16657"
select select "tentative"
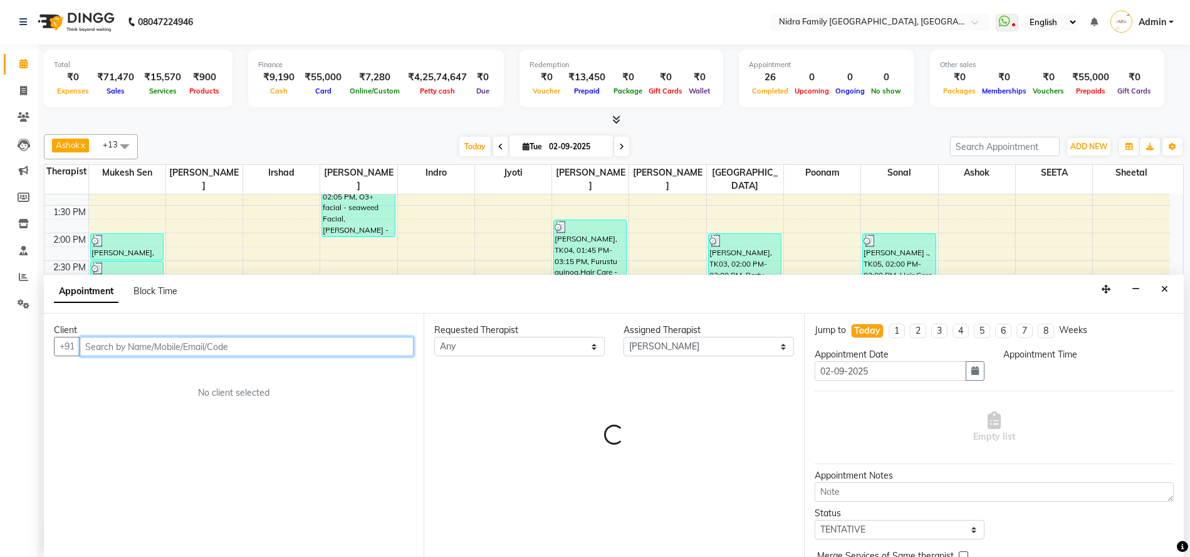
select select "1080"
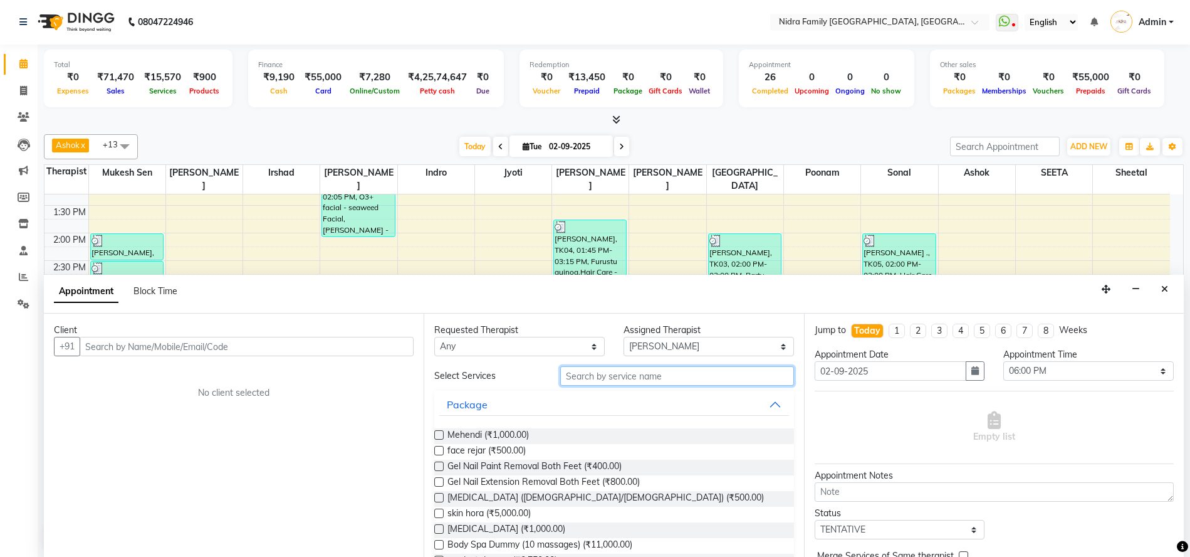
click at [686, 379] on input "text" at bounding box center [676, 375] width 233 height 19
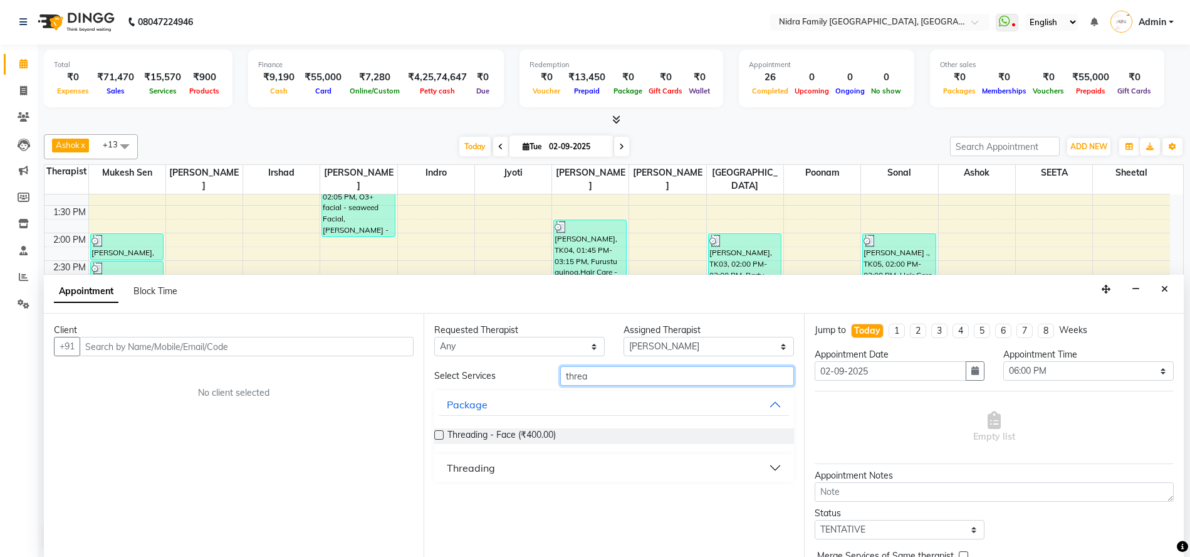
type input "threa"
click at [467, 469] on div "Threading" at bounding box center [471, 467] width 48 height 15
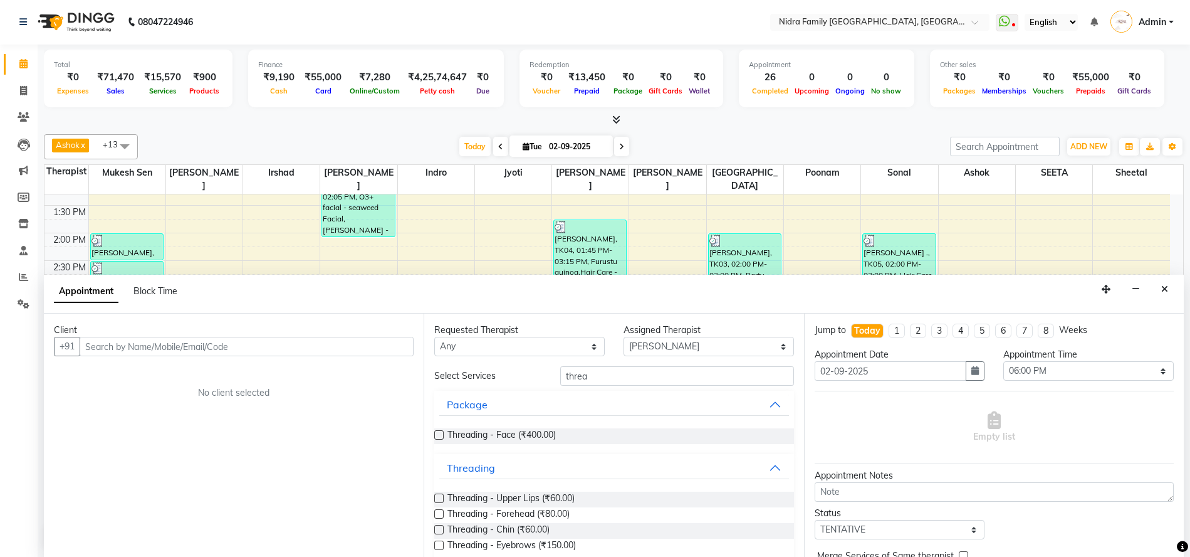
click at [434, 546] on label at bounding box center [438, 544] width 9 height 9
click at [434, 546] on input "checkbox" at bounding box center [438, 546] width 8 height 8
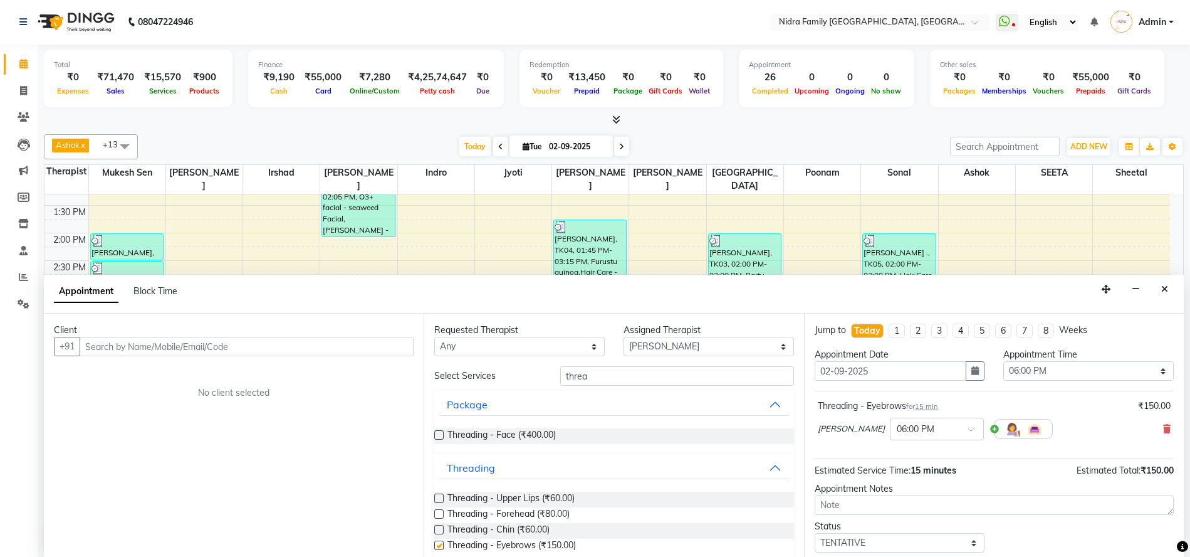
checkbox input "false"
click at [439, 498] on label at bounding box center [438, 497] width 9 height 9
click at [439, 498] on input "checkbox" at bounding box center [438, 499] width 8 height 8
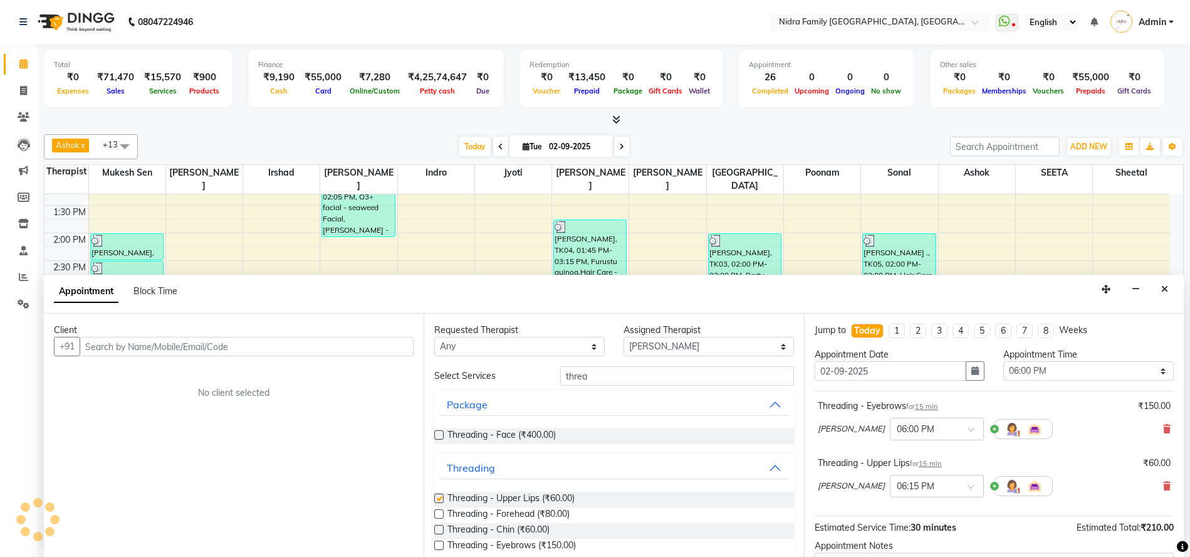
checkbox input "false"
click at [280, 346] on input "text" at bounding box center [247, 346] width 334 height 19
click at [327, 342] on input "text" at bounding box center [247, 346] width 334 height 19
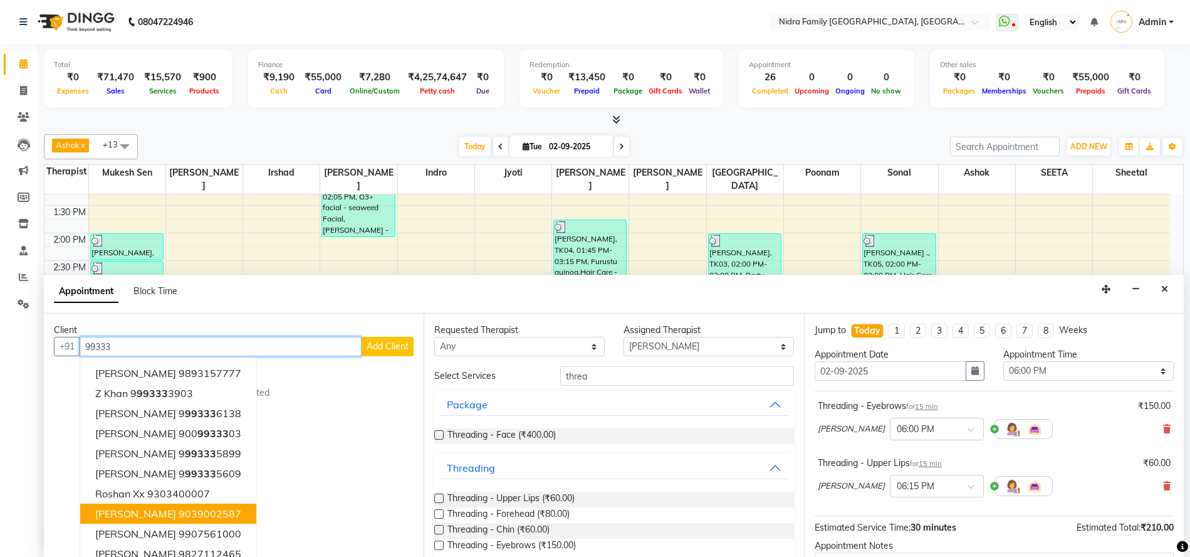
click at [95, 344] on input "99333" at bounding box center [221, 346] width 282 height 19
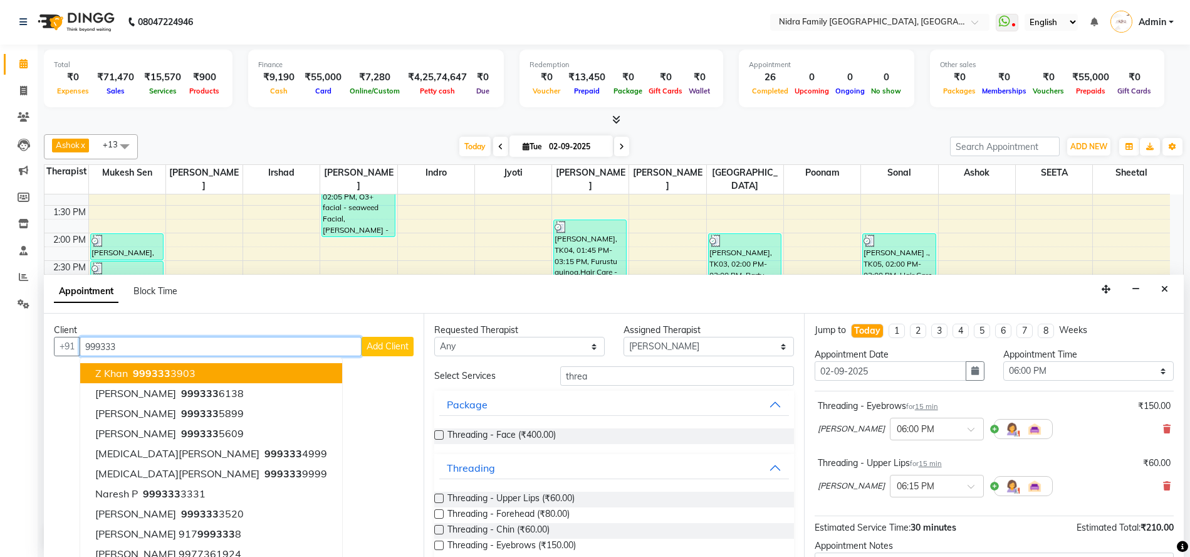
click at [188, 348] on input "999333" at bounding box center [221, 346] width 282 height 19
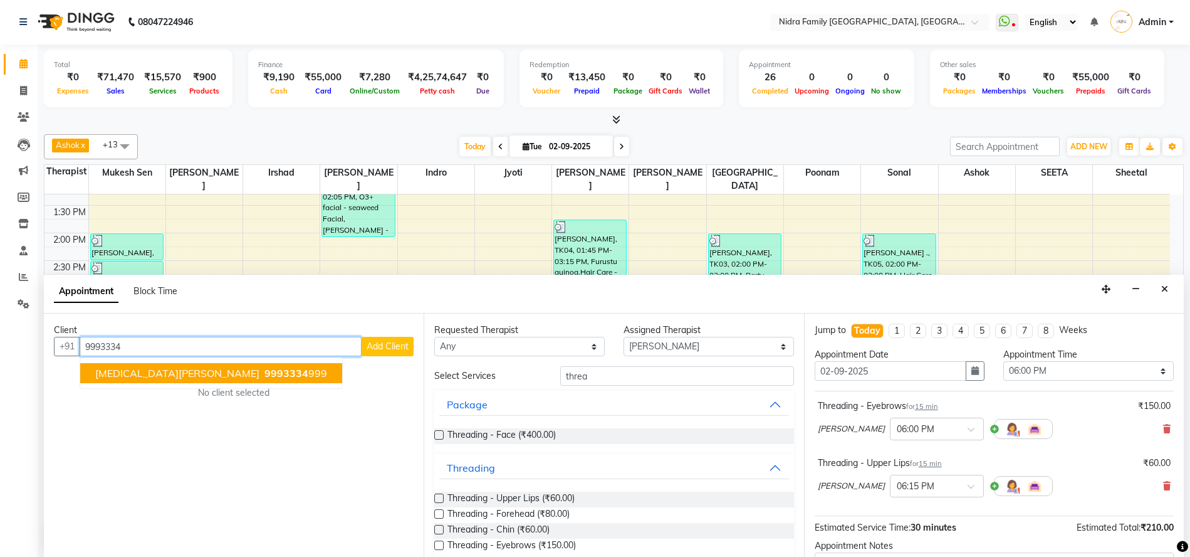
click at [140, 372] on span "[MEDICAL_DATA][PERSON_NAME]" at bounding box center [177, 373] width 164 height 13
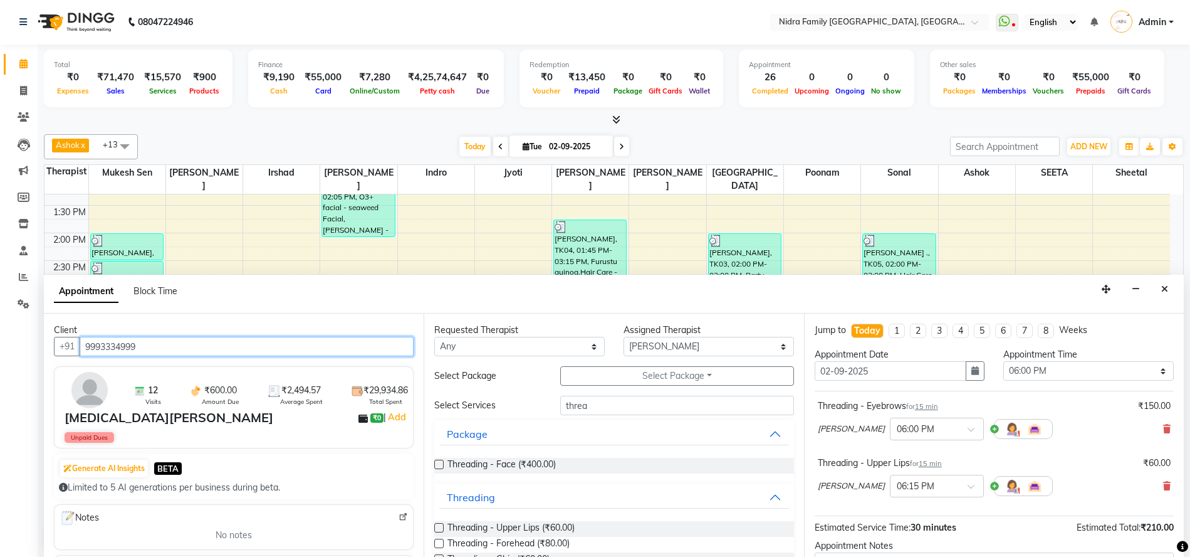
scroll to position [132, 0]
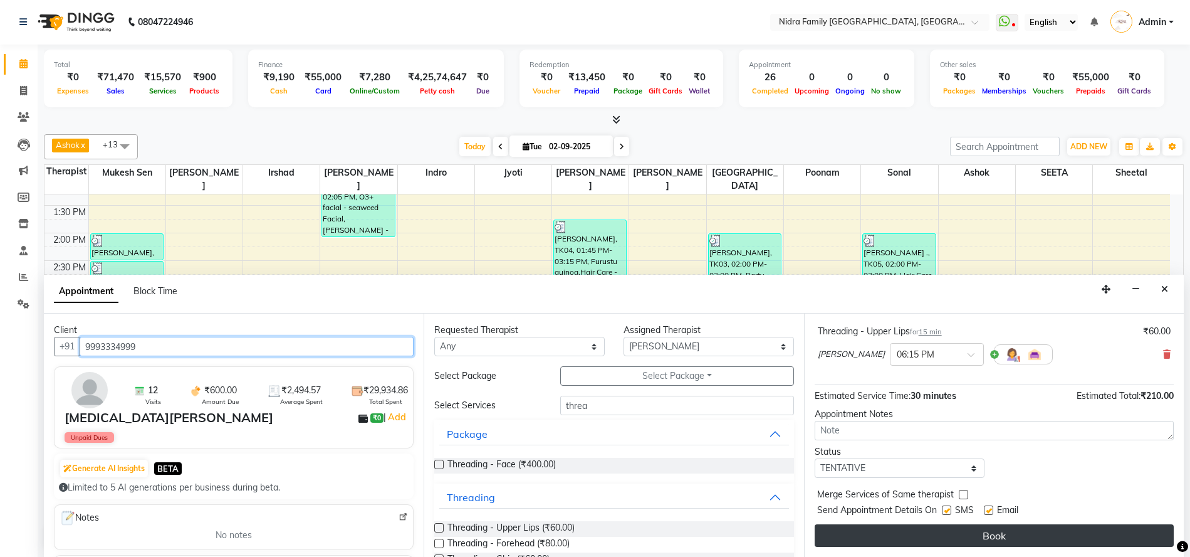
type input "9993334999"
click at [975, 533] on button "Book" at bounding box center [994, 535] width 359 height 23
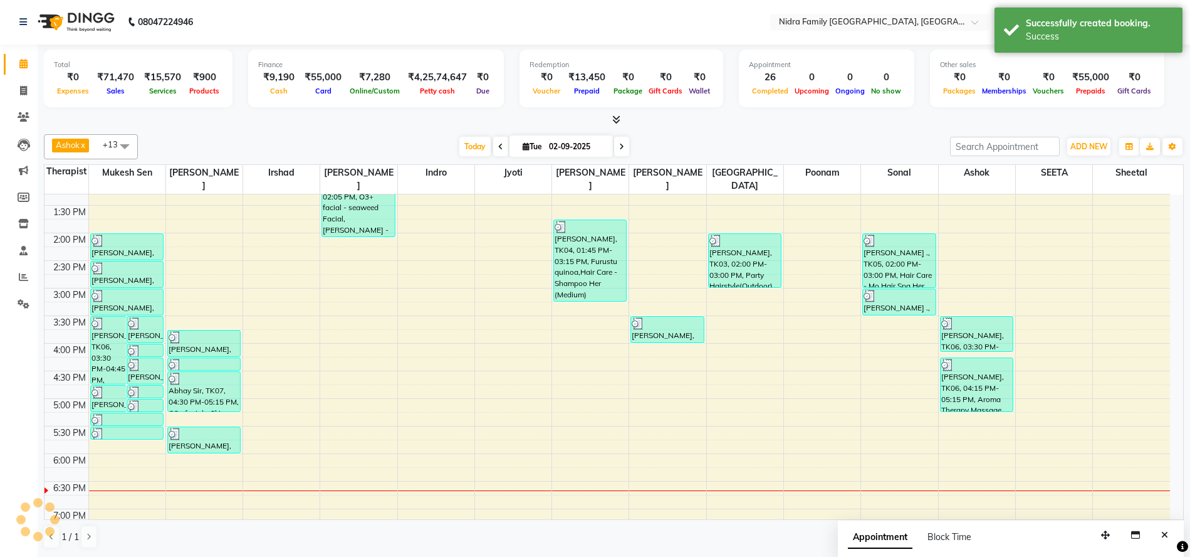
scroll to position [0, 0]
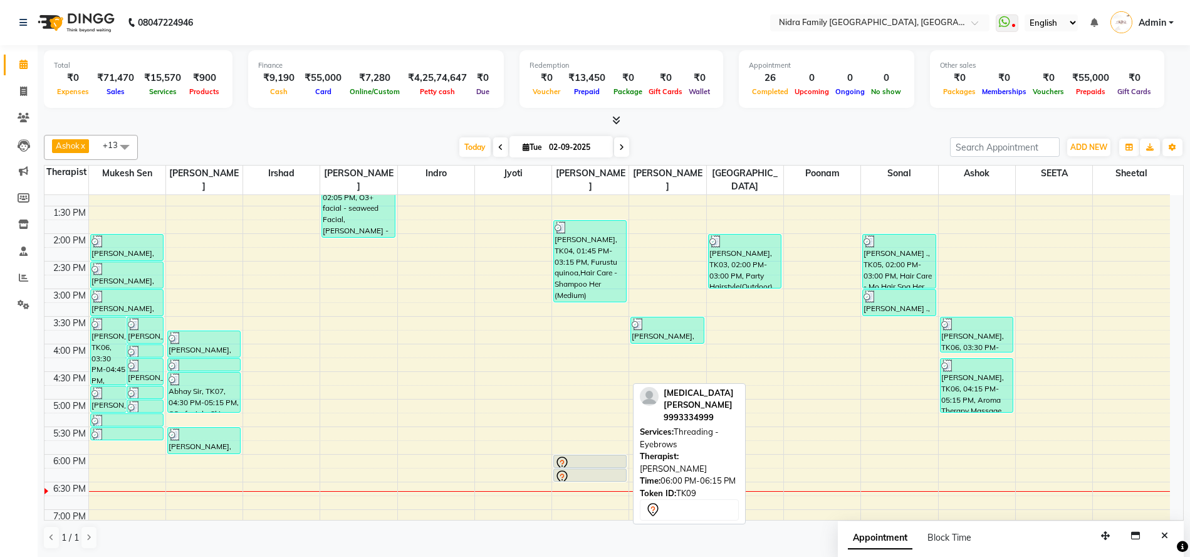
click at [583, 461] on div at bounding box center [590, 463] width 71 height 15
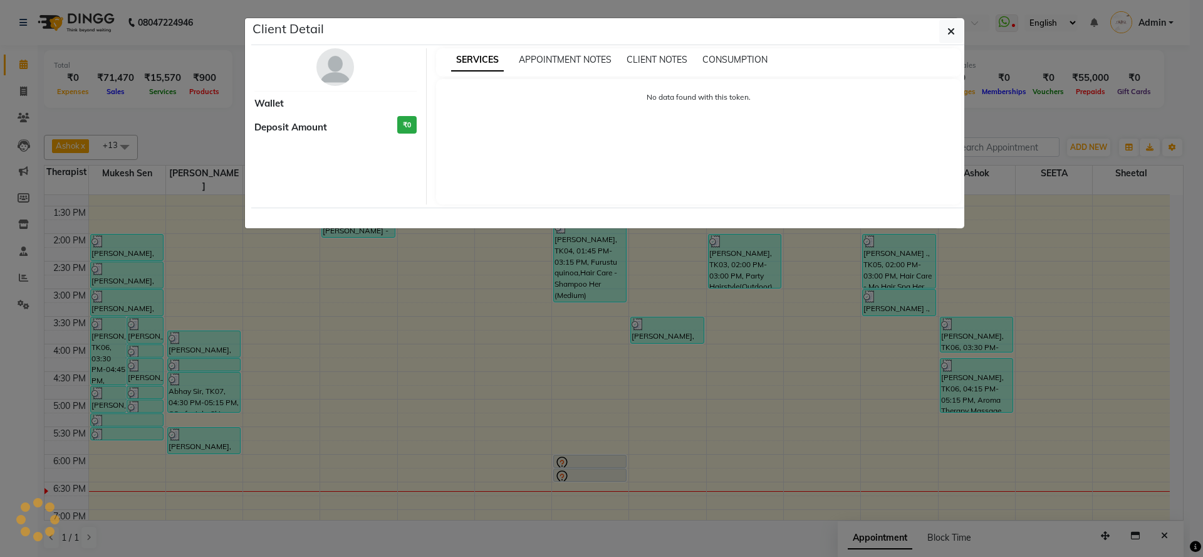
select select "7"
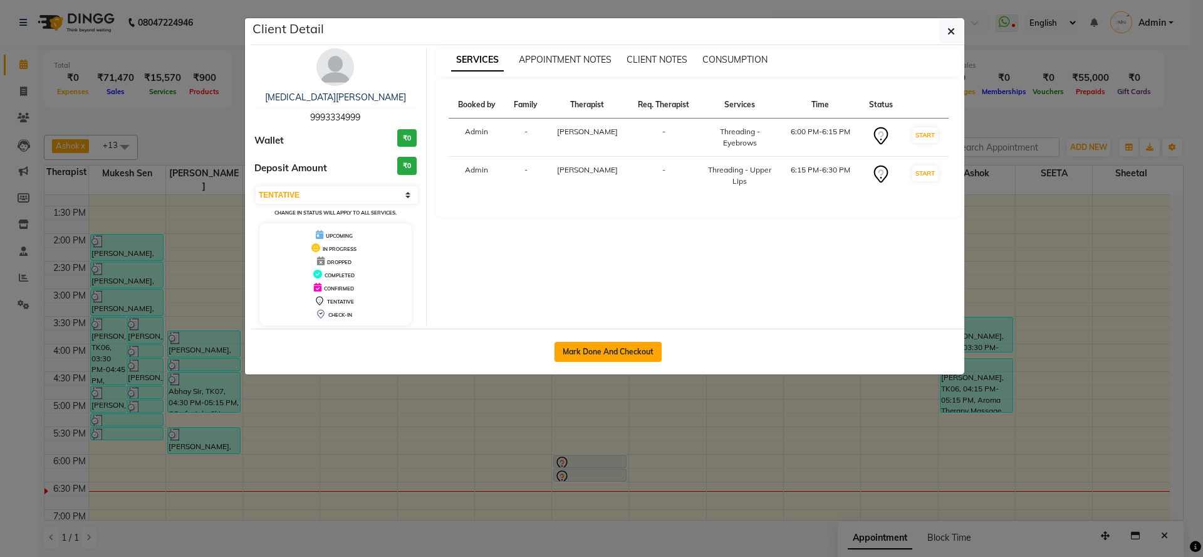
click at [612, 342] on button "Mark Done And Checkout" at bounding box center [608, 352] width 107 height 20
select select "service"
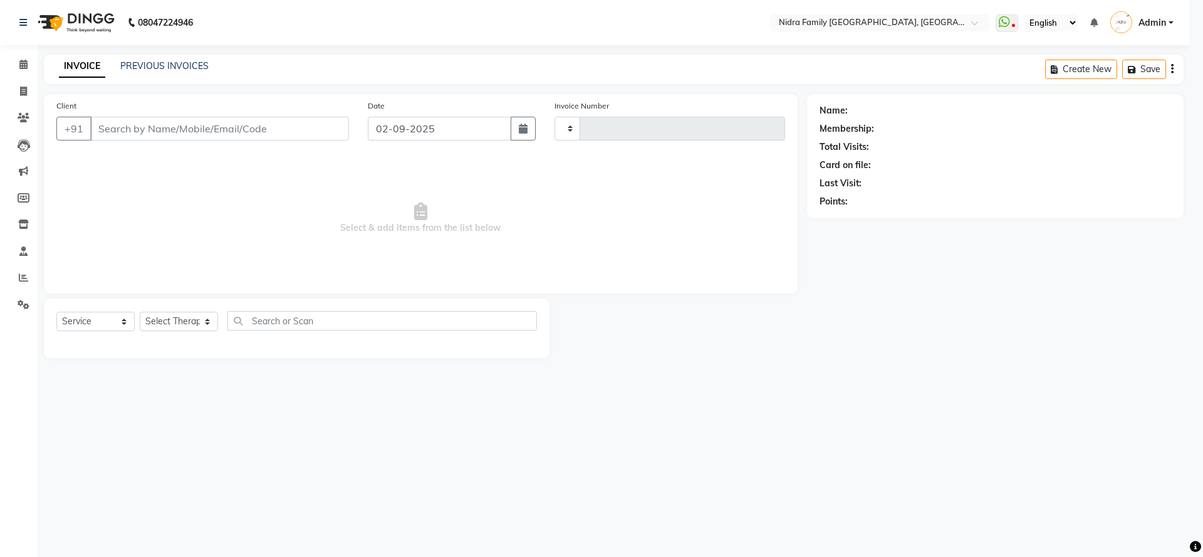
type input "3812"
select select "591"
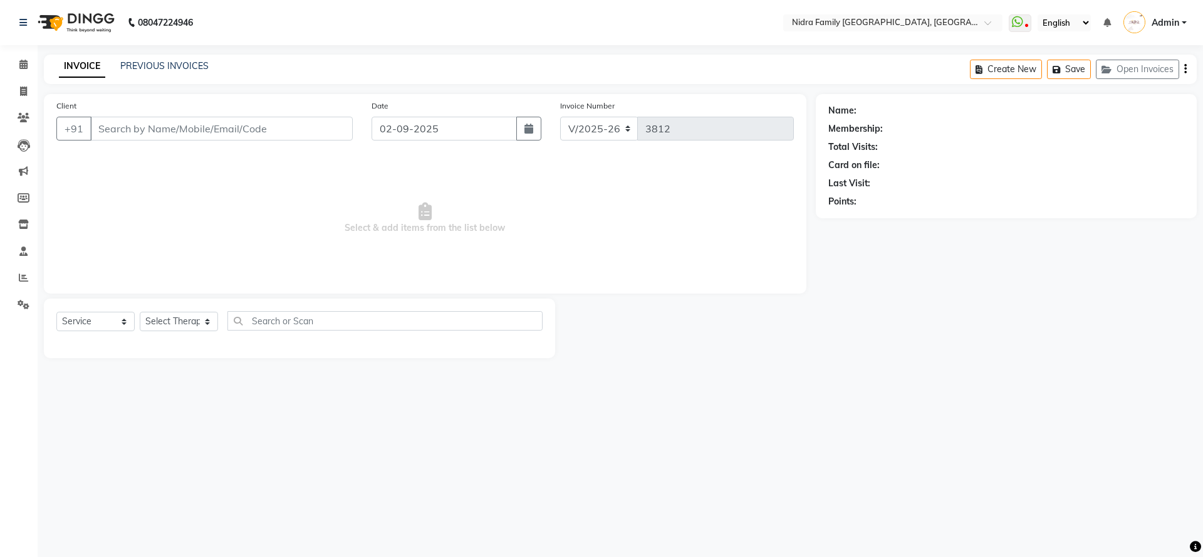
type input "9993334999"
select select "16657"
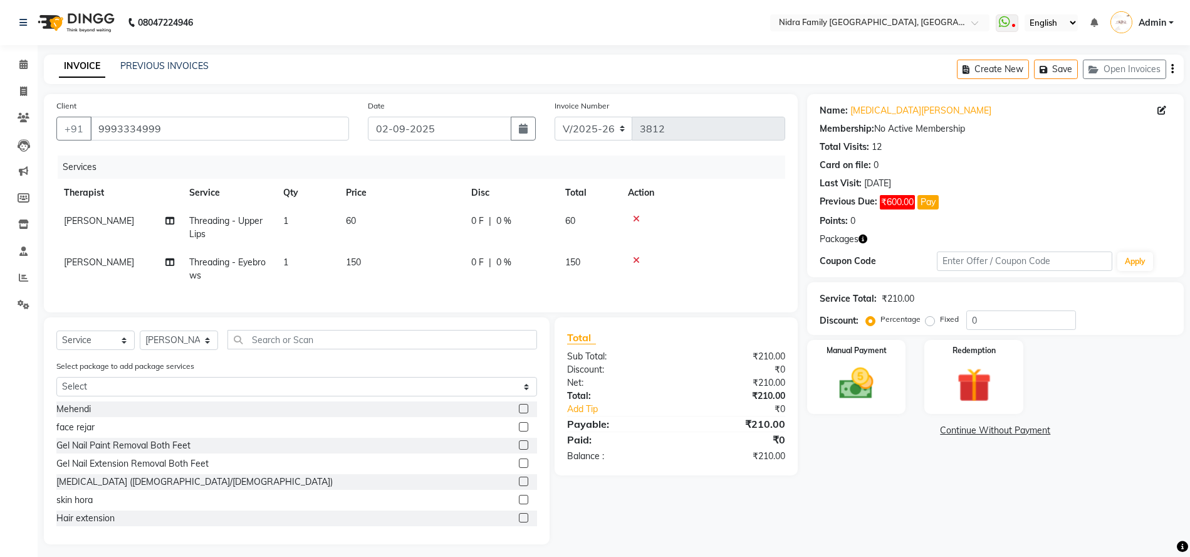
click at [940, 322] on label "Fixed" at bounding box center [949, 318] width 19 height 11
click at [928, 322] on input "Fixed" at bounding box center [932, 319] width 9 height 9
radio input "true"
drag, startPoint x: 991, startPoint y: 318, endPoint x: 965, endPoint y: 321, distance: 25.8
click at [966, 322] on input "0" at bounding box center [1021, 319] width 110 height 19
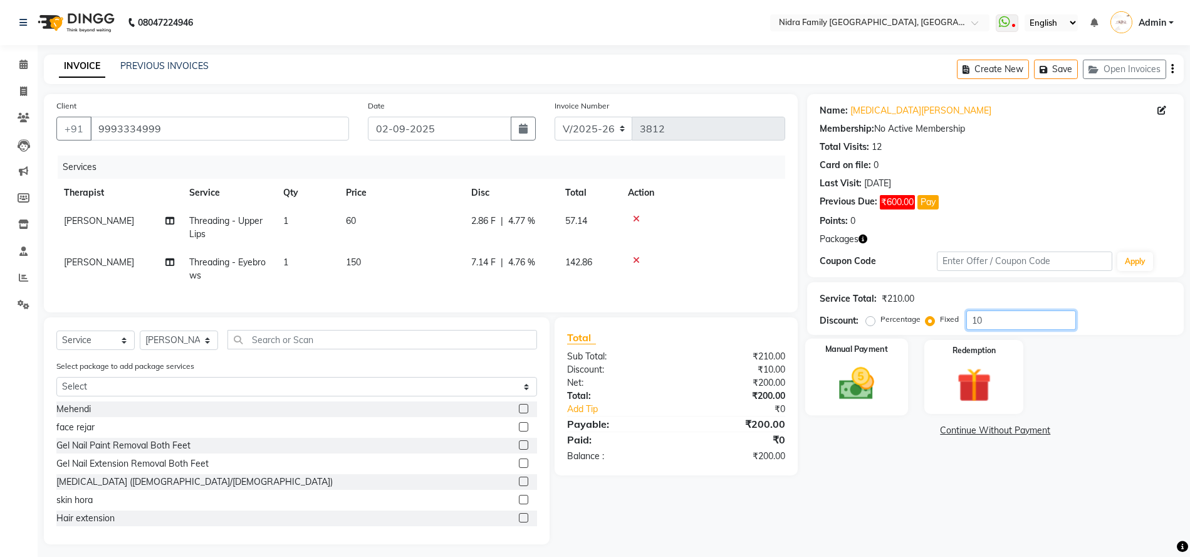
type input "10"
click at [841, 399] on img at bounding box center [857, 383] width 58 height 41
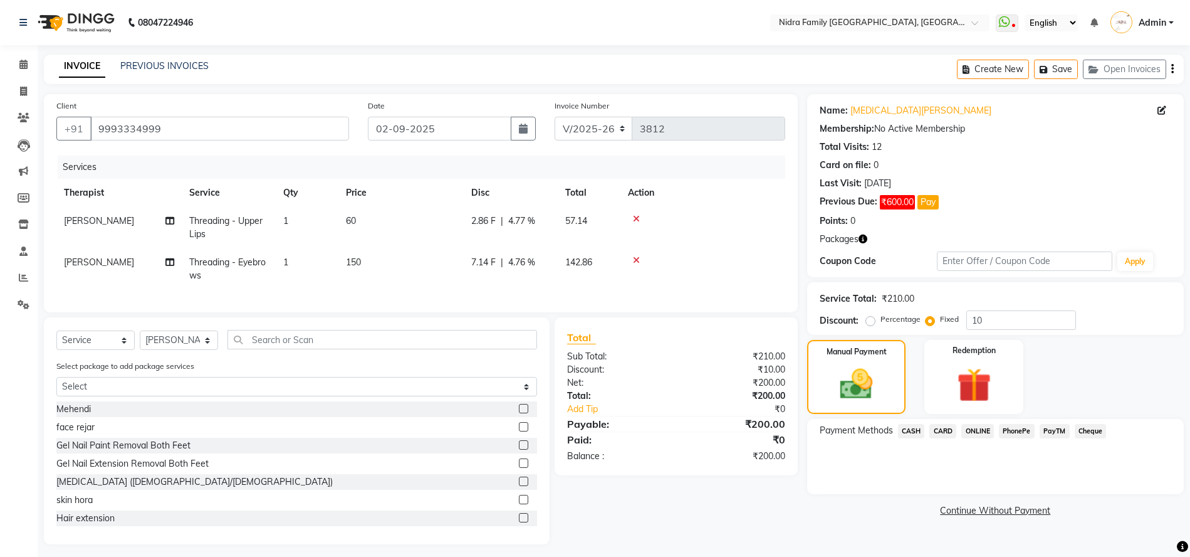
click at [909, 429] on span "CASH" at bounding box center [911, 431] width 27 height 14
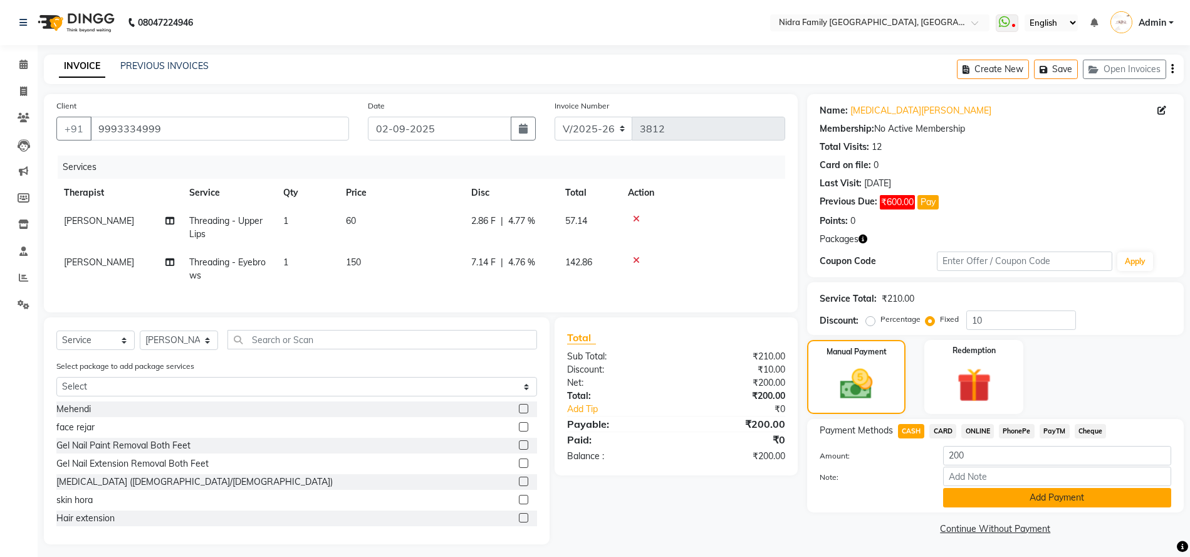
click at [985, 494] on button "Add Payment" at bounding box center [1057, 497] width 228 height 19
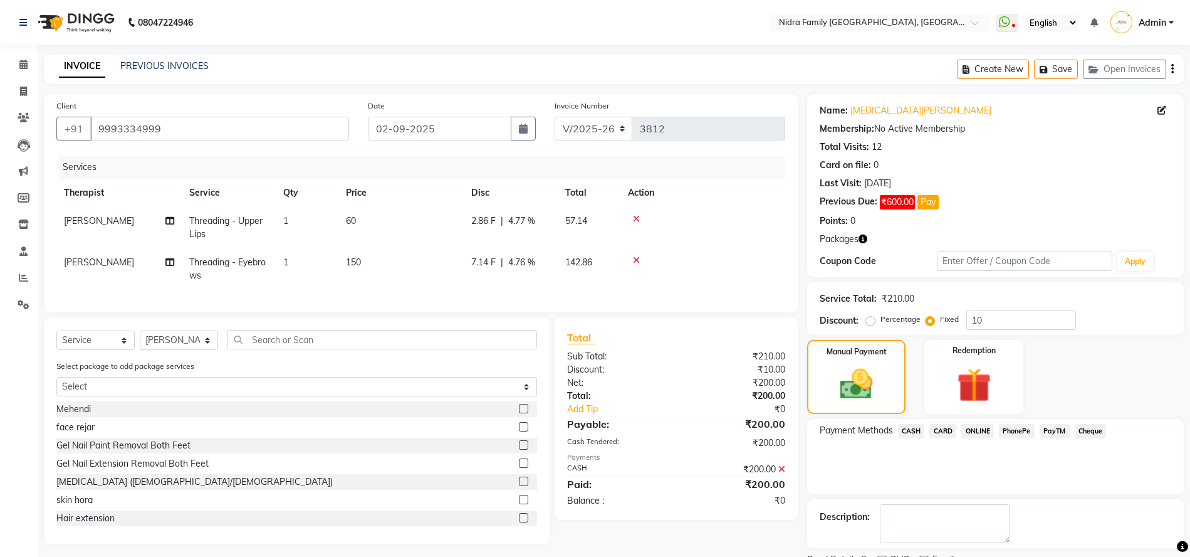
scroll to position [53, 0]
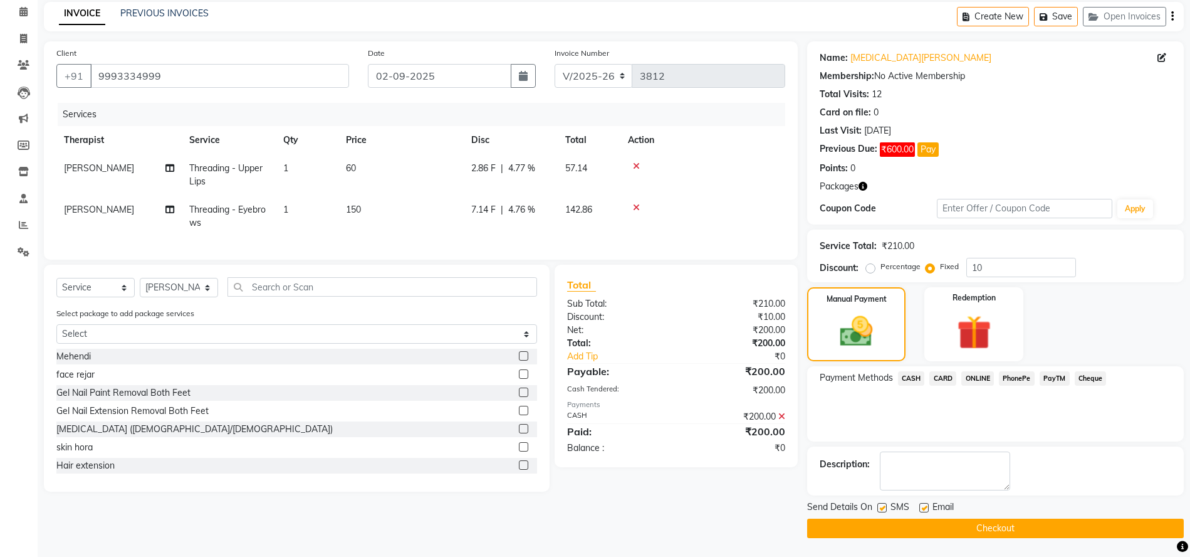
click at [938, 527] on button "Checkout" at bounding box center [995, 527] width 377 height 19
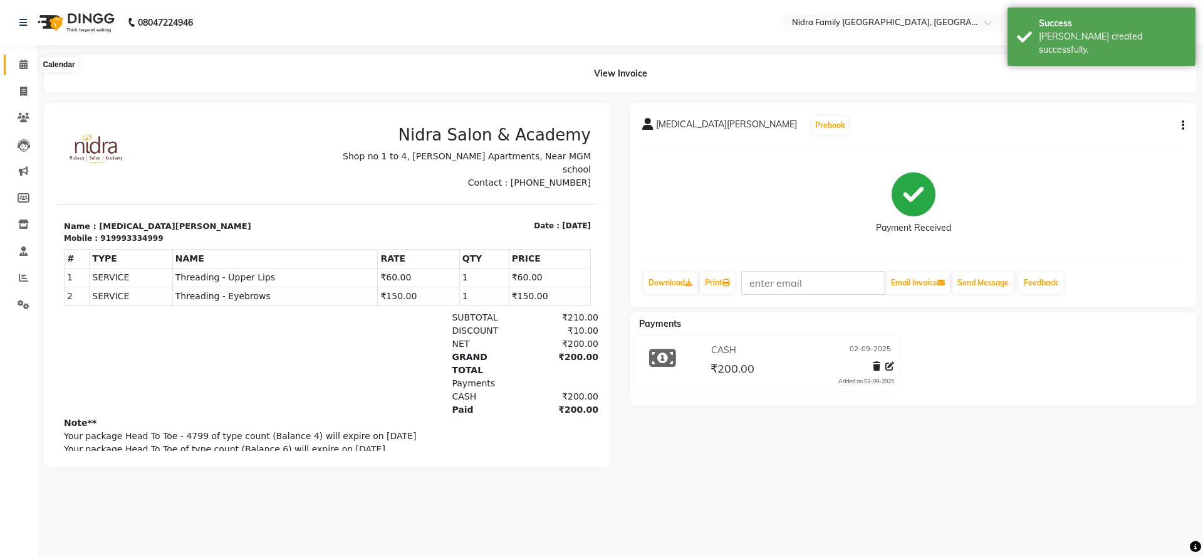
click at [19, 61] on icon at bounding box center [23, 64] width 8 height 9
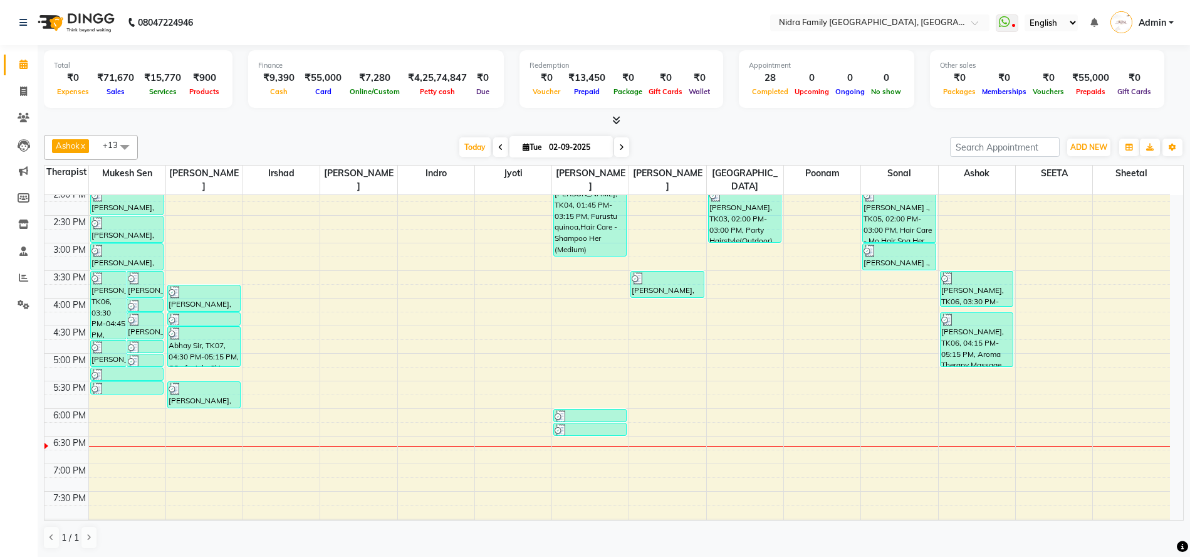
scroll to position [258, 0]
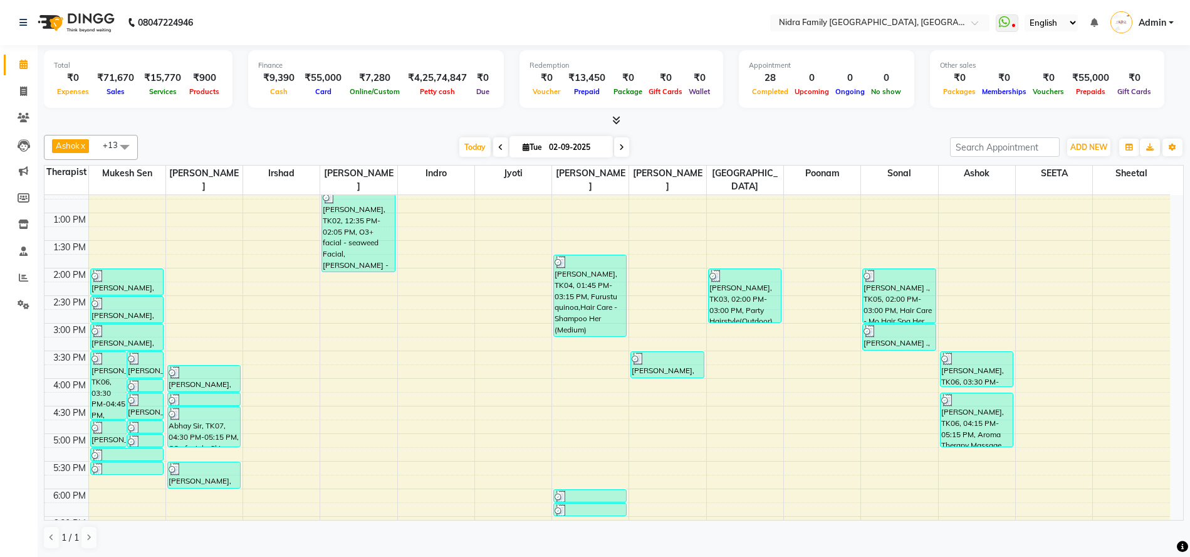
click at [186, 499] on div "8:00 AM 8:30 AM 9:00 AM 9:30 AM 10:00 AM 10:30 AM 11:00 AM 11:30 AM 12:00 PM 12…" at bounding box center [607, 295] width 1126 height 716
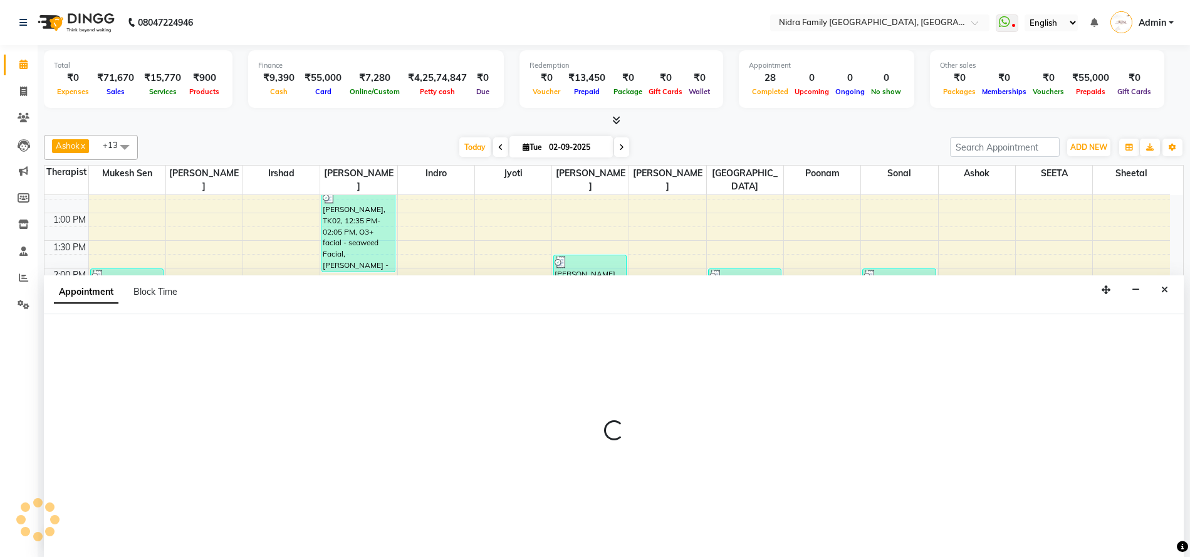
scroll to position [1, 0]
select select "8270"
select select "1080"
select select "tentative"
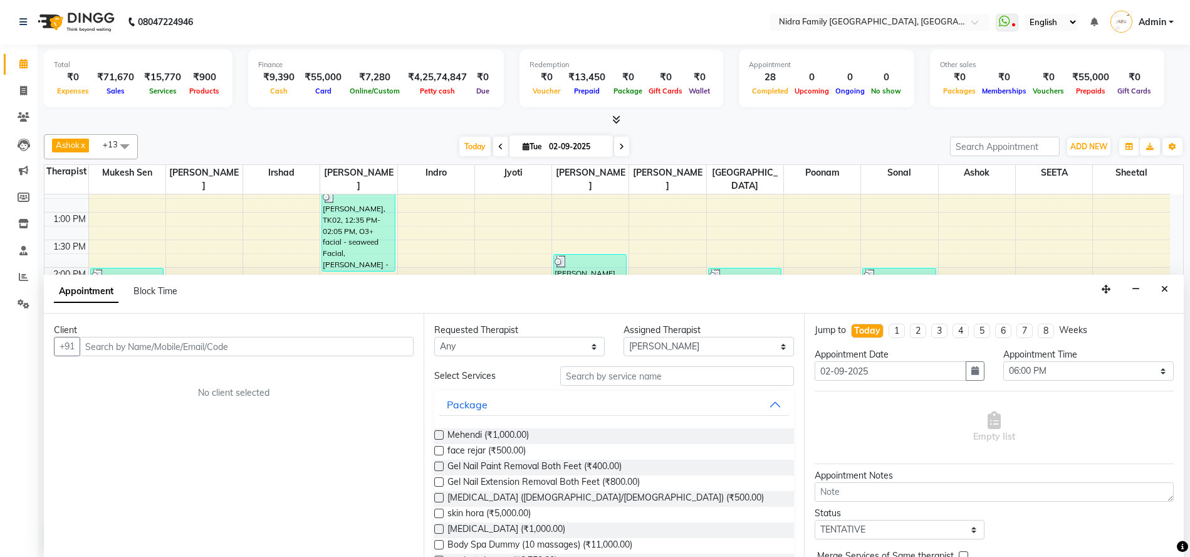
click at [385, 344] on input "text" at bounding box center [247, 346] width 334 height 19
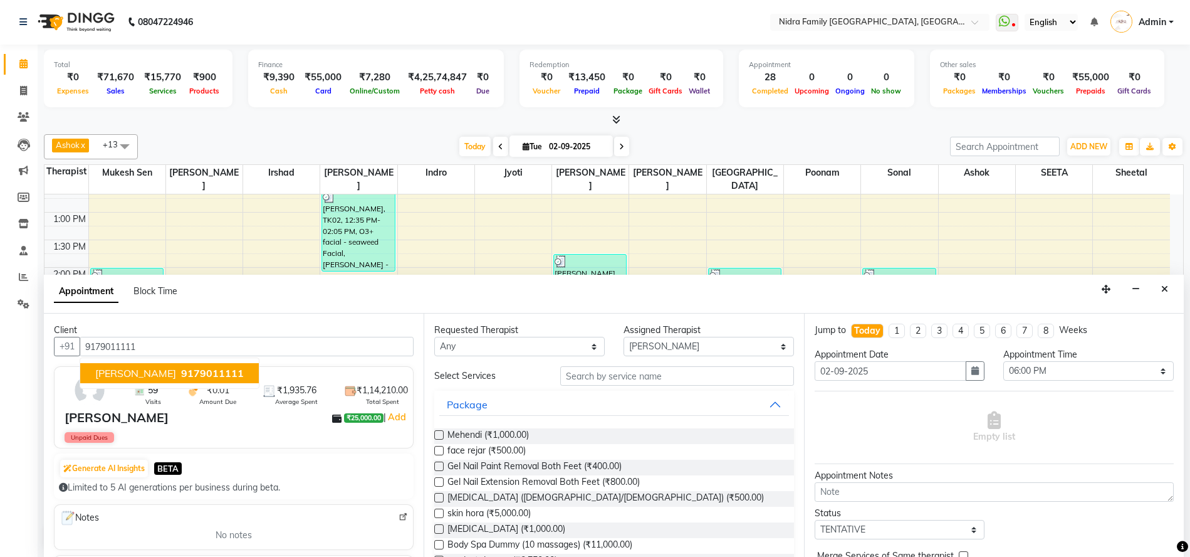
click at [189, 370] on span "9179011111" at bounding box center [212, 373] width 63 height 13
type input "9179011111"
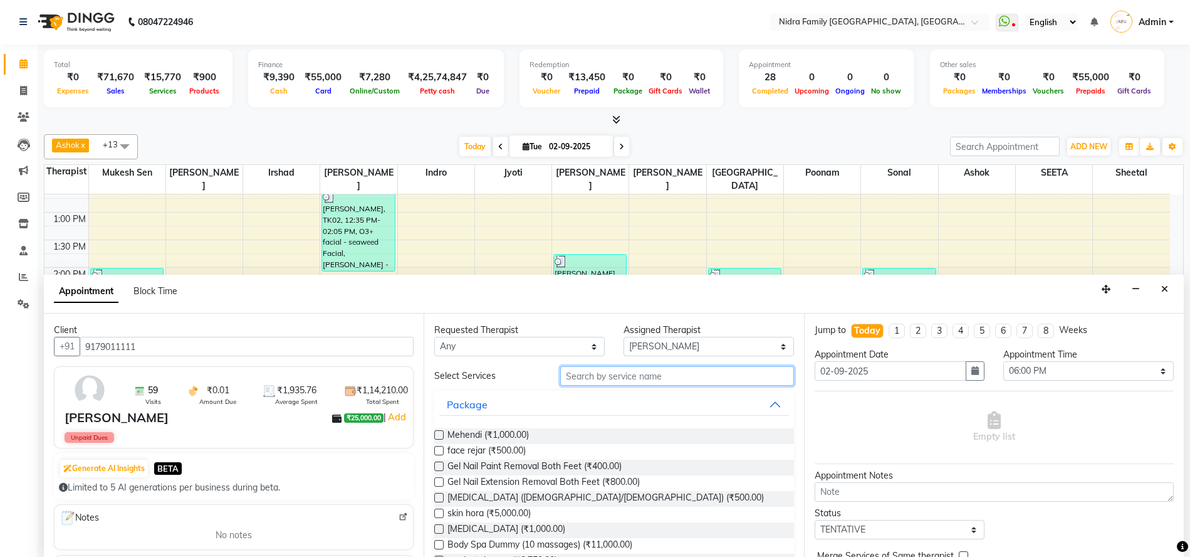
click at [660, 375] on input "text" at bounding box center [676, 375] width 233 height 19
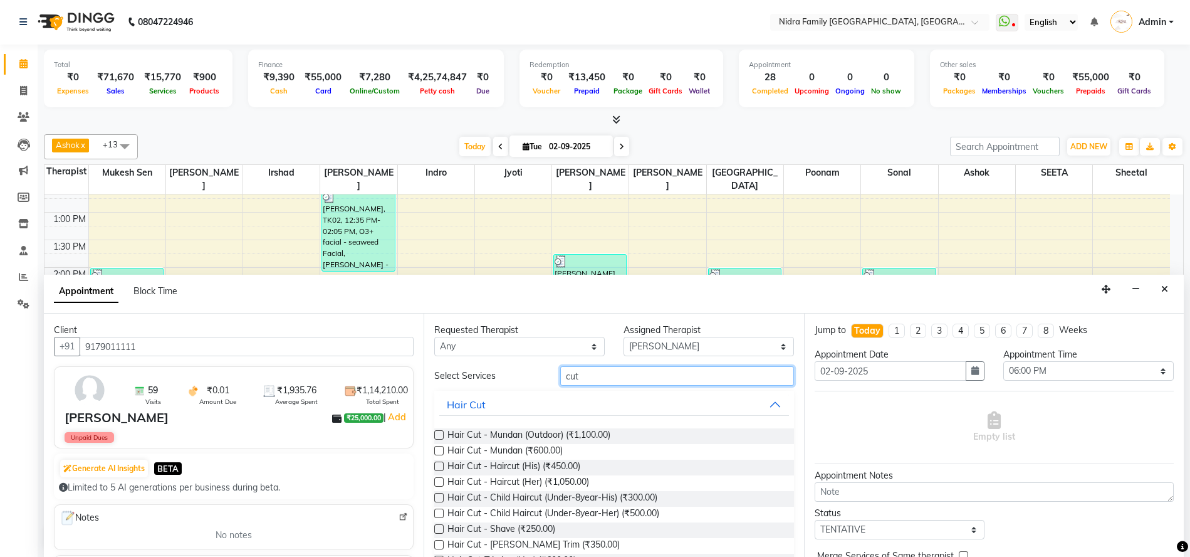
type input "cut"
click at [439, 511] on label at bounding box center [438, 512] width 9 height 9
click at [439, 511] on input "checkbox" at bounding box center [438, 514] width 8 height 8
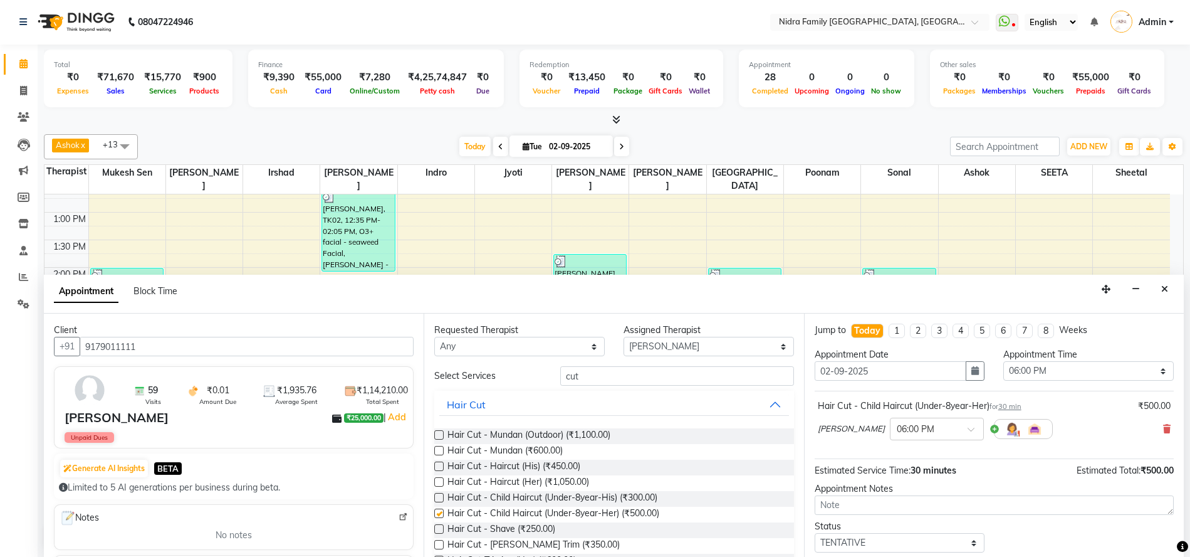
checkbox input "false"
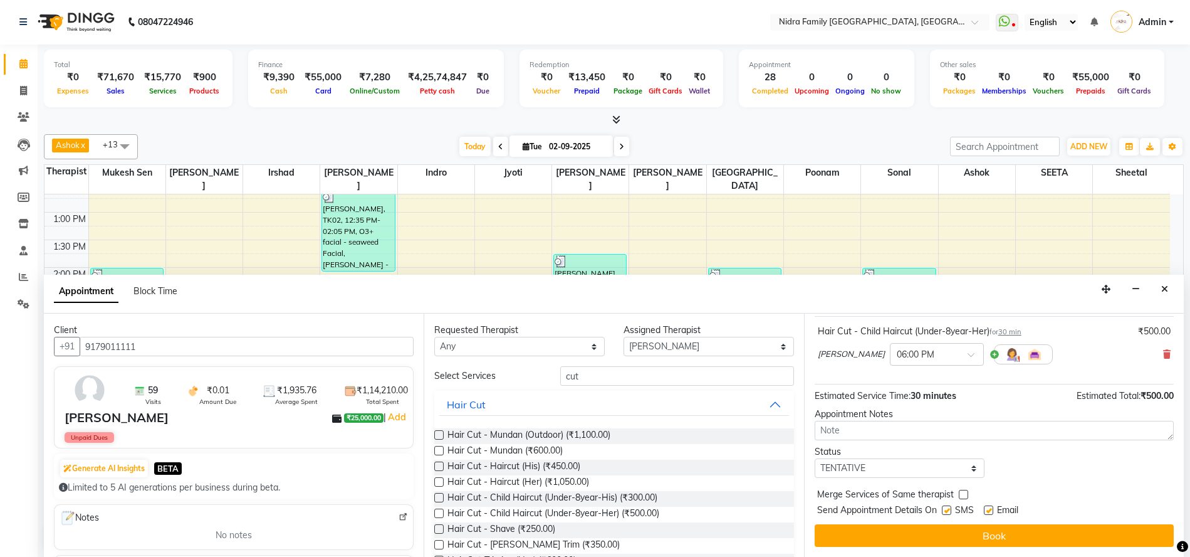
click at [965, 530] on button "Book" at bounding box center [994, 535] width 359 height 23
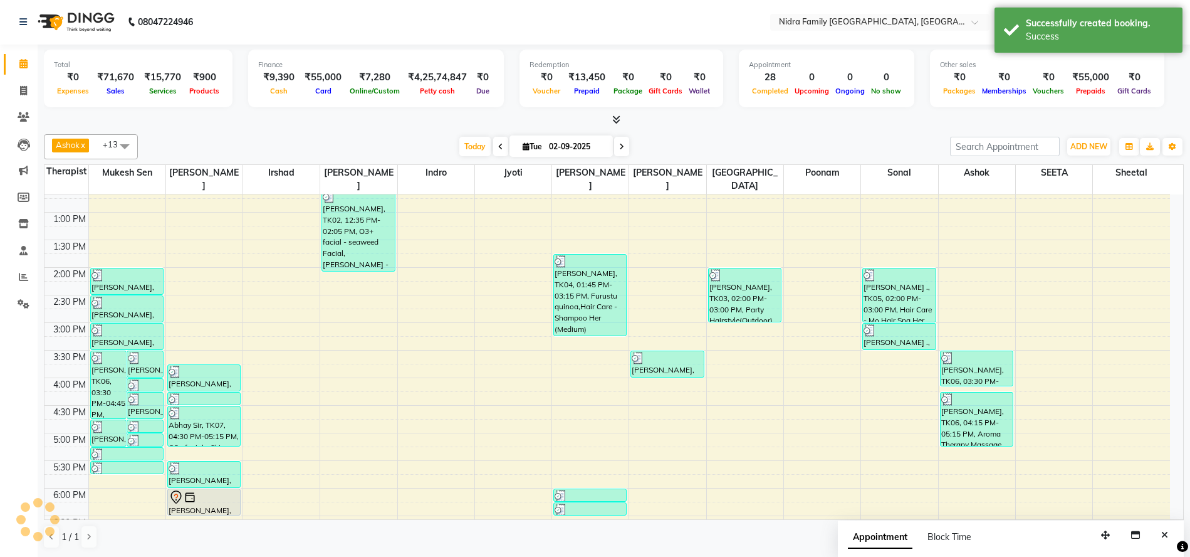
scroll to position [0, 0]
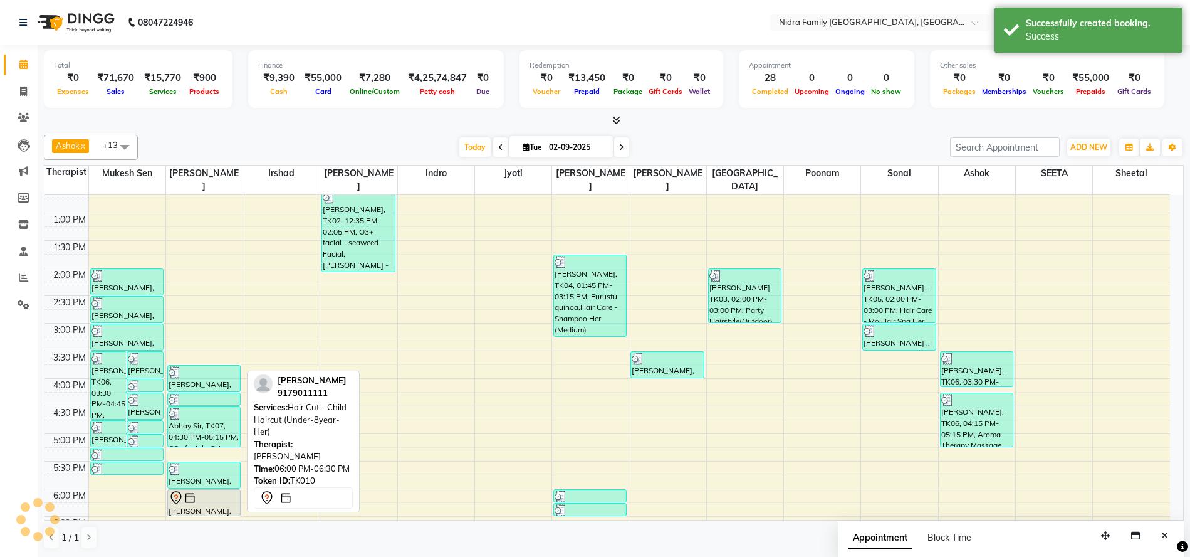
click at [203, 501] on div at bounding box center [204, 497] width 71 height 15
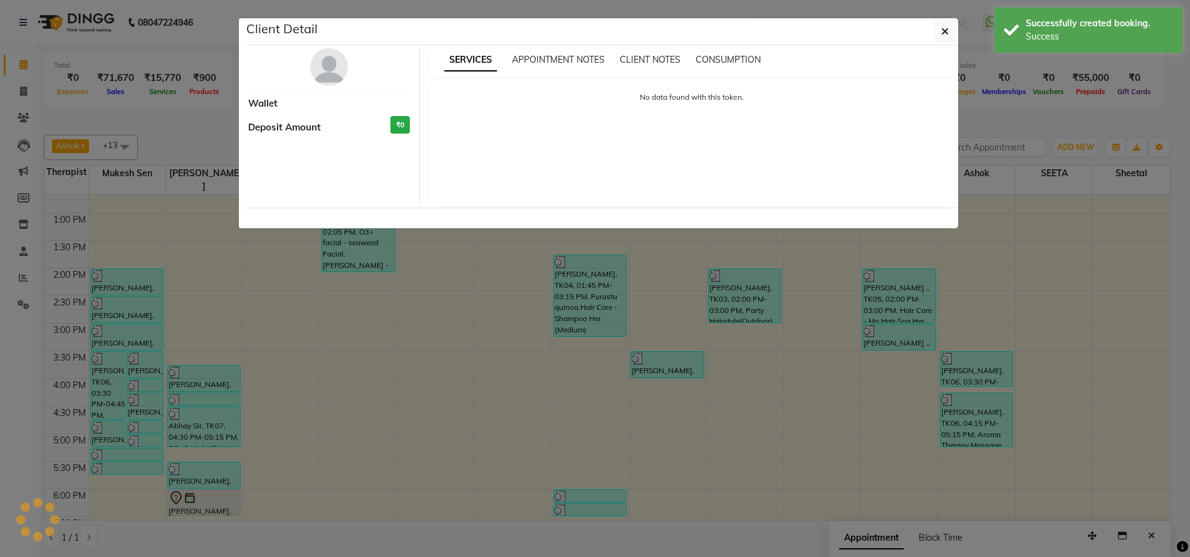
select select "7"
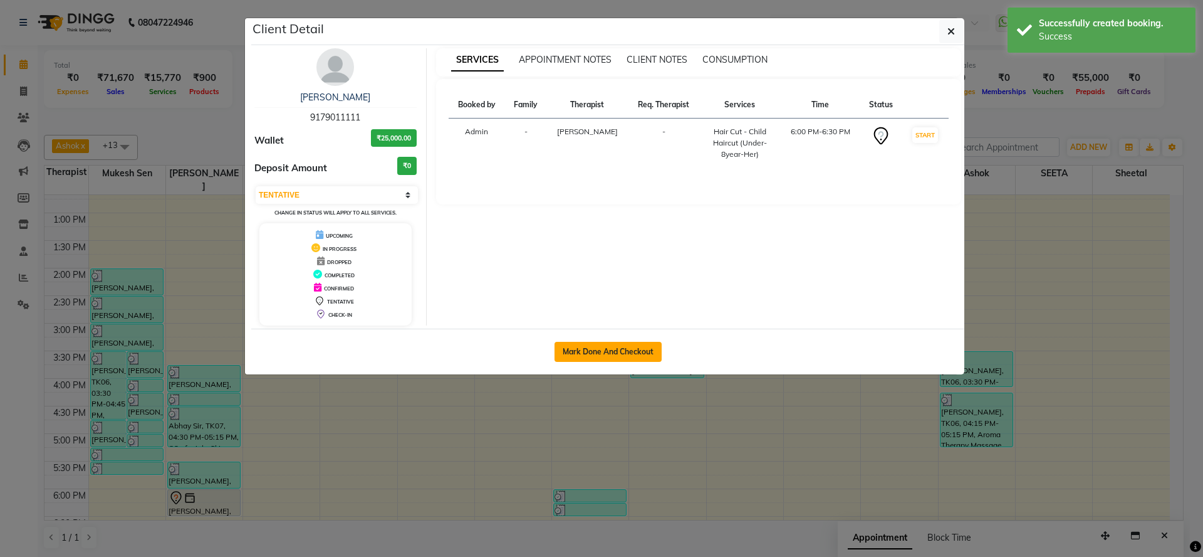
click at [598, 352] on button "Mark Done And Checkout" at bounding box center [608, 352] width 107 height 20
select select "service"
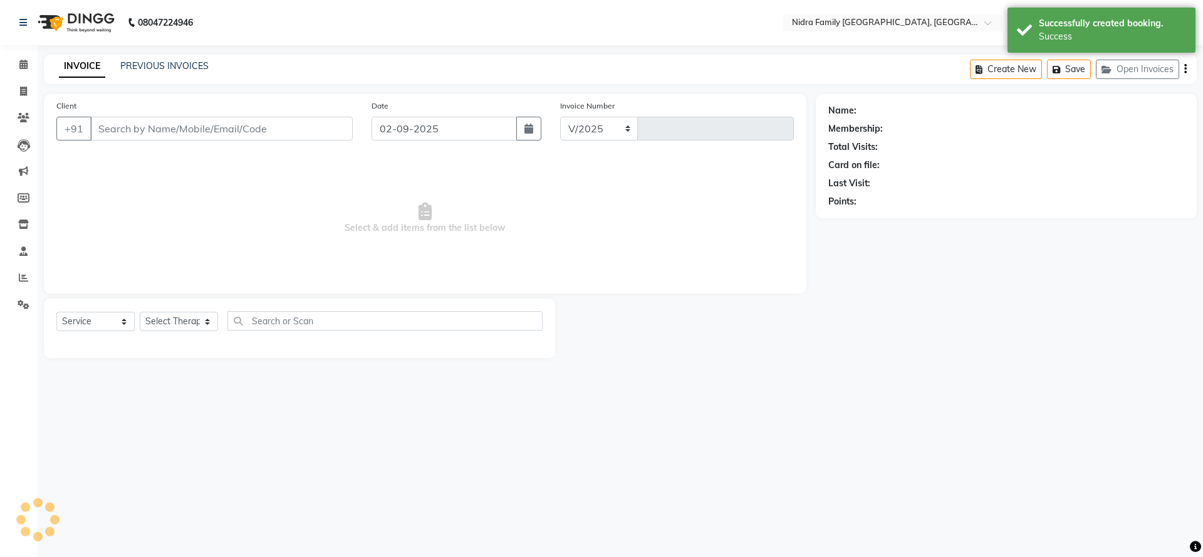
select select "591"
type input "3813"
type input "9179011111"
select select "8270"
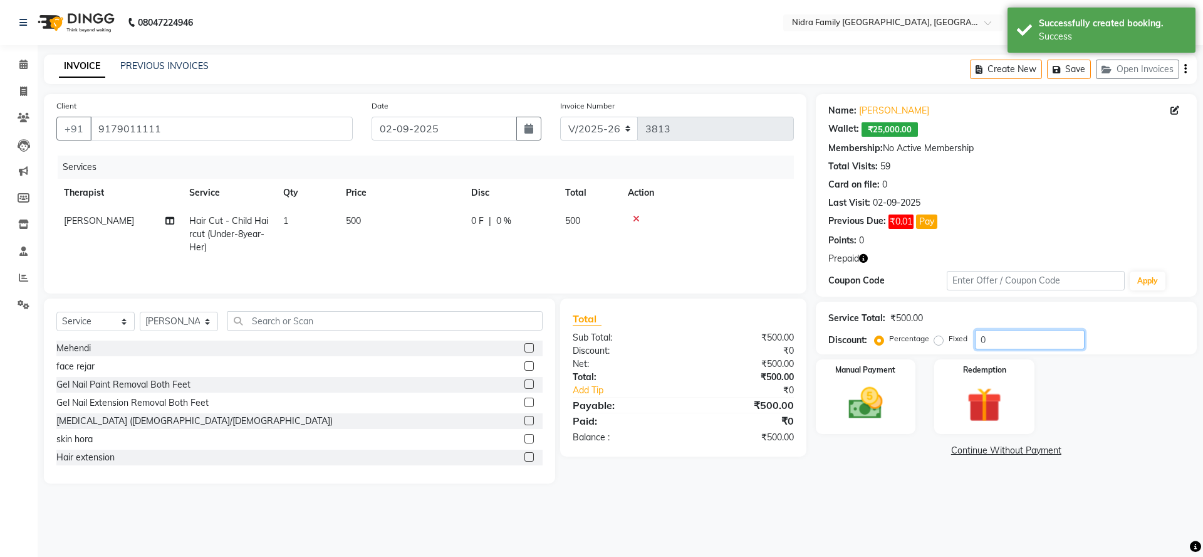
drag, startPoint x: 1005, startPoint y: 340, endPoint x: 975, endPoint y: 343, distance: 30.2
click at [975, 343] on input "0" at bounding box center [1030, 339] width 110 height 19
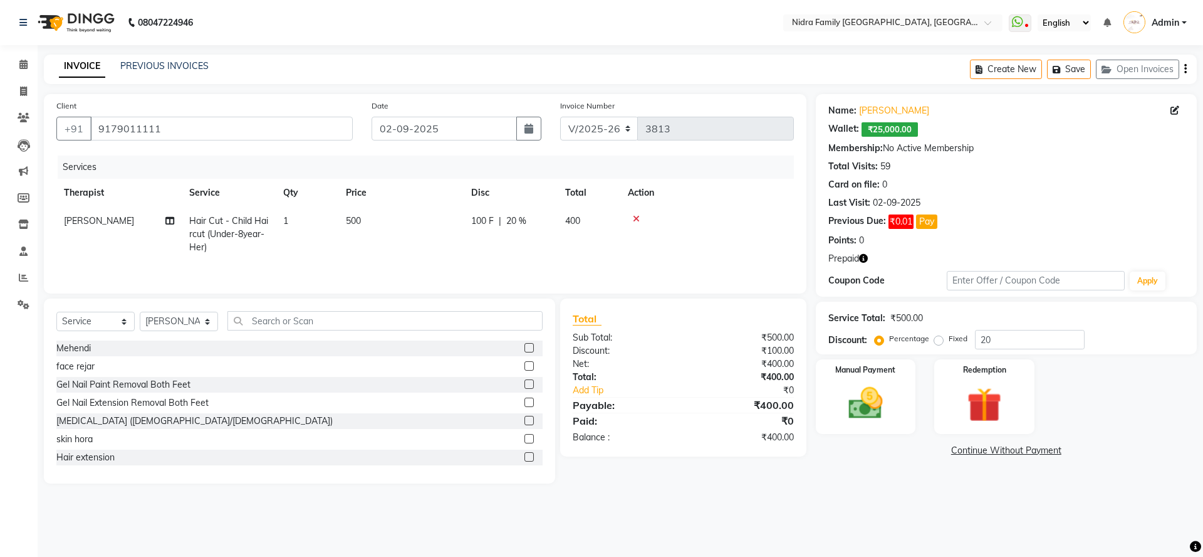
click at [864, 256] on icon "button" at bounding box center [863, 258] width 9 height 9
click at [997, 338] on input "20" at bounding box center [1030, 339] width 110 height 19
type input "2"
click at [1002, 390] on img at bounding box center [984, 404] width 58 height 44
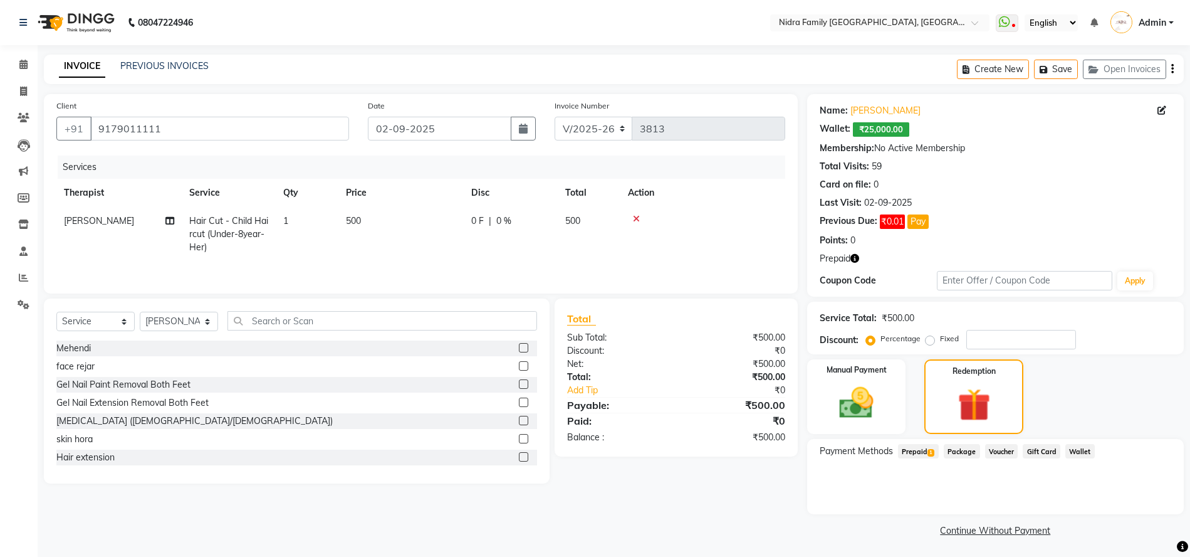
click at [910, 450] on span "Prepaid 1" at bounding box center [918, 451] width 41 height 14
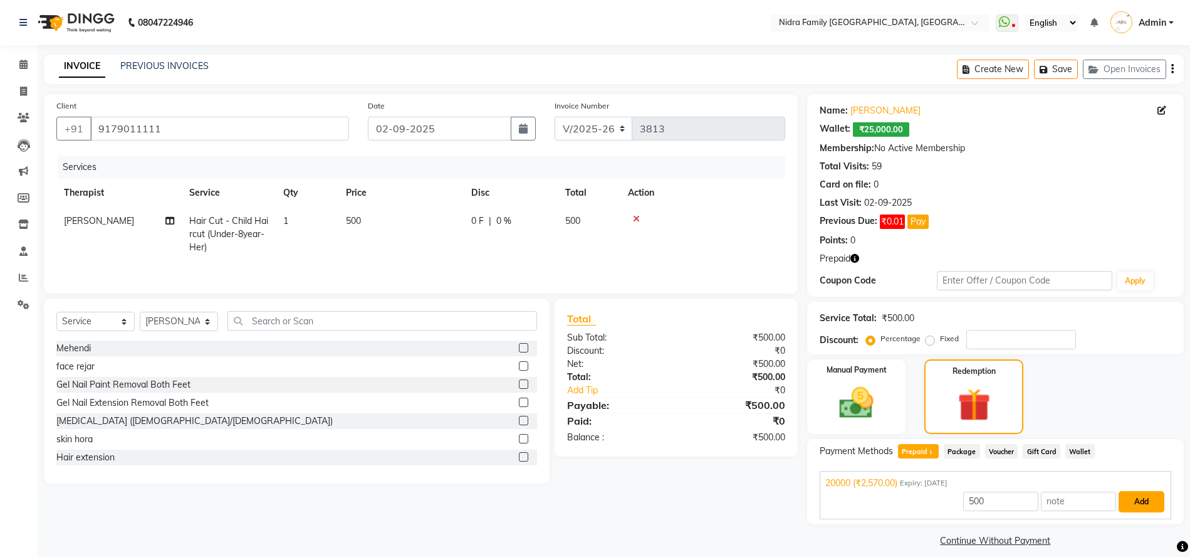
click at [1144, 501] on button "Add" at bounding box center [1142, 501] width 46 height 21
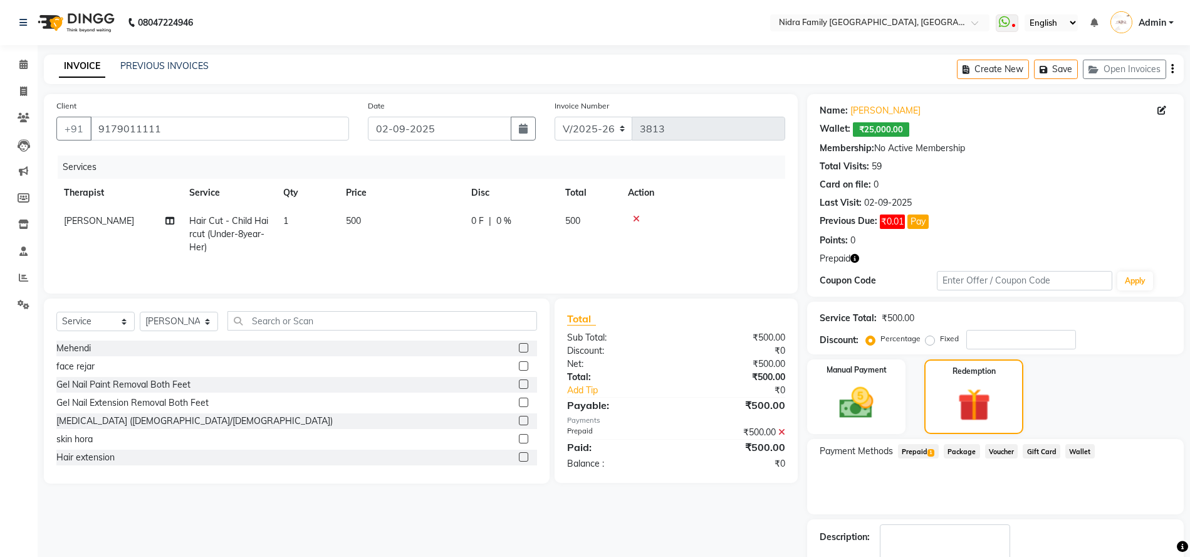
scroll to position [73, 0]
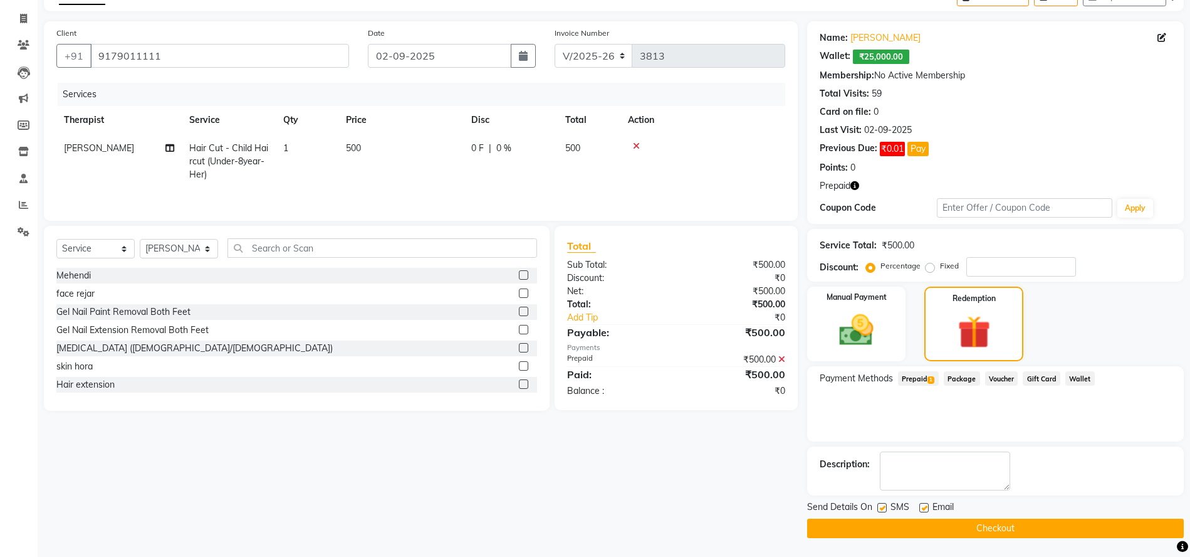
click at [899, 526] on button "Checkout" at bounding box center [995, 527] width 377 height 19
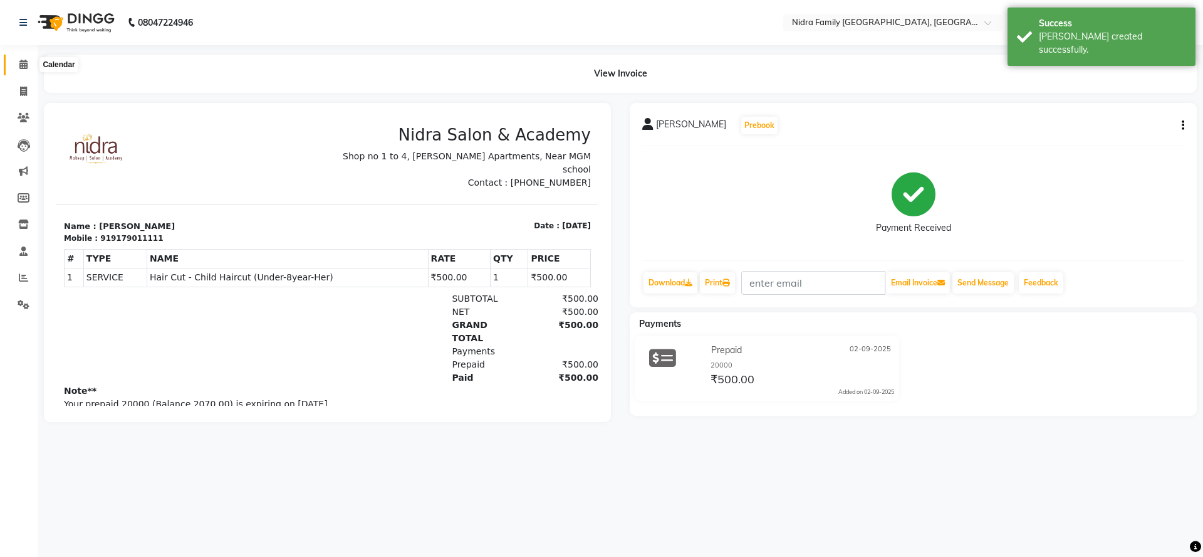
click at [23, 65] on icon at bounding box center [23, 64] width 8 height 9
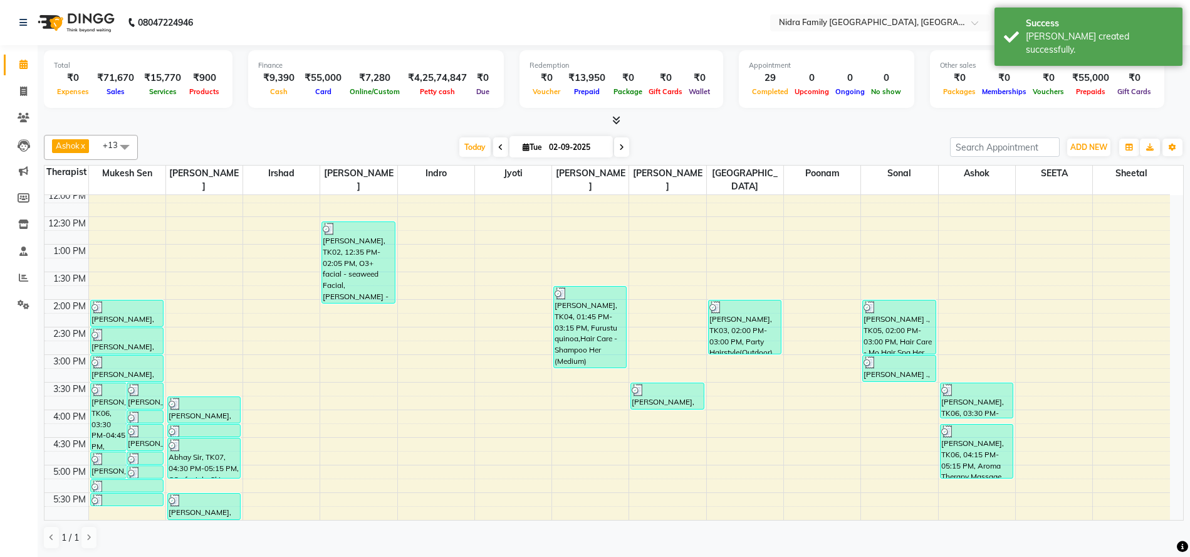
scroll to position [236, 0]
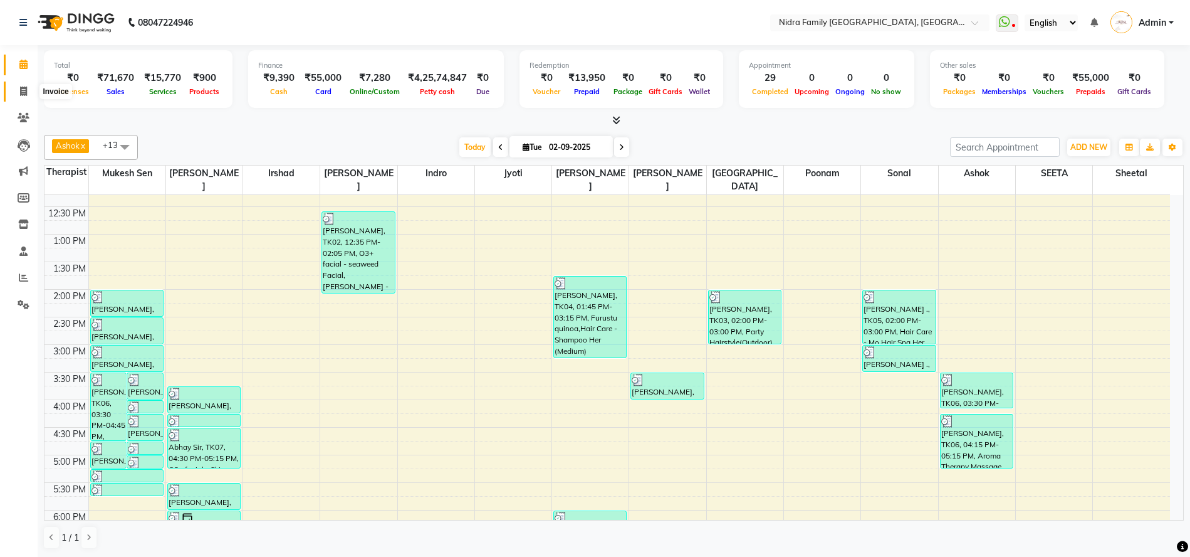
click at [22, 90] on icon at bounding box center [23, 90] width 7 height 9
select select "service"
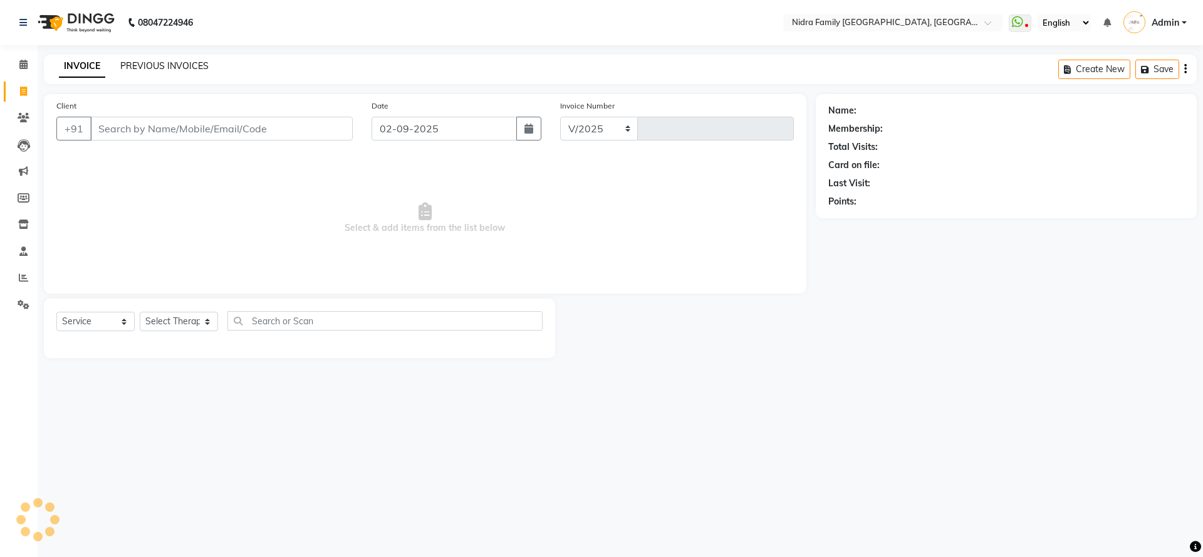
select select "591"
type input "3814"
click at [192, 62] on link "PREVIOUS INVOICES" at bounding box center [164, 65] width 88 height 11
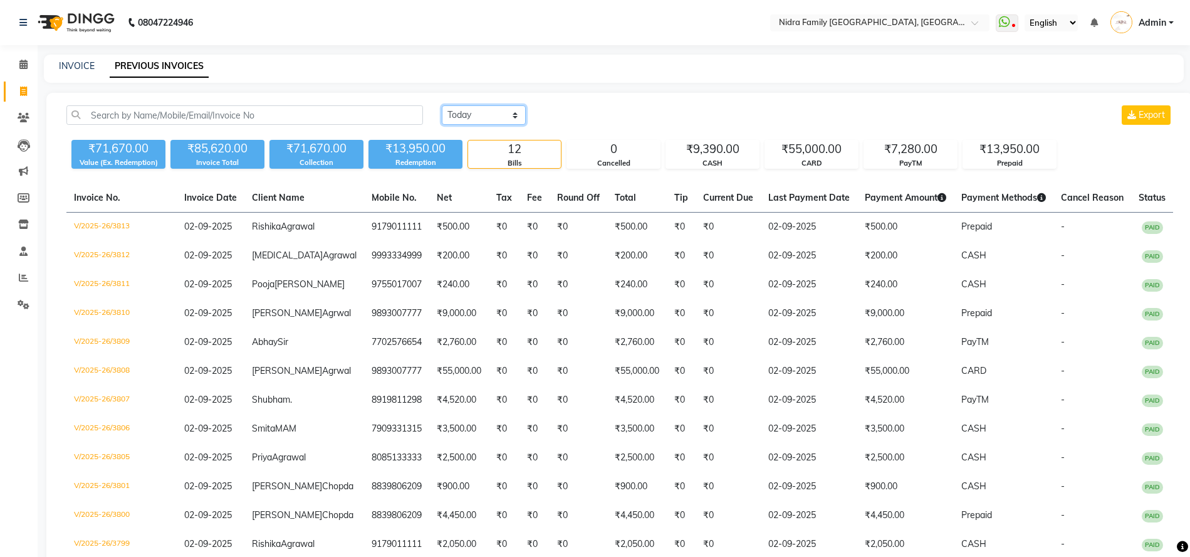
click at [474, 115] on select "Today Yesterday Custom Range" at bounding box center [484, 114] width 84 height 19
select select "yesterday"
click at [442, 105] on select "Today Yesterday Custom Range" at bounding box center [484, 114] width 84 height 19
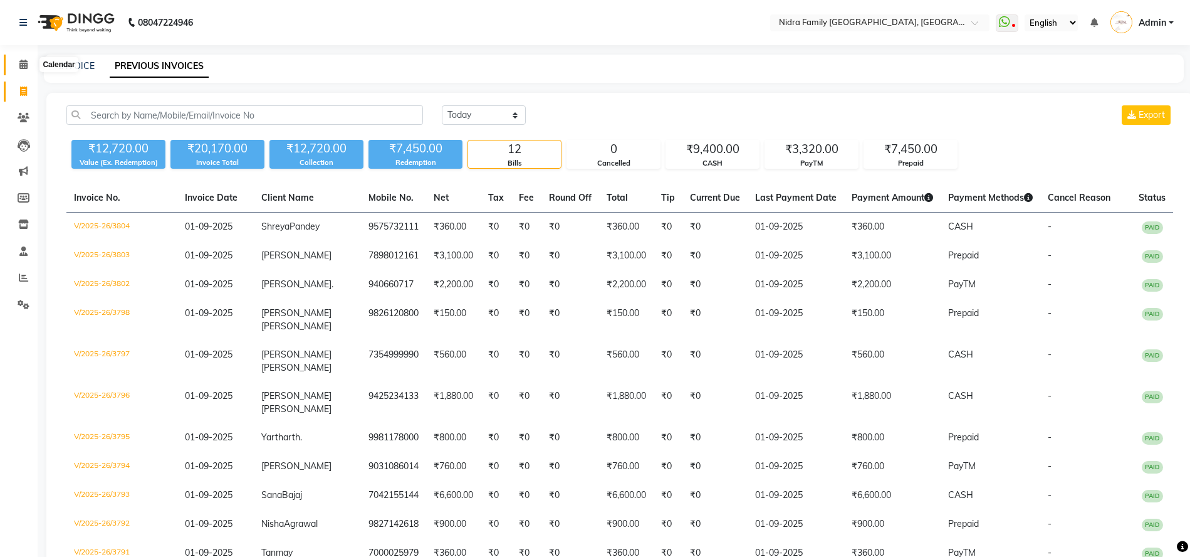
click at [24, 65] on icon at bounding box center [23, 64] width 8 height 9
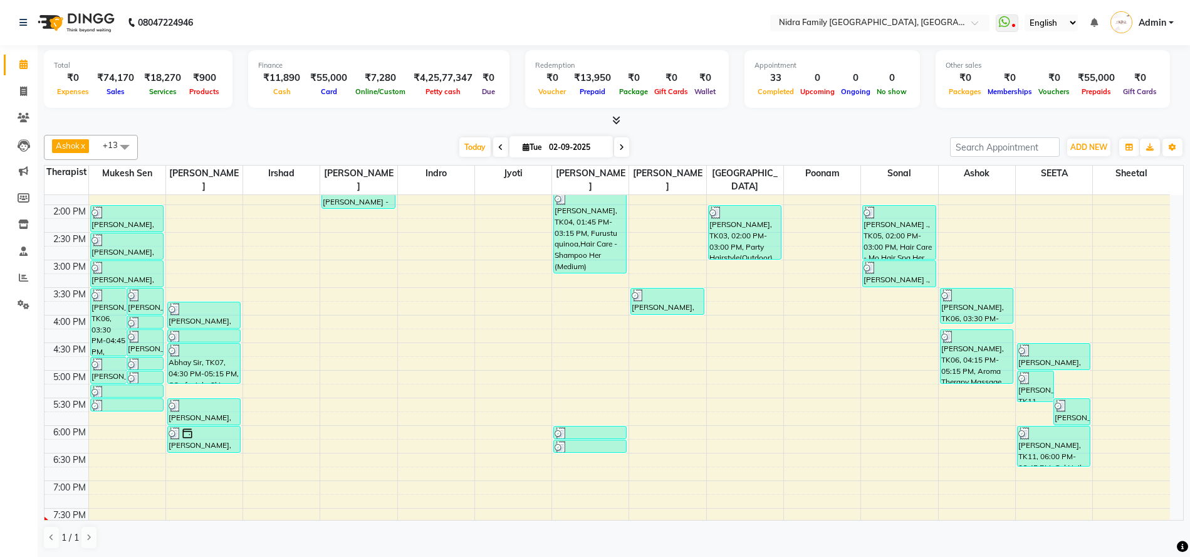
scroll to position [318, 0]
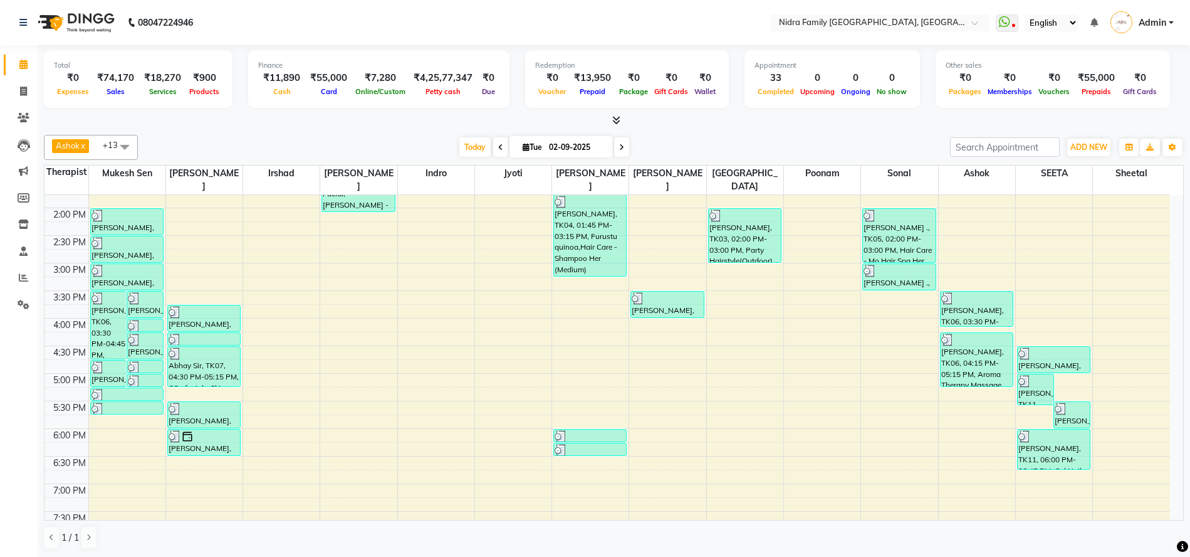
click at [572, 478] on div "8:00 AM 8:30 AM 9:00 AM 9:30 AM 10:00 AM 10:30 AM 11:00 AM 11:30 AM 12:00 PM 12…" at bounding box center [607, 235] width 1126 height 716
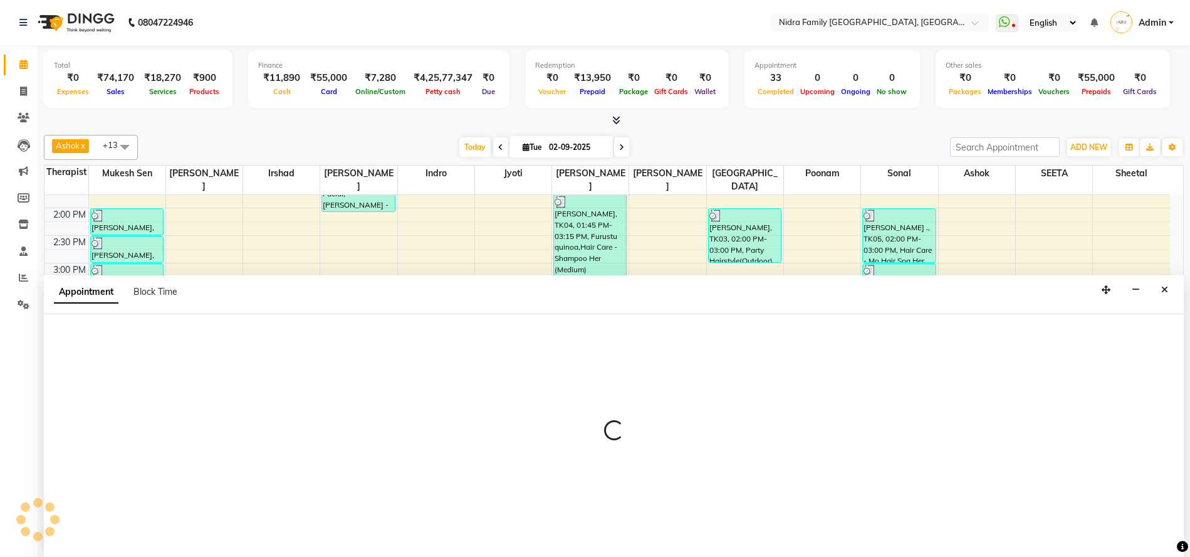
scroll to position [1, 0]
select select "16657"
select select "1125"
select select "tentative"
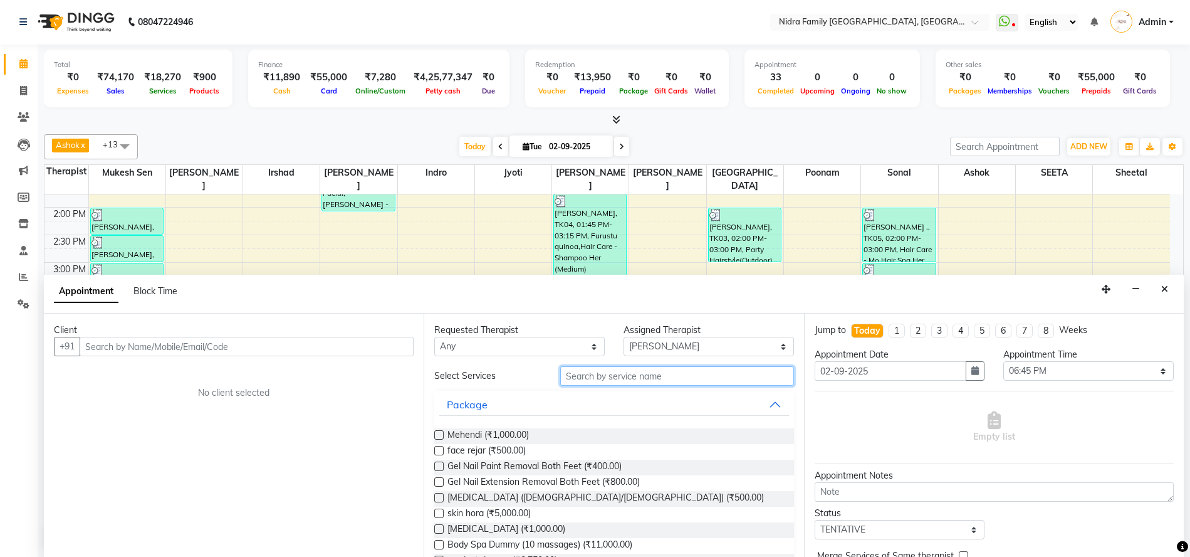
click at [698, 380] on input "text" at bounding box center [676, 375] width 233 height 19
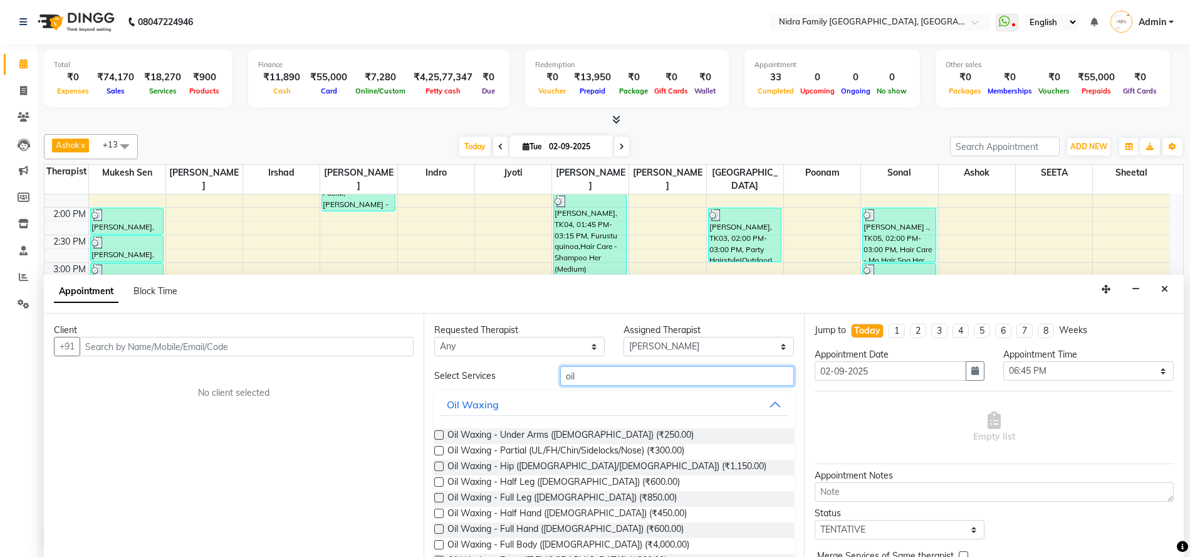
type input "oil"
click at [437, 481] on label at bounding box center [438, 481] width 9 height 9
click at [437, 481] on input "checkbox" at bounding box center [438, 483] width 8 height 8
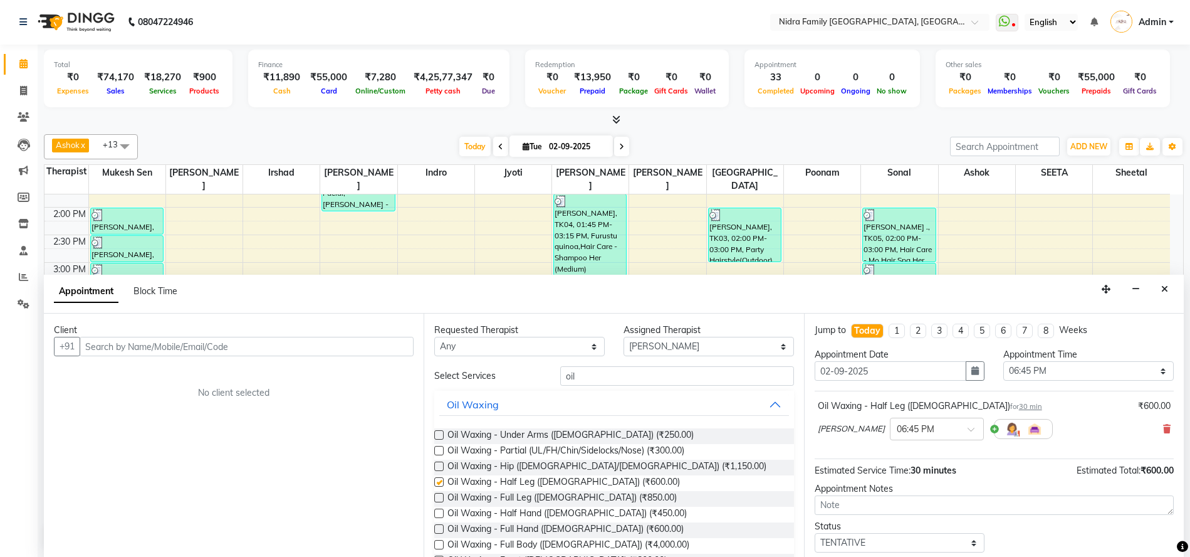
checkbox input "false"
click at [435, 531] on label at bounding box center [438, 528] width 9 height 9
click at [435, 531] on input "checkbox" at bounding box center [438, 530] width 8 height 8
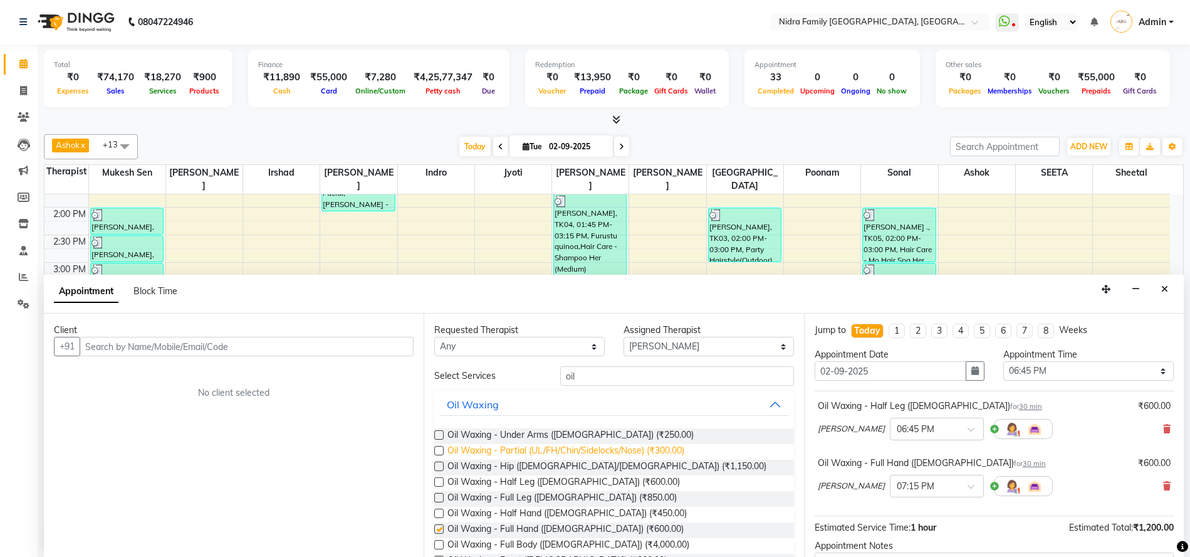
checkbox input "false"
click at [437, 436] on label at bounding box center [438, 434] width 9 height 9
click at [437, 436] on input "checkbox" at bounding box center [438, 436] width 8 height 8
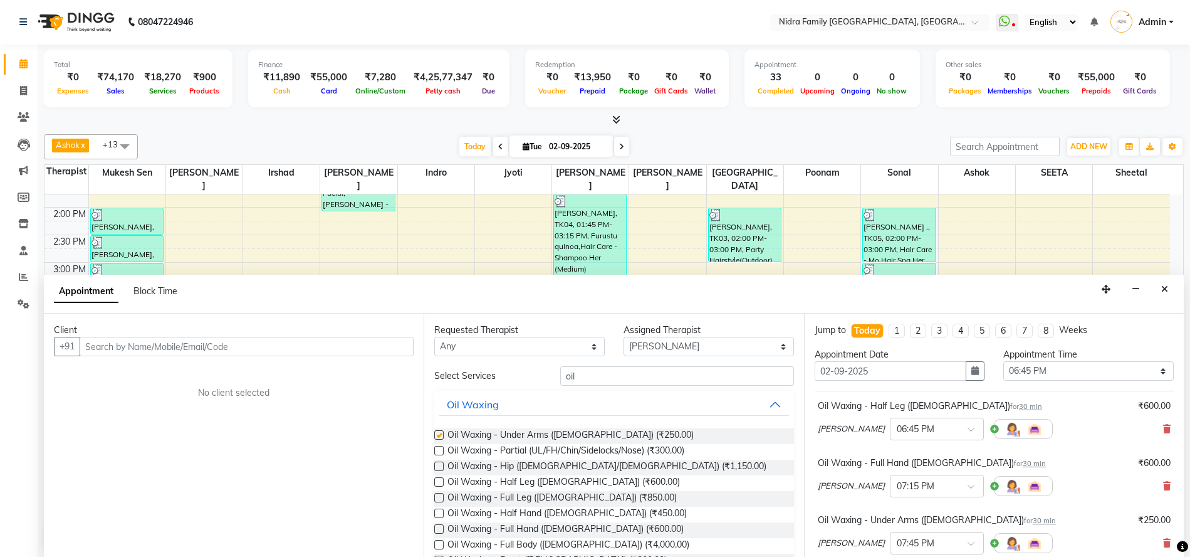
checkbox input "false"
click at [603, 374] on input "oil" at bounding box center [676, 375] width 233 height 19
type input "o"
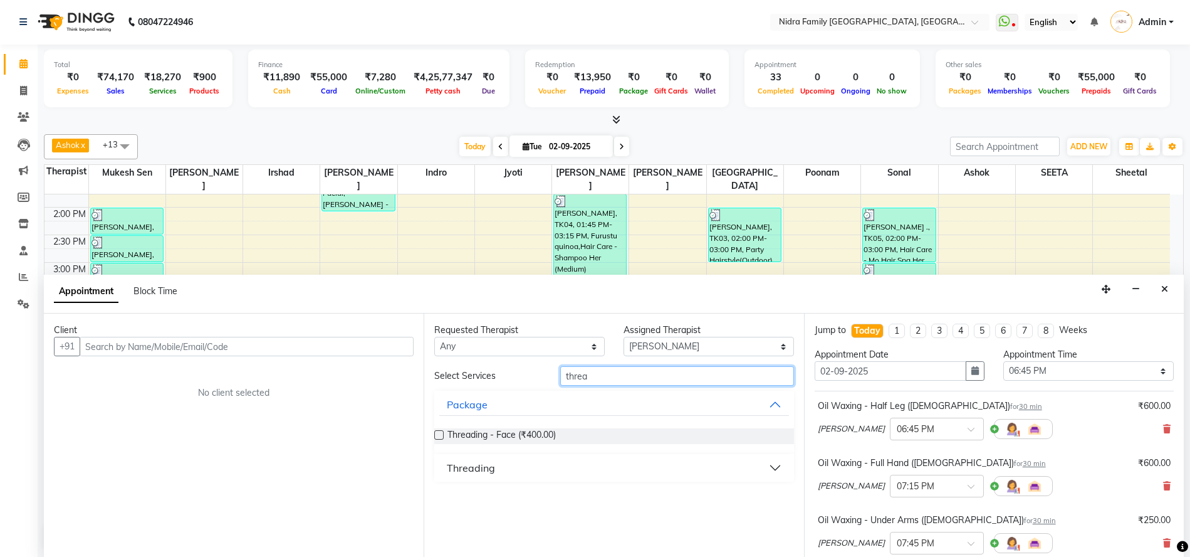
type input "threa"
click at [486, 469] on div "Threading" at bounding box center [471, 467] width 48 height 15
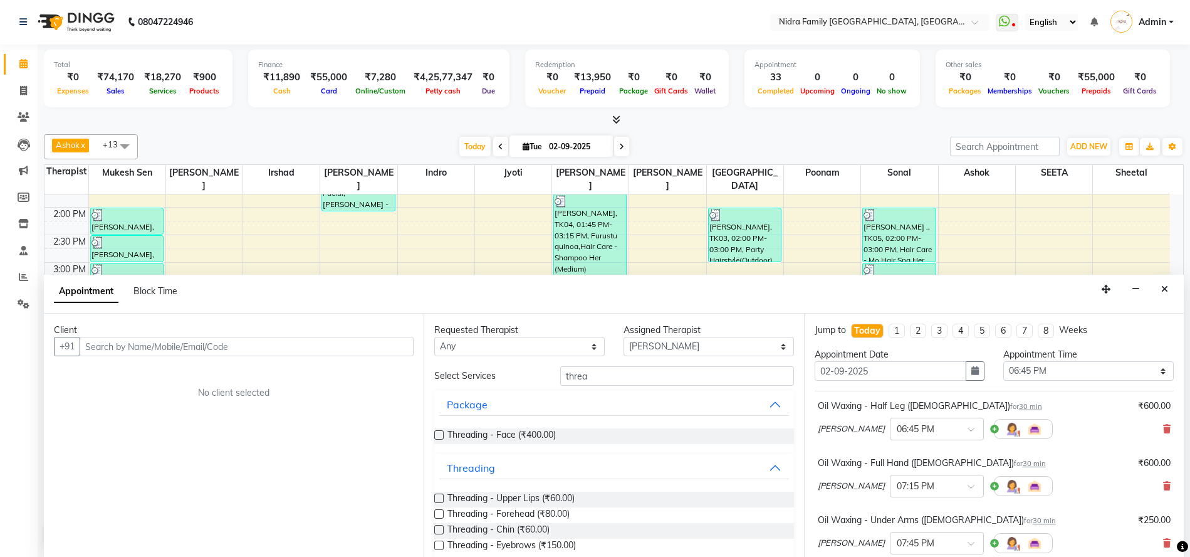
click at [436, 543] on label at bounding box center [438, 544] width 9 height 9
click at [436, 543] on input "checkbox" at bounding box center [438, 546] width 8 height 8
checkbox input "false"
click at [435, 498] on label at bounding box center [438, 497] width 9 height 9
click at [435, 498] on input "checkbox" at bounding box center [438, 499] width 8 height 8
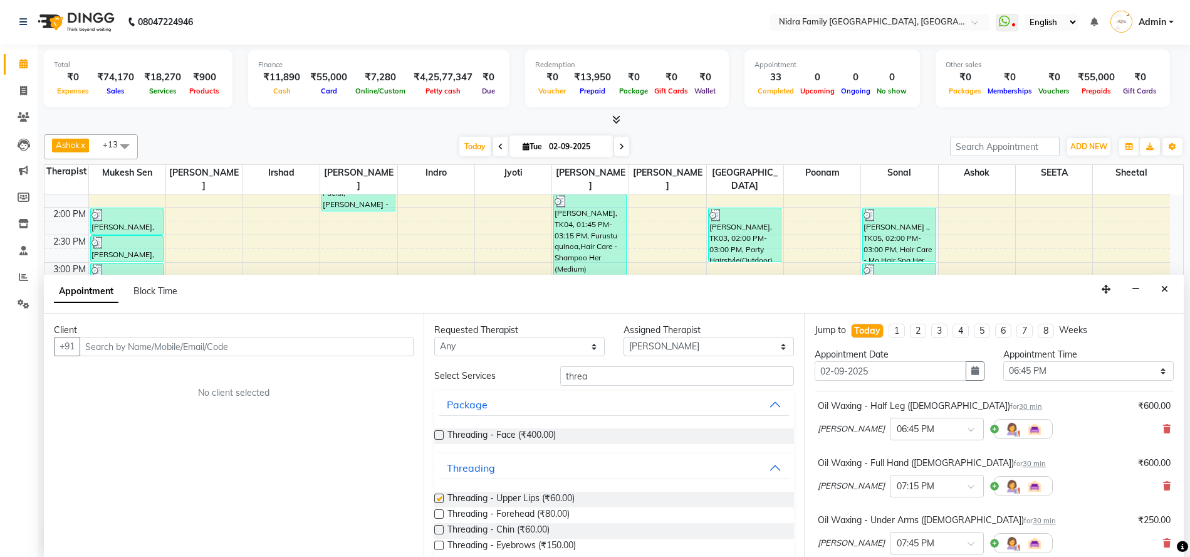
checkbox input "false"
click at [666, 343] on select "Select [PERSON_NAME] [PERSON_NAME] [PERSON_NAME] [PERSON_NAME] [PERSON_NAME] Jy…" at bounding box center [709, 346] width 170 height 19
select select "76853"
click at [624, 337] on select "Select [PERSON_NAME] [PERSON_NAME] [PERSON_NAME] [PERSON_NAME] [PERSON_NAME] Jy…" at bounding box center [709, 346] width 170 height 19
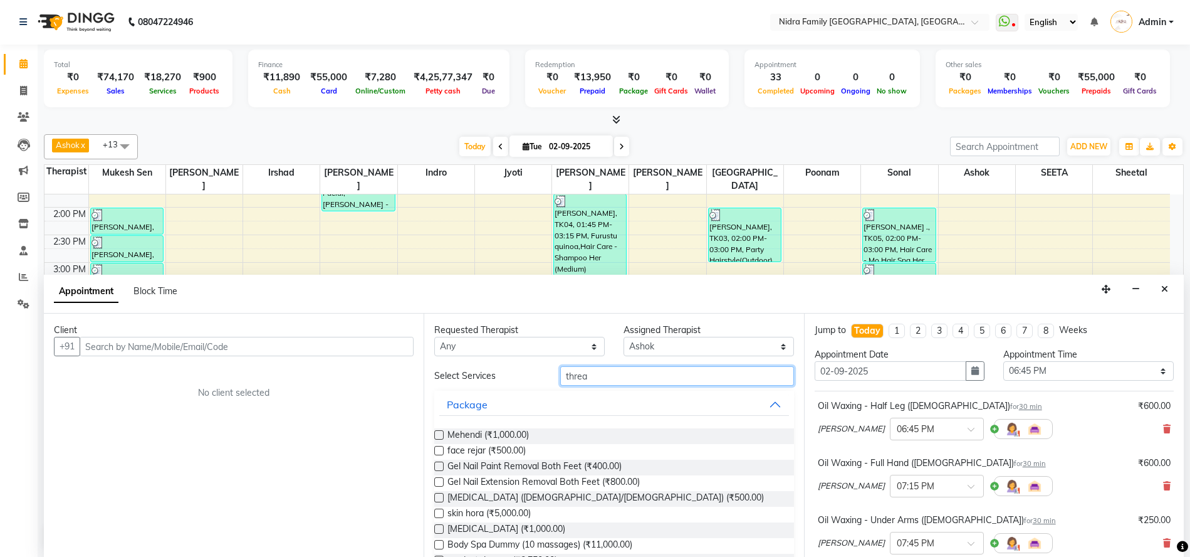
click at [595, 379] on input "threa" at bounding box center [676, 375] width 233 height 19
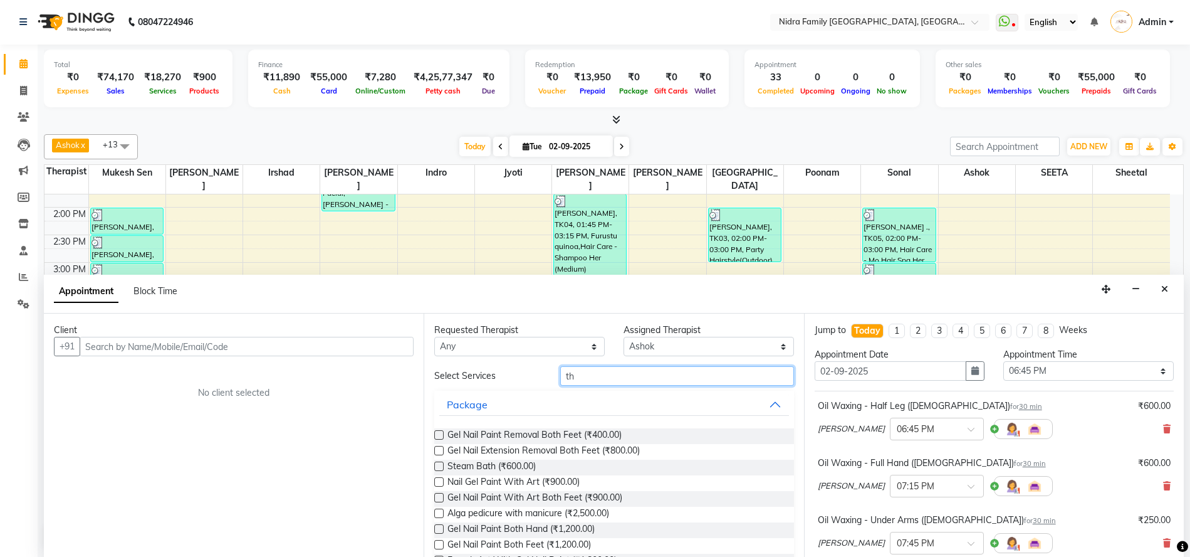
type input "t"
type input "sham"
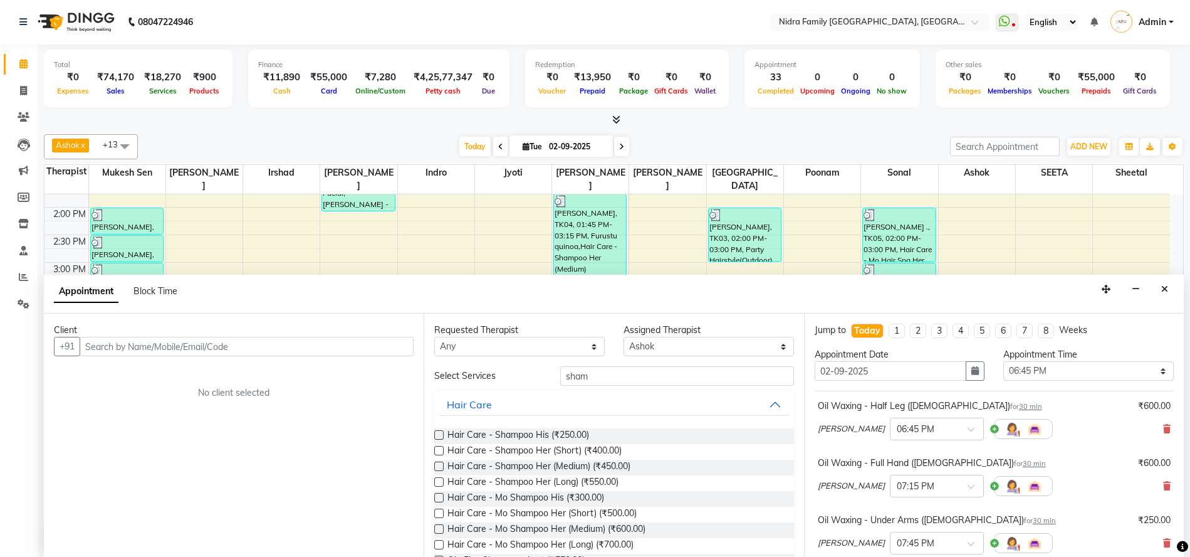
click at [439, 464] on label at bounding box center [438, 465] width 9 height 9
click at [439, 464] on input "checkbox" at bounding box center [438, 467] width 8 height 8
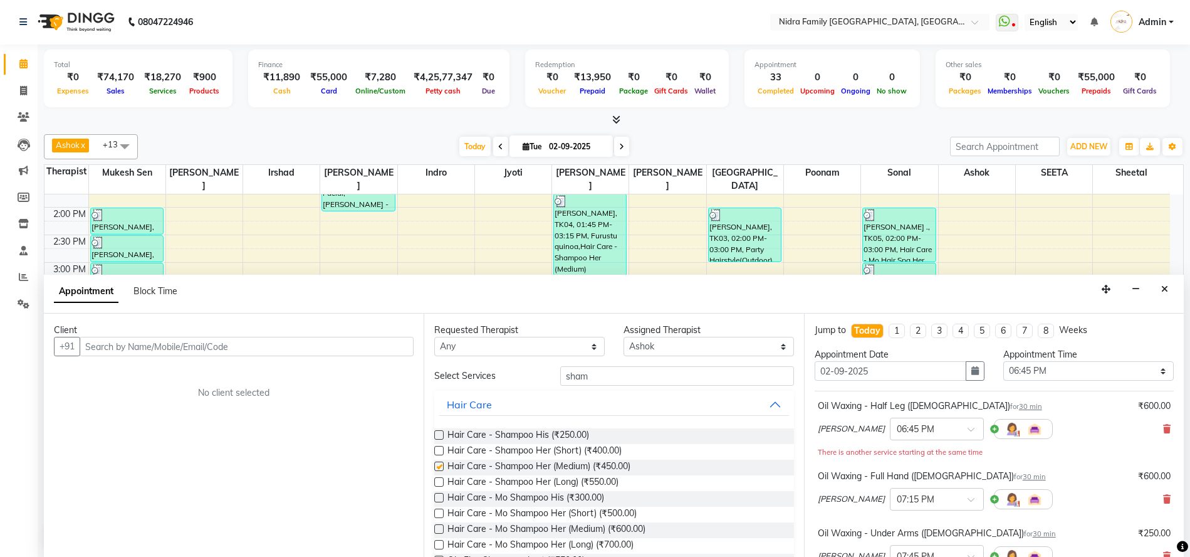
checkbox input "false"
click at [620, 373] on input "sham" at bounding box center [676, 375] width 233 height 19
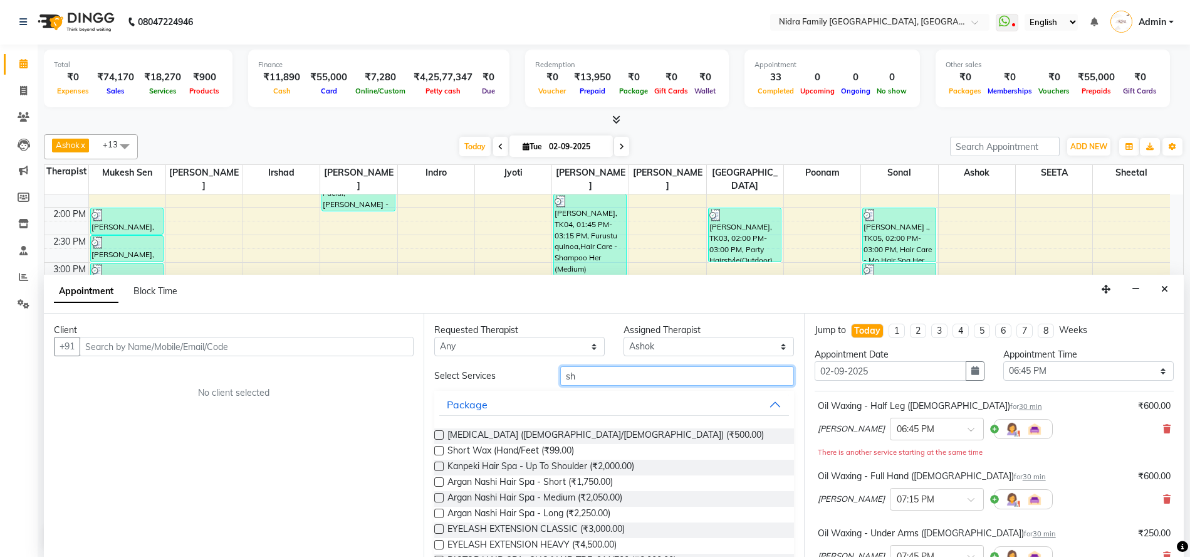
type input "s"
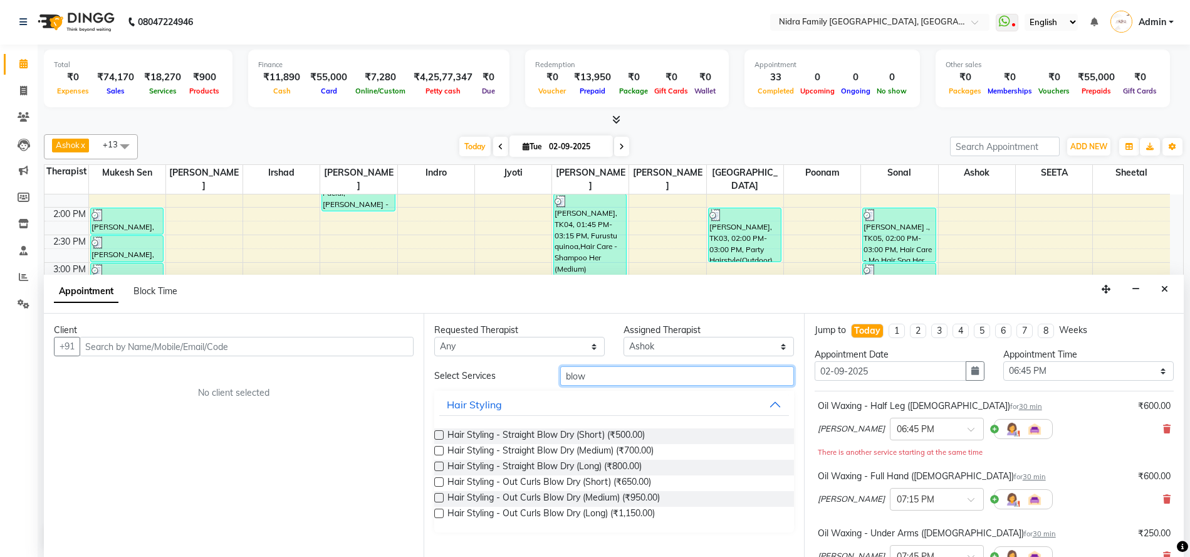
type input "blow"
click at [437, 433] on label at bounding box center [438, 434] width 9 height 9
click at [437, 433] on input "checkbox" at bounding box center [438, 436] width 8 height 8
checkbox input "false"
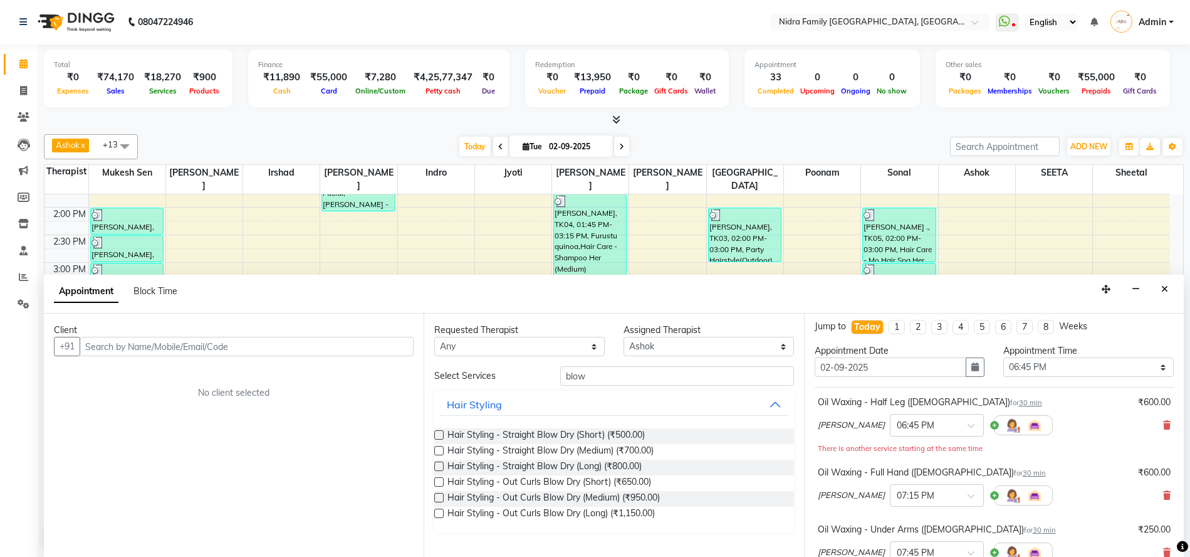
scroll to position [0, 0]
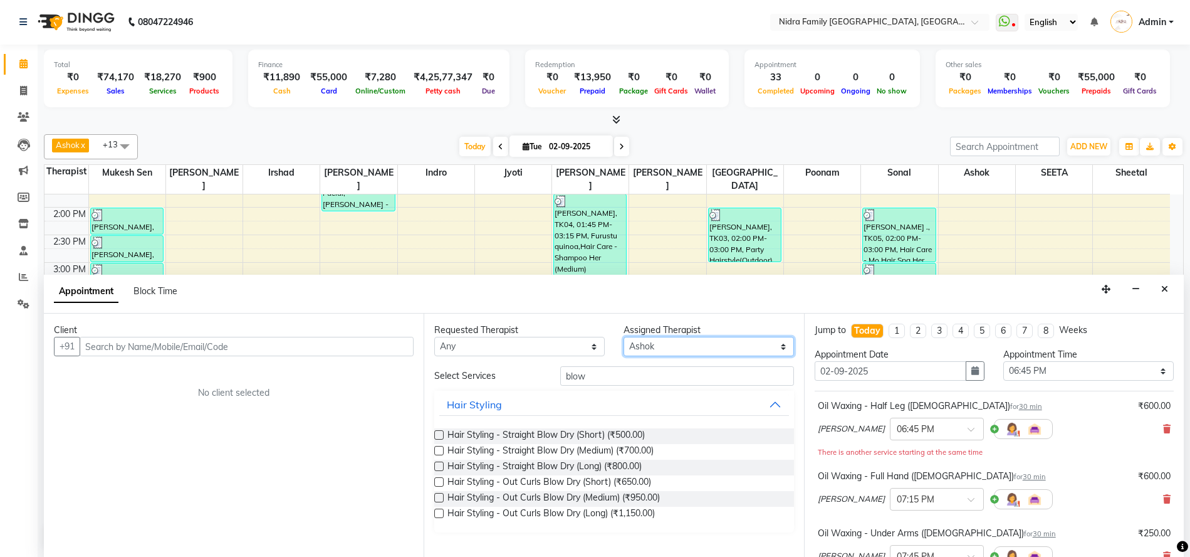
click at [681, 347] on select "Select [PERSON_NAME] [PERSON_NAME] [PERSON_NAME] [PERSON_NAME] [PERSON_NAME] Jy…" at bounding box center [709, 346] width 170 height 19
select select "83326"
click at [624, 337] on select "Select [PERSON_NAME] [PERSON_NAME] [PERSON_NAME] [PERSON_NAME] [PERSON_NAME] Jy…" at bounding box center [709, 346] width 170 height 19
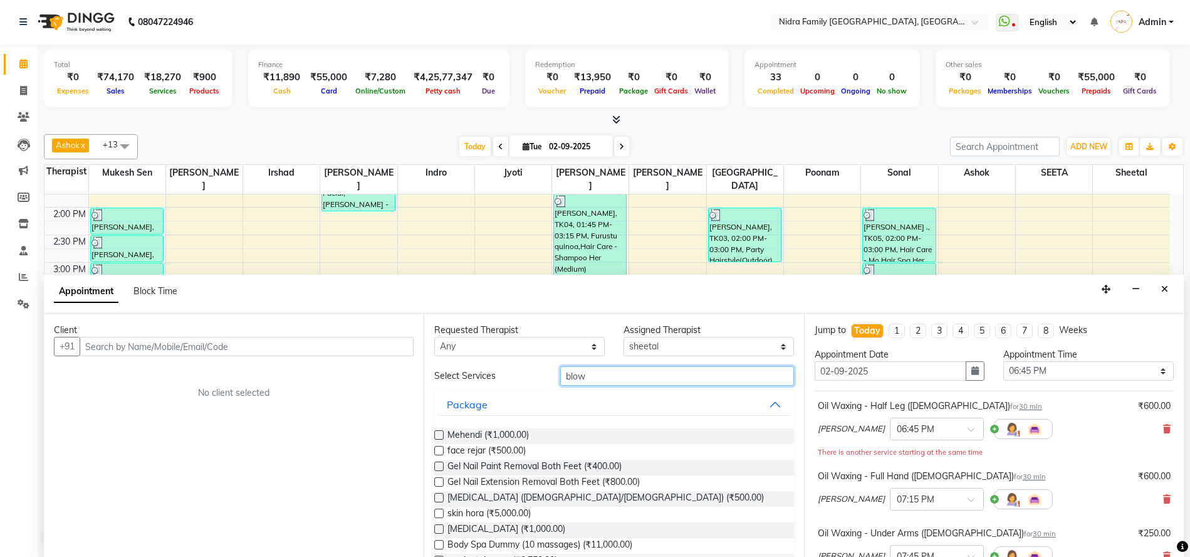
click at [604, 378] on input "blow" at bounding box center [676, 375] width 233 height 19
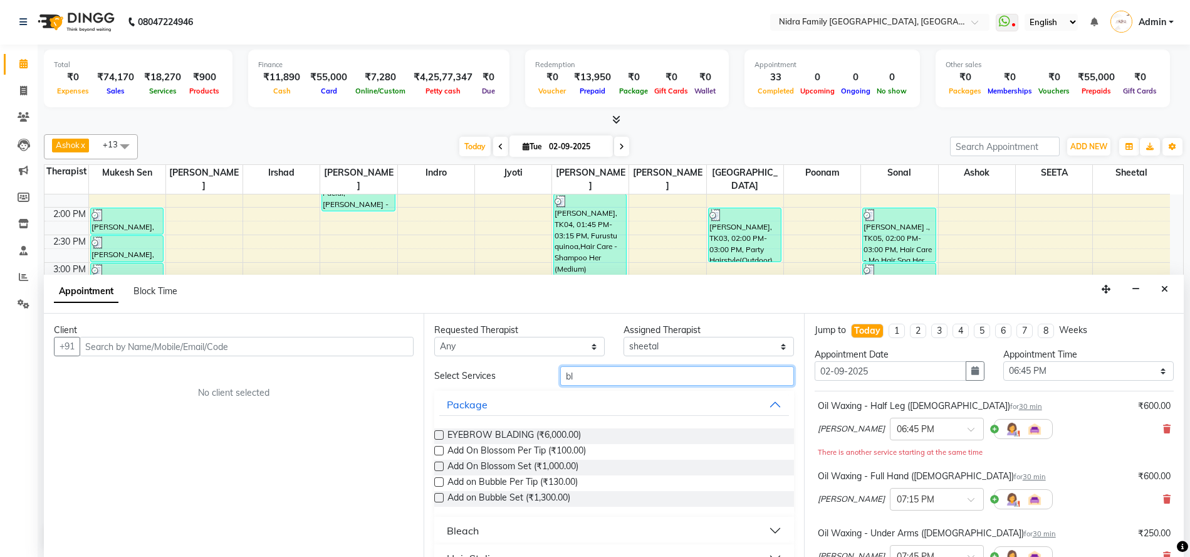
type input "b"
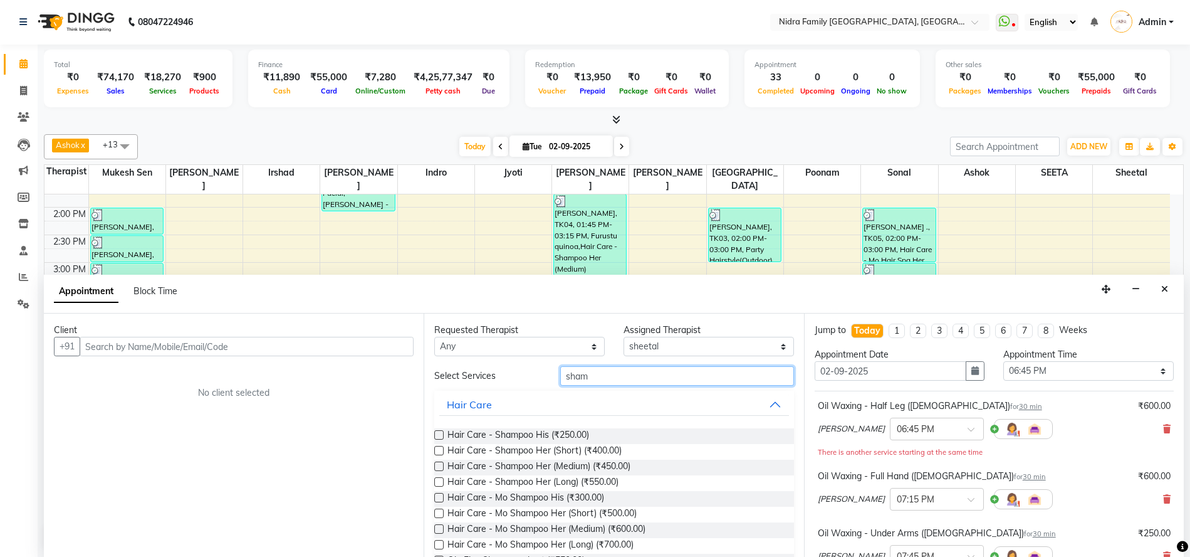
type input "sham"
click at [437, 513] on label at bounding box center [438, 512] width 9 height 9
click at [437, 513] on input "checkbox" at bounding box center [438, 514] width 8 height 8
checkbox input "false"
click at [591, 377] on input "sham" at bounding box center [676, 375] width 233 height 19
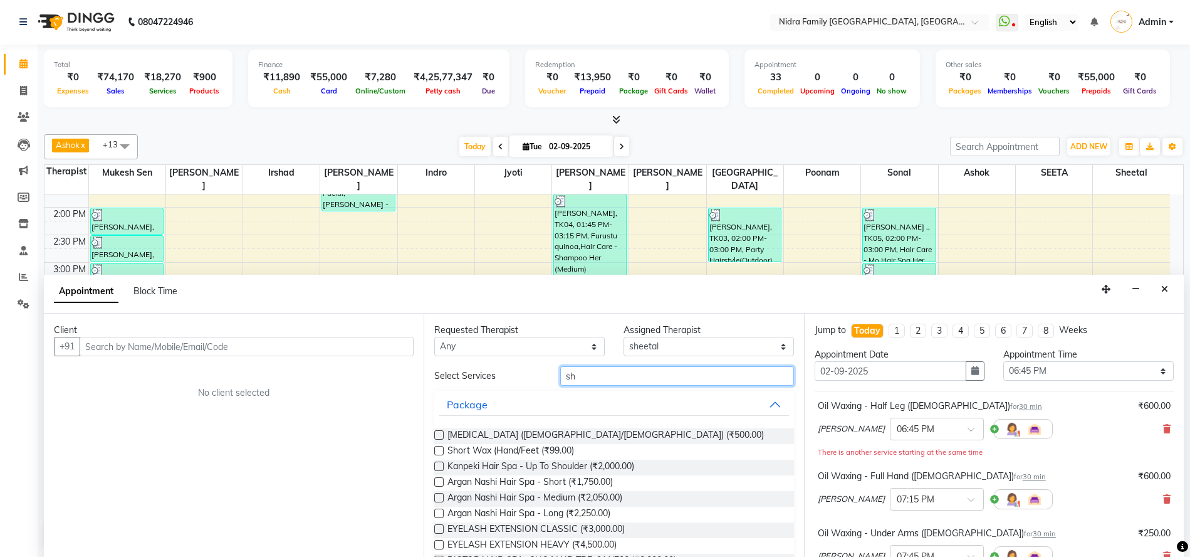
type input "s"
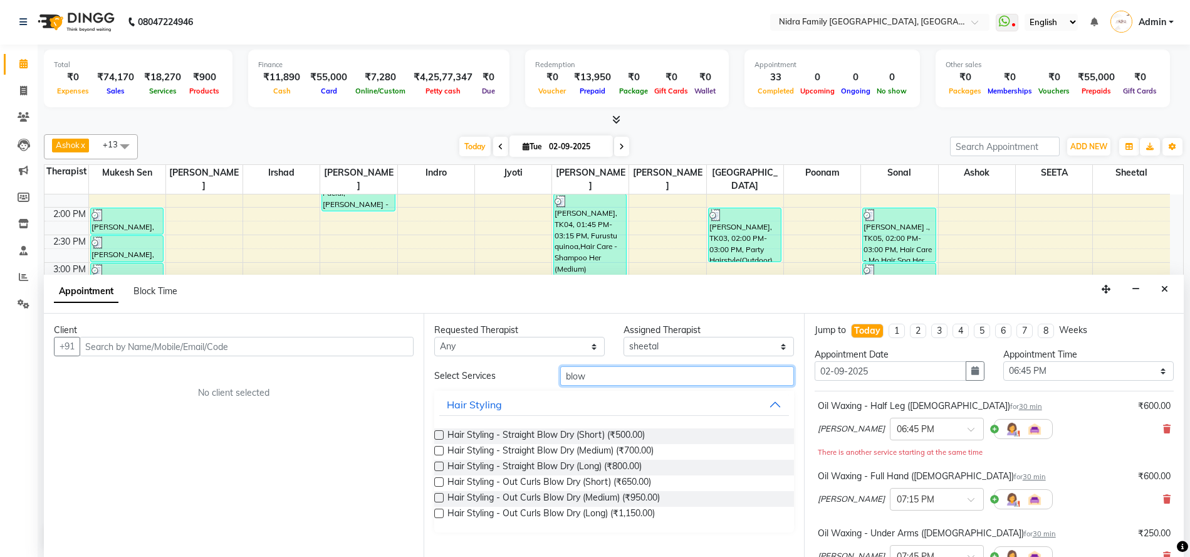
type input "blow"
click at [435, 434] on label at bounding box center [438, 434] width 9 height 9
click at [435, 434] on input "checkbox" at bounding box center [438, 436] width 8 height 8
checkbox input "false"
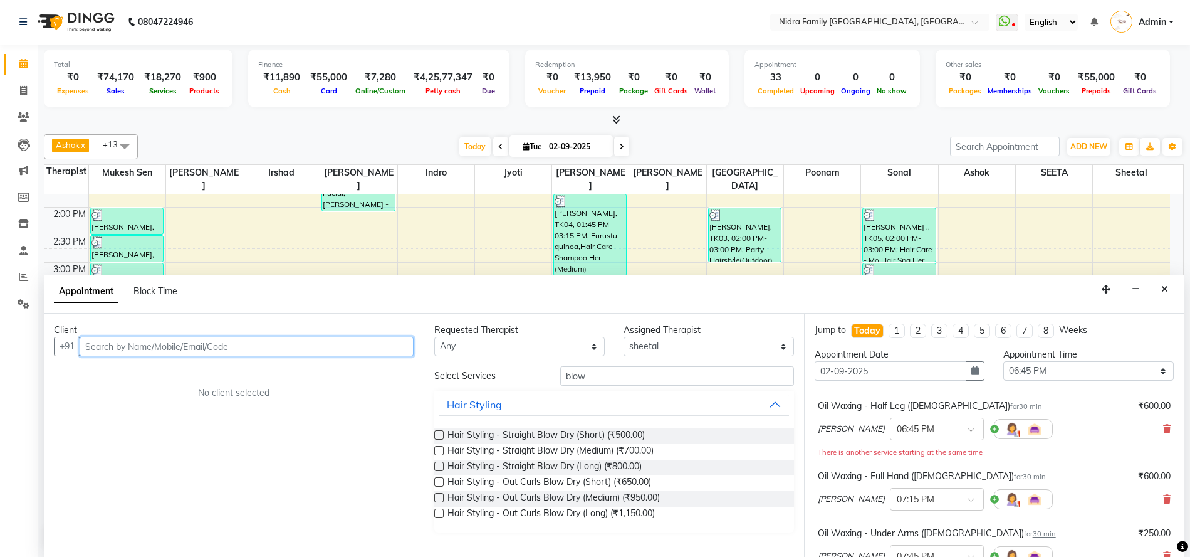
click at [290, 341] on input "text" at bounding box center [247, 346] width 334 height 19
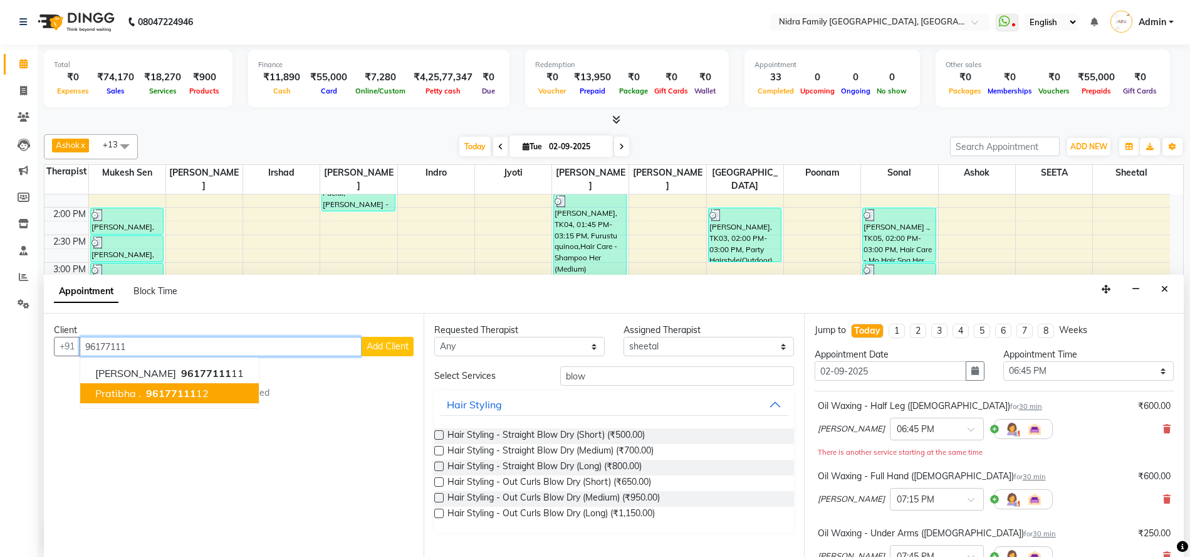
click at [157, 393] on span "96177111" at bounding box center [171, 393] width 50 height 13
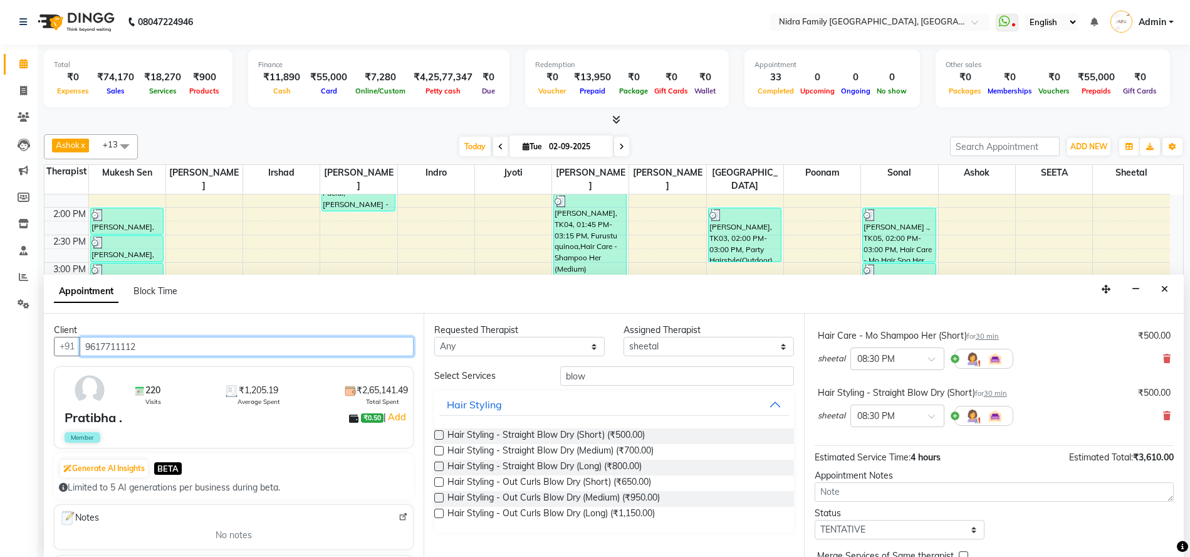
scroll to position [544, 0]
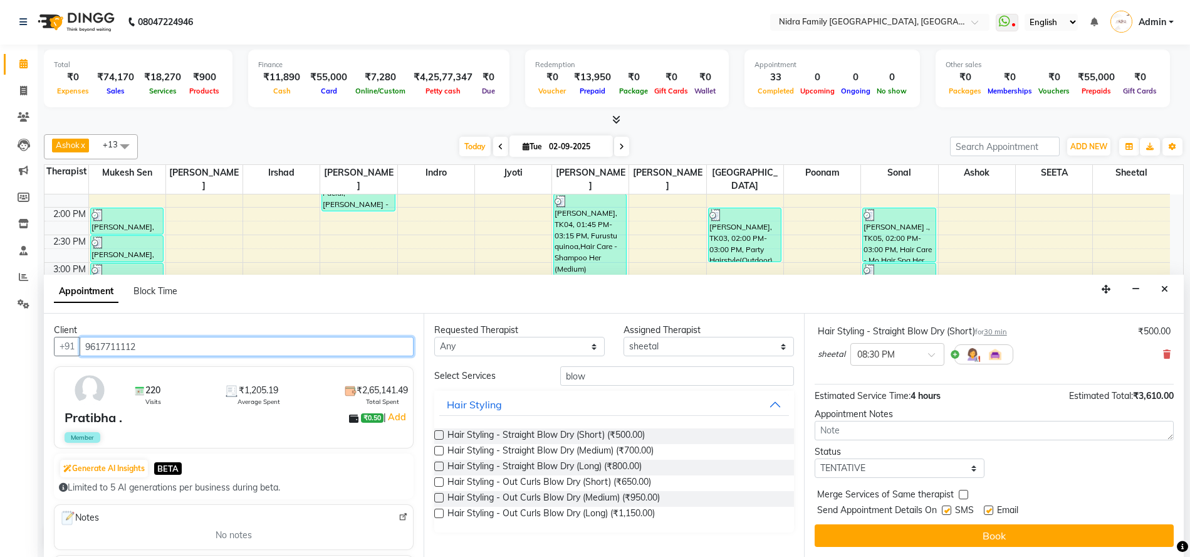
type input "9617711112"
click at [944, 511] on label at bounding box center [946, 509] width 9 height 9
click at [944, 511] on input "checkbox" at bounding box center [946, 511] width 8 height 8
checkbox input "false"
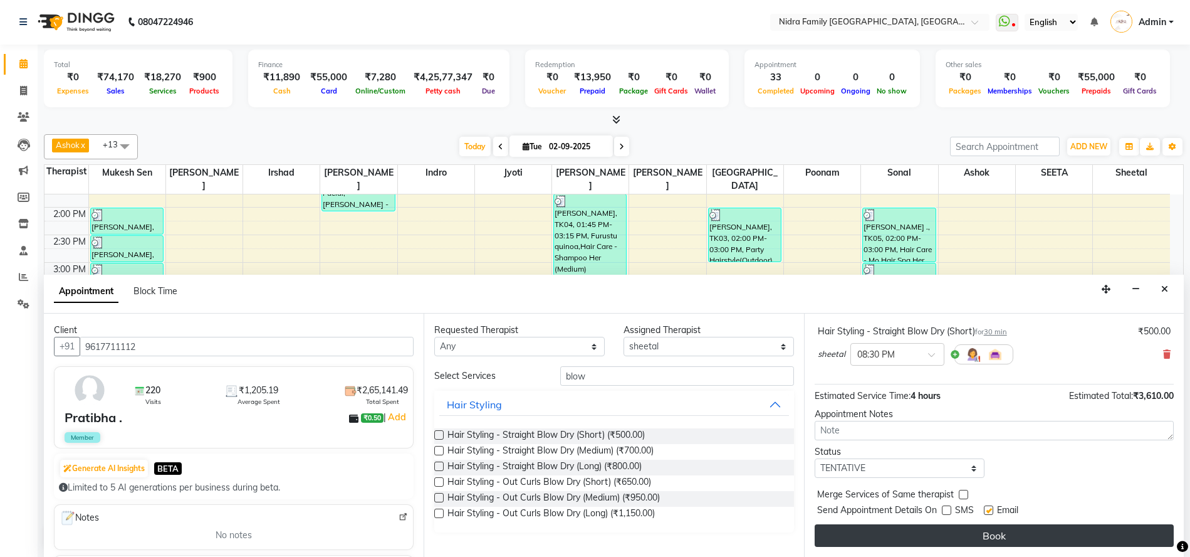
click at [937, 525] on button "Book" at bounding box center [994, 535] width 359 height 23
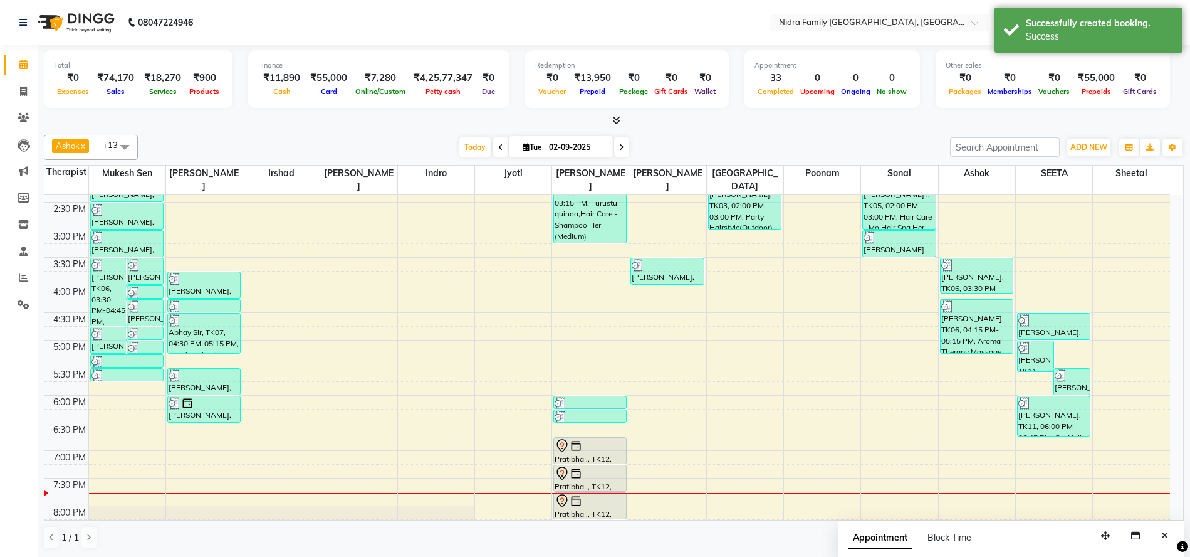
scroll to position [392, 0]
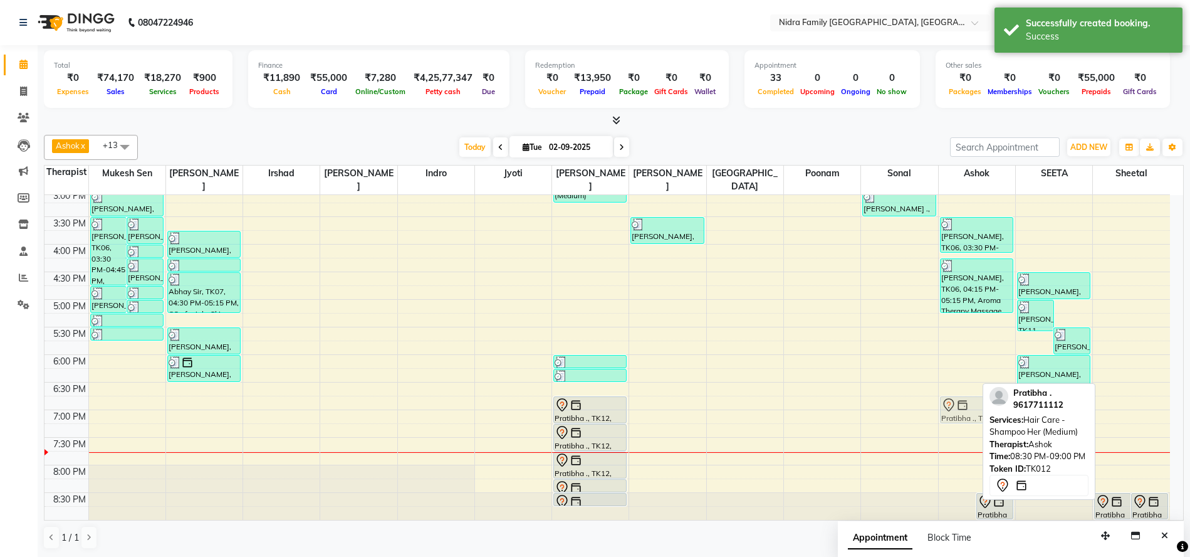
drag, startPoint x: 955, startPoint y: 497, endPoint x: 960, endPoint y: 407, distance: 90.4
click at [960, 407] on div "Pratibha ., TK12, 08:30 PM-09:00 PM, Hair Care - Shampoo Her (Medium) Pratibha …" at bounding box center [977, 161] width 76 height 716
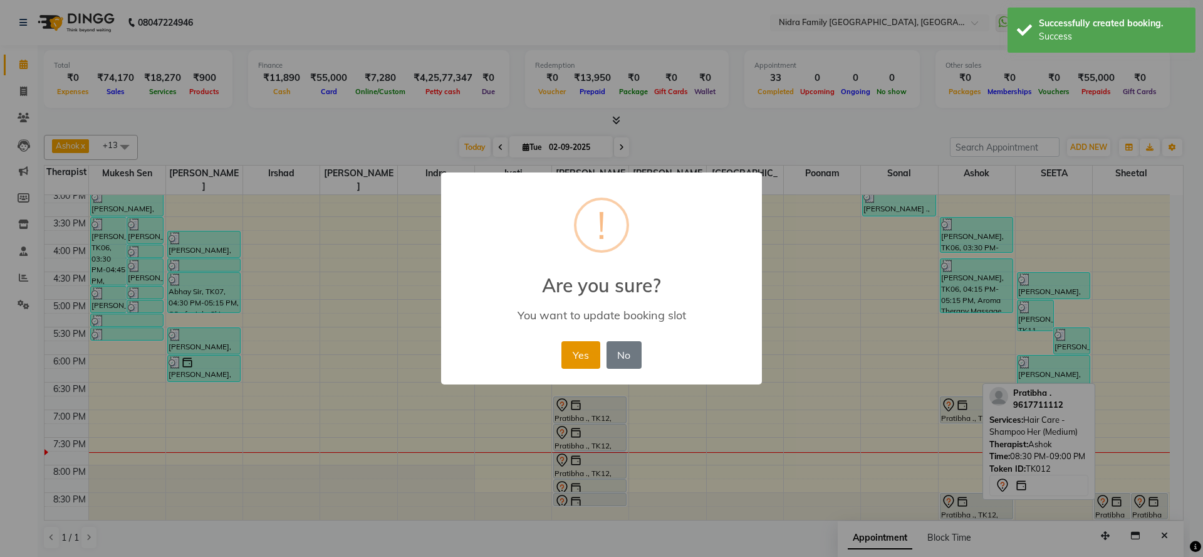
click at [570, 355] on button "Yes" at bounding box center [581, 355] width 38 height 28
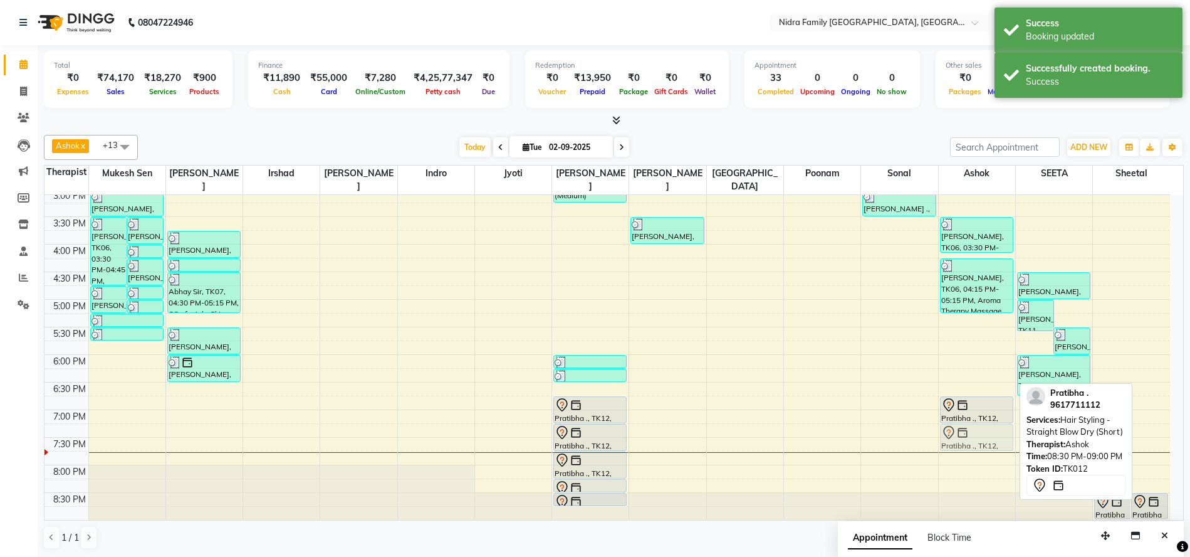
drag, startPoint x: 983, startPoint y: 504, endPoint x: 990, endPoint y: 436, distance: 68.0
click at [990, 436] on div "Prahlad Agrwal, TK06, 03:30 PM-04:10 PM, Body Scrub (40 Mins) Prahlad Agrwal, T…" at bounding box center [977, 161] width 76 height 716
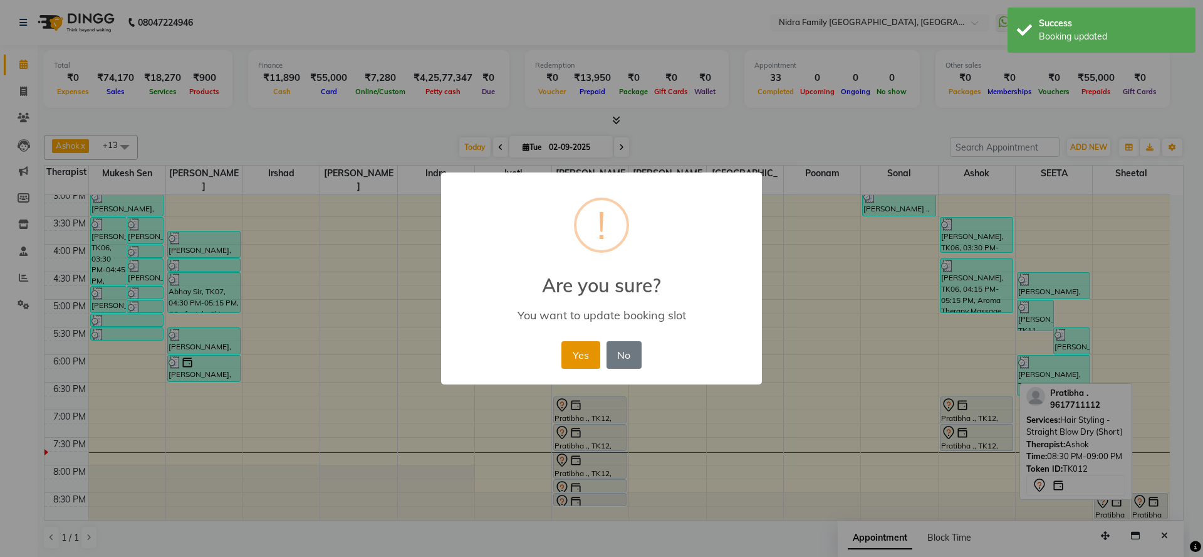
click at [573, 357] on button "Yes" at bounding box center [581, 355] width 38 height 28
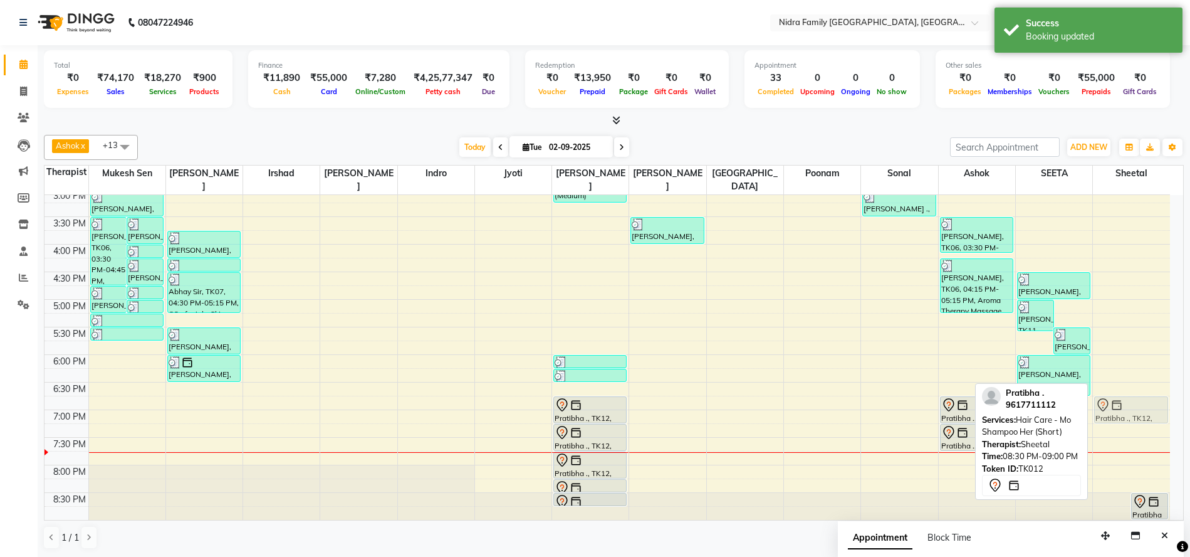
drag, startPoint x: 1109, startPoint y: 505, endPoint x: 1116, endPoint y: 413, distance: 92.4
click at [1116, 413] on div "Pratibha ., TK12, 08:30 PM-09:00 PM, Hair Care - Mo Shampoo Her (Short) Pratibh…" at bounding box center [1131, 161] width 77 height 716
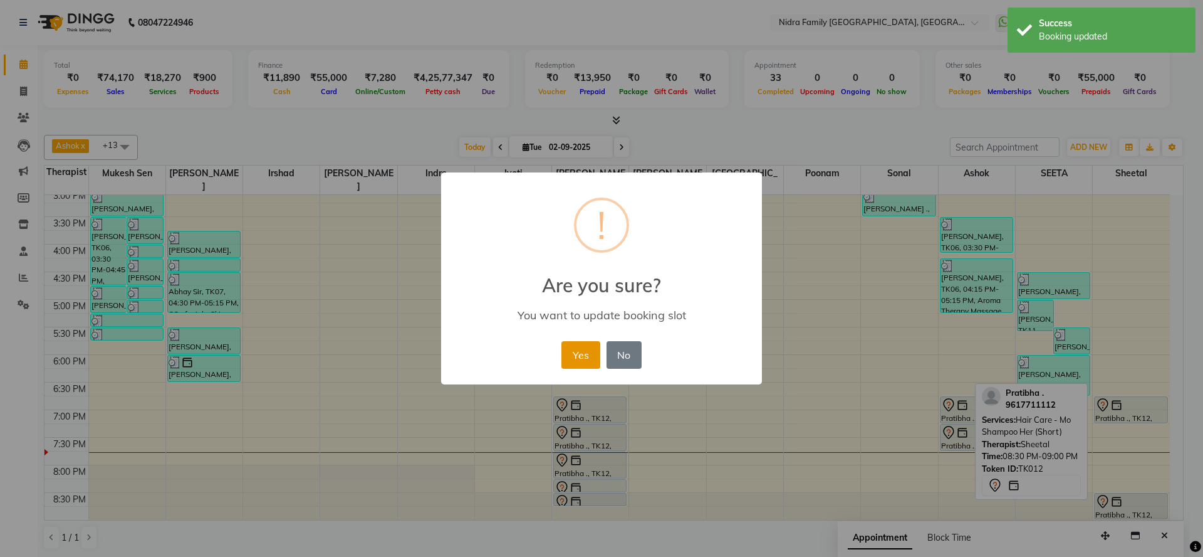
click at [583, 357] on button "Yes" at bounding box center [581, 355] width 38 height 28
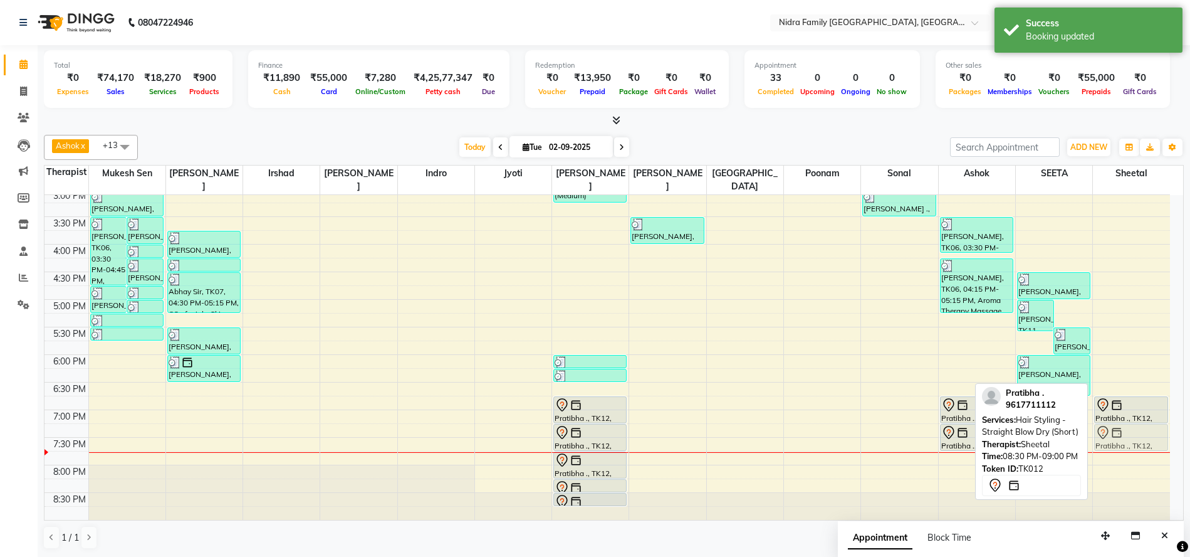
drag, startPoint x: 1127, startPoint y: 506, endPoint x: 1134, endPoint y: 441, distance: 65.5
click at [1134, 441] on div "Pratibha ., TK12, 06:45 PM-07:15 PM, Hair Care - Mo Shampoo Her (Short) Pratibh…" at bounding box center [1131, 161] width 77 height 716
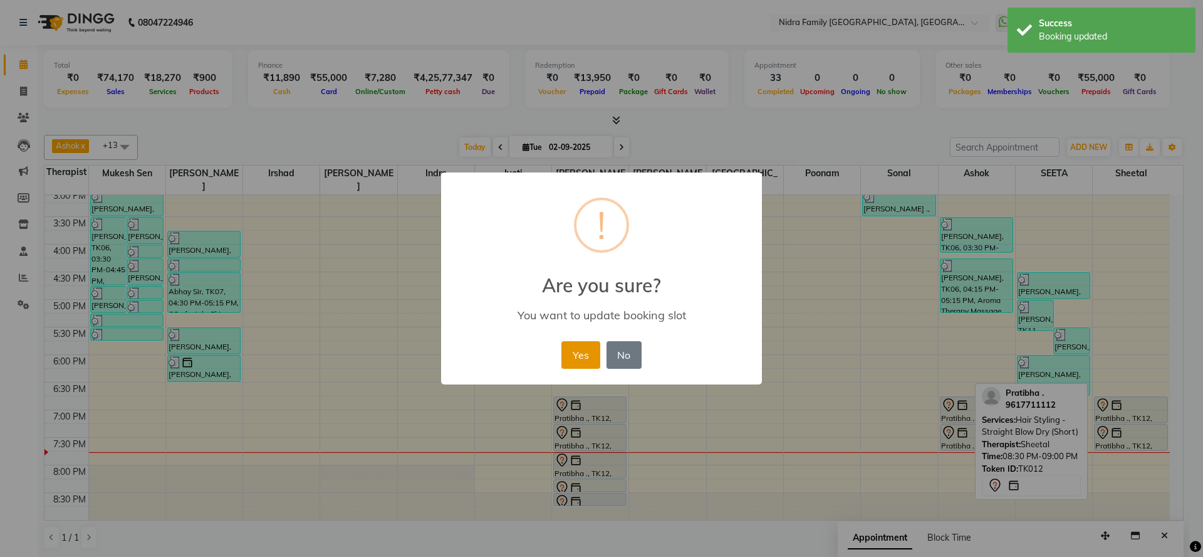
click at [580, 355] on button "Yes" at bounding box center [581, 355] width 38 height 28
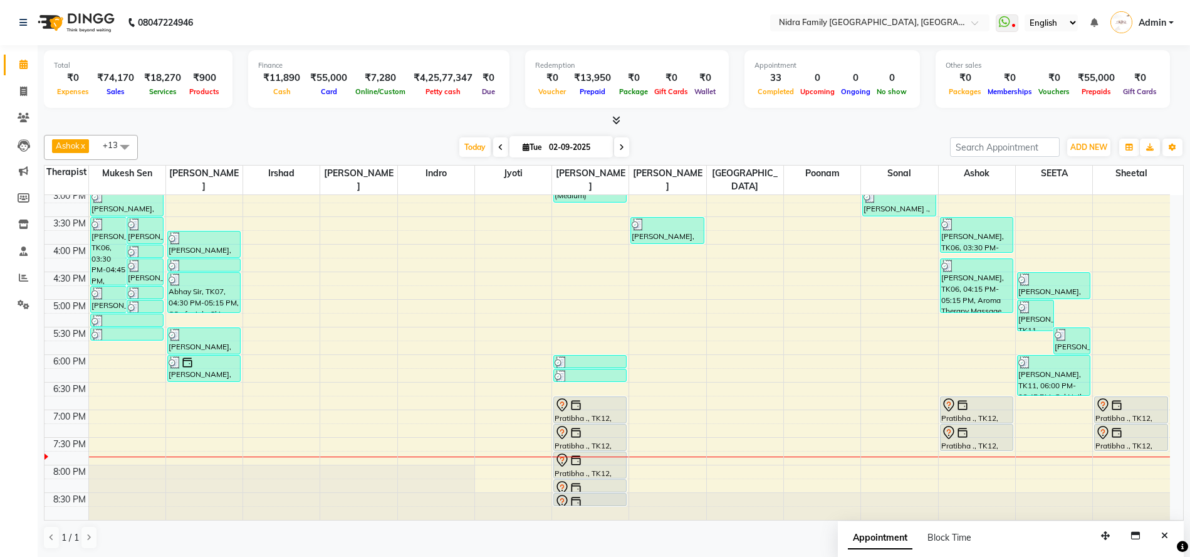
click at [110, 379] on div "8:00 AM 8:30 AM 9:00 AM 9:30 AM 10:00 AM 10:30 AM 11:00 AM 11:30 AM 12:00 PM 12…" at bounding box center [607, 161] width 1126 height 716
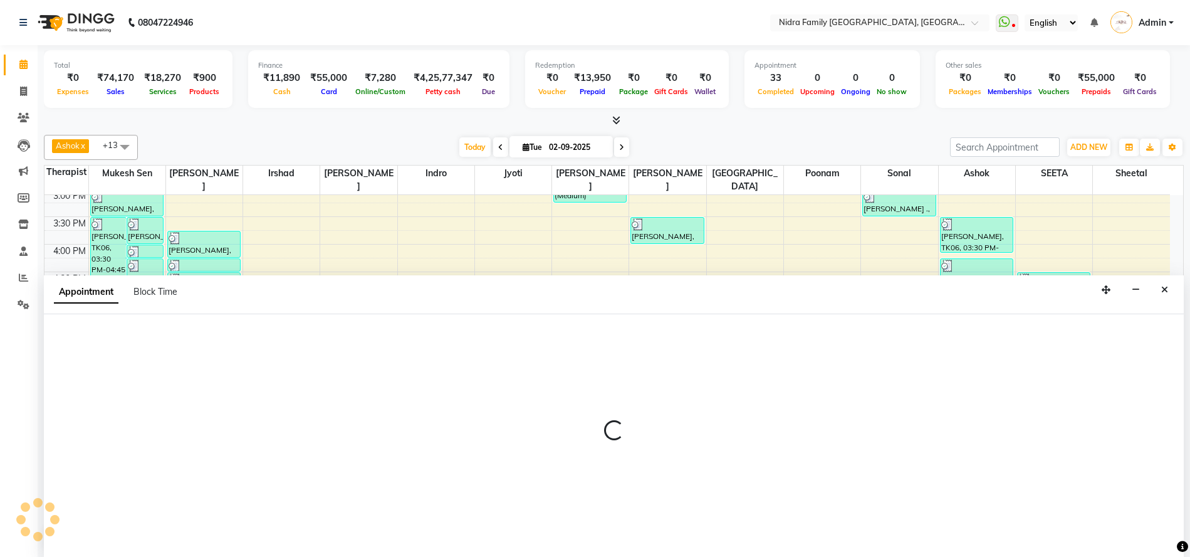
scroll to position [1, 0]
select select "8269"
select select "1095"
select select "tentative"
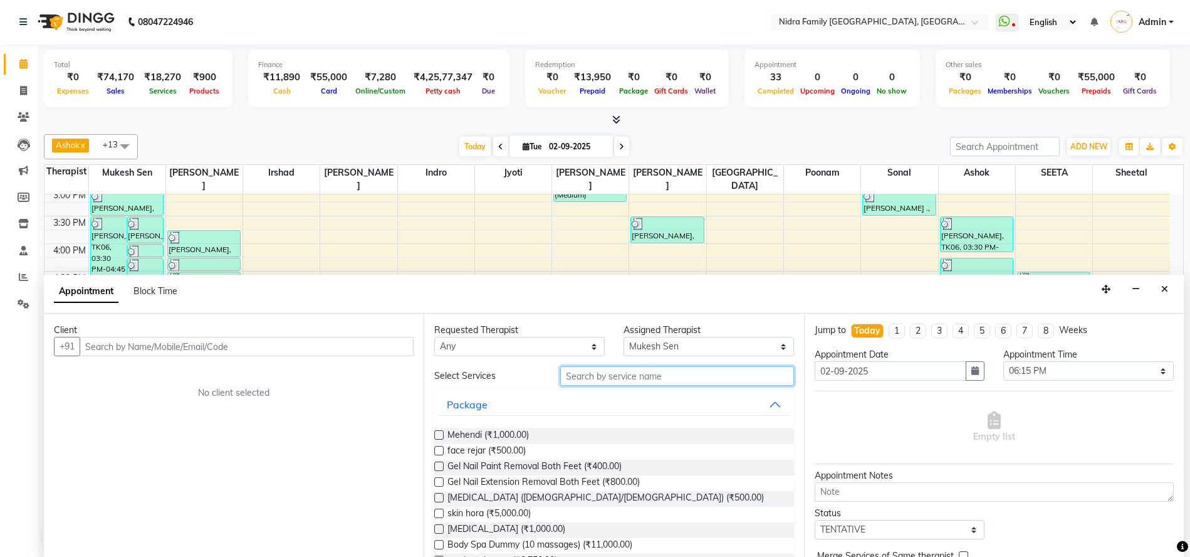
click at [607, 377] on input "text" at bounding box center [676, 375] width 233 height 19
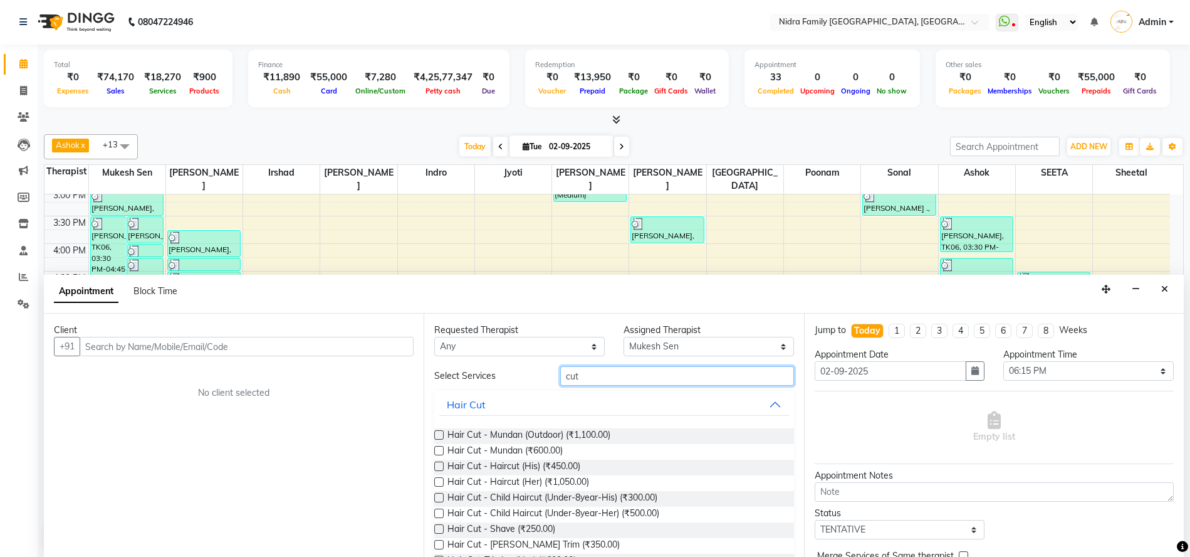
type input "cut"
click at [436, 467] on label at bounding box center [438, 465] width 9 height 9
click at [436, 467] on input "checkbox" at bounding box center [438, 467] width 8 height 8
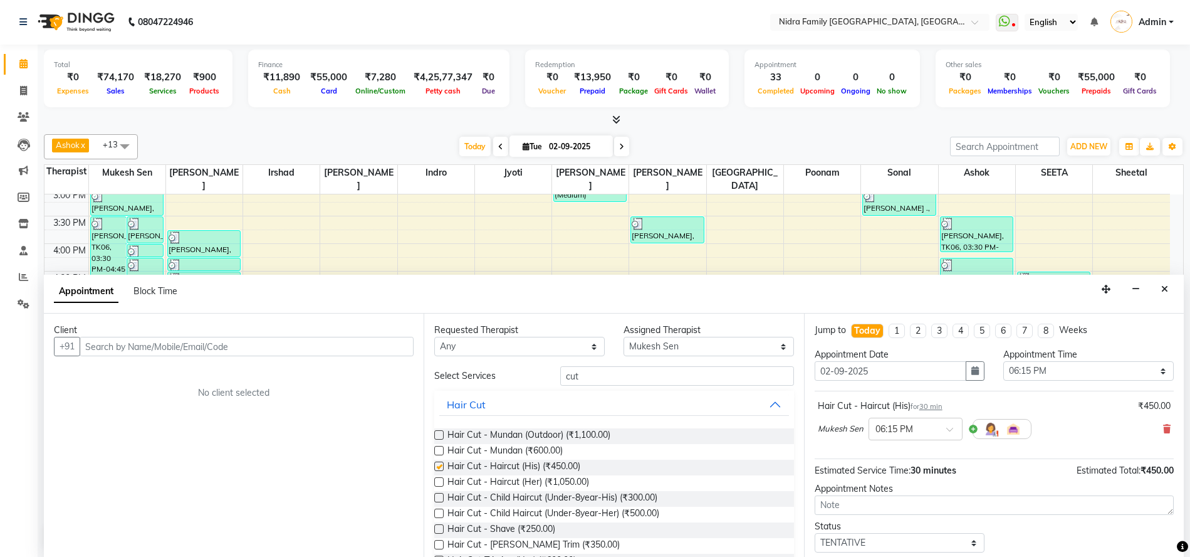
checkbox input "false"
click at [439, 529] on label at bounding box center [438, 528] width 9 height 9
click at [439, 529] on input "checkbox" at bounding box center [438, 530] width 8 height 8
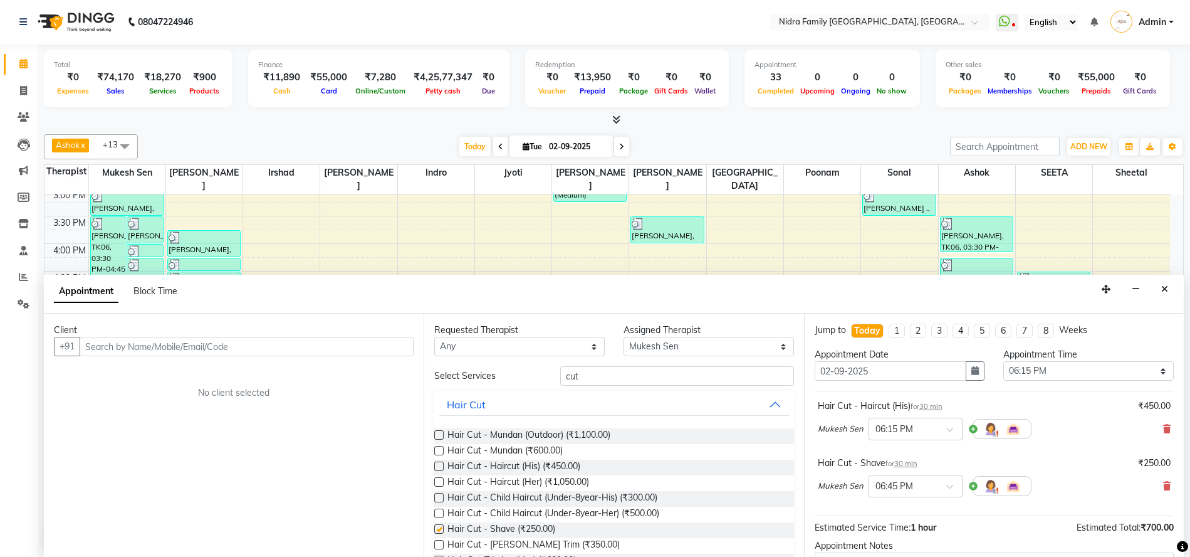
checkbox input "false"
click at [253, 350] on input "text" at bounding box center [247, 346] width 334 height 19
click at [258, 337] on input "text" at bounding box center [247, 346] width 334 height 19
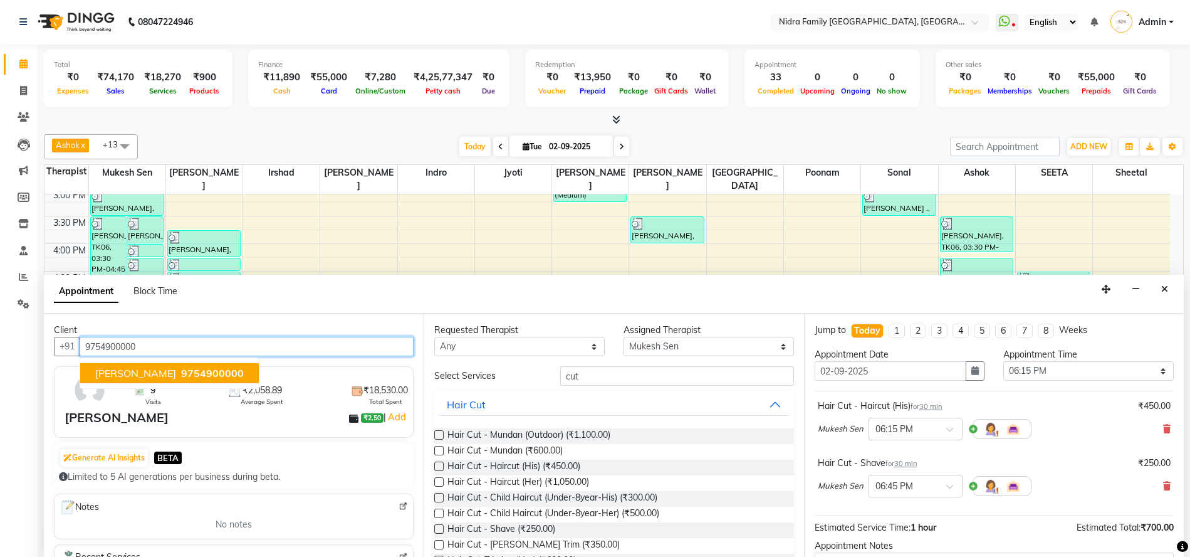
click at [136, 374] on span "Rakesh Garg" at bounding box center [135, 373] width 81 height 13
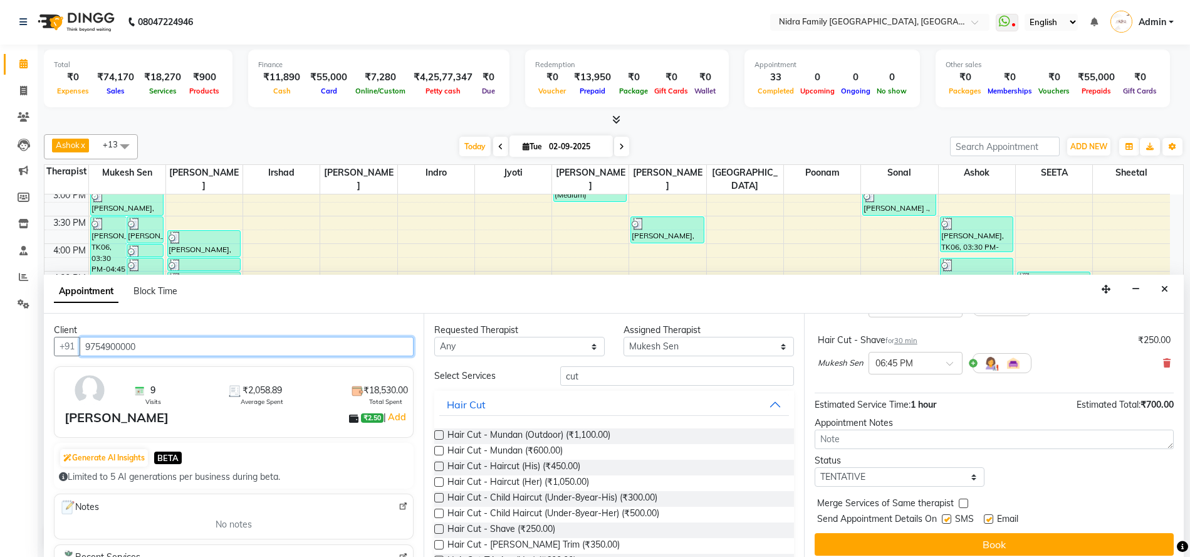
scroll to position [132, 0]
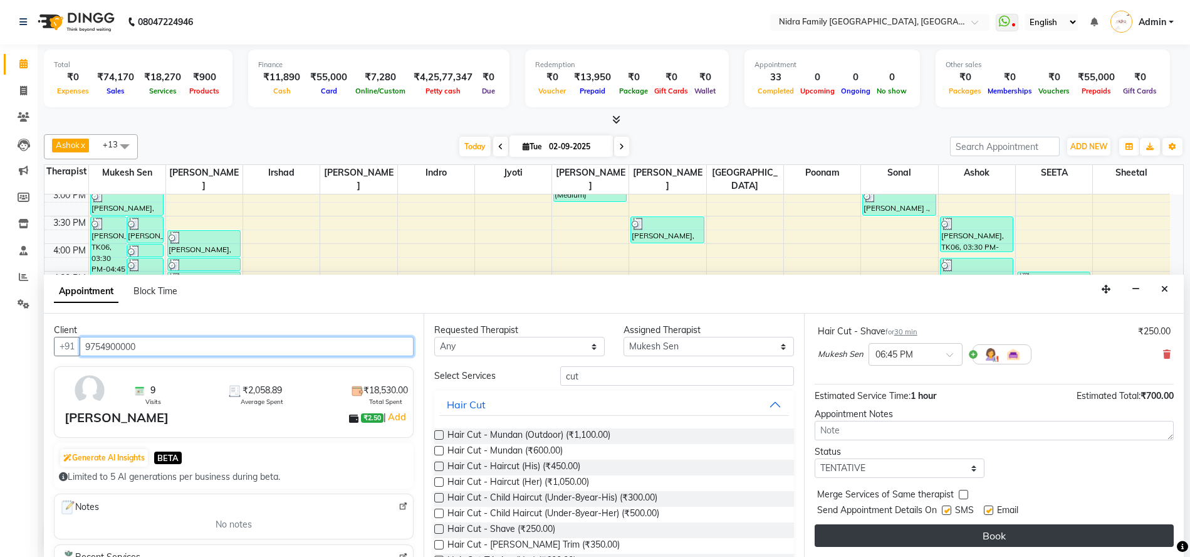
type input "9754900000"
click at [1002, 538] on button "Book" at bounding box center [994, 535] width 359 height 23
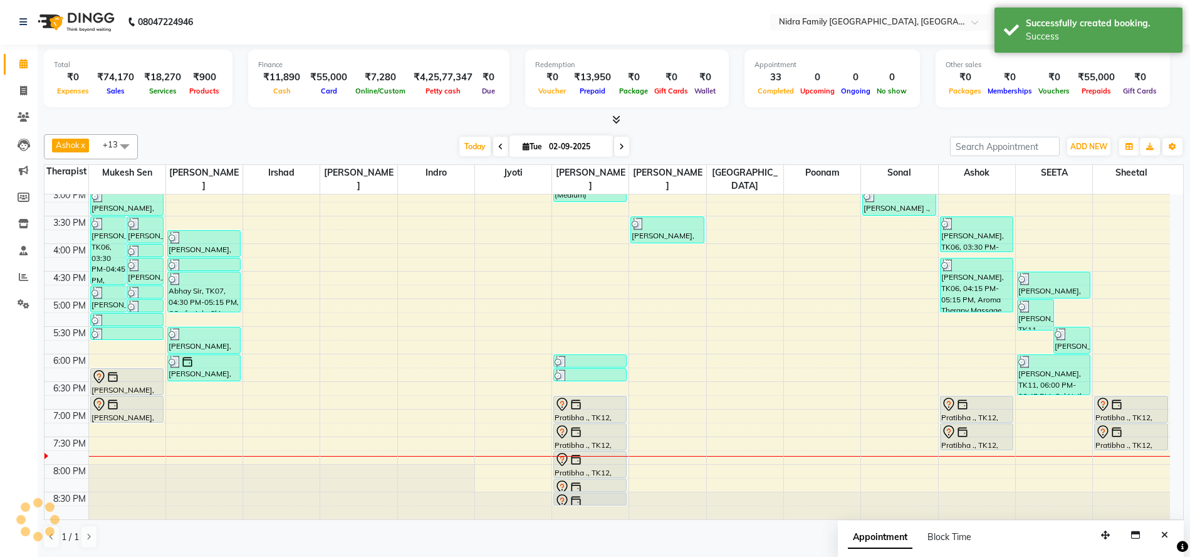
scroll to position [0, 0]
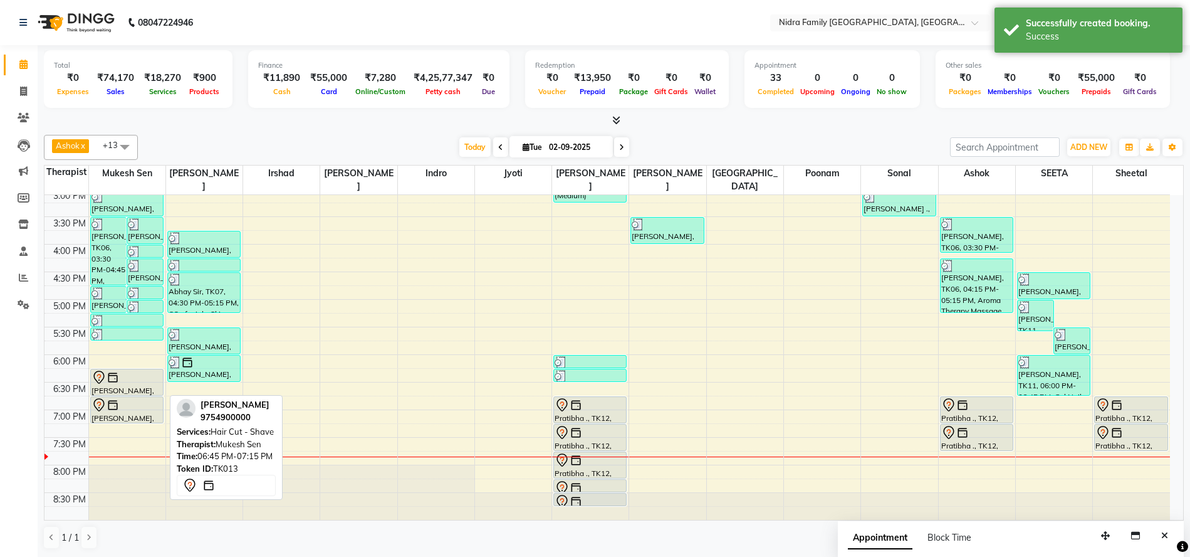
click at [137, 409] on div at bounding box center [127, 404] width 71 height 15
click at [145, 413] on div "[PERSON_NAME], TK13, 06:45 PM-07:15 PM, Hair Cut - Shave" at bounding box center [127, 410] width 72 height 26
select select "7"
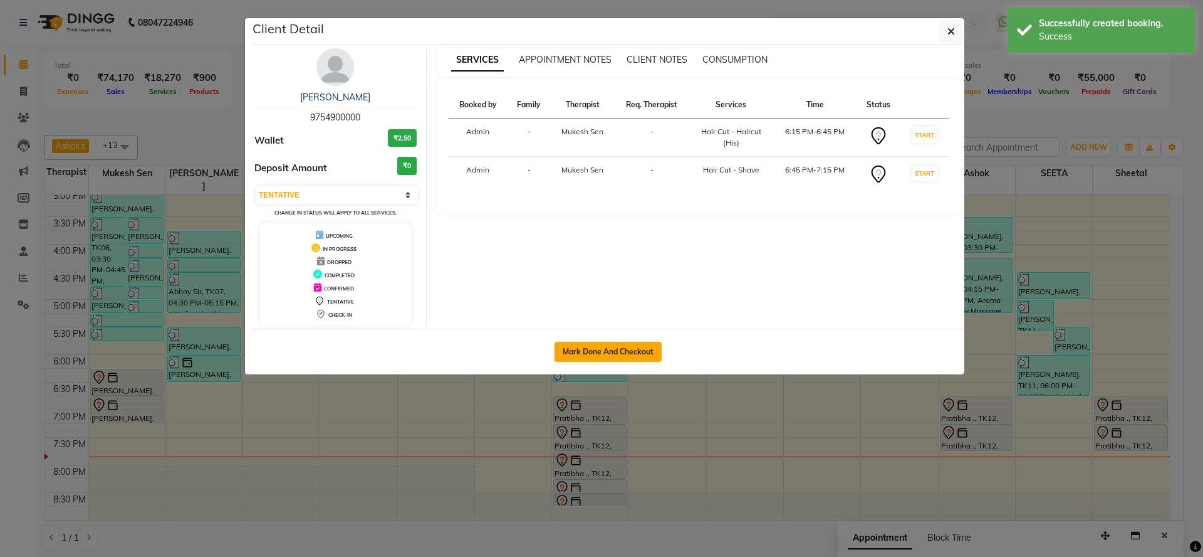
click at [627, 348] on button "Mark Done And Checkout" at bounding box center [608, 352] width 107 height 20
select select "service"
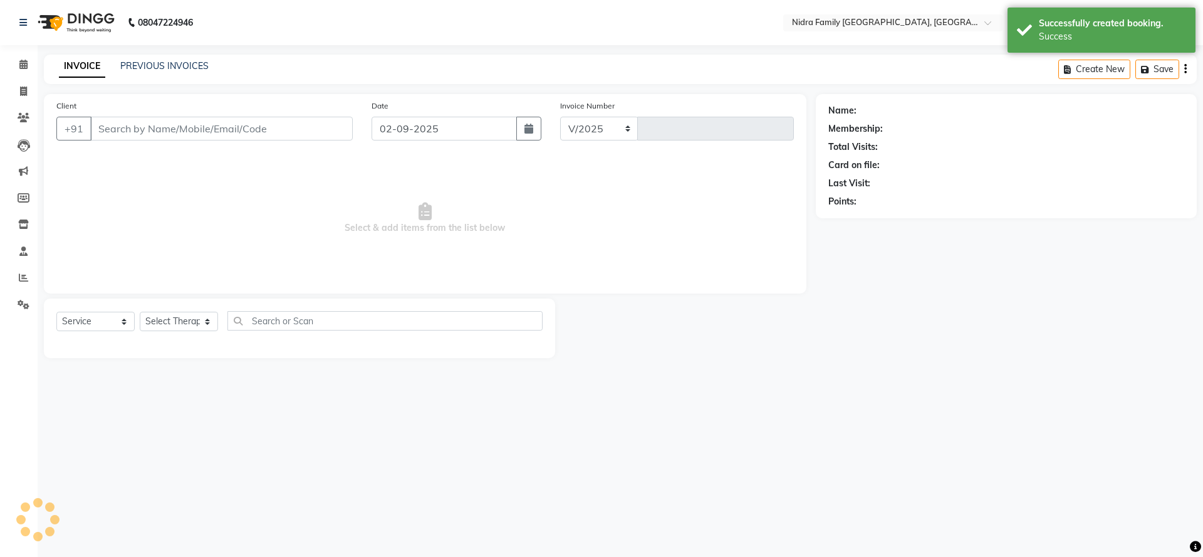
select select "591"
type input "3815"
type input "9754900000"
select select "8269"
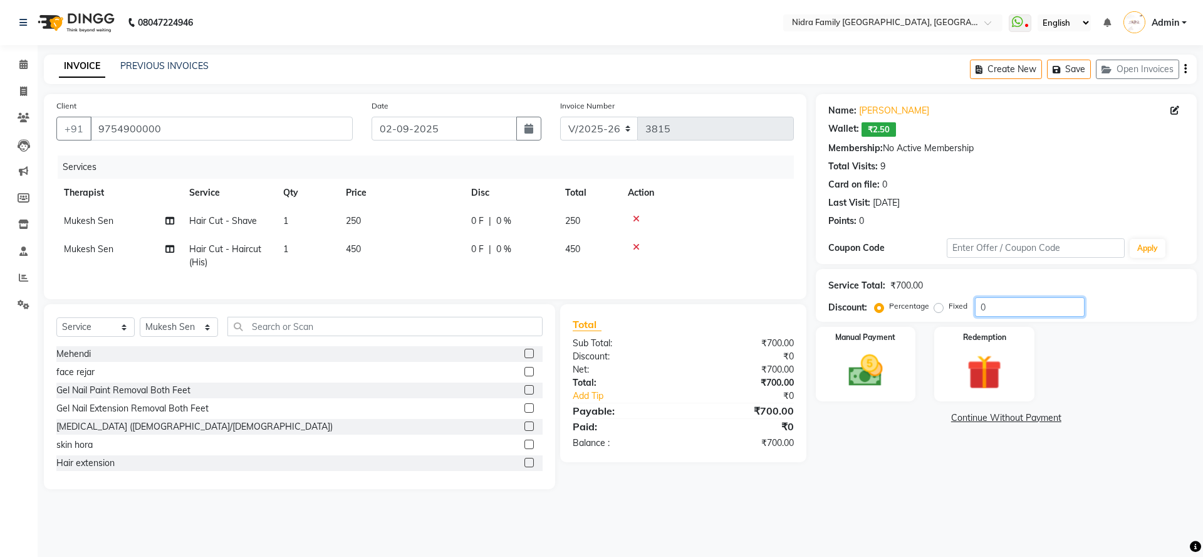
drag, startPoint x: 1007, startPoint y: 308, endPoint x: 976, endPoint y: 305, distance: 30.9
click at [976, 305] on input "0" at bounding box center [1030, 306] width 110 height 19
type input "20"
click at [883, 380] on img at bounding box center [866, 370] width 58 height 41
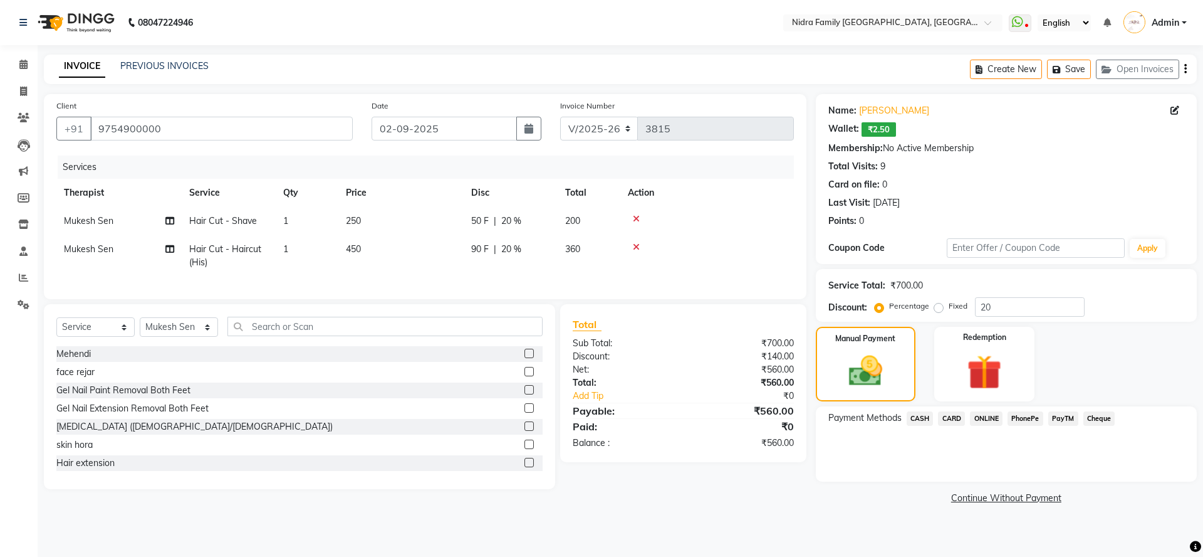
click at [920, 414] on span "CASH" at bounding box center [920, 418] width 27 height 14
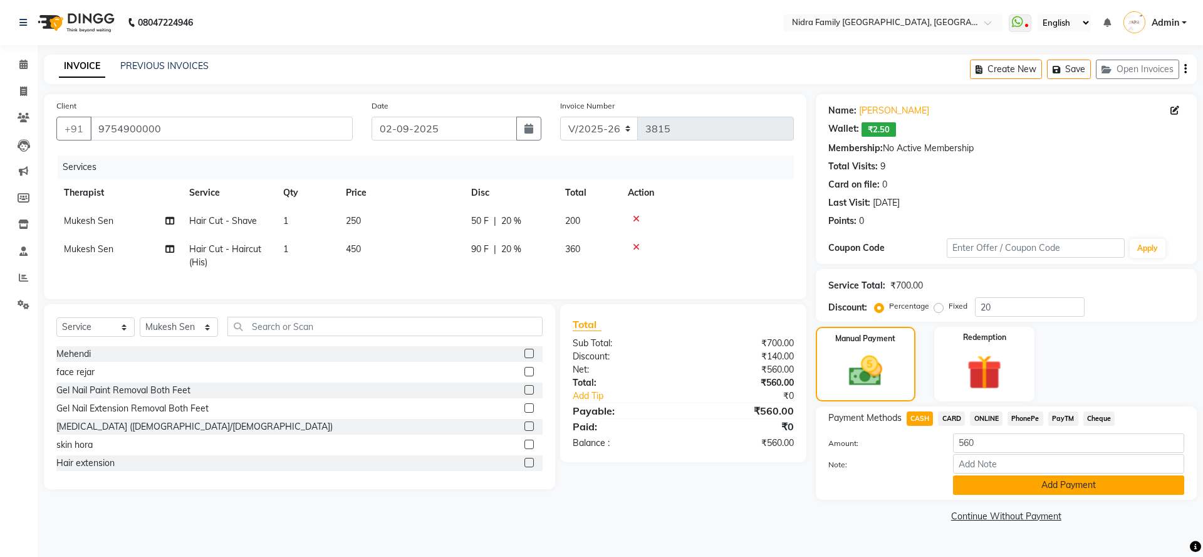
click at [1042, 487] on button "Add Payment" at bounding box center [1068, 484] width 231 height 19
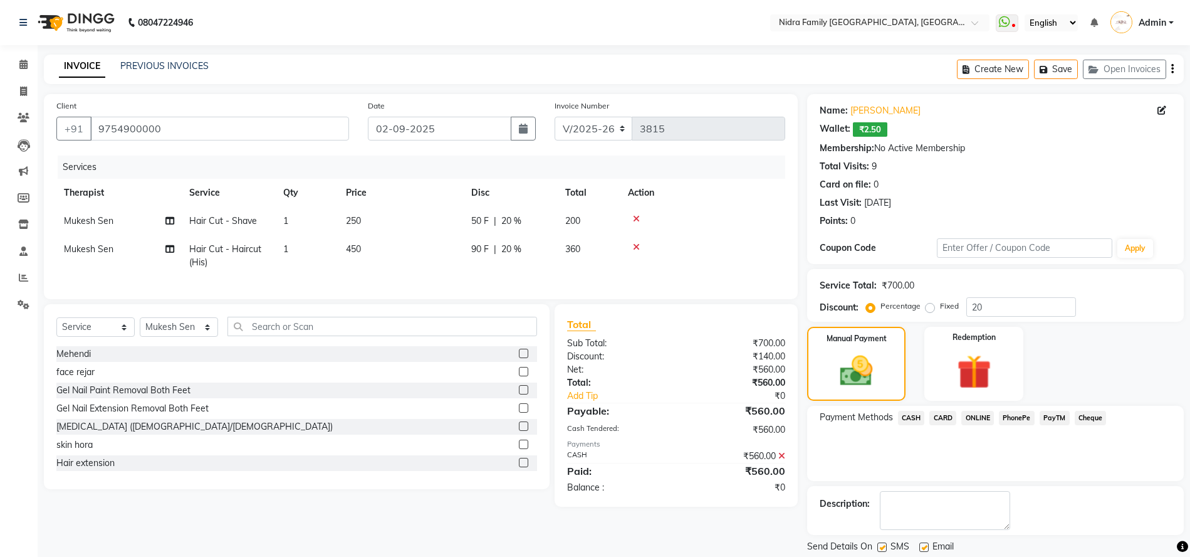
scroll to position [39, 0]
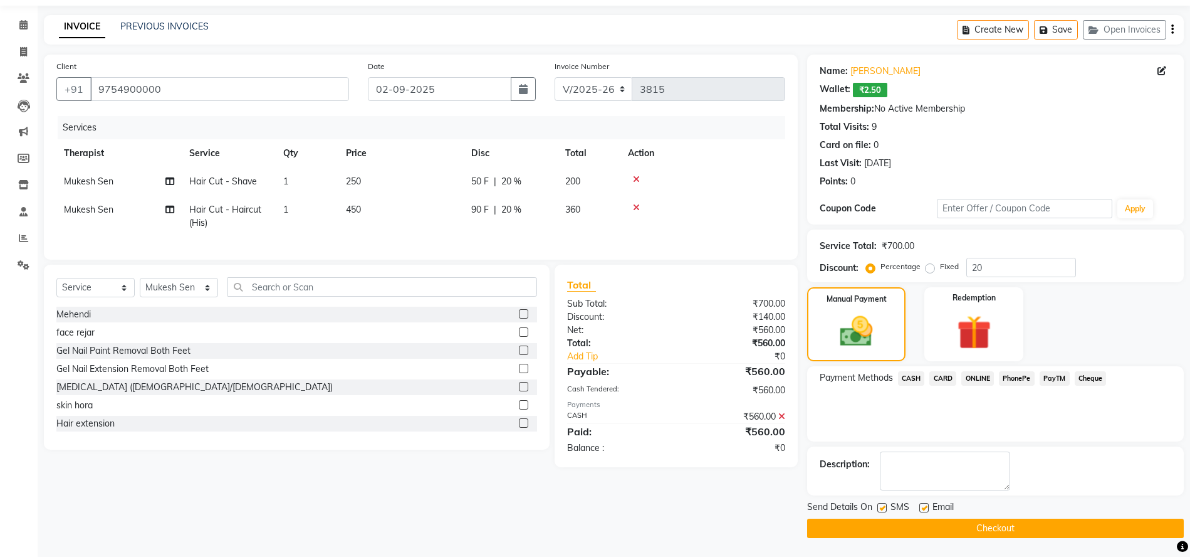
click at [972, 526] on button "Checkout" at bounding box center [995, 527] width 377 height 19
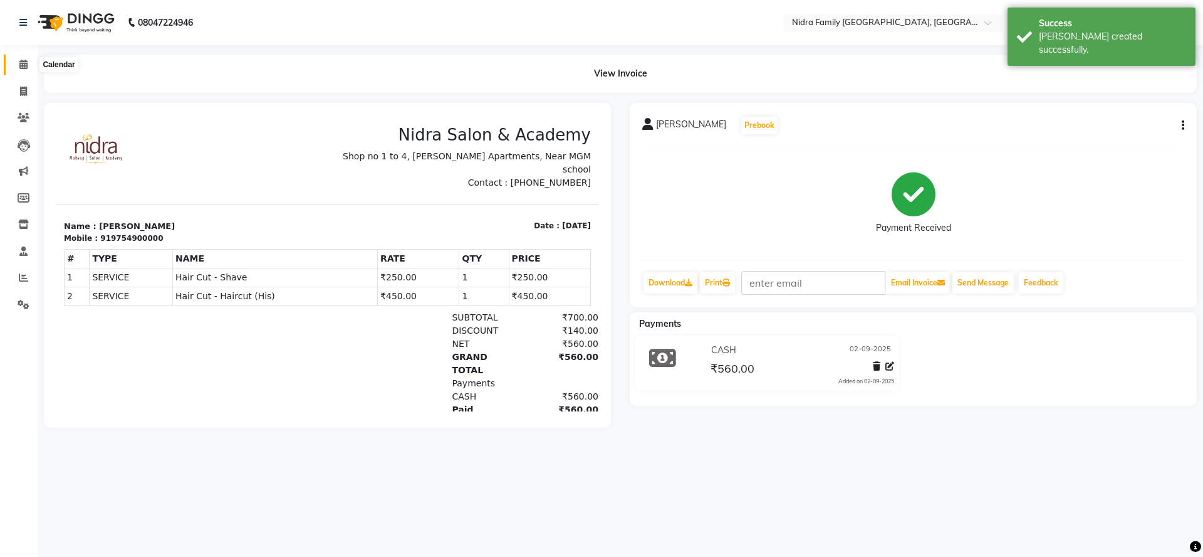
click at [23, 61] on icon at bounding box center [23, 64] width 8 height 9
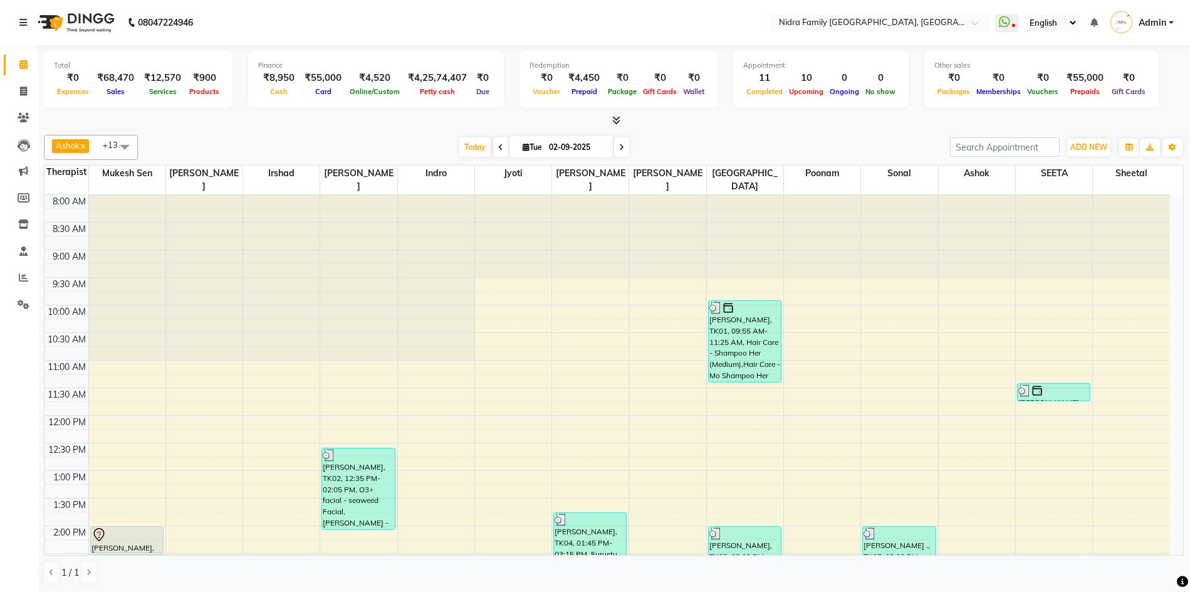
scroll to position [333, 0]
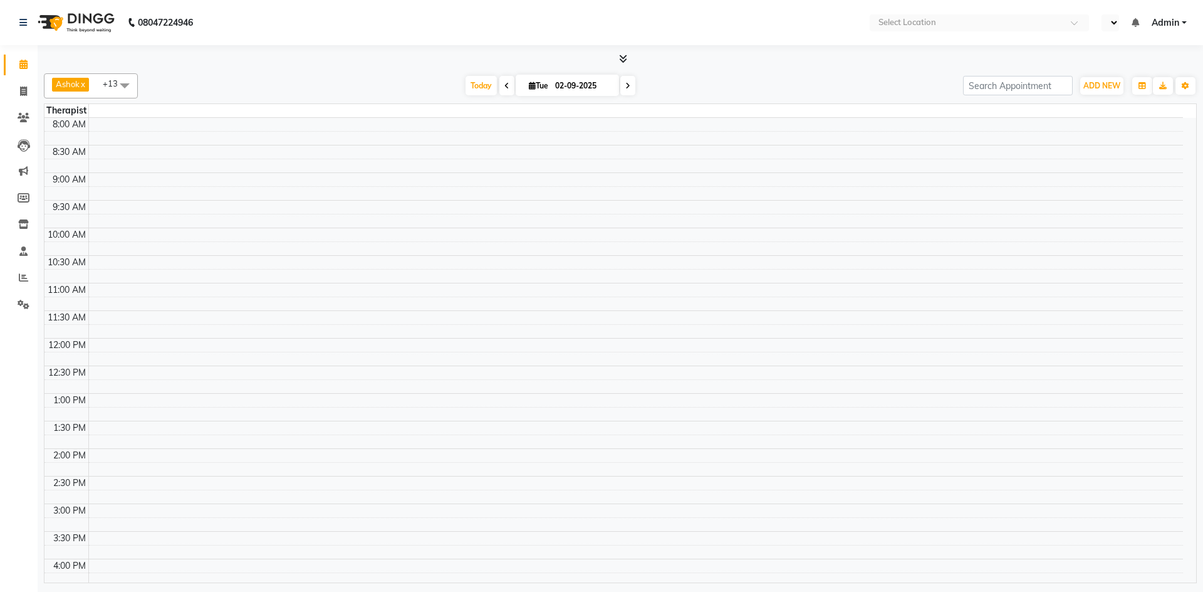
select select "en"
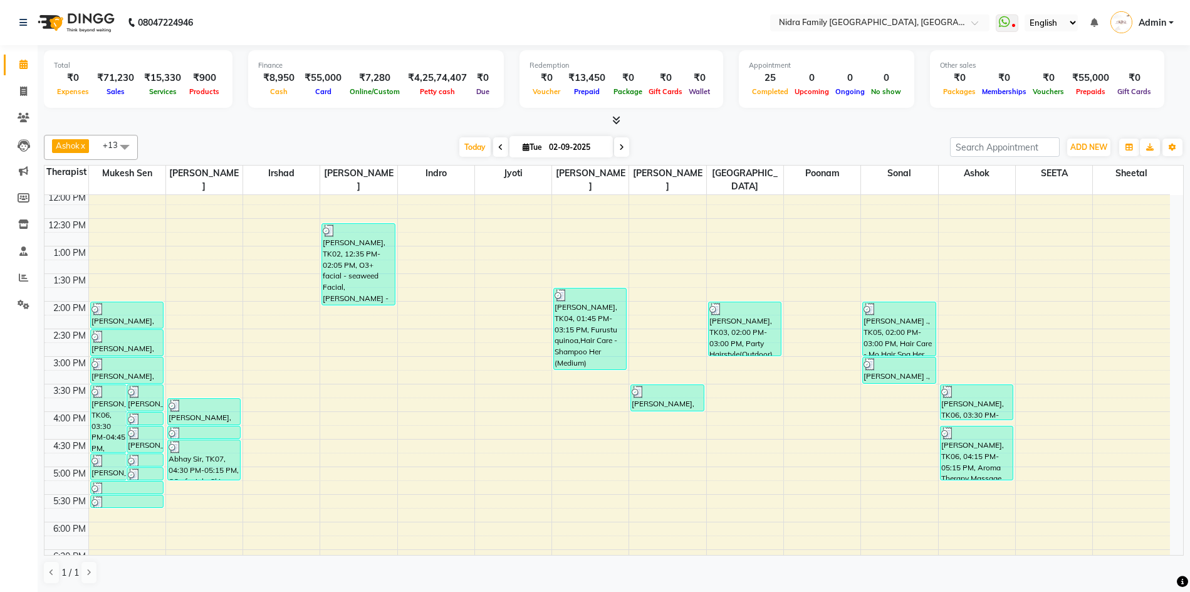
scroll to position [230, 0]
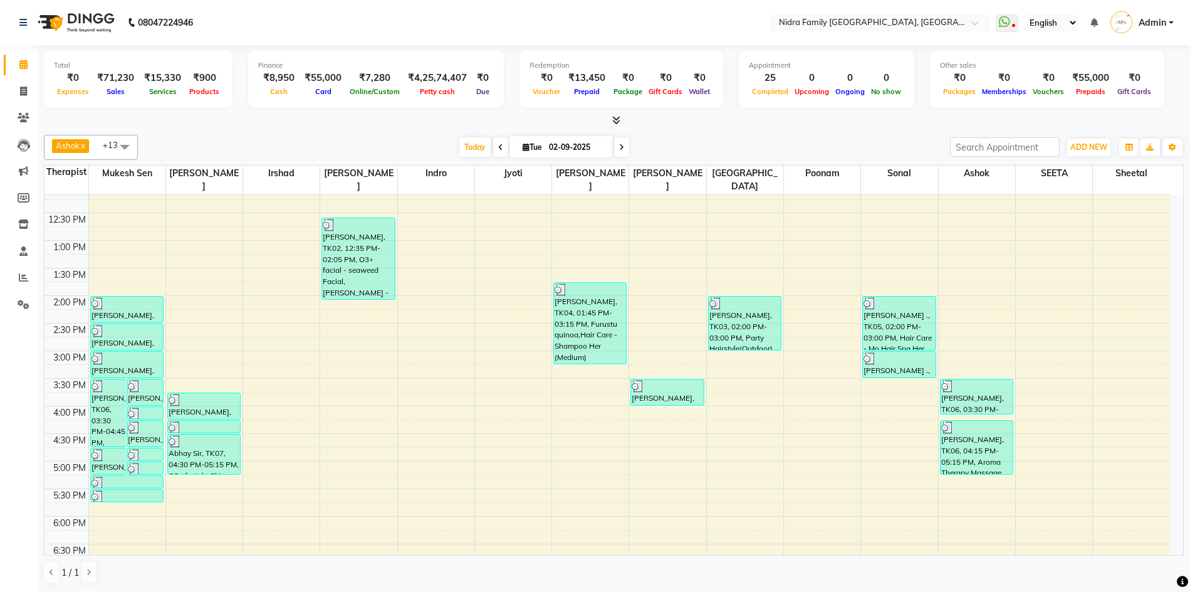
click at [1029, 437] on div "8:00 AM 8:30 AM 9:00 AM 9:30 AM 10:00 AM 10:30 AM 11:00 AM 11:30 AM 12:00 PM 12…" at bounding box center [607, 323] width 1126 height 716
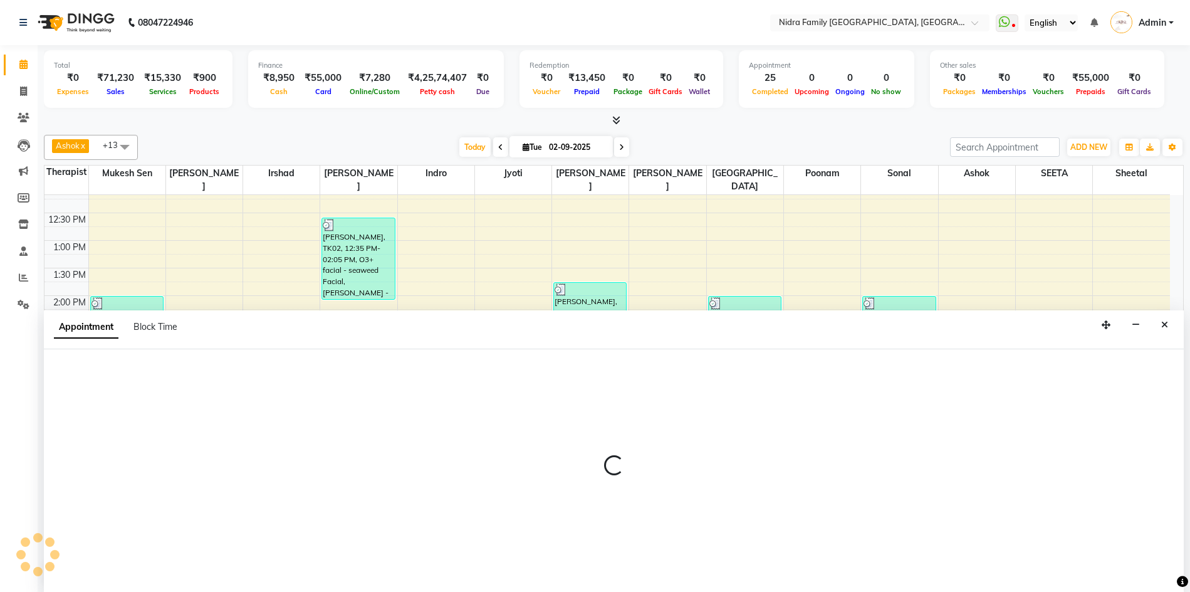
scroll to position [1, 0]
select select "78960"
select select "tentative"
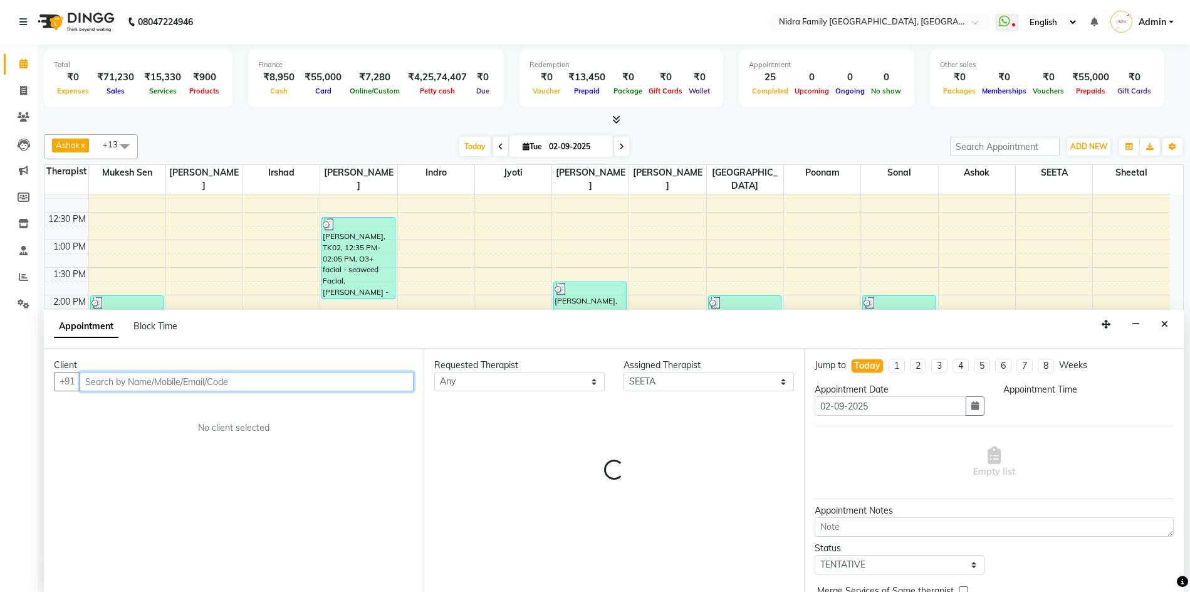
select select "990"
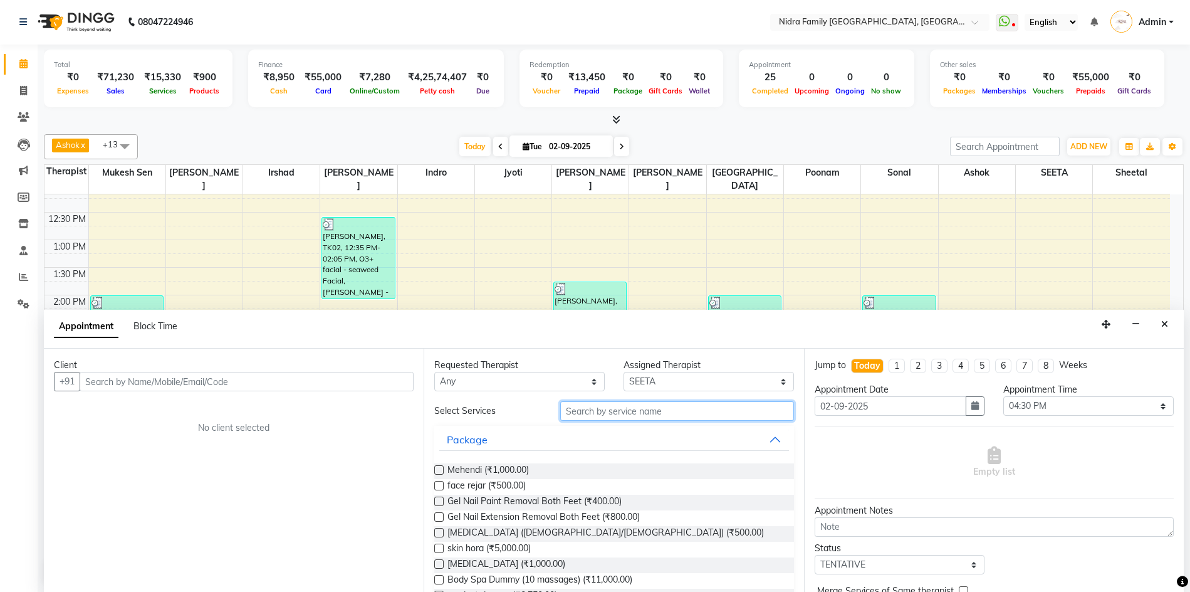
click at [630, 412] on input "text" at bounding box center [676, 410] width 233 height 19
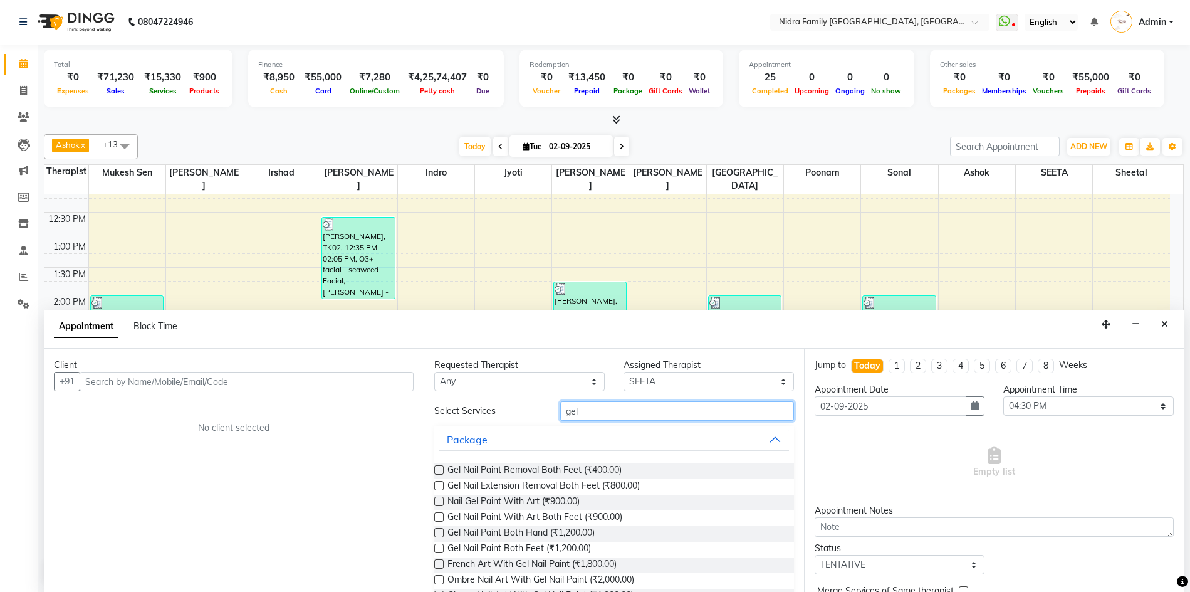
type input "gel"
click at [439, 469] on label at bounding box center [438, 469] width 9 height 9
click at [439, 469] on input "checkbox" at bounding box center [438, 471] width 8 height 8
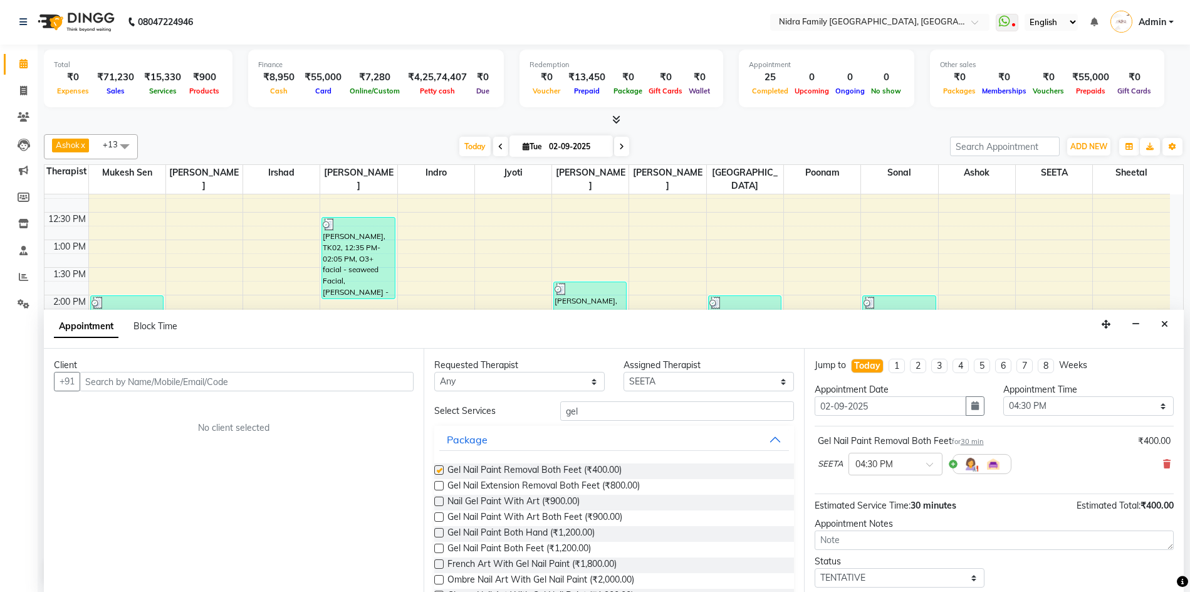
checkbox input "false"
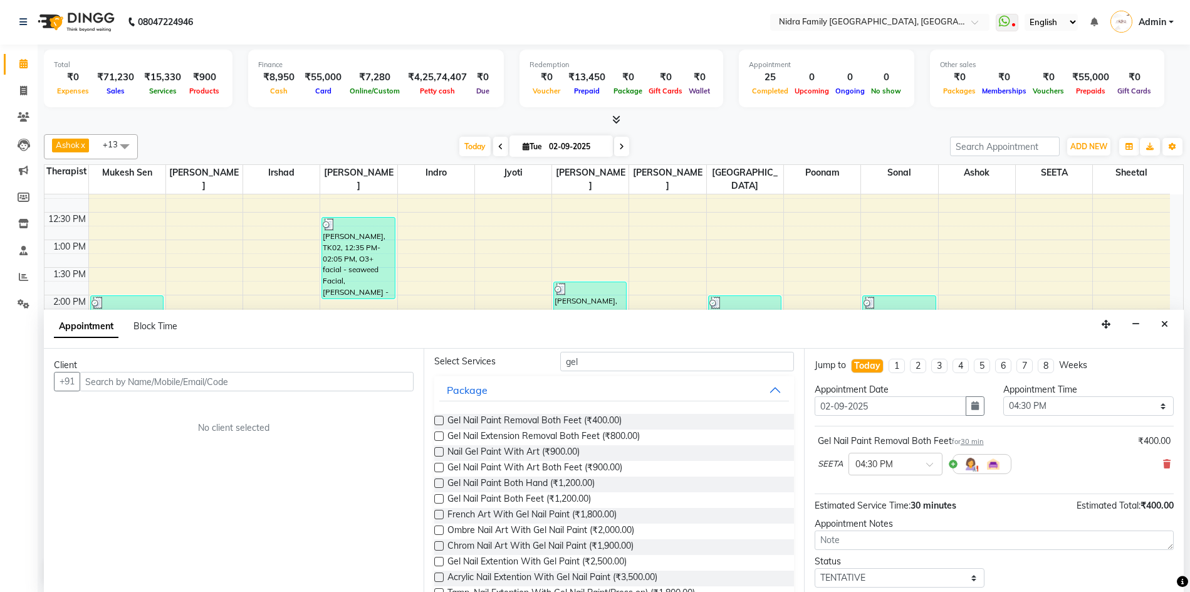
scroll to position [46, 0]
click at [439, 486] on label at bounding box center [438, 485] width 9 height 9
click at [439, 486] on input "checkbox" at bounding box center [438, 487] width 8 height 8
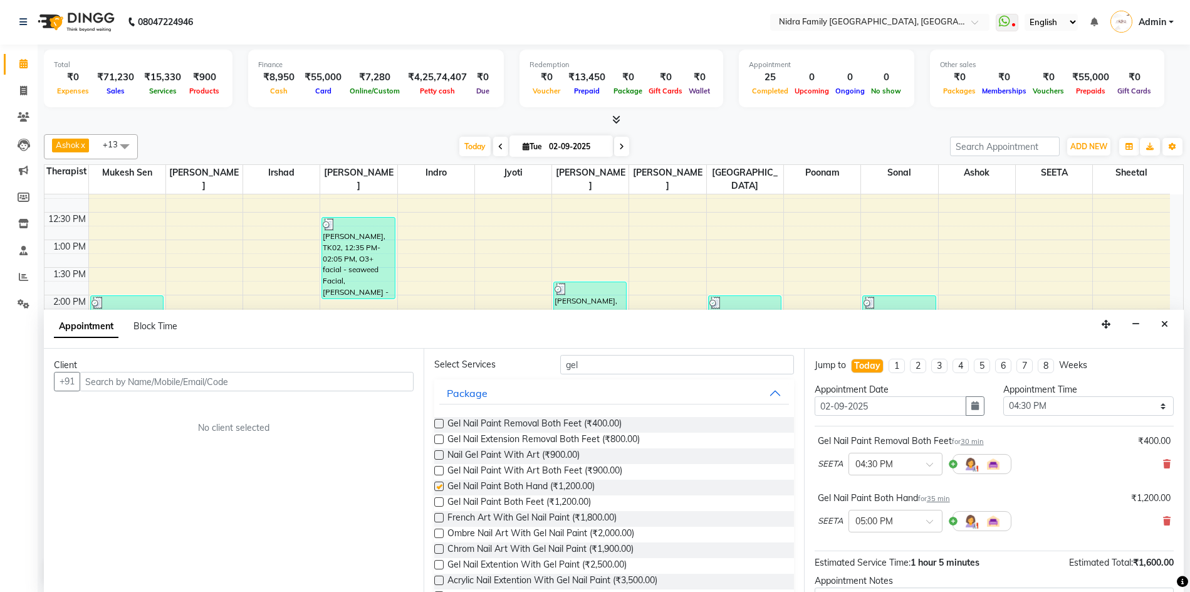
checkbox input "false"
click at [437, 503] on label at bounding box center [438, 501] width 9 height 9
click at [437, 503] on input "checkbox" at bounding box center [438, 503] width 8 height 8
checkbox input "false"
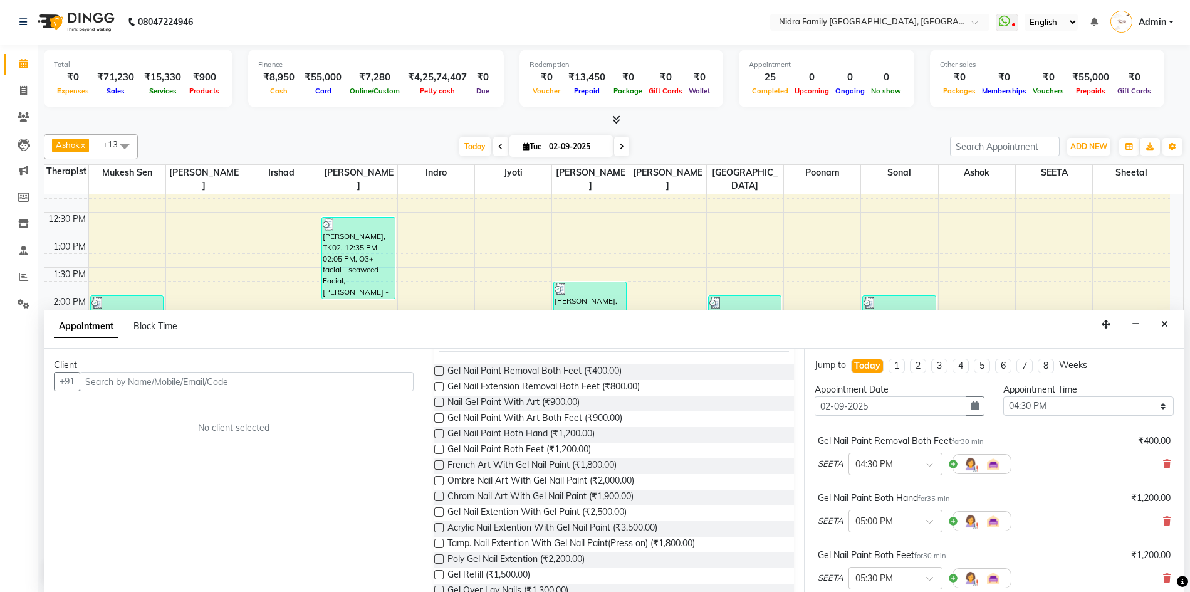
scroll to position [0, 0]
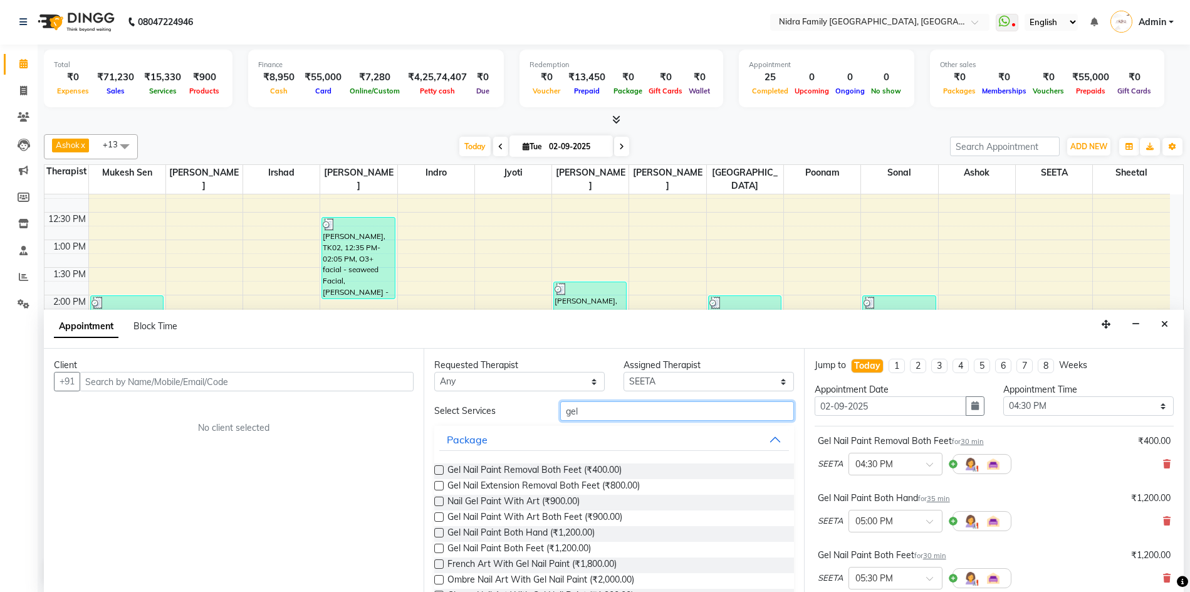
click at [600, 417] on input "gel" at bounding box center [676, 410] width 233 height 19
type input "g"
type input "remo"
click at [437, 547] on label at bounding box center [438, 547] width 9 height 9
click at [437, 547] on input "checkbox" at bounding box center [438, 549] width 8 height 8
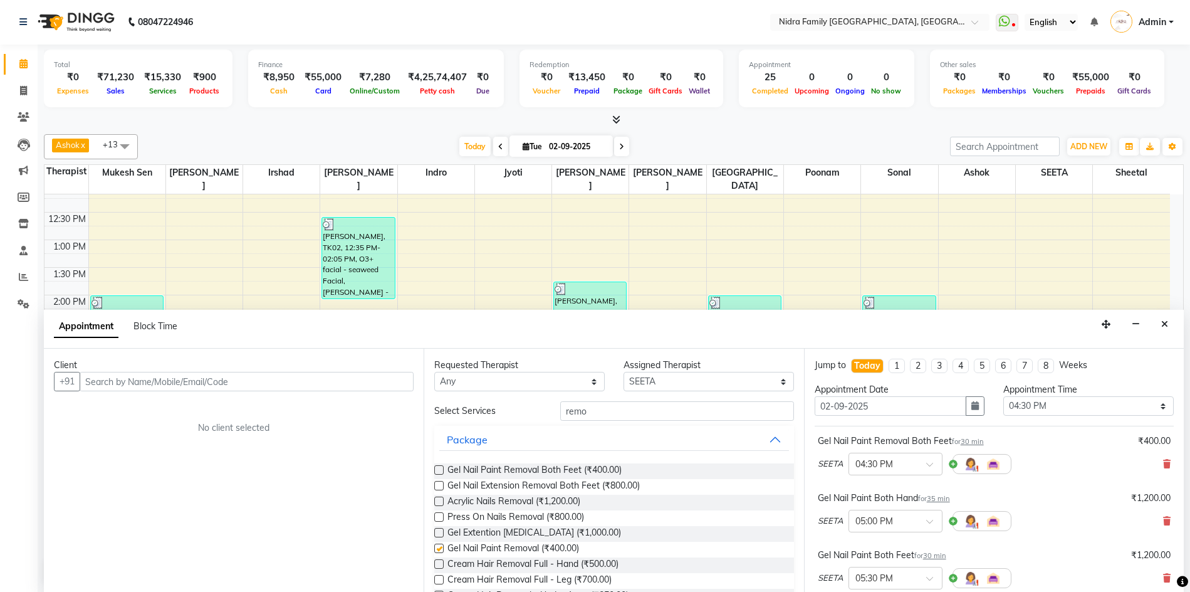
checkbox input "false"
click at [346, 389] on input "text" at bounding box center [247, 381] width 334 height 19
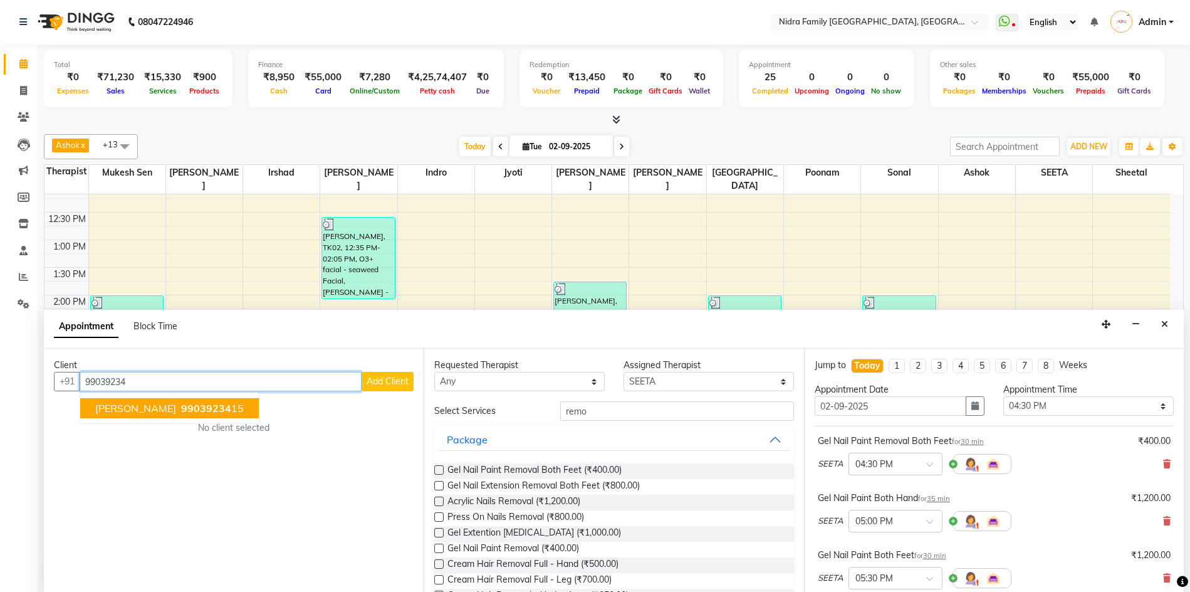
click at [181, 409] on span "99039234" at bounding box center [206, 408] width 50 height 13
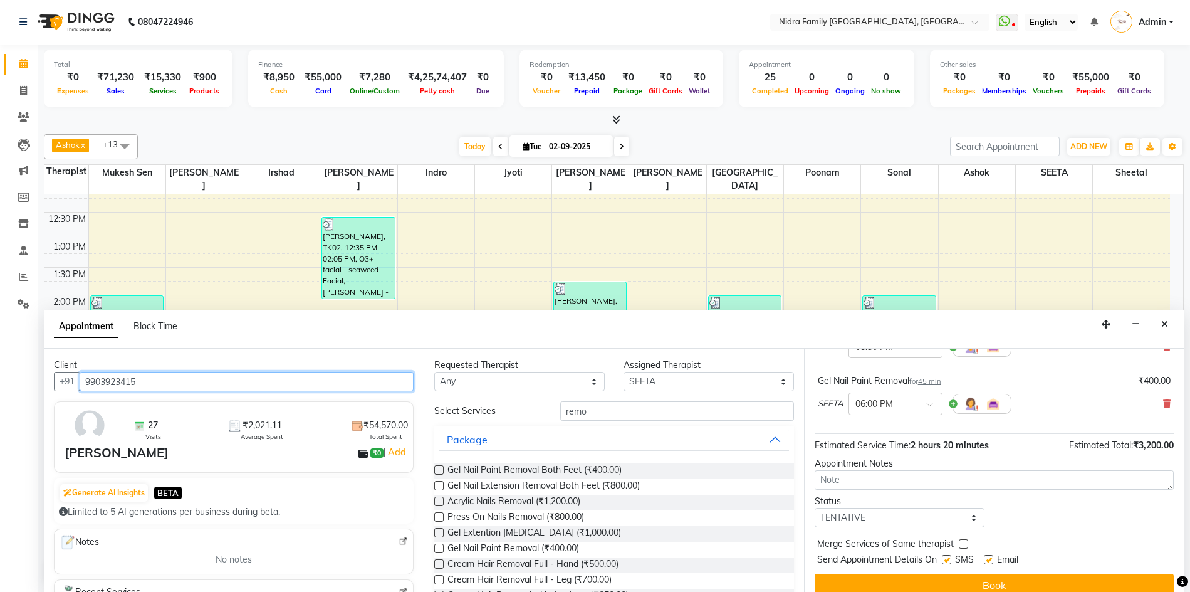
scroll to position [246, 0]
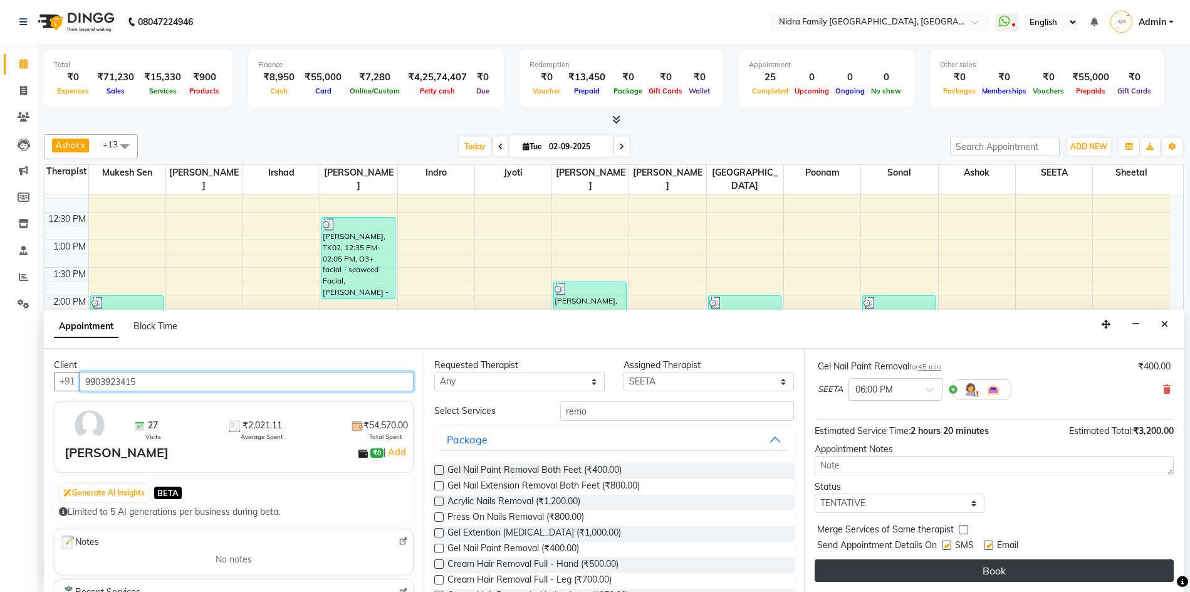
type input "9903923415"
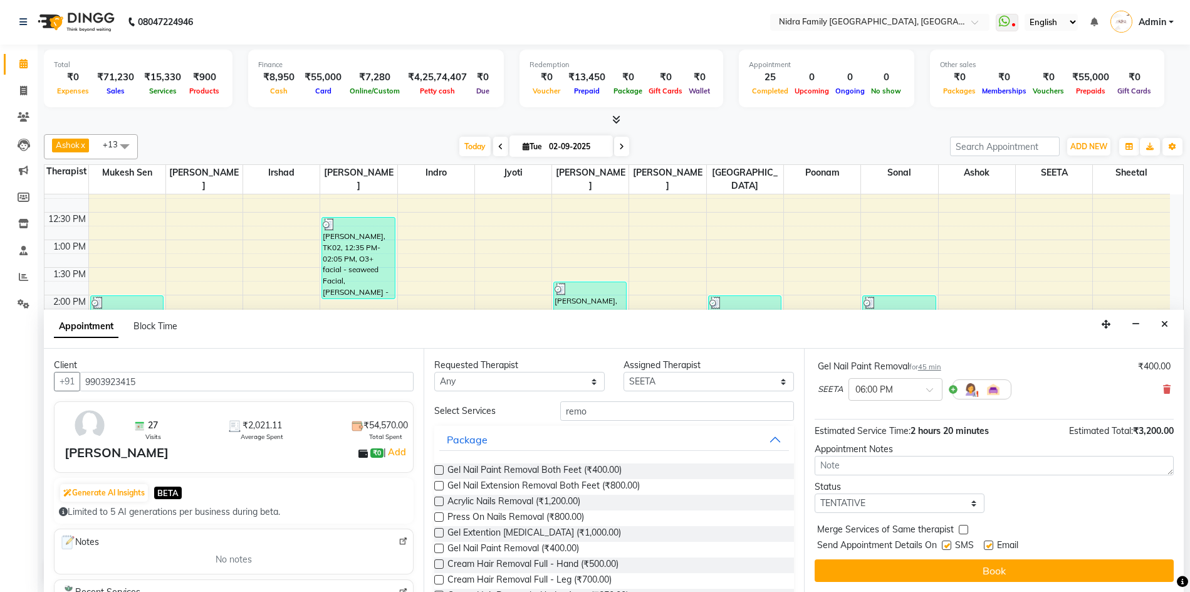
click at [1013, 569] on button "Book" at bounding box center [994, 570] width 359 height 23
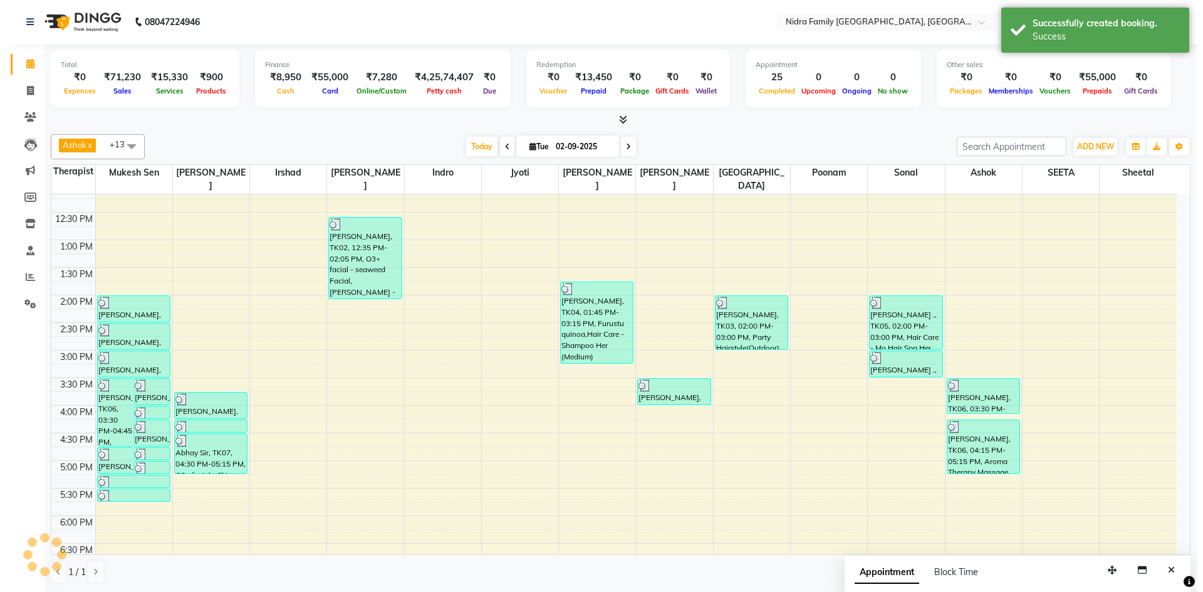
scroll to position [0, 0]
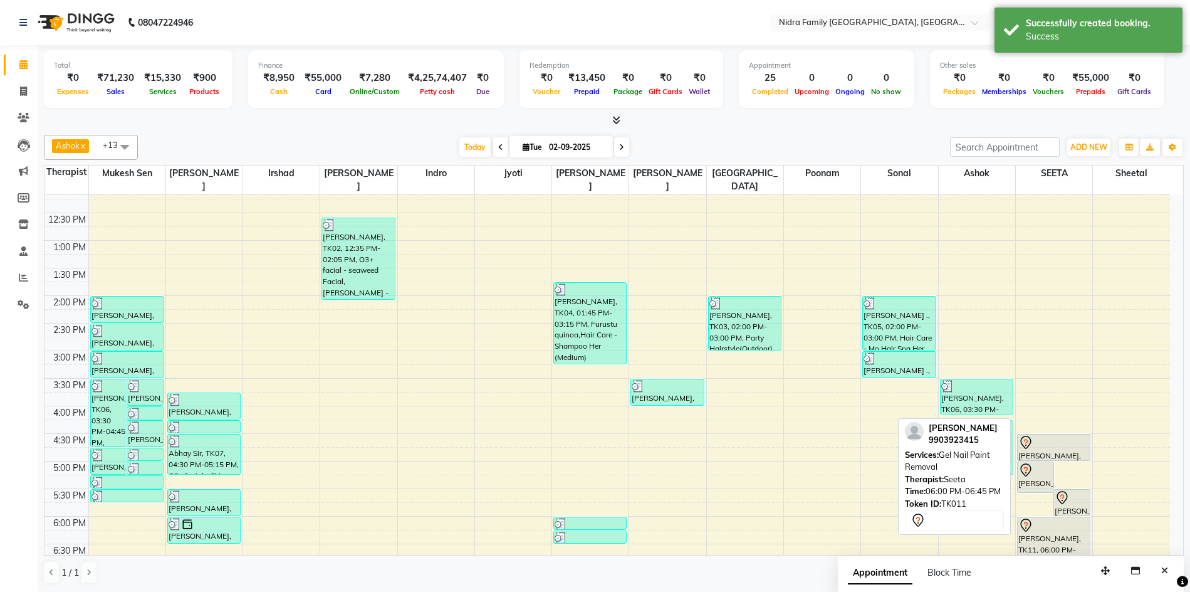
click at [1059, 523] on div at bounding box center [1053, 525] width 71 height 15
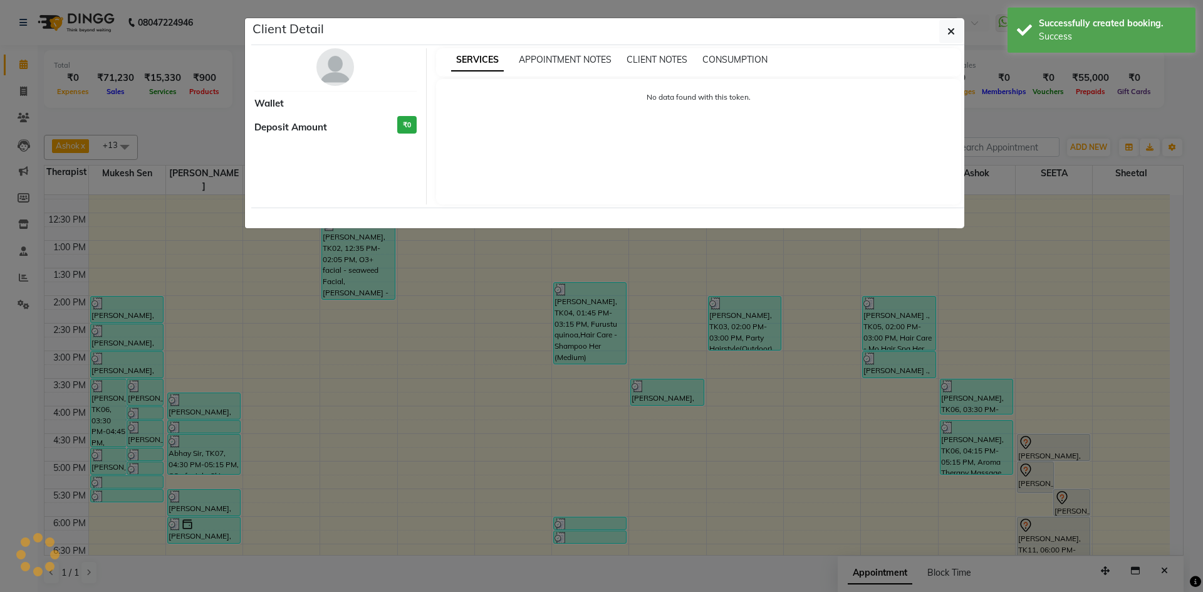
select select "7"
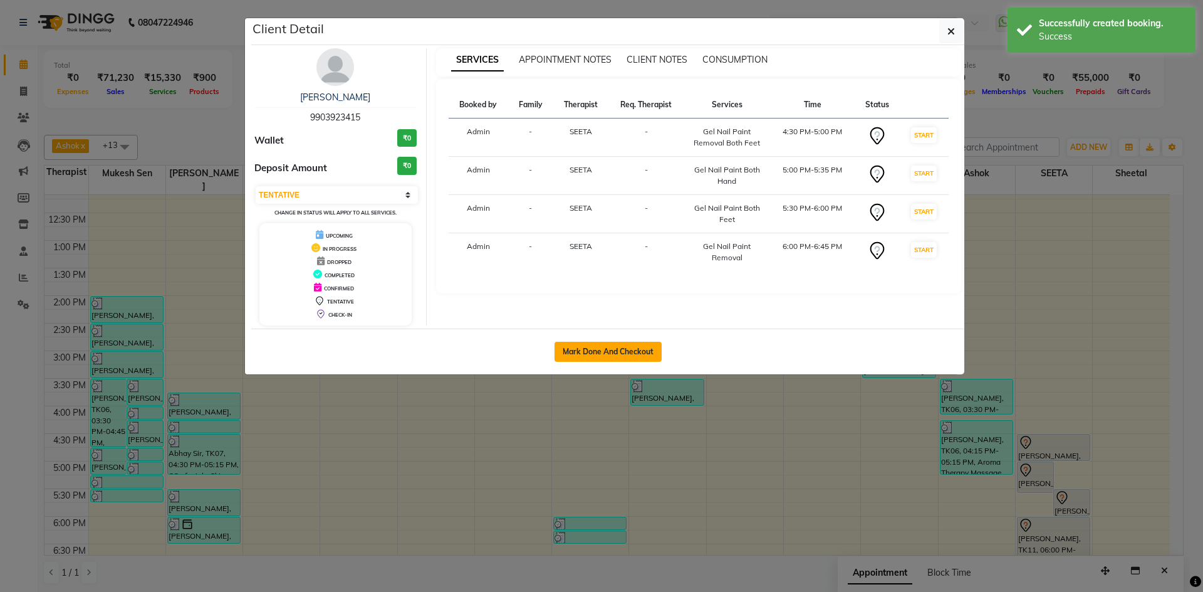
click at [601, 348] on button "Mark Done And Checkout" at bounding box center [608, 352] width 107 height 20
select select "service"
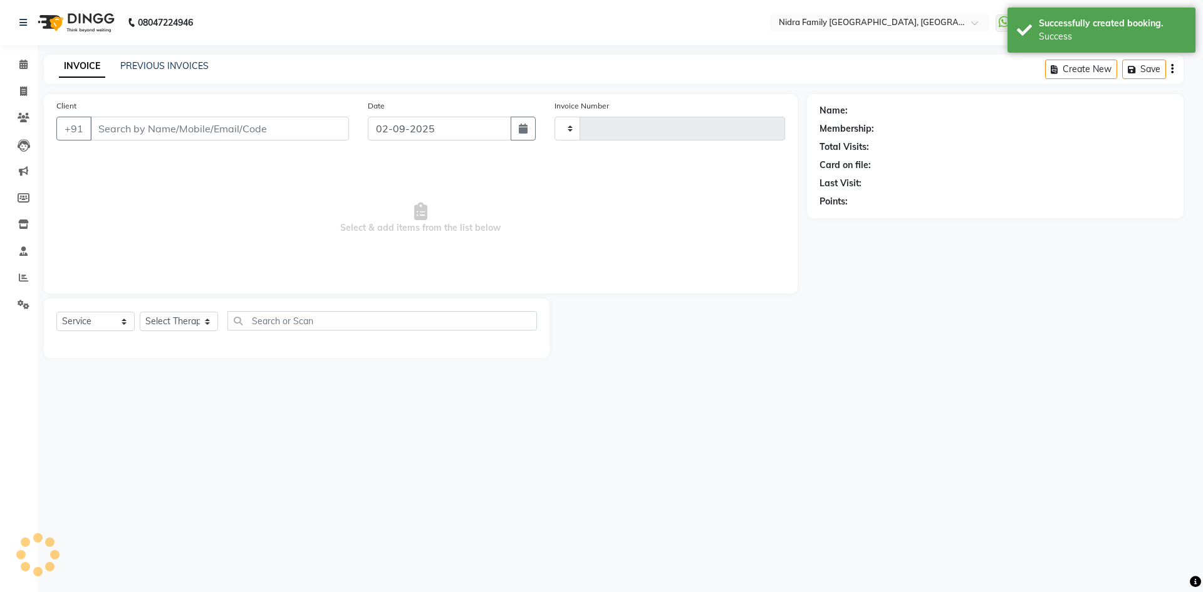
type input "3814"
select select "591"
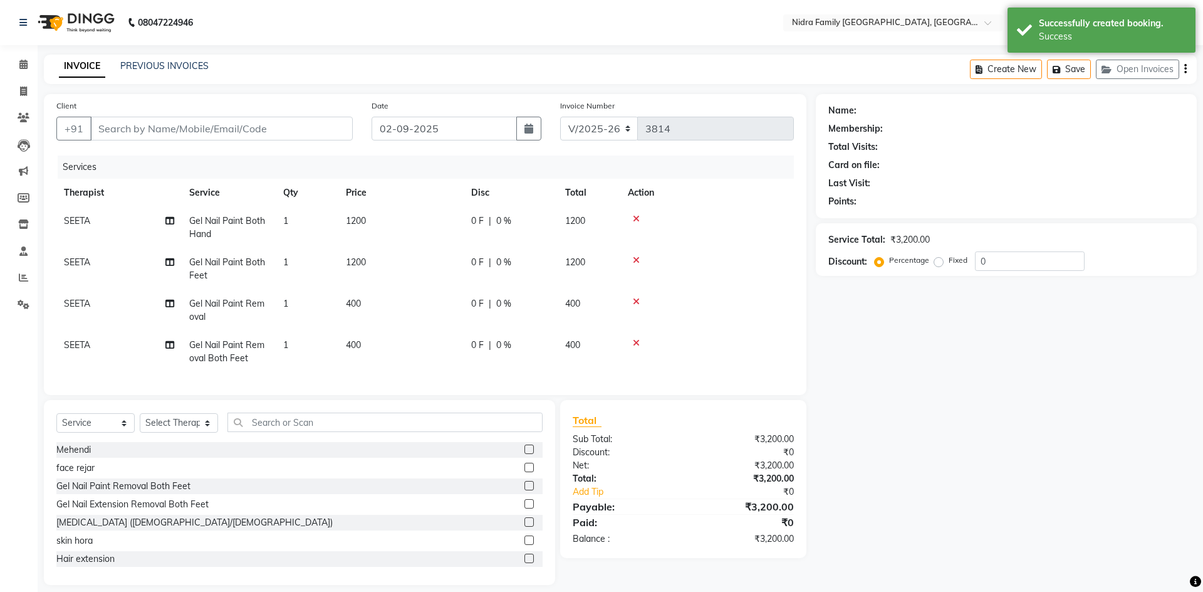
type input "9903923415"
select select "78960"
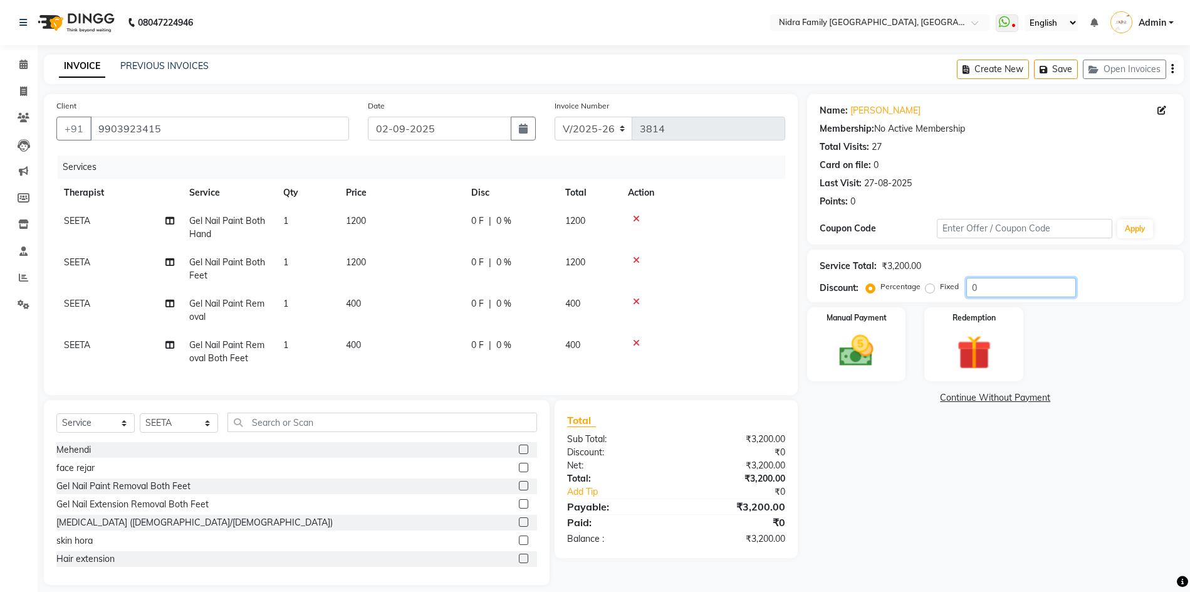
drag, startPoint x: 985, startPoint y: 290, endPoint x: 965, endPoint y: 282, distance: 22.2
click at [965, 282] on div "Percentage Fixed 0" at bounding box center [972, 287] width 207 height 19
type input "20"
click at [354, 303] on span "400" at bounding box center [353, 303] width 15 height 11
select select "78960"
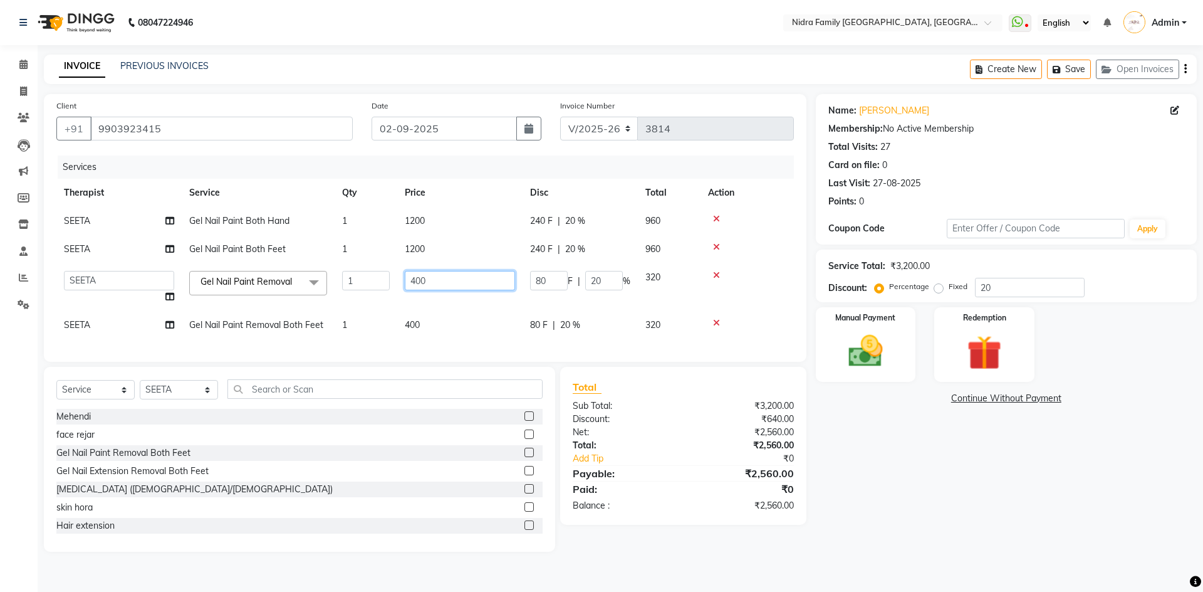
drag, startPoint x: 437, startPoint y: 278, endPoint x: 403, endPoint y: 280, distance: 33.9
click at [403, 280] on td "400" at bounding box center [459, 287] width 125 height 48
type input "340"
click at [572, 303] on tr "[PERSON_NAME] [PERSON_NAME] [PERSON_NAME] [PERSON_NAME] [PERSON_NAME] Jyoti Khu…" at bounding box center [425, 287] width 738 height 48
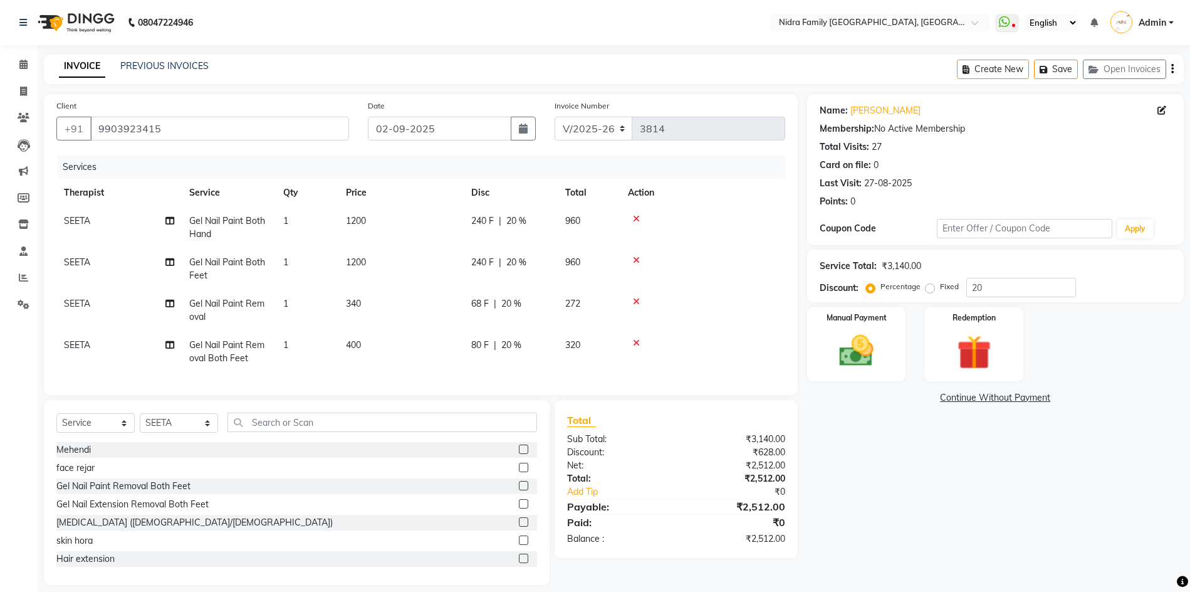
click at [355, 346] on span "400" at bounding box center [353, 344] width 15 height 11
select select "78960"
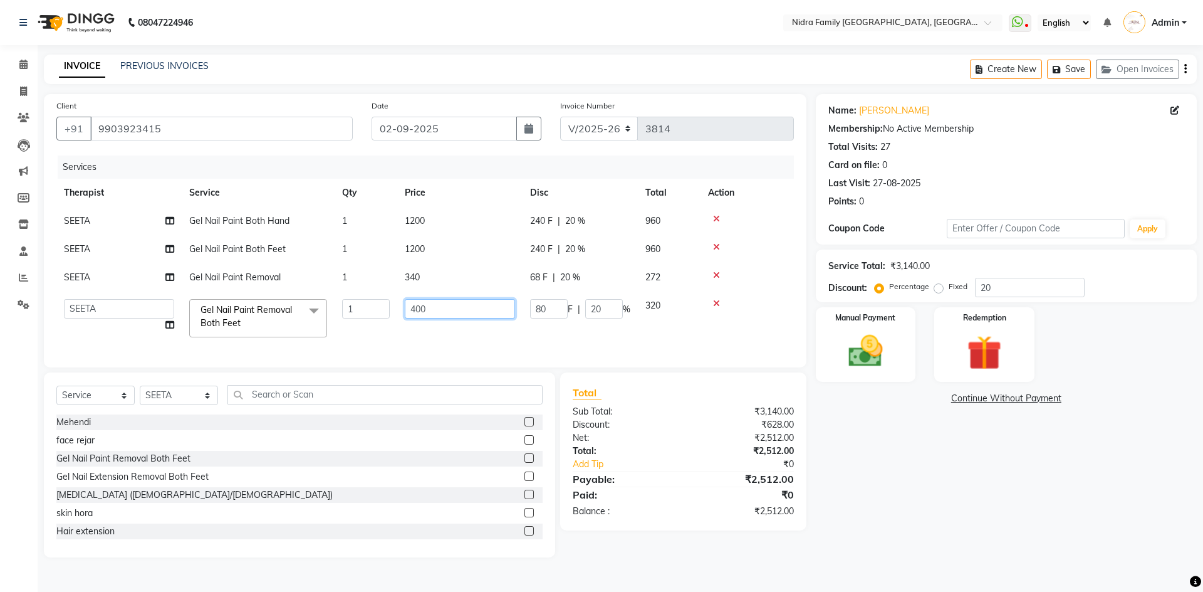
drag, startPoint x: 432, startPoint y: 307, endPoint x: 406, endPoint y: 306, distance: 26.3
click at [406, 305] on input "400" at bounding box center [460, 308] width 110 height 19
type input "382"
click at [526, 341] on td "80 F | 20 %" at bounding box center [580, 317] width 115 height 53
select select "78960"
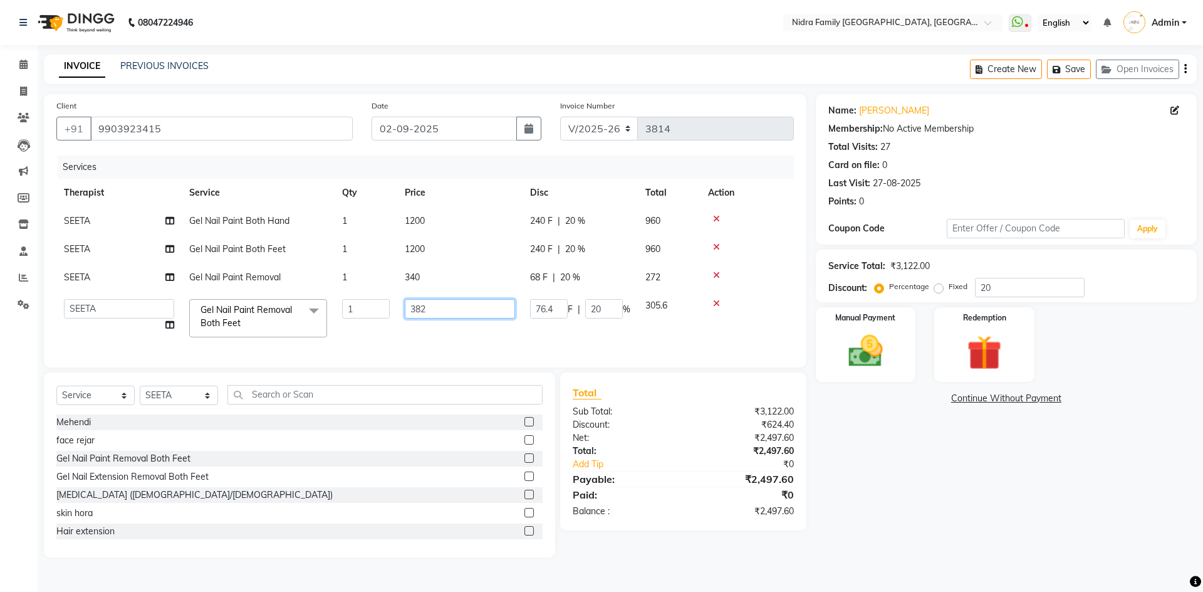
click at [443, 311] on input "382" at bounding box center [460, 308] width 110 height 19
type input "380"
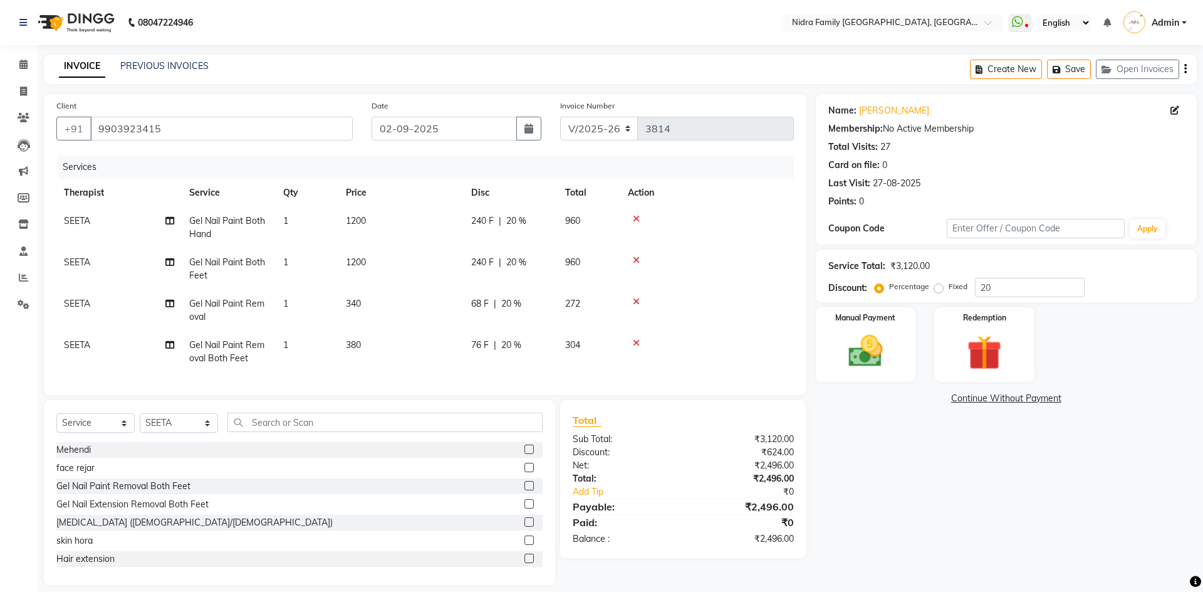
click at [454, 342] on td "380" at bounding box center [400, 351] width 125 height 41
select select "78960"
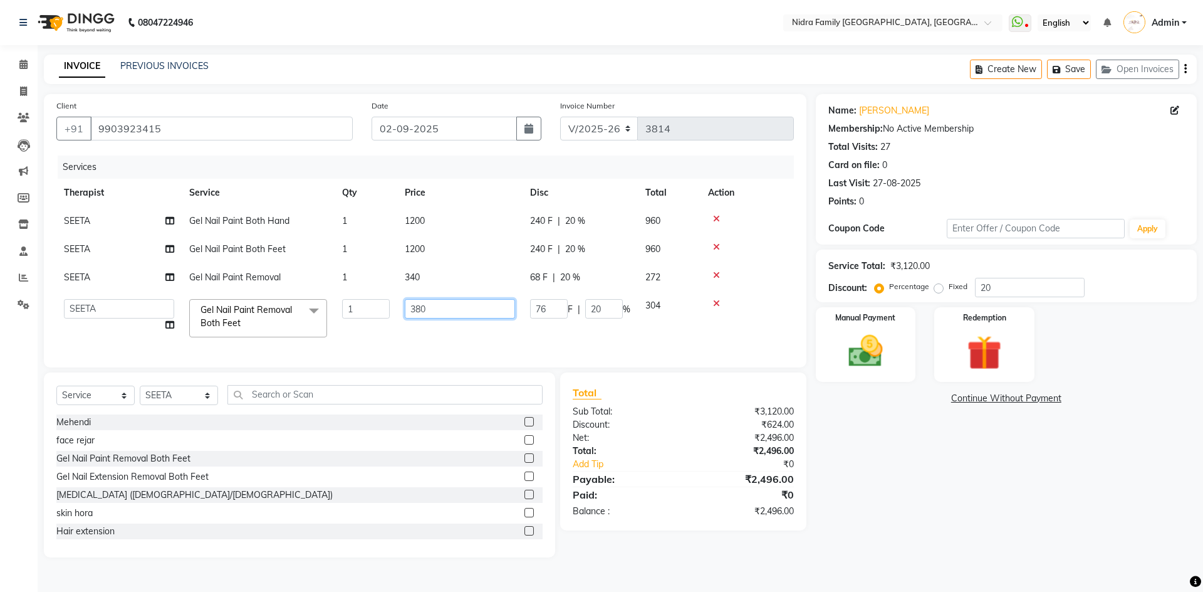
drag, startPoint x: 436, startPoint y: 310, endPoint x: 411, endPoint y: 308, distance: 25.1
click at [411, 308] on input "380" at bounding box center [460, 308] width 110 height 19
type input "8"
type input "384"
click at [442, 335] on td "384" at bounding box center [459, 317] width 125 height 53
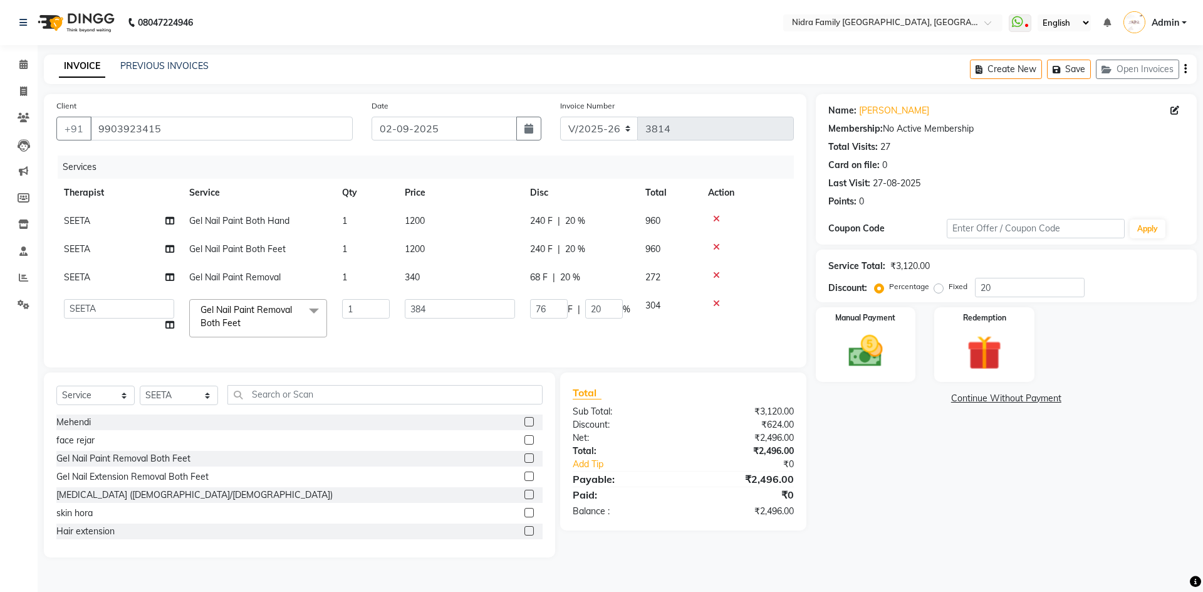
select select "78960"
click at [440, 313] on input "384" at bounding box center [460, 308] width 110 height 19
type input "385"
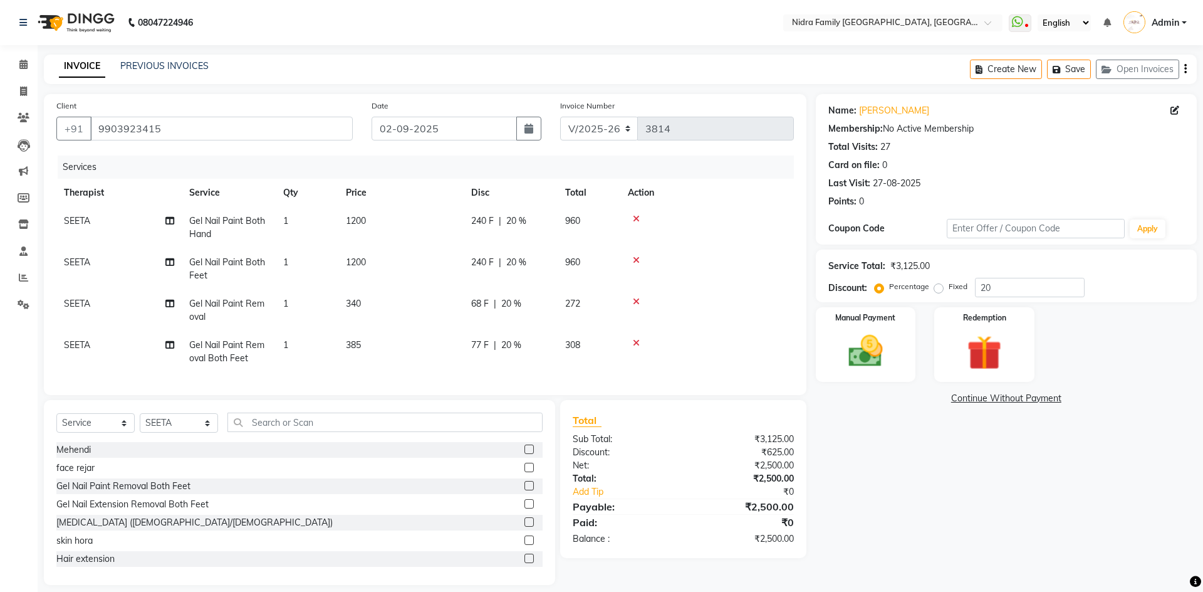
click at [455, 334] on td "385" at bounding box center [400, 351] width 125 height 41
select select "78960"
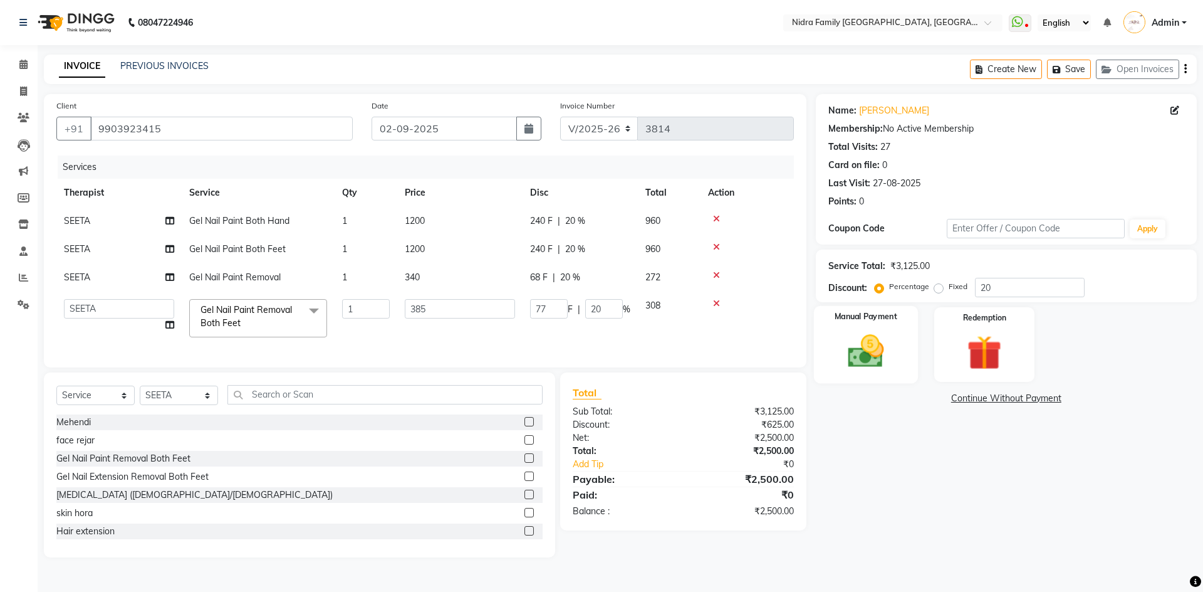
click at [873, 372] on div "Manual Payment" at bounding box center [865, 344] width 104 height 77
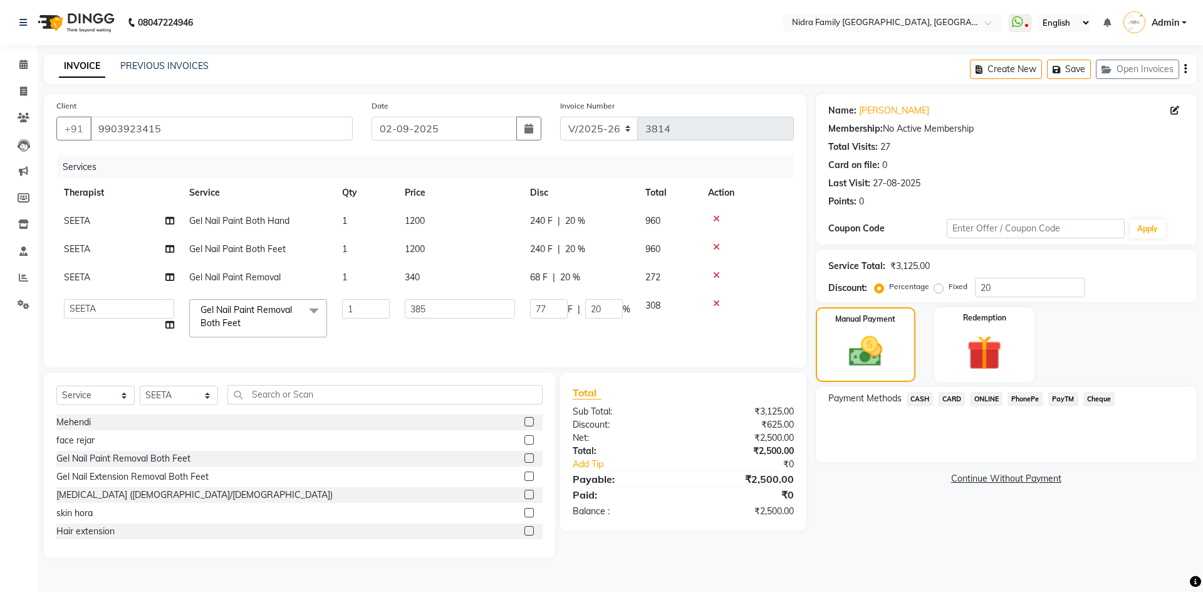
click at [914, 395] on span "CASH" at bounding box center [920, 399] width 27 height 14
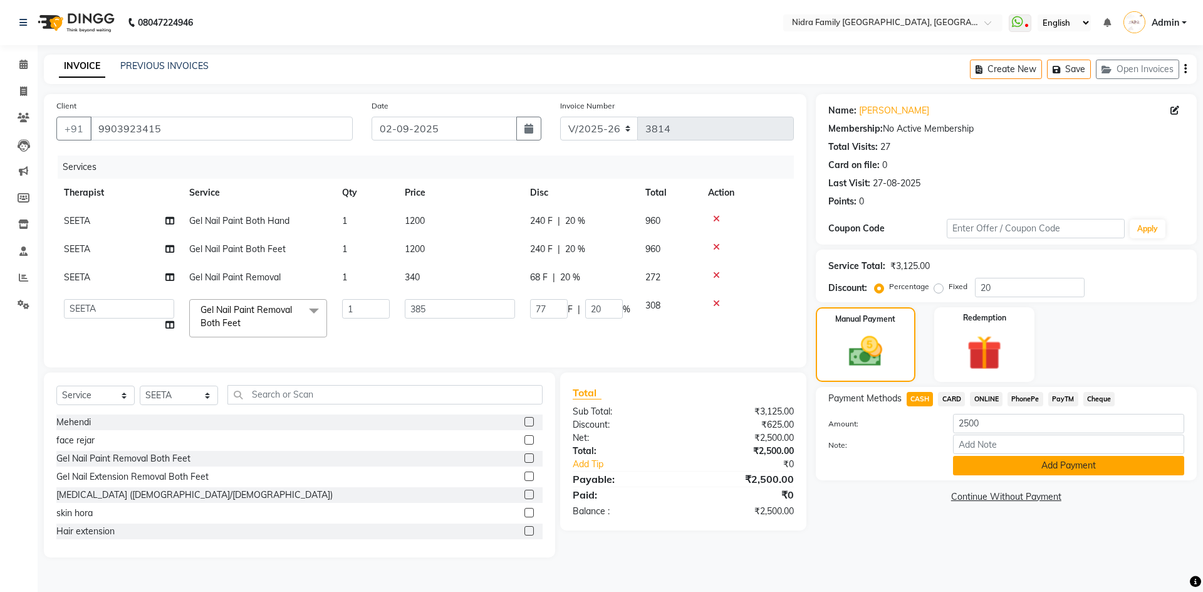
click at [999, 463] on button "Add Payment" at bounding box center [1068, 465] width 231 height 19
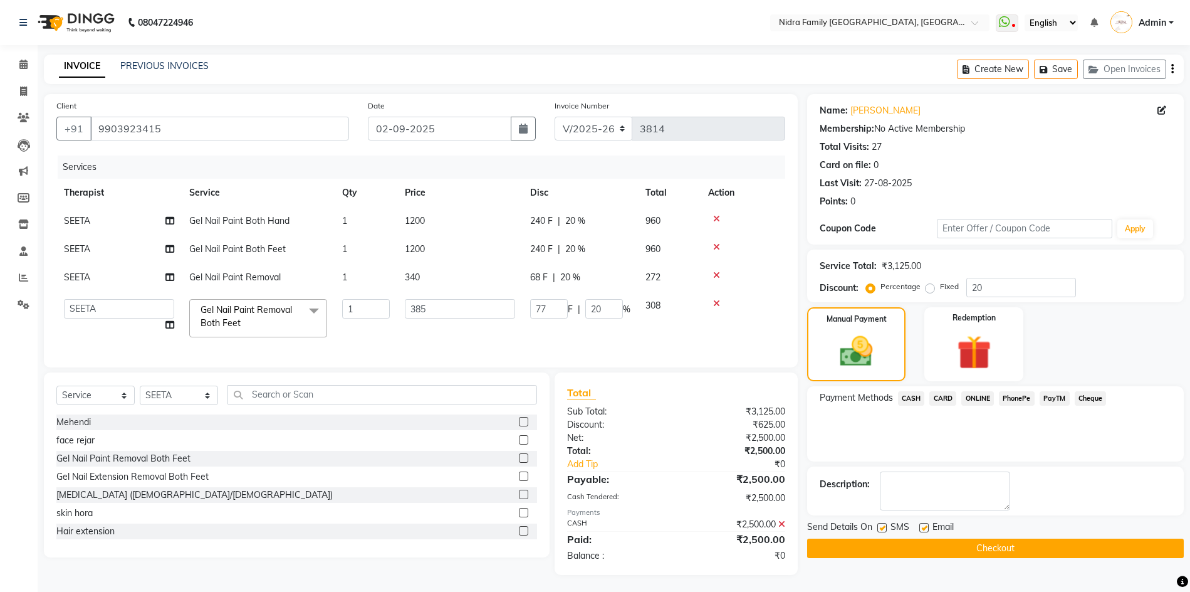
click at [939, 548] on button "Checkout" at bounding box center [995, 547] width 377 height 19
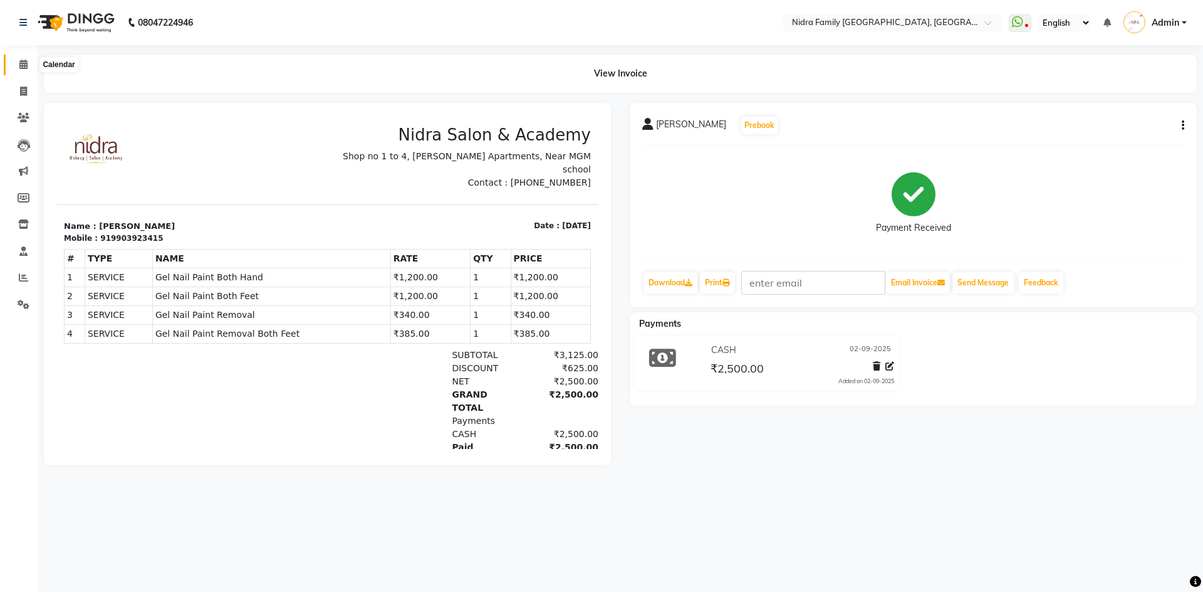
click at [22, 60] on icon at bounding box center [23, 64] width 8 height 9
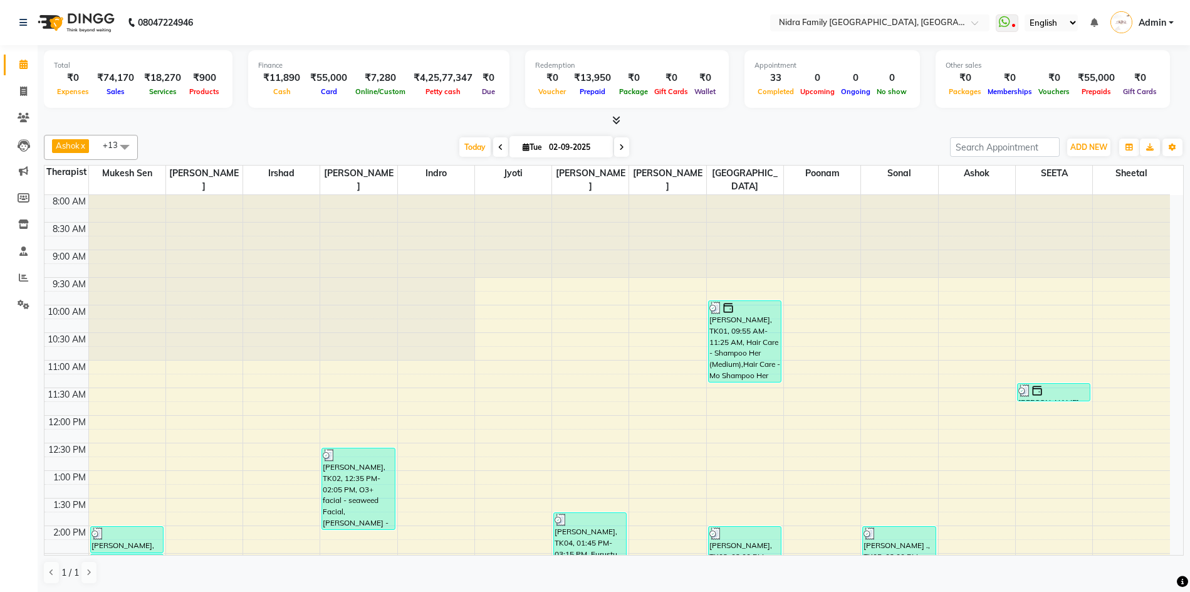
click at [555, 399] on div "8:00 AM 8:30 AM 9:00 AM 9:30 AM 10:00 AM 10:30 AM 11:00 AM 11:30 AM 12:00 PM 12…" at bounding box center [607, 553] width 1126 height 716
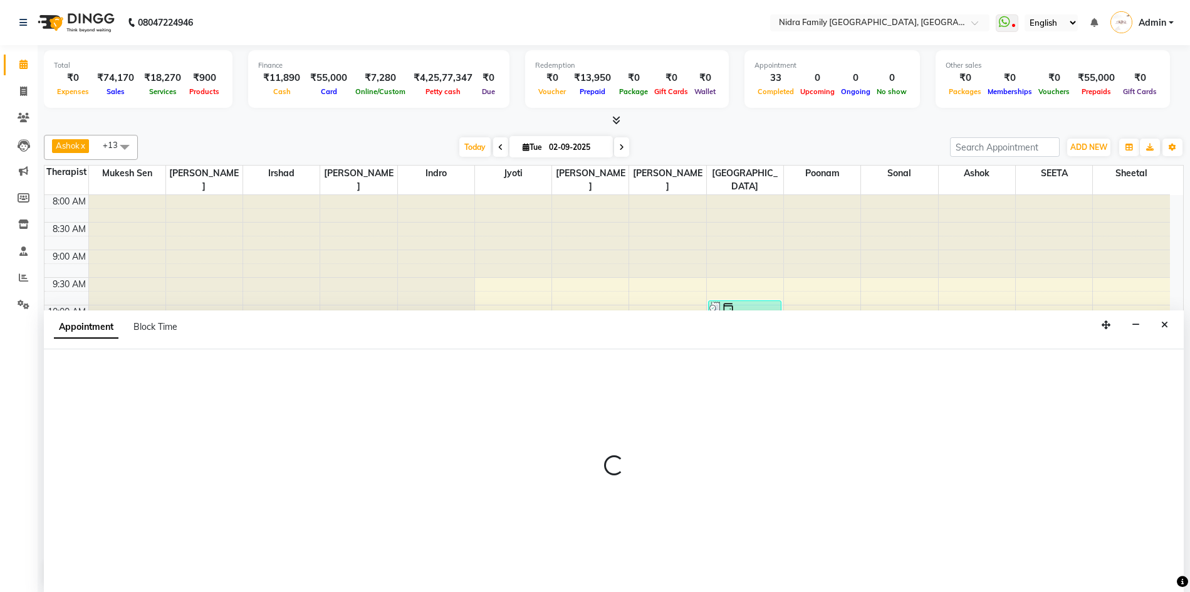
scroll to position [1, 0]
select select "16657"
select select "tentative"
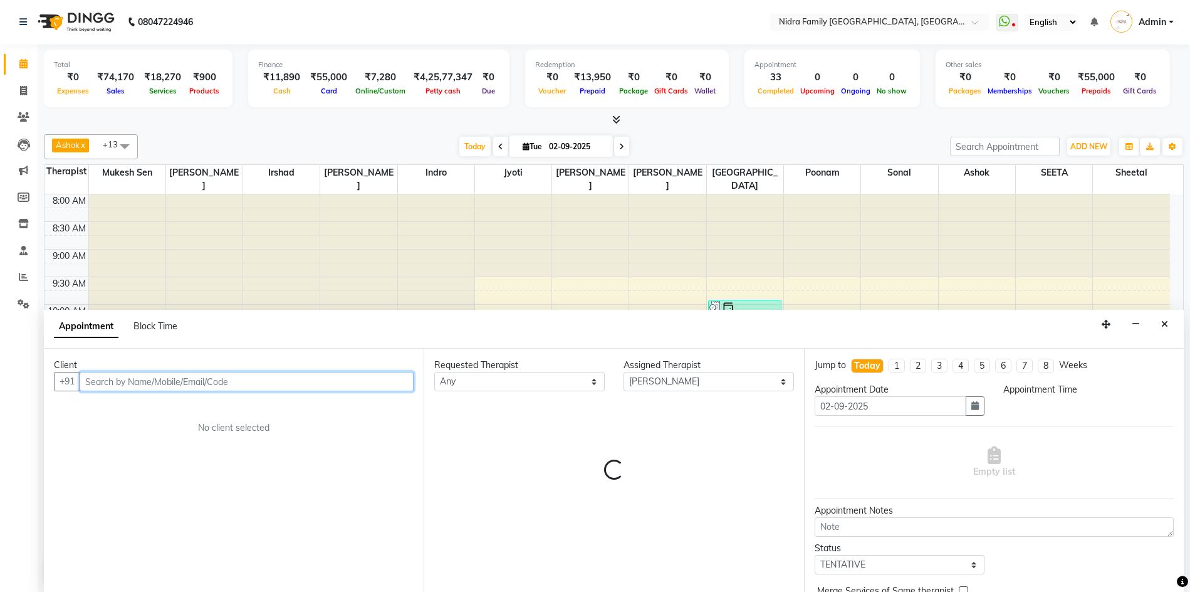
select select "690"
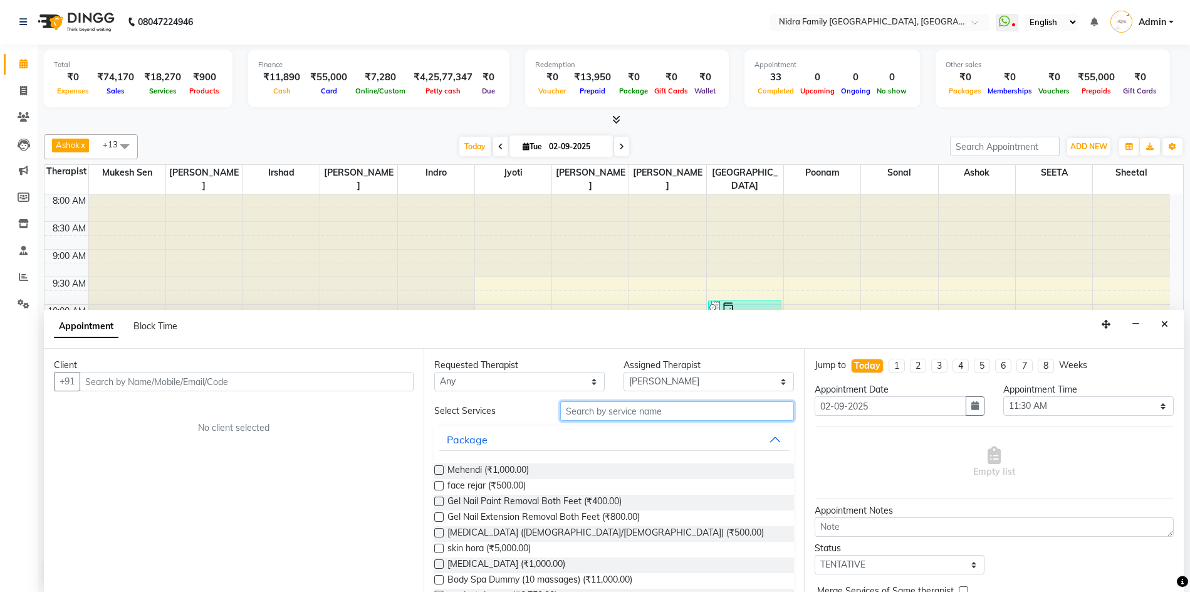
click at [671, 403] on input "text" at bounding box center [676, 410] width 233 height 19
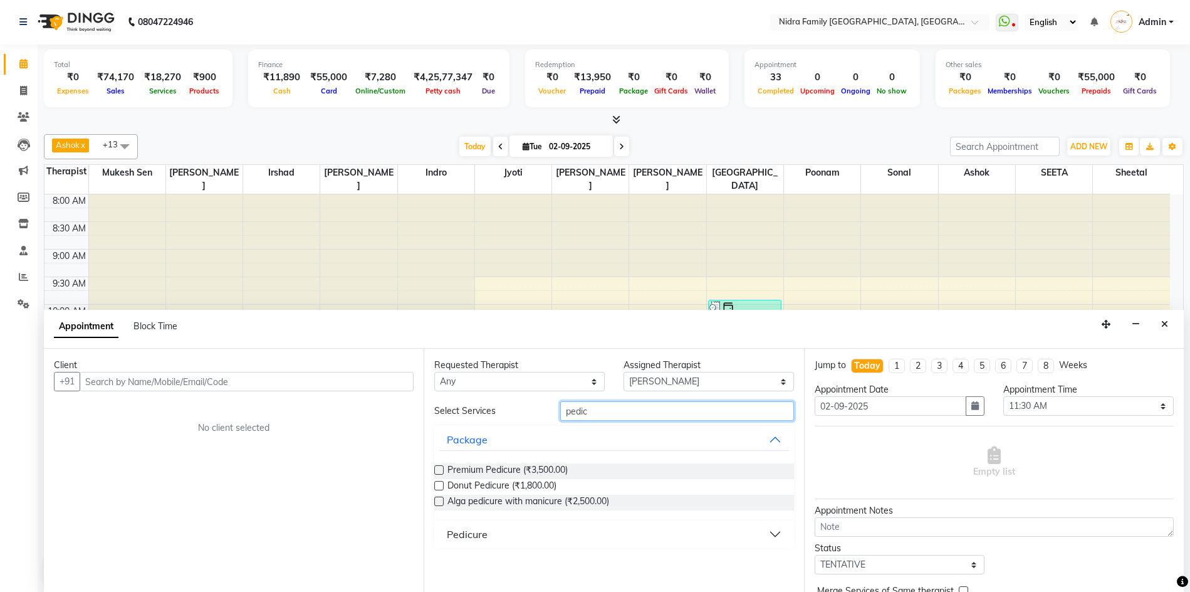
type input "pedic"
click at [476, 533] on div "Pedicure" at bounding box center [467, 533] width 41 height 15
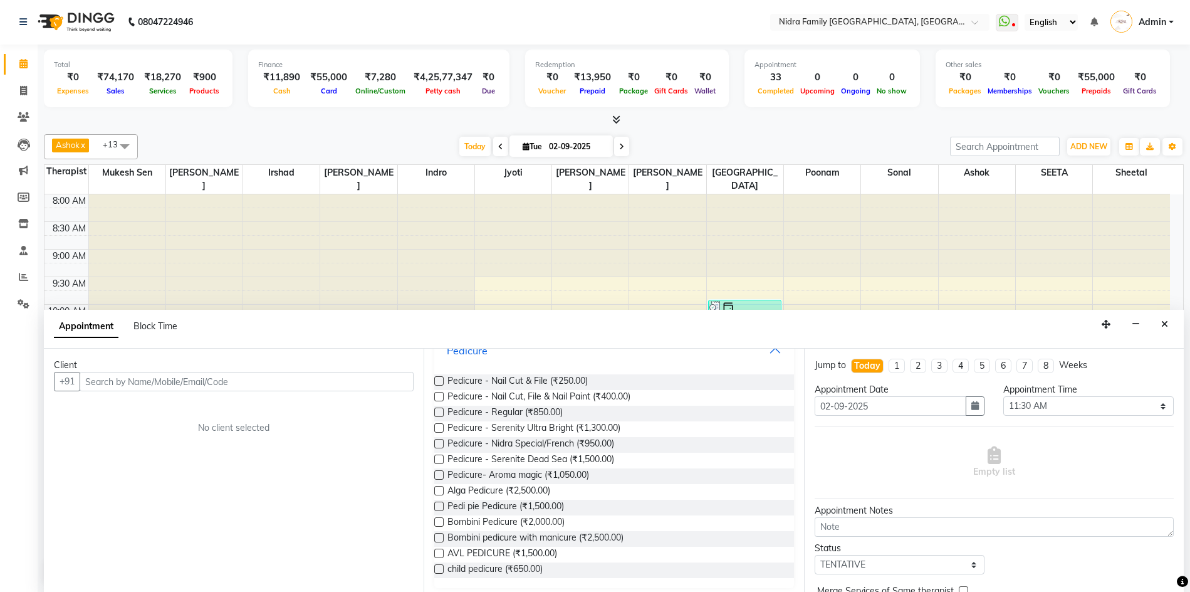
scroll to position [190, 0]
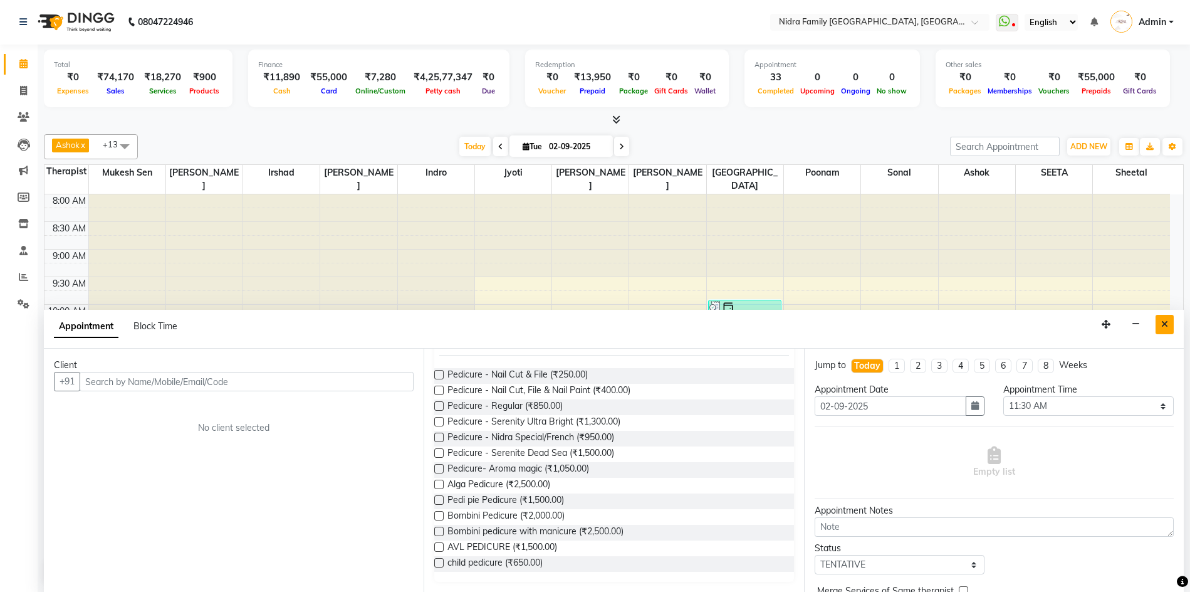
click at [1164, 322] on icon "Close" at bounding box center [1164, 324] width 7 height 9
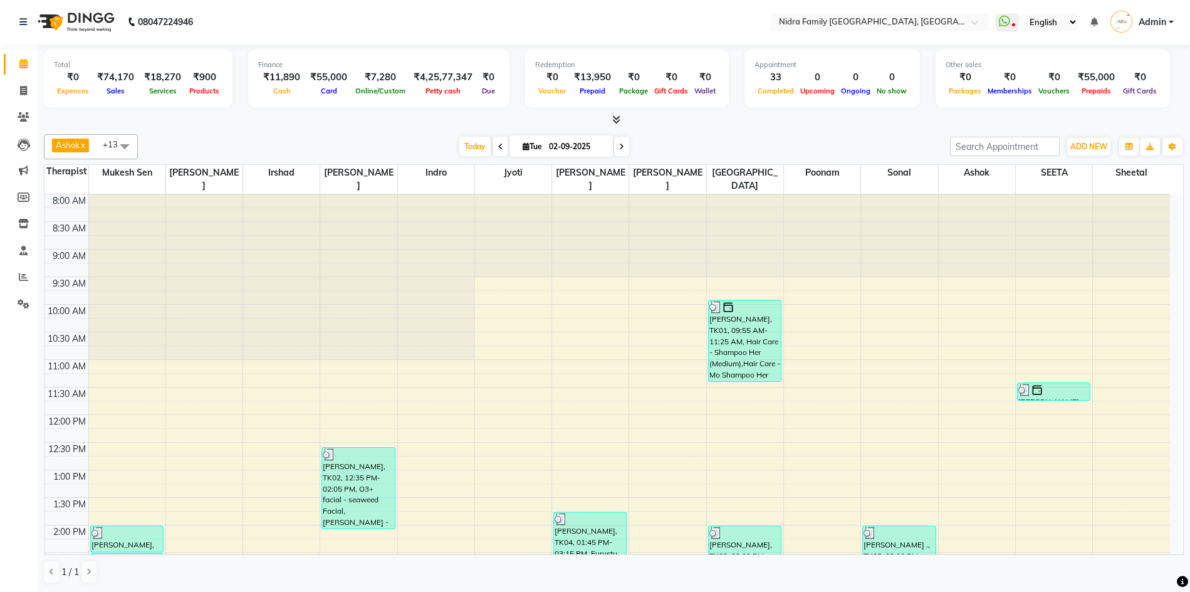
click at [493, 147] on span at bounding box center [500, 146] width 15 height 19
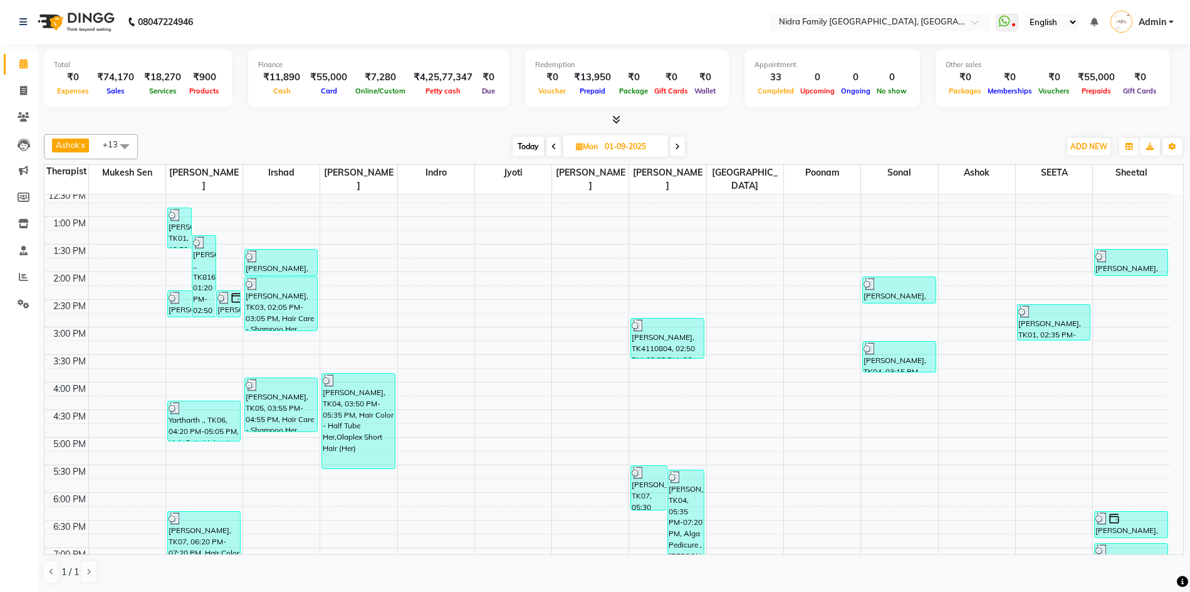
scroll to position [257, 0]
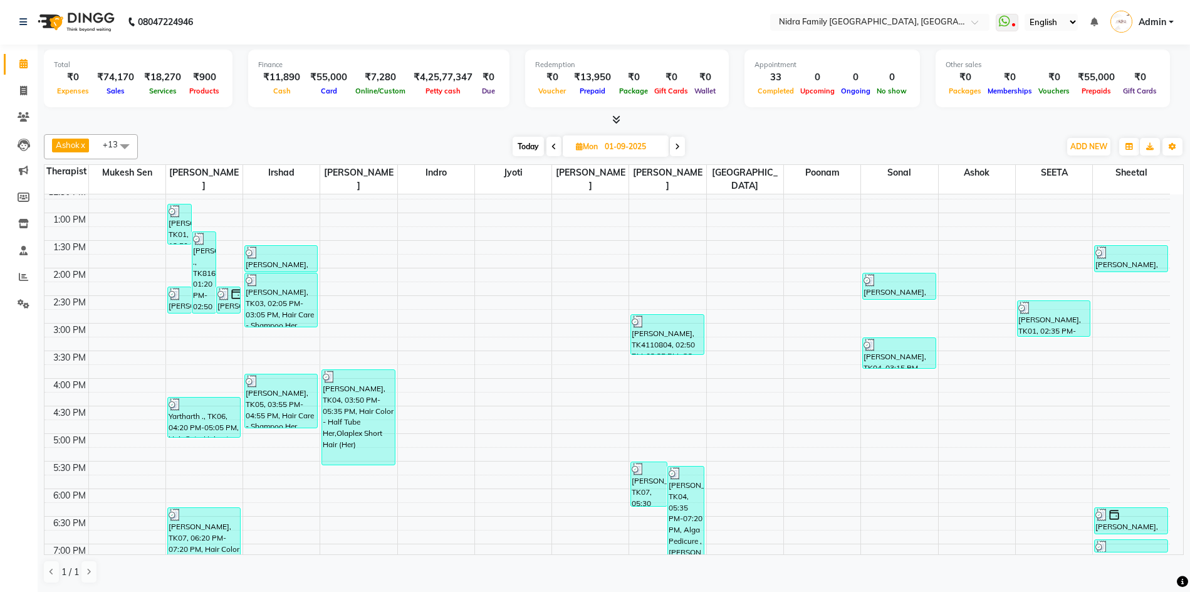
click at [676, 145] on icon at bounding box center [677, 147] width 5 height 8
type input "02-09-2025"
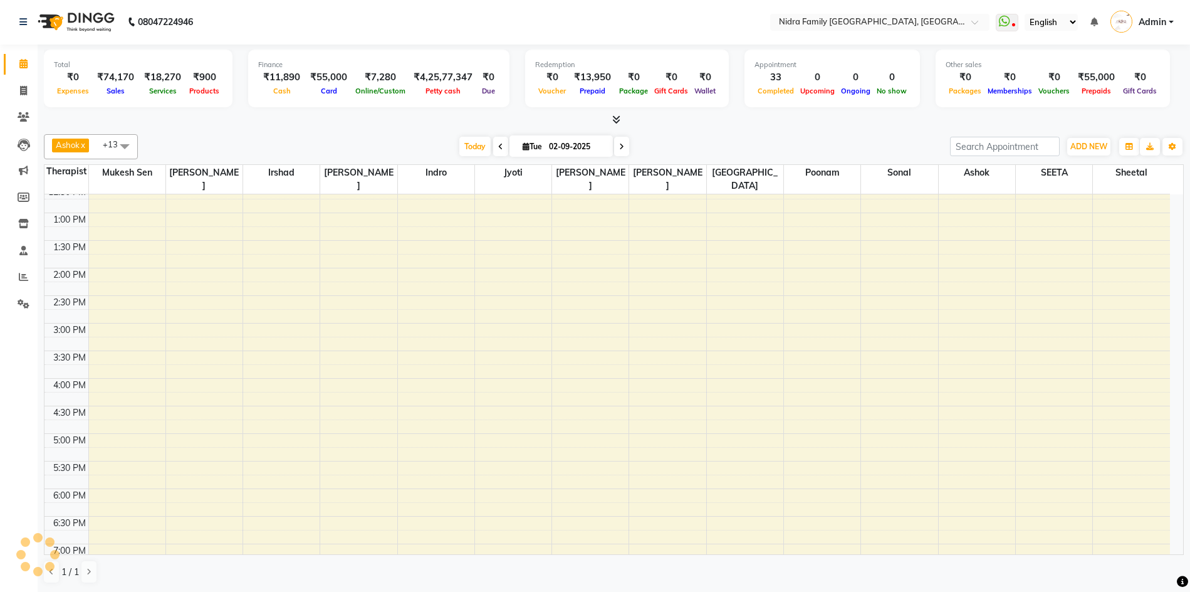
scroll to position [357, 0]
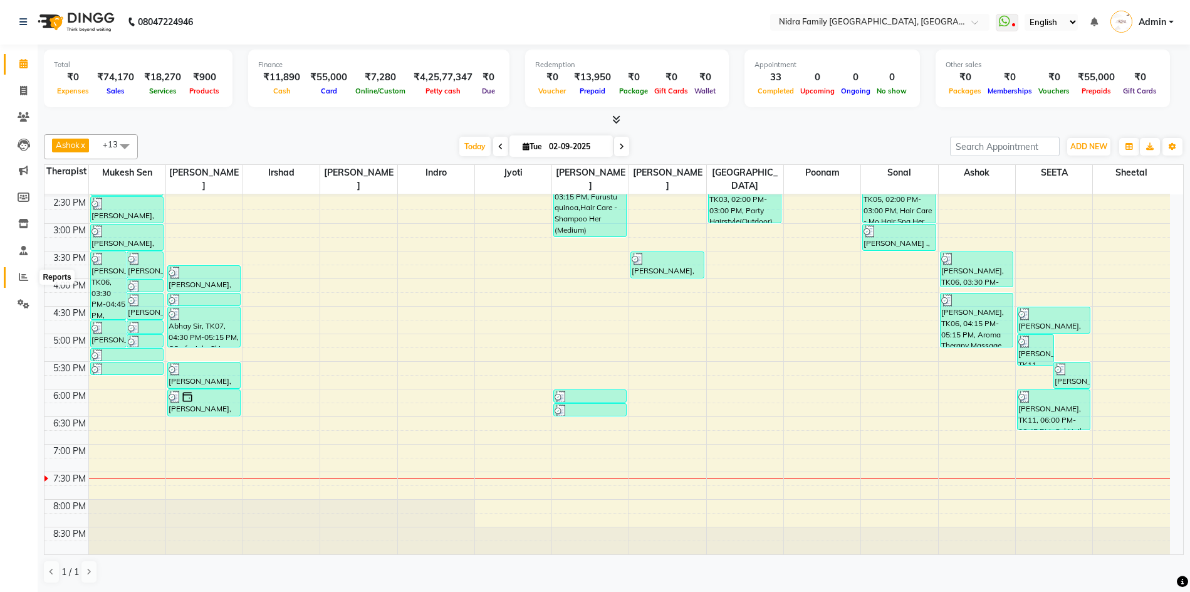
click at [21, 276] on icon at bounding box center [23, 276] width 9 height 9
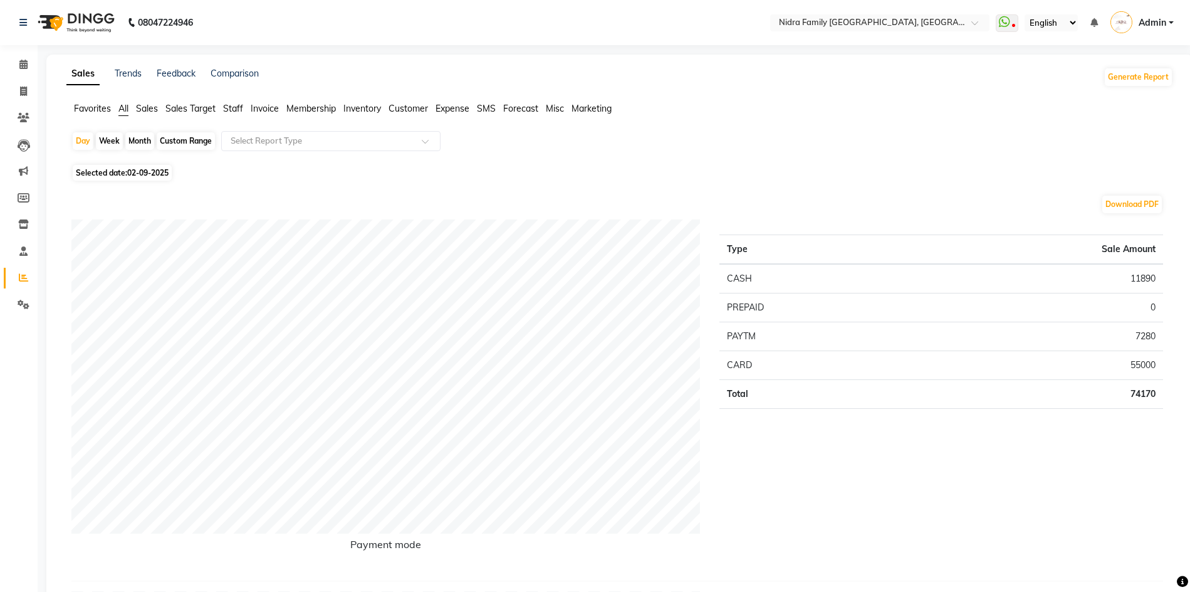
click at [236, 106] on span "Staff" at bounding box center [233, 108] width 20 height 11
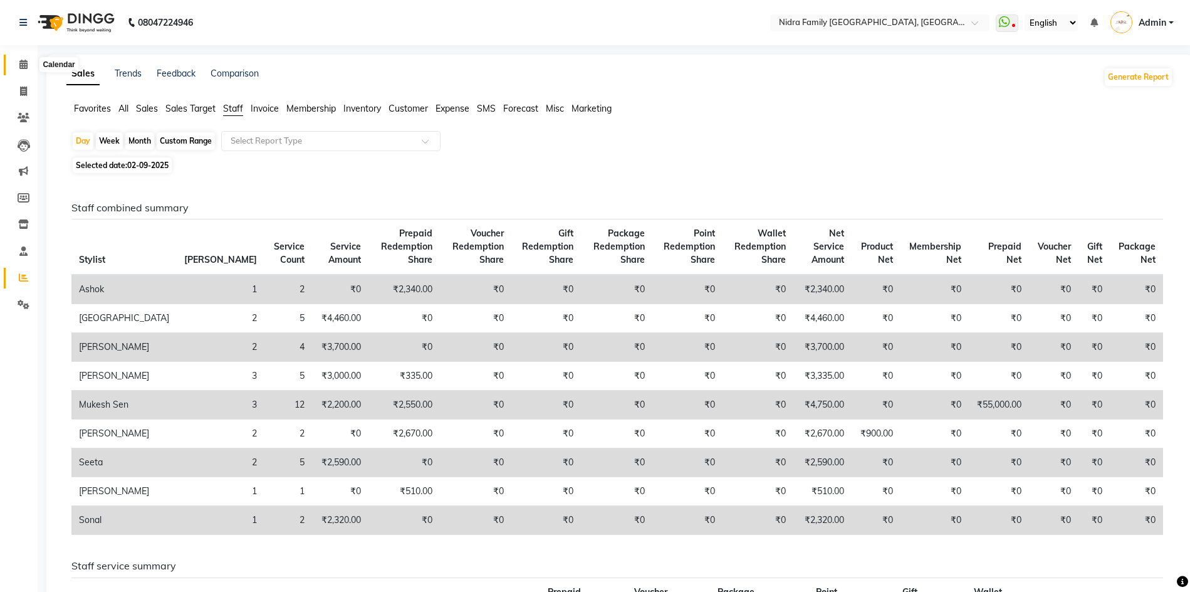
click at [20, 64] on icon at bounding box center [23, 64] width 8 height 9
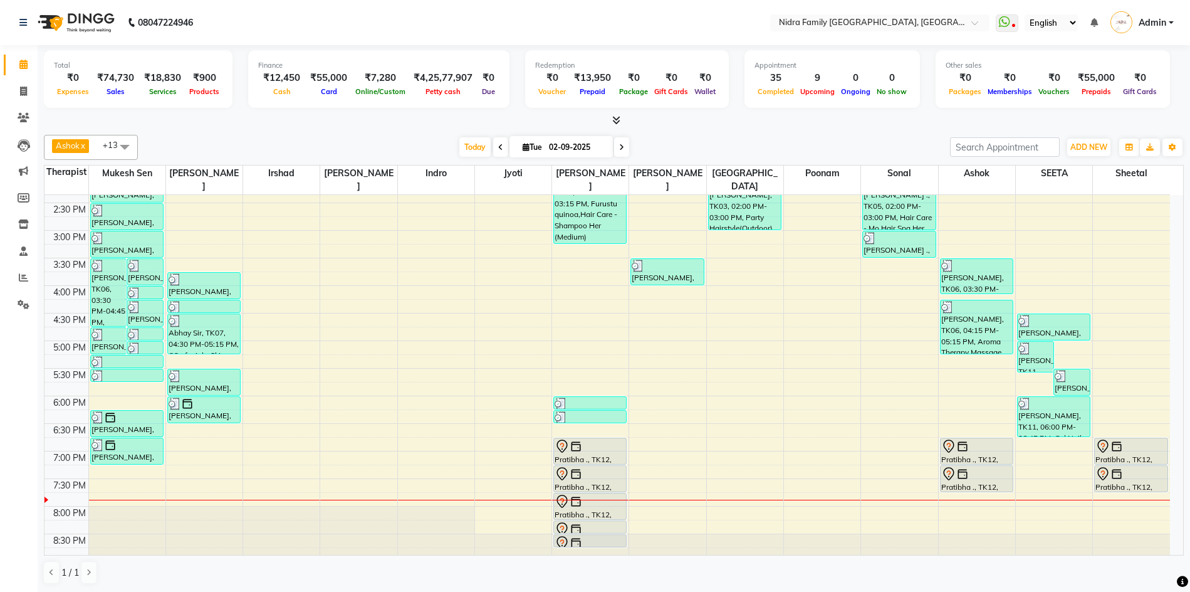
scroll to position [357, 0]
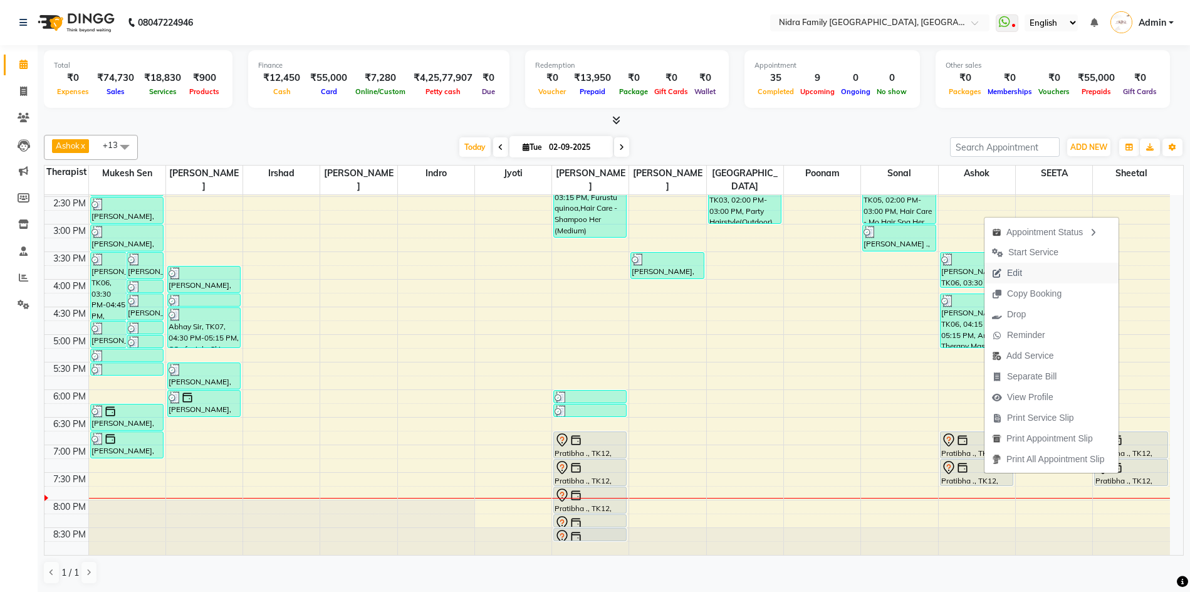
click at [1012, 270] on span "Edit" at bounding box center [1014, 272] width 15 height 13
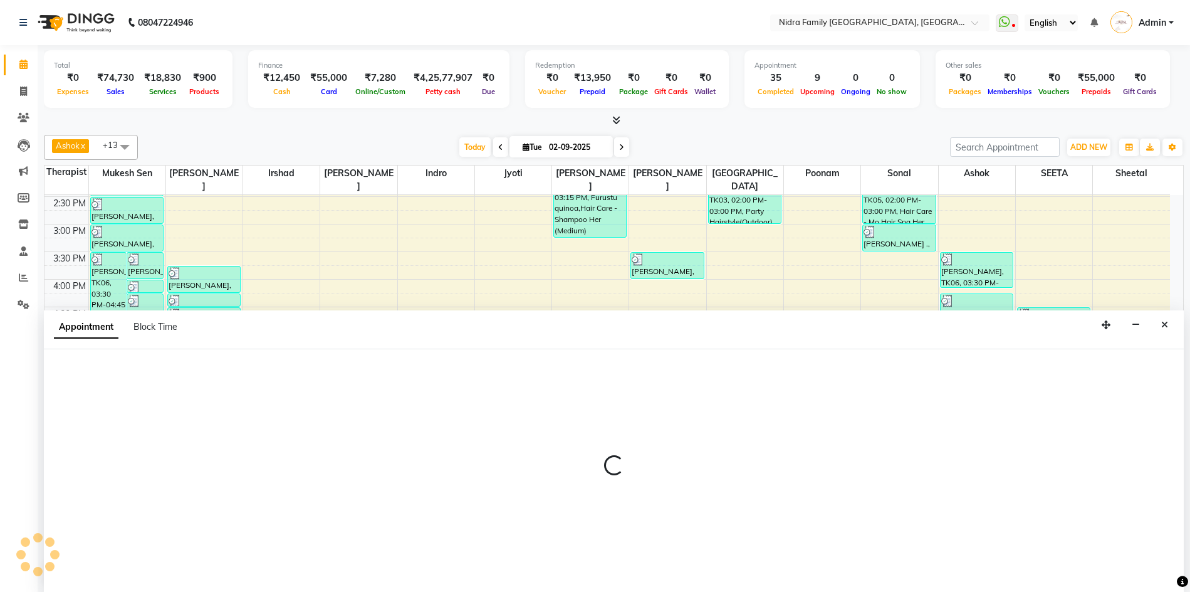
scroll to position [1, 0]
select select "tentative"
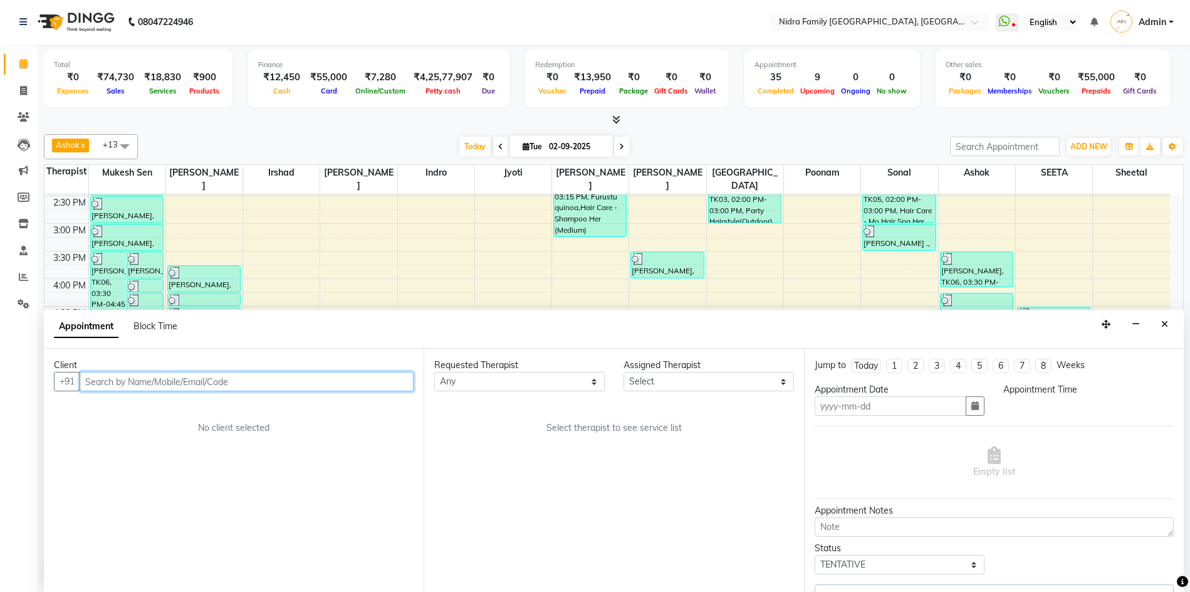
type input "02-09-2025"
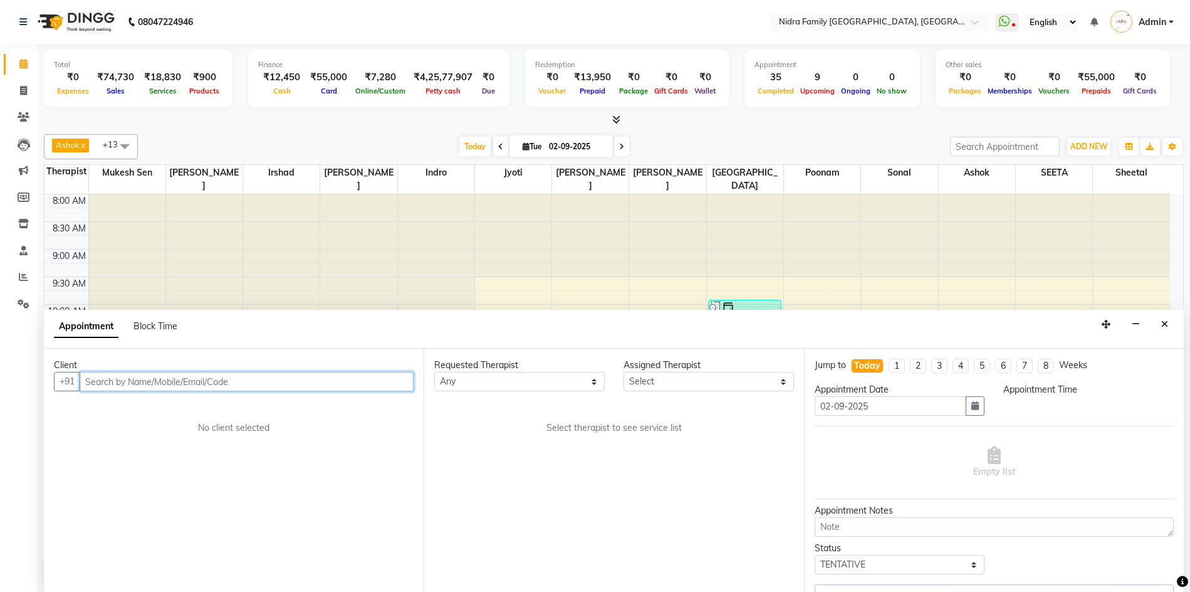
select select "16657"
select select "1125"
select select
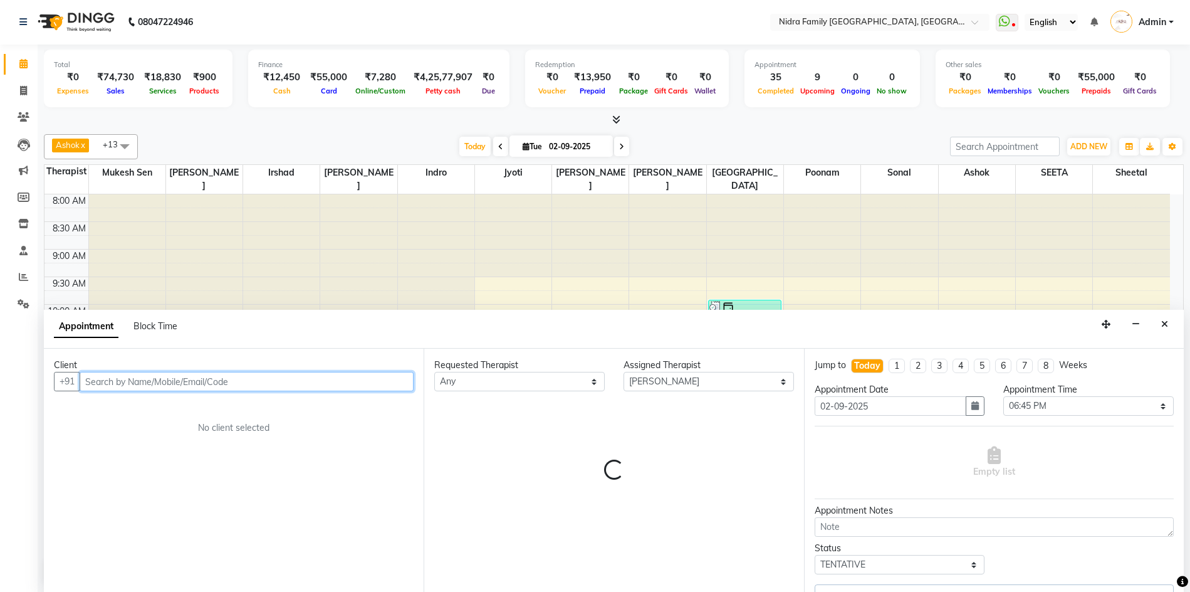
select select
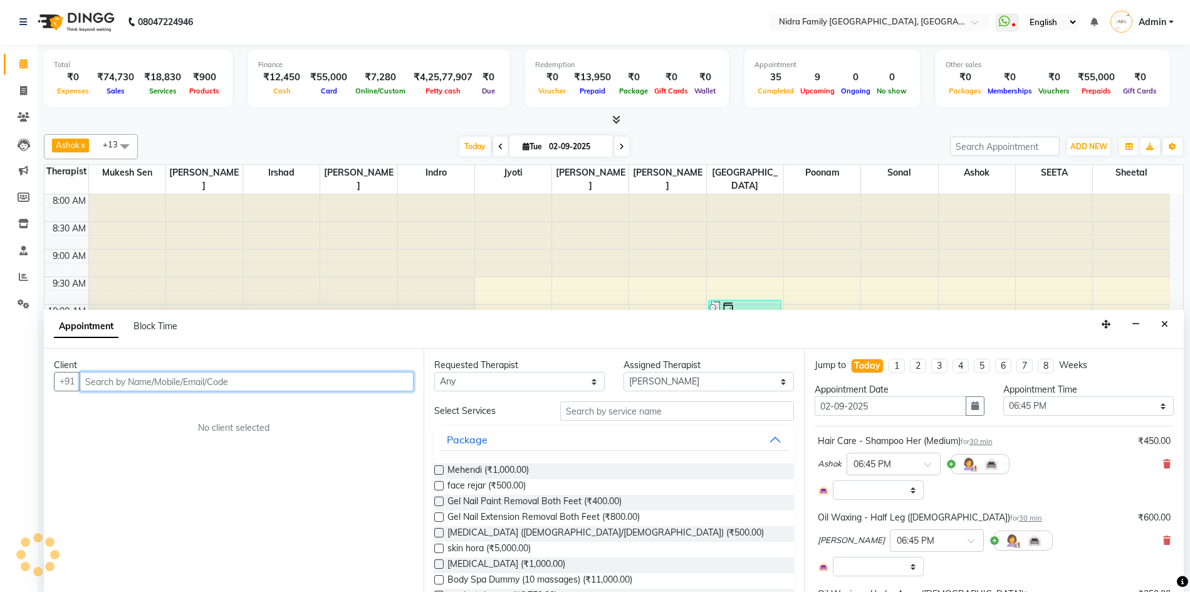
select select "675"
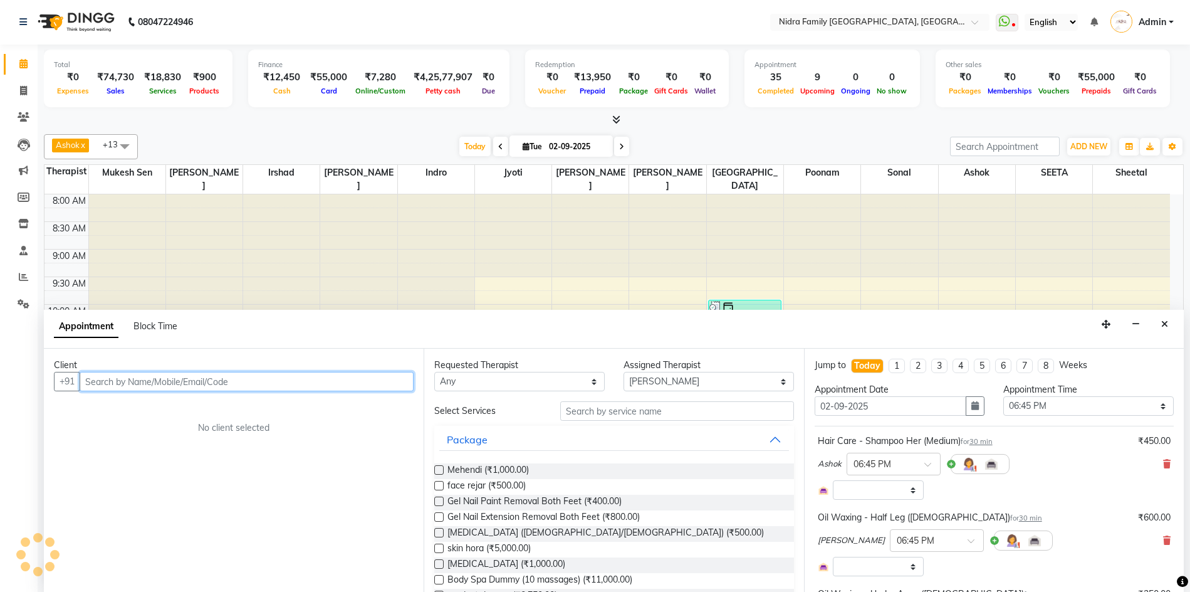
select select "675"
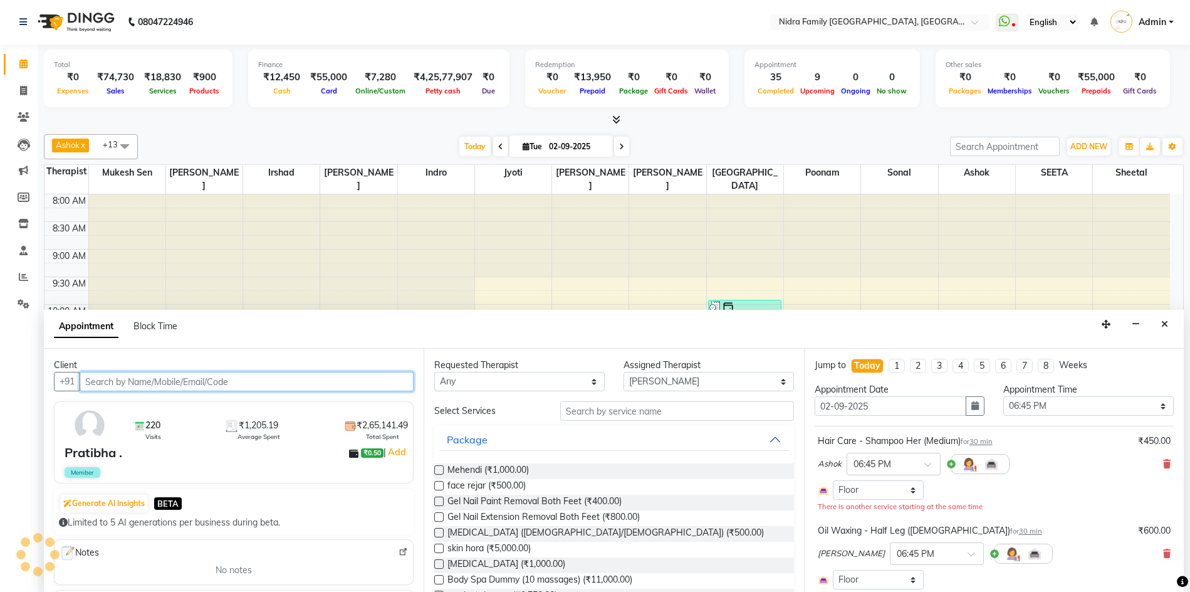
select select "675"
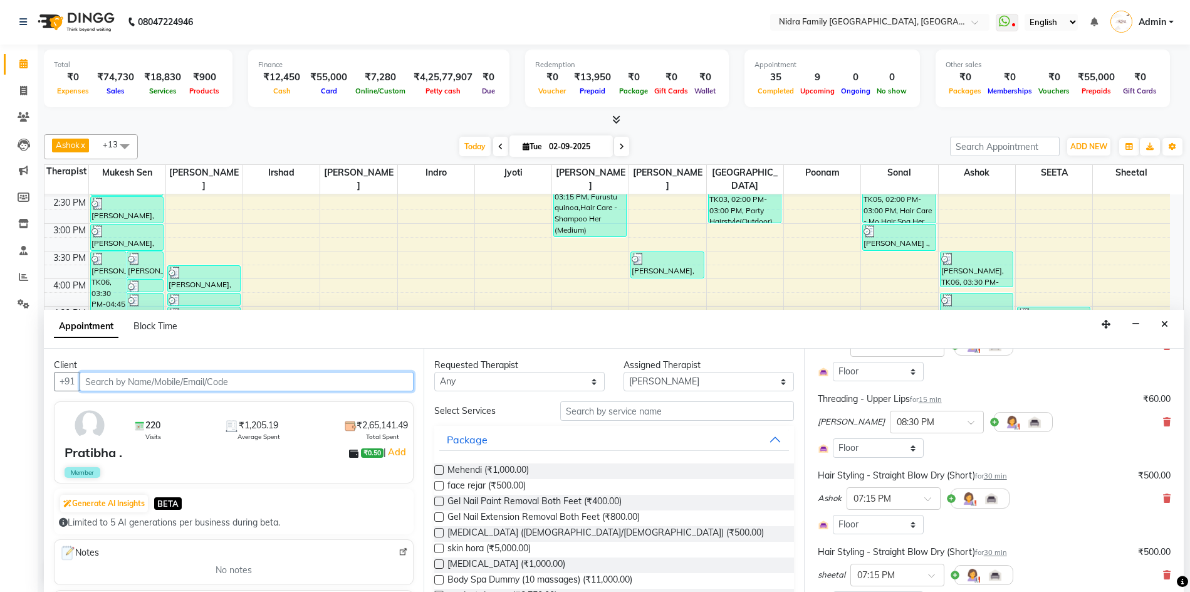
scroll to position [530, 0]
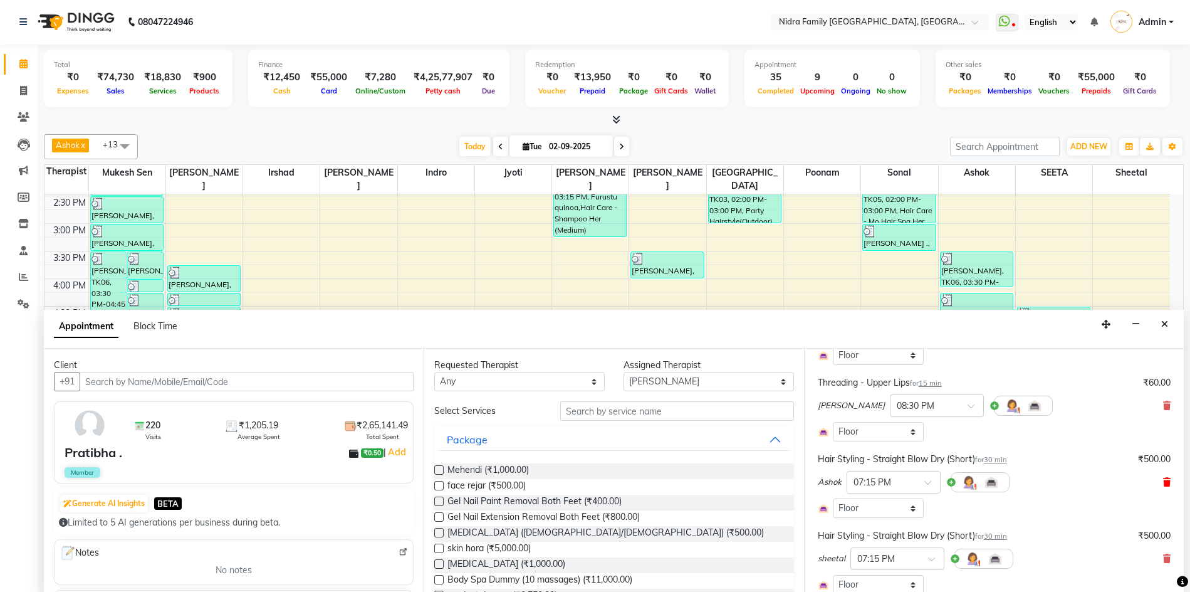
click at [1163, 478] on icon at bounding box center [1167, 482] width 8 height 9
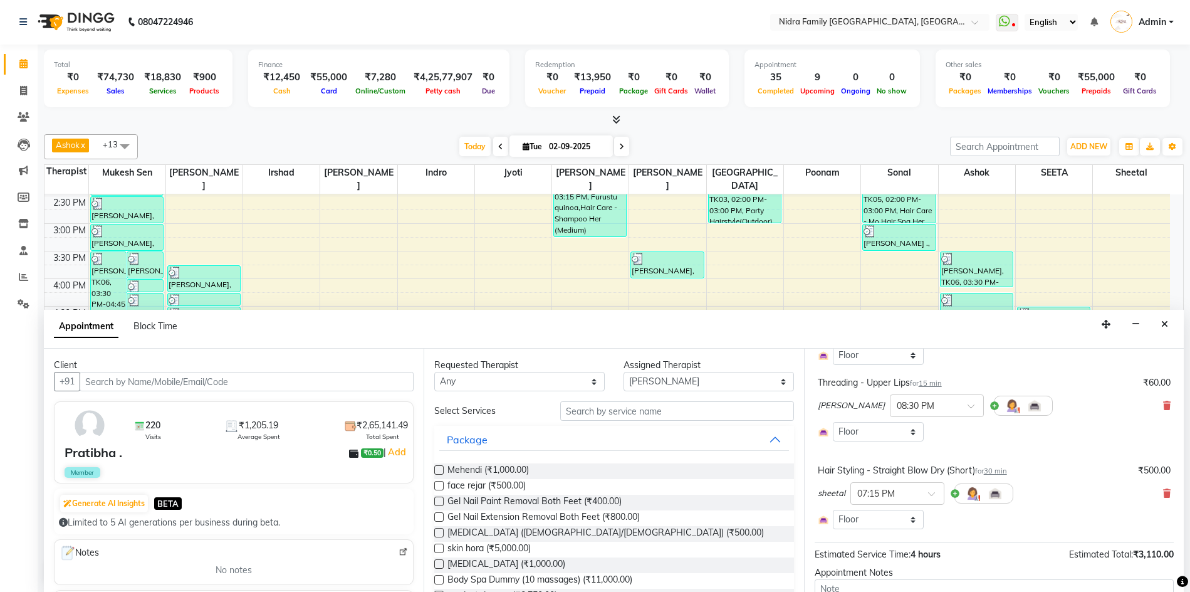
scroll to position [617, 0]
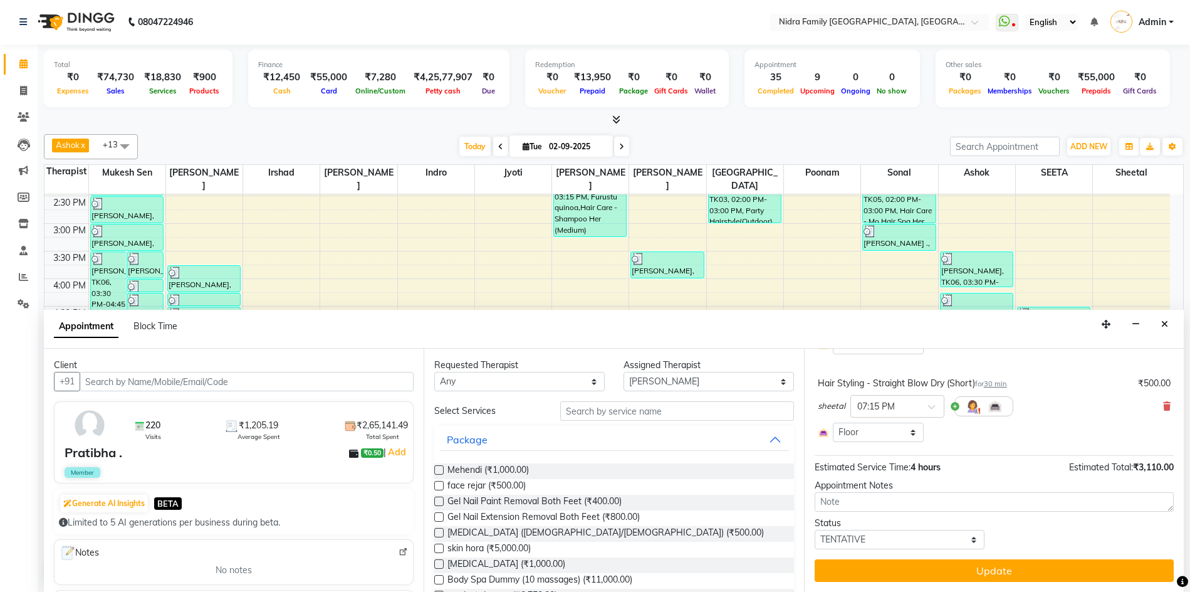
click at [1020, 570] on button "Update" at bounding box center [994, 570] width 359 height 23
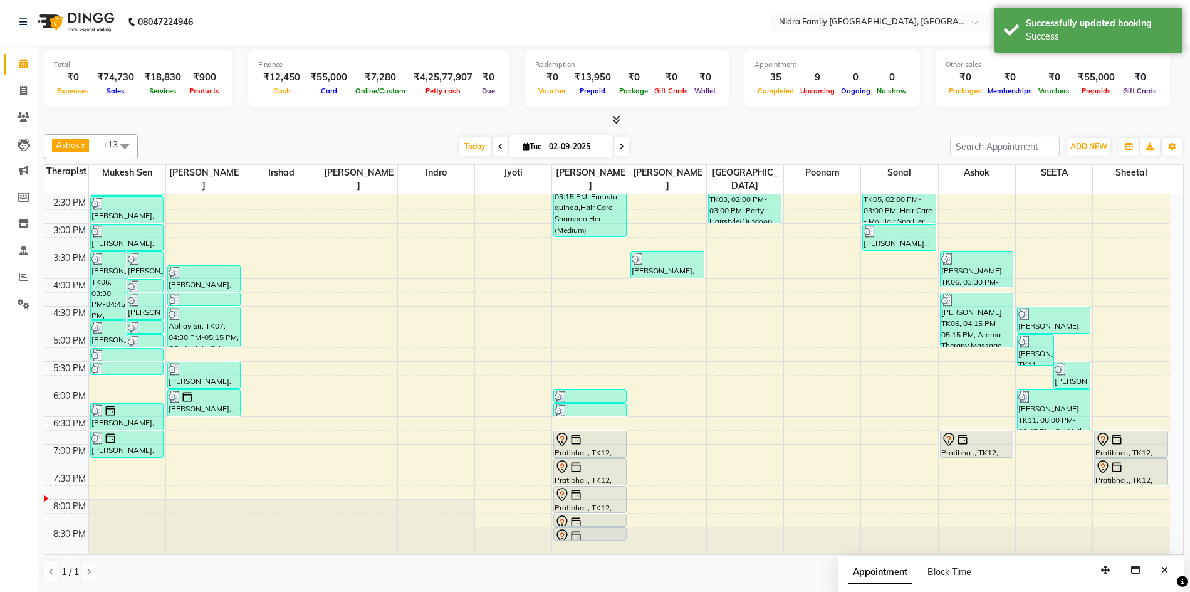
scroll to position [0, 0]
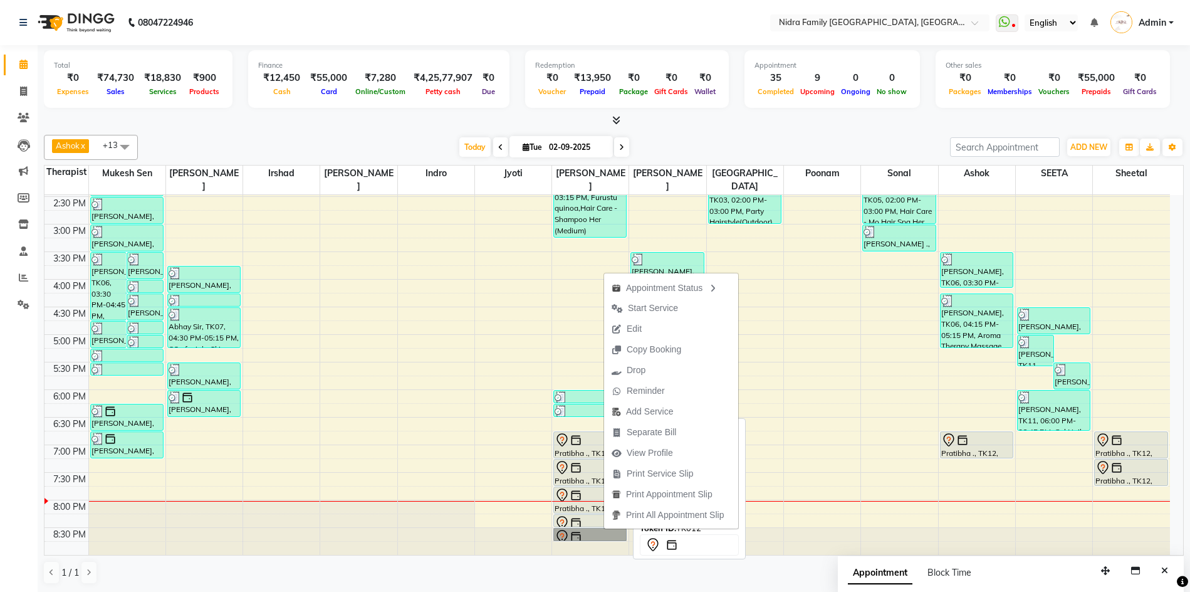
click at [583, 506] on div "Pratibha ., TK12, 07:45 PM-08:15 PM, Oil Waxing - Under Arms ([DEMOGRAPHIC_DATA…" at bounding box center [590, 500] width 72 height 26
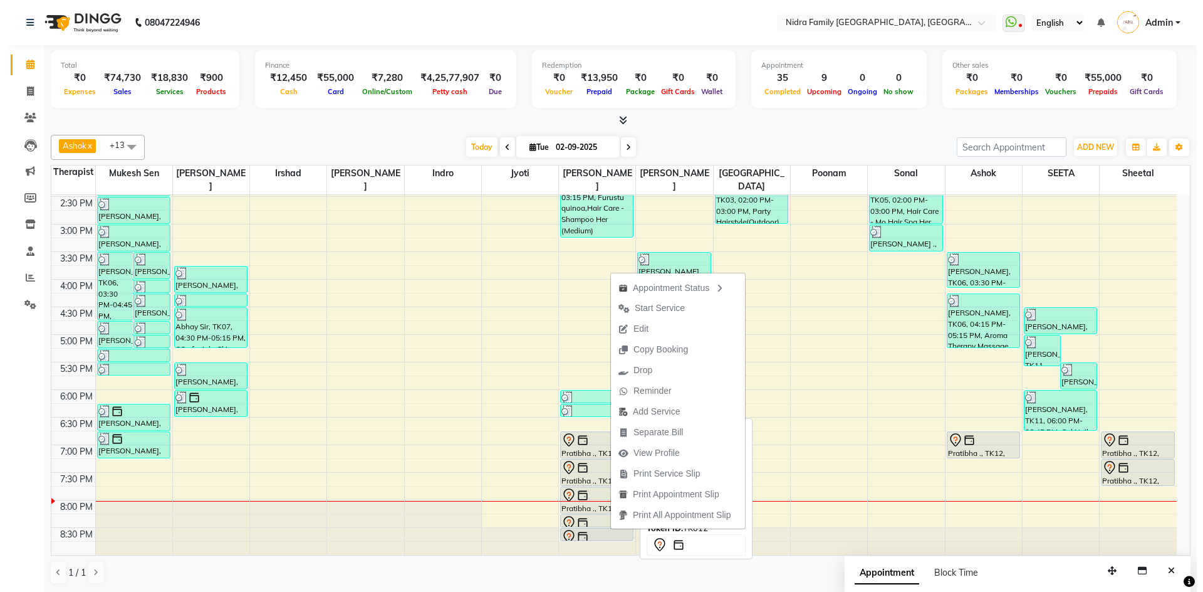
select select "7"
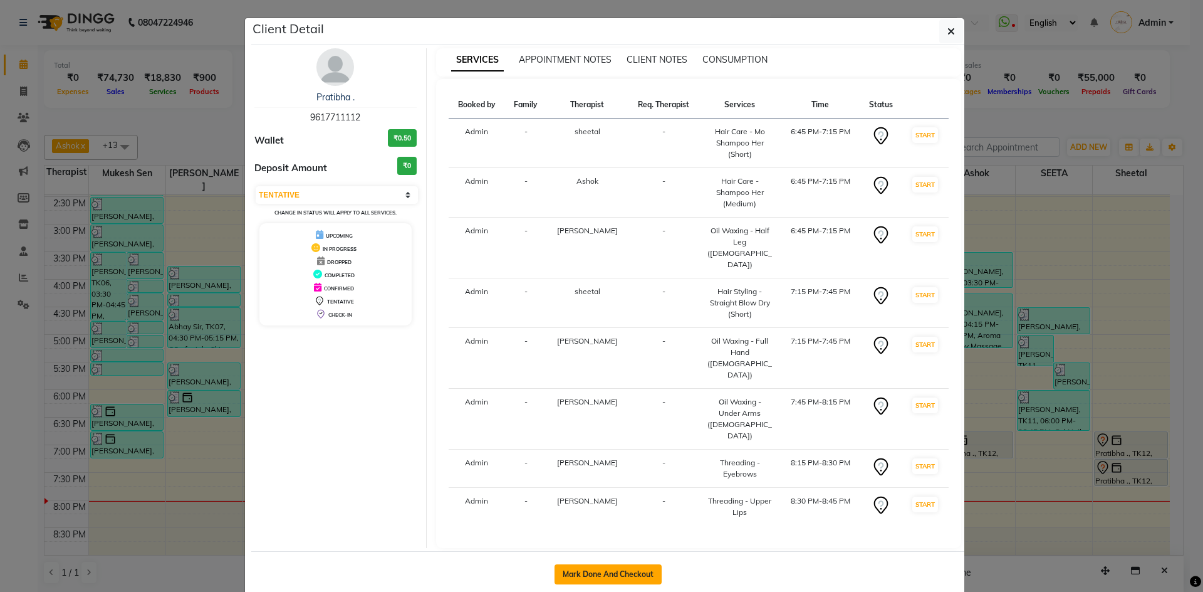
click at [609, 564] on button "Mark Done And Checkout" at bounding box center [608, 574] width 107 height 20
select select "service"
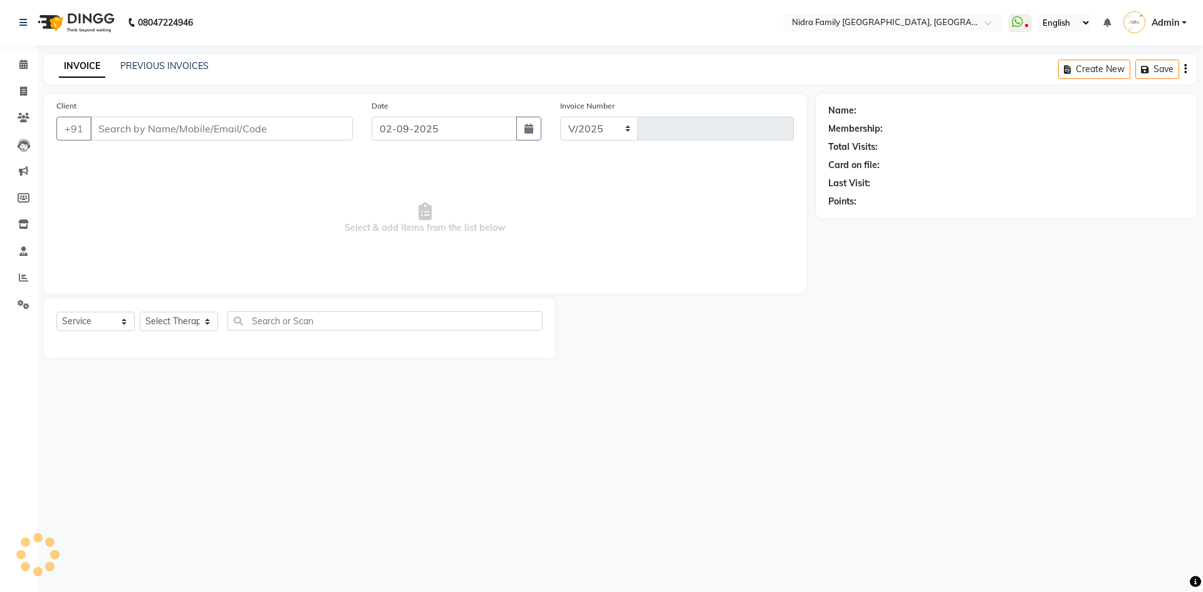
select select "591"
type input "3816"
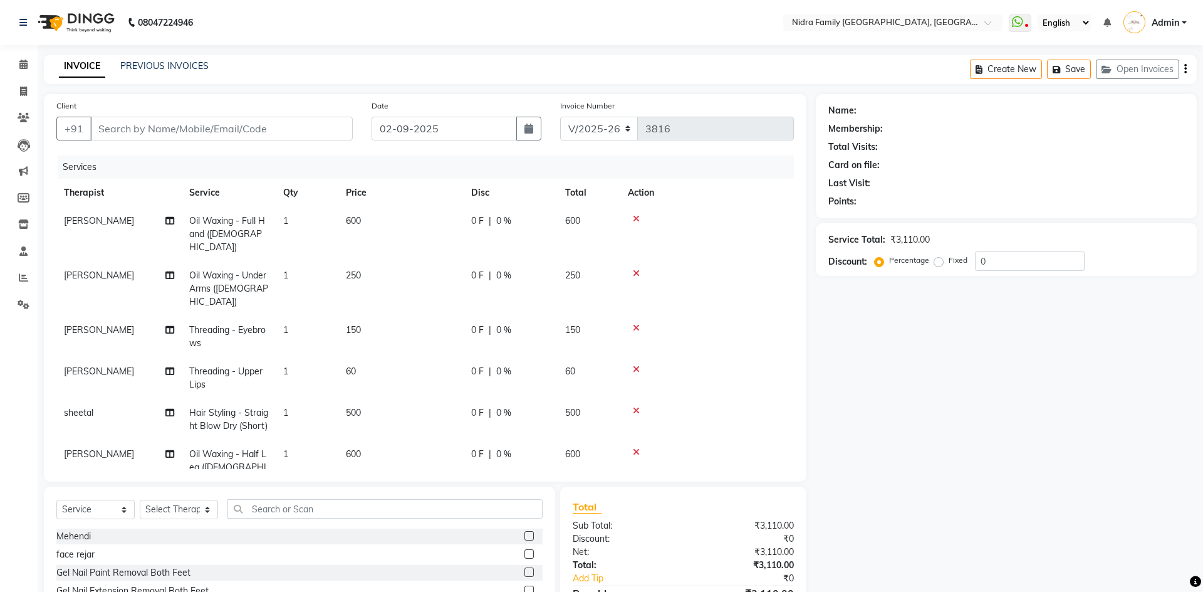
type input "9617711112"
select select "83326"
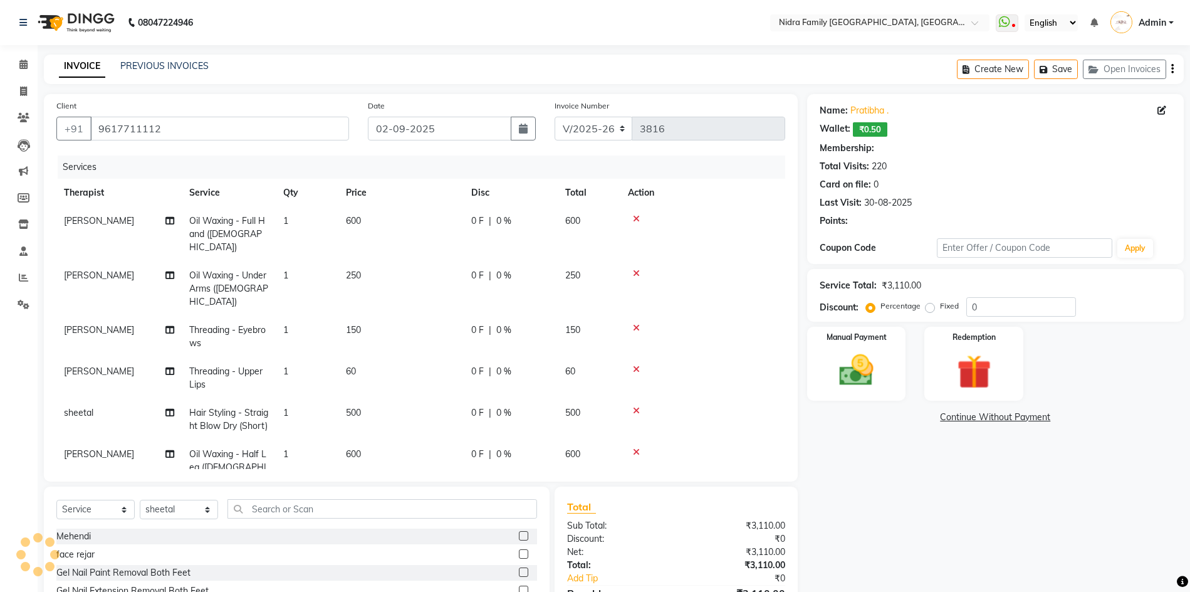
select select "1: Object"
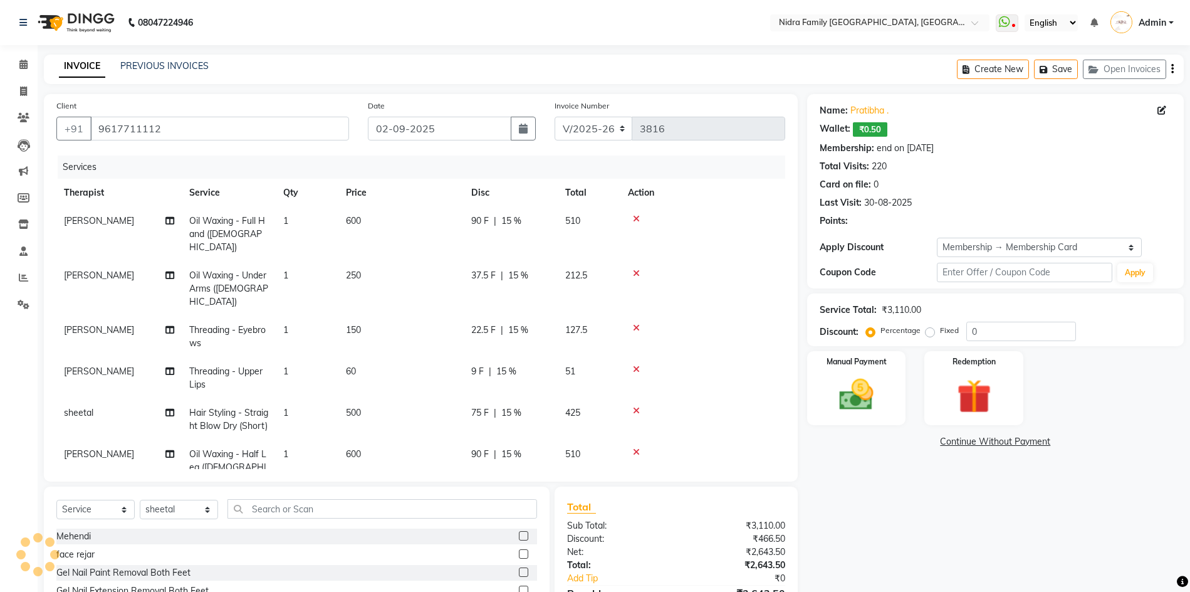
type input "15"
click at [1020, 244] on select "Select Membership → Membership Card" at bounding box center [1039, 247] width 205 height 19
select select "0:"
click at [937, 238] on select "Select Membership → Membership Card" at bounding box center [1039, 247] width 205 height 19
drag, startPoint x: 1005, startPoint y: 333, endPoint x: 944, endPoint y: 337, distance: 60.9
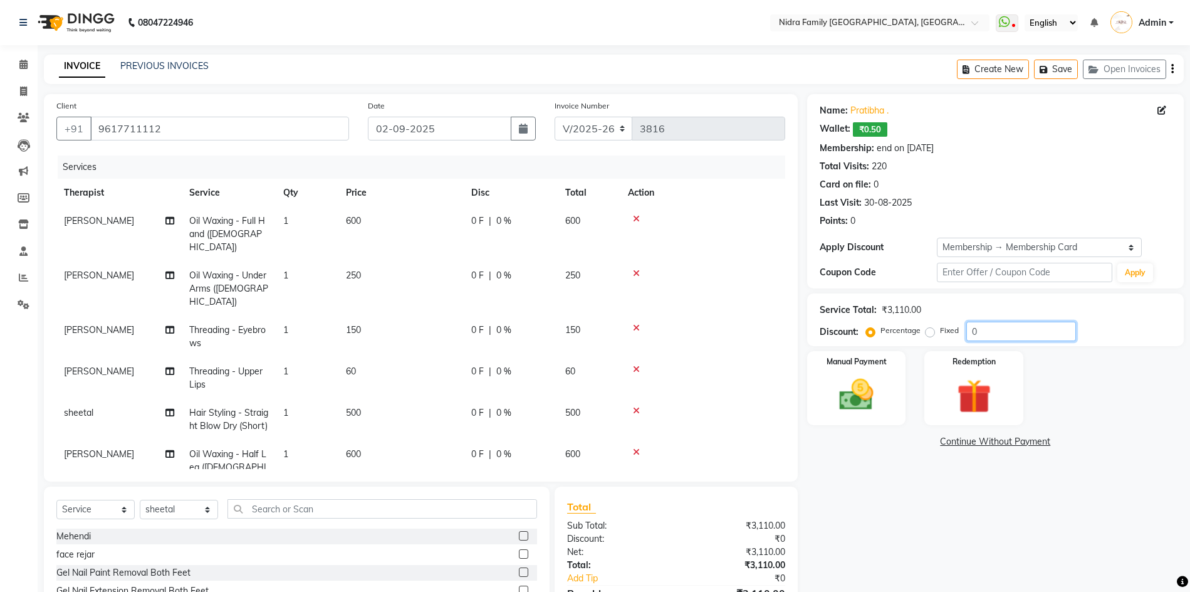
click at [944, 337] on div "Percentage Fixed 0" at bounding box center [972, 331] width 207 height 19
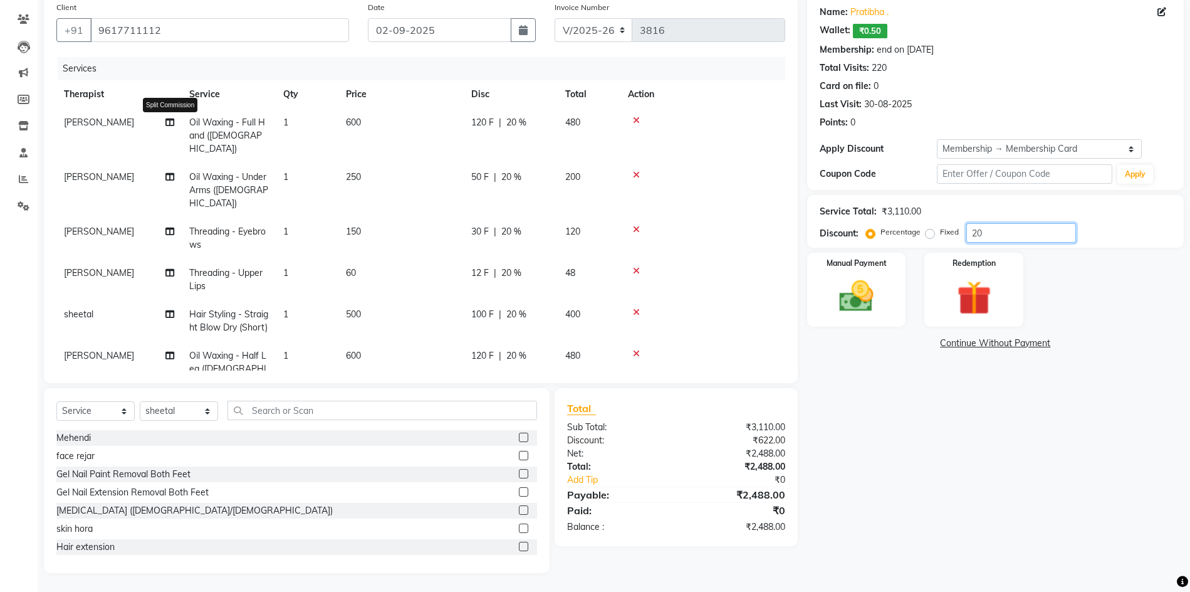
type input "20"
click at [167, 122] on icon at bounding box center [169, 122] width 9 height 9
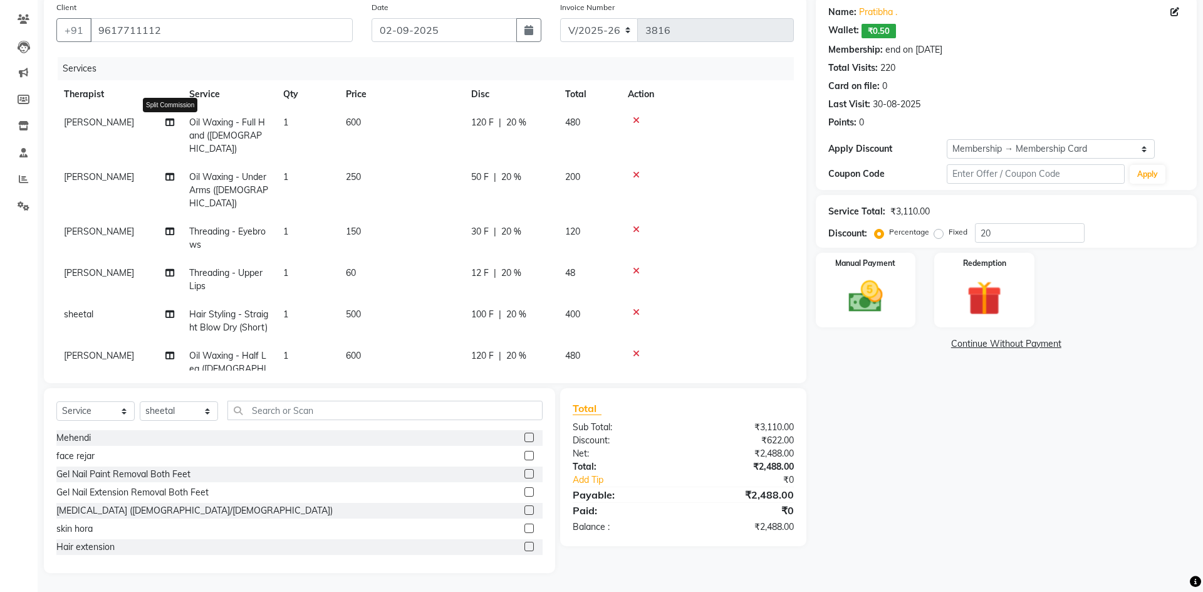
select select "16657"
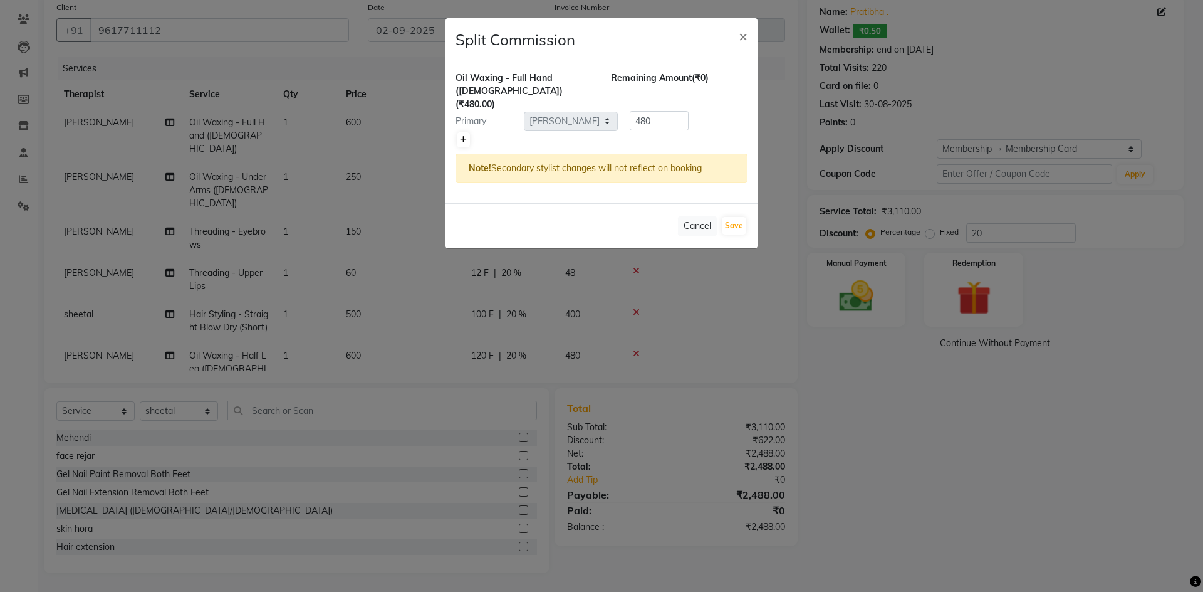
click at [462, 136] on icon at bounding box center [463, 140] width 7 height 8
type input "240"
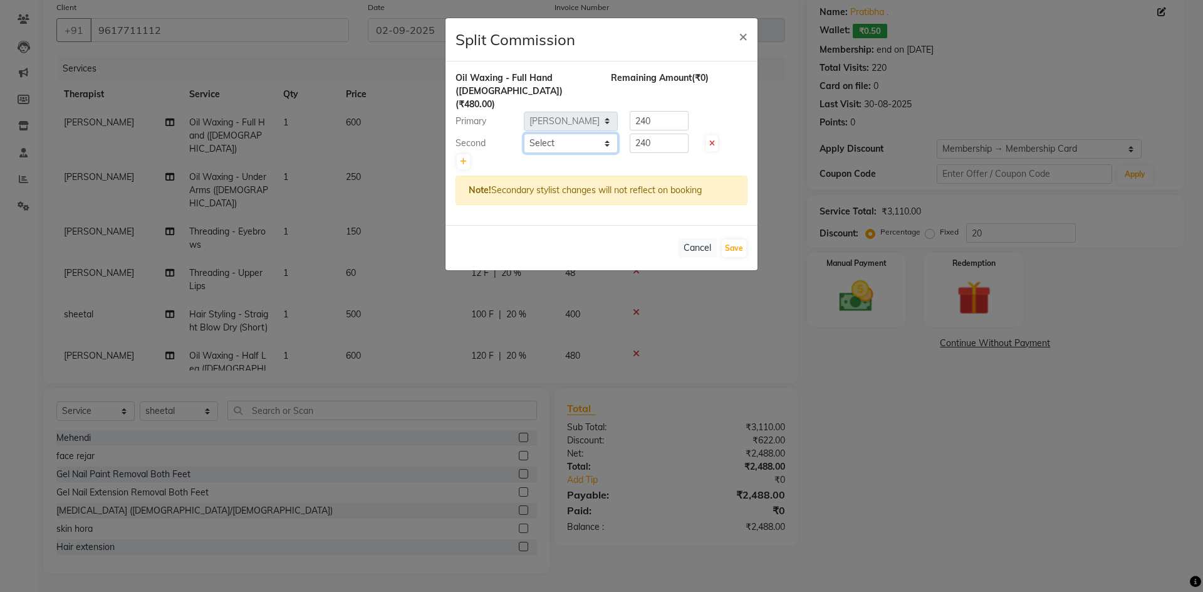
click at [570, 133] on select "Select [PERSON_NAME] [PERSON_NAME] [PERSON_NAME] [PERSON_NAME] [PERSON_NAME] Jy…" at bounding box center [571, 142] width 94 height 19
select select "83326"
click at [524, 133] on select "Select [PERSON_NAME] [PERSON_NAME] [PERSON_NAME] [PERSON_NAME] [PERSON_NAME] Jy…" at bounding box center [571, 142] width 94 height 19
click at [730, 239] on button "Save" at bounding box center [734, 248] width 24 height 18
select select "Select"
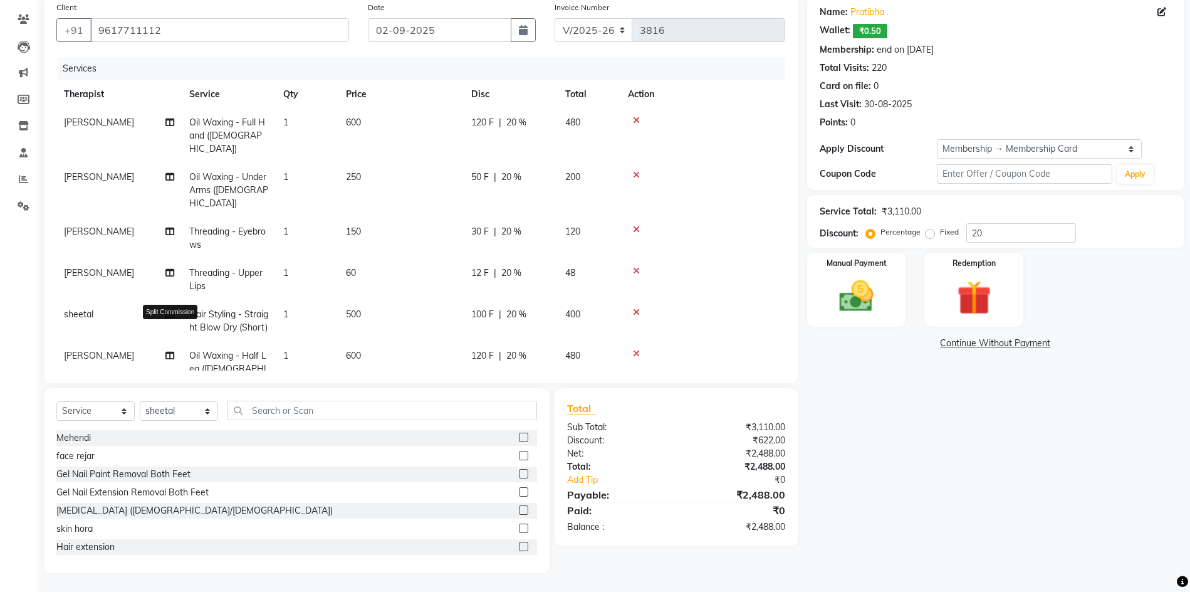
click at [169, 351] on icon at bounding box center [169, 355] width 9 height 9
select select "16657"
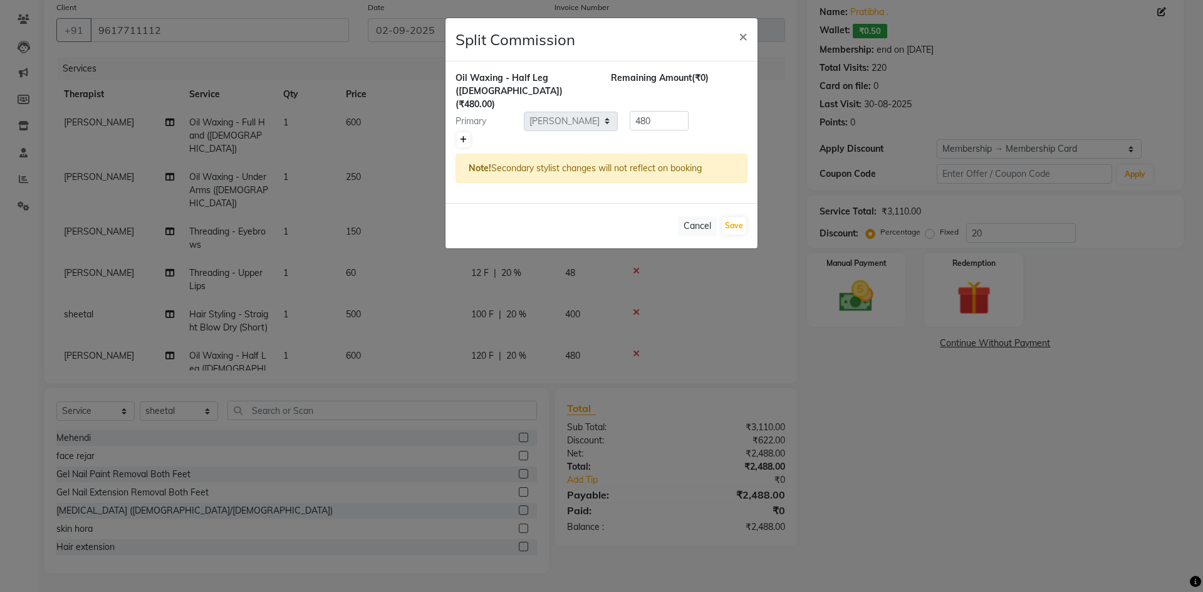
click at [462, 136] on icon at bounding box center [463, 140] width 7 height 8
type input "240"
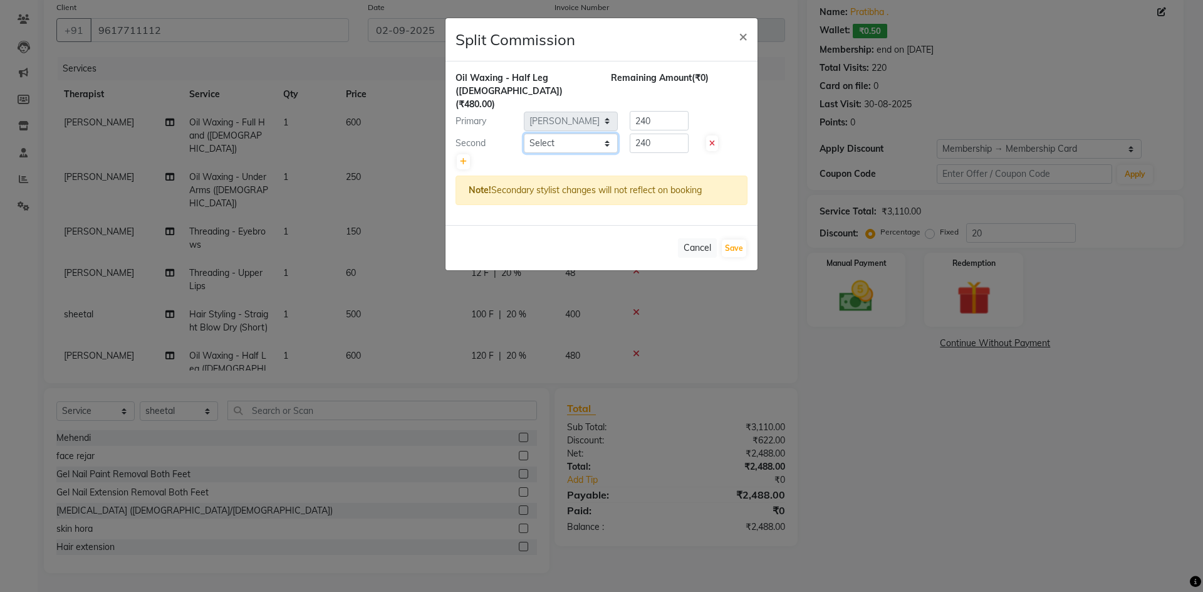
click at [559, 133] on select "Select [PERSON_NAME] [PERSON_NAME] [PERSON_NAME] [PERSON_NAME] [PERSON_NAME] Jy…" at bounding box center [571, 142] width 94 height 19
select select "83326"
click at [524, 133] on select "Select [PERSON_NAME] [PERSON_NAME] [PERSON_NAME] [PERSON_NAME] [PERSON_NAME] Jy…" at bounding box center [571, 142] width 94 height 19
click at [733, 239] on button "Save" at bounding box center [734, 248] width 24 height 18
select select "Select"
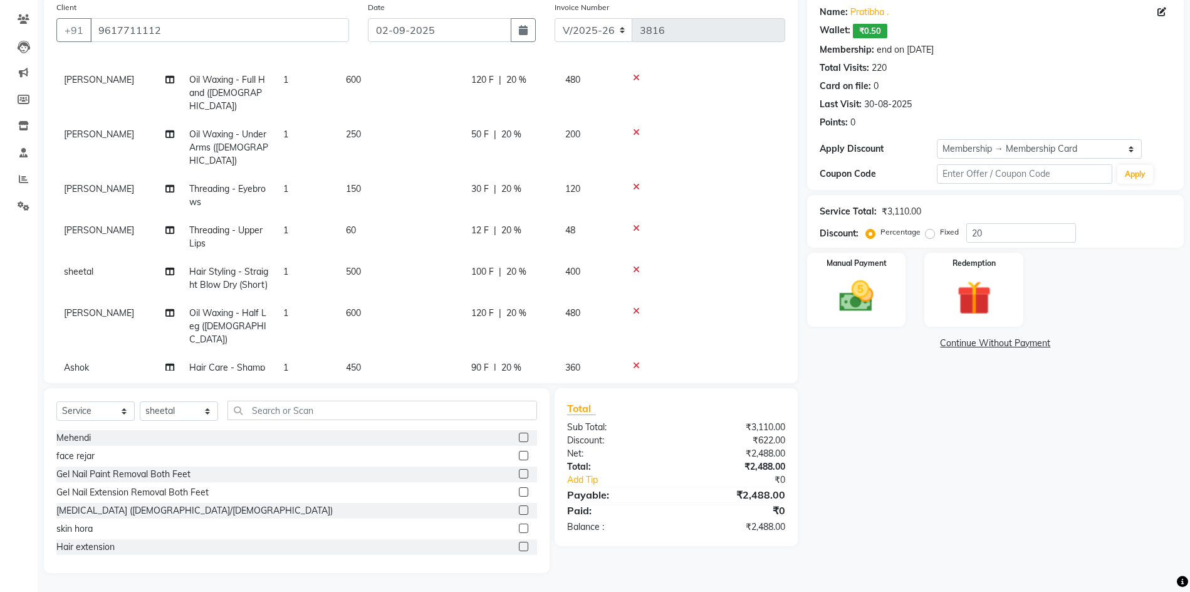
scroll to position [0, 0]
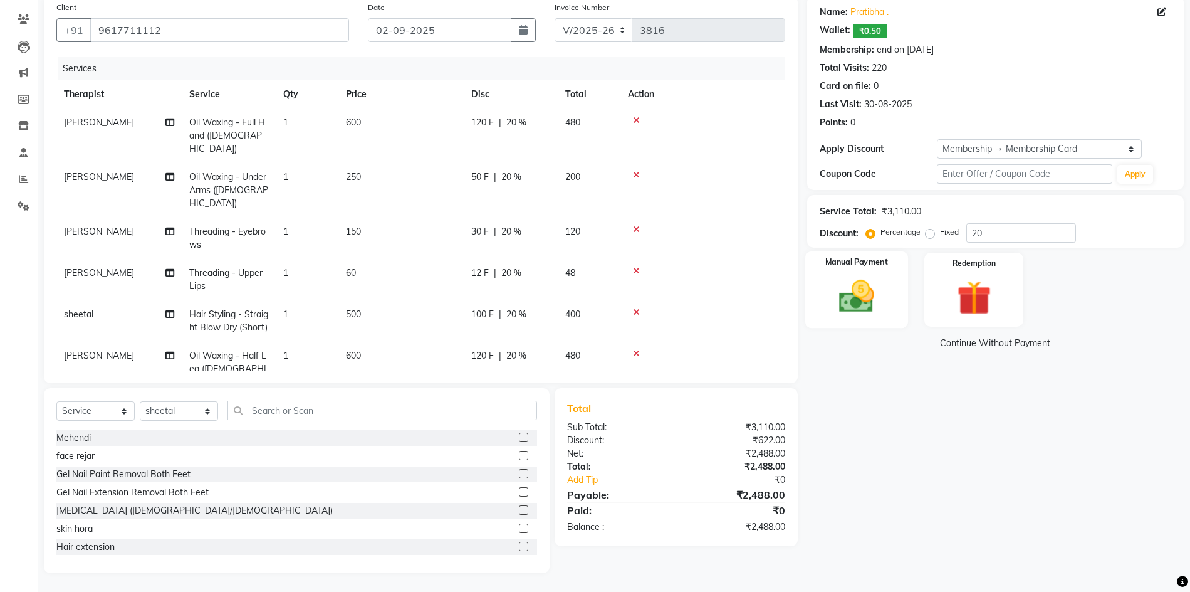
click at [853, 302] on img at bounding box center [857, 296] width 58 height 41
click at [910, 339] on span "CASH" at bounding box center [911, 344] width 27 height 14
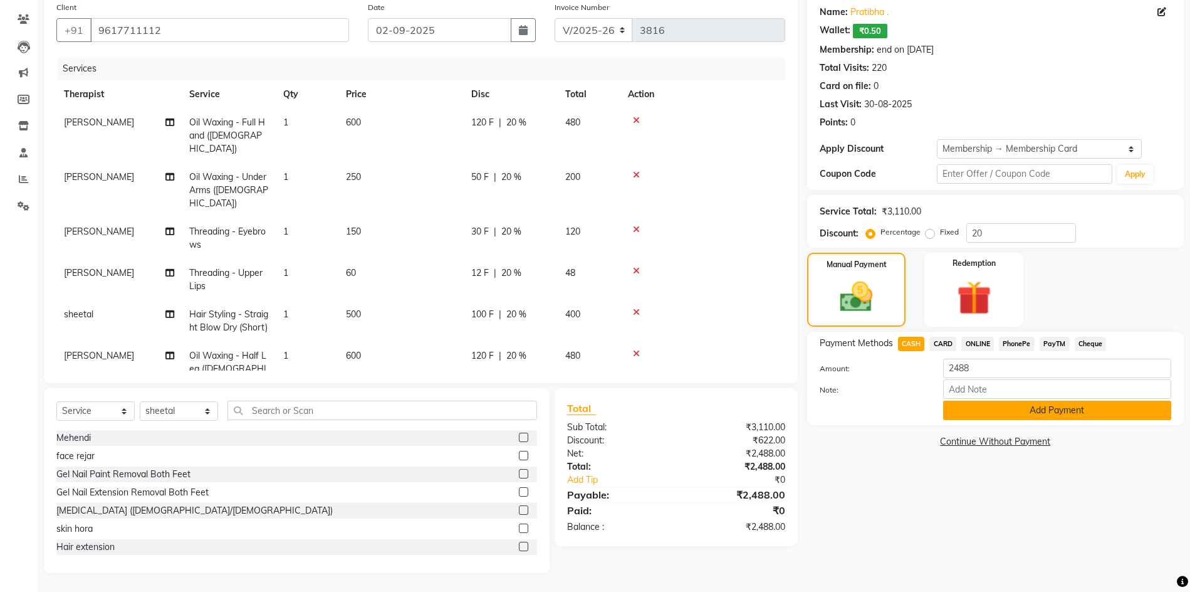
click at [1013, 405] on button "Add Payment" at bounding box center [1057, 409] width 228 height 19
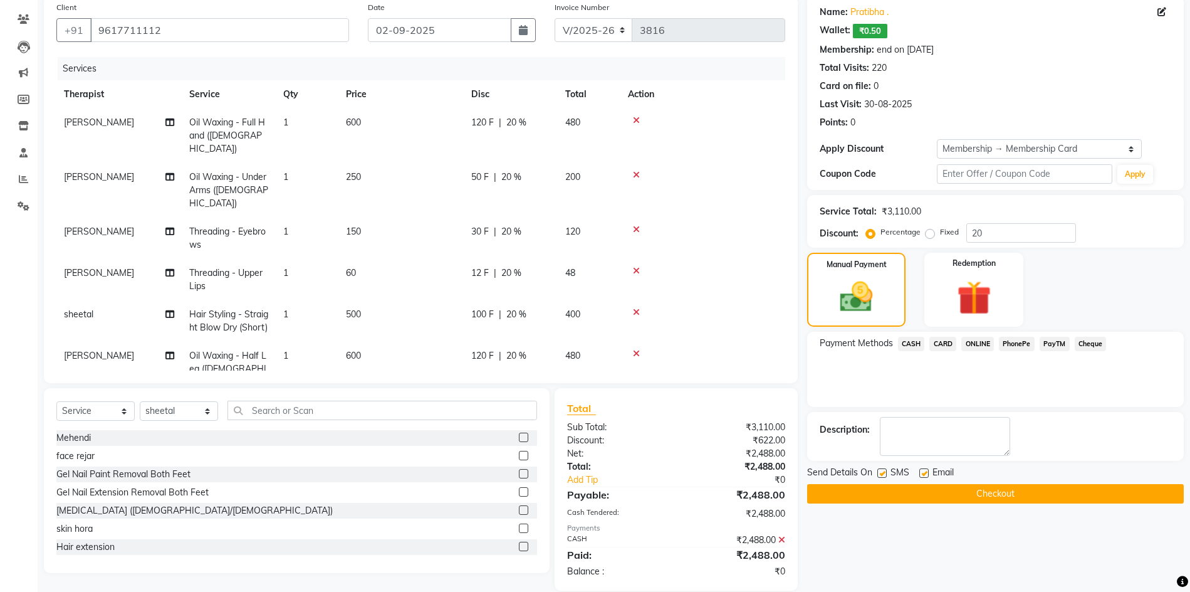
click at [914, 491] on button "Checkout" at bounding box center [995, 493] width 377 height 19
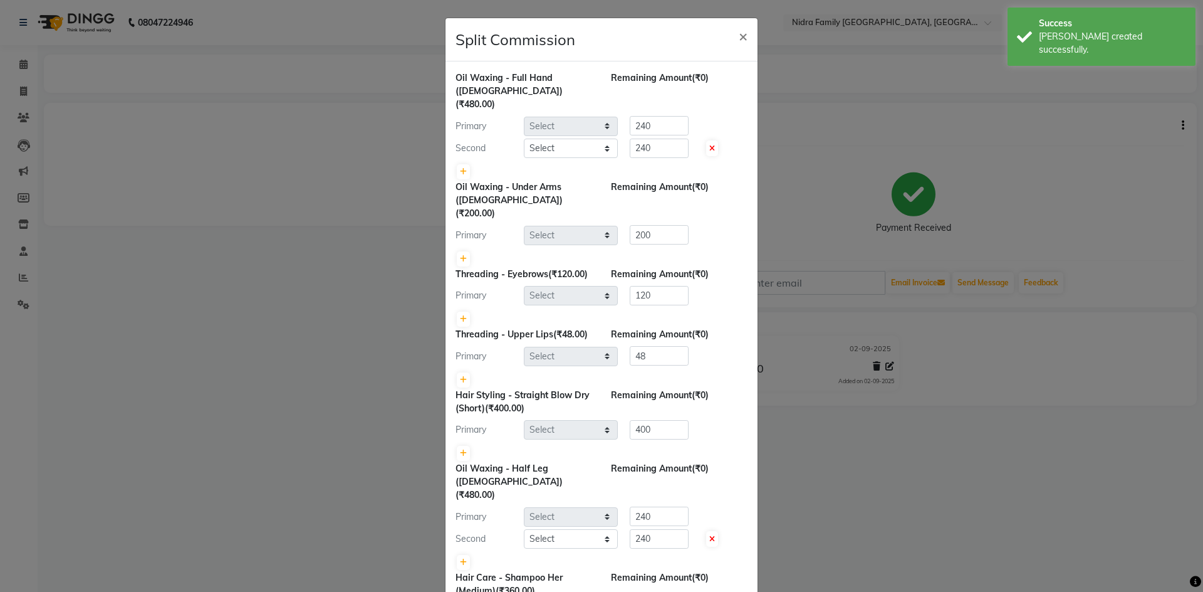
select select "16657"
select select "83326"
select select "16657"
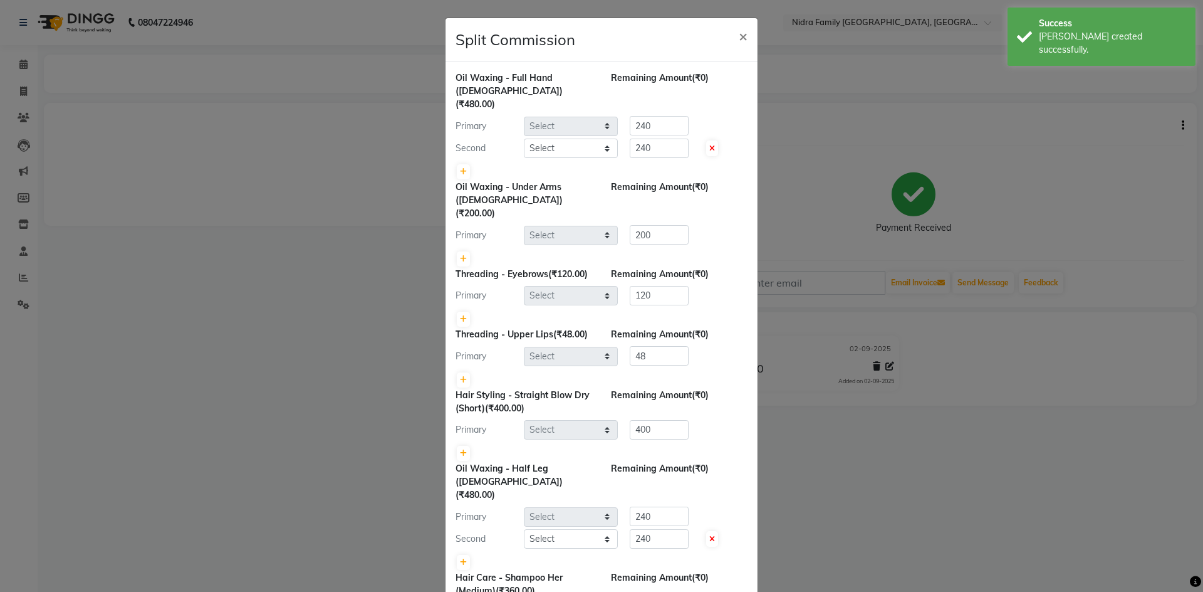
select select "83326"
select select "16657"
select select "83326"
select select "76853"
select select "83326"
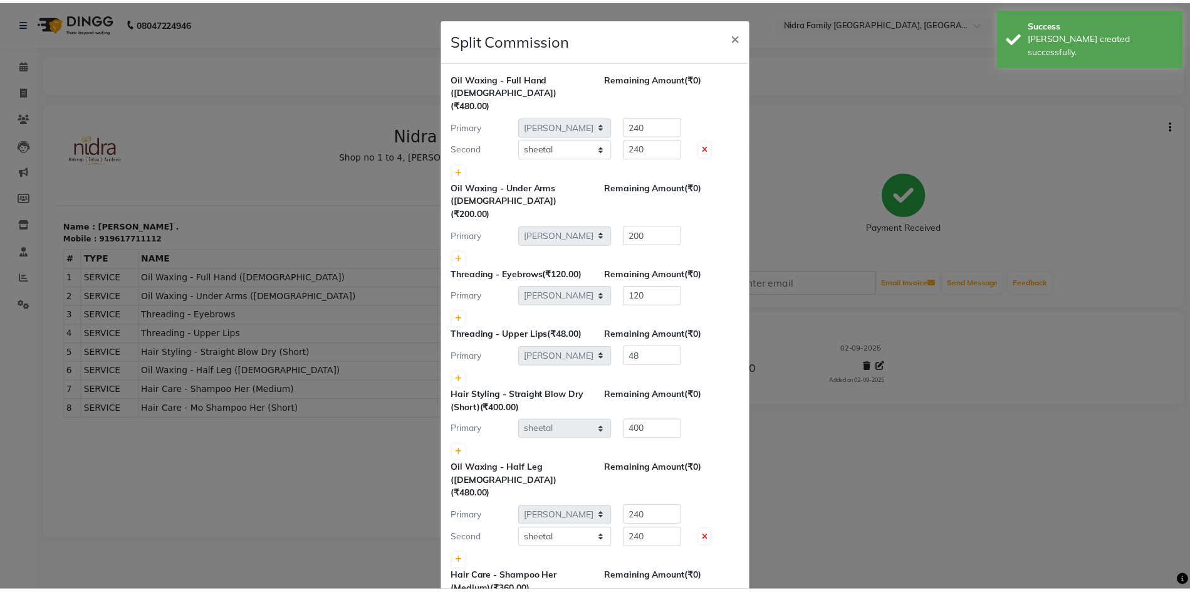
scroll to position [155, 0]
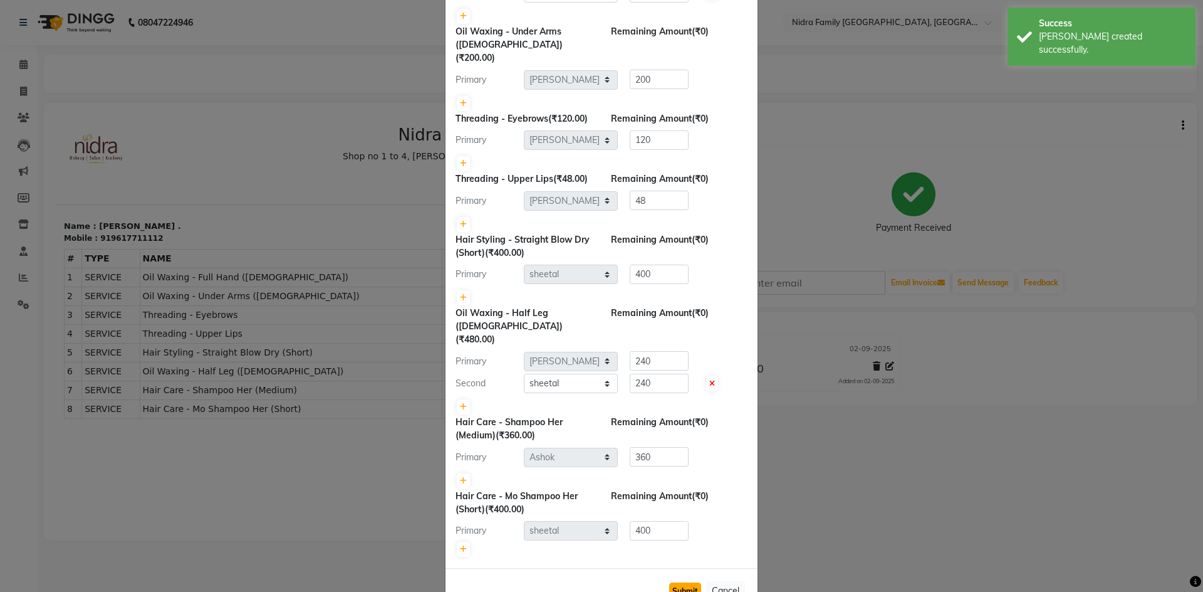
click at [682, 582] on button "Submit" at bounding box center [685, 591] width 32 height 18
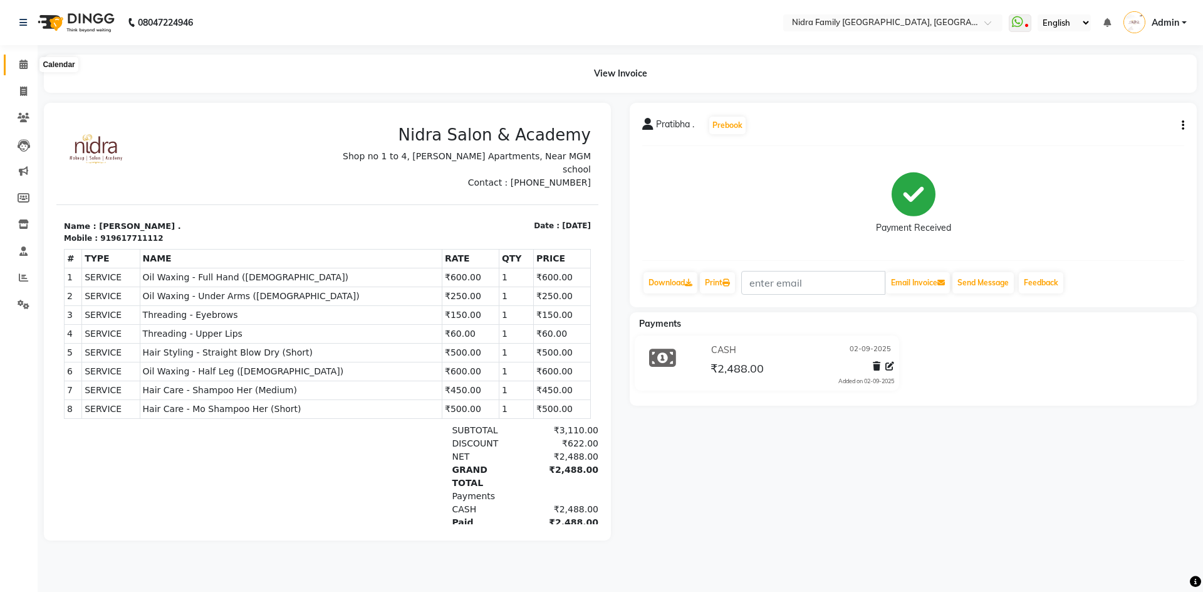
click at [21, 62] on icon at bounding box center [23, 64] width 8 height 9
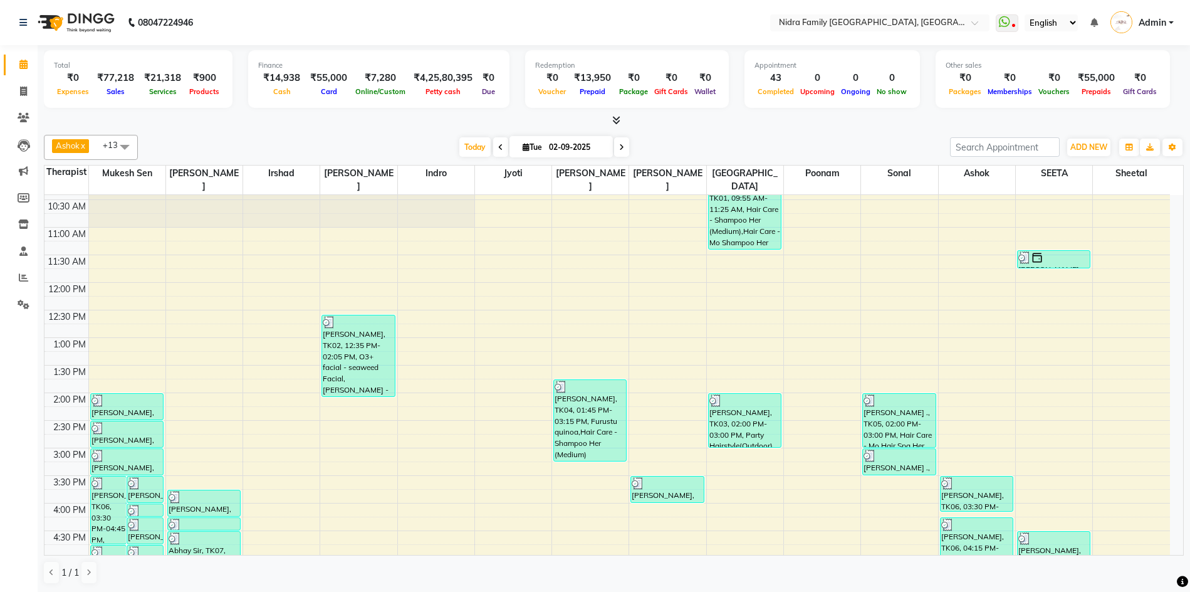
scroll to position [357, 0]
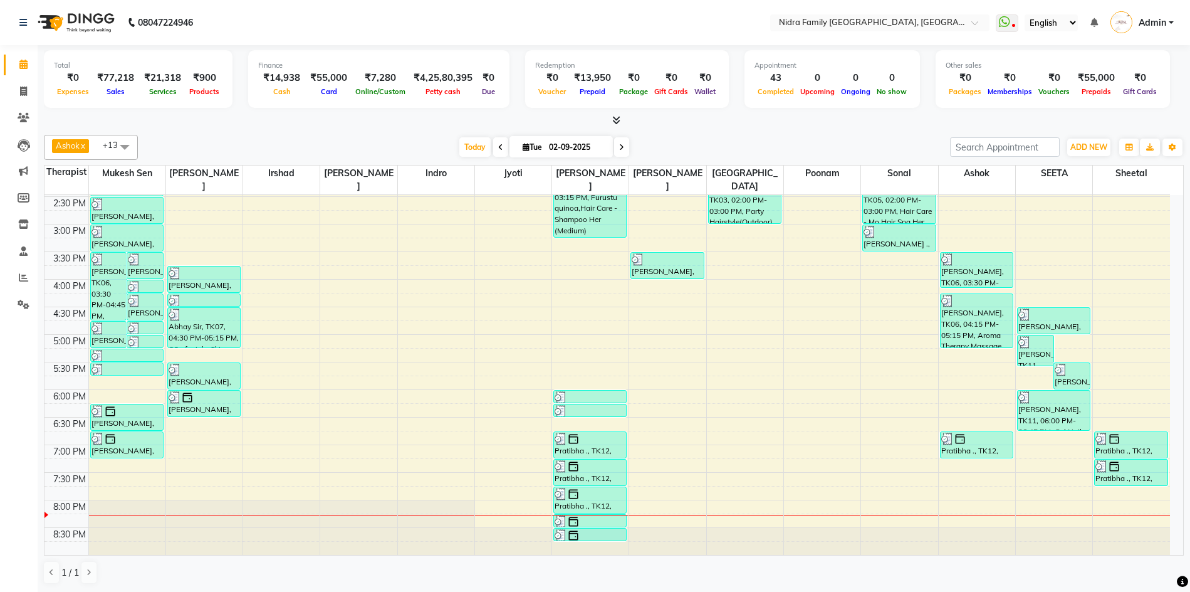
click at [580, 421] on div "8:00 AM 8:30 AM 9:00 AM 9:30 AM 10:00 AM 10:30 AM 11:00 AM 11:30 AM 12:00 PM 12…" at bounding box center [607, 196] width 1126 height 716
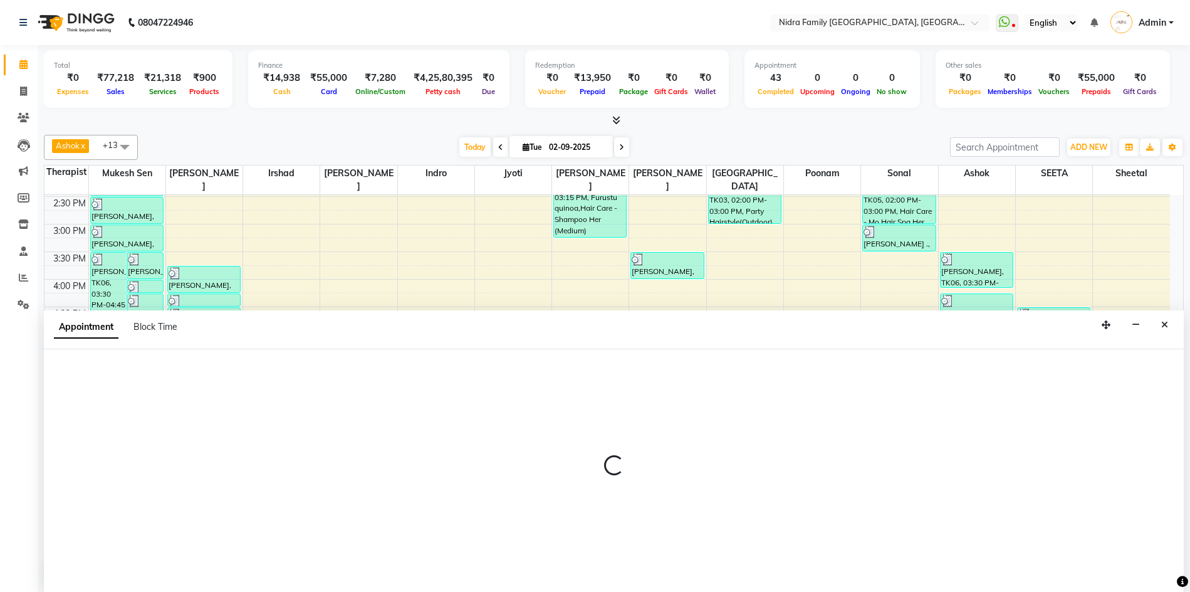
scroll to position [1, 0]
select select "16657"
select select "tentative"
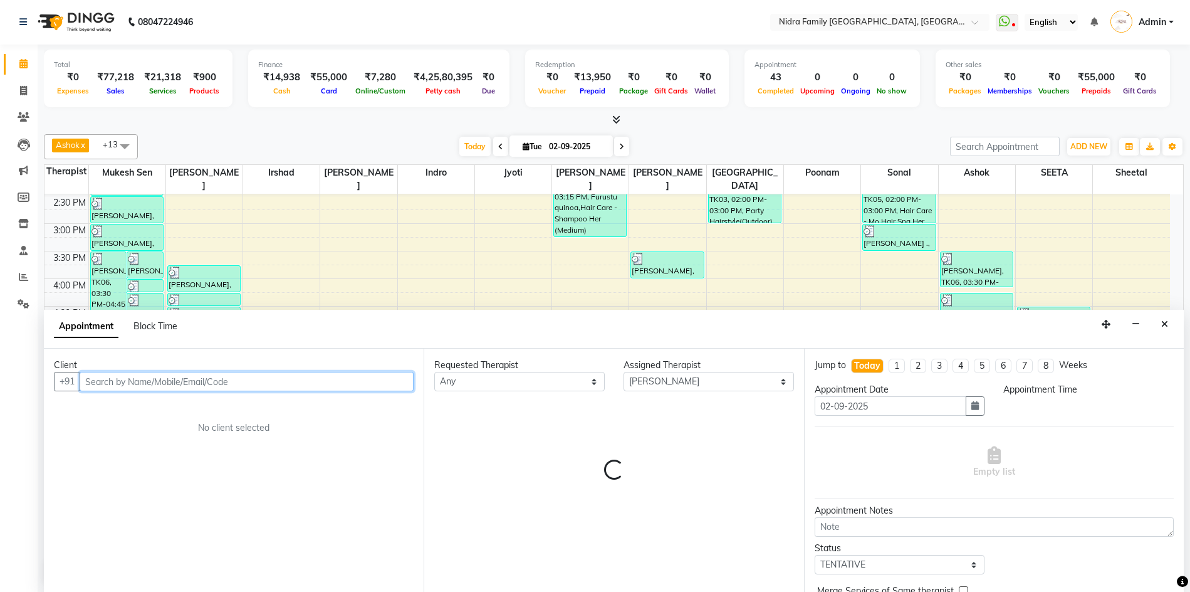
select select "1110"
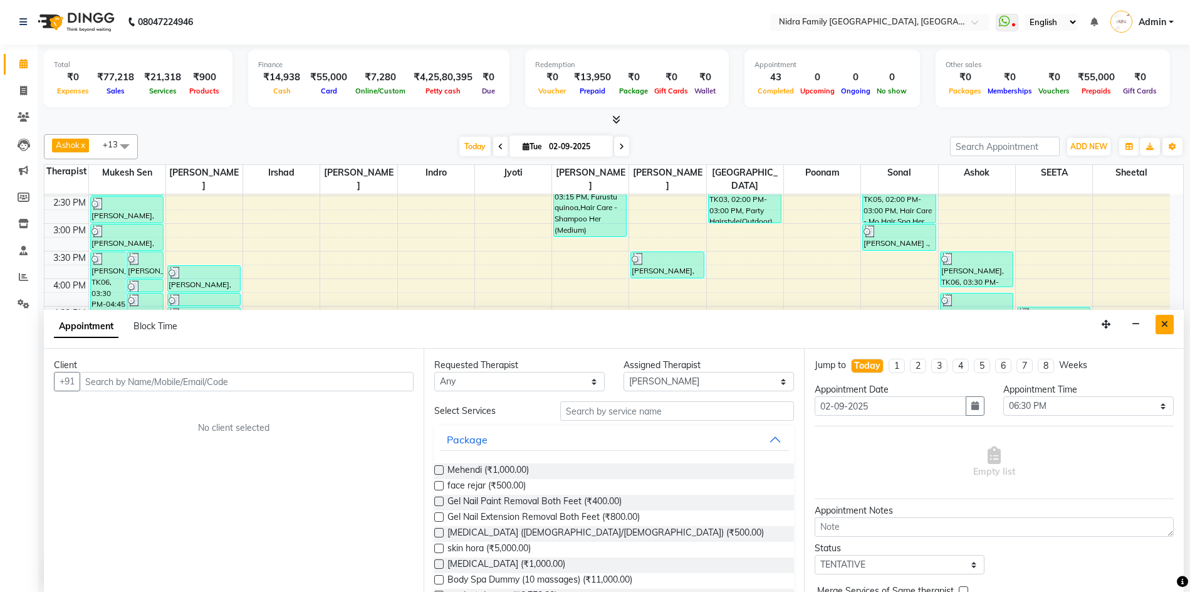
click at [1166, 324] on icon "Close" at bounding box center [1164, 324] width 7 height 9
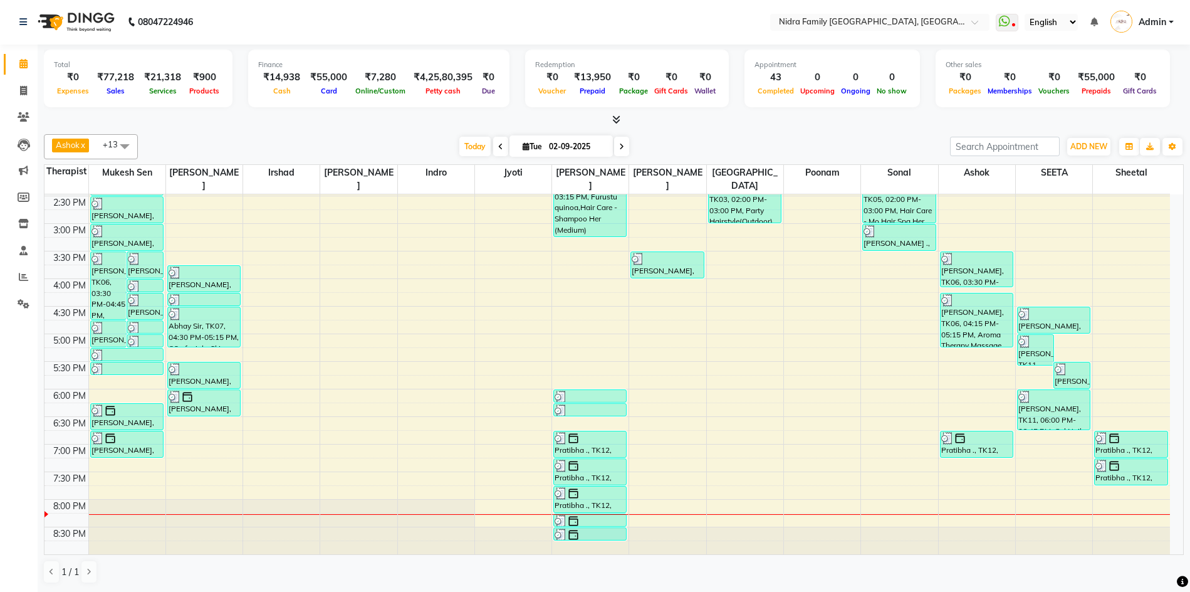
click at [540, 505] on div "8:00 AM 8:30 AM 9:00 AM 9:30 AM 10:00 AM 10:30 AM 11:00 AM 11:30 AM 12:00 PM 12…" at bounding box center [607, 196] width 1126 height 716
select select "8748"
select select "tentative"
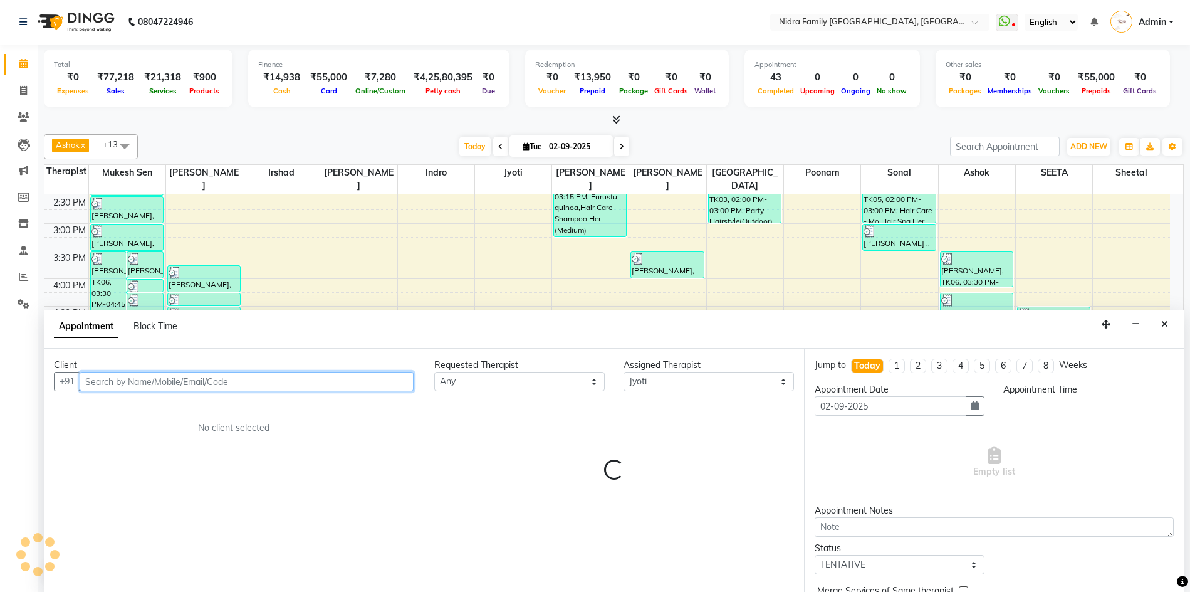
select select "1200"
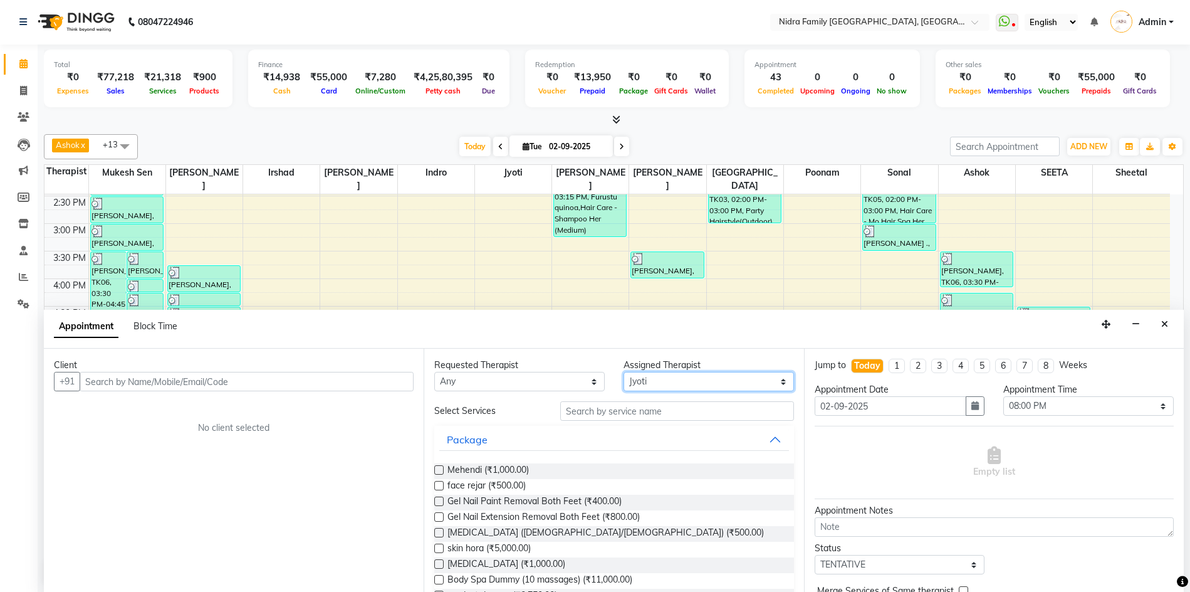
click at [695, 382] on select "Select [PERSON_NAME] [PERSON_NAME] [PERSON_NAME] [PERSON_NAME] [PERSON_NAME] Jy…" at bounding box center [709, 381] width 170 height 19
select select "16657"
click at [624, 372] on select "Select [PERSON_NAME] [PERSON_NAME] [PERSON_NAME] [PERSON_NAME] [PERSON_NAME] Jy…" at bounding box center [709, 381] width 170 height 19
click at [643, 416] on input "text" at bounding box center [676, 410] width 233 height 19
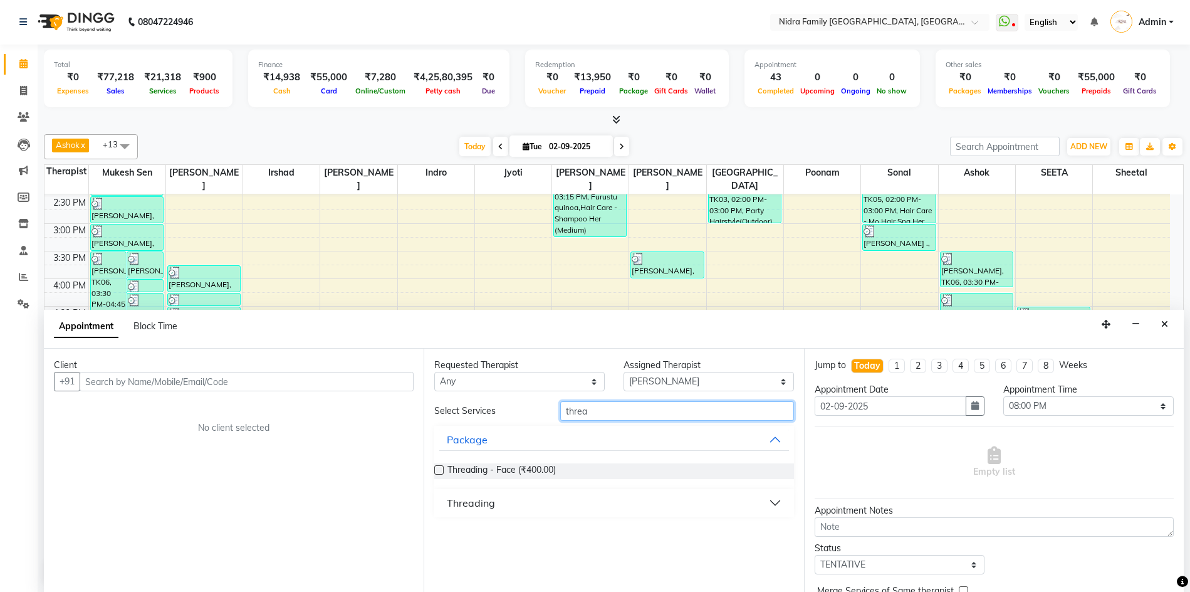
type input "threa"
click at [483, 503] on div "Threading" at bounding box center [471, 502] width 48 height 15
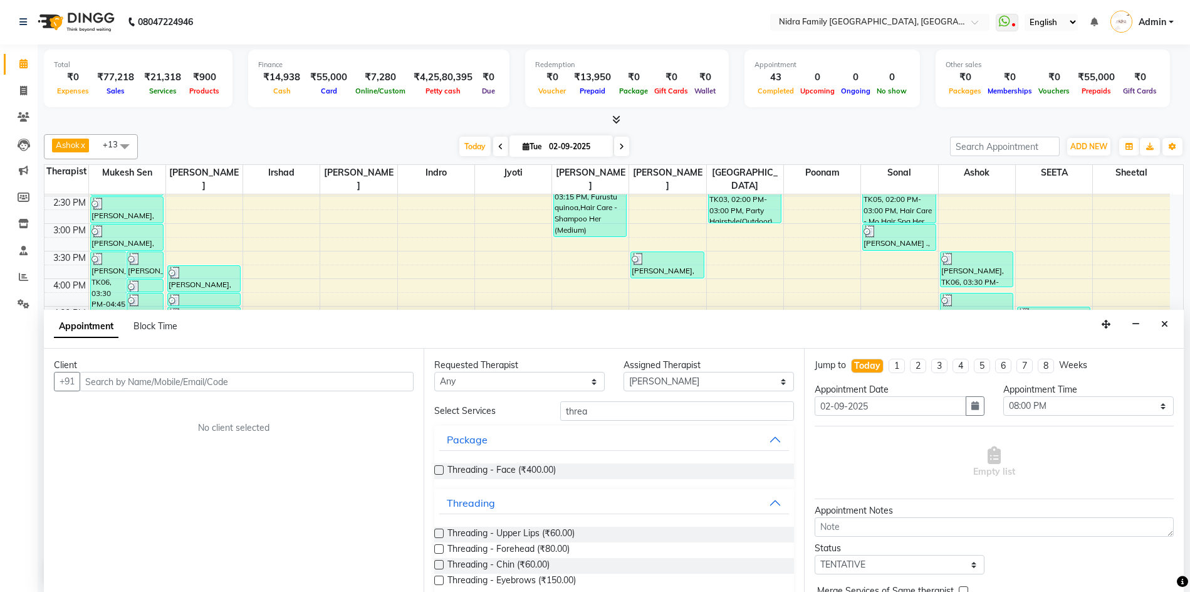
click at [436, 580] on label at bounding box center [438, 579] width 9 height 9
click at [436, 580] on input "checkbox" at bounding box center [438, 581] width 8 height 8
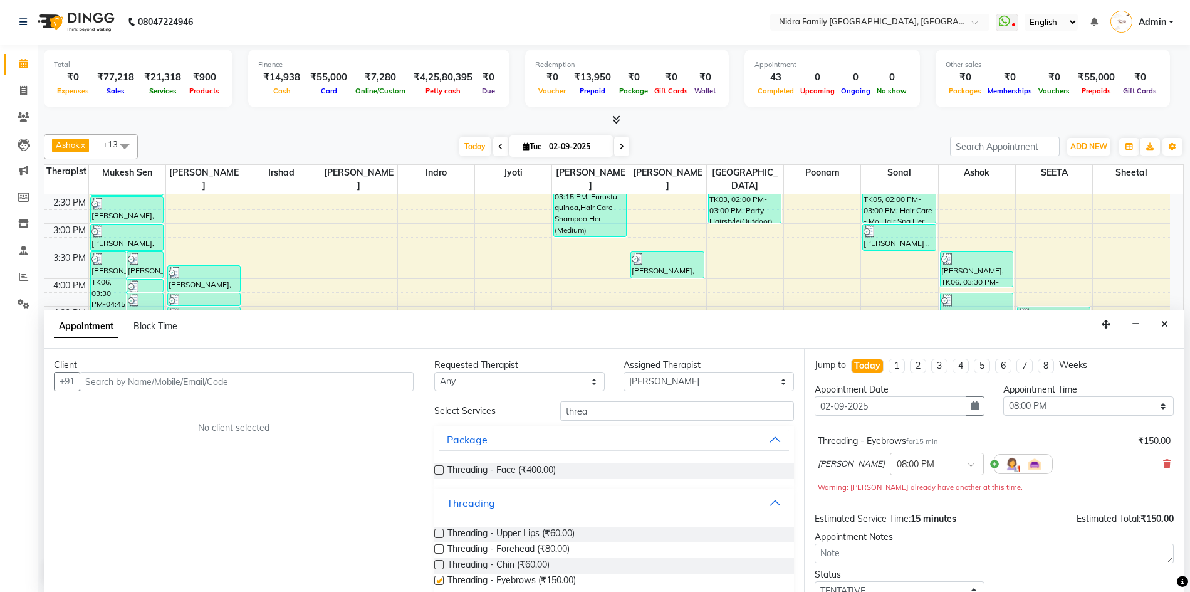
checkbox input "false"
click at [438, 533] on label at bounding box center [438, 532] width 9 height 9
click at [438, 533] on input "checkbox" at bounding box center [438, 534] width 8 height 8
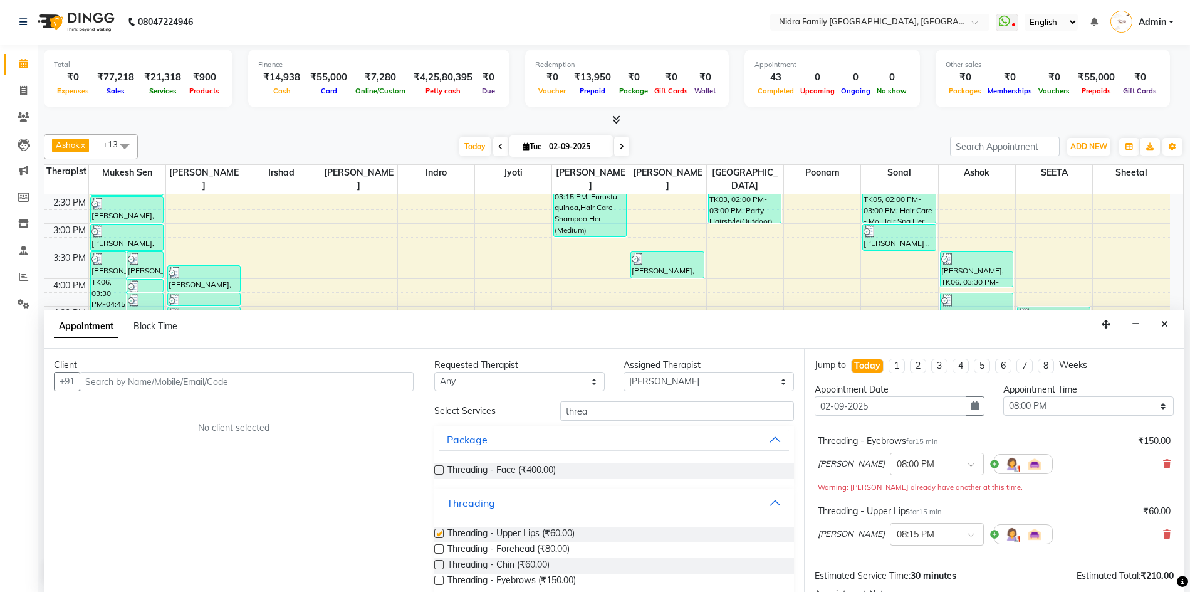
checkbox input "false"
click at [207, 377] on input "text" at bounding box center [247, 381] width 334 height 19
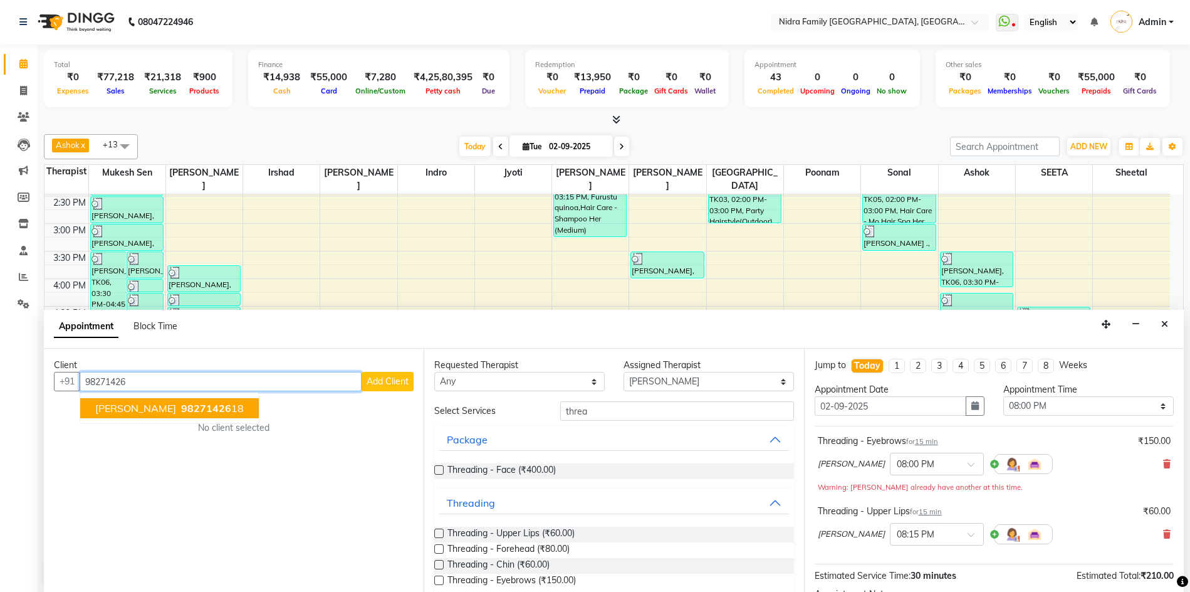
click at [179, 409] on ngb-highlight "98271426 18" at bounding box center [211, 408] width 65 height 13
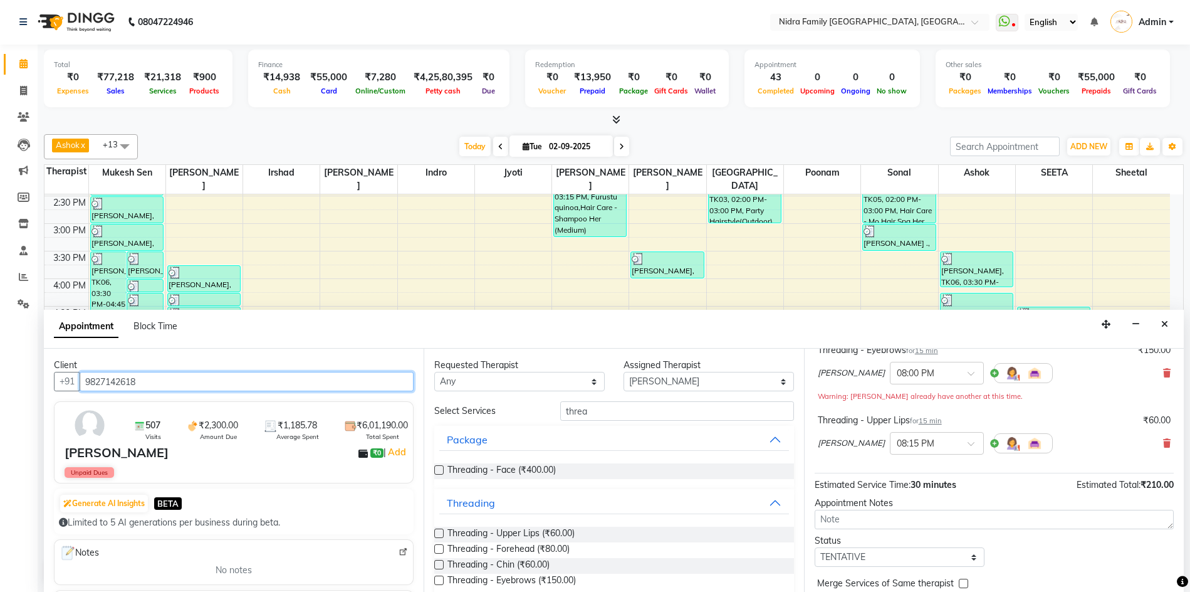
scroll to position [145, 0]
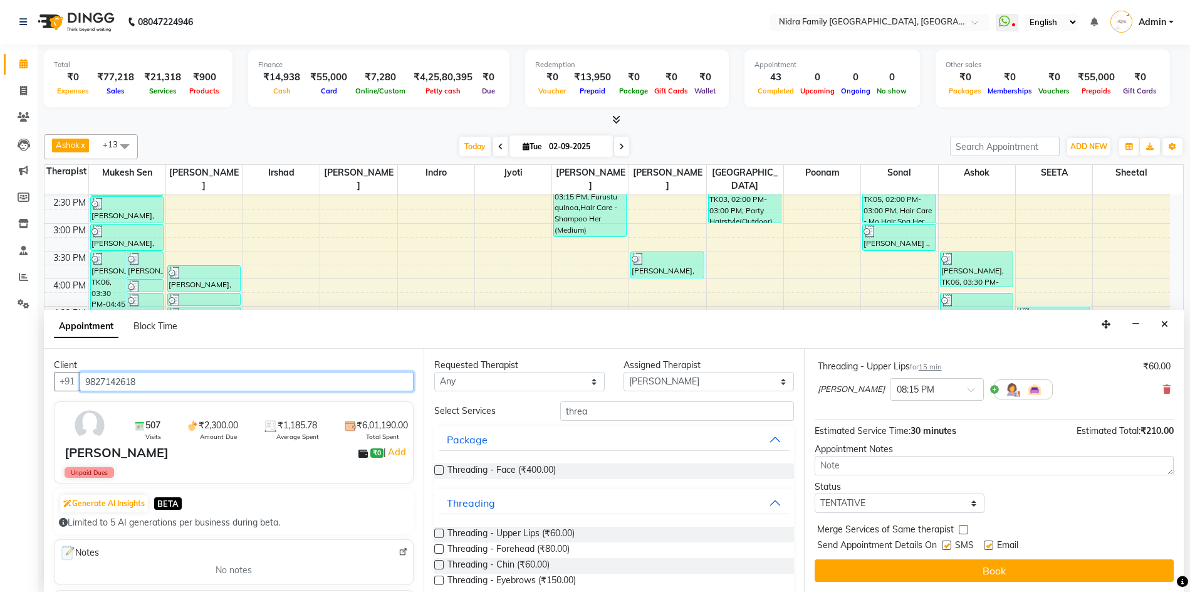
type input "9827142618"
click at [944, 542] on label at bounding box center [946, 544] width 9 height 9
click at [944, 542] on input "checkbox" at bounding box center [946, 546] width 8 height 8
checkbox input "false"
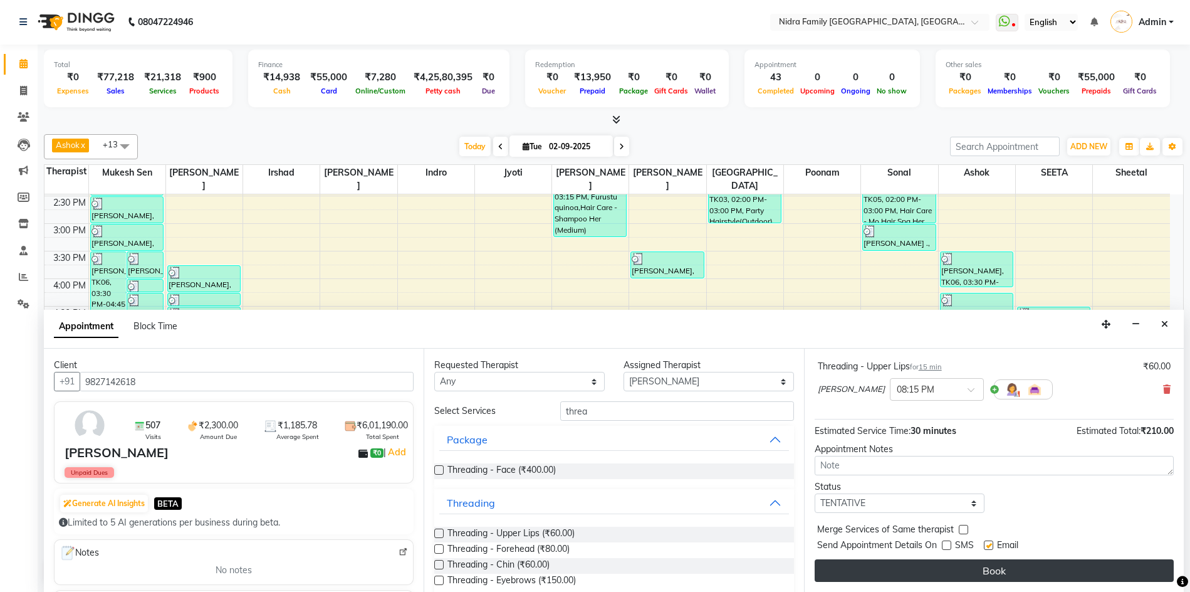
click at [944, 563] on button "Book" at bounding box center [994, 570] width 359 height 23
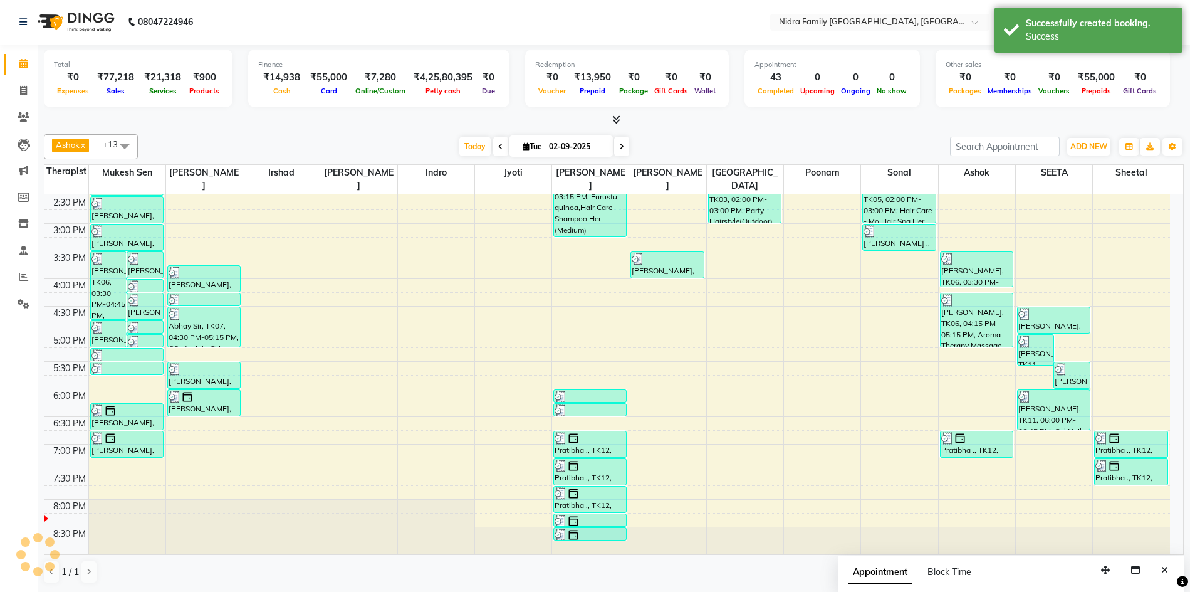
scroll to position [0, 0]
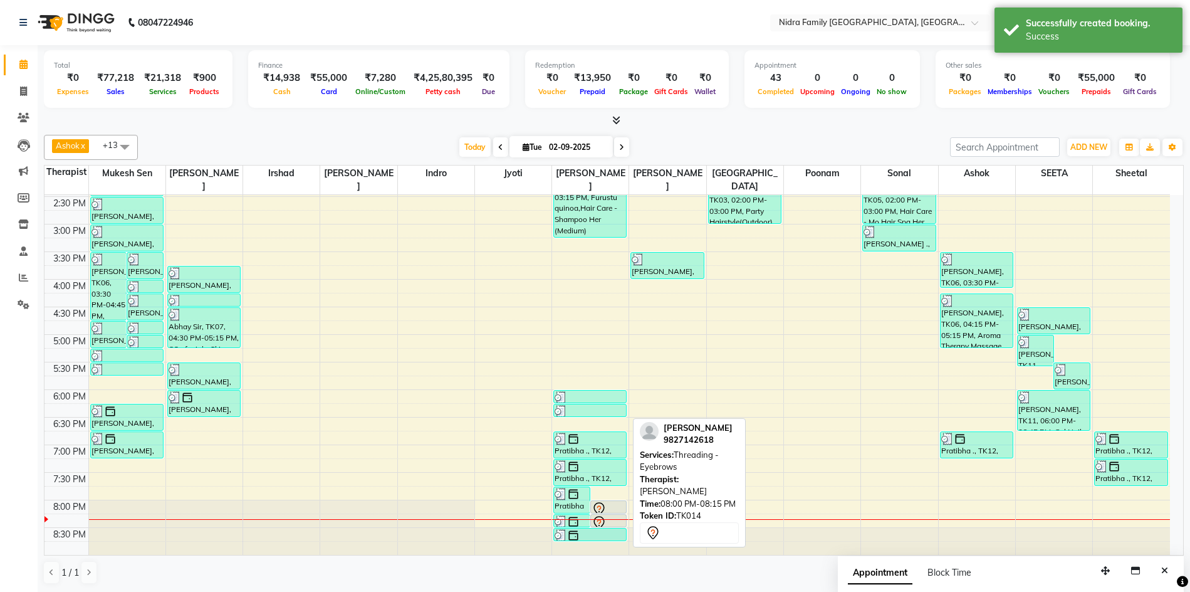
click at [613, 506] on div at bounding box center [609, 508] width 34 height 15
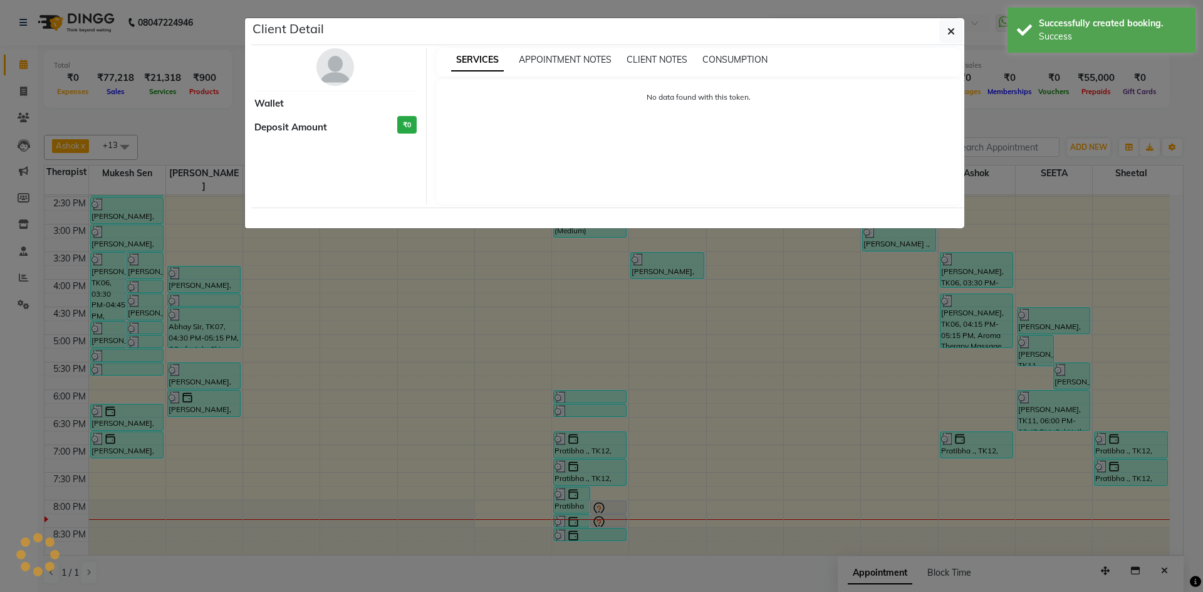
select select "7"
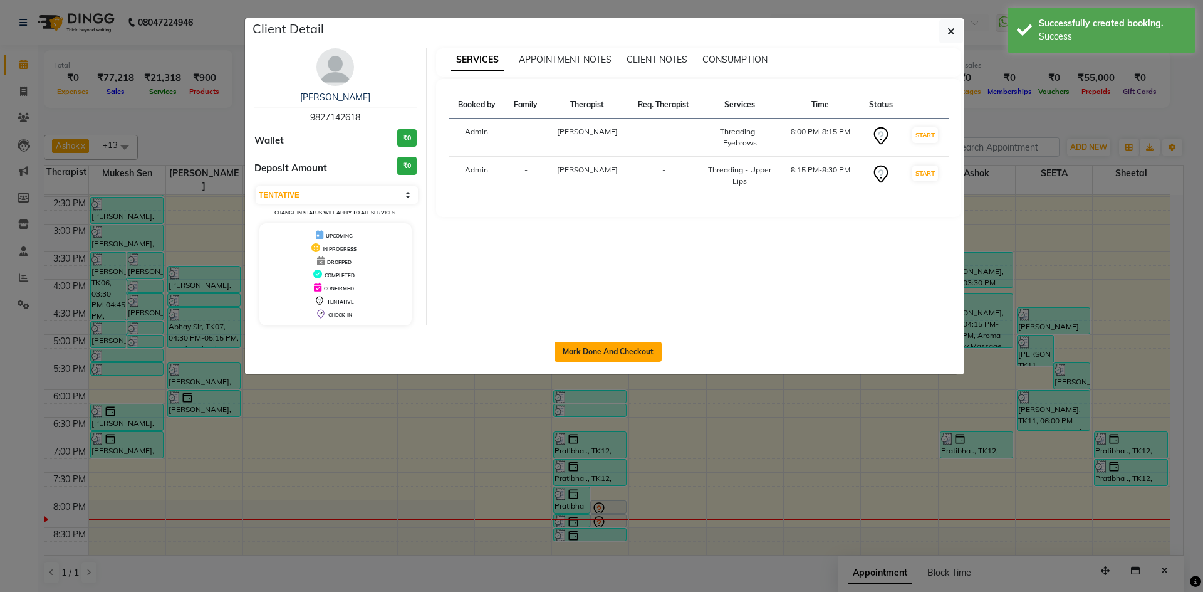
click at [620, 349] on button "Mark Done And Checkout" at bounding box center [608, 352] width 107 height 20
select select "service"
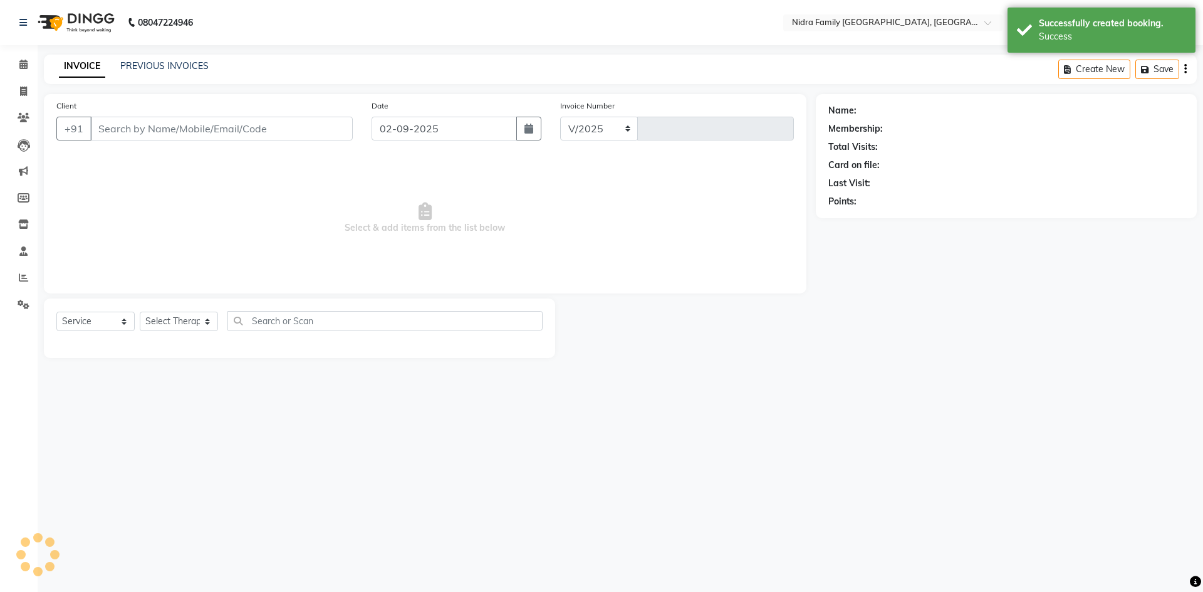
select select "591"
type input "3817"
type input "9827142618"
select select "16657"
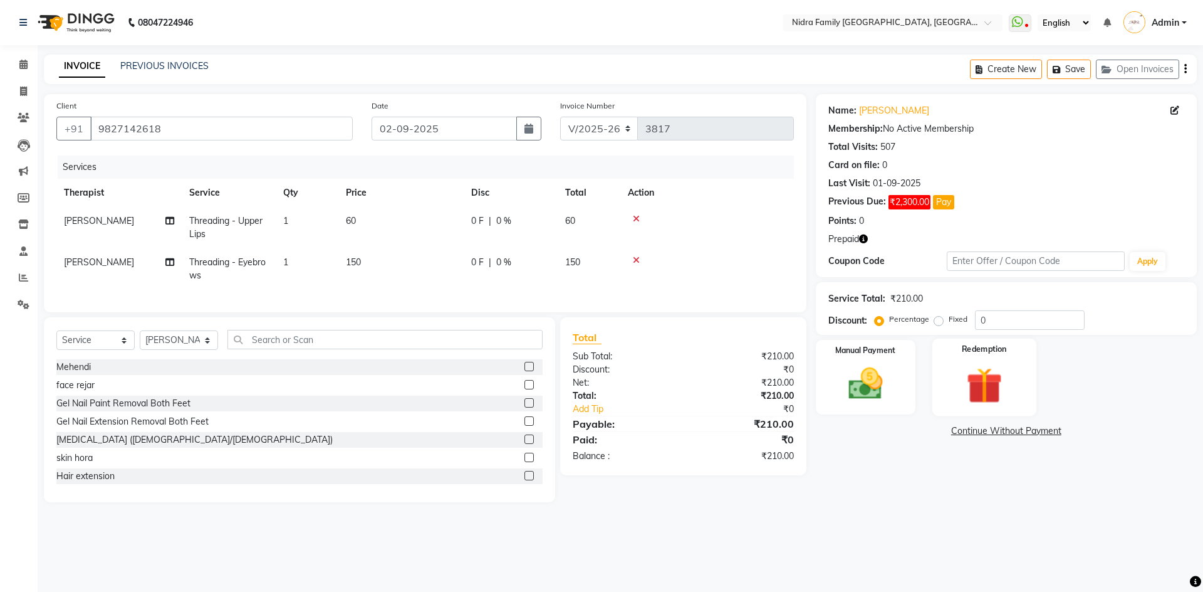
click at [968, 385] on img at bounding box center [984, 385] width 58 height 44
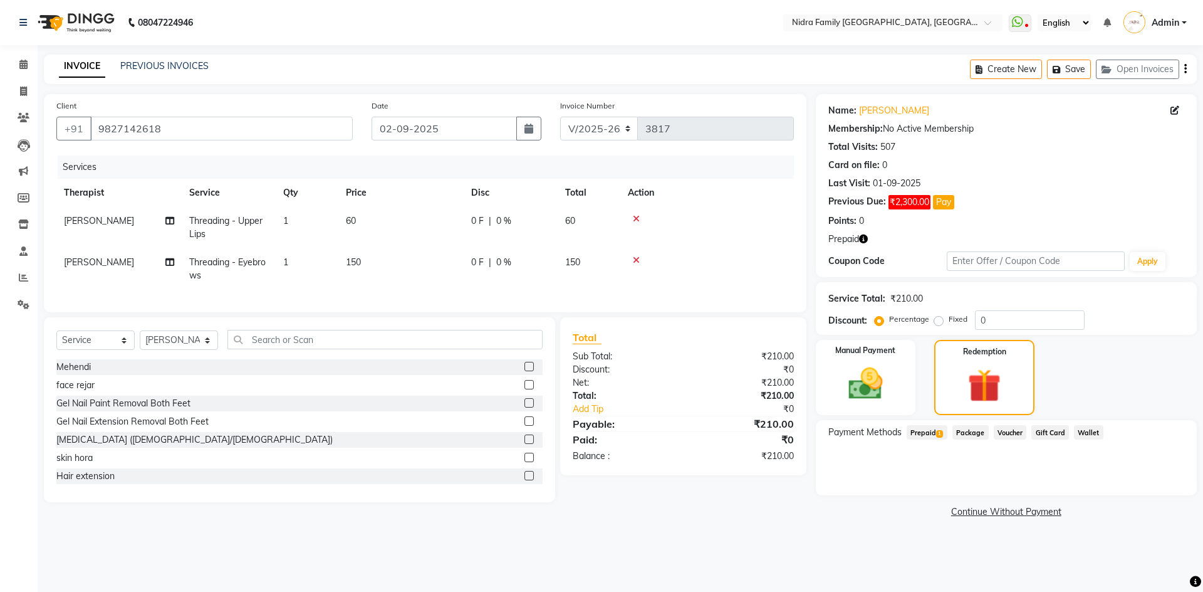
click at [929, 431] on span "Prepaid 1" at bounding box center [927, 432] width 41 height 14
click at [1157, 485] on button "Add" at bounding box center [1155, 482] width 46 height 21
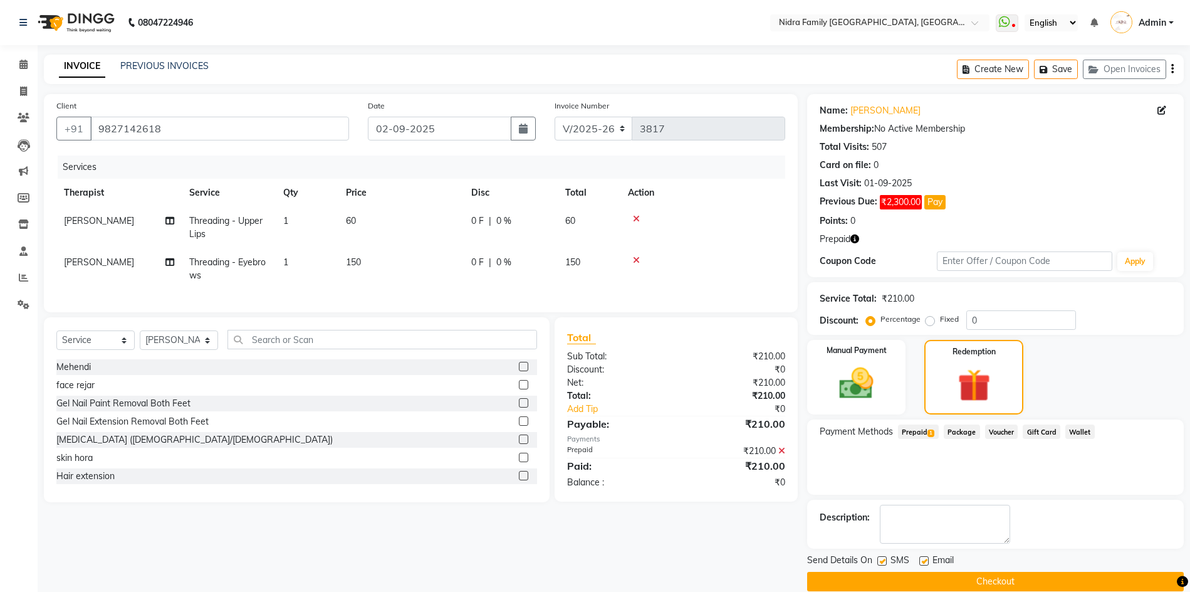
scroll to position [18, 0]
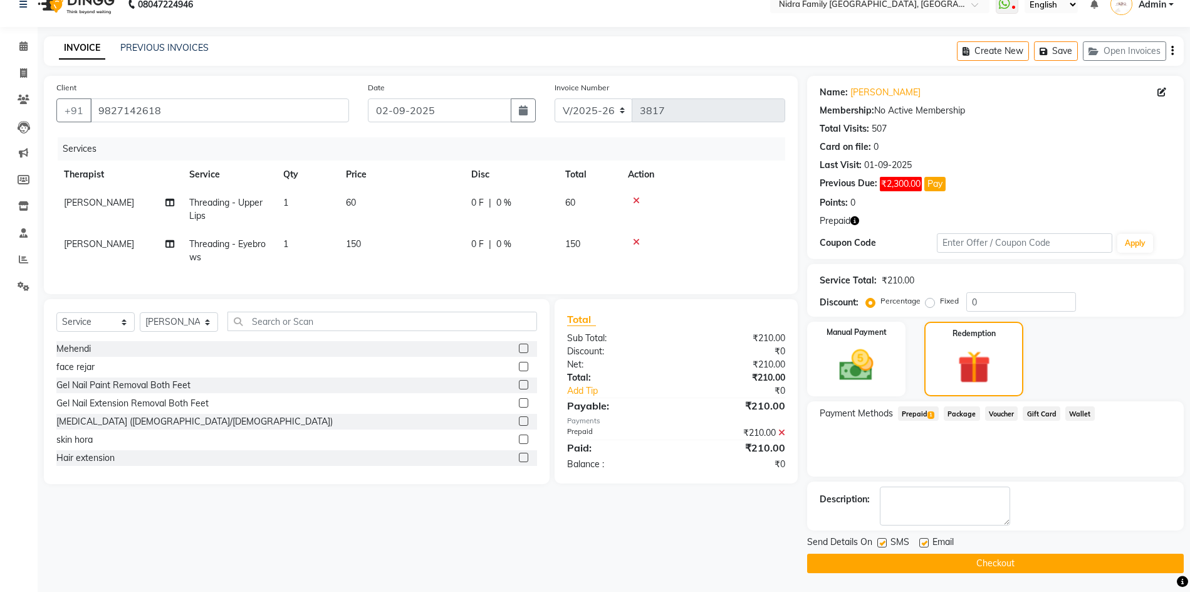
click at [850, 561] on button "Checkout" at bounding box center [995, 562] width 377 height 19
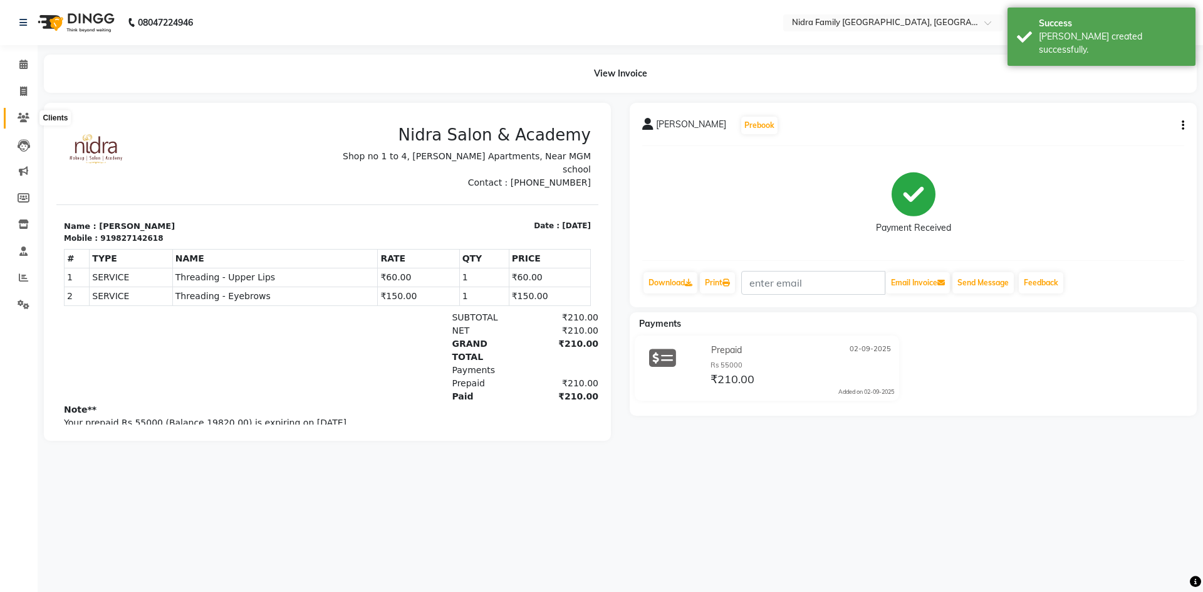
click at [19, 115] on icon at bounding box center [24, 117] width 12 height 9
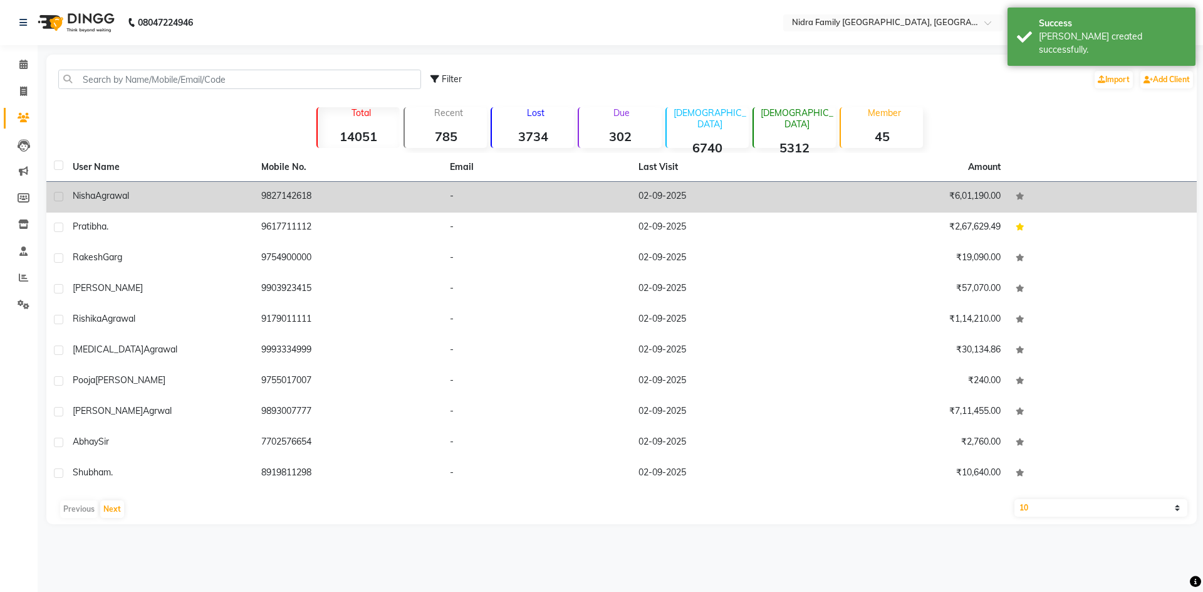
click at [118, 197] on span "Agrawal" at bounding box center [112, 195] width 34 height 11
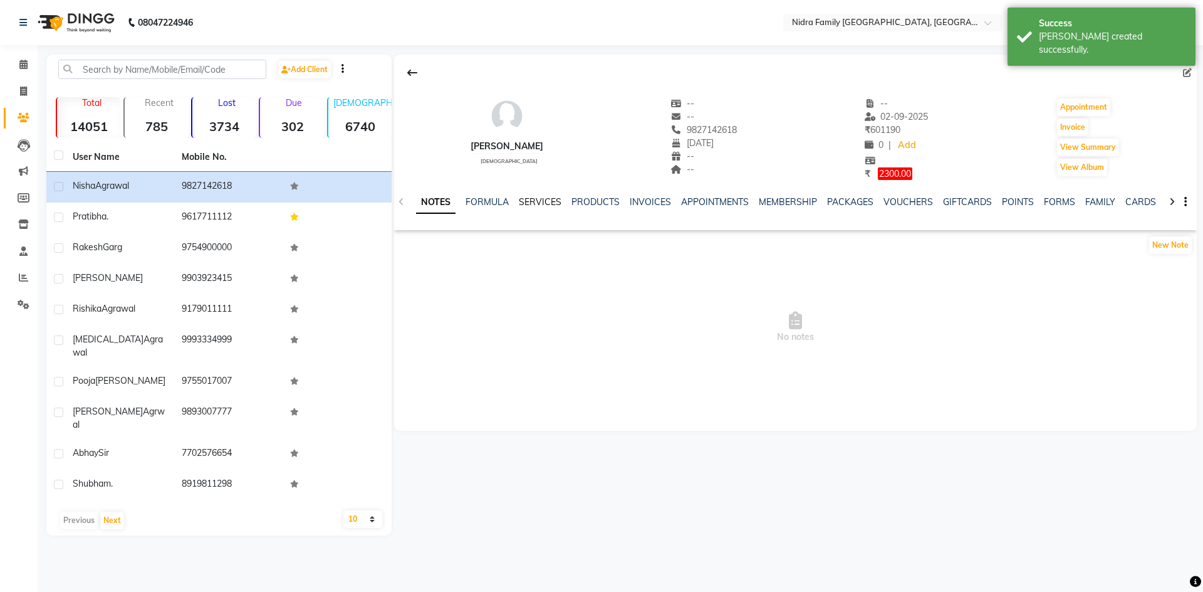
click at [543, 202] on link "SERVICES" at bounding box center [540, 201] width 43 height 11
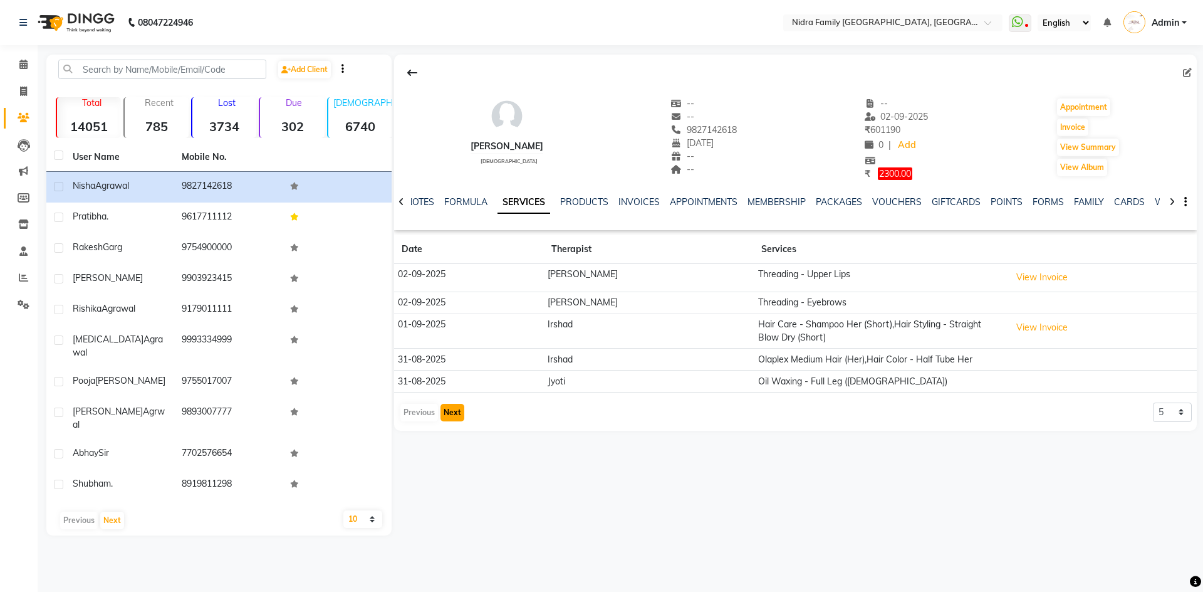
click at [454, 411] on button "Next" at bounding box center [453, 413] width 24 height 18
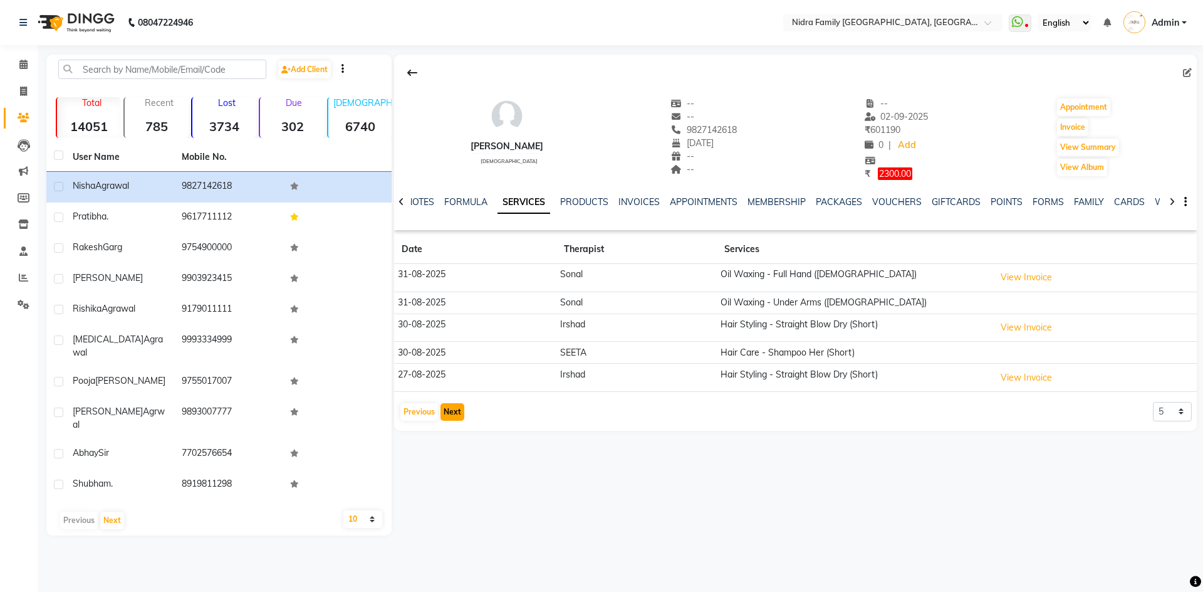
click at [453, 411] on button "Next" at bounding box center [453, 412] width 24 height 18
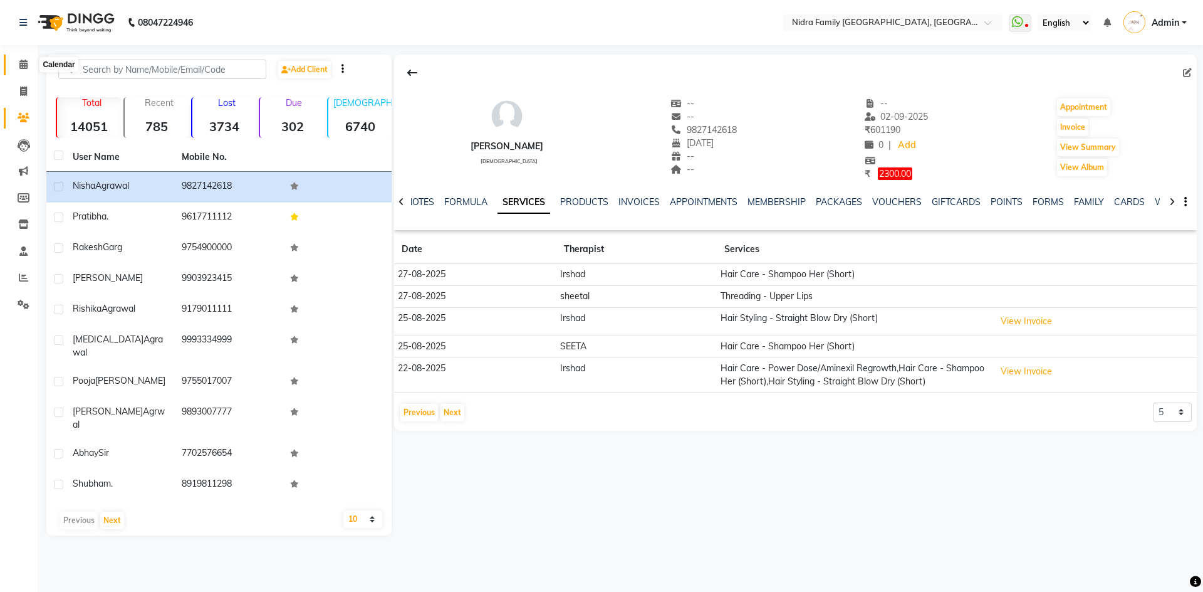
click at [21, 63] on icon at bounding box center [23, 64] width 8 height 9
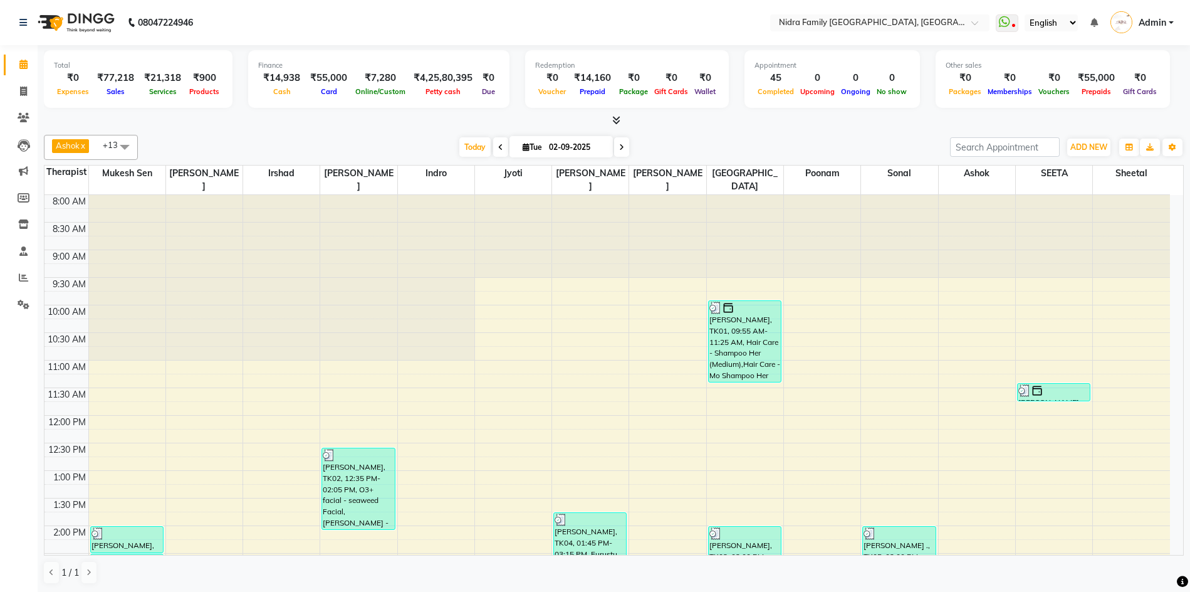
scroll to position [78, 0]
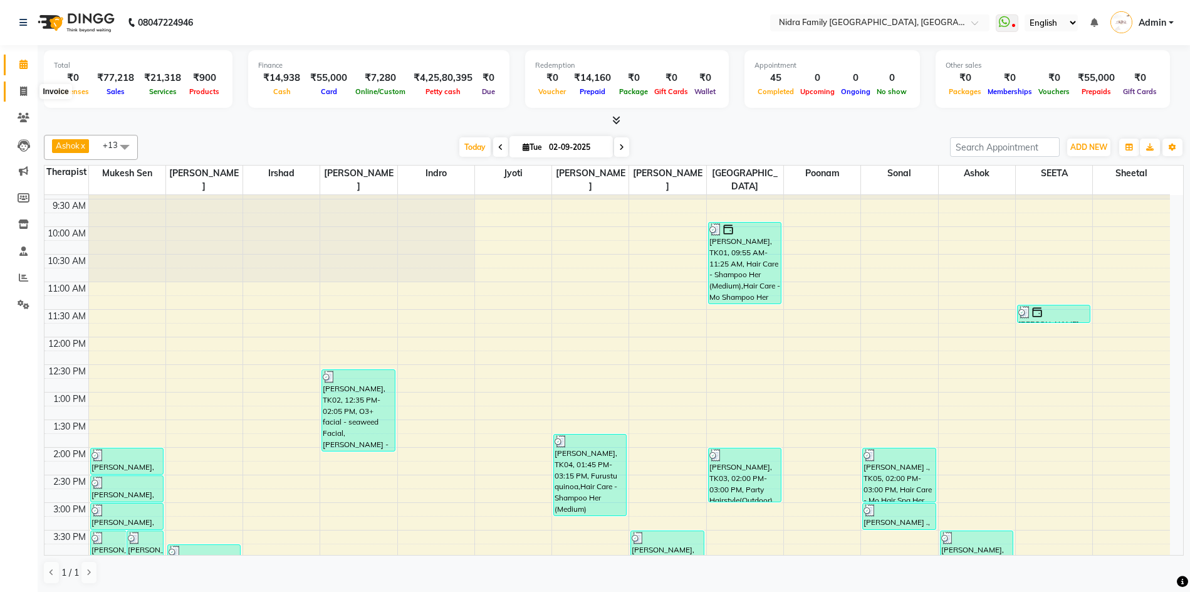
click at [23, 93] on icon at bounding box center [23, 90] width 7 height 9
select select "service"
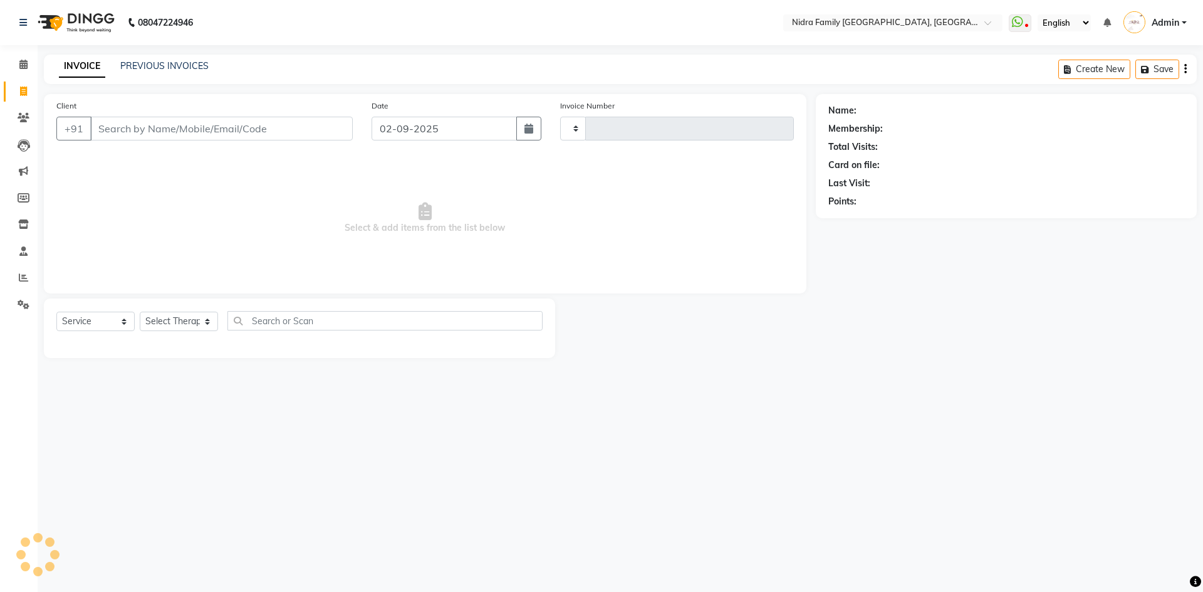
type input "3818"
select select "591"
click at [167, 63] on link "PREVIOUS INVOICES" at bounding box center [164, 65] width 88 height 11
